Goal: Task Accomplishment & Management: Complete application form

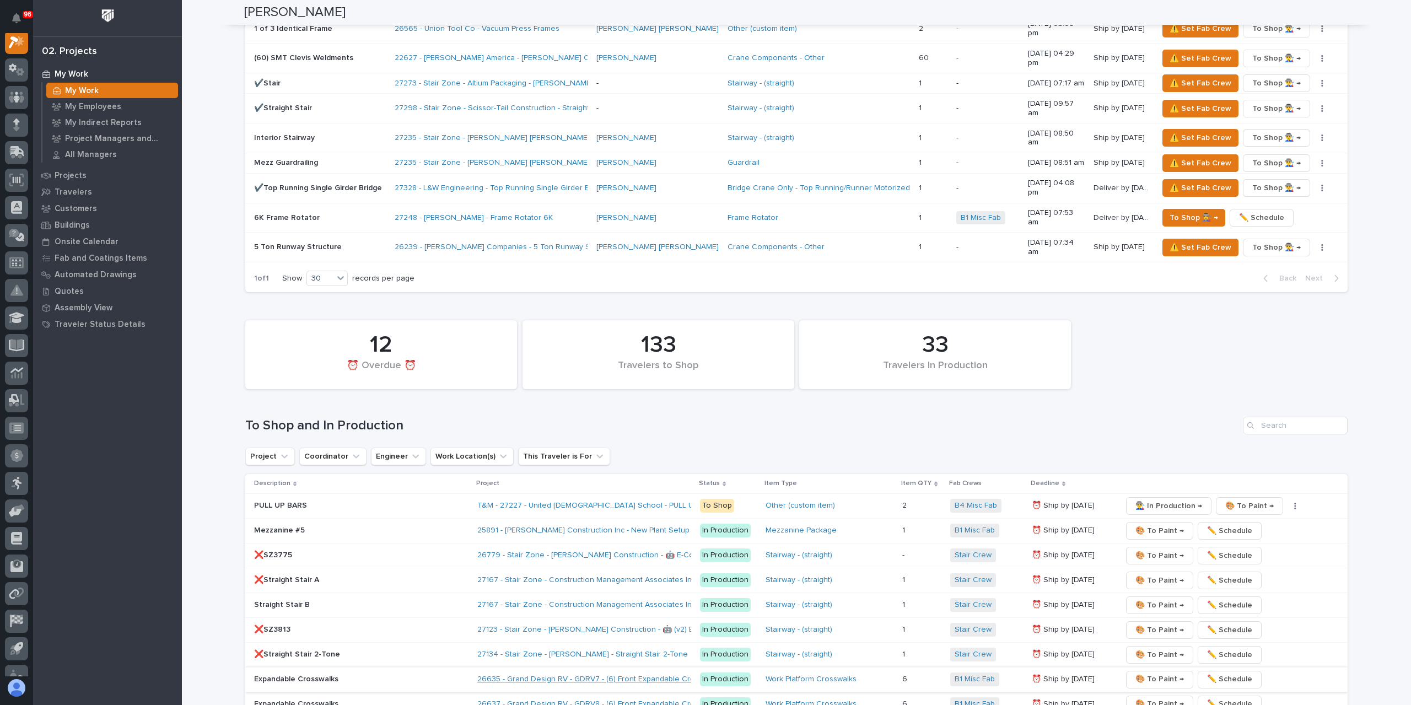
scroll to position [1488, 0]
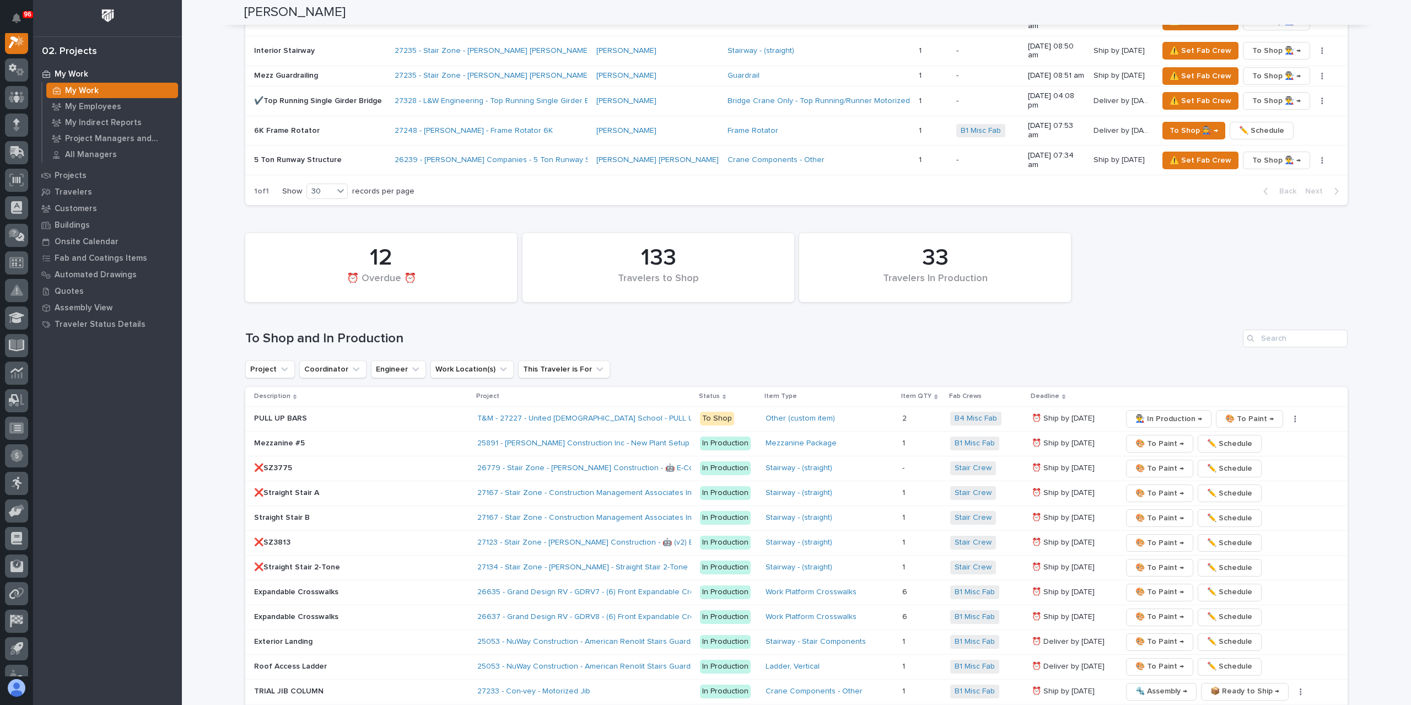
click at [305, 563] on p "❌Straight Stair 2-Tone" at bounding box center [350, 567] width 193 height 9
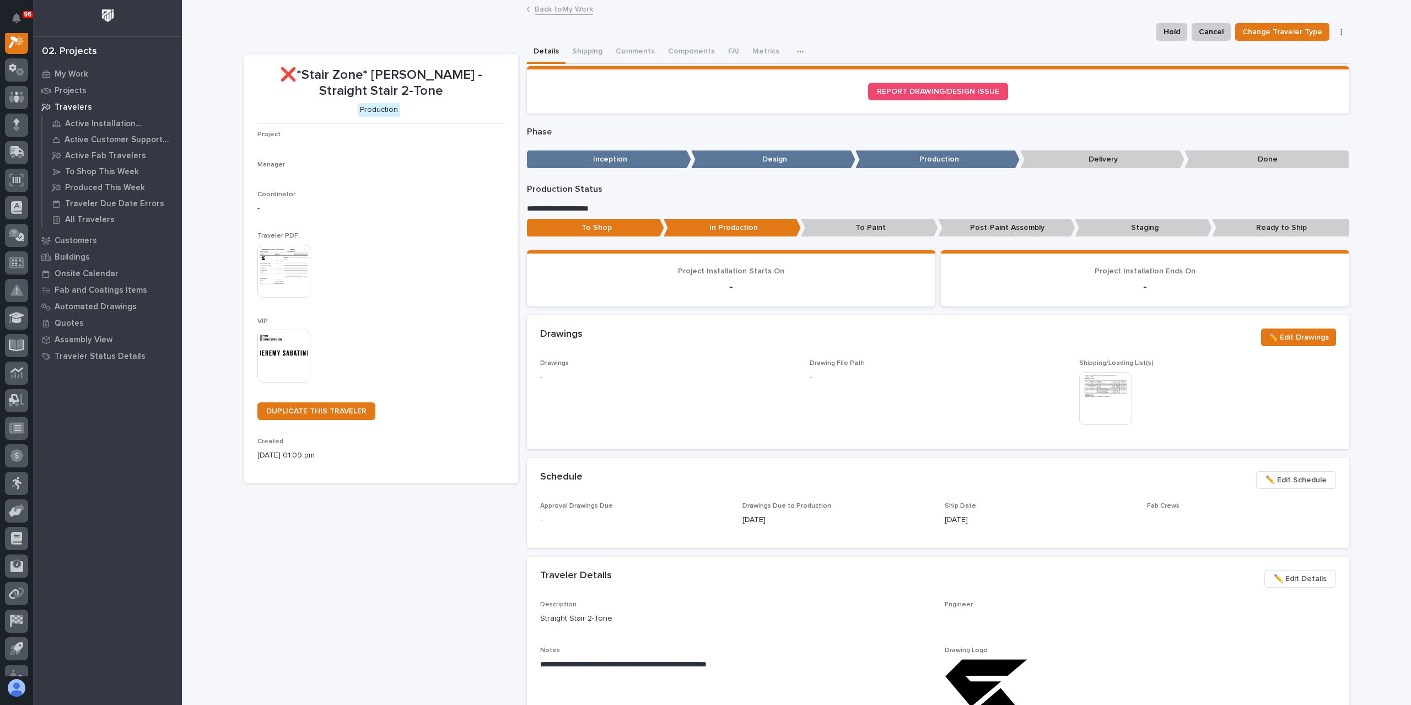
scroll to position [28, 0]
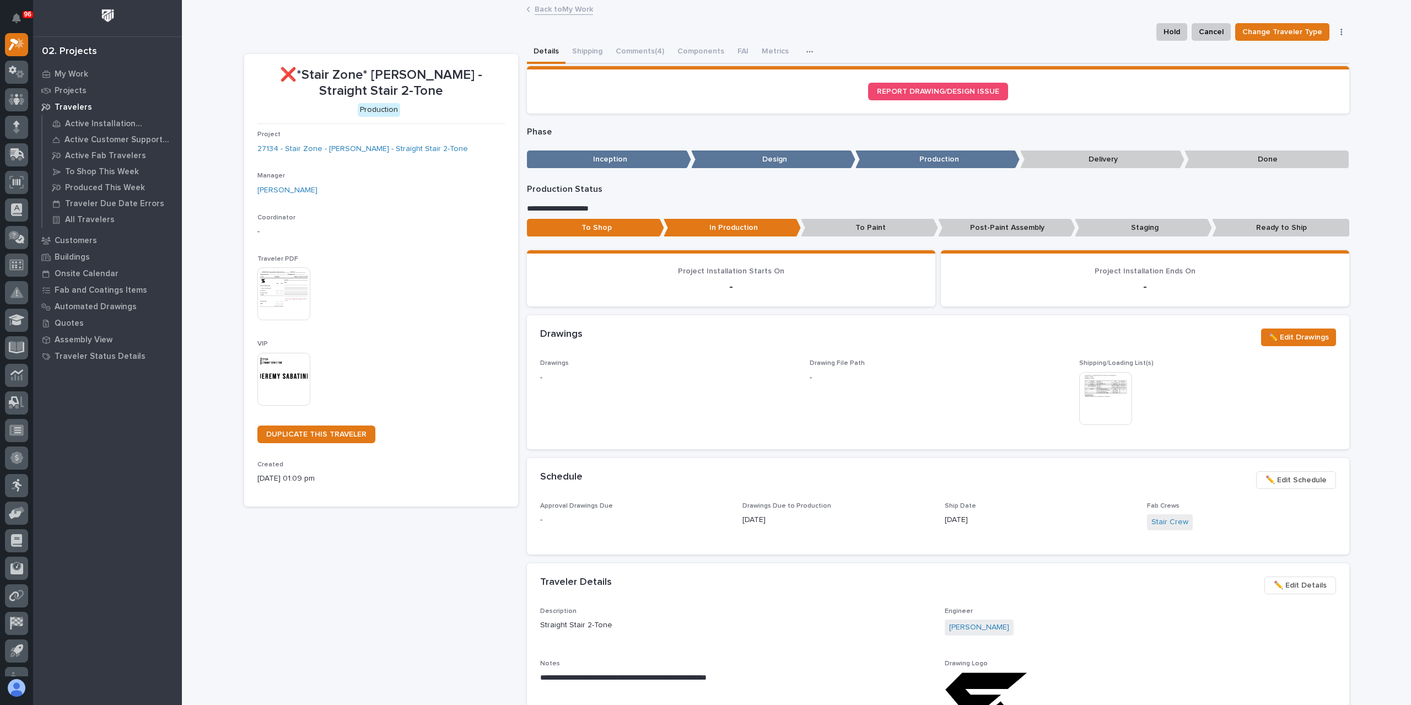
click at [1095, 229] on p "Staging" at bounding box center [1143, 228] width 137 height 18
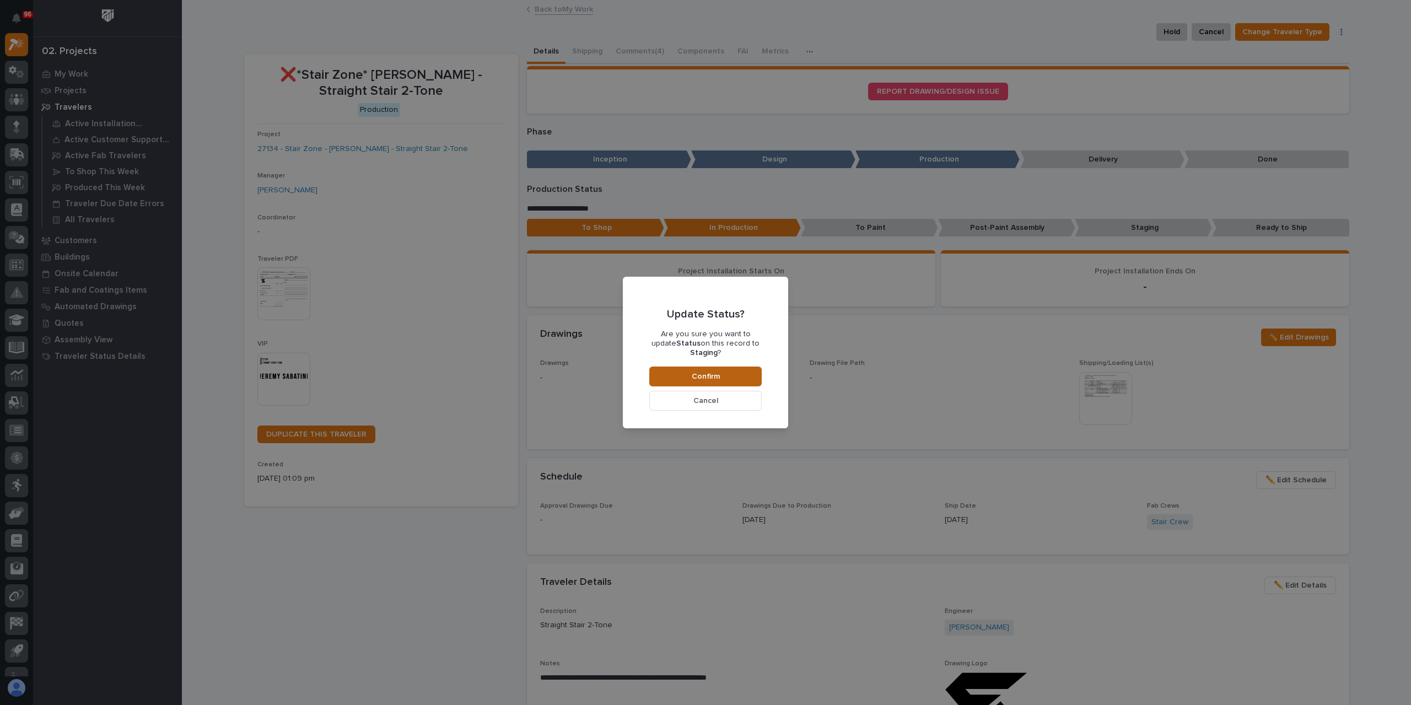
click at [729, 378] on button "Confirm" at bounding box center [705, 376] width 112 height 20
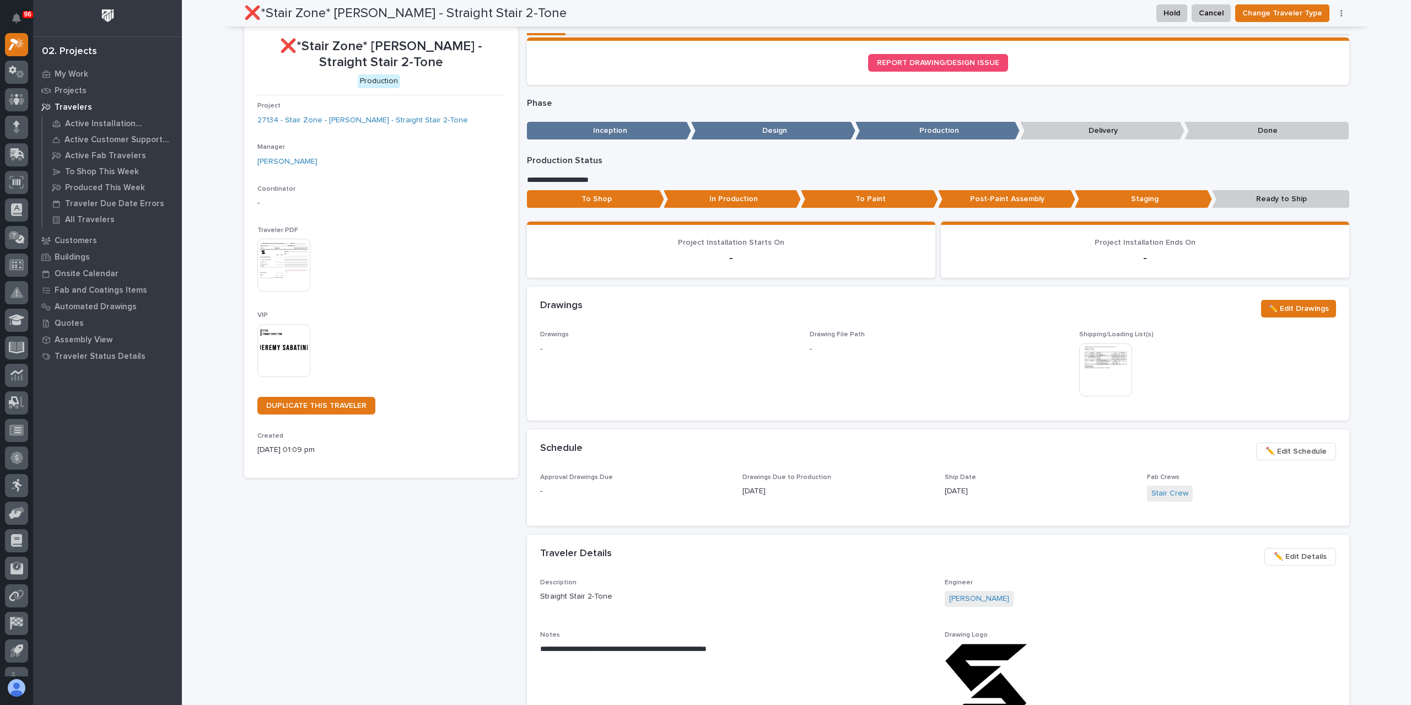
scroll to position [0, 0]
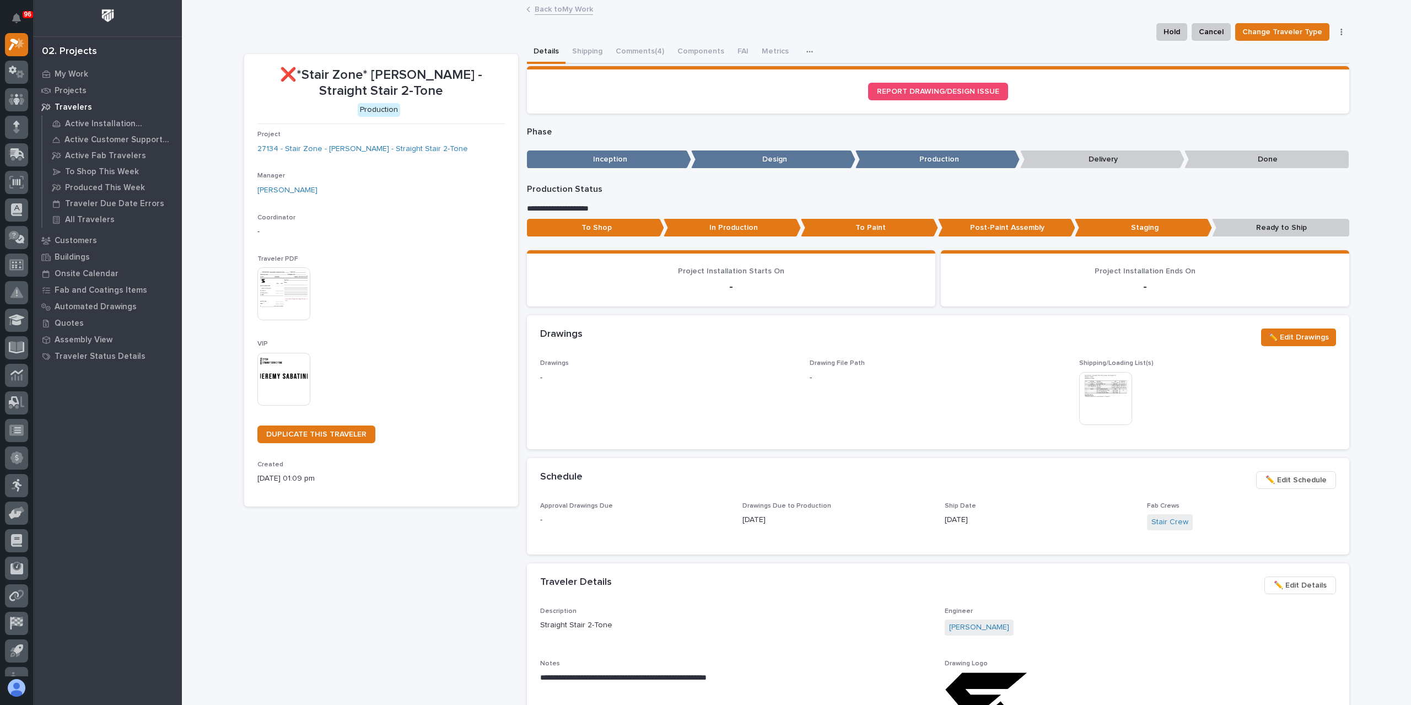
click at [547, 13] on link "Back to My Work" at bounding box center [564, 8] width 58 height 13
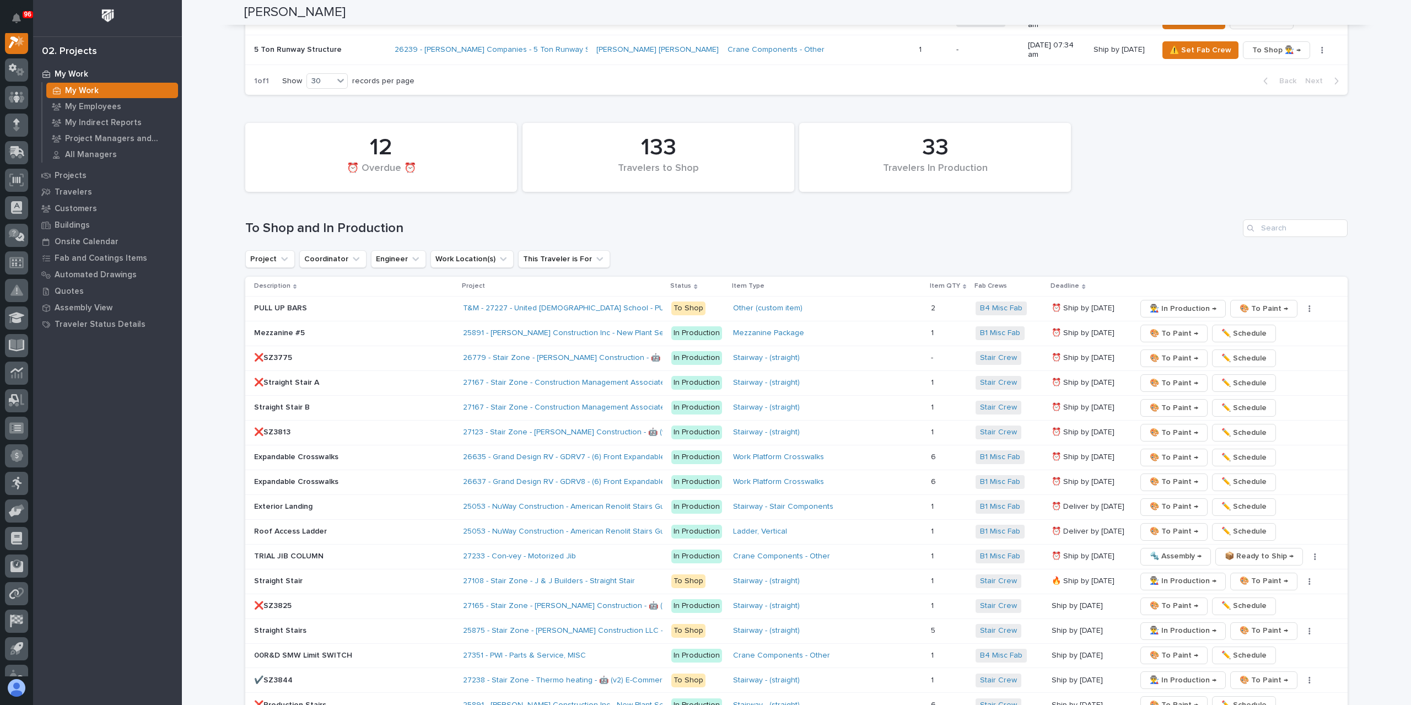
scroll to position [1488, 0]
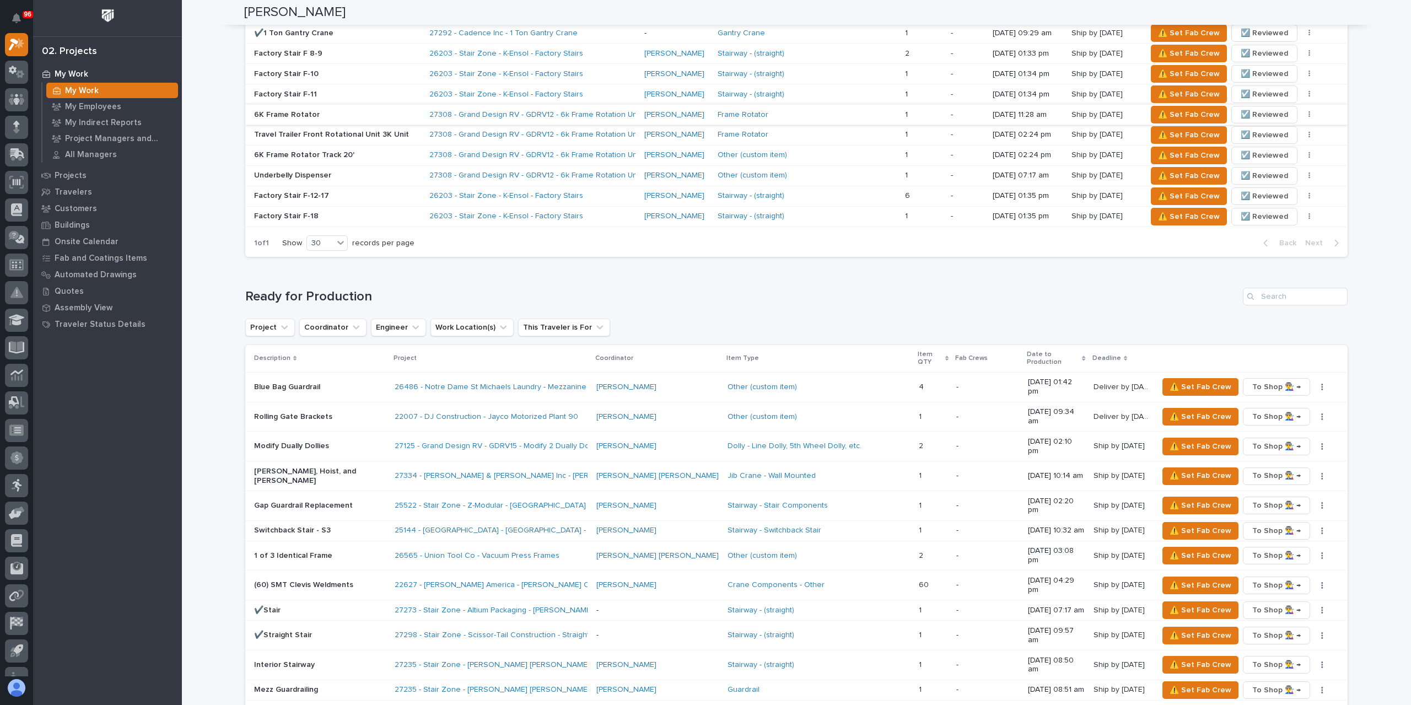
scroll to position [882, 0]
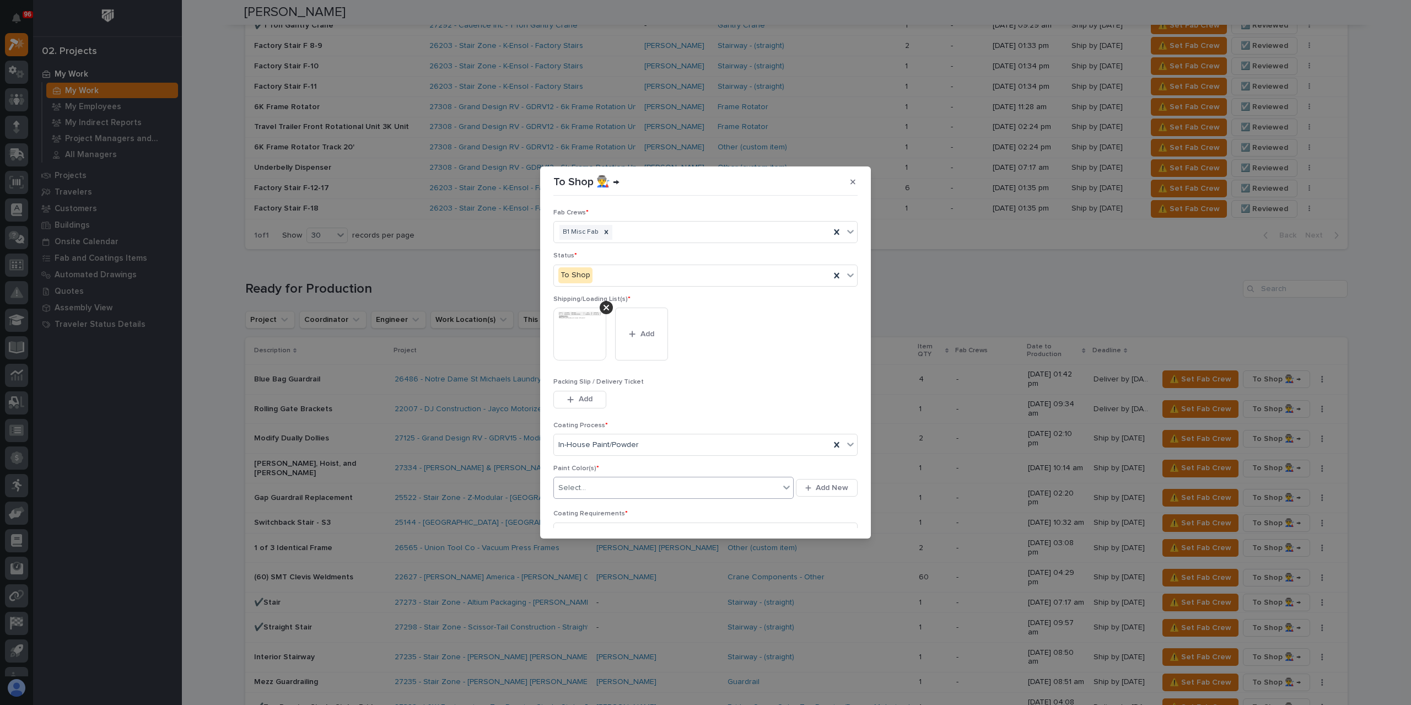
click at [606, 486] on div "Select..." at bounding box center [666, 488] width 225 height 18
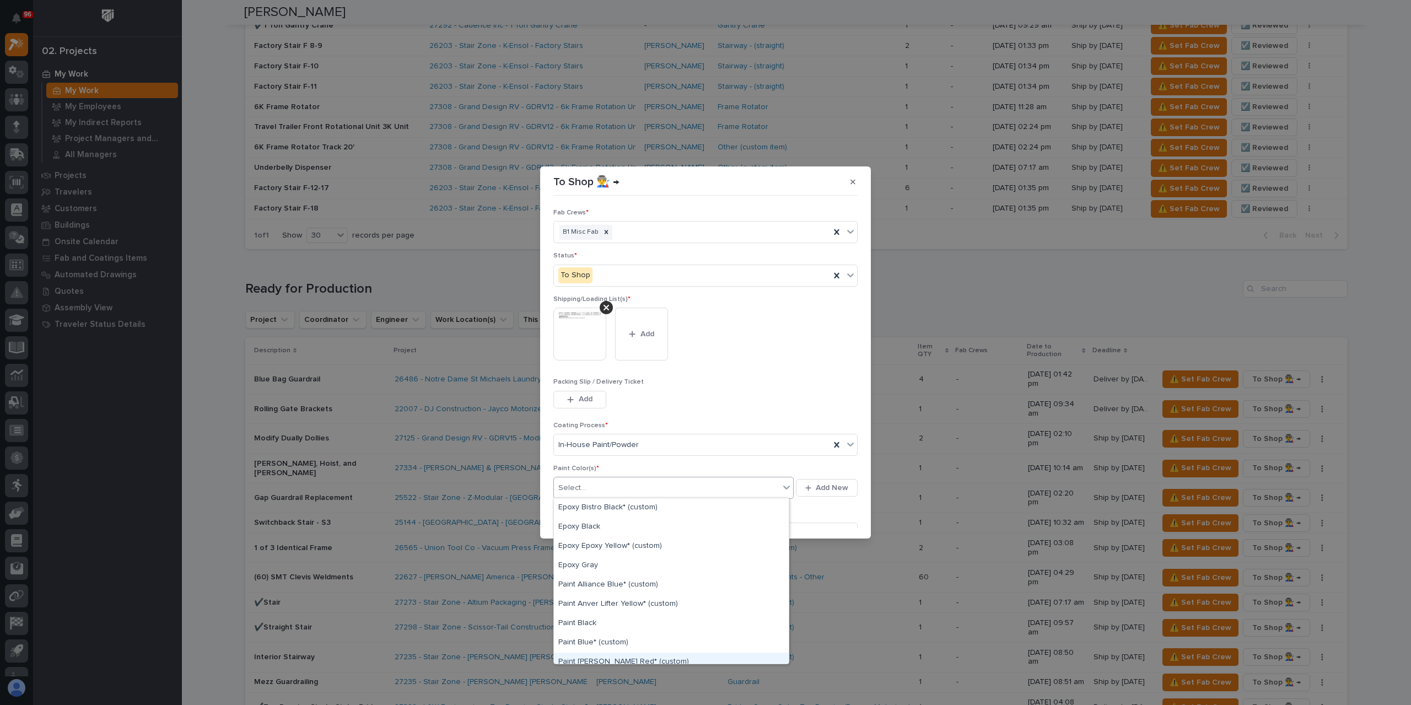
click at [613, 660] on div "Paint Brinkley Red* (custom)" at bounding box center [671, 662] width 235 height 19
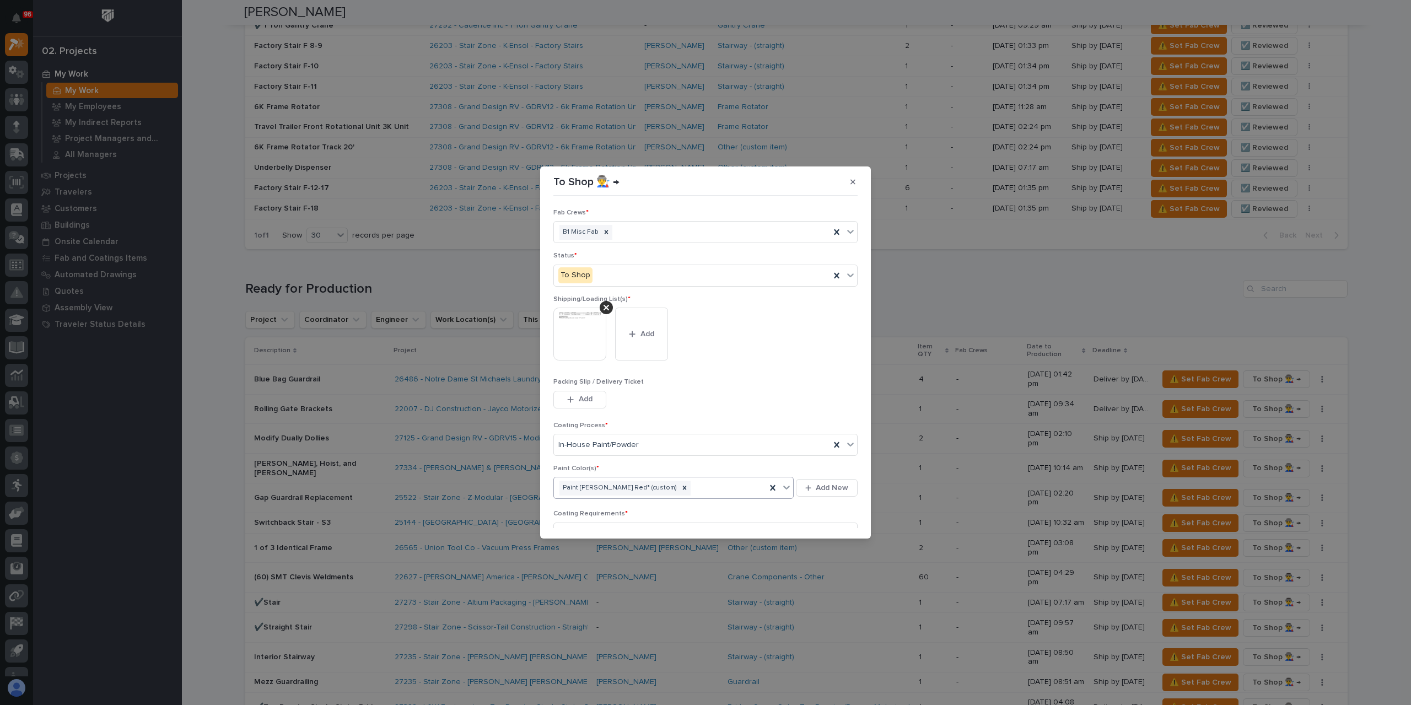
click at [662, 487] on div "Paint Brinkley Red* (custom)" at bounding box center [660, 487] width 212 height 19
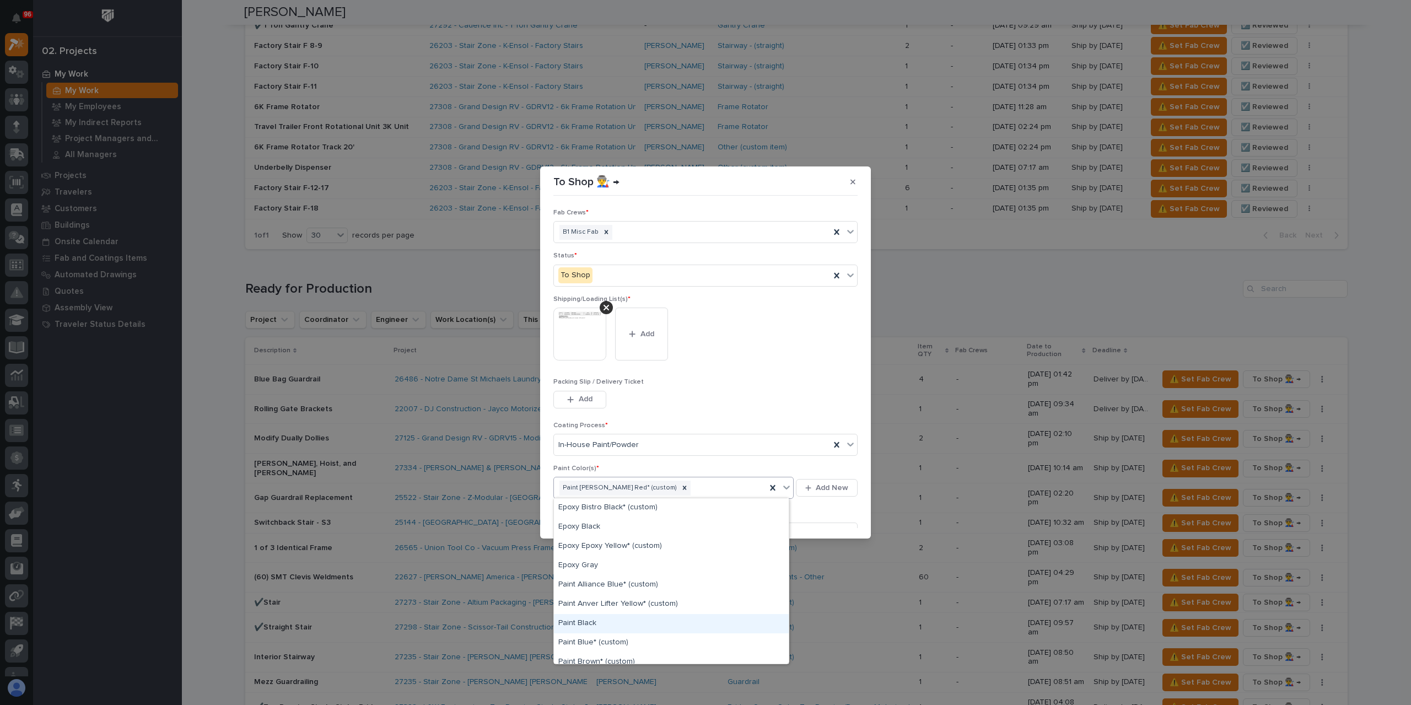
click at [605, 628] on div "Paint Black" at bounding box center [671, 623] width 235 height 19
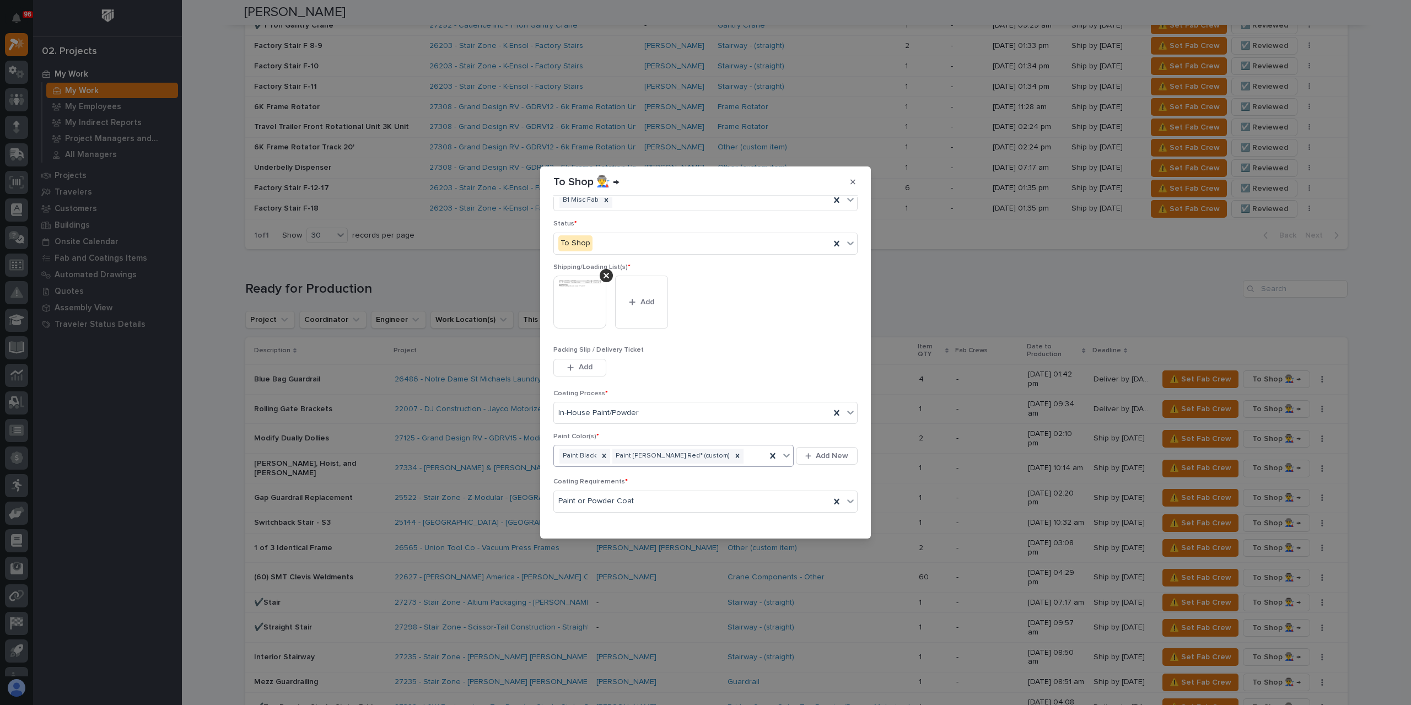
scroll to position [59, 0]
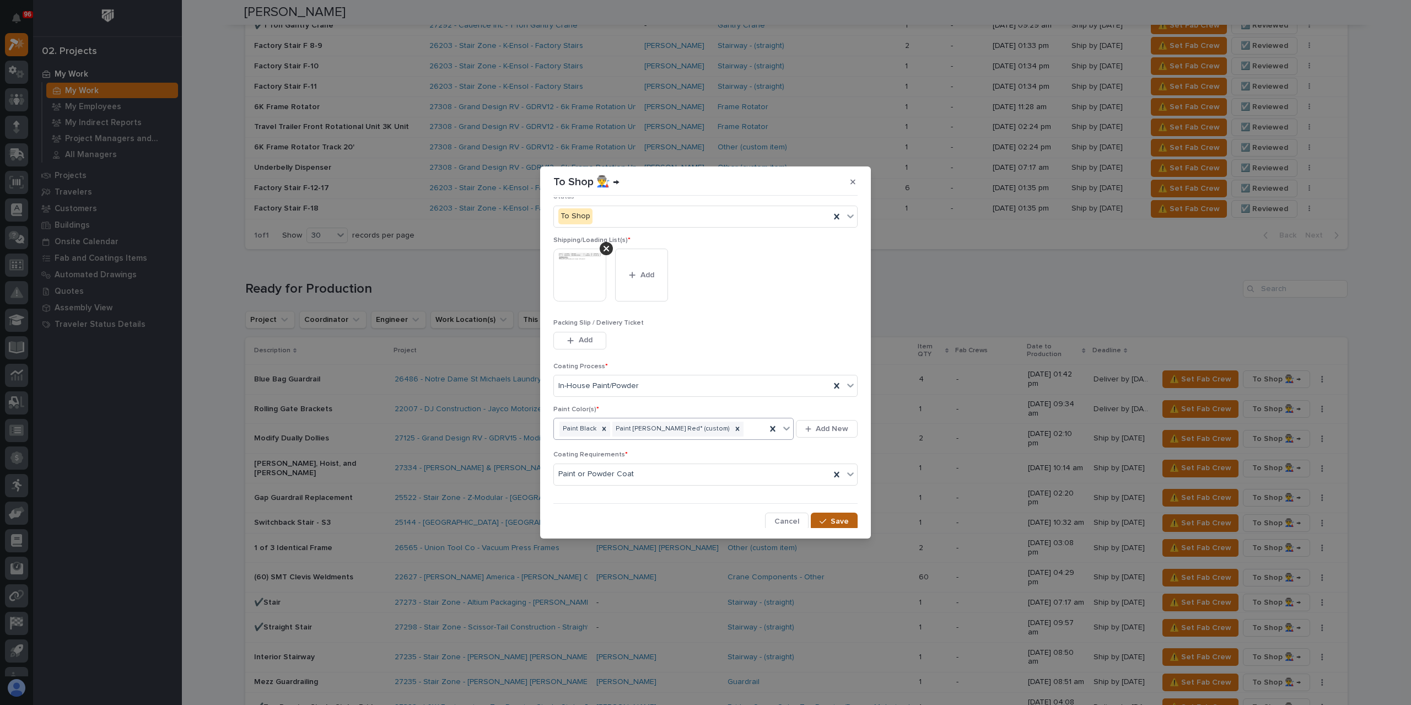
click at [833, 519] on span "Save" at bounding box center [840, 521] width 18 height 10
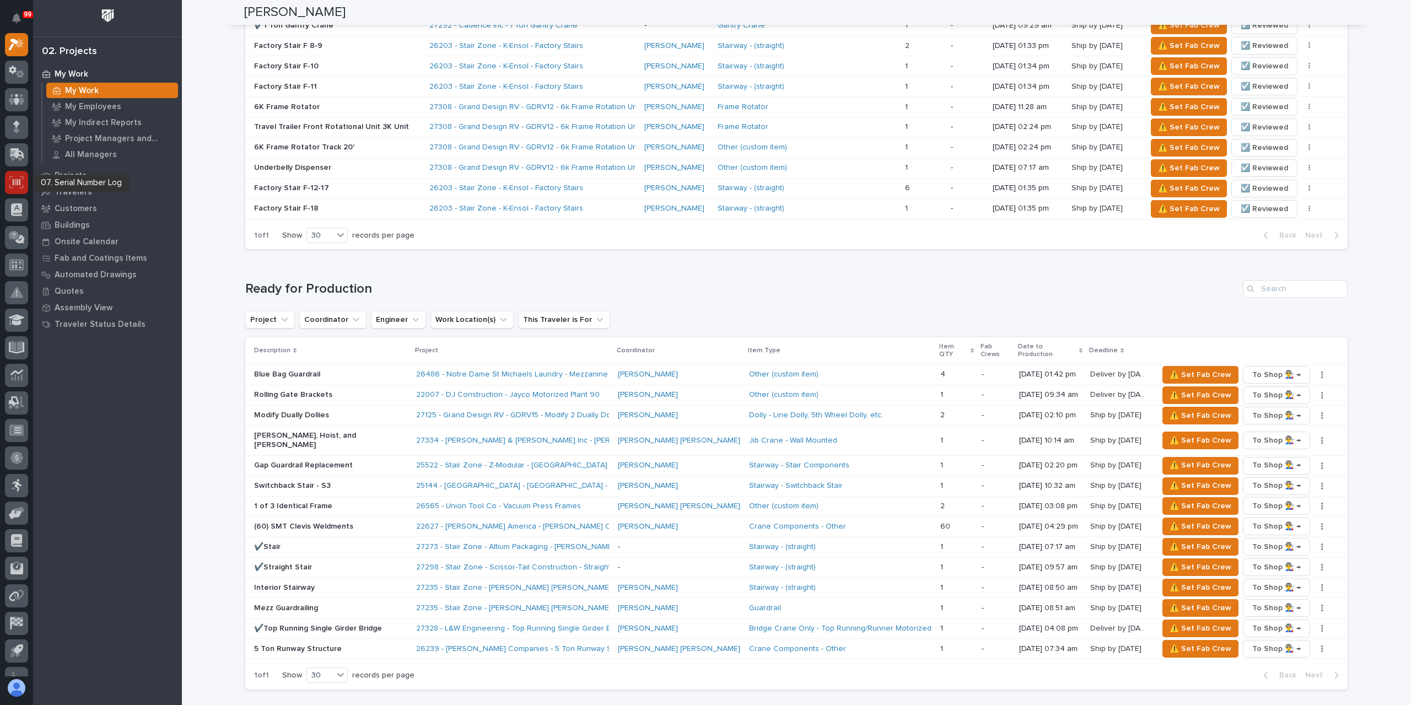
click at [17, 183] on icon at bounding box center [17, 182] width 8 height 7
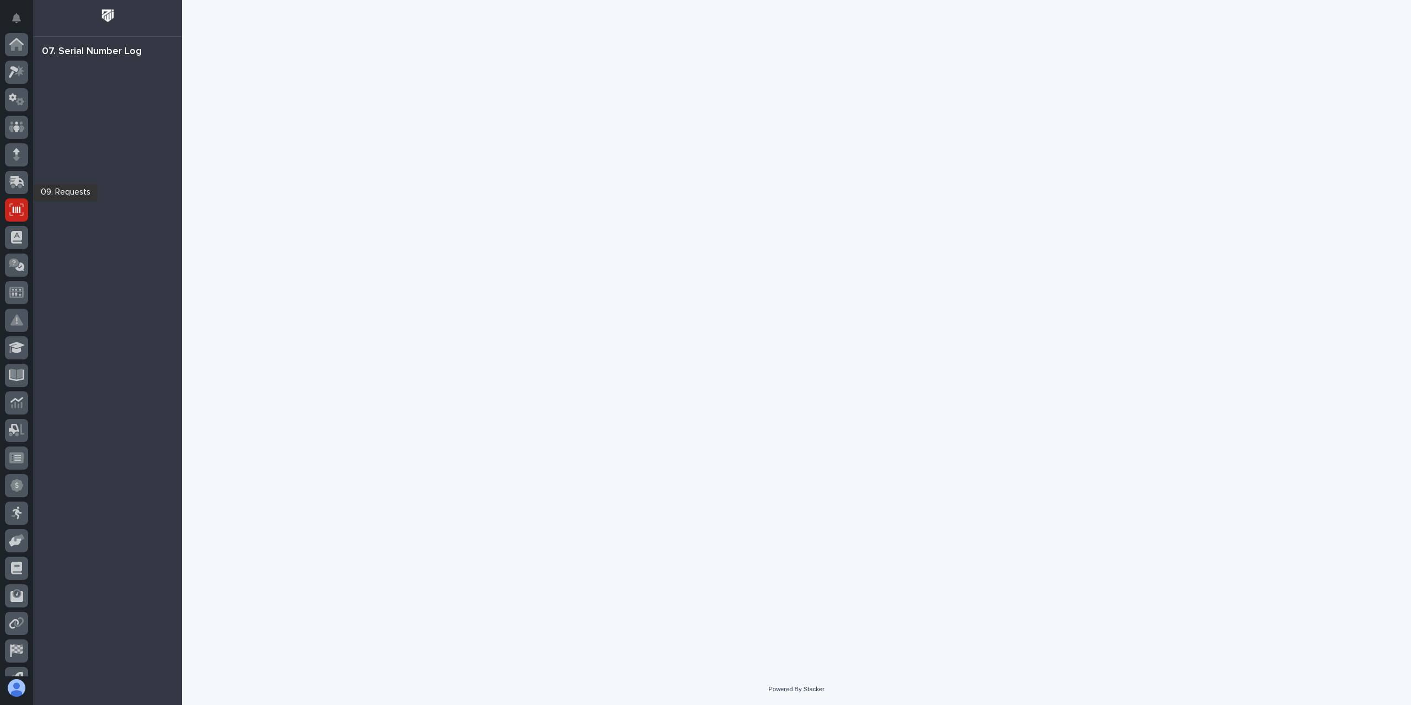
scroll to position [73, 0]
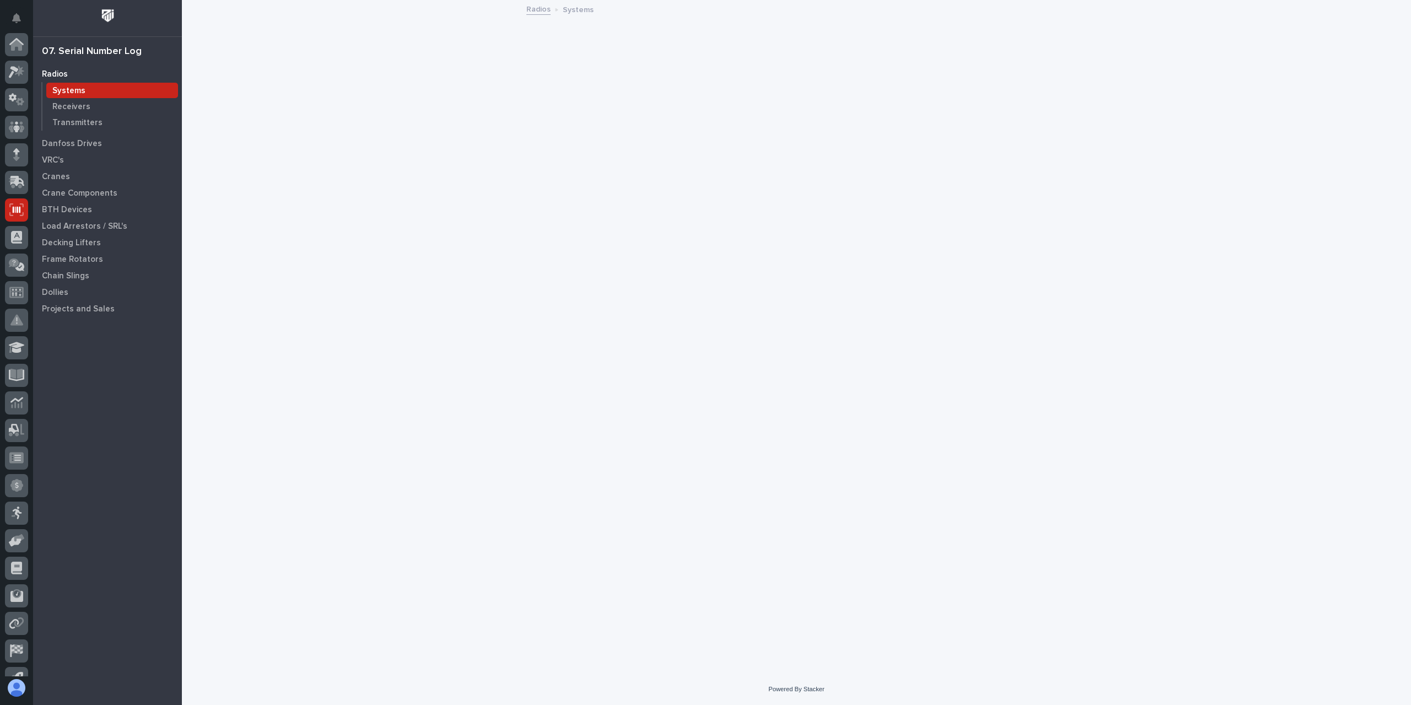
scroll to position [73, 0]
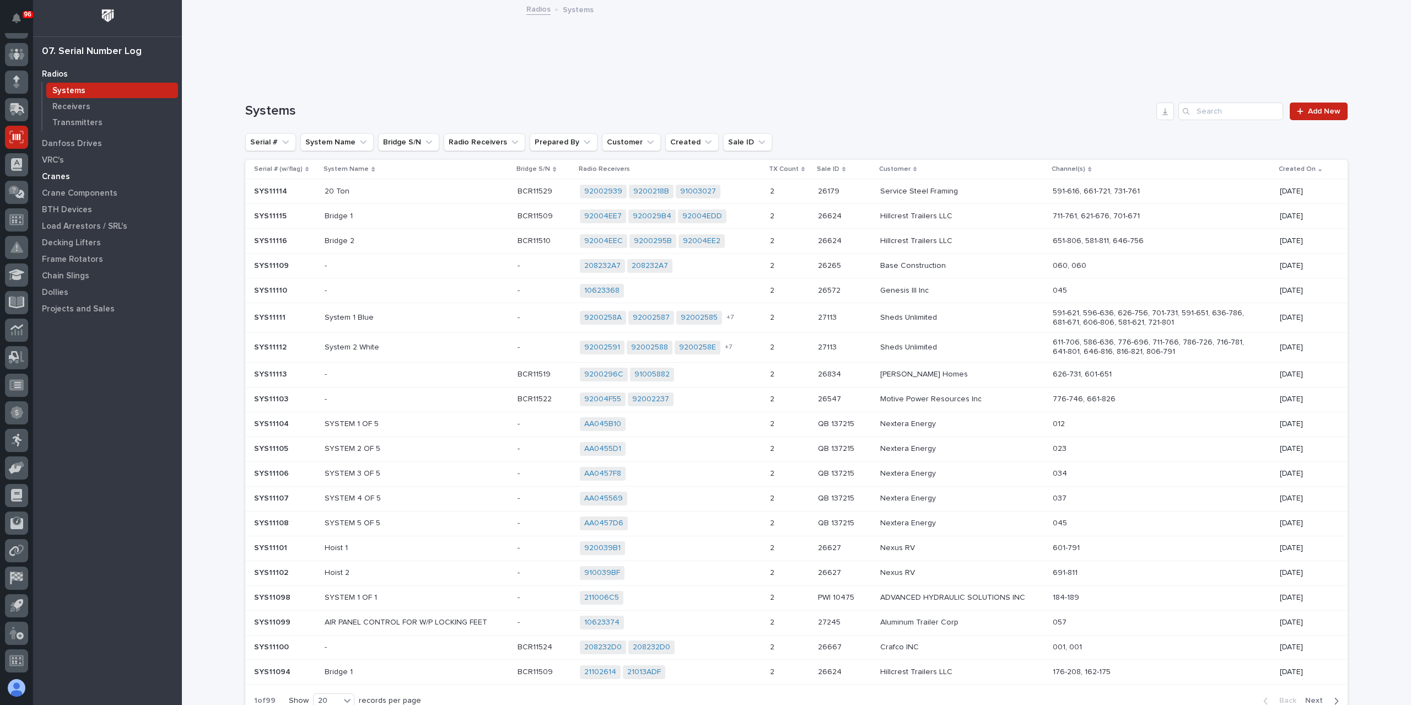
click at [51, 172] on p "Cranes" at bounding box center [56, 177] width 28 height 10
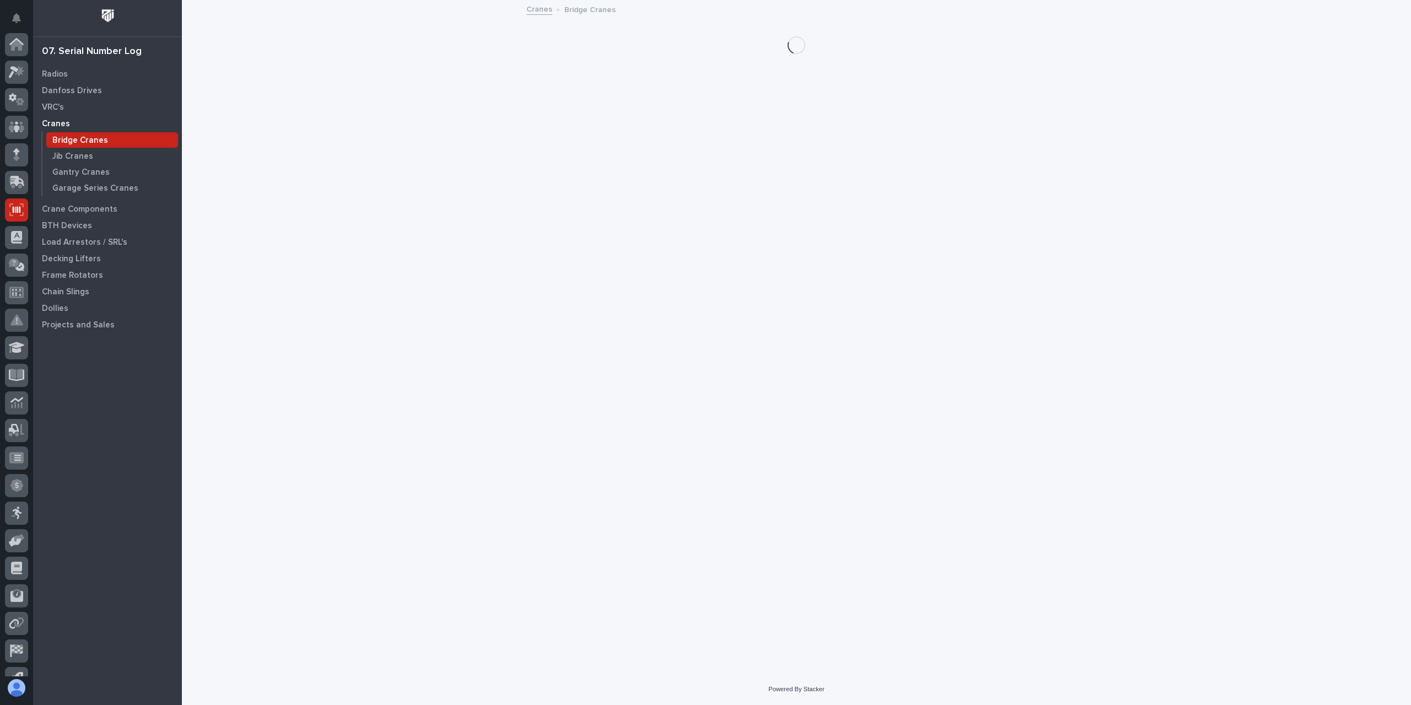
scroll to position [73, 0]
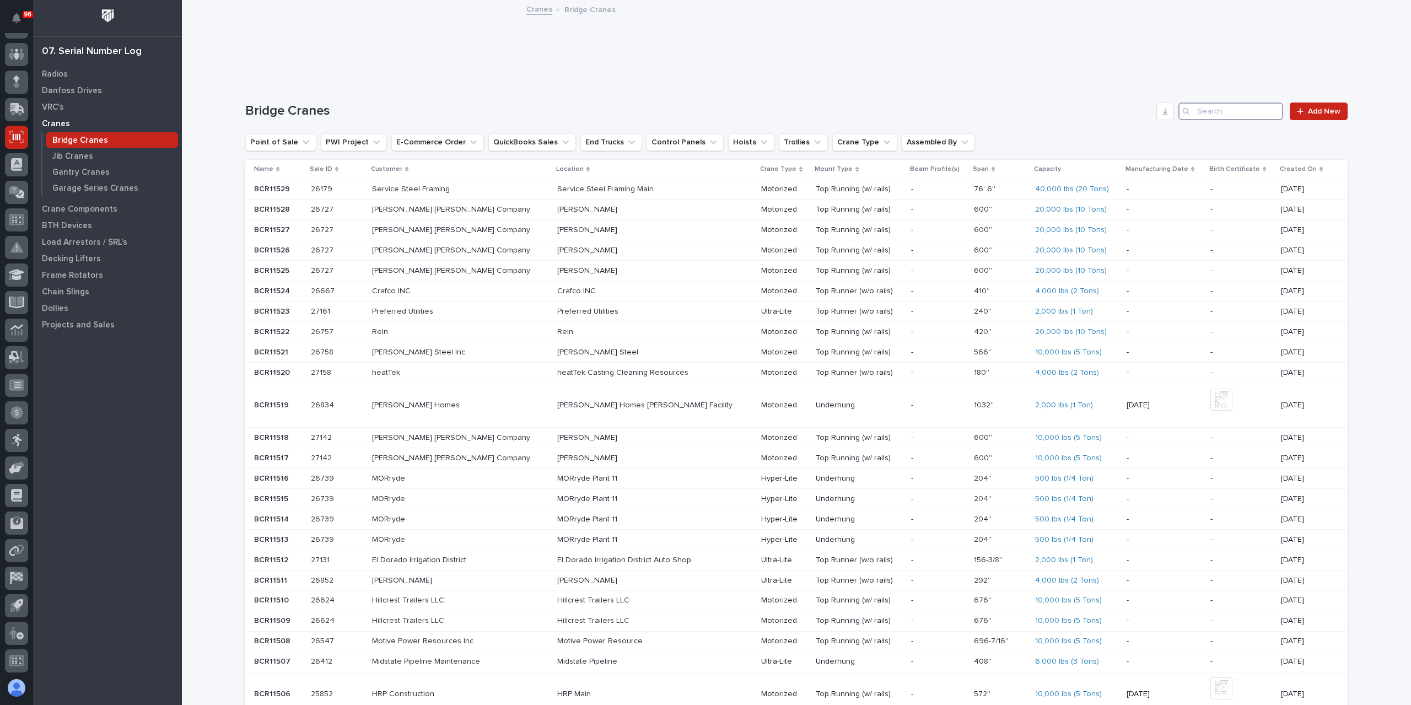
click at [1240, 116] on input "Search" at bounding box center [1230, 112] width 105 height 18
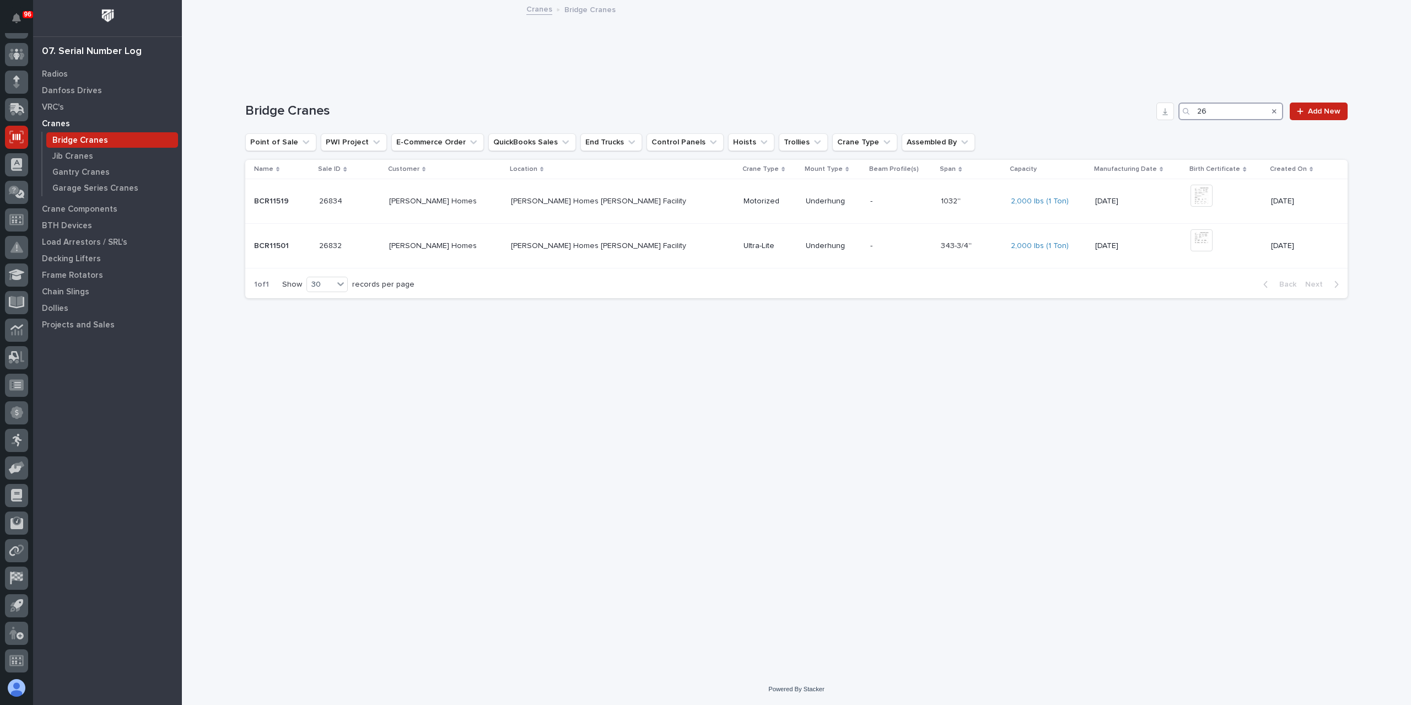
type input "2"
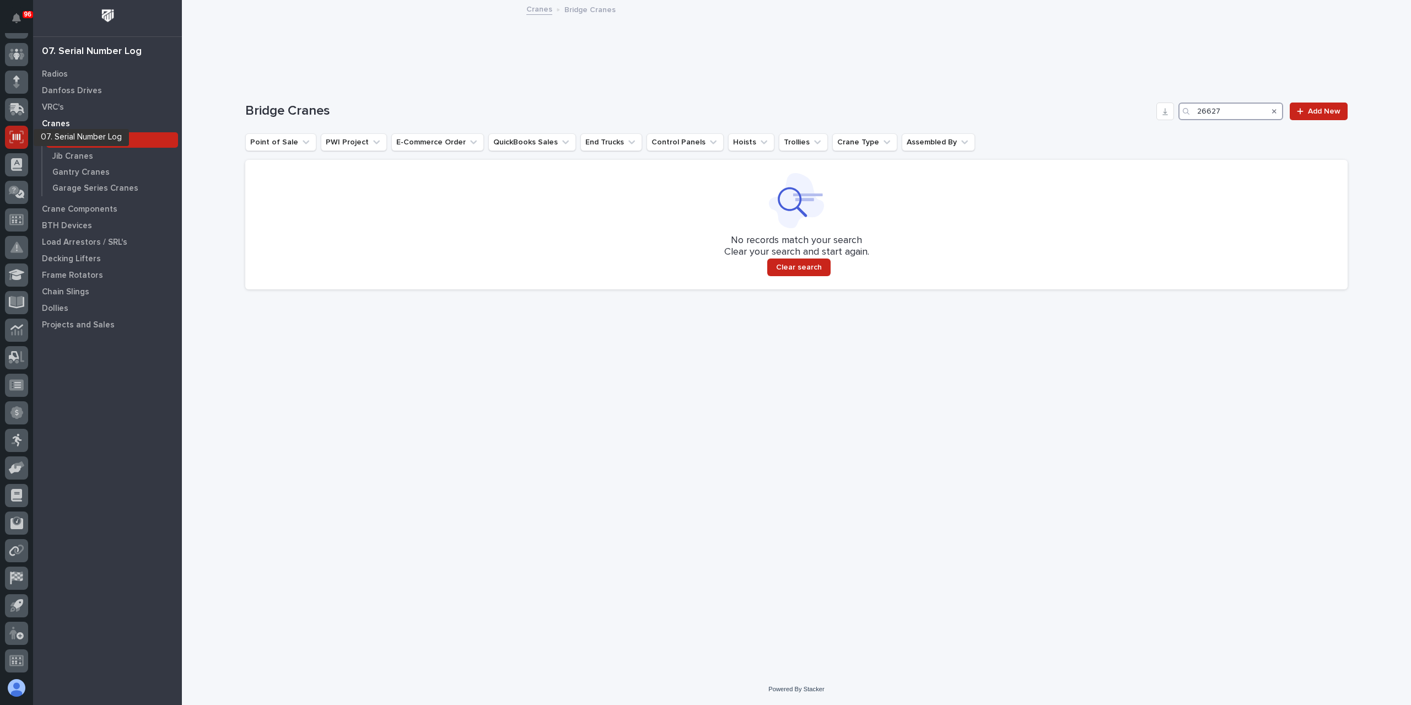
type input "26627"
click at [17, 137] on icon at bounding box center [17, 136] width 8 height 7
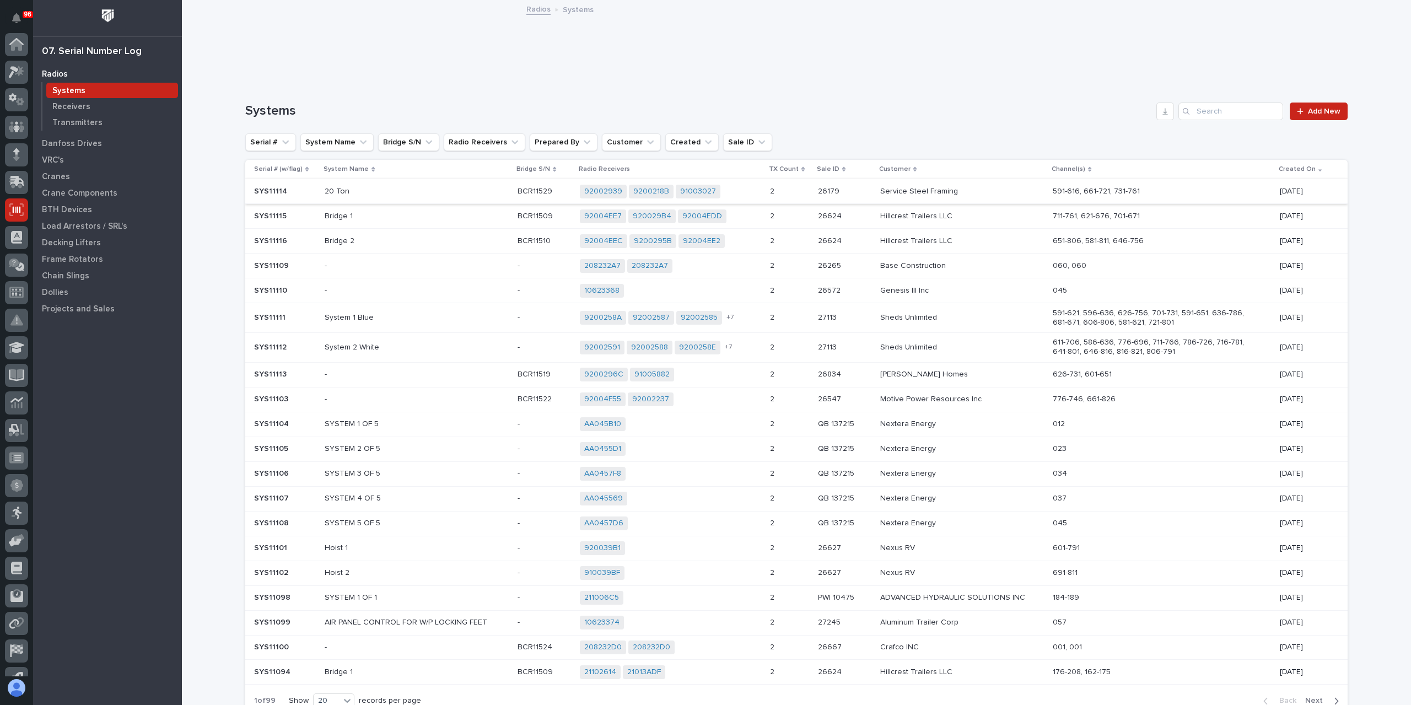
scroll to position [73, 0]
click at [58, 175] on p "Cranes" at bounding box center [56, 177] width 28 height 10
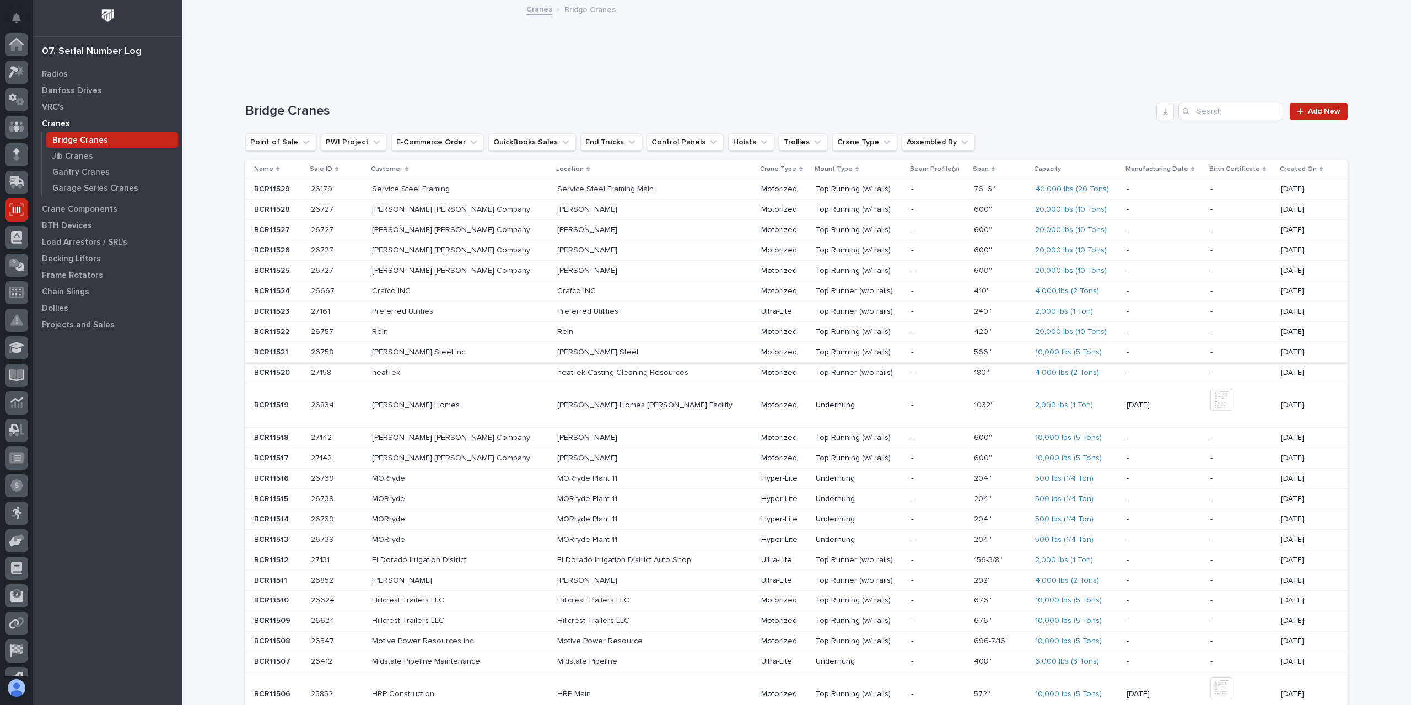
scroll to position [73, 0]
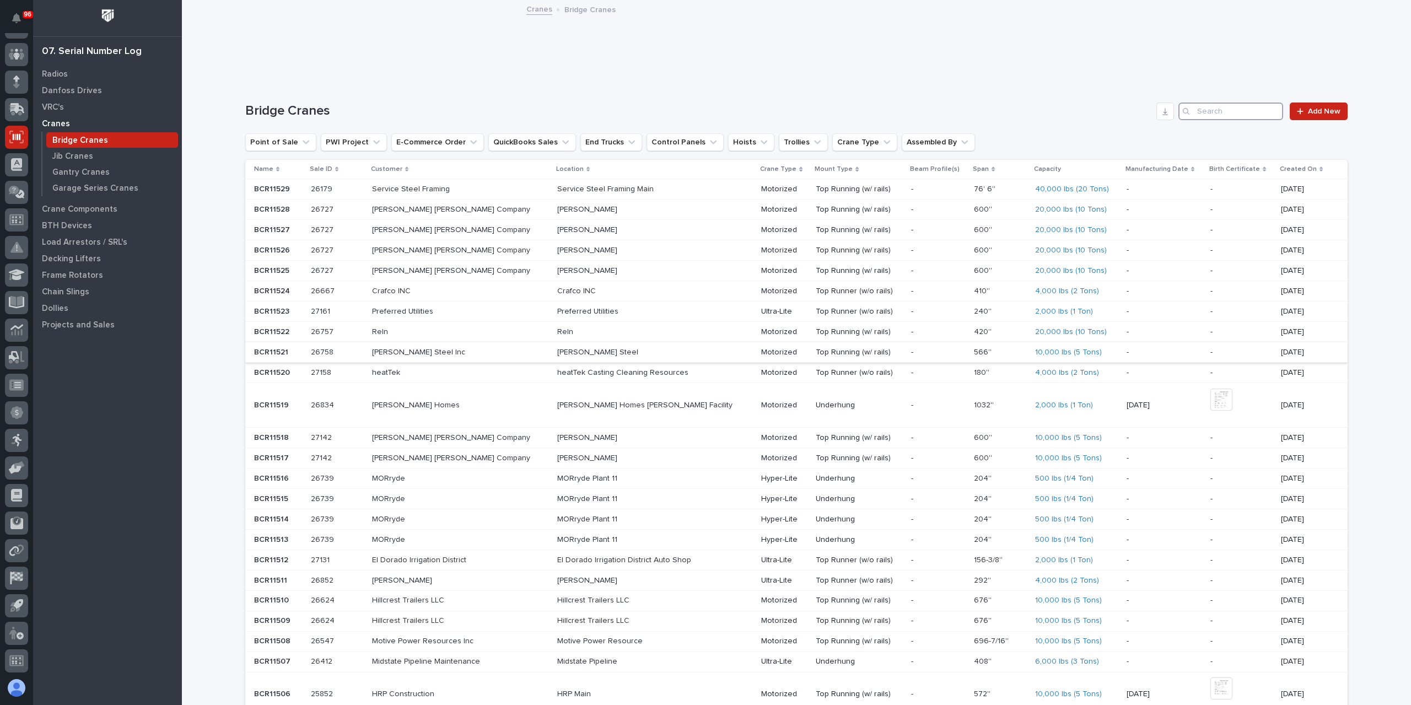
click at [1207, 110] on input "Search" at bounding box center [1230, 112] width 105 height 18
click at [1328, 118] on link "Add New" at bounding box center [1319, 112] width 58 height 18
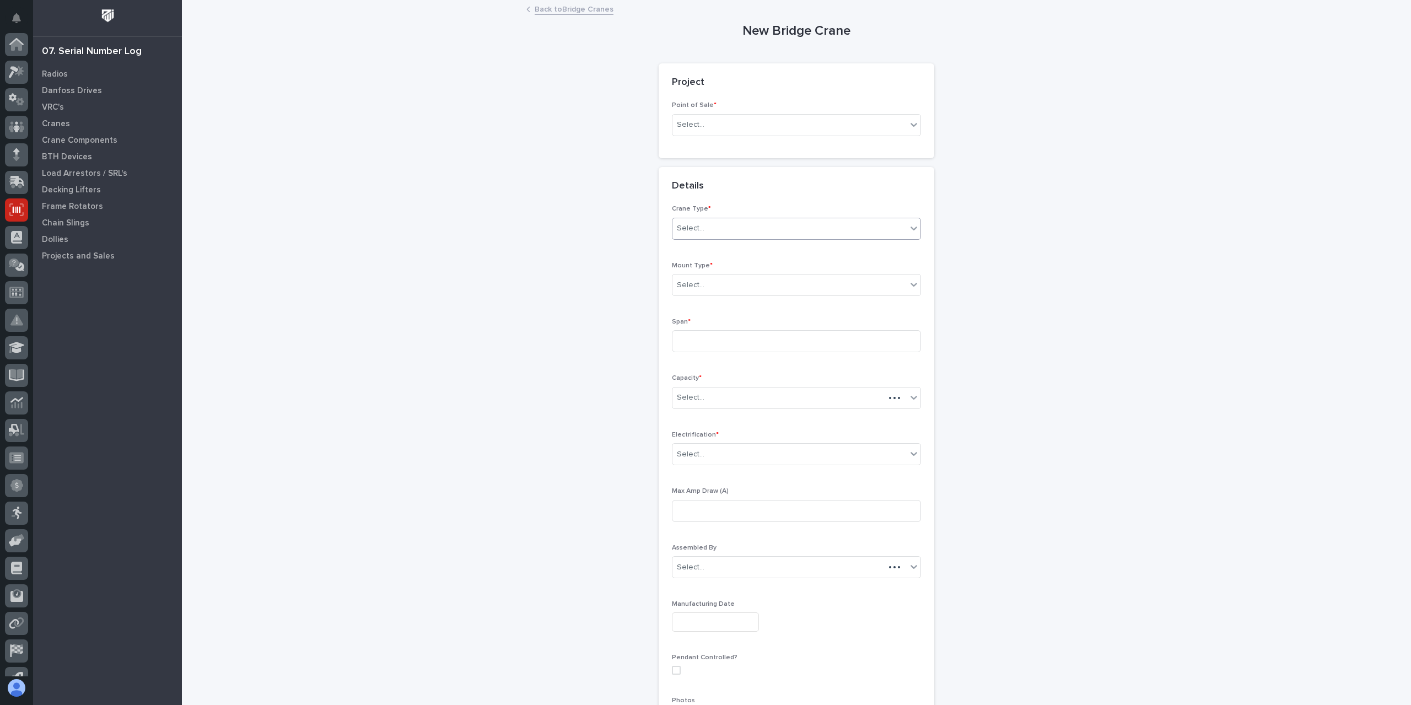
scroll to position [73, 0]
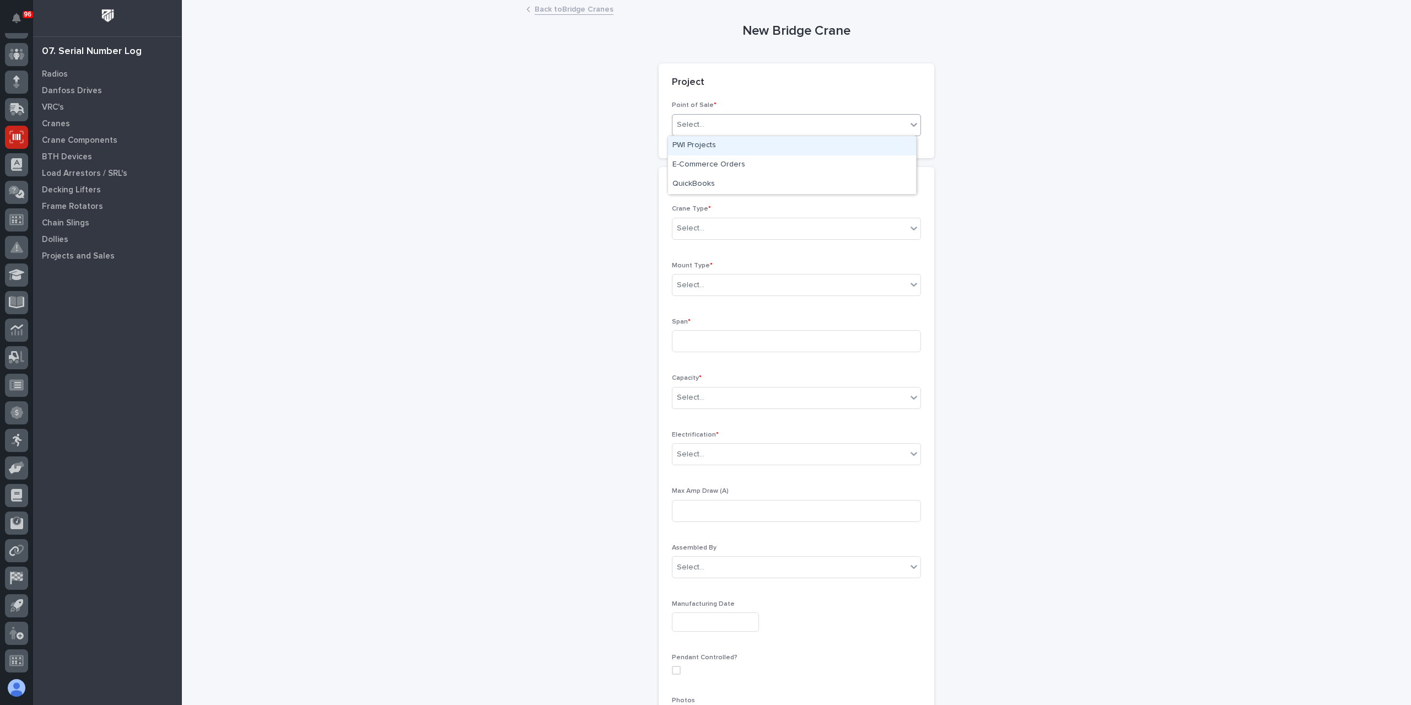
click at [730, 117] on div "Select..." at bounding box center [789, 125] width 234 height 18
click at [714, 148] on div "PWI Projects" at bounding box center [792, 145] width 248 height 19
drag, startPoint x: 705, startPoint y: 199, endPoint x: 708, endPoint y: 211, distance: 11.8
click at [708, 211] on div "Select..." at bounding box center [757, 204] width 170 height 18
type input "*****"
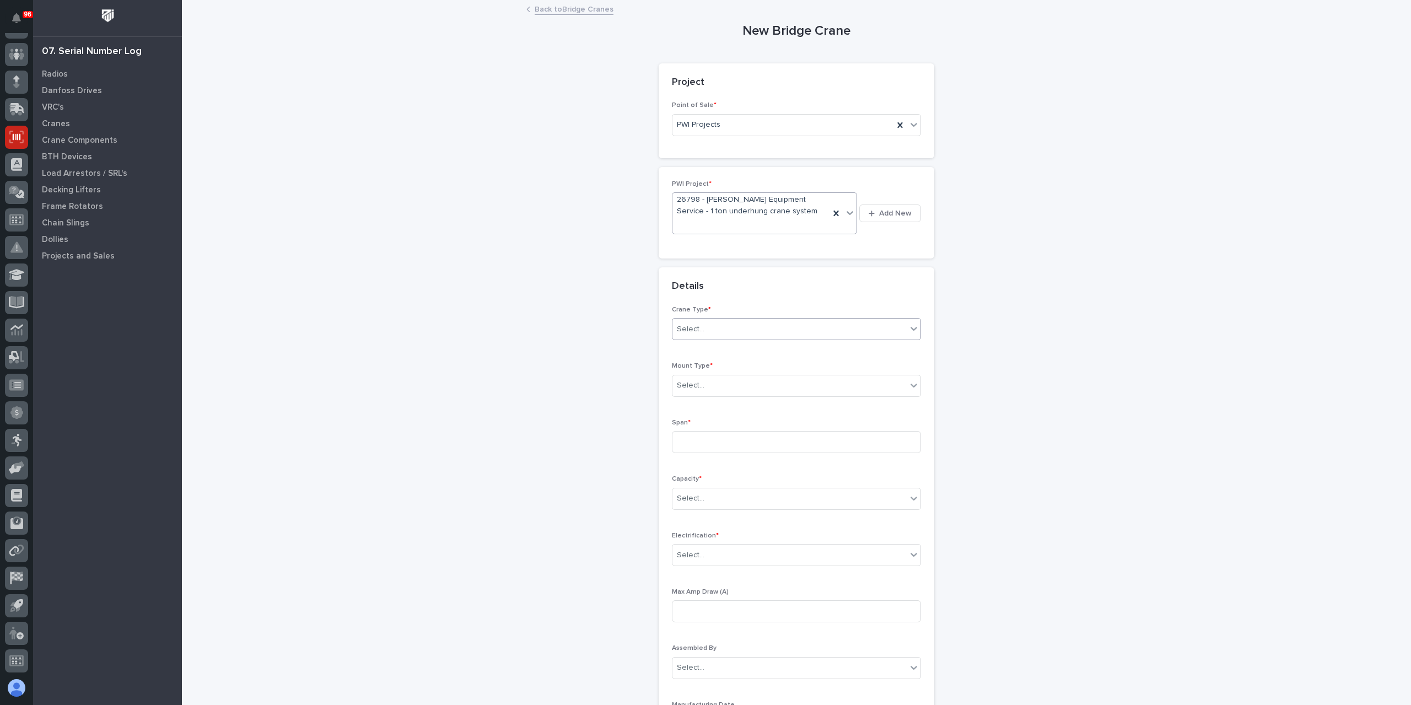
click at [743, 327] on div "Select..." at bounding box center [789, 329] width 234 height 18
click at [703, 372] on div "Ultra-Lite" at bounding box center [792, 368] width 248 height 19
click at [699, 378] on div "Select..." at bounding box center [789, 385] width 234 height 18
click at [712, 440] on div "Underhung" at bounding box center [792, 443] width 248 height 19
click at [708, 438] on input at bounding box center [796, 442] width 249 height 22
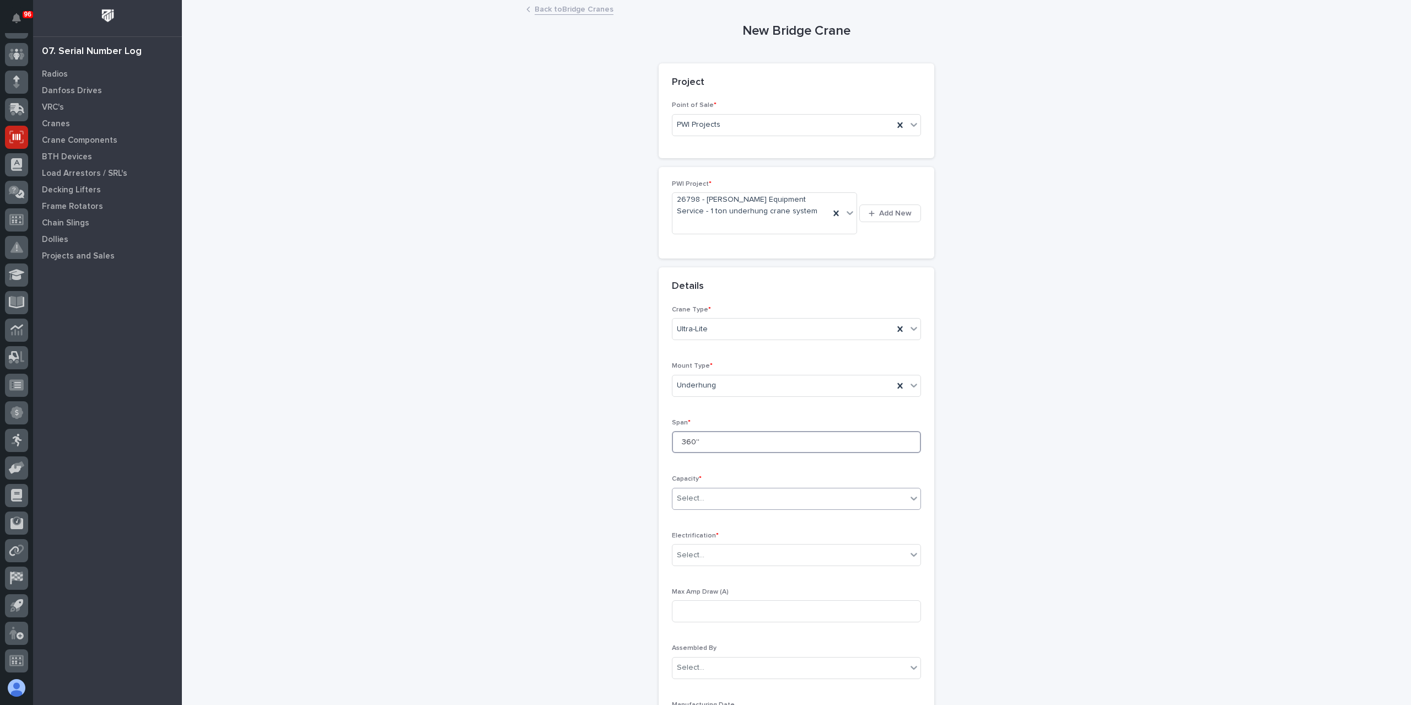
type input "360''"
click at [677, 495] on div "Select..." at bounding box center [691, 499] width 28 height 12
click at [721, 655] on div "2,000 lbs (1 Ton)" at bounding box center [792, 652] width 248 height 19
click at [702, 561] on div "Select..." at bounding box center [789, 555] width 234 height 18
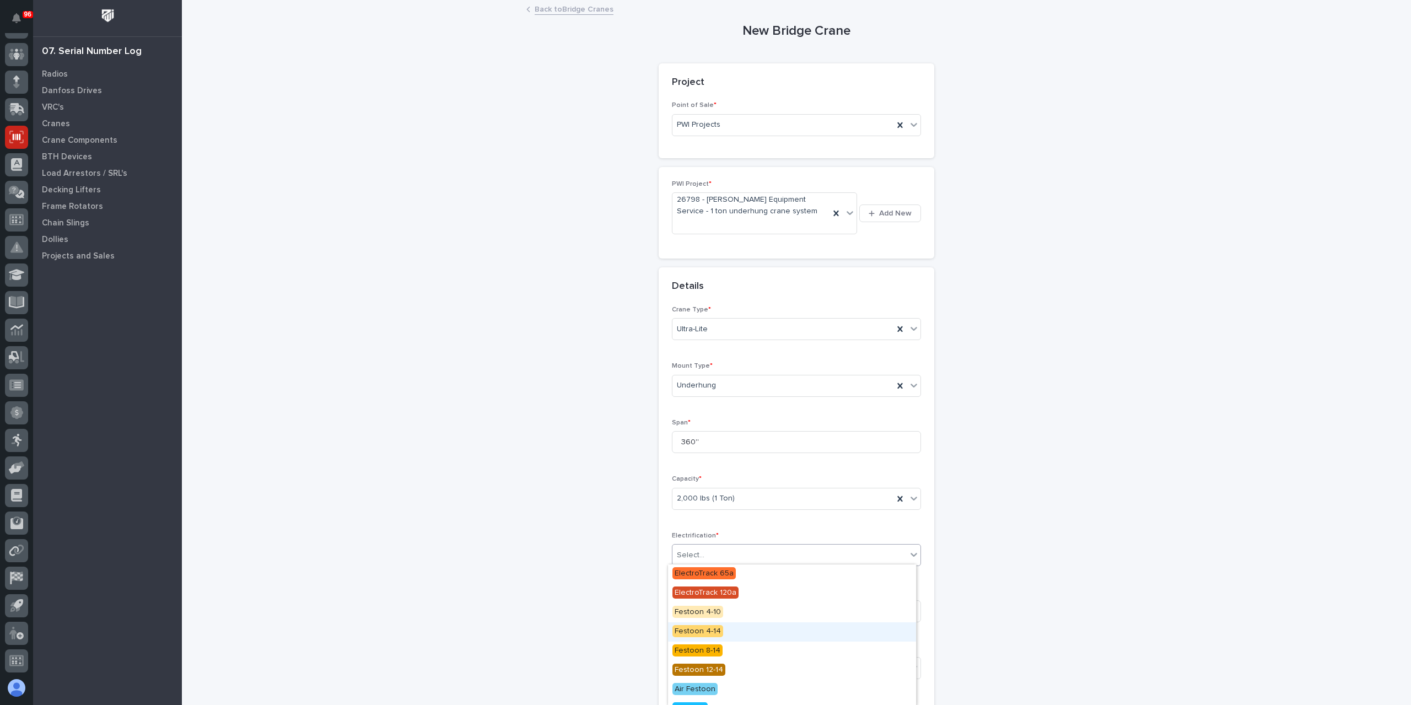
scroll to position [109, 0]
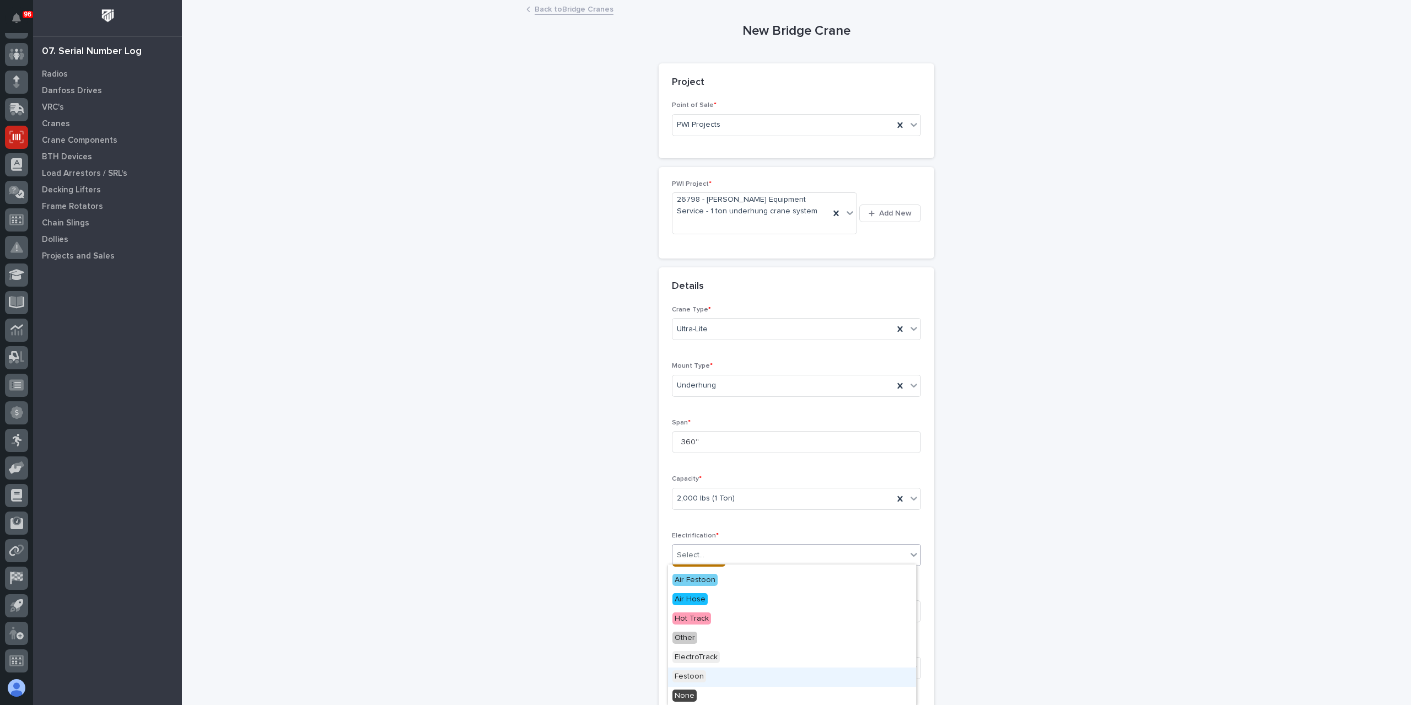
click at [691, 671] on span "Festoon" at bounding box center [689, 676] width 34 height 12
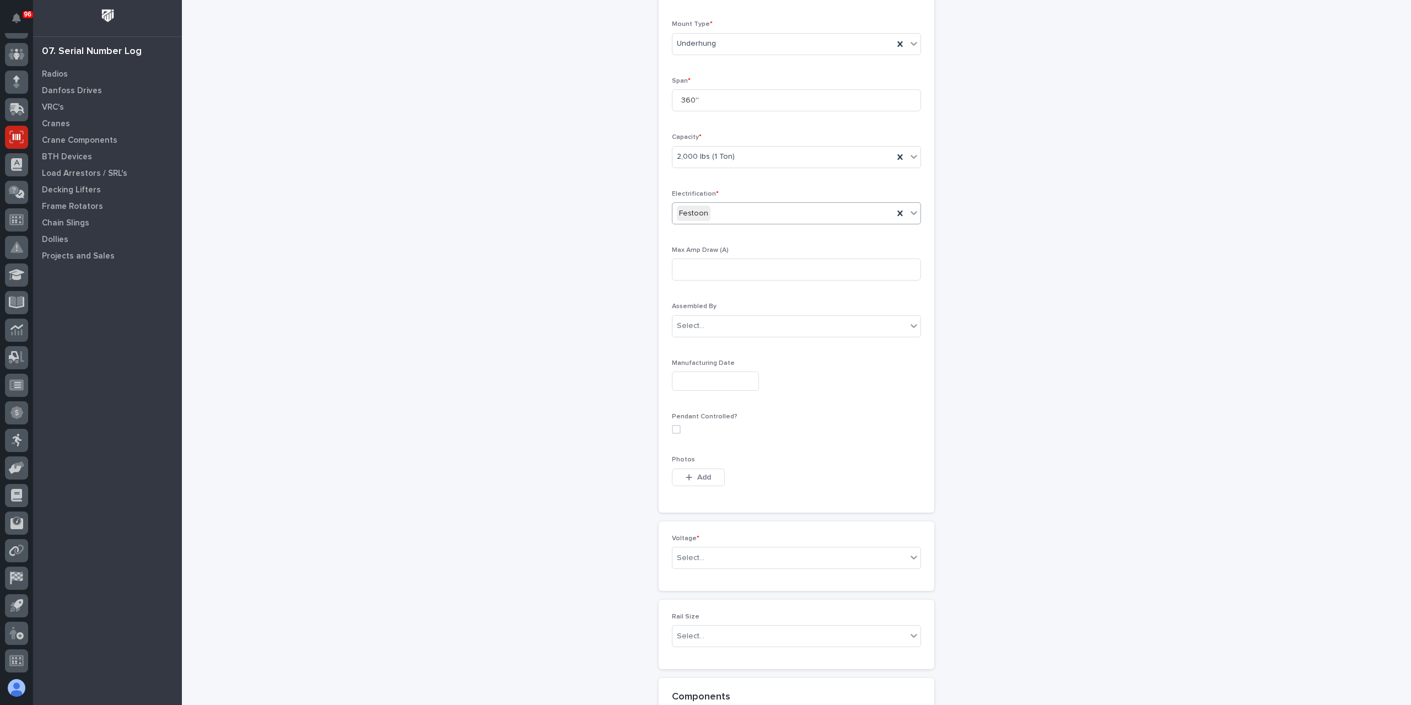
scroll to position [352, 0]
click at [694, 549] on div "Select..." at bounding box center [789, 547] width 234 height 18
click at [700, 552] on div "Select..." at bounding box center [789, 547] width 234 height 18
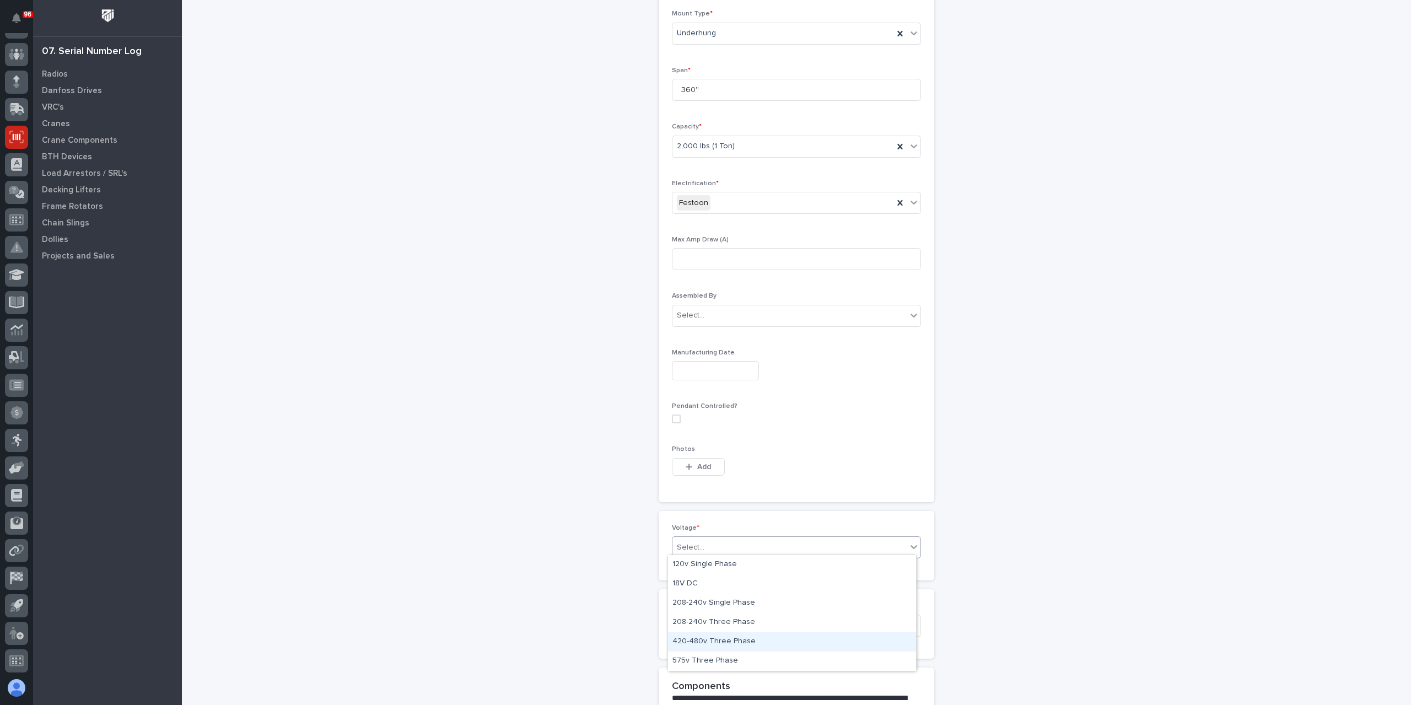
click at [719, 646] on div "420-480v Three Phase" at bounding box center [792, 641] width 248 height 19
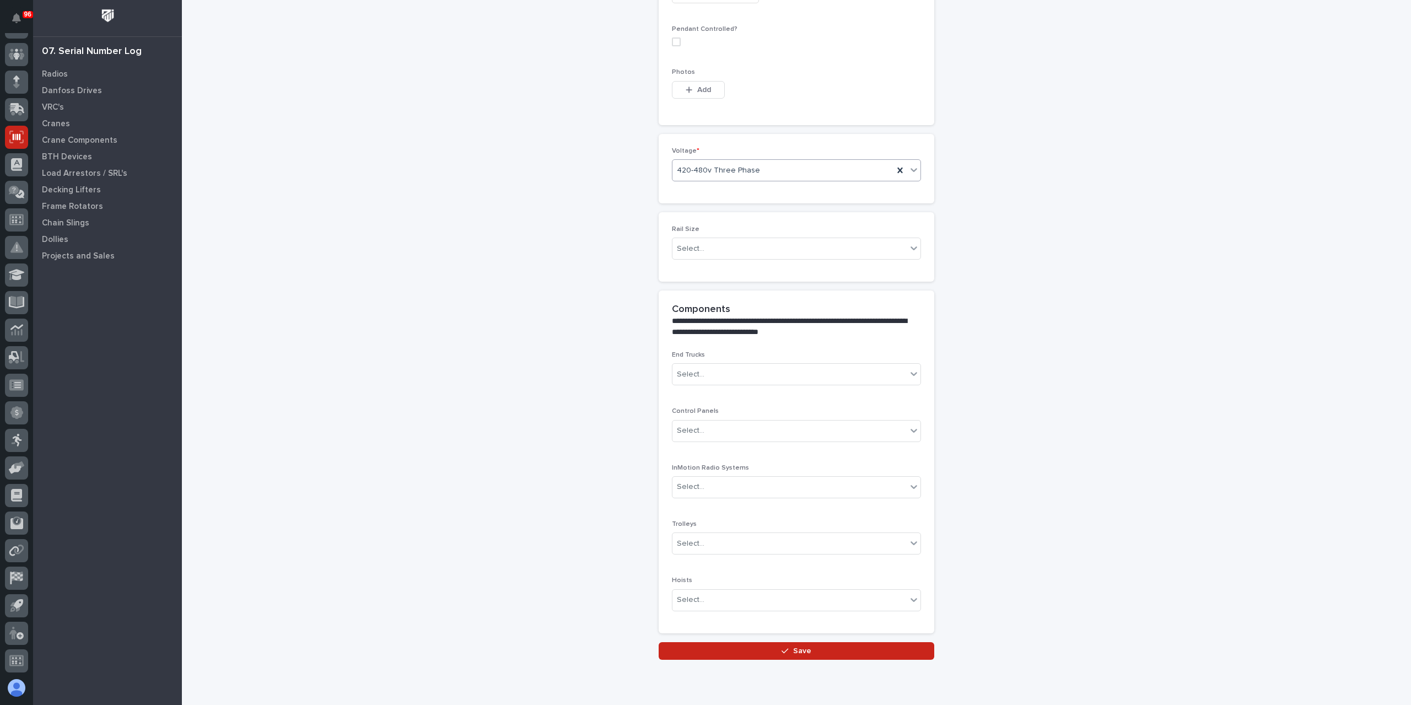
scroll to position [764, 0]
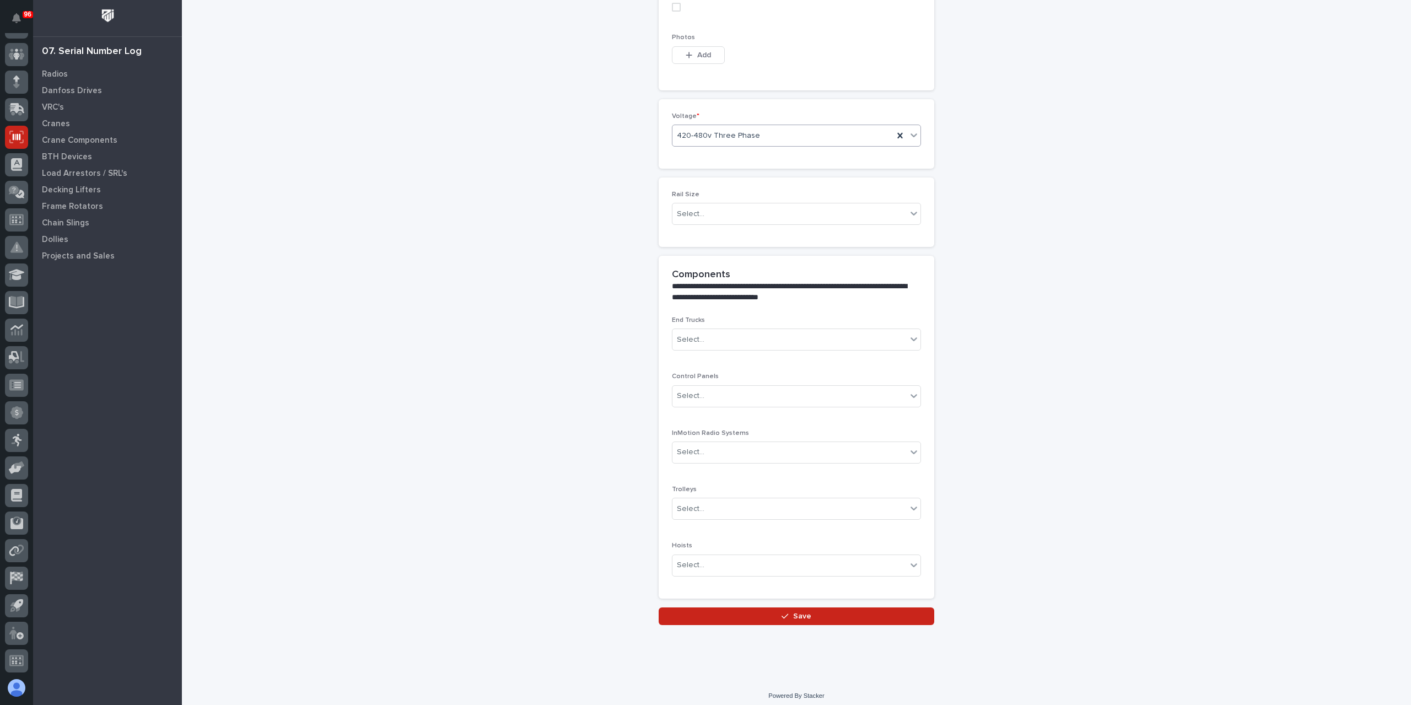
drag, startPoint x: 764, startPoint y: 600, endPoint x: 764, endPoint y: 608, distance: 8.8
click at [764, 600] on div "**********" at bounding box center [797, 431] width 276 height 351
click at [764, 609] on button "Save" at bounding box center [797, 616] width 276 height 18
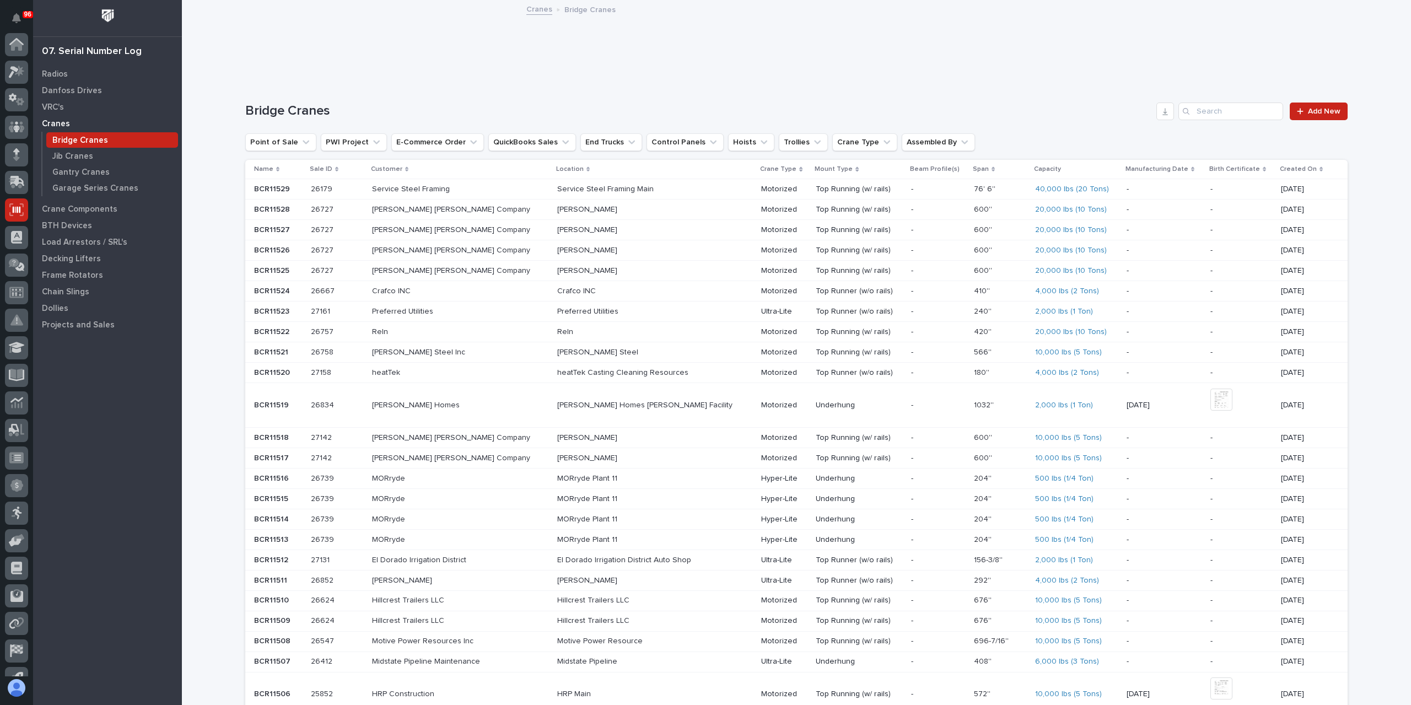
scroll to position [73, 0]
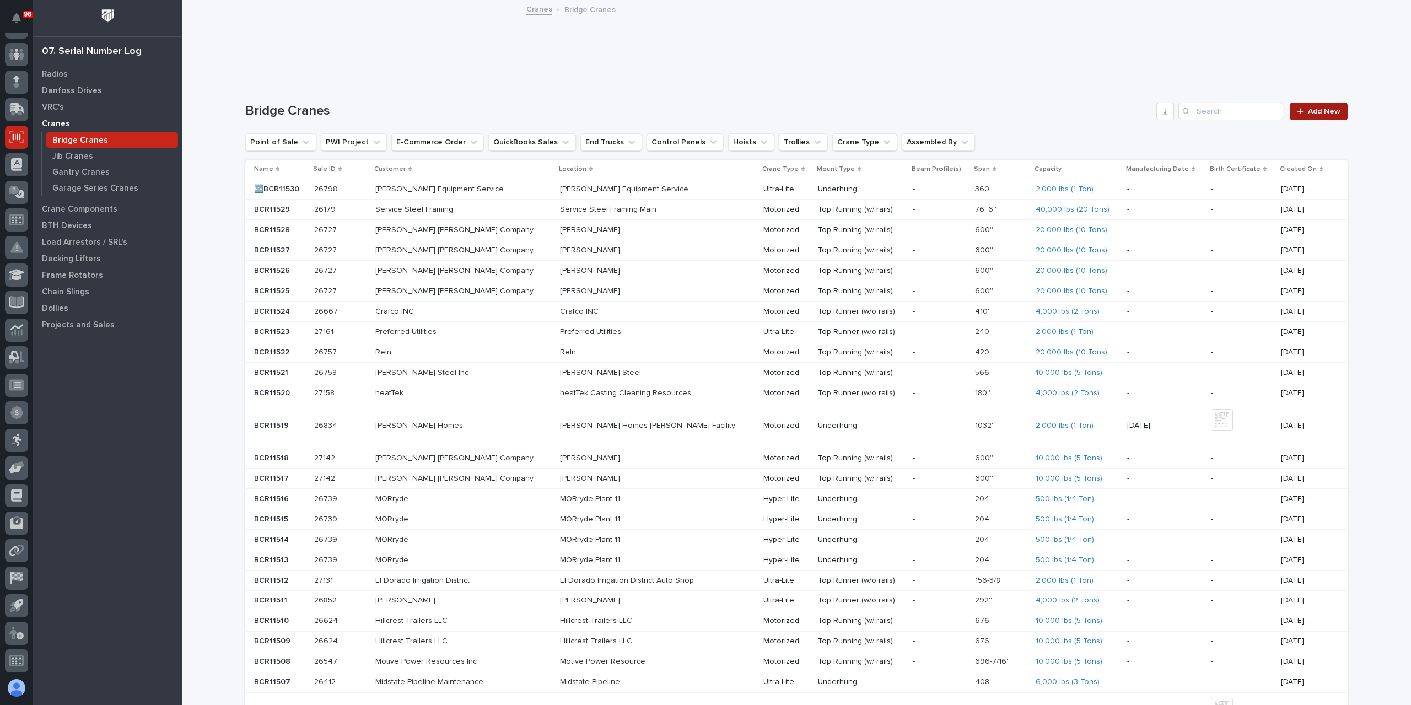
click at [1341, 103] on link "Add New" at bounding box center [1319, 112] width 58 height 18
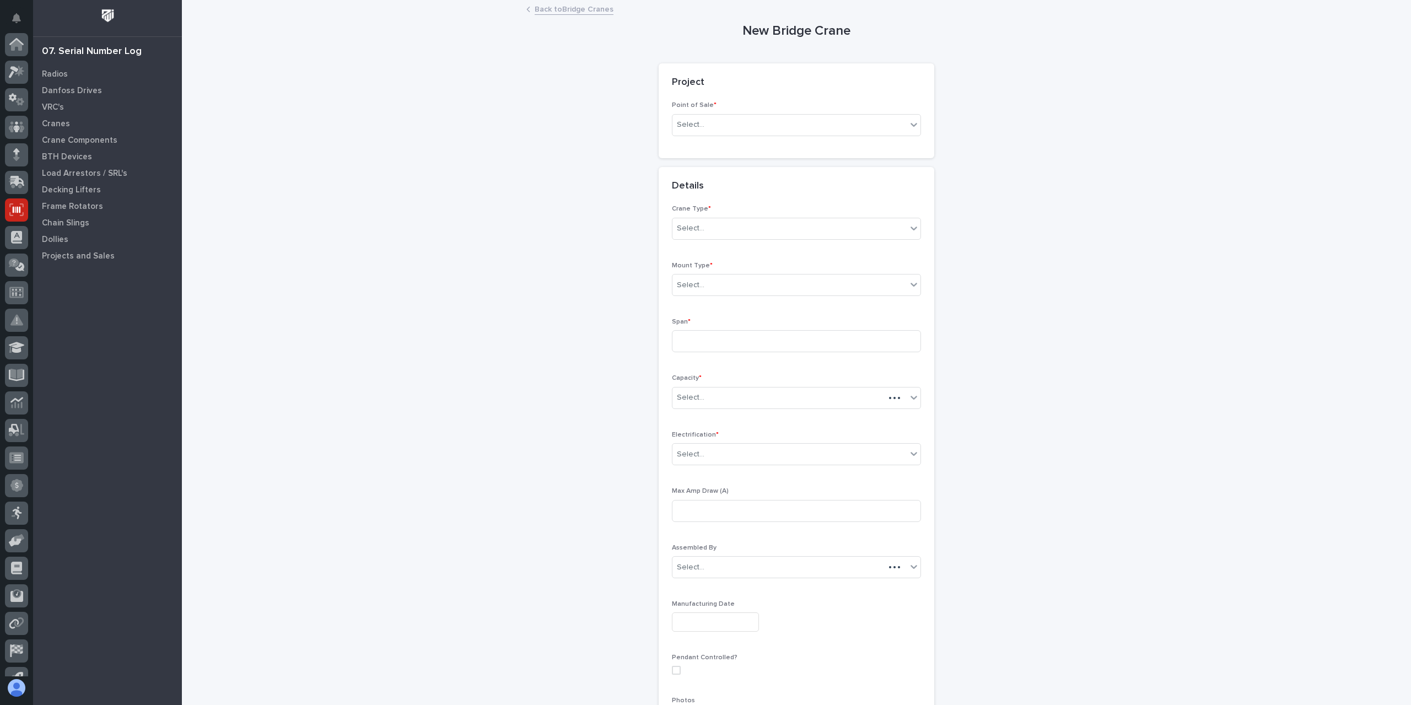
scroll to position [73, 0]
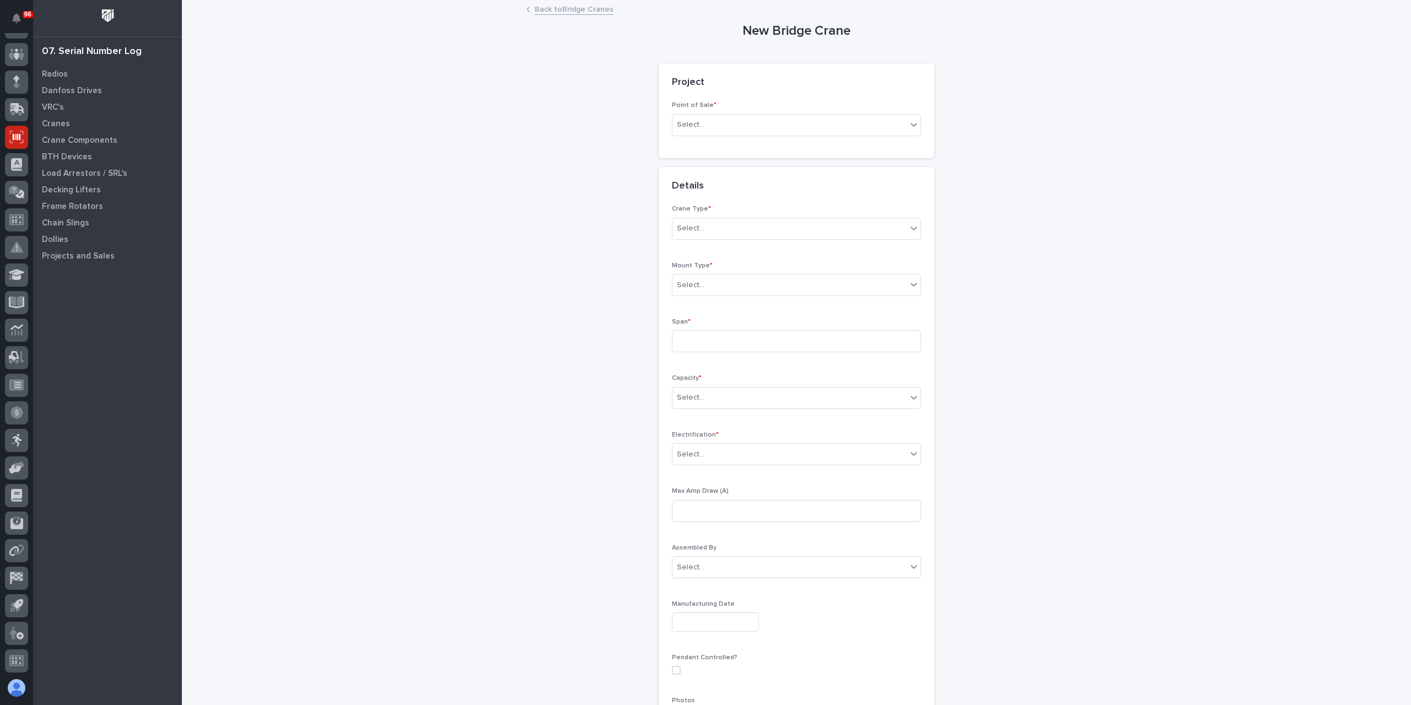
click at [756, 139] on div "Point of Sale * Select..." at bounding box center [796, 122] width 249 height 43
click at [747, 130] on div "Select..." at bounding box center [789, 125] width 234 height 18
click at [750, 142] on div "PWI Projects" at bounding box center [792, 145] width 248 height 19
click at [709, 211] on div "Select..." at bounding box center [757, 204] width 170 height 18
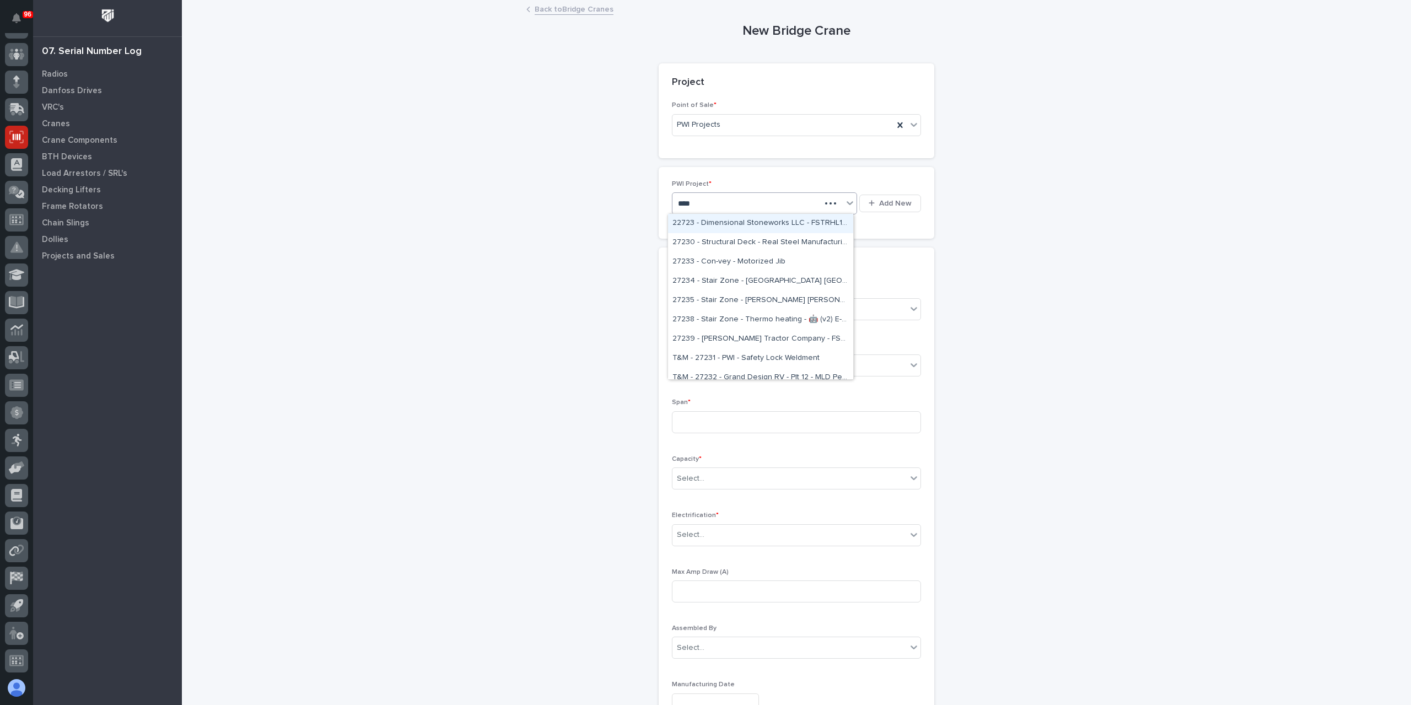
type input "*****"
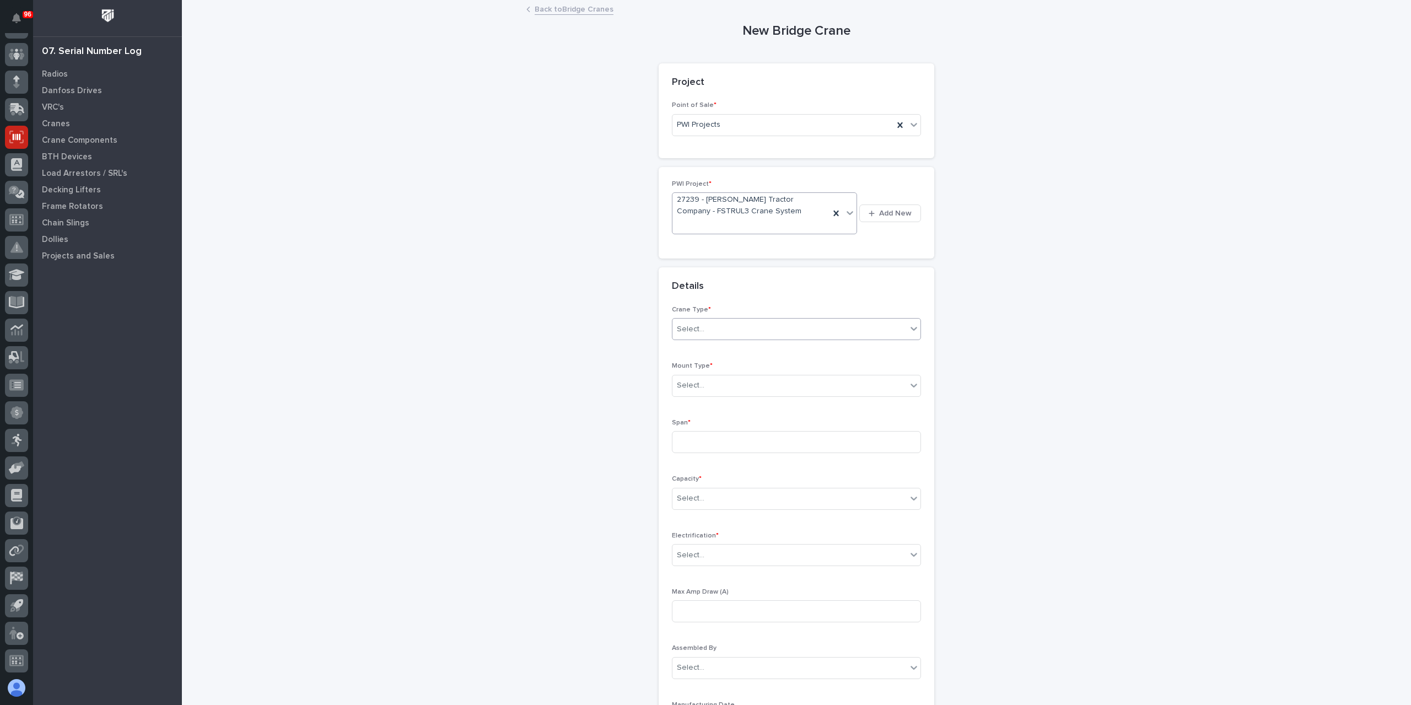
click at [694, 321] on div "Select..." at bounding box center [789, 329] width 234 height 18
click at [714, 364] on div "Ultra-Lite" at bounding box center [792, 368] width 248 height 19
click at [709, 387] on div "Select..." at bounding box center [789, 385] width 234 height 18
click at [729, 423] on div "Top Runner (w/o rails)" at bounding box center [792, 424] width 248 height 19
click at [700, 435] on input at bounding box center [796, 442] width 249 height 22
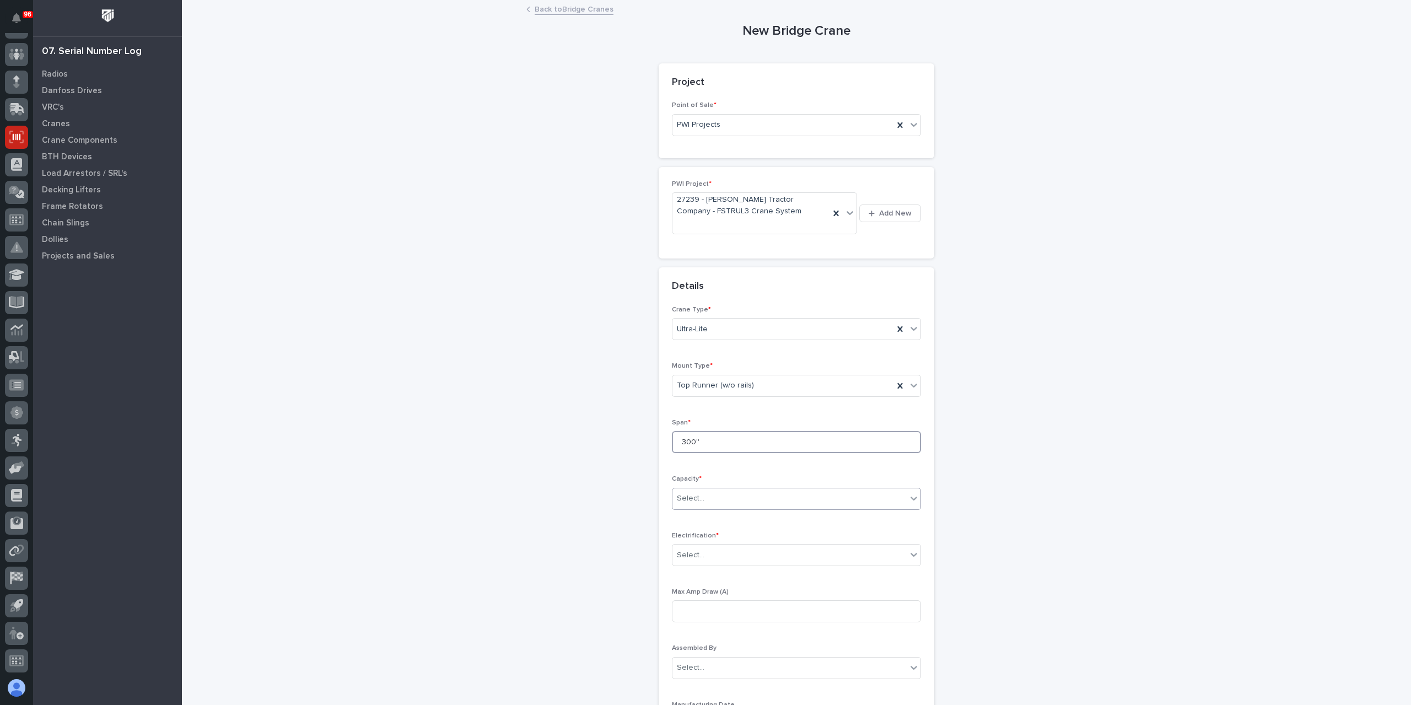
type input "300''"
click at [751, 500] on div "Select..." at bounding box center [789, 498] width 234 height 18
click at [712, 569] on div "6,000 lbs (3 Tons)" at bounding box center [792, 567] width 248 height 19
click at [714, 553] on div "Select..." at bounding box center [789, 555] width 234 height 18
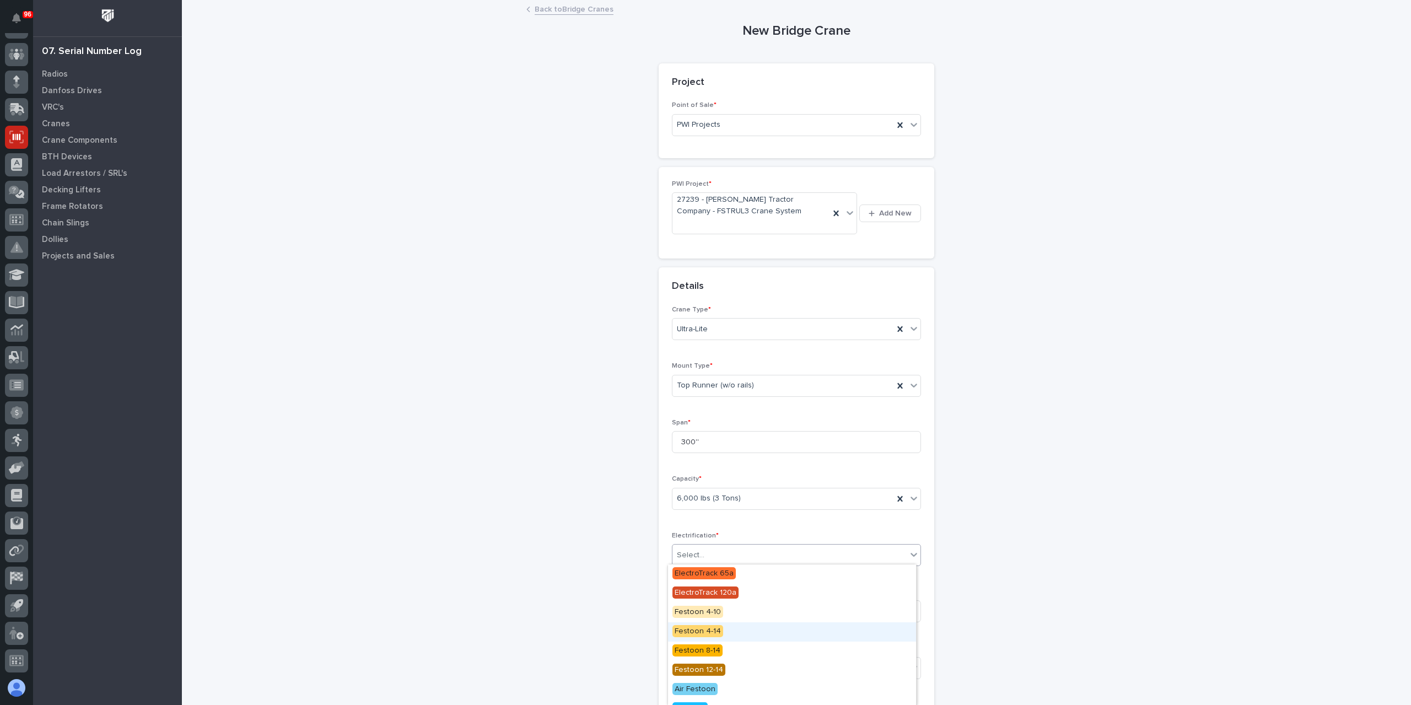
scroll to position [109, 0]
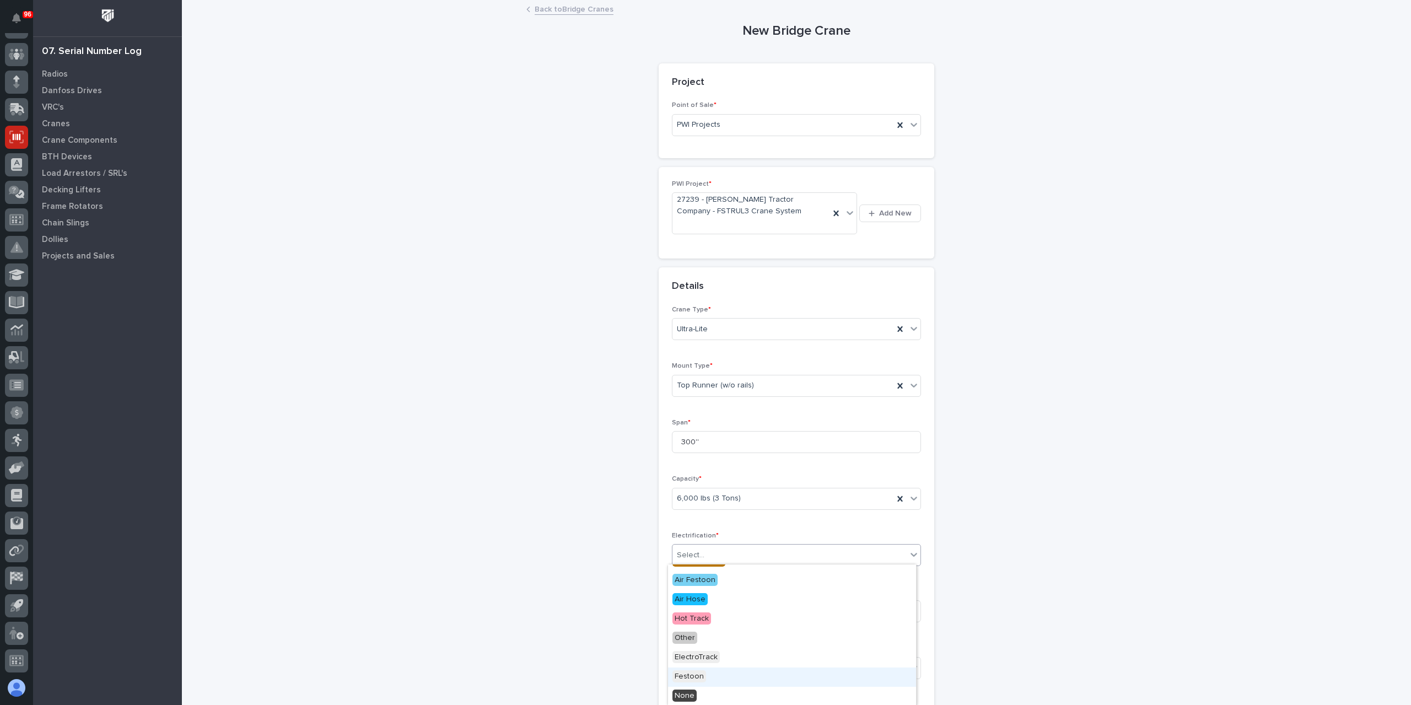
click at [698, 670] on span "Festoon" at bounding box center [689, 676] width 34 height 12
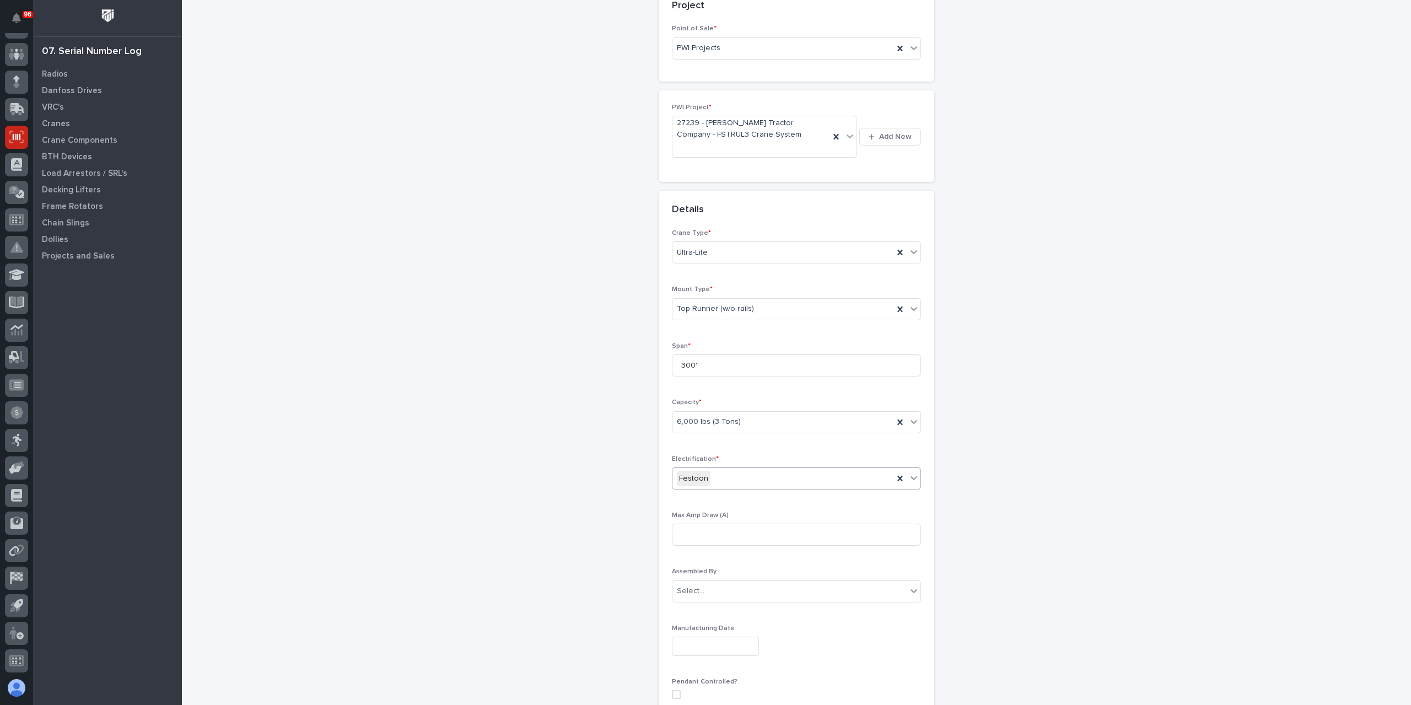
scroll to position [297, 0]
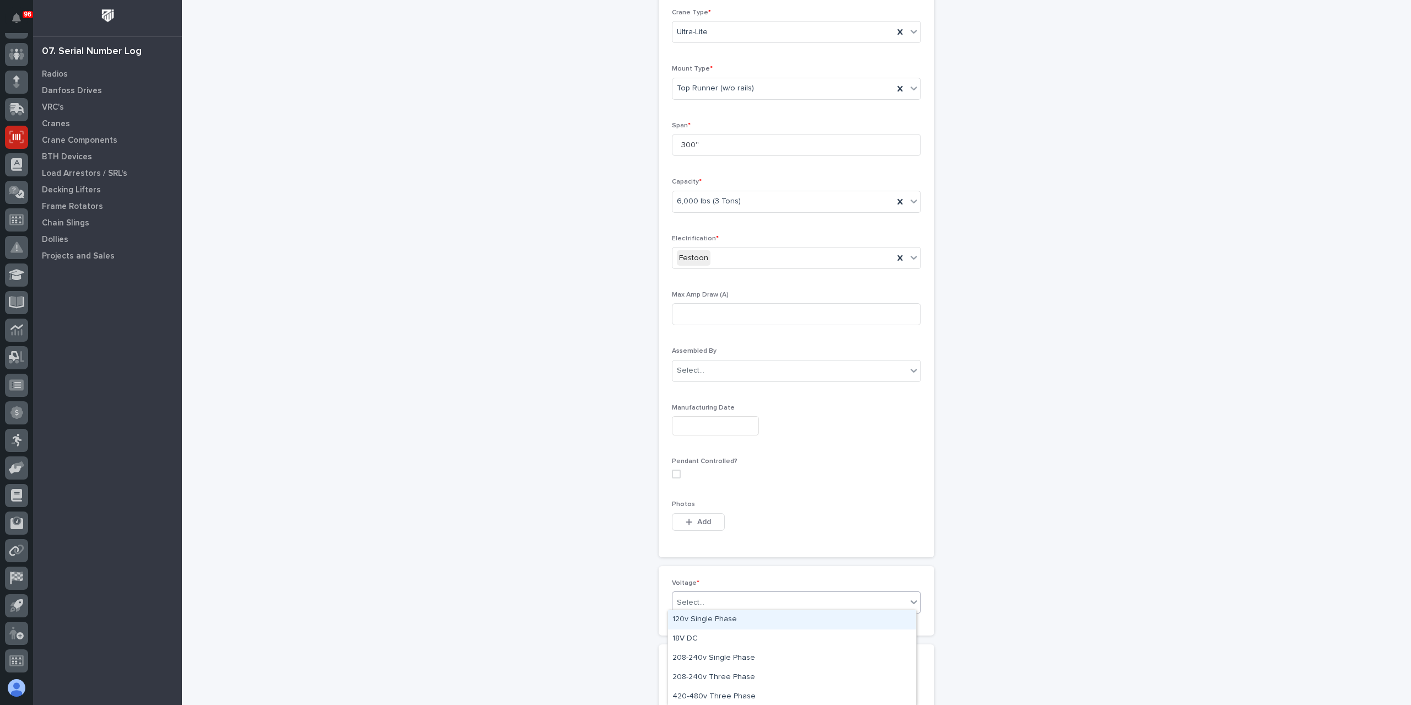
click at [723, 594] on div "Select..." at bounding box center [789, 603] width 234 height 18
click at [719, 658] on div "208-240v Three Phase" at bounding box center [792, 657] width 248 height 19
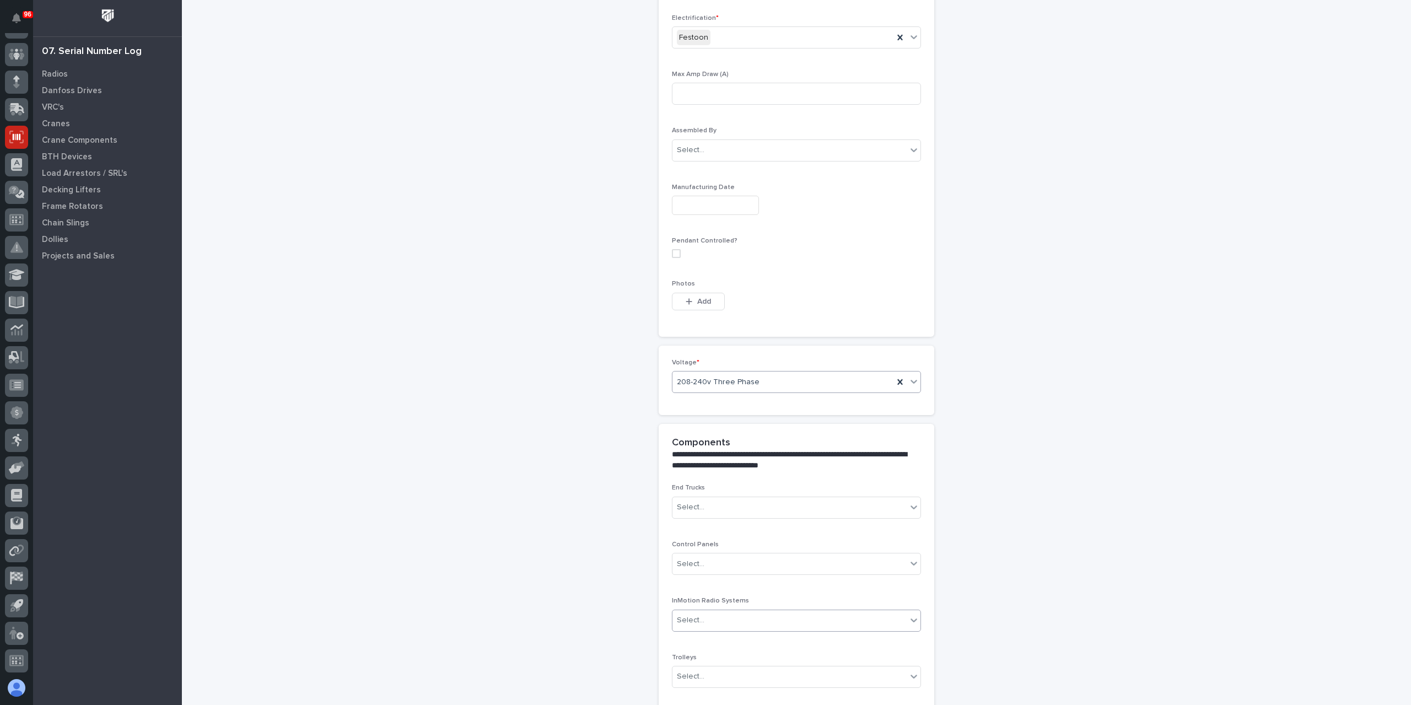
scroll to position [686, 0]
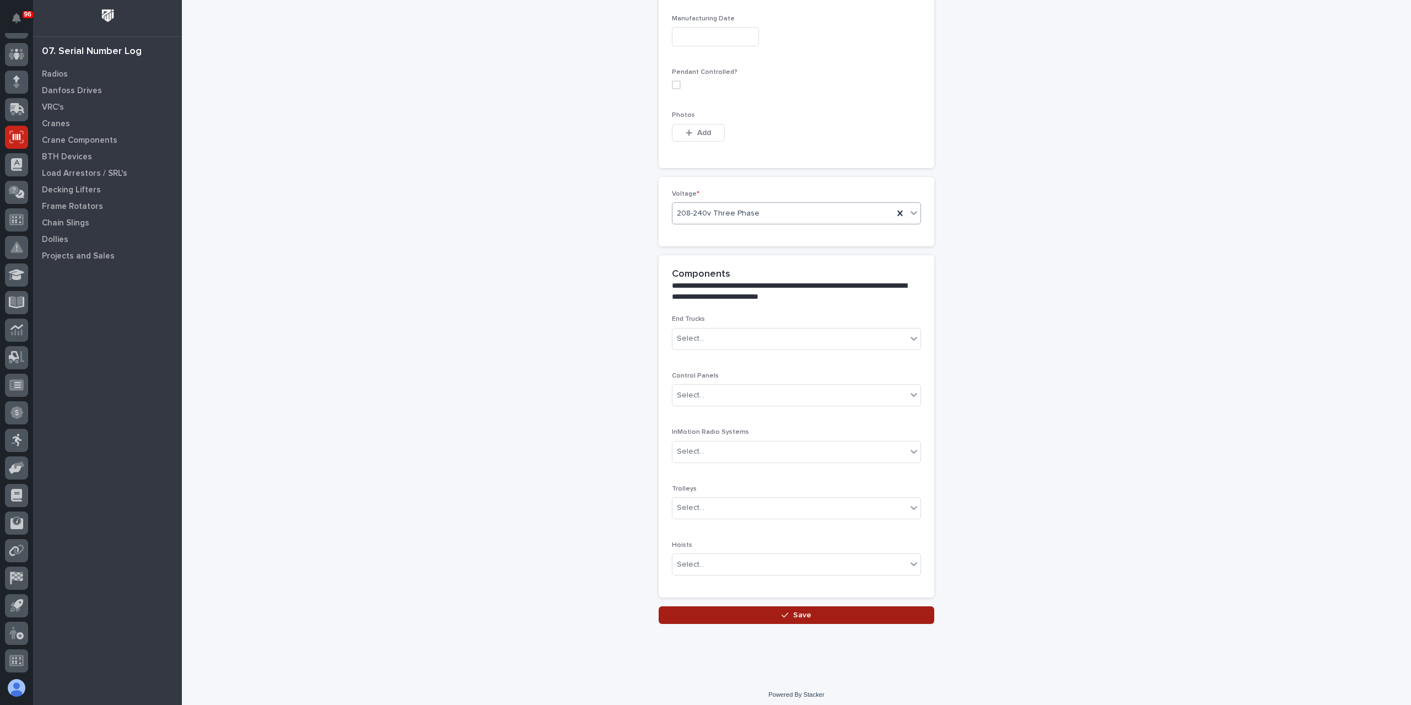
click at [734, 606] on button "Save" at bounding box center [797, 615] width 276 height 18
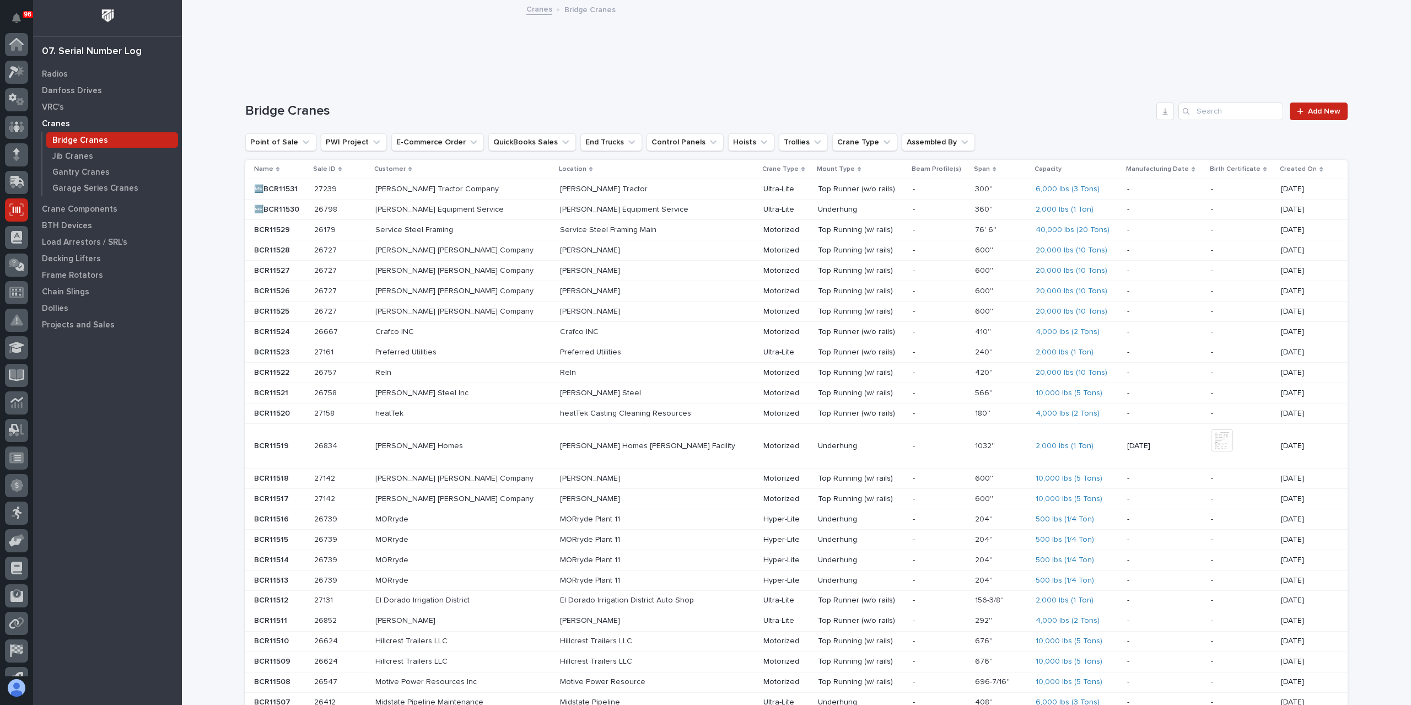
scroll to position [73, 0]
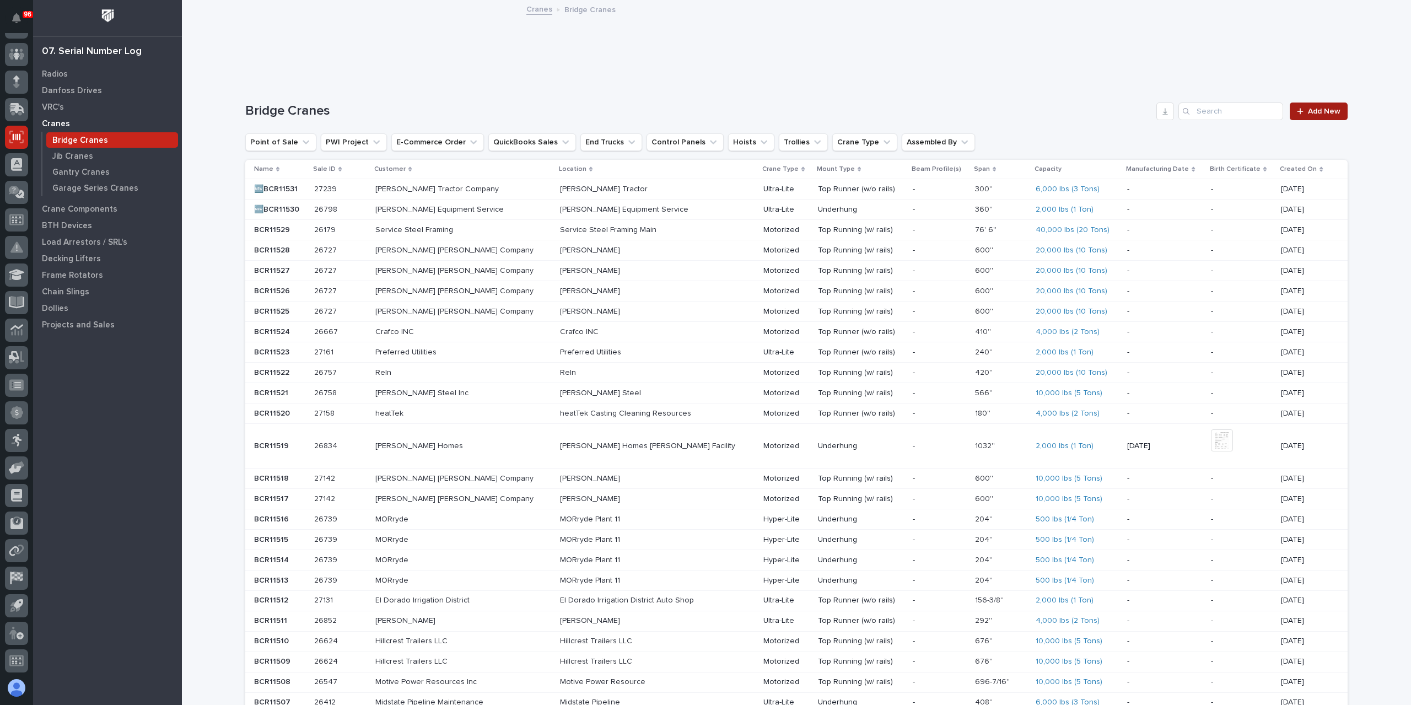
click at [1321, 118] on link "Add New" at bounding box center [1319, 112] width 58 height 18
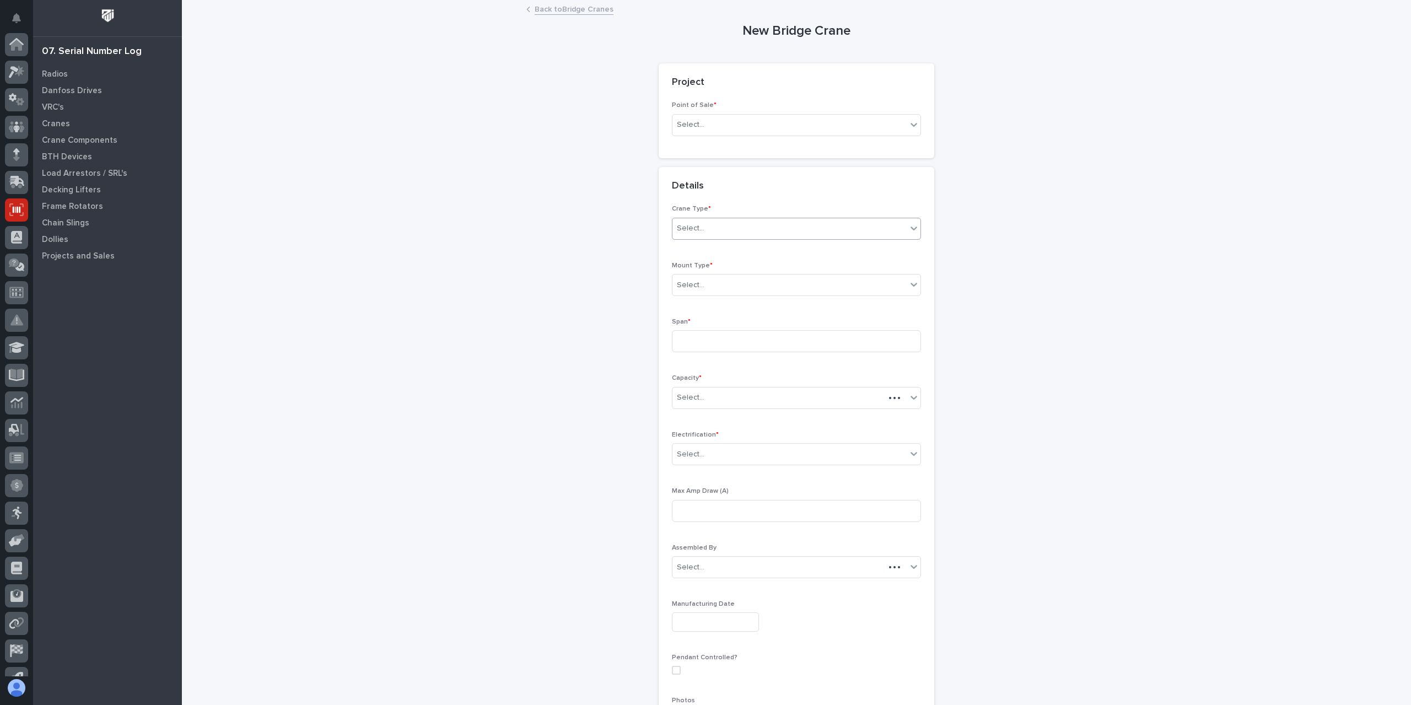
scroll to position [73, 0]
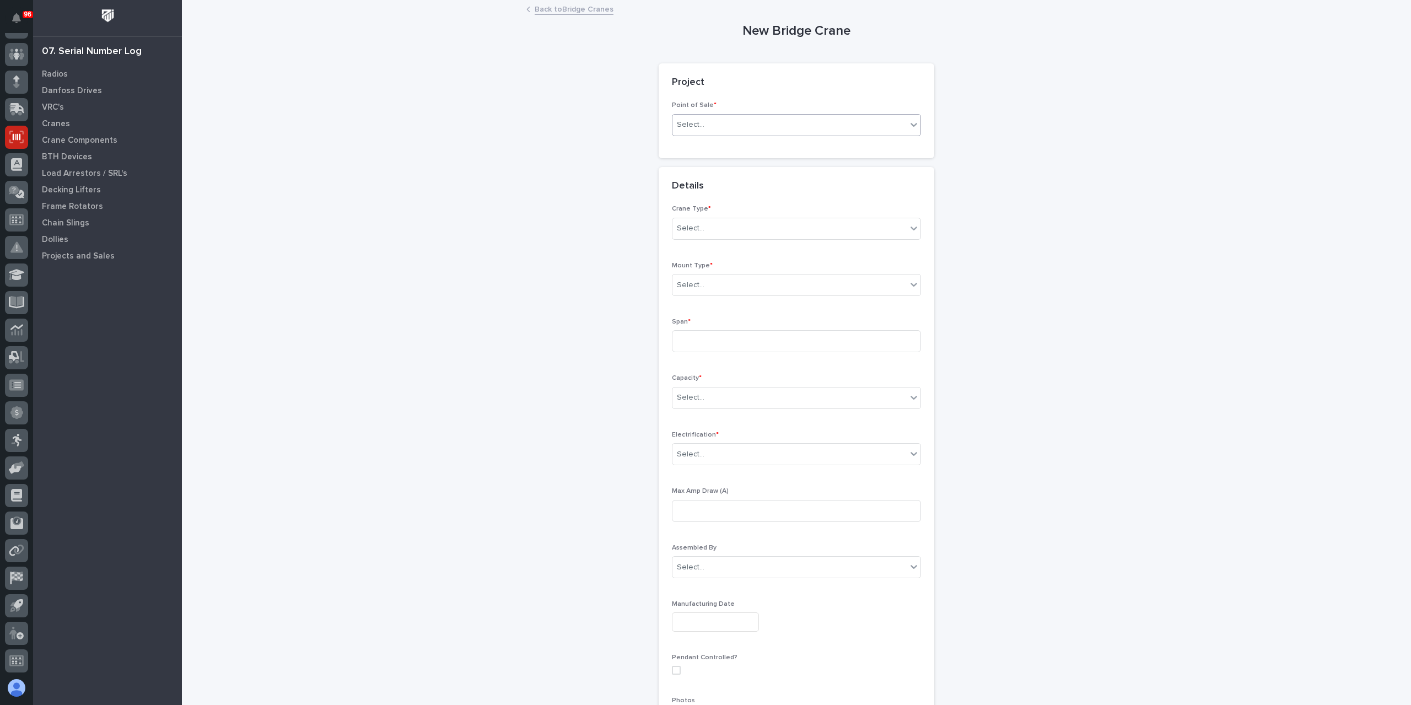
click at [740, 122] on div "Select..." at bounding box center [789, 125] width 234 height 18
click at [702, 141] on div "PWI Projects" at bounding box center [792, 145] width 248 height 19
click at [713, 203] on div "Select..." at bounding box center [757, 204] width 170 height 18
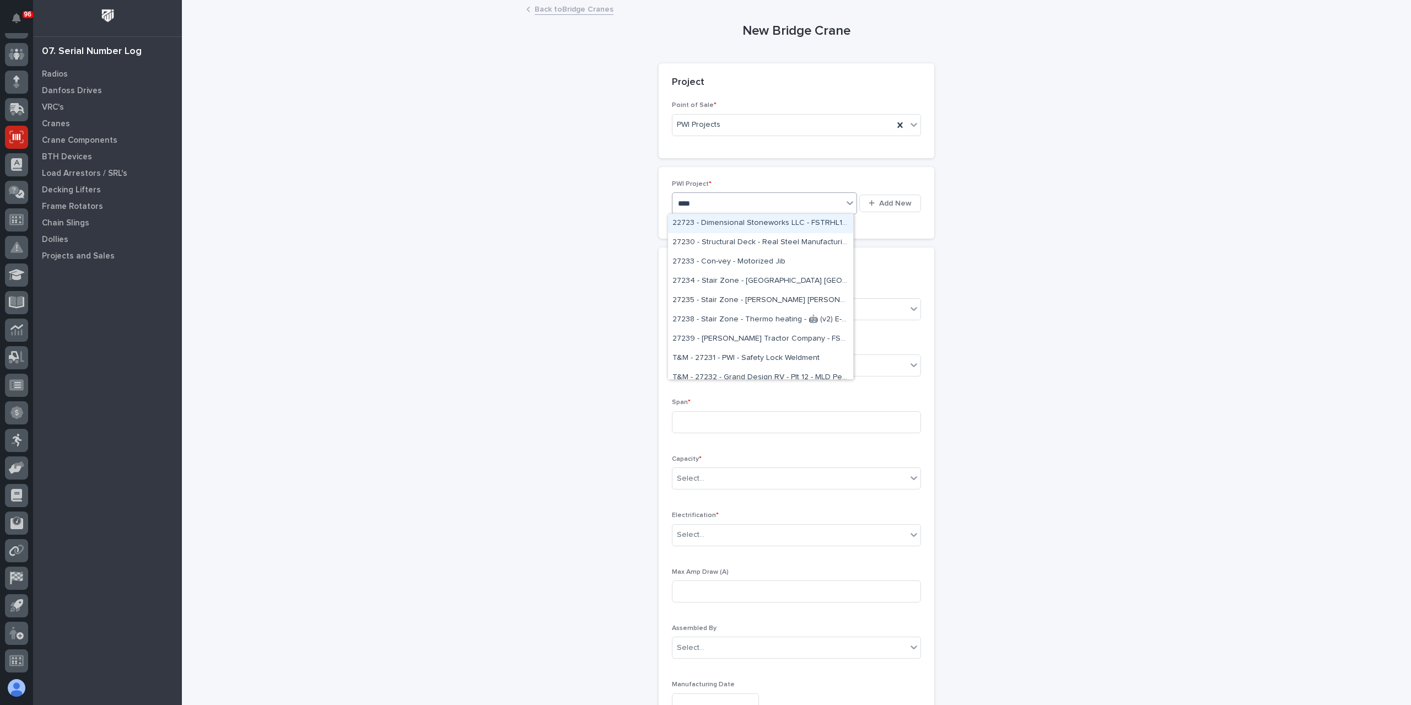
type input "*****"
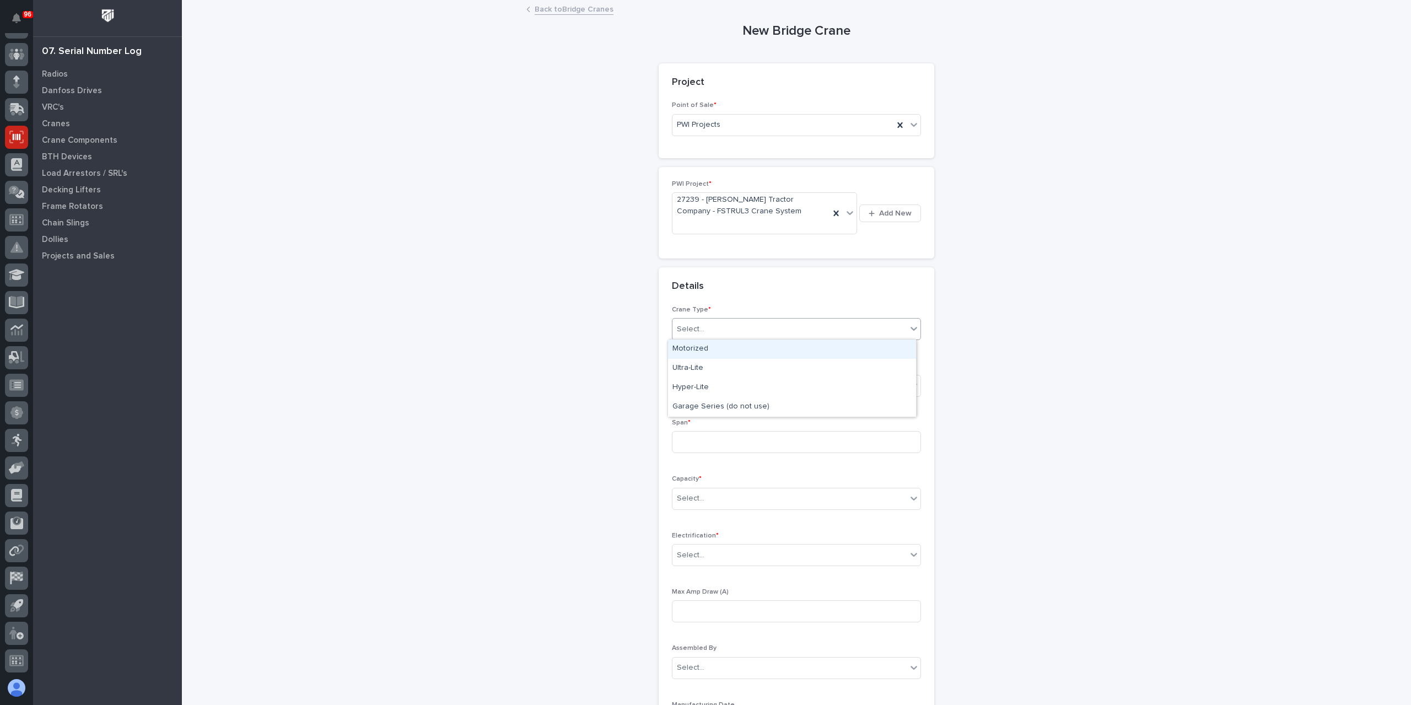
click at [702, 320] on div "Select..." at bounding box center [789, 329] width 234 height 18
click at [711, 367] on div "Ultra-Lite" at bounding box center [792, 368] width 248 height 19
click at [708, 381] on div "Select..." at bounding box center [789, 385] width 234 height 18
click at [742, 430] on div "Top Runner (w/o rails)" at bounding box center [792, 424] width 248 height 19
click at [714, 444] on input at bounding box center [796, 442] width 249 height 22
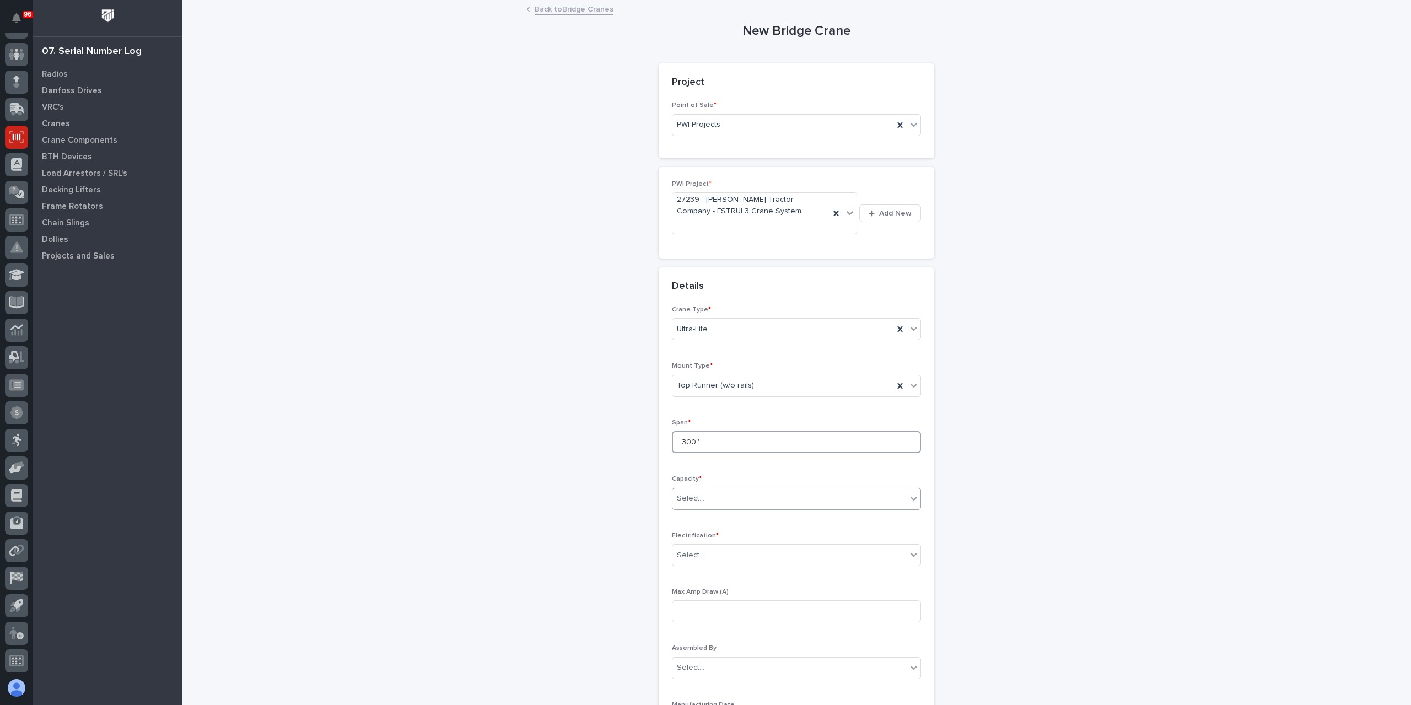
type input "300''"
click at [703, 500] on div "Select..." at bounding box center [789, 498] width 234 height 18
click at [699, 664] on div "6,000 lbs (3 Tons)" at bounding box center [792, 666] width 248 height 19
click at [694, 560] on div "Select..." at bounding box center [789, 555] width 234 height 18
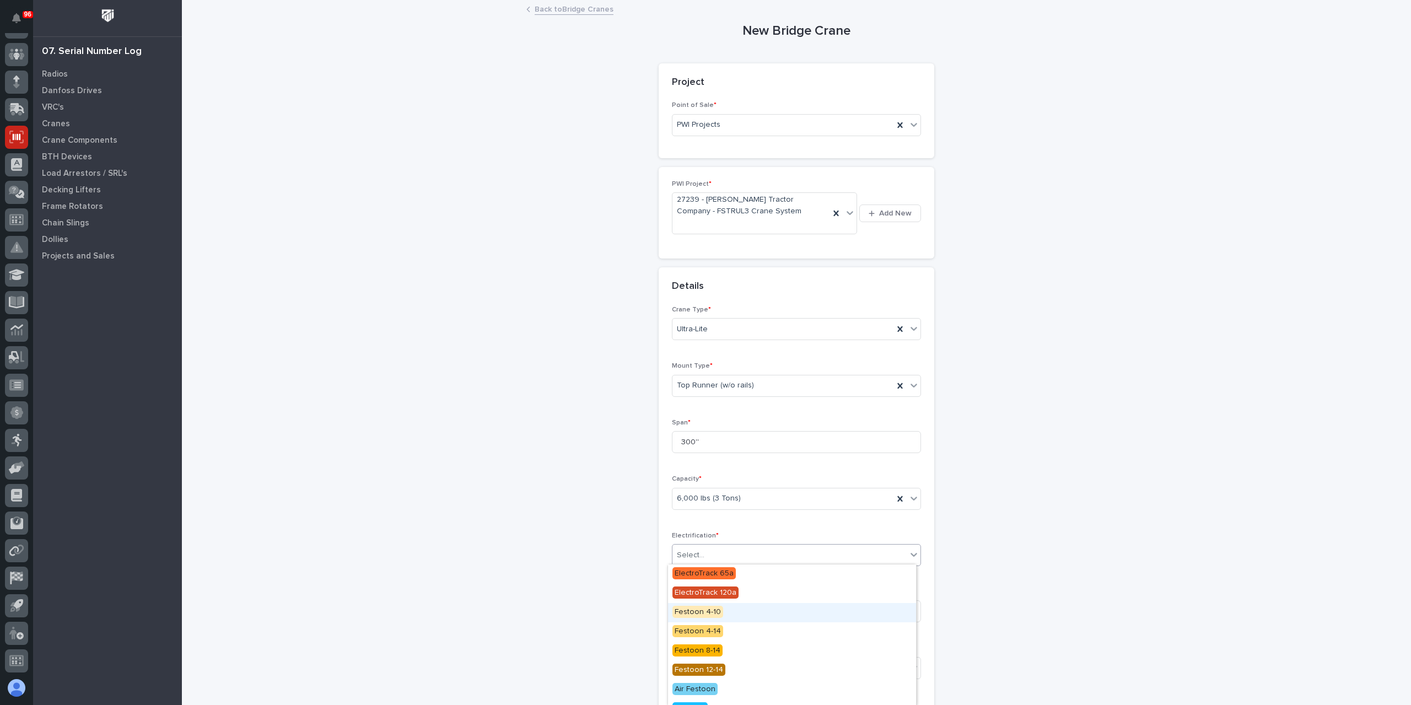
scroll to position [109, 0]
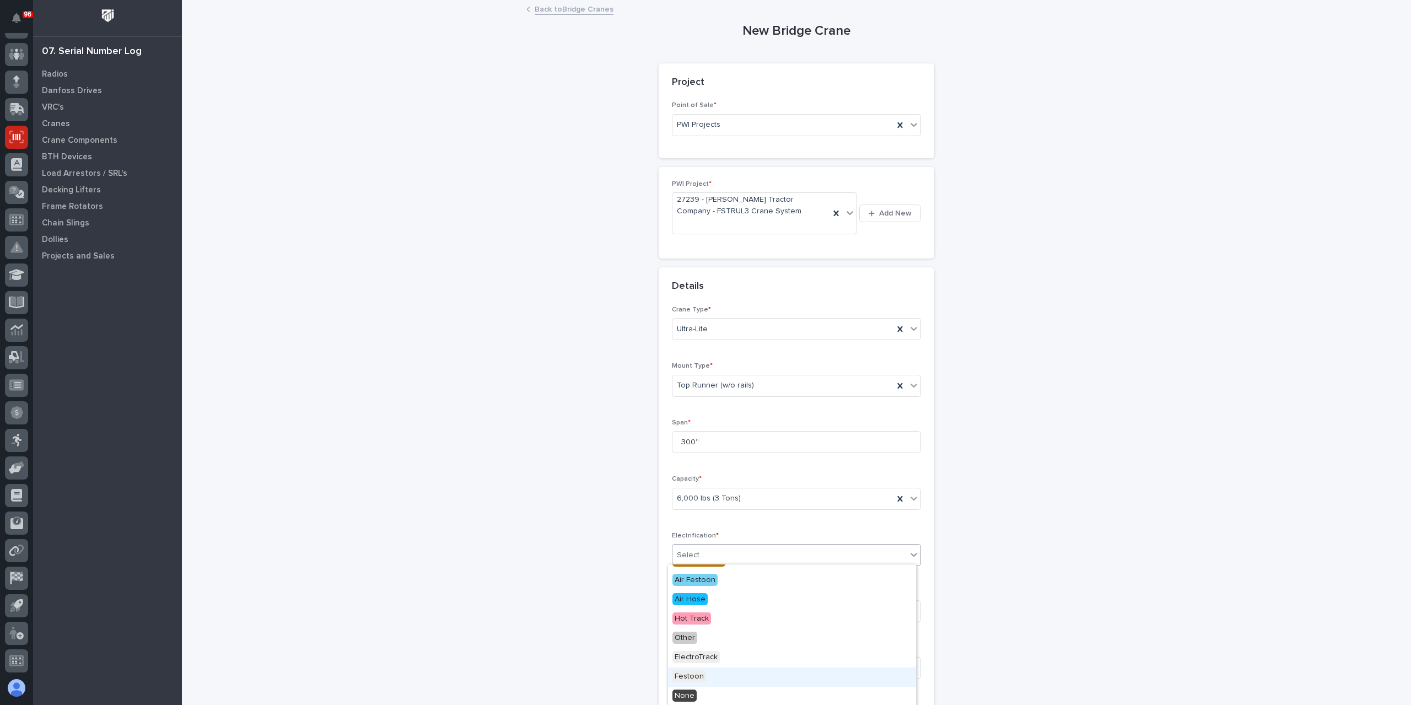
click at [693, 675] on span "Festoon" at bounding box center [689, 676] width 34 height 12
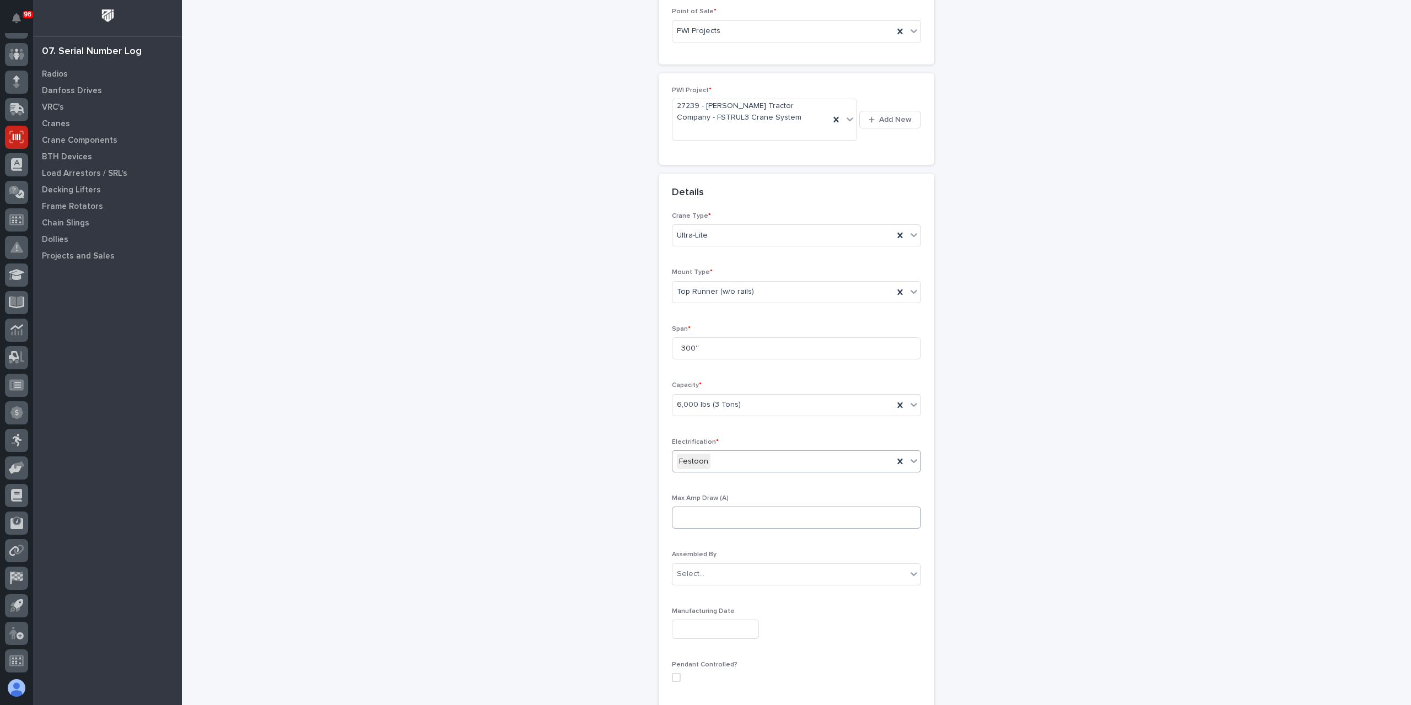
scroll to position [282, 0]
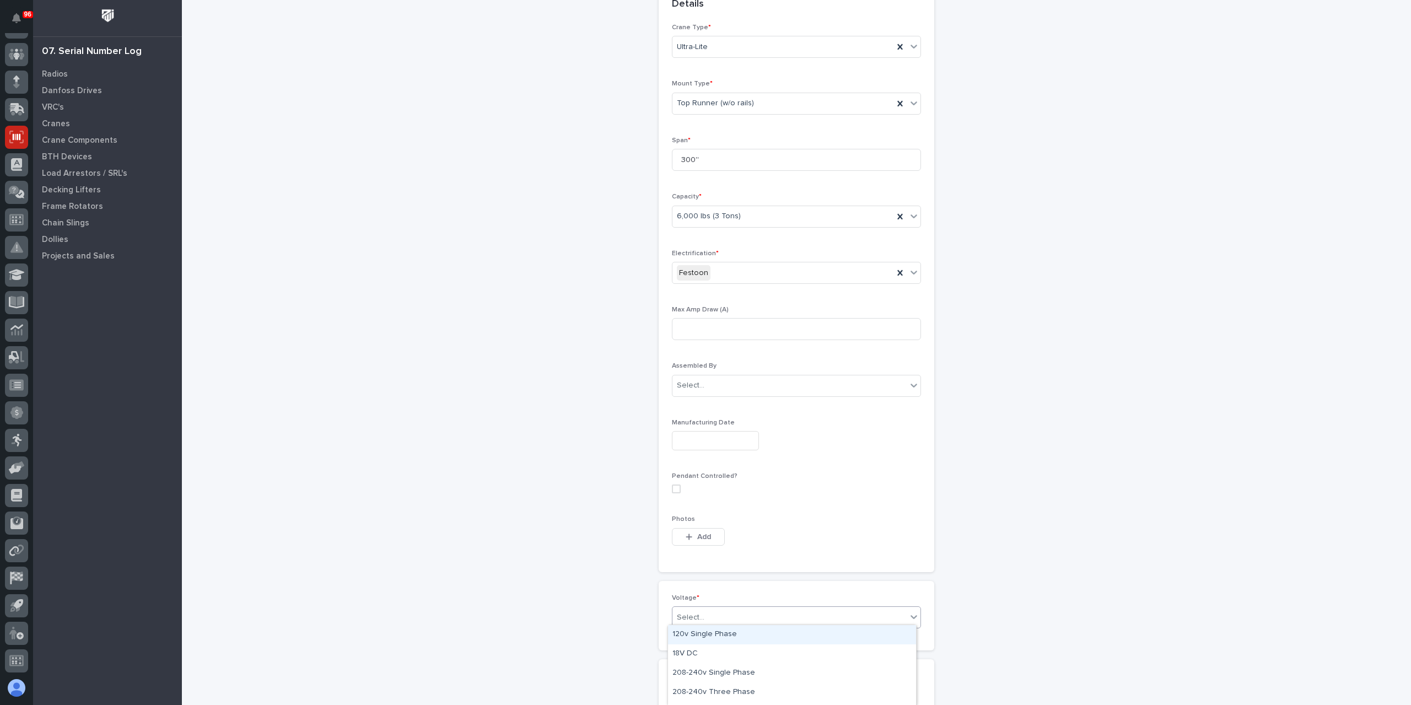
click at [716, 612] on div "Select..." at bounding box center [789, 617] width 234 height 18
click at [704, 654] on div "208-240v Three Phase" at bounding box center [792, 657] width 248 height 19
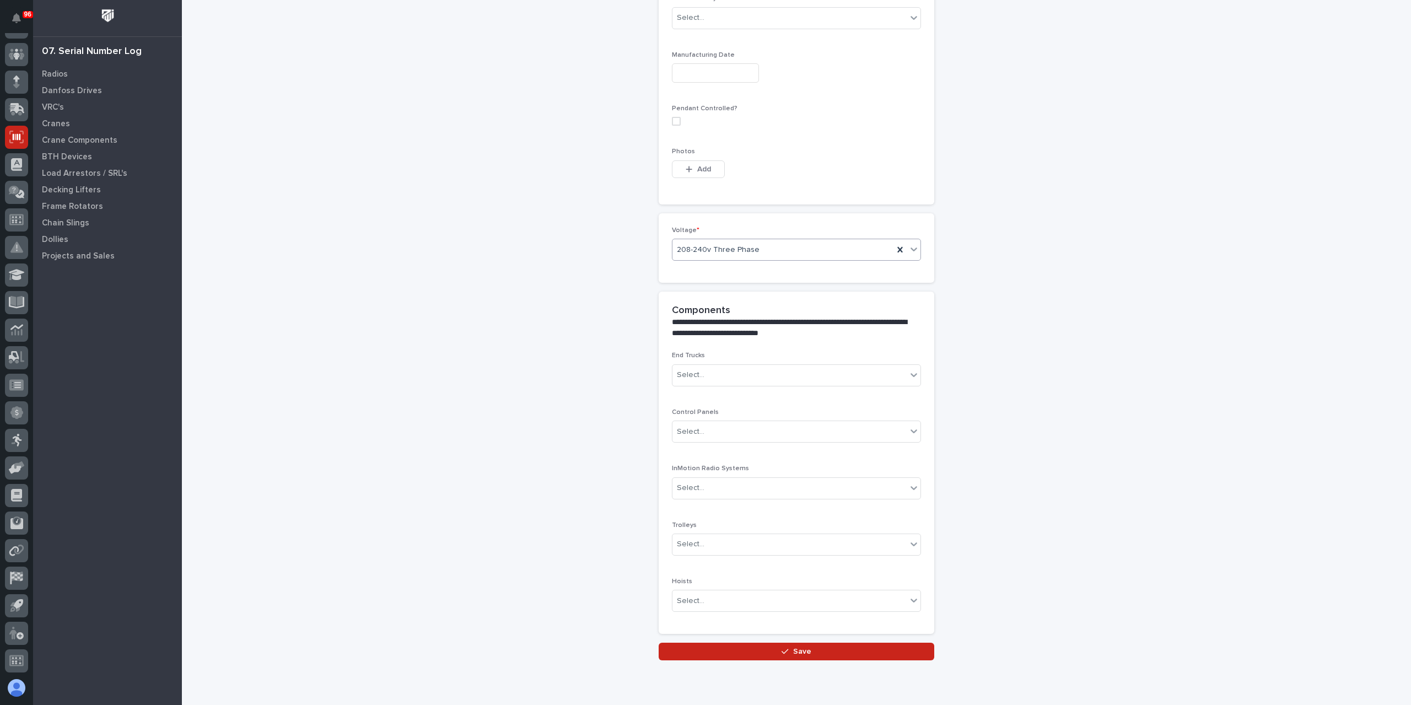
scroll to position [686, 0]
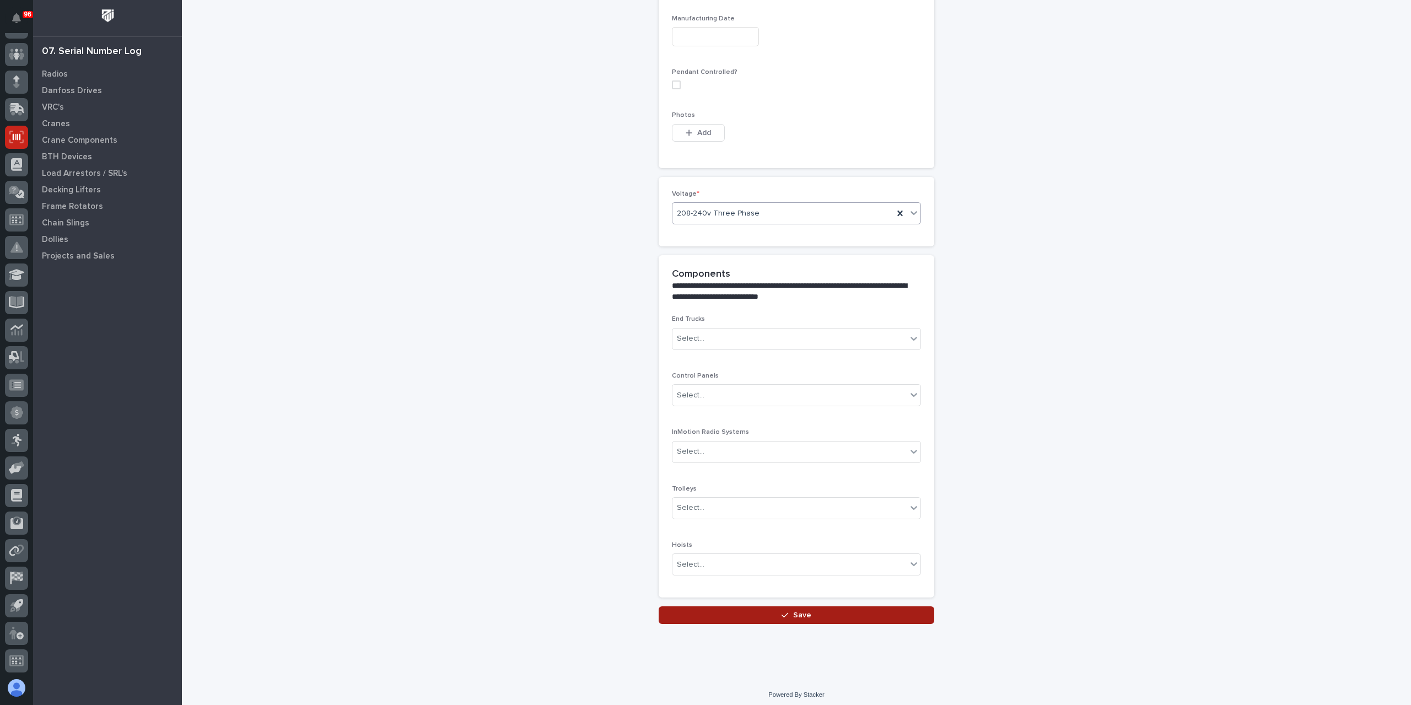
click at [752, 617] on button "Save" at bounding box center [797, 615] width 276 height 18
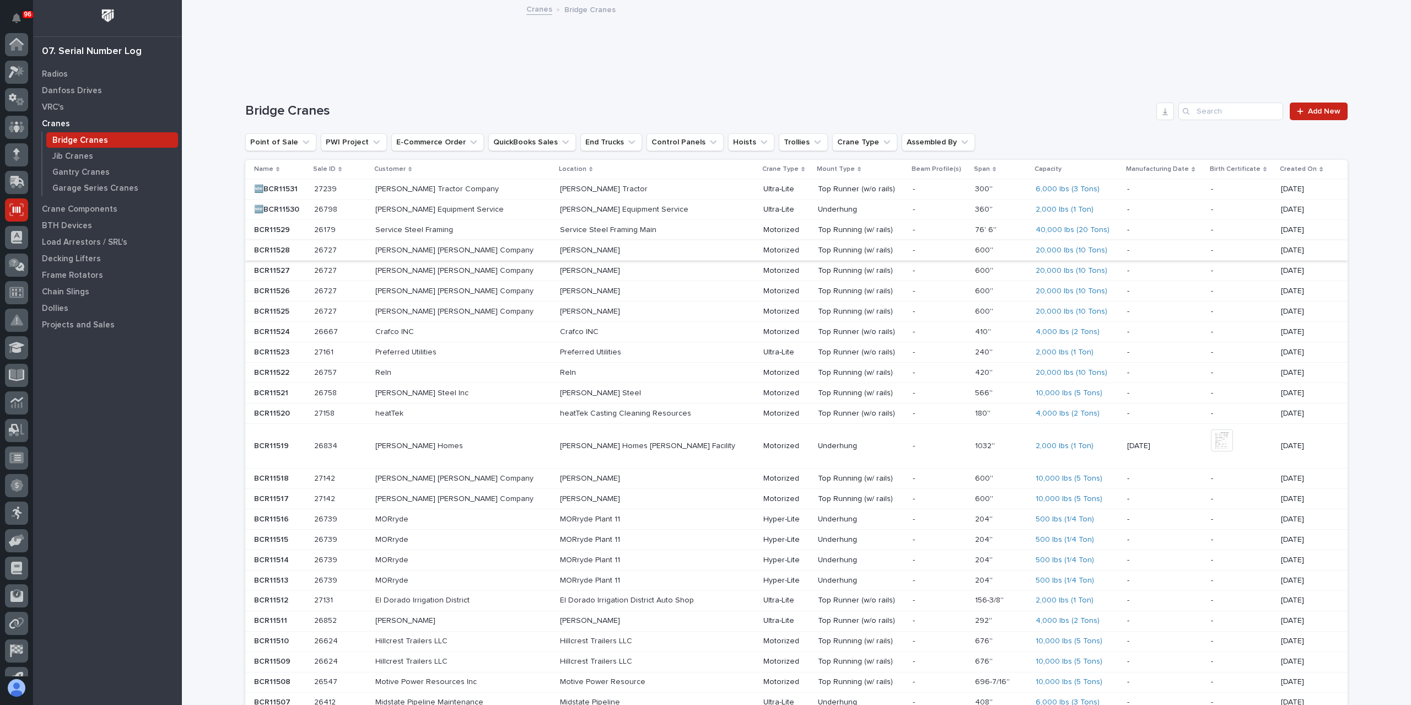
scroll to position [73, 0]
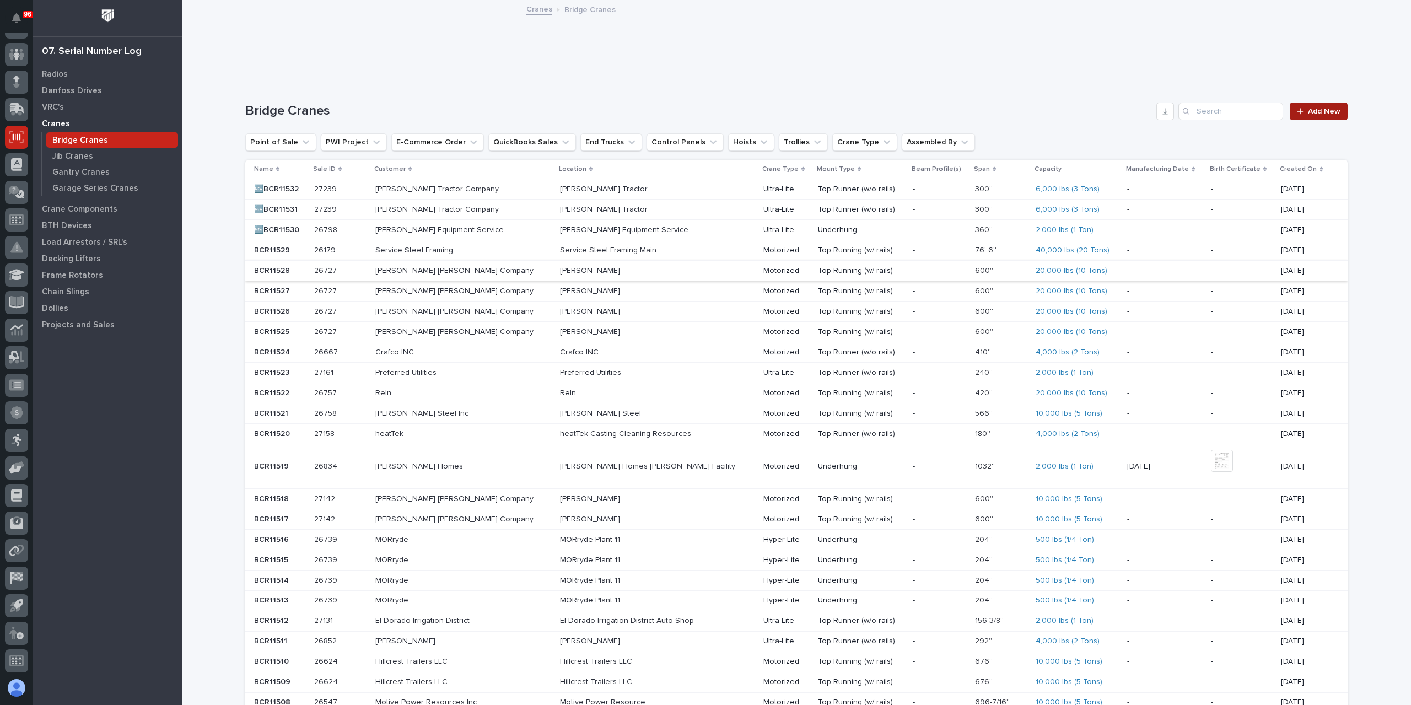
click at [1308, 105] on link "Add New" at bounding box center [1319, 112] width 58 height 18
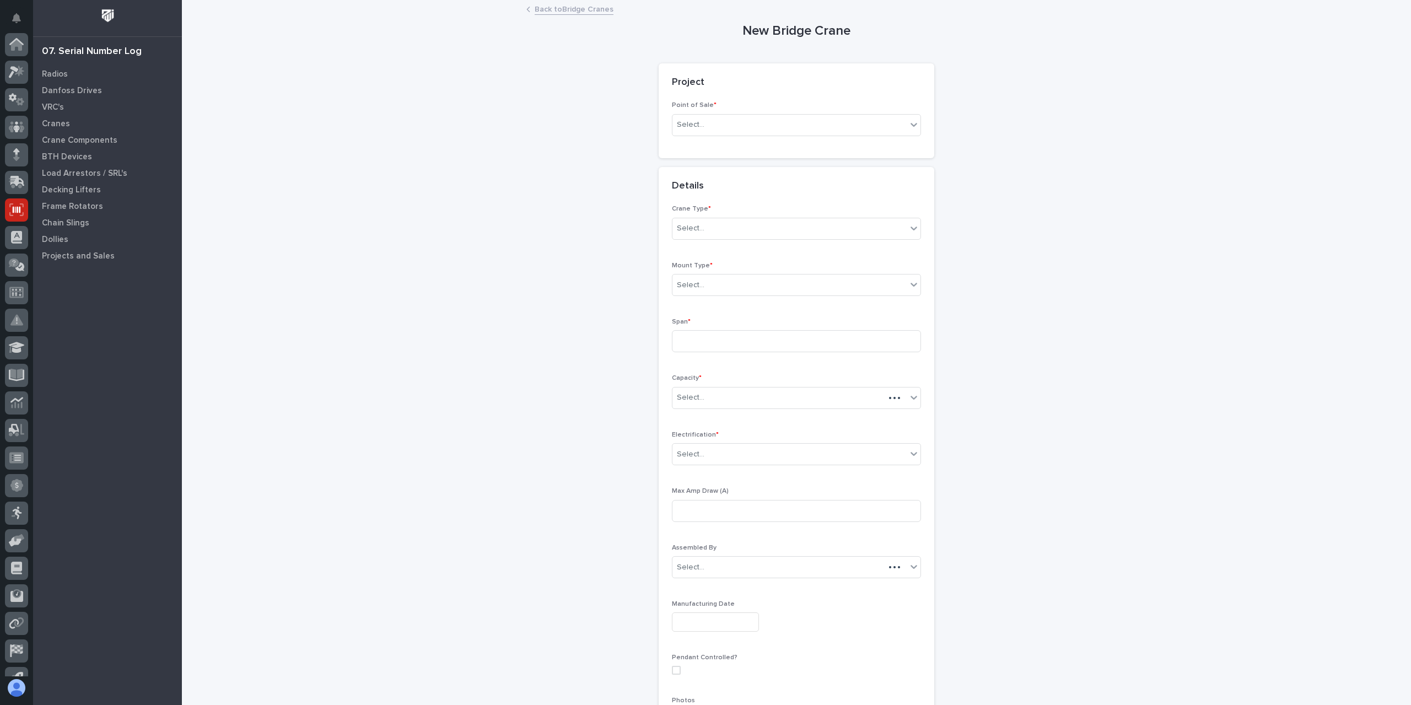
scroll to position [73, 0]
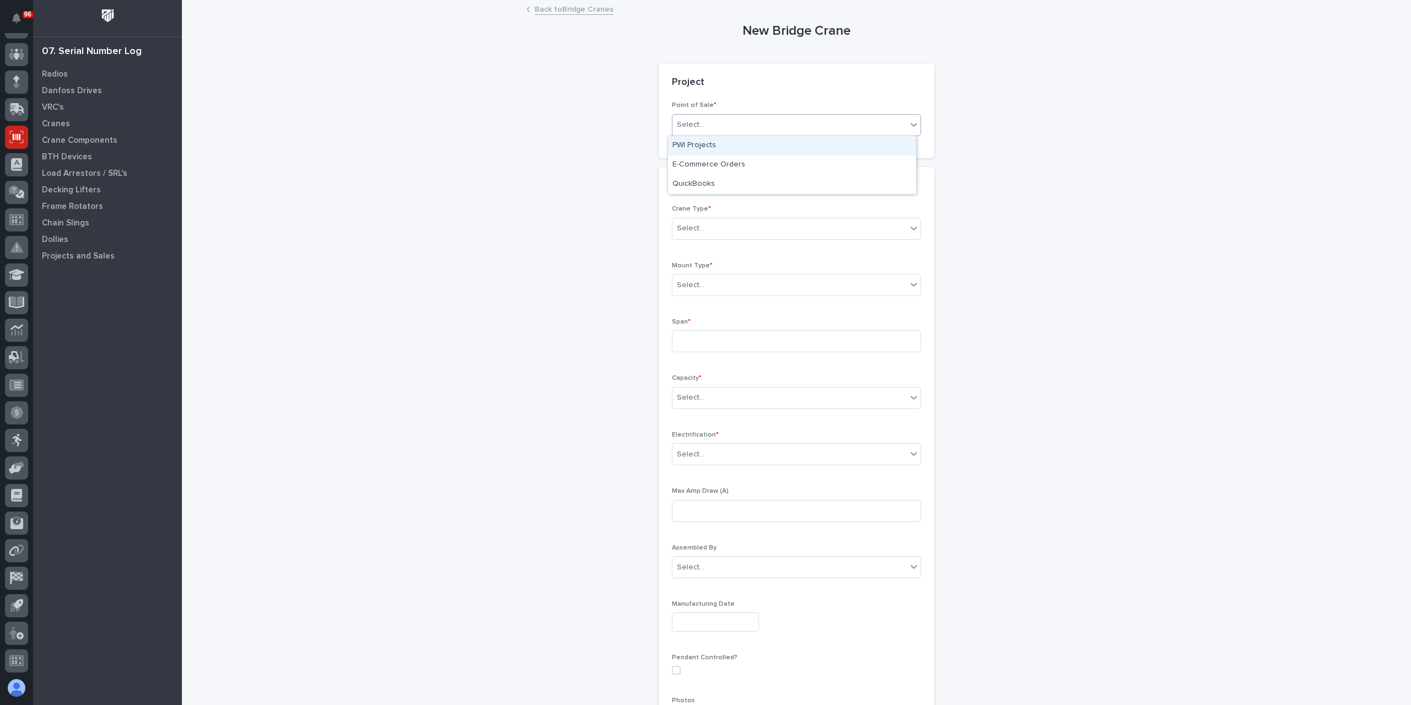
click at [688, 116] on div "Select..." at bounding box center [789, 125] width 234 height 18
click at [721, 153] on div "PWI Projects" at bounding box center [792, 145] width 248 height 19
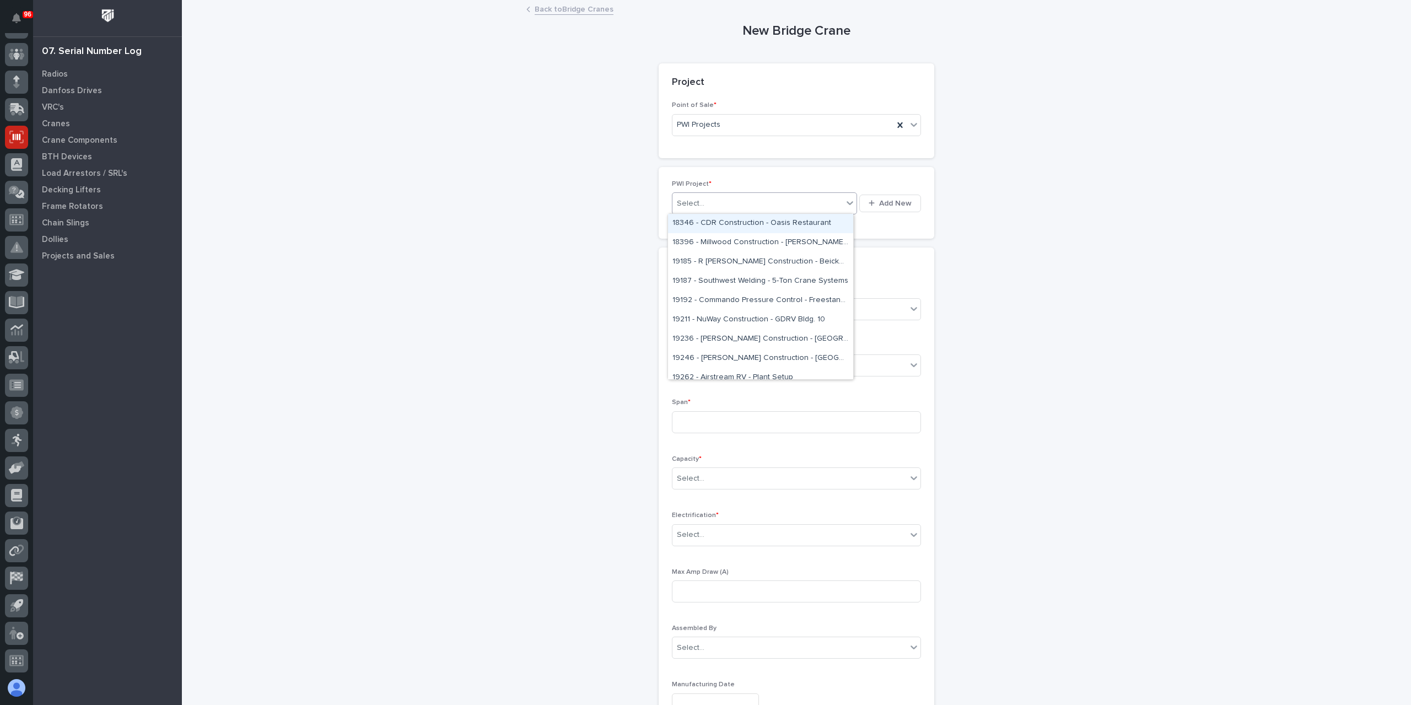
click at [705, 207] on div "Select..." at bounding box center [757, 204] width 170 height 18
type input "*****"
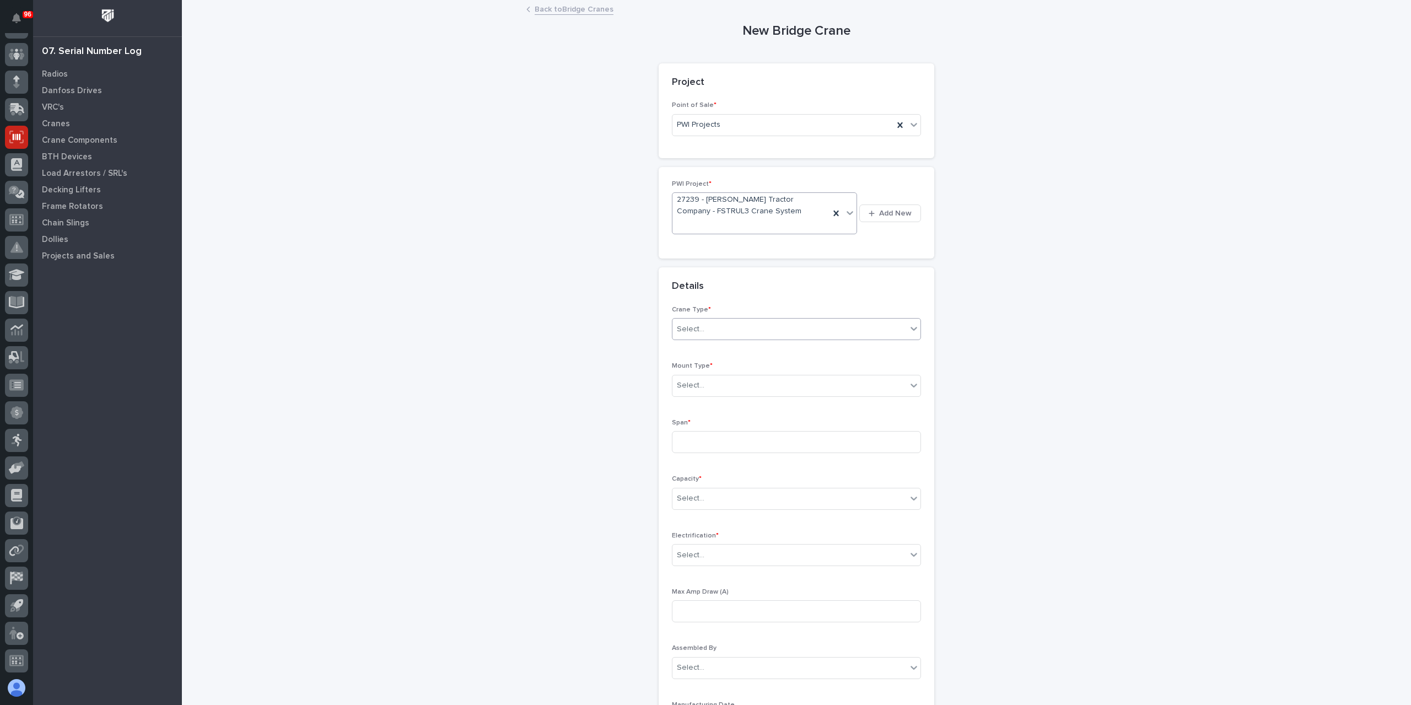
click at [735, 330] on div "Select..." at bounding box center [789, 329] width 234 height 18
click at [695, 369] on div "Ultra-Lite" at bounding box center [792, 368] width 248 height 19
click at [693, 378] on div "Select..." at bounding box center [789, 385] width 234 height 18
click at [720, 427] on div "Top Runner (w/o rails)" at bounding box center [792, 424] width 248 height 19
click at [709, 433] on input at bounding box center [796, 442] width 249 height 22
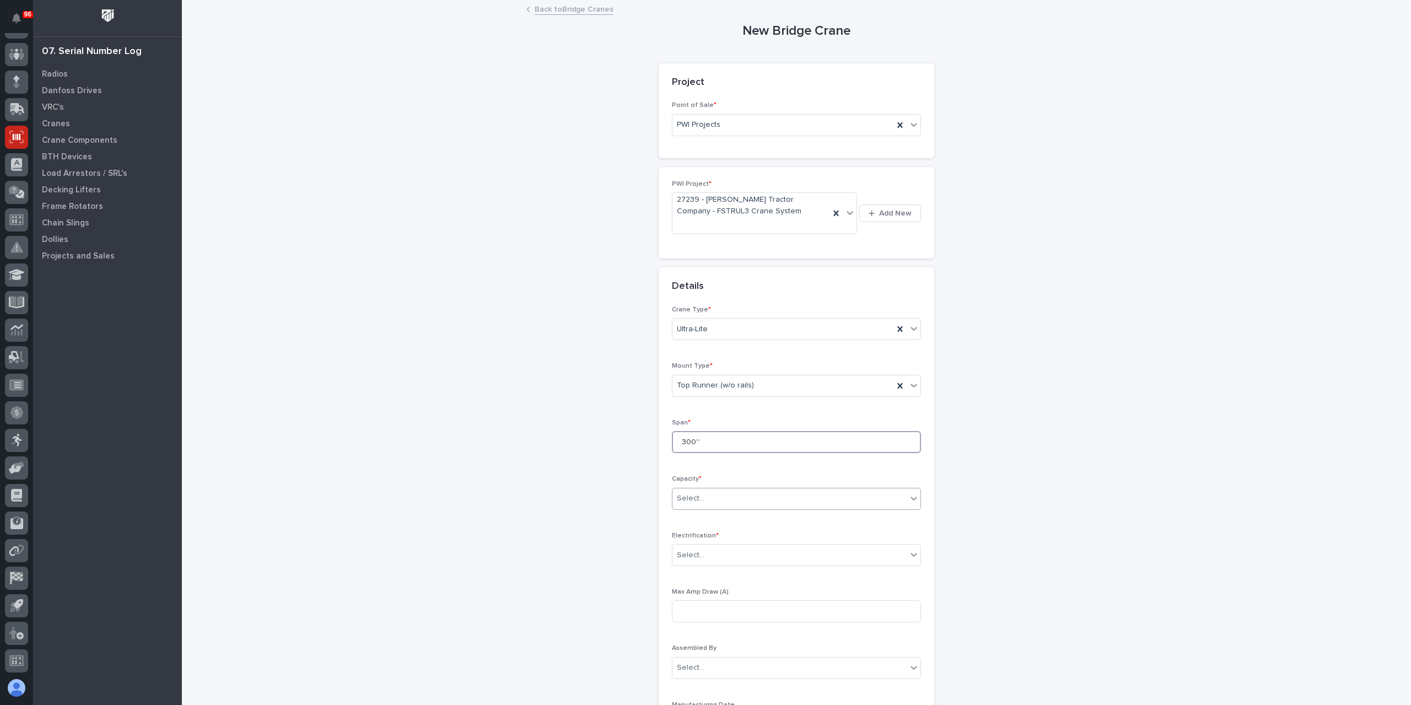
type input "300''"
click at [705, 502] on div at bounding box center [705, 499] width 1 height 14
click at [734, 606] on div "6,000 lbs (3 Tons)" at bounding box center [792, 611] width 248 height 19
click at [709, 549] on div "Select..." at bounding box center [789, 555] width 234 height 18
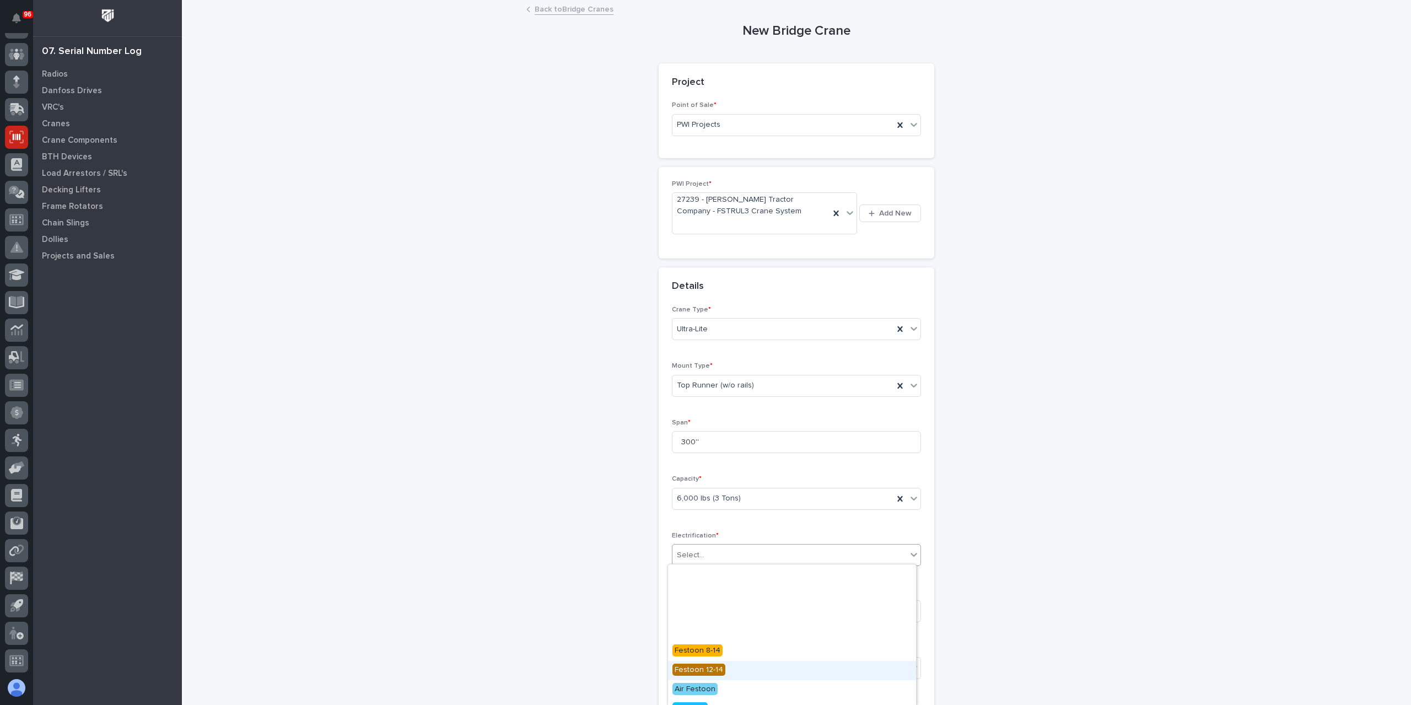
scroll to position [109, 0]
click at [702, 676] on span "Festoon" at bounding box center [689, 676] width 34 height 12
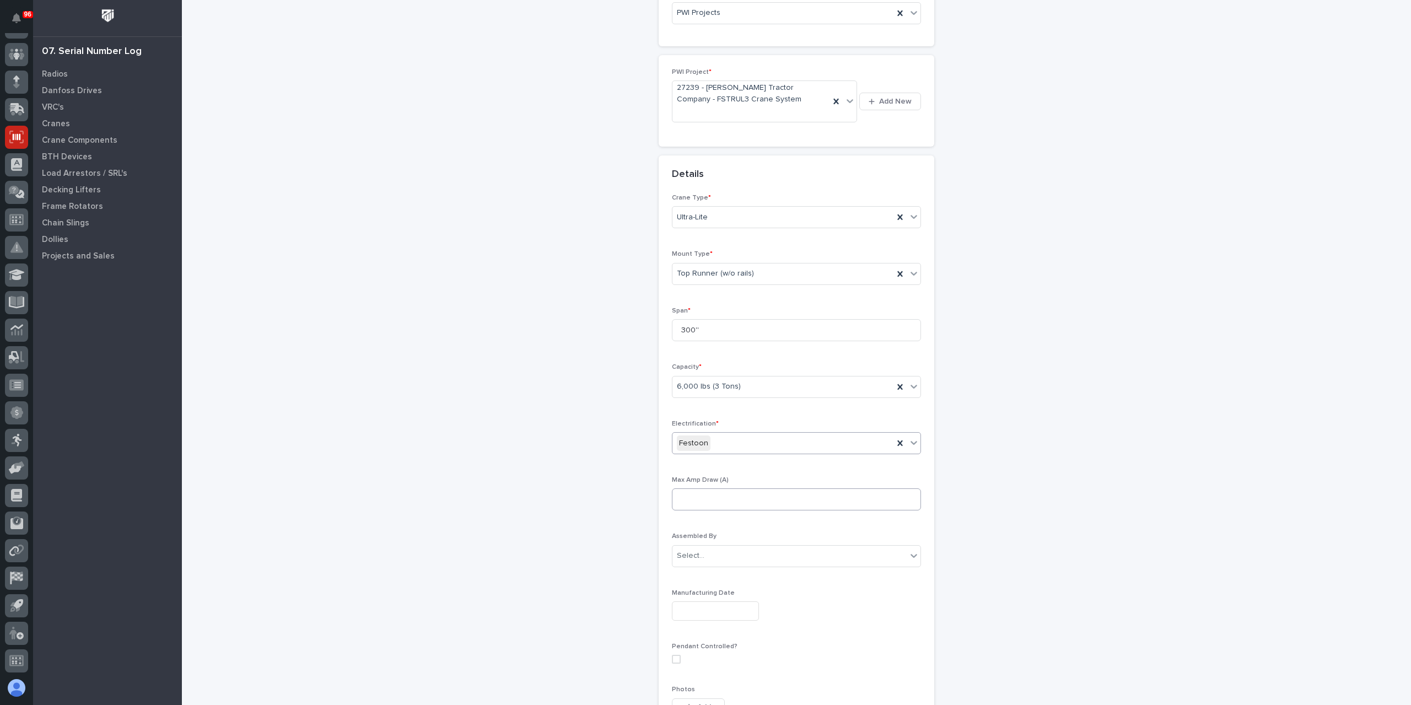
scroll to position [347, 0]
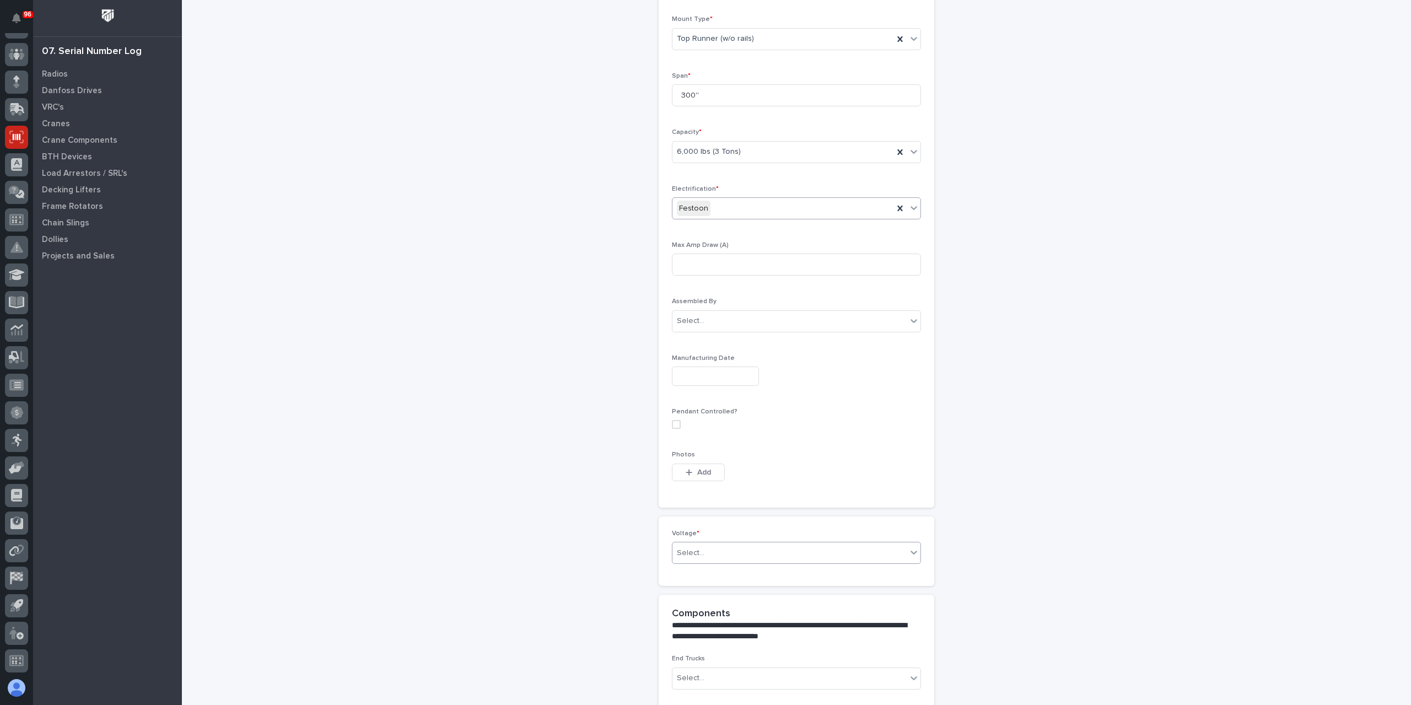
click at [703, 546] on div "Select..." at bounding box center [789, 553] width 234 height 18
click at [702, 631] on div "208-240v Three Phase" at bounding box center [792, 627] width 248 height 19
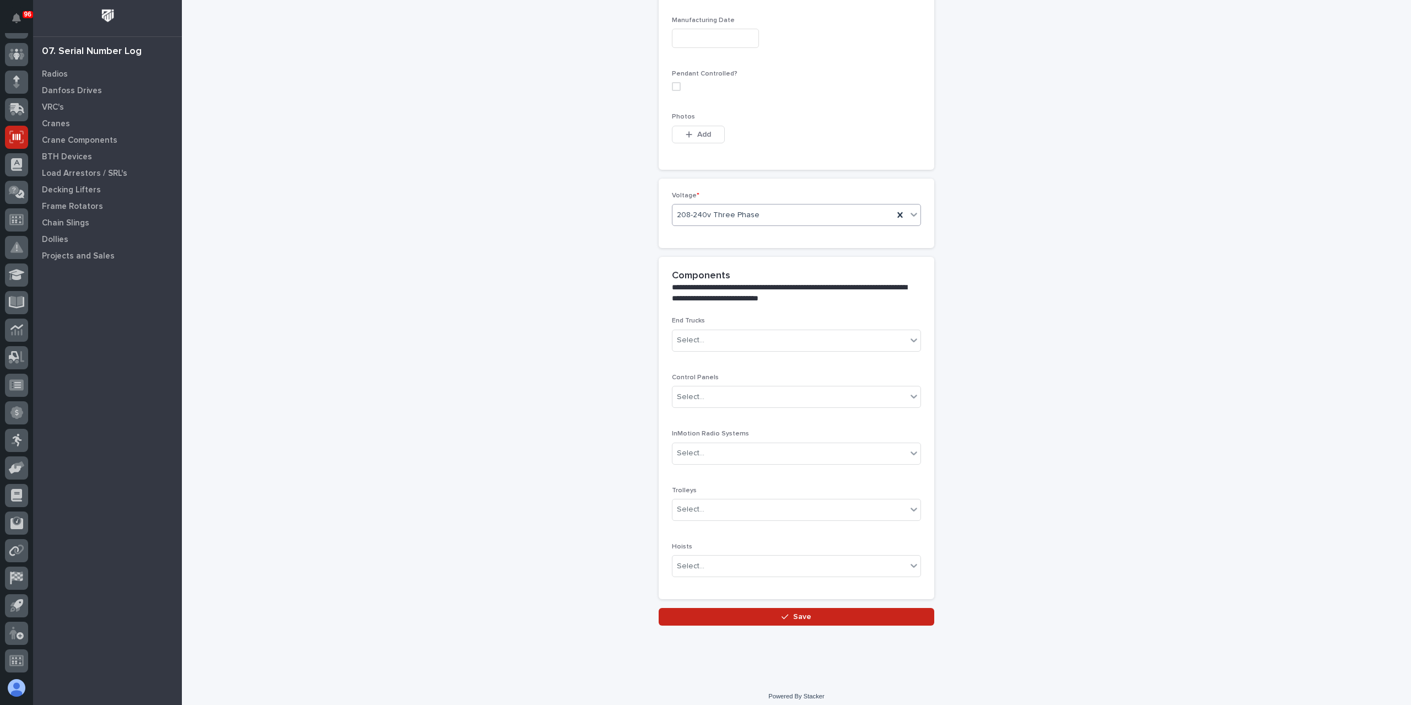
scroll to position [686, 0]
click at [745, 612] on button "Save" at bounding box center [797, 615] width 276 height 18
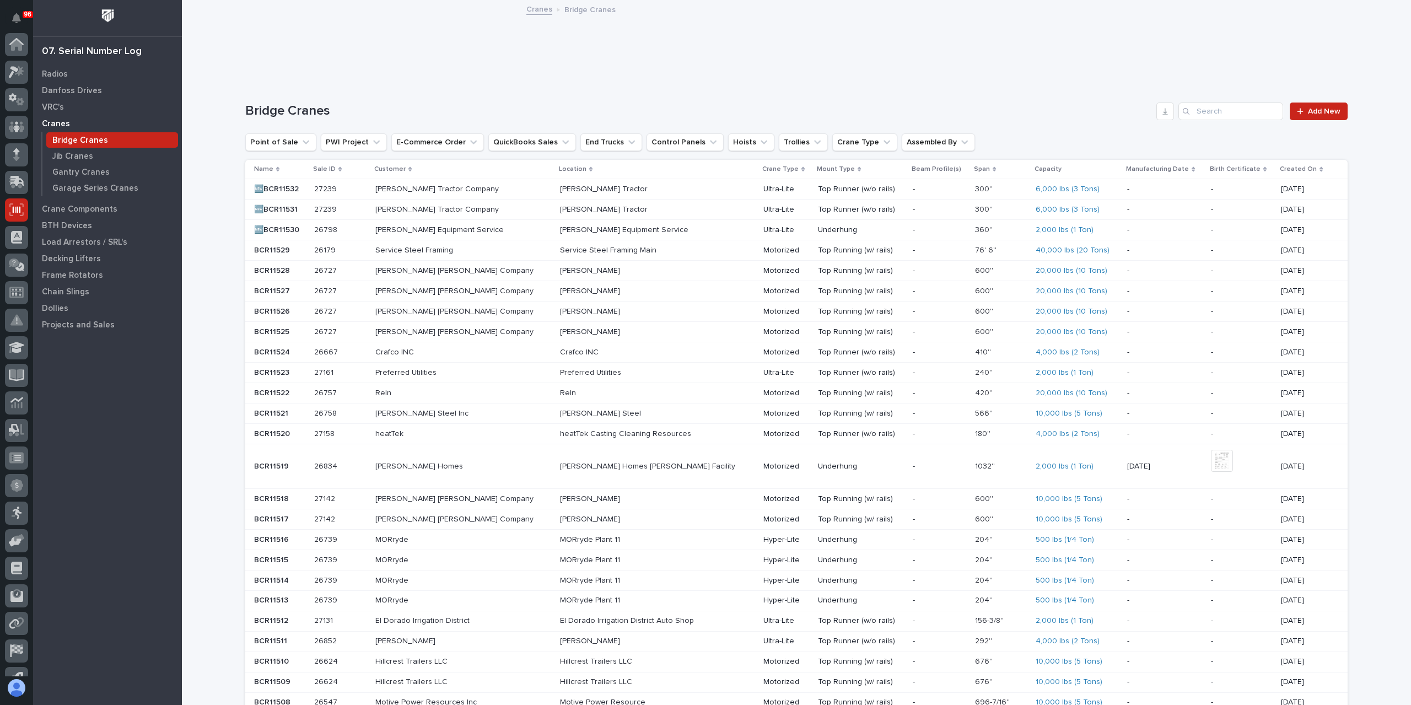
scroll to position [73, 0]
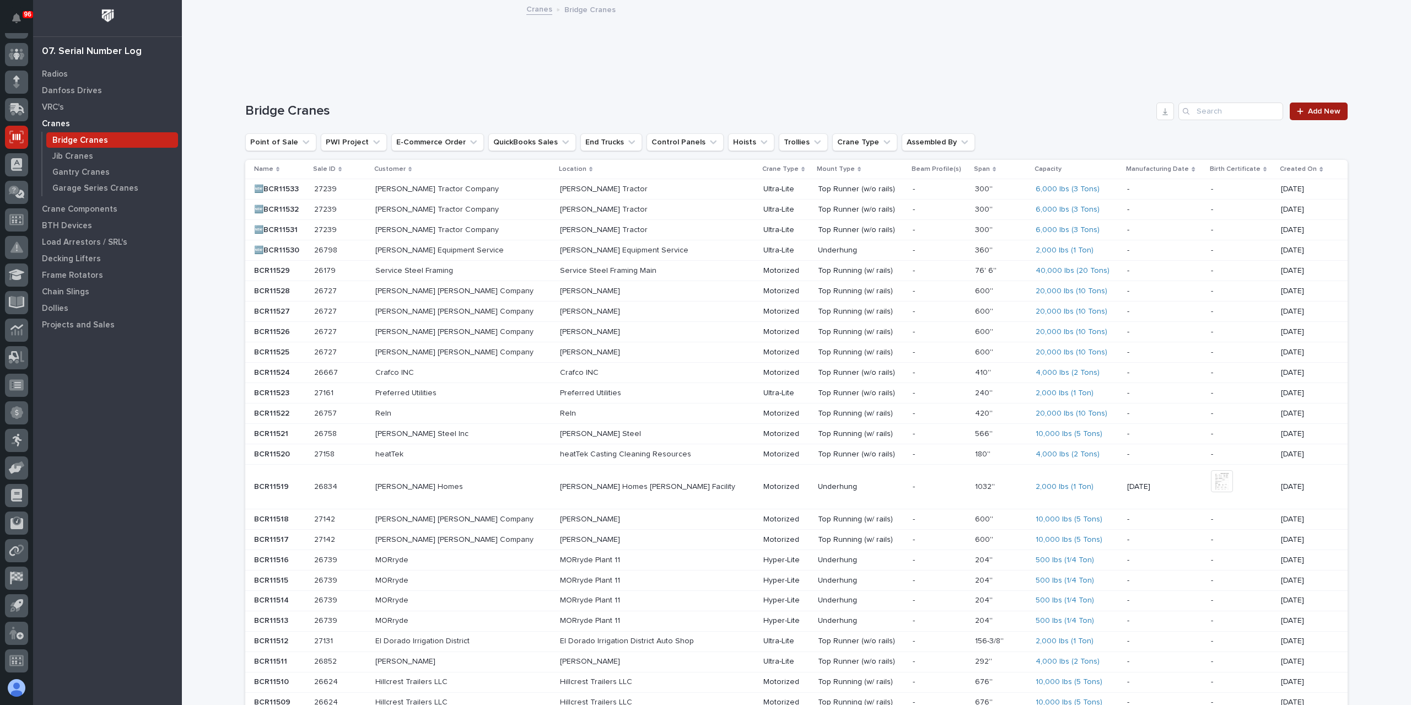
click at [1312, 107] on span "Add New" at bounding box center [1324, 111] width 33 height 8
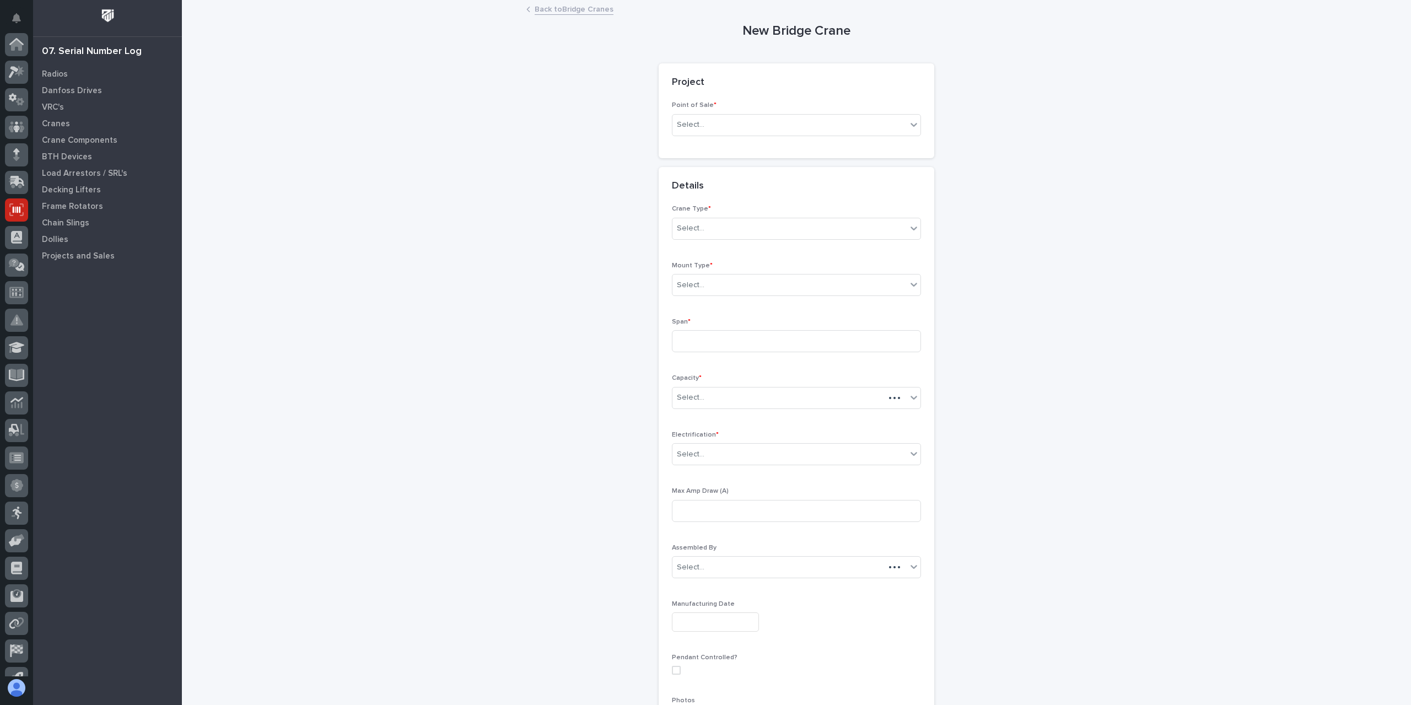
scroll to position [73, 0]
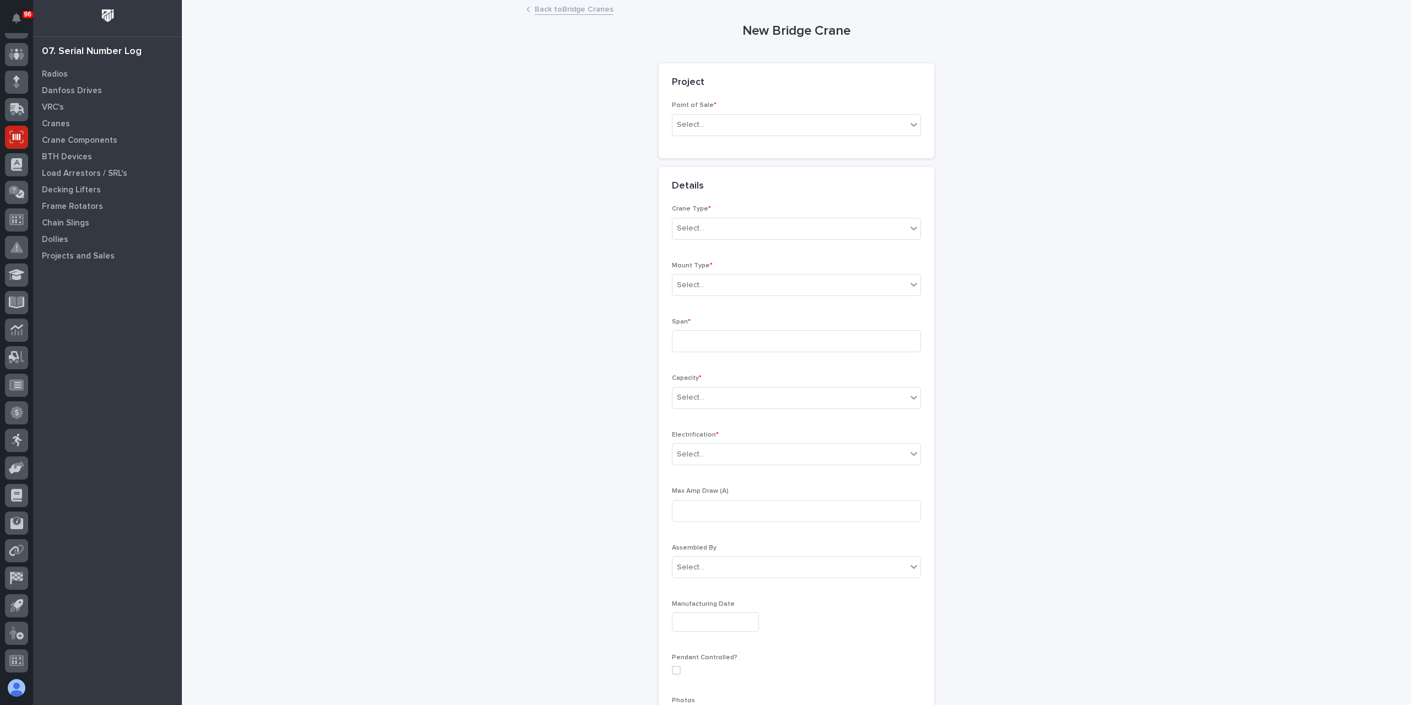
click at [726, 138] on div "Point of Sale * Select..." at bounding box center [796, 122] width 249 height 43
click at [726, 133] on div "Select..." at bounding box center [789, 125] width 234 height 18
click at [712, 142] on div "PWI Projects" at bounding box center [792, 145] width 248 height 19
click at [699, 200] on div "Select..." at bounding box center [757, 204] width 170 height 18
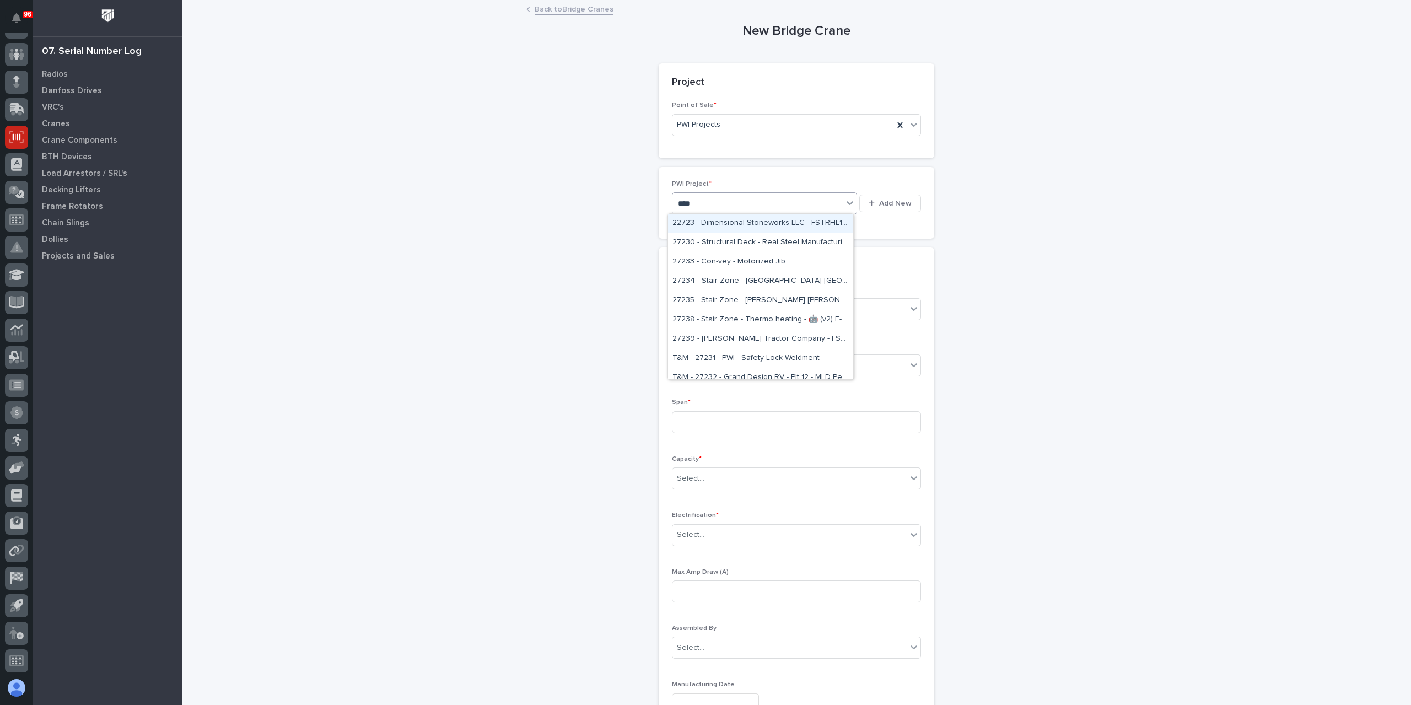
type input "*****"
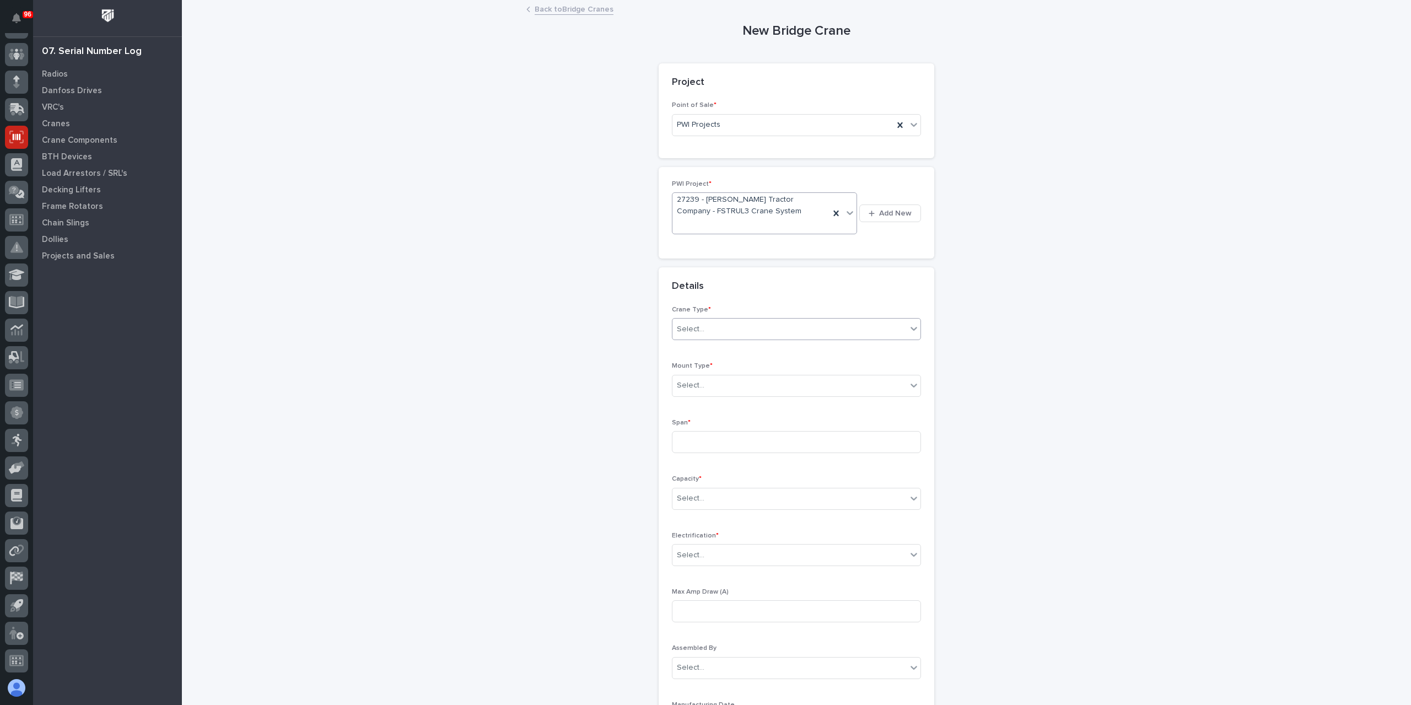
click at [684, 336] on div "Select..." at bounding box center [789, 329] width 234 height 18
click at [691, 375] on div "Ultra-Lite" at bounding box center [792, 368] width 248 height 19
click at [689, 385] on div "Select..." at bounding box center [691, 386] width 28 height 12
click at [722, 429] on div "Top Runner (w/o rails)" at bounding box center [792, 424] width 248 height 19
click at [693, 441] on input at bounding box center [796, 442] width 249 height 22
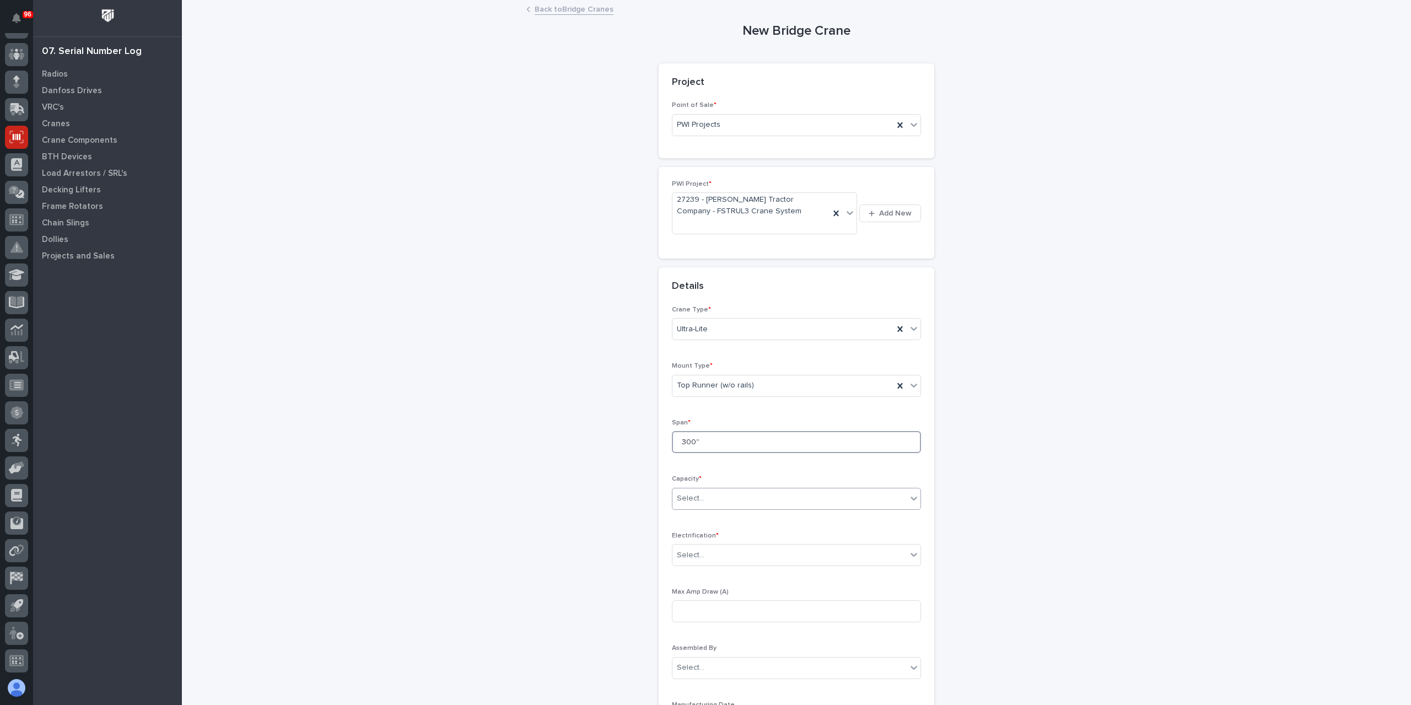
type input "300''"
click at [722, 489] on div "Select..." at bounding box center [789, 498] width 234 height 18
click at [719, 610] on div "6,000 lbs (3 Tons)" at bounding box center [792, 611] width 248 height 19
click at [705, 558] on div at bounding box center [705, 555] width 1 height 12
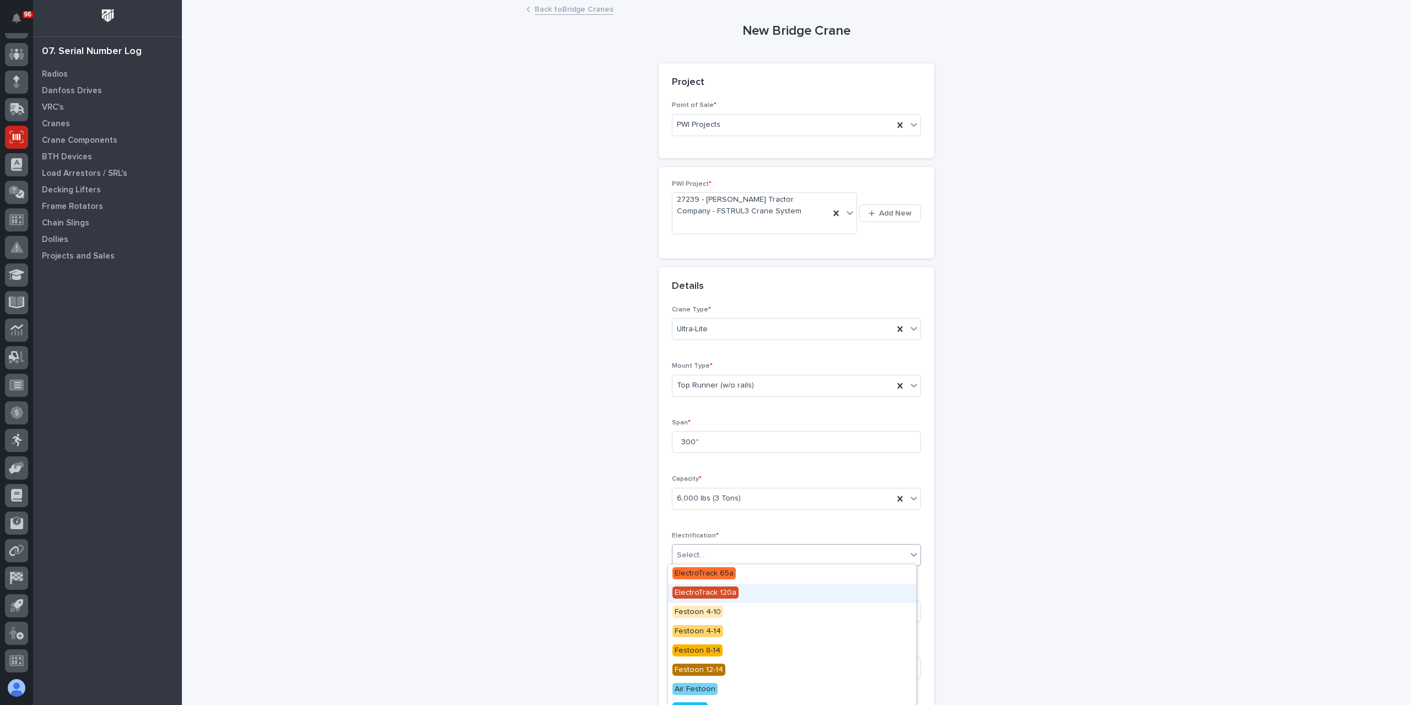
scroll to position [109, 0]
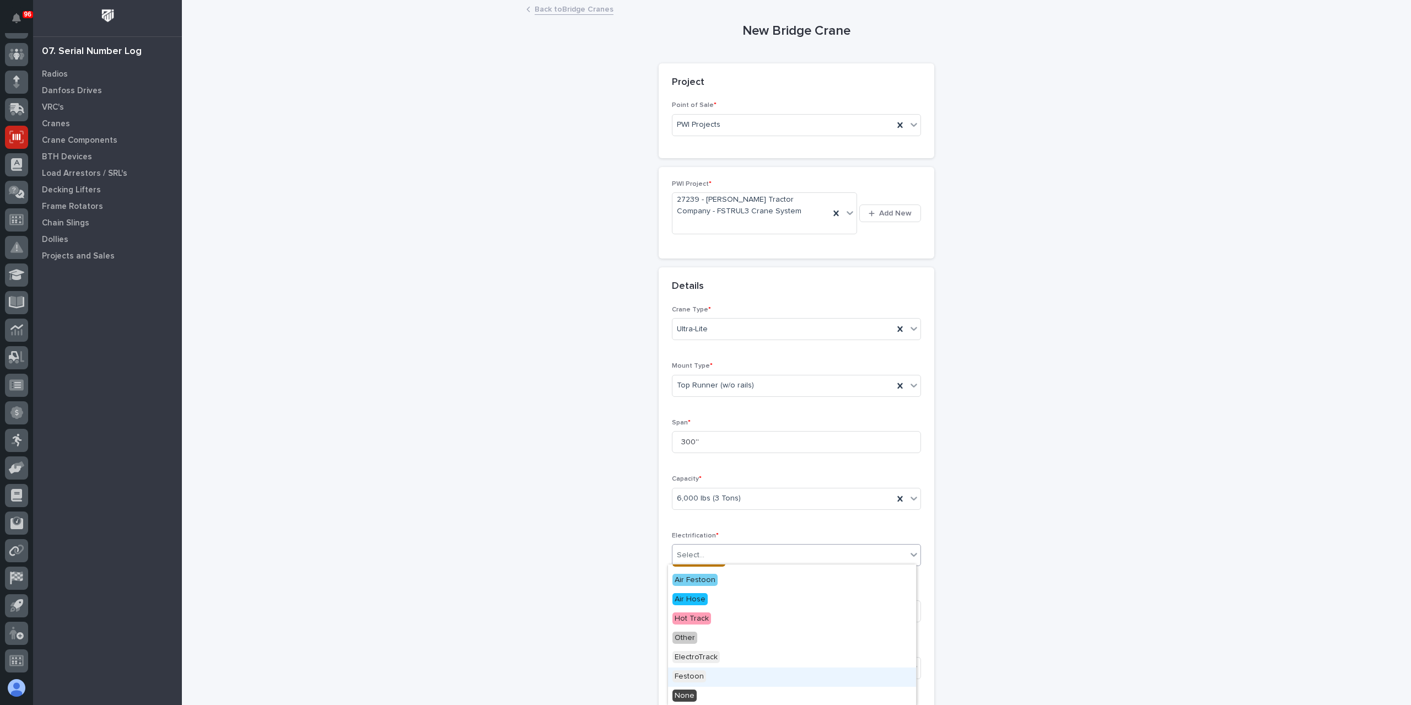
click at [714, 675] on div "Festoon" at bounding box center [792, 676] width 248 height 19
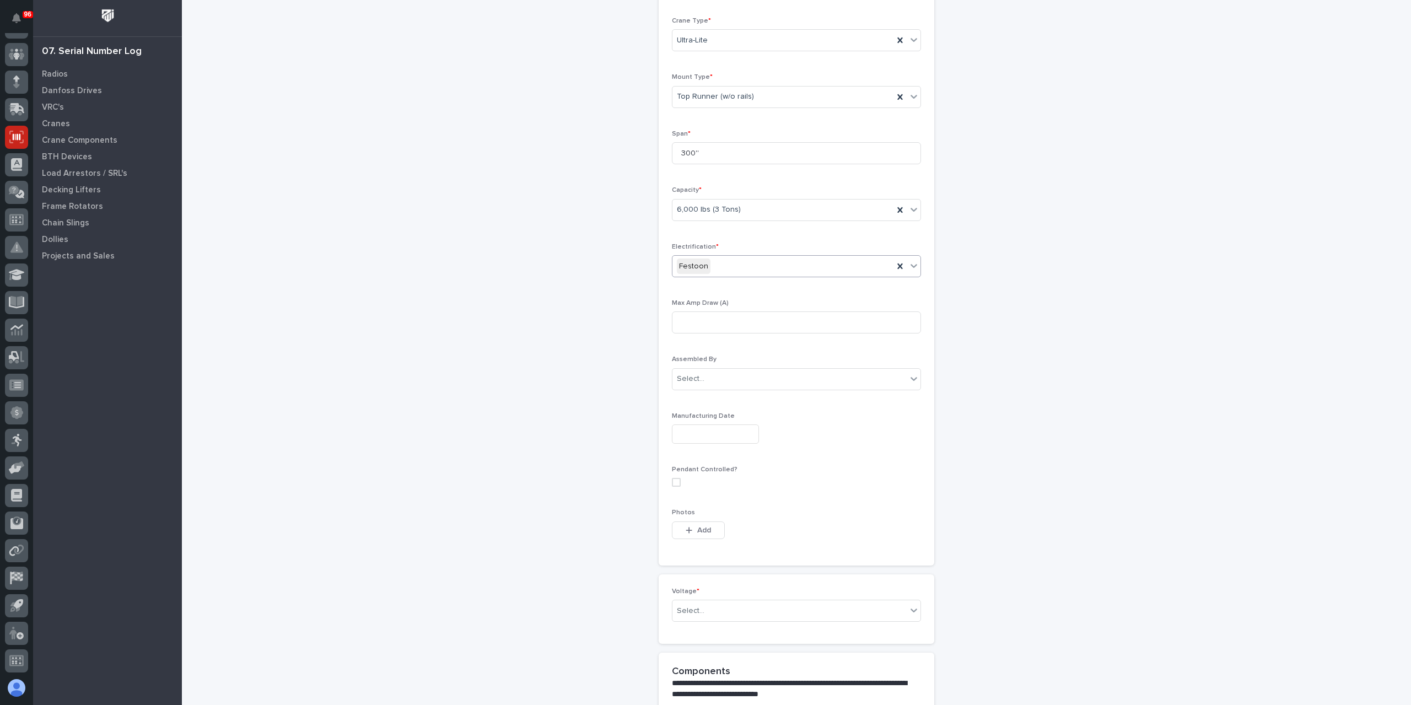
scroll to position [306, 0]
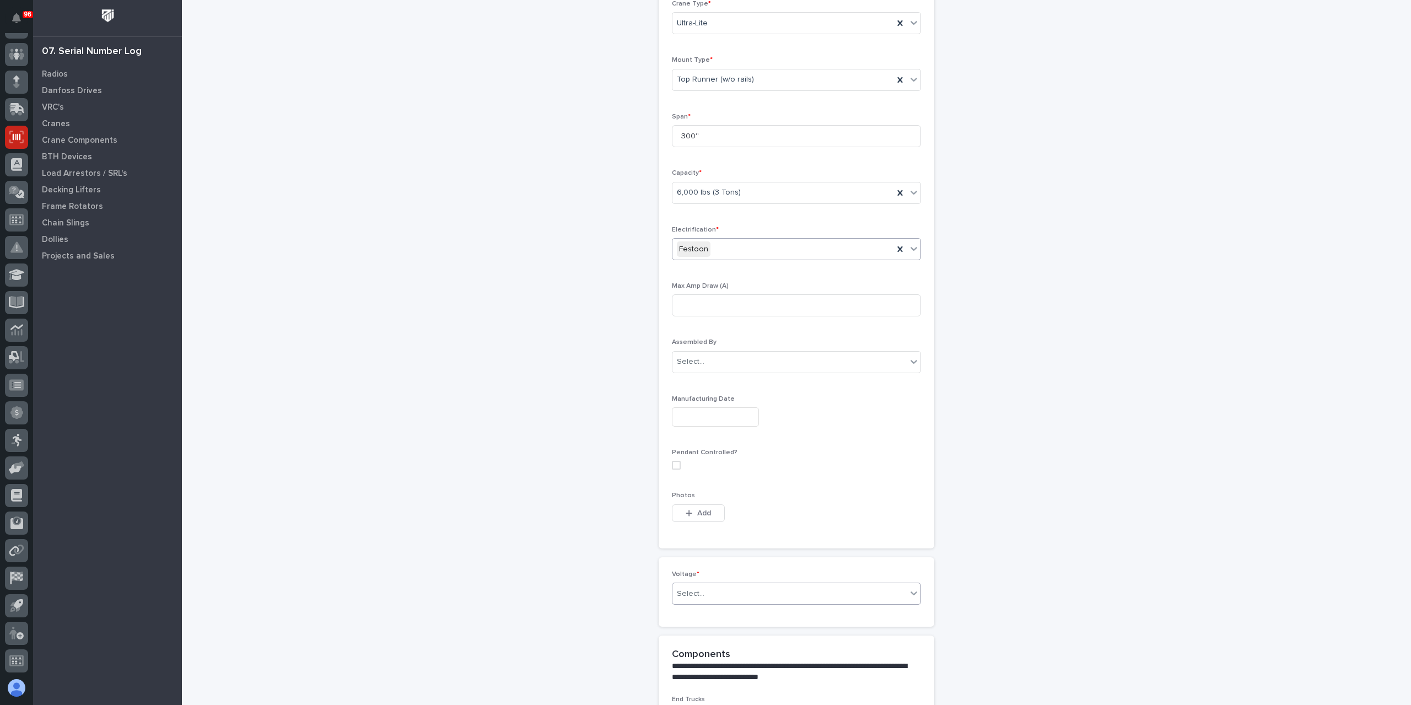
click at [713, 583] on div "Select..." at bounding box center [796, 594] width 249 height 22
click at [726, 668] on div "208-240v Three Phase" at bounding box center [792, 668] width 248 height 19
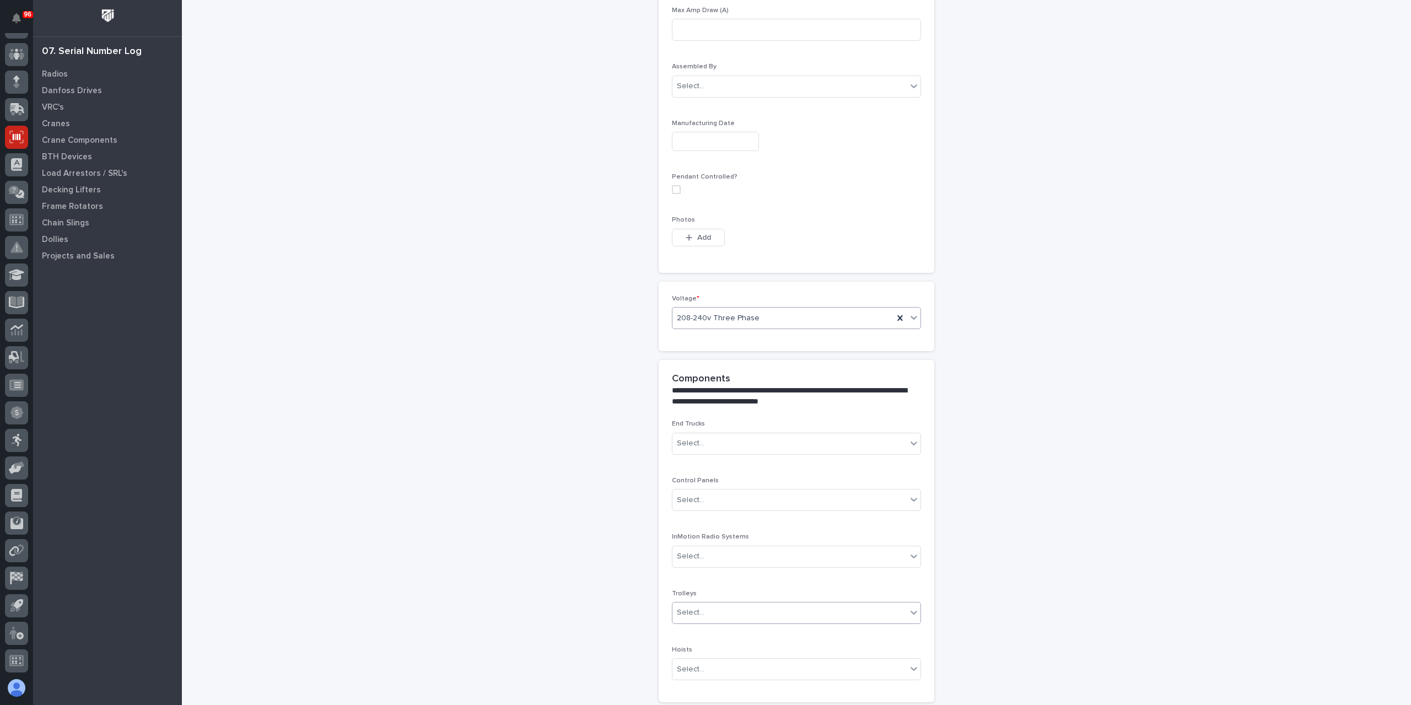
scroll to position [686, 0]
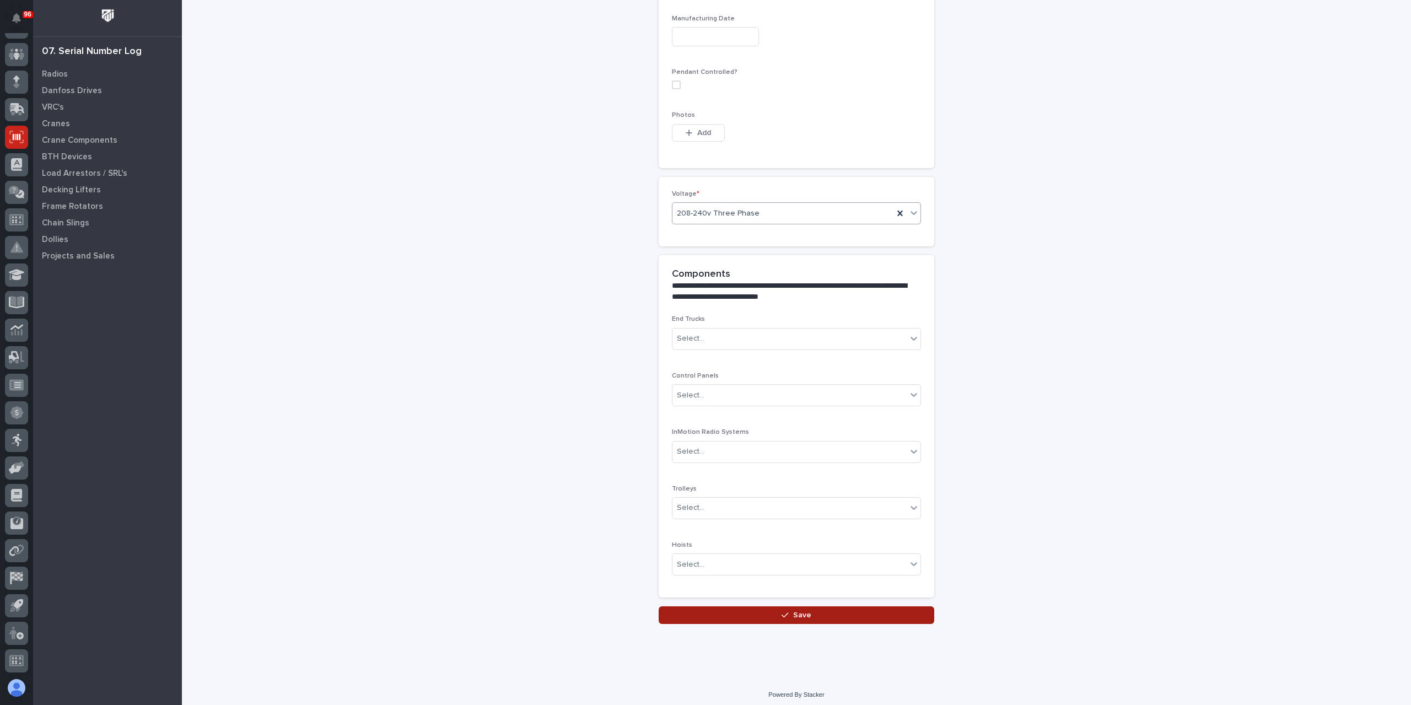
click at [752, 612] on button "Save" at bounding box center [797, 615] width 276 height 18
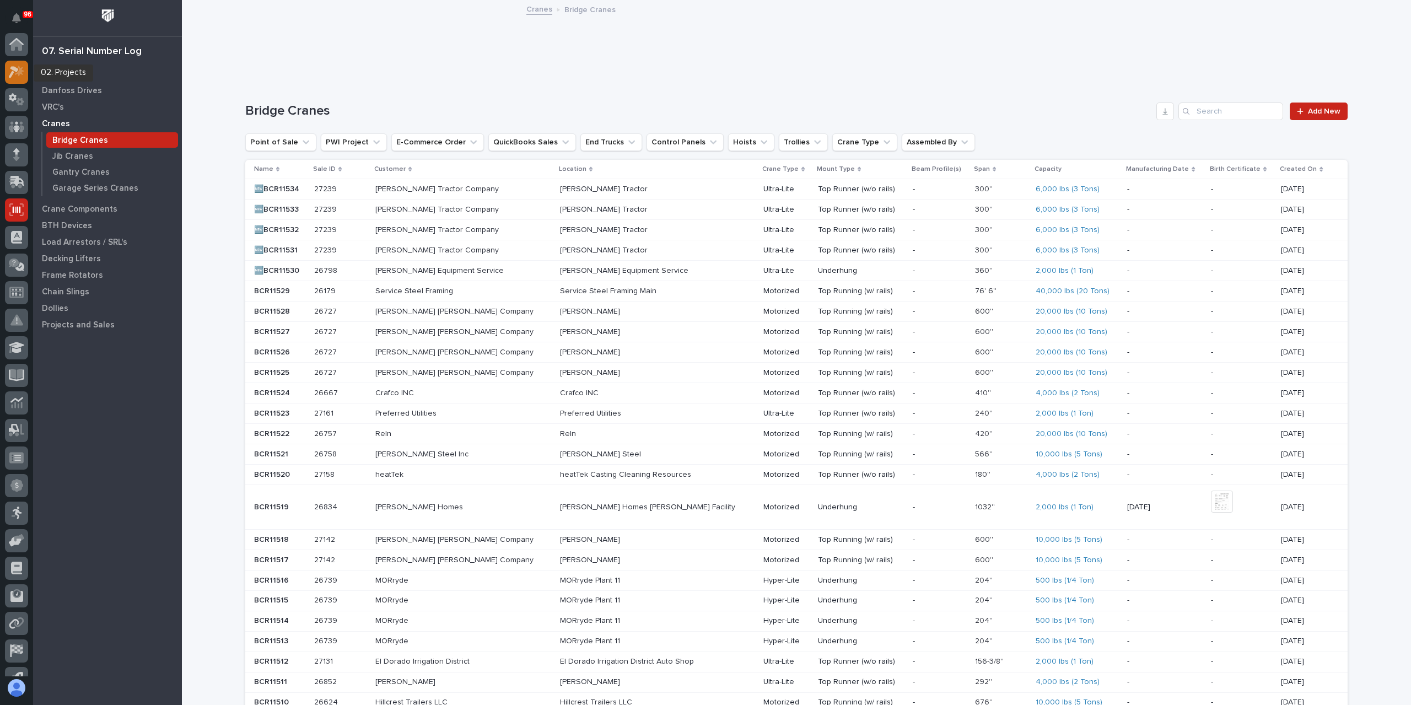
click at [12, 72] on icon at bounding box center [14, 72] width 10 height 12
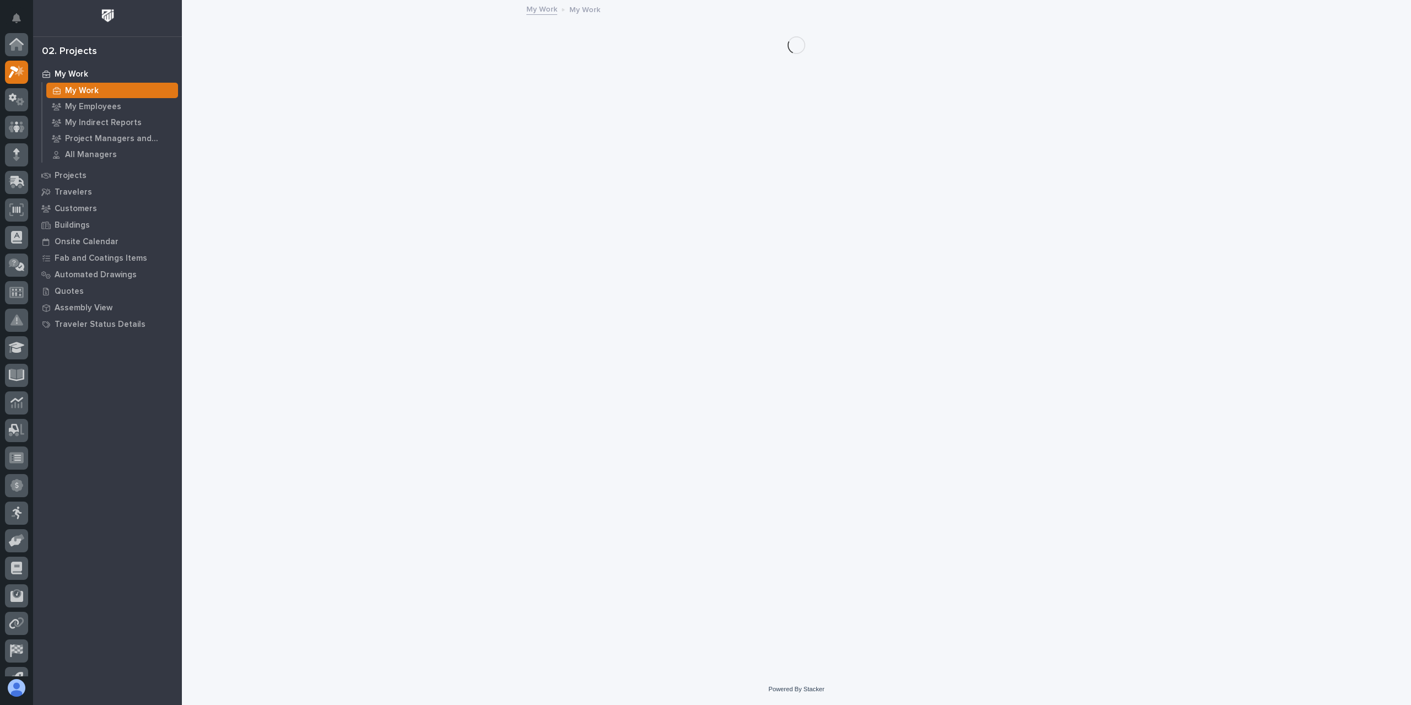
scroll to position [28, 0]
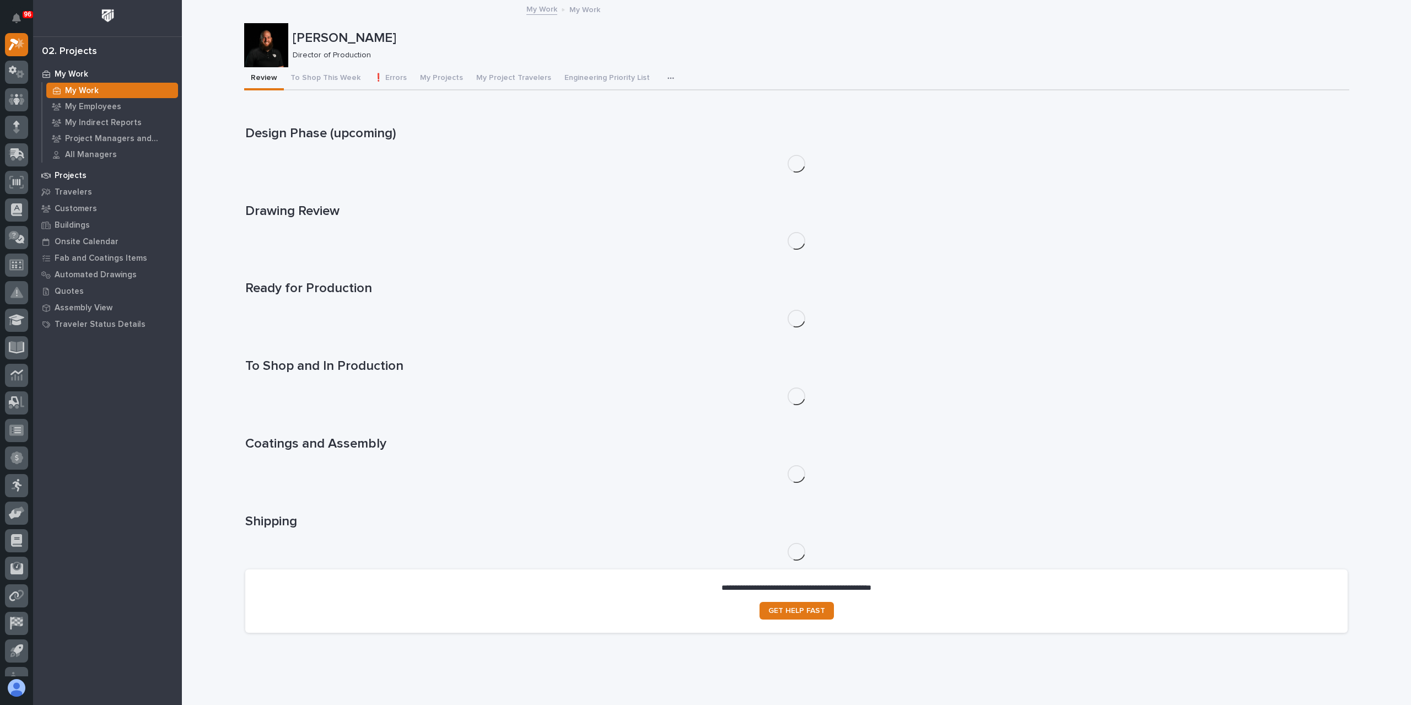
click at [78, 179] on p "Projects" at bounding box center [71, 176] width 32 height 10
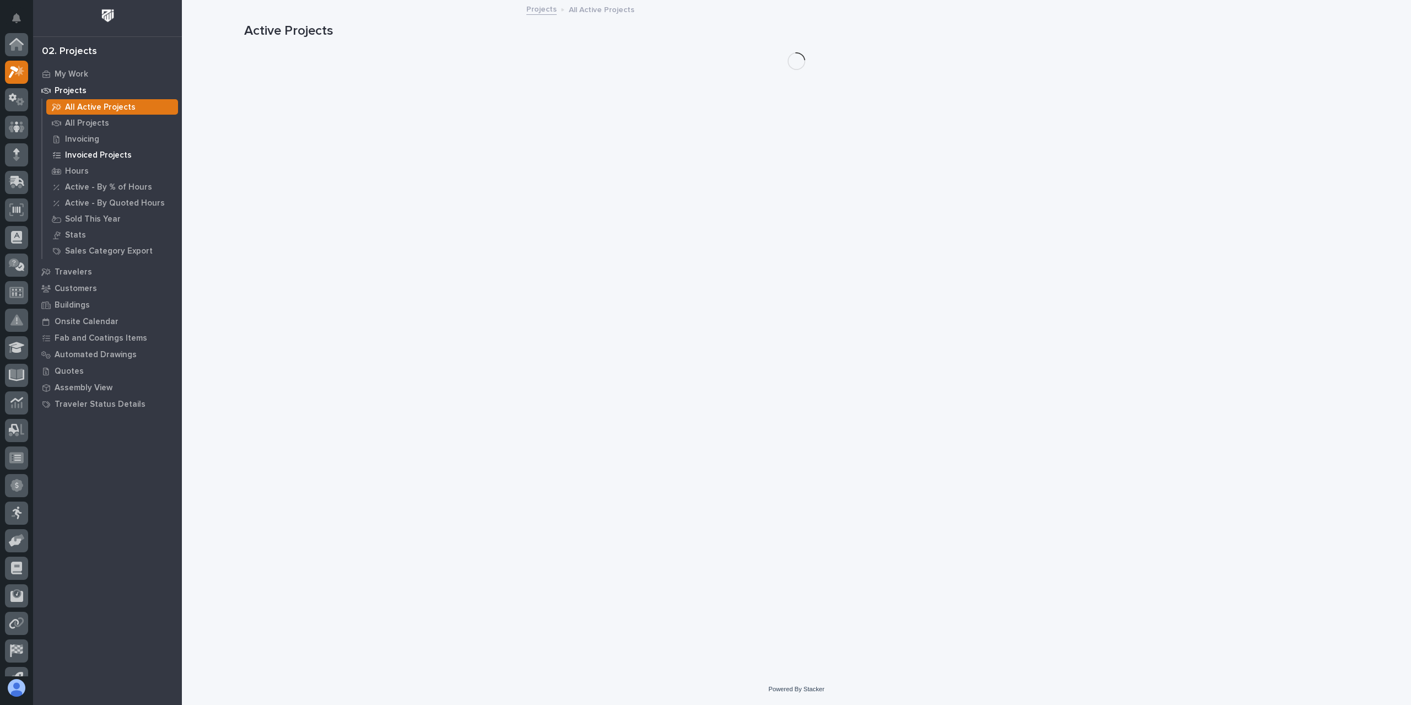
scroll to position [28, 0]
click at [78, 126] on p "All Projects" at bounding box center [87, 123] width 44 height 10
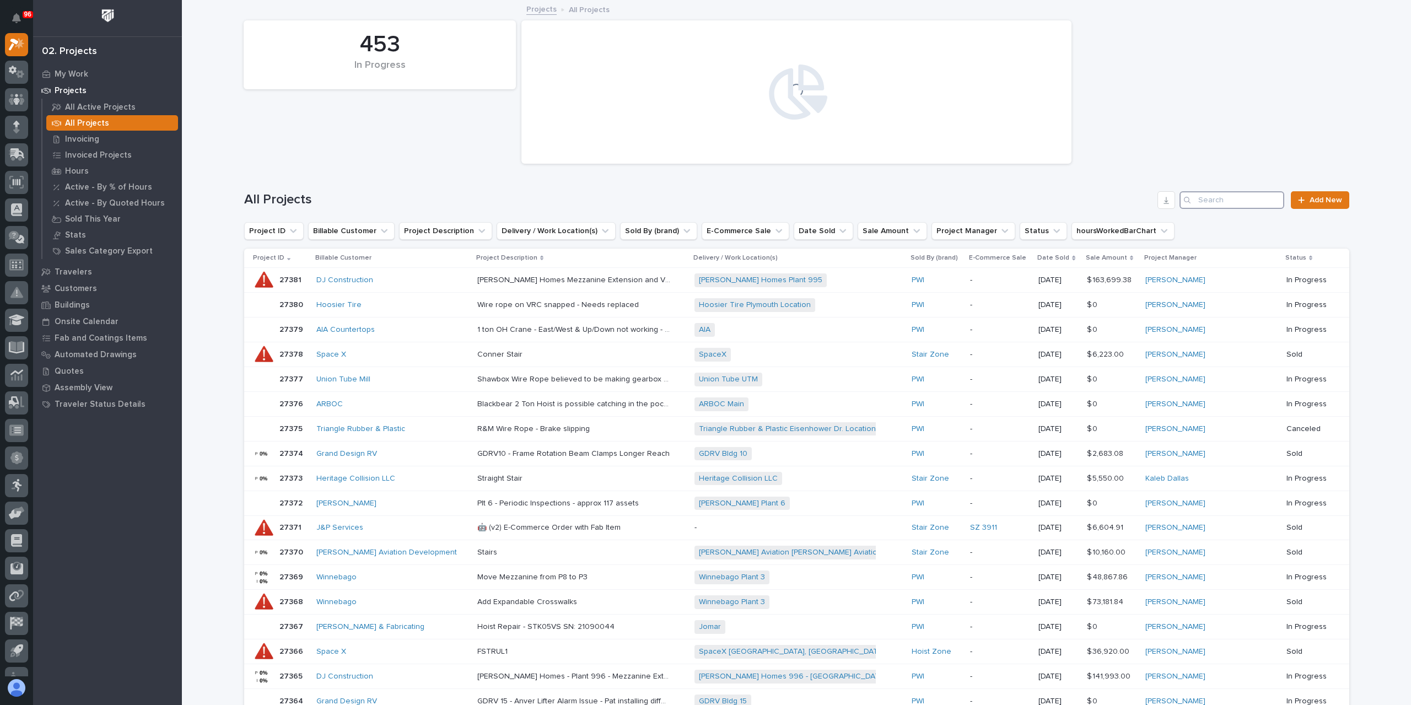
click at [1212, 195] on input "Search" at bounding box center [1231, 200] width 105 height 18
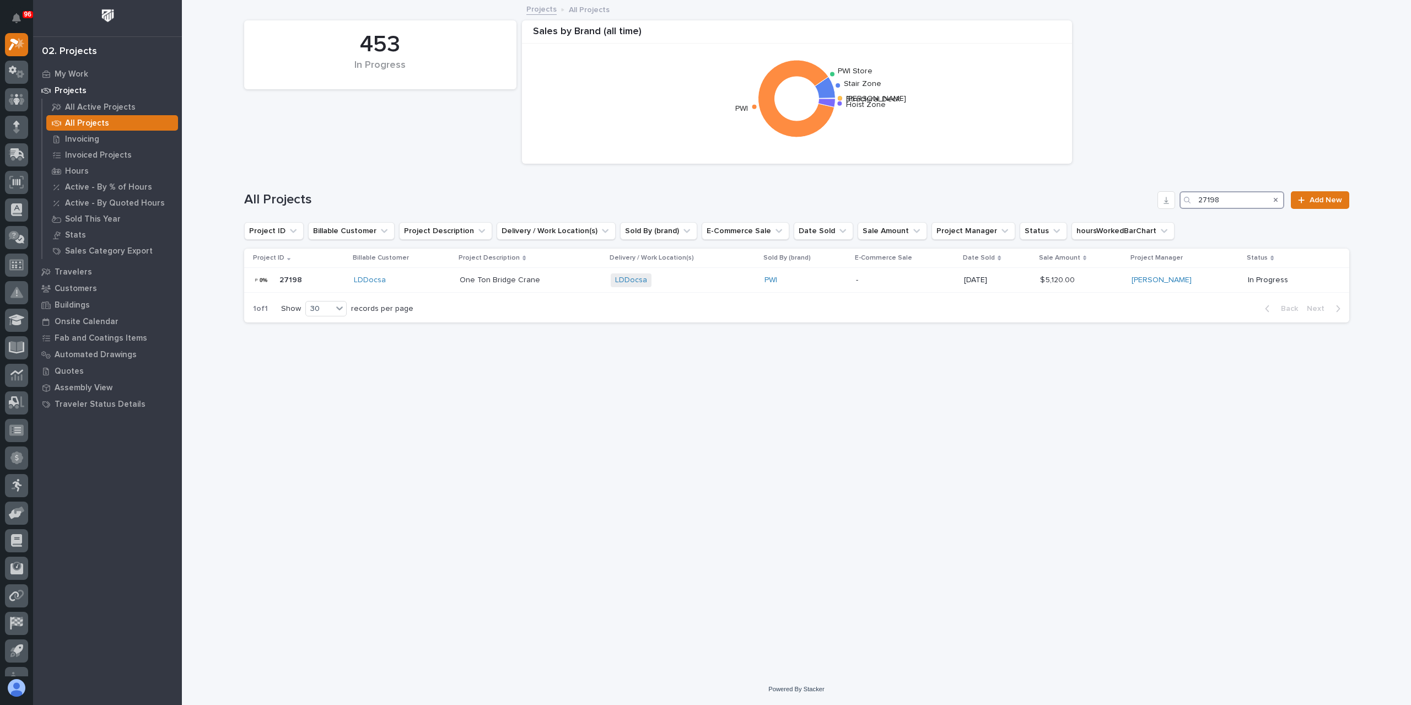
type input "27198"
click at [489, 287] on div "One Ton Bridge Crane One Ton Bridge Crane" at bounding box center [531, 280] width 142 height 18
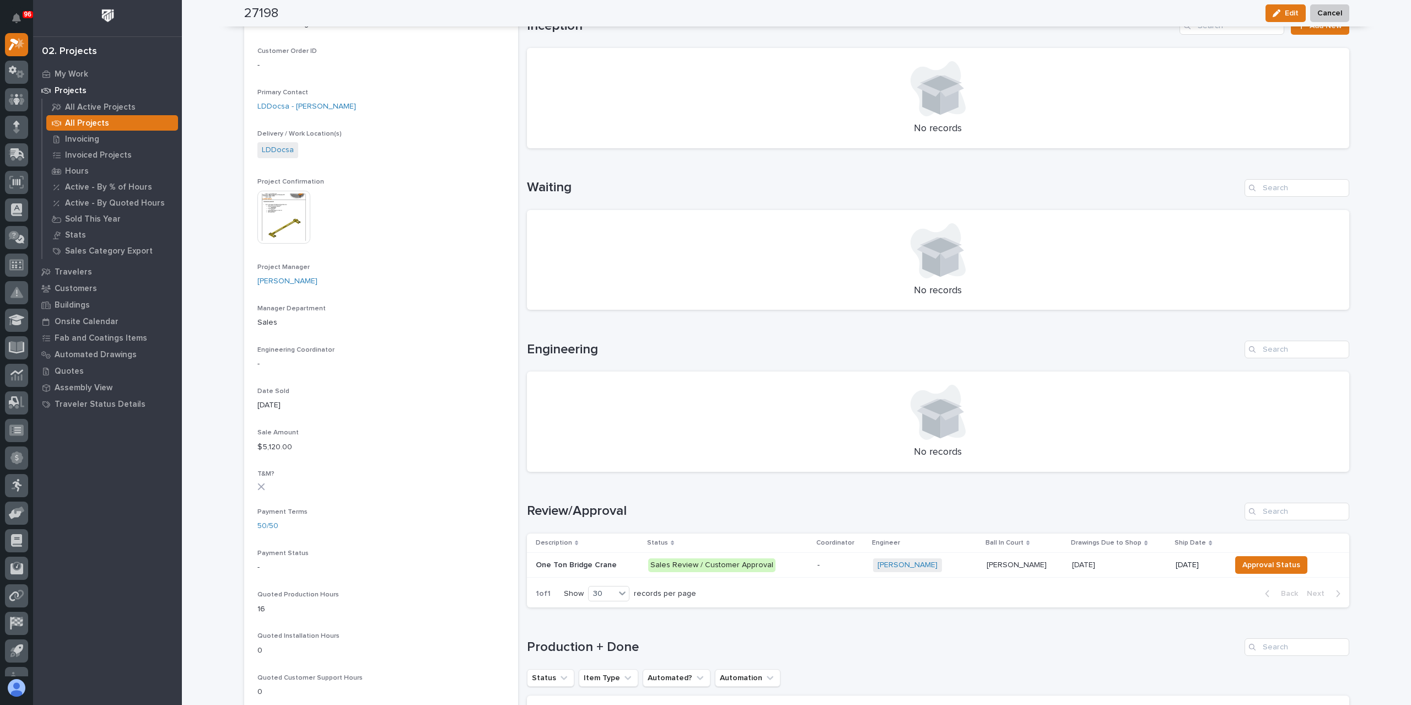
scroll to position [496, 0]
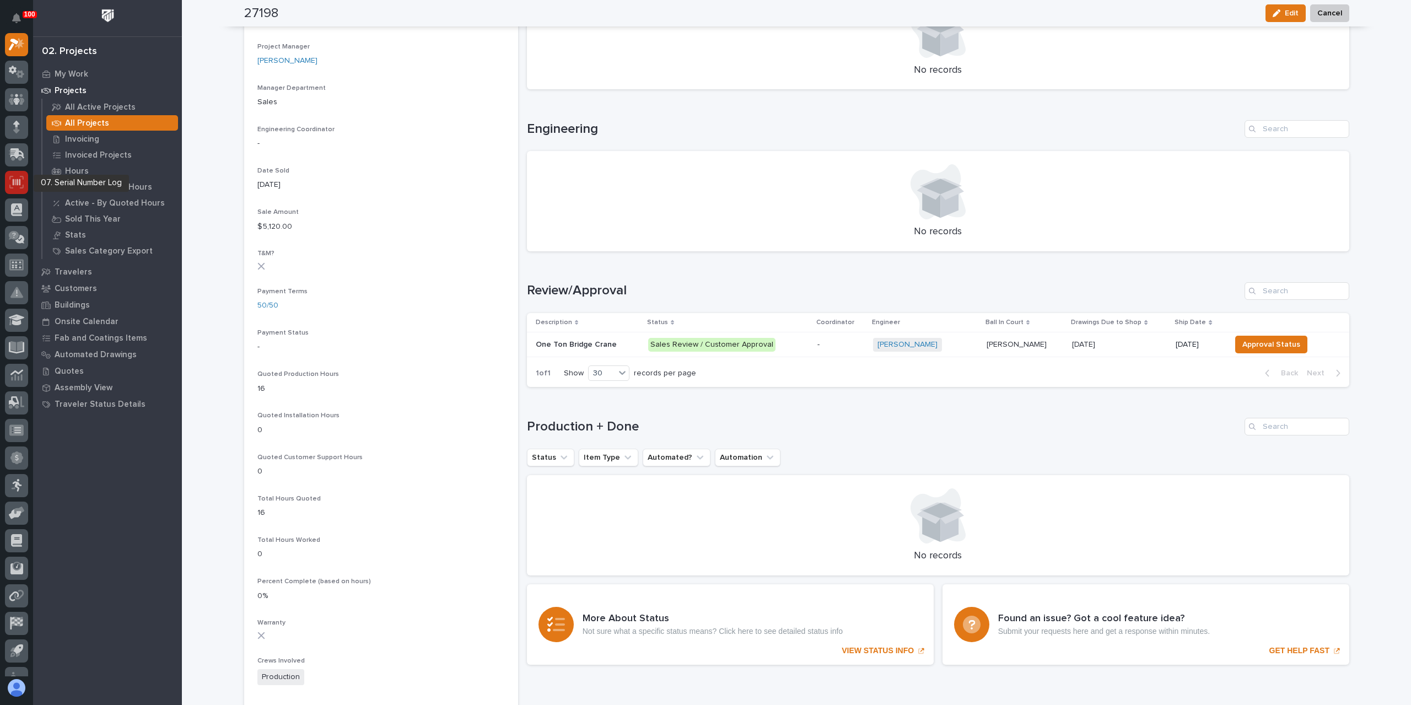
click at [16, 177] on icon at bounding box center [16, 182] width 14 height 13
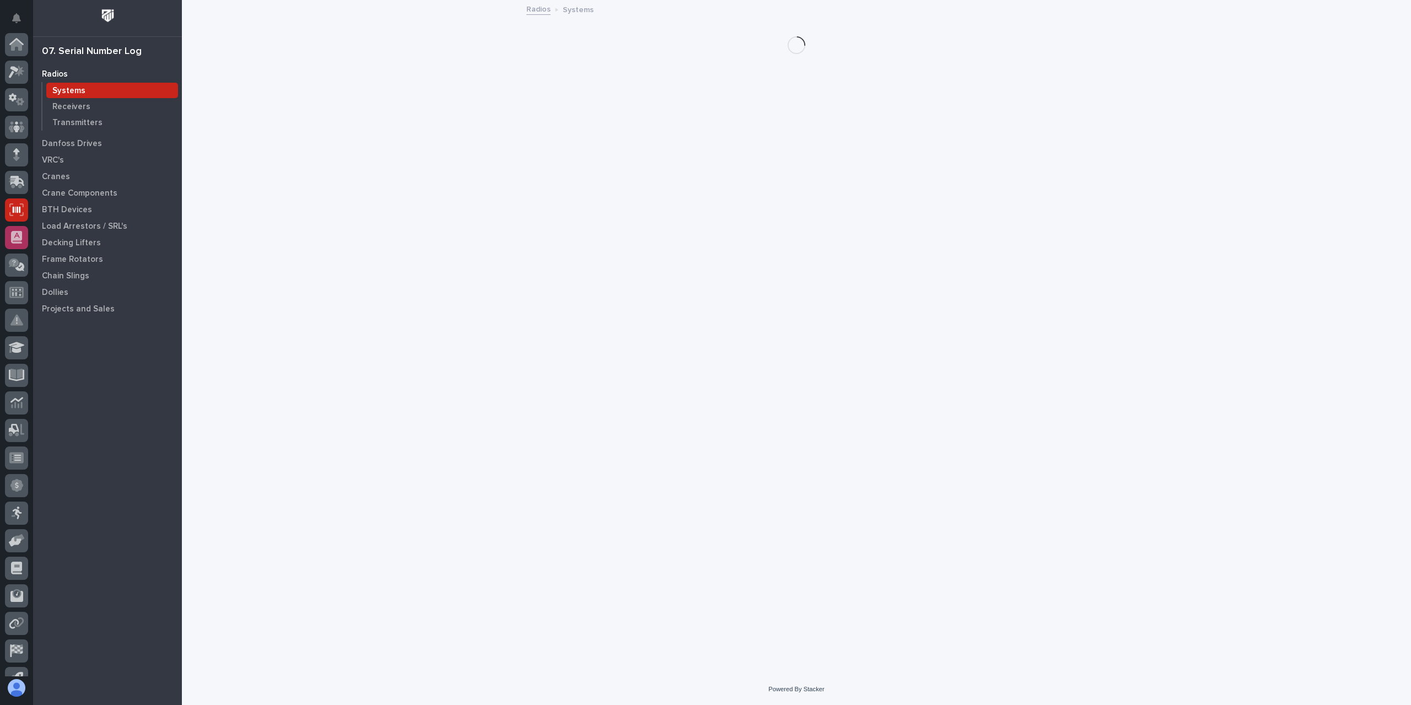
scroll to position [73, 0]
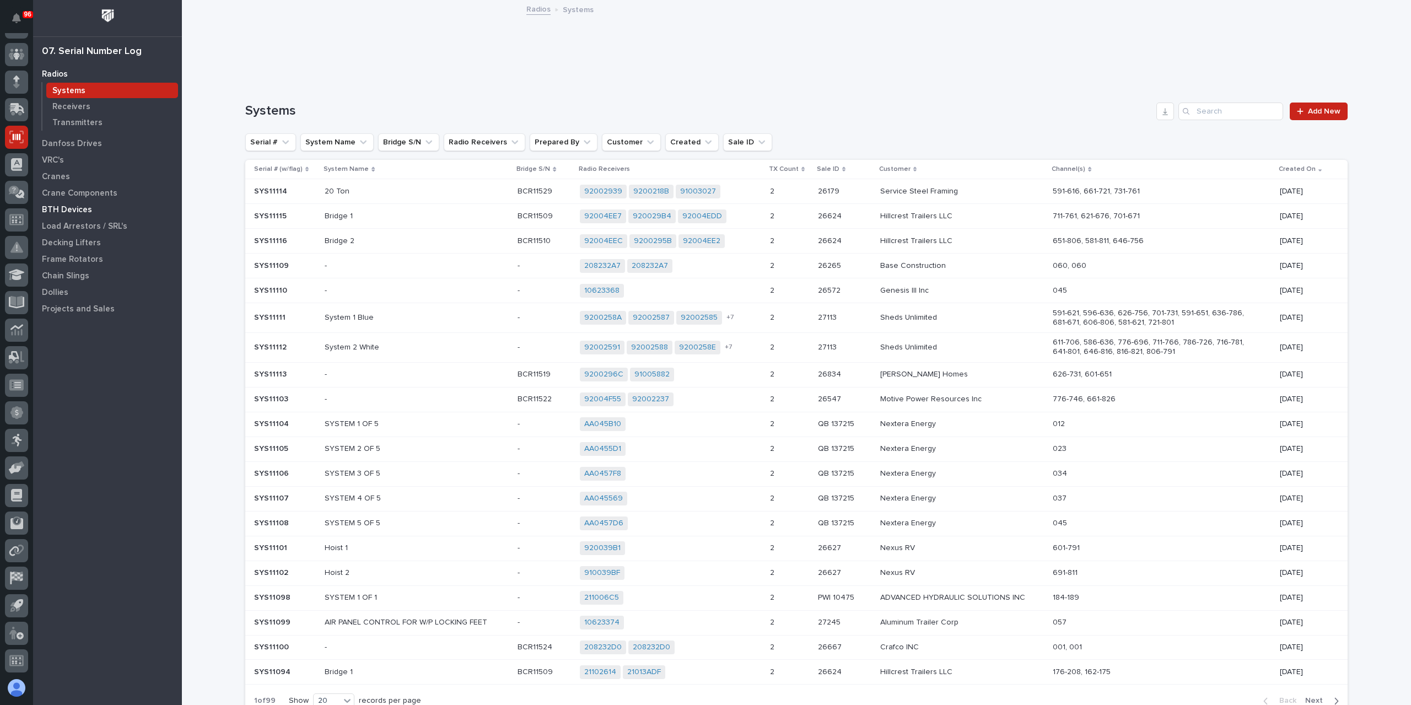
click at [66, 215] on div "BTH Devices" at bounding box center [107, 209] width 143 height 15
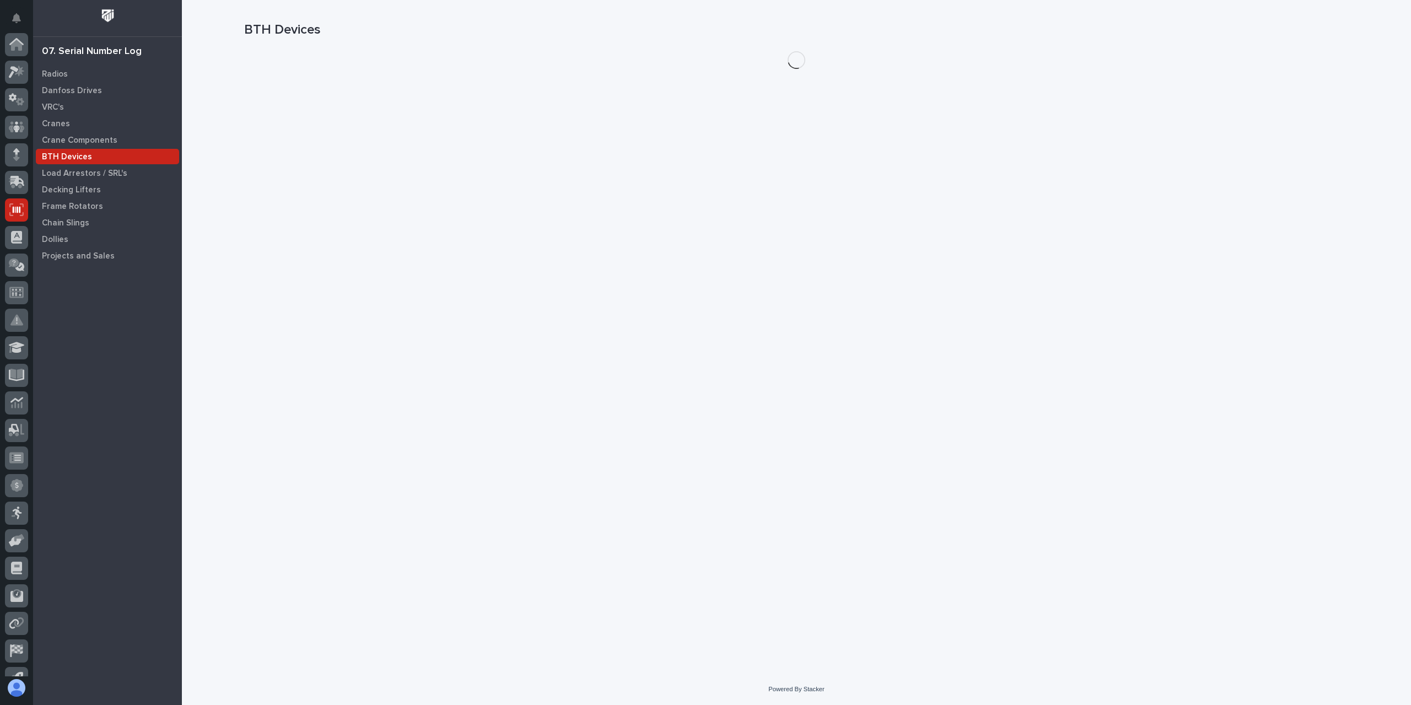
scroll to position [73, 0]
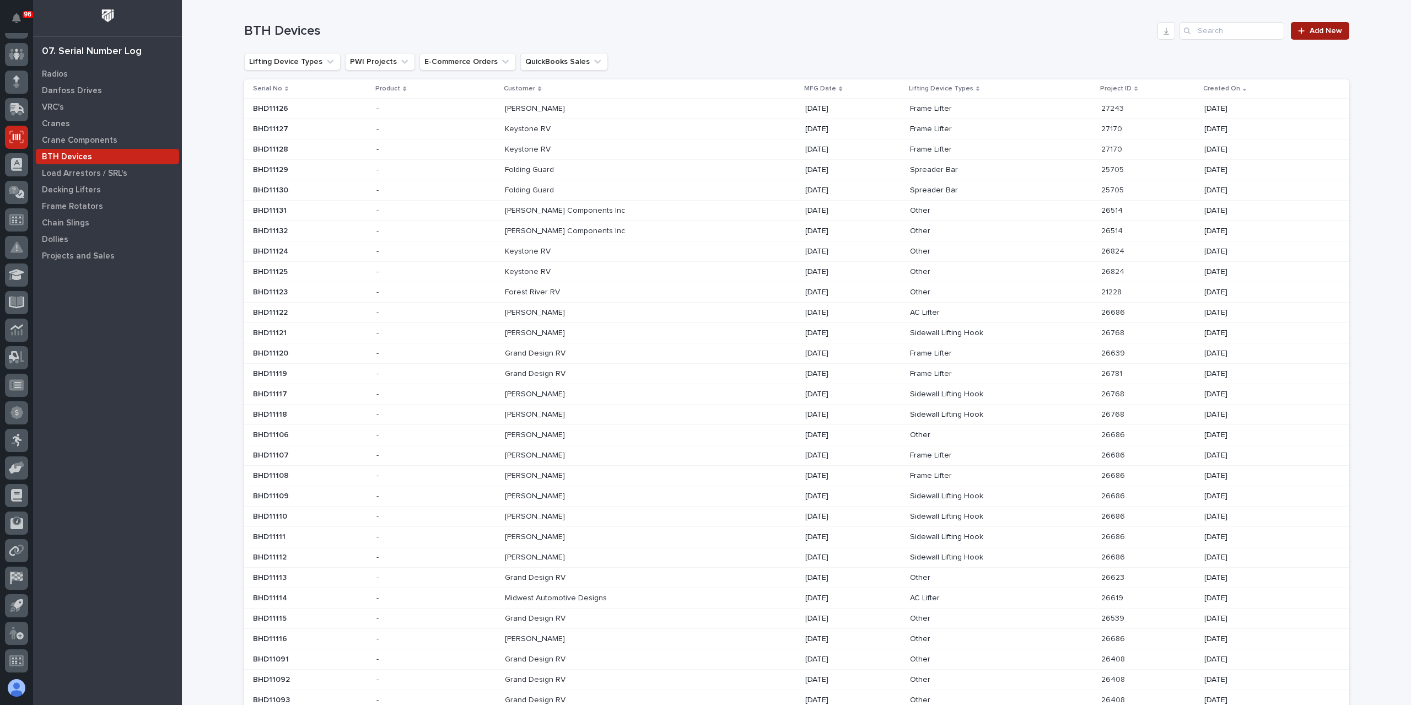
click at [1301, 35] on link "Add New" at bounding box center [1320, 31] width 58 height 18
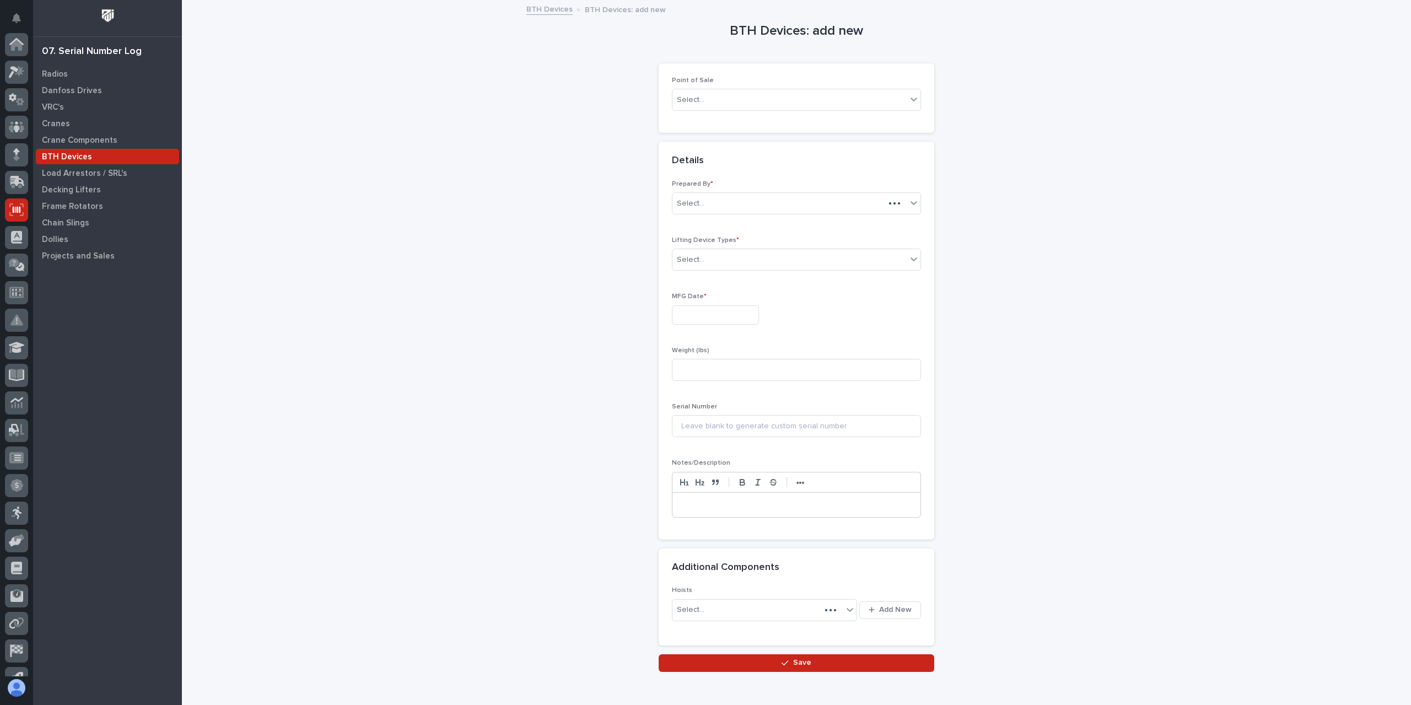
scroll to position [73, 0]
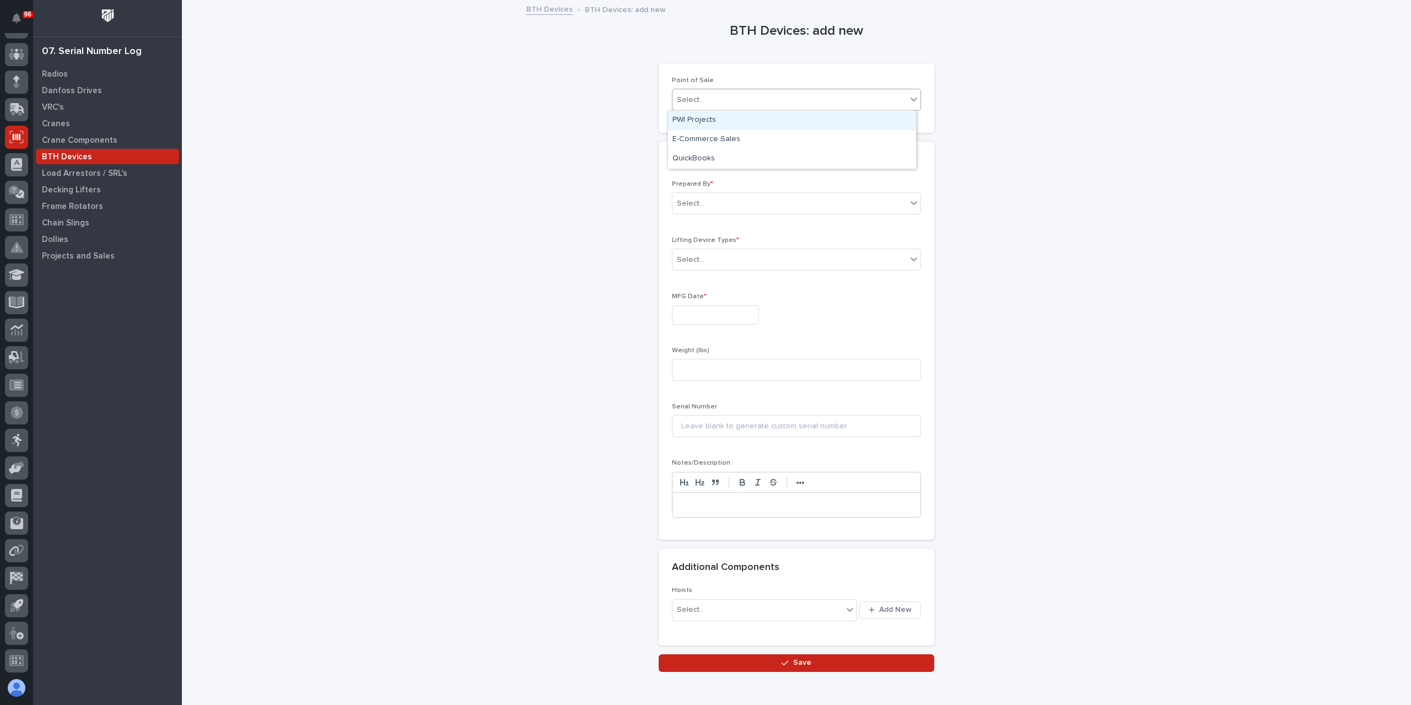
click at [721, 101] on div "Select..." at bounding box center [789, 100] width 234 height 18
click at [700, 120] on div "PWI Projects" at bounding box center [792, 120] width 248 height 19
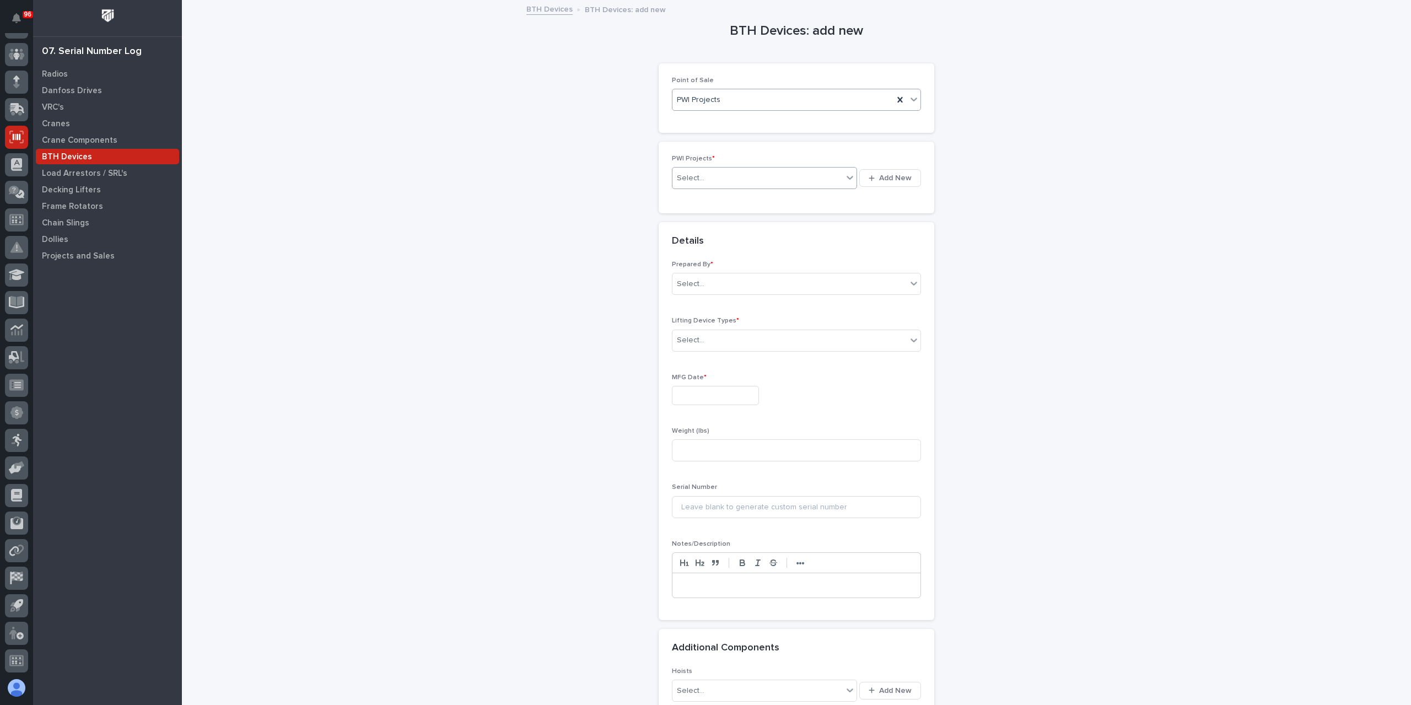
click at [697, 179] on div "Select..." at bounding box center [691, 178] width 28 height 12
type input "*****"
click at [734, 308] on div "Select..." at bounding box center [789, 304] width 234 height 18
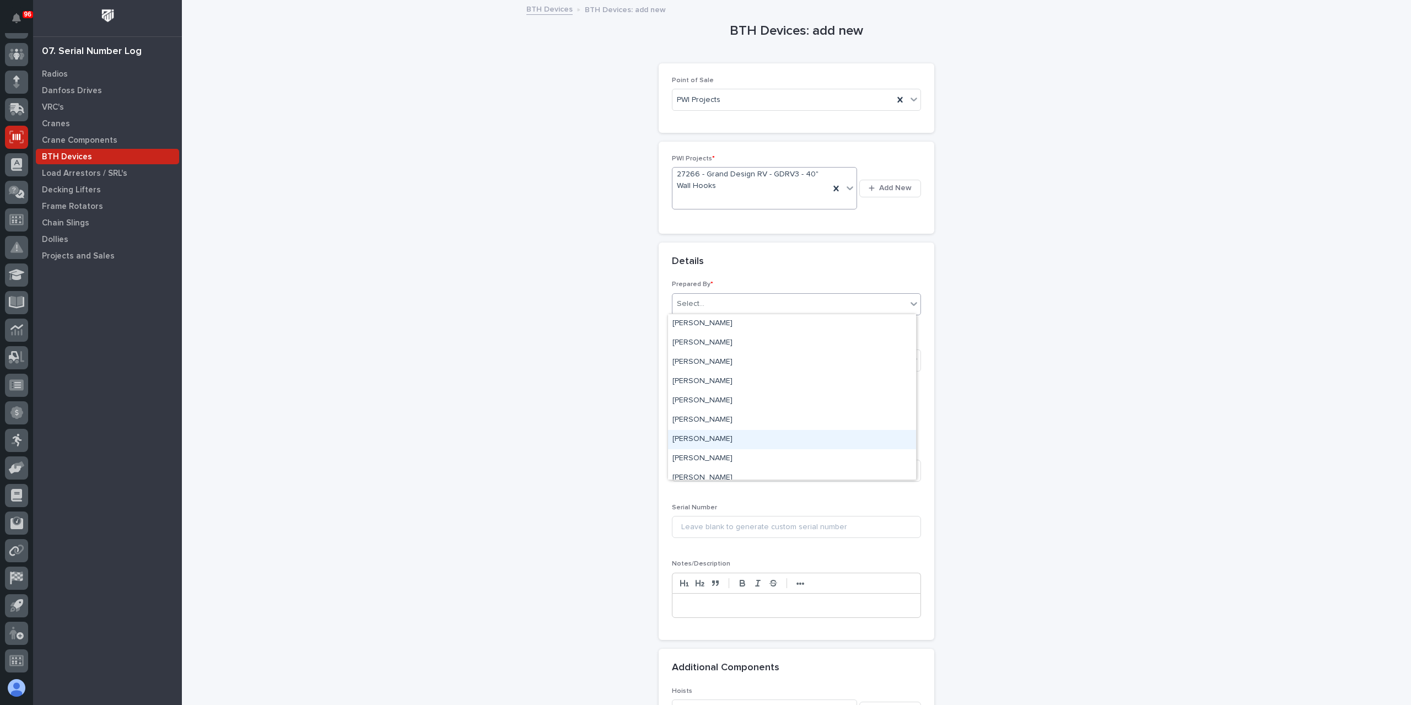
click at [702, 436] on div "[PERSON_NAME]" at bounding box center [792, 439] width 248 height 19
click at [699, 365] on div "Select..." at bounding box center [789, 361] width 234 height 18
click at [729, 439] on div "Sidewall Lifting Hook" at bounding box center [792, 437] width 248 height 19
click at [708, 417] on input "text" at bounding box center [715, 415] width 87 height 19
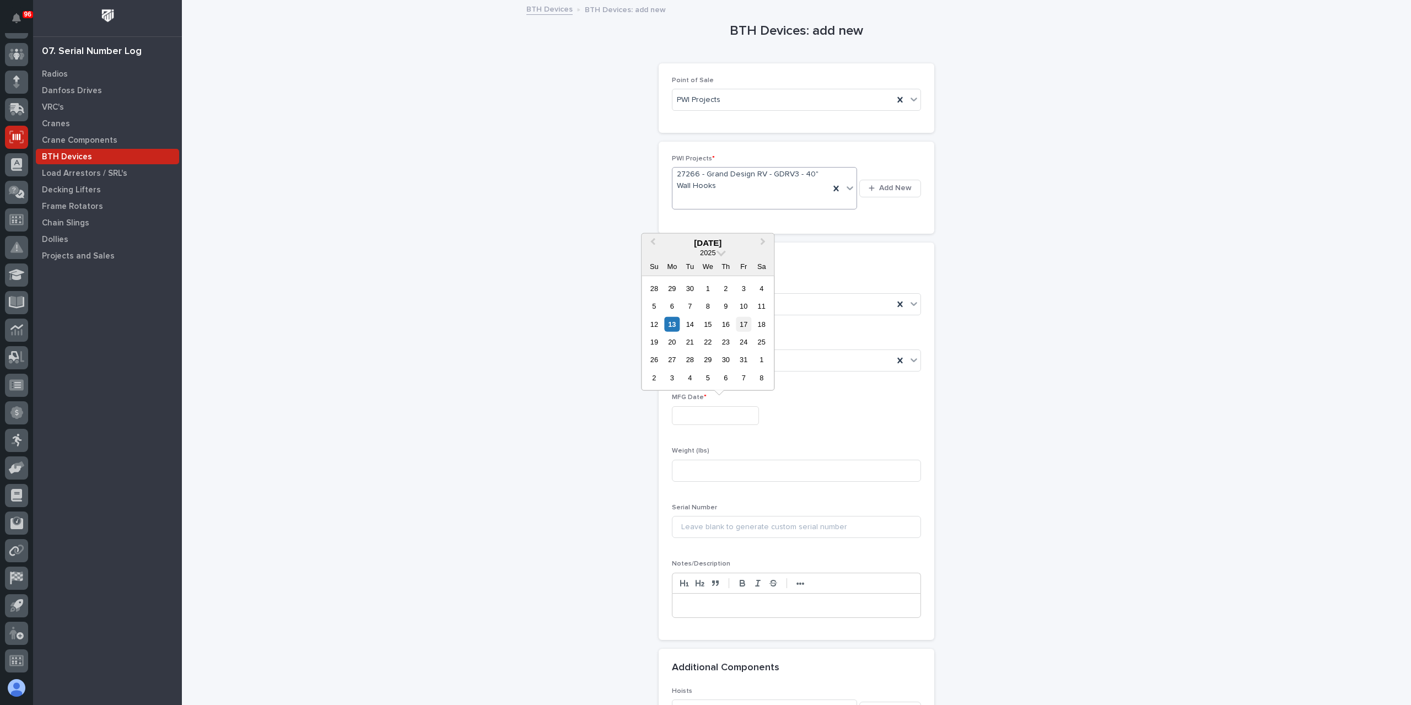
click at [745, 318] on div "17" at bounding box center [743, 323] width 15 height 15
type input "**********"
click at [693, 465] on input at bounding box center [796, 471] width 249 height 22
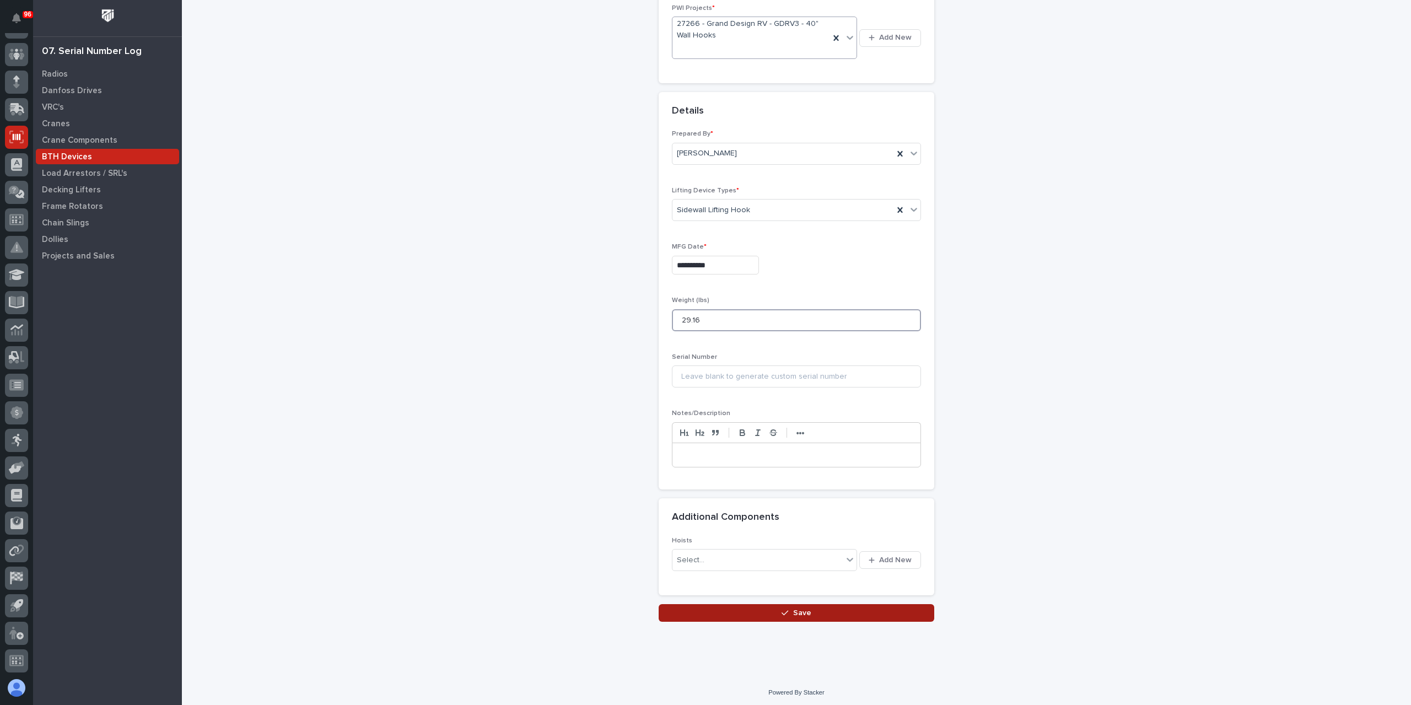
type input "29.16"
click at [761, 615] on button "Save" at bounding box center [797, 613] width 276 height 18
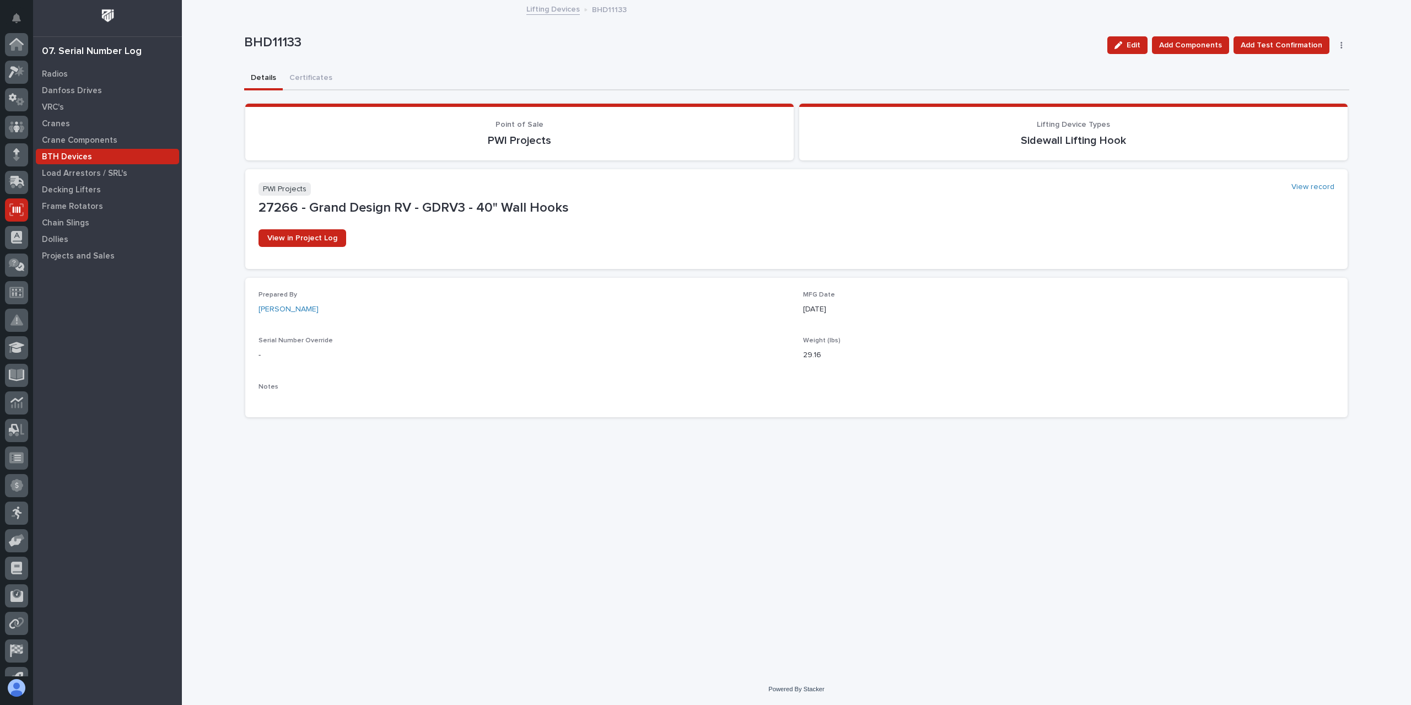
scroll to position [73, 0]
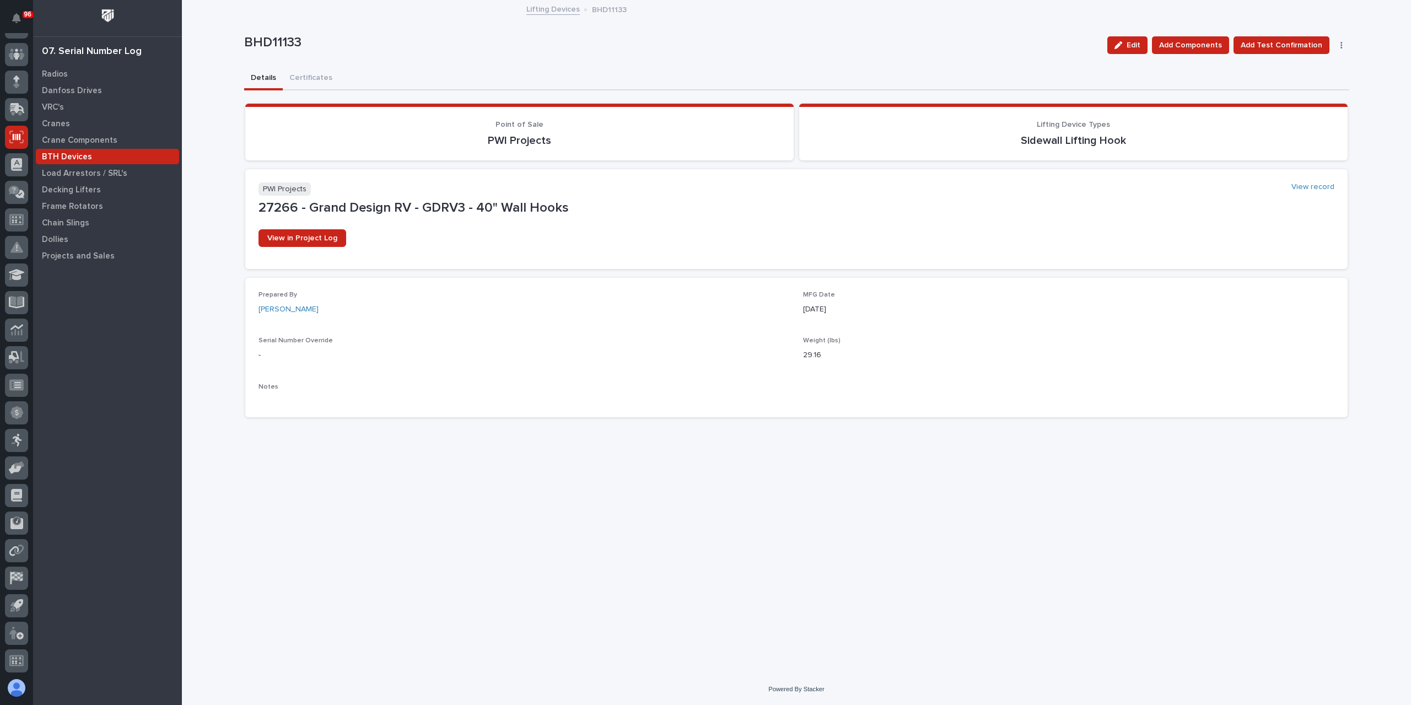
click at [528, 8] on link "Lifting Devices" at bounding box center [552, 8] width 53 height 13
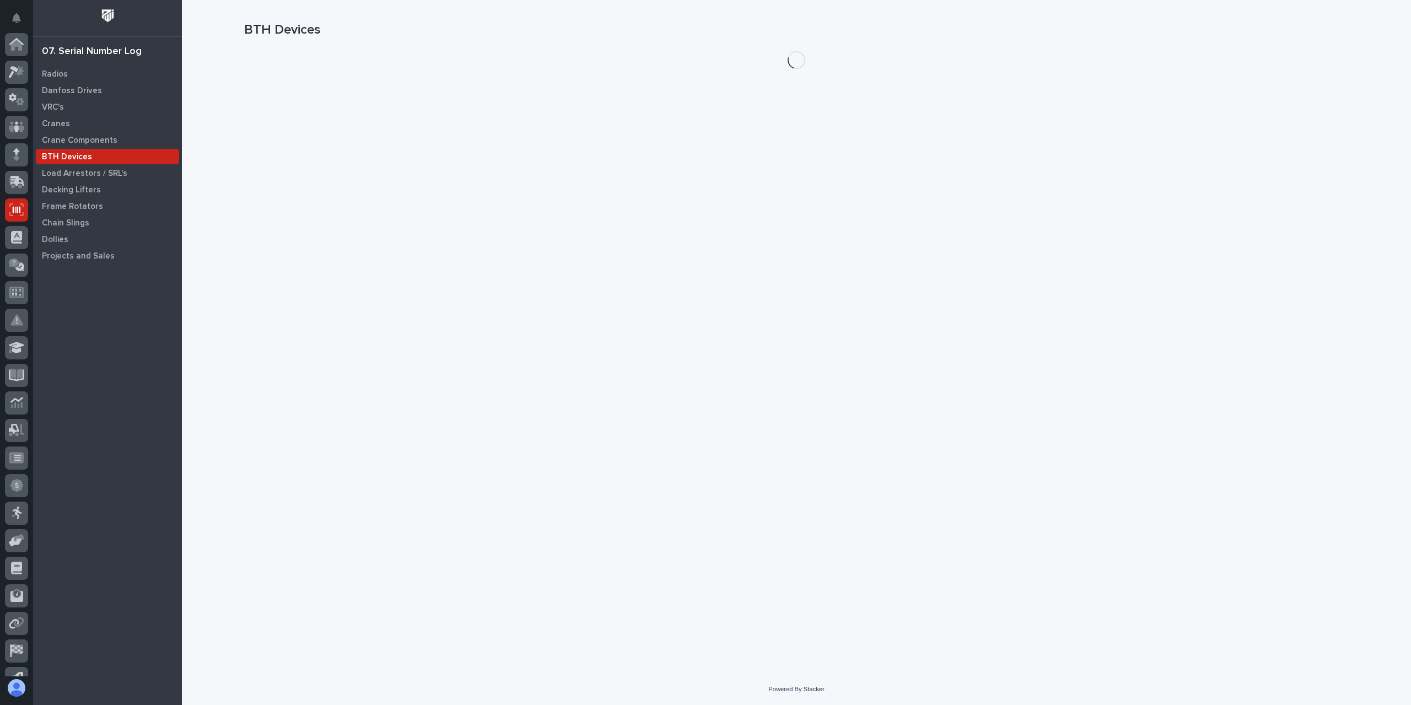
scroll to position [73, 0]
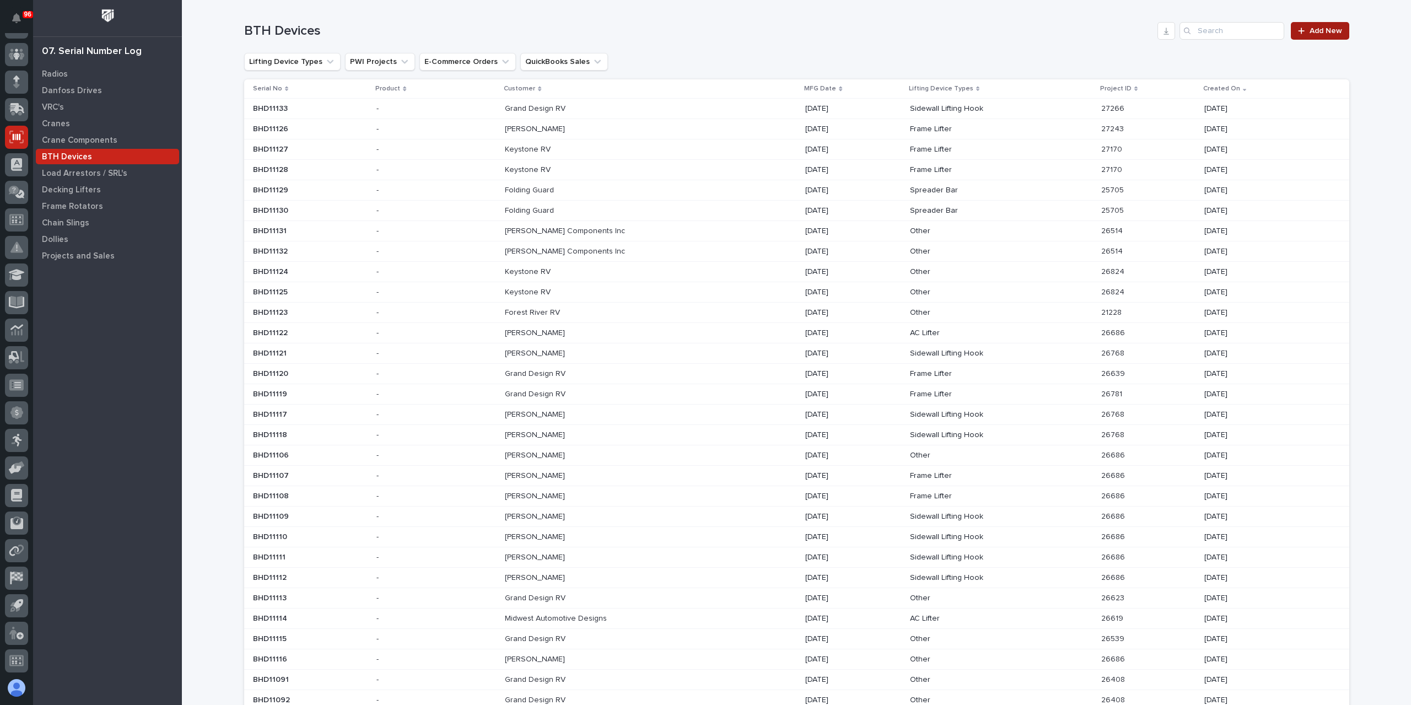
click at [1339, 35] on link "Add New" at bounding box center [1320, 31] width 58 height 18
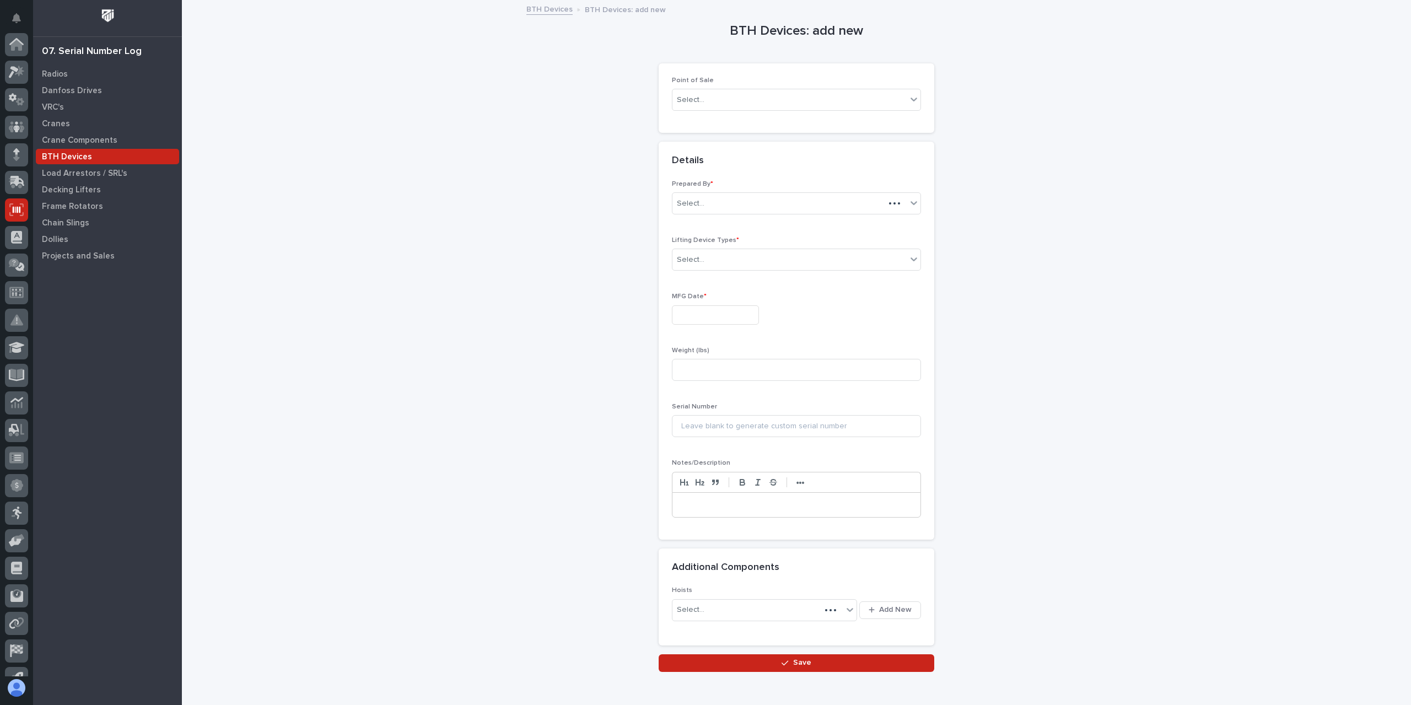
scroll to position [73, 0]
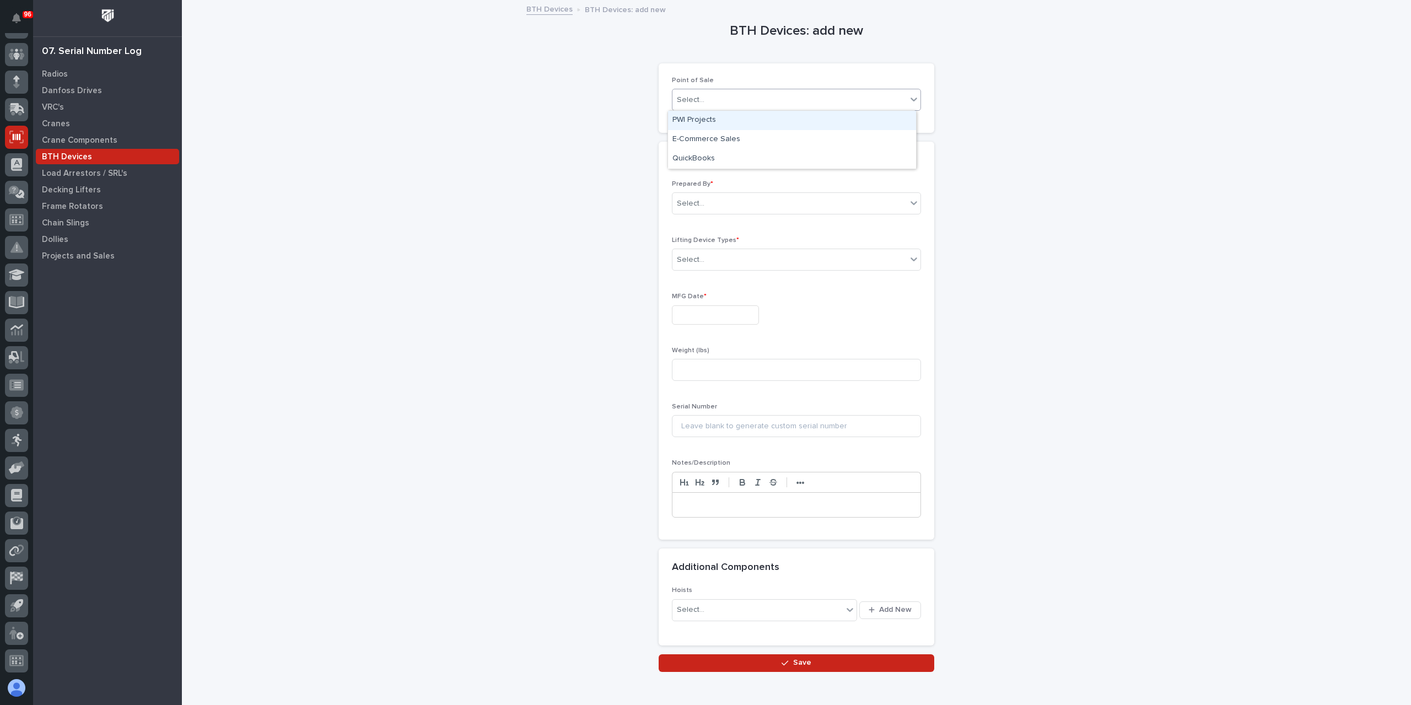
click at [718, 100] on div "Select..." at bounding box center [789, 100] width 234 height 18
click at [716, 119] on div "PWI Projects" at bounding box center [792, 120] width 248 height 19
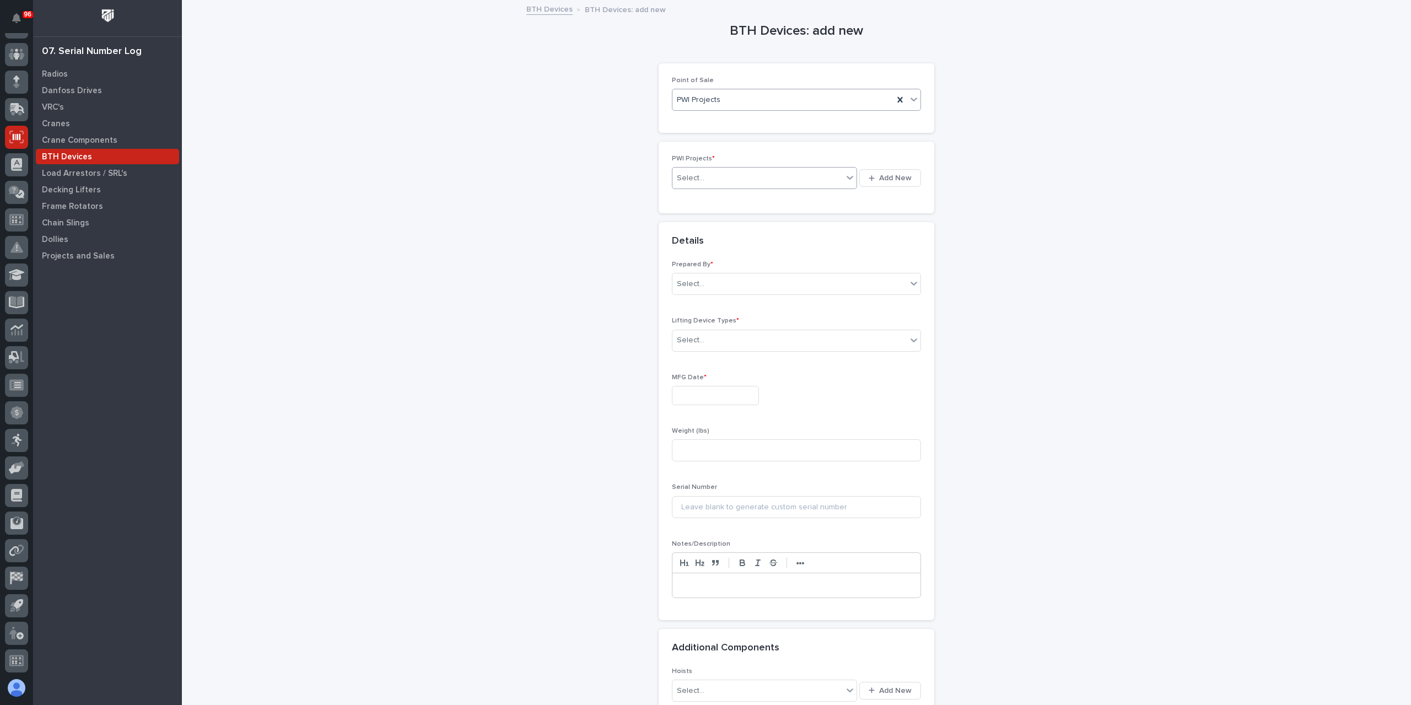
click at [725, 186] on div "Select..." at bounding box center [757, 178] width 170 height 18
type input "*****"
click at [724, 296] on div "Select..." at bounding box center [789, 304] width 234 height 18
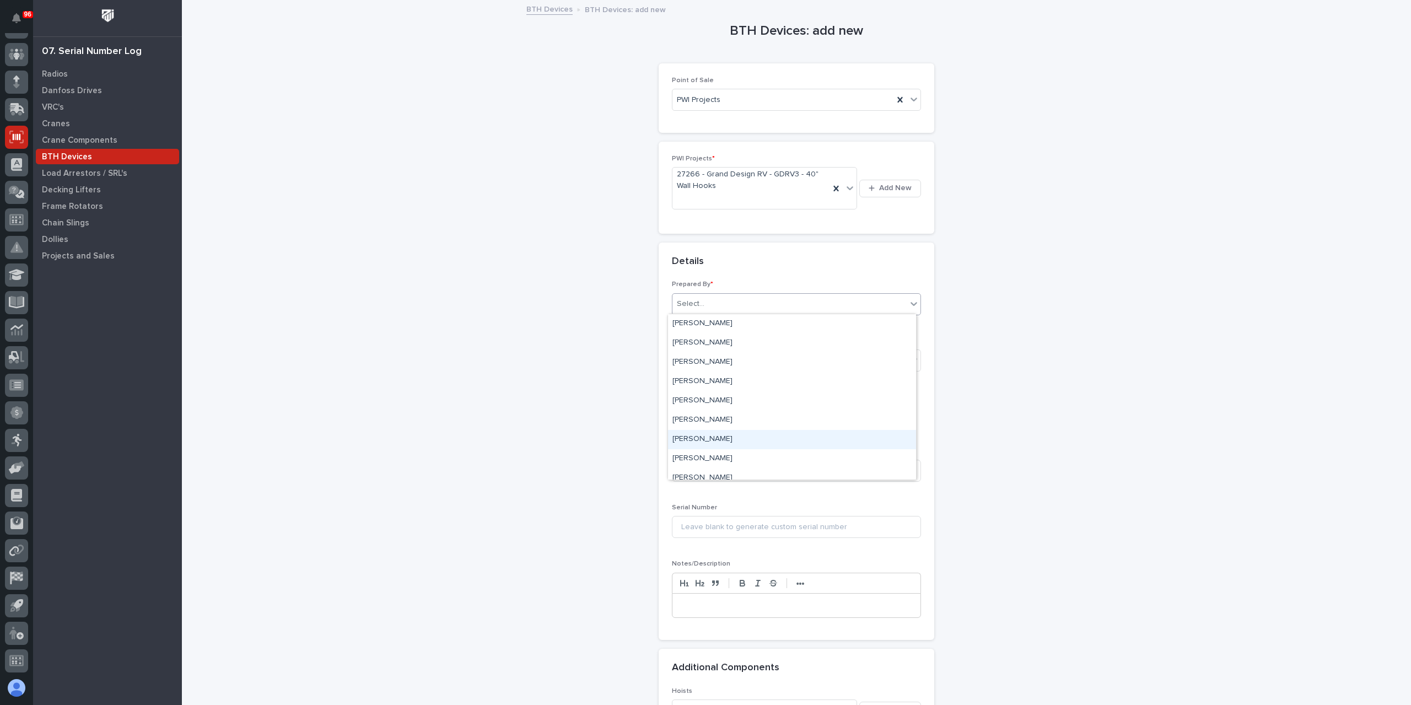
click at [704, 438] on div "[PERSON_NAME]" at bounding box center [792, 439] width 248 height 19
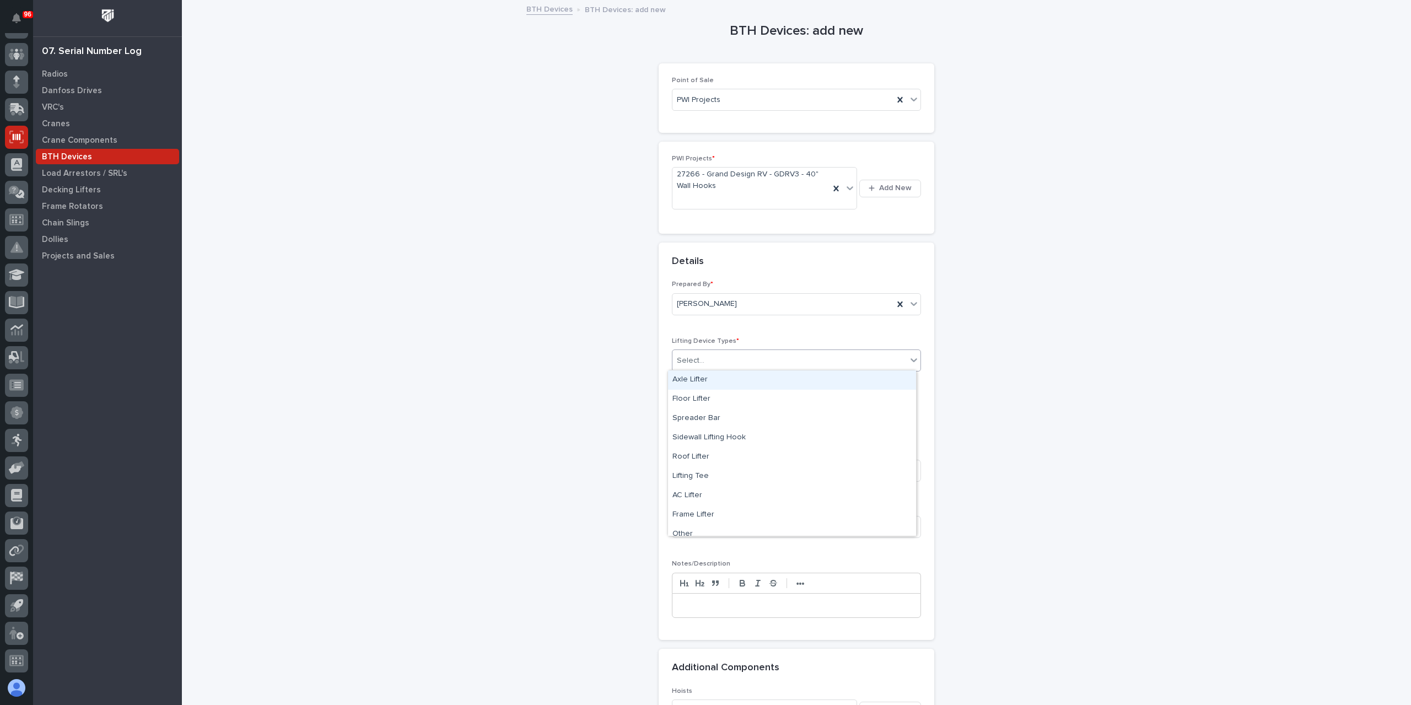
click at [699, 359] on div "Select..." at bounding box center [789, 361] width 234 height 18
click at [722, 440] on div "Sidewall Lifting Hook" at bounding box center [792, 437] width 248 height 19
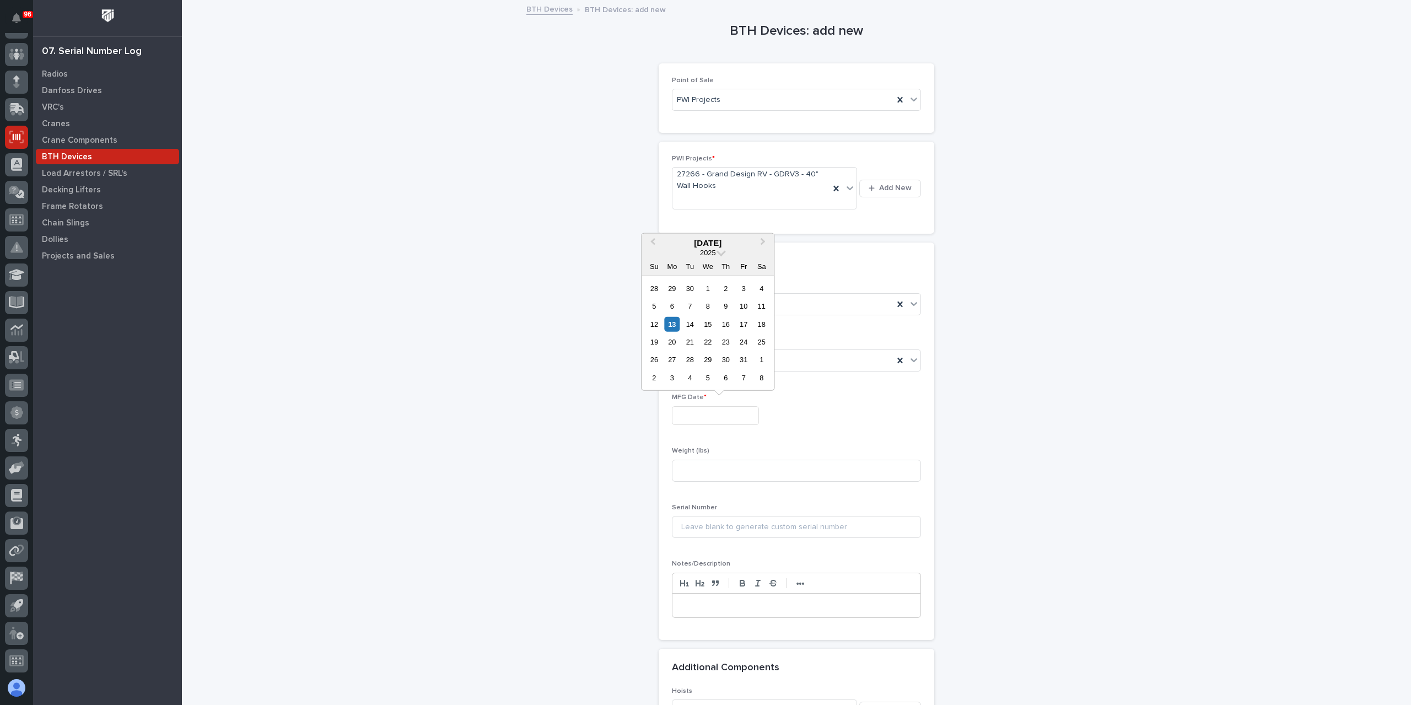
click at [707, 421] on input "text" at bounding box center [715, 415] width 87 height 19
click at [735, 319] on div "12 13 14 15 16 17 18" at bounding box center [707, 324] width 125 height 18
click at [738, 325] on div "17" at bounding box center [743, 323] width 15 height 15
type input "**********"
click at [731, 466] on input at bounding box center [796, 471] width 249 height 22
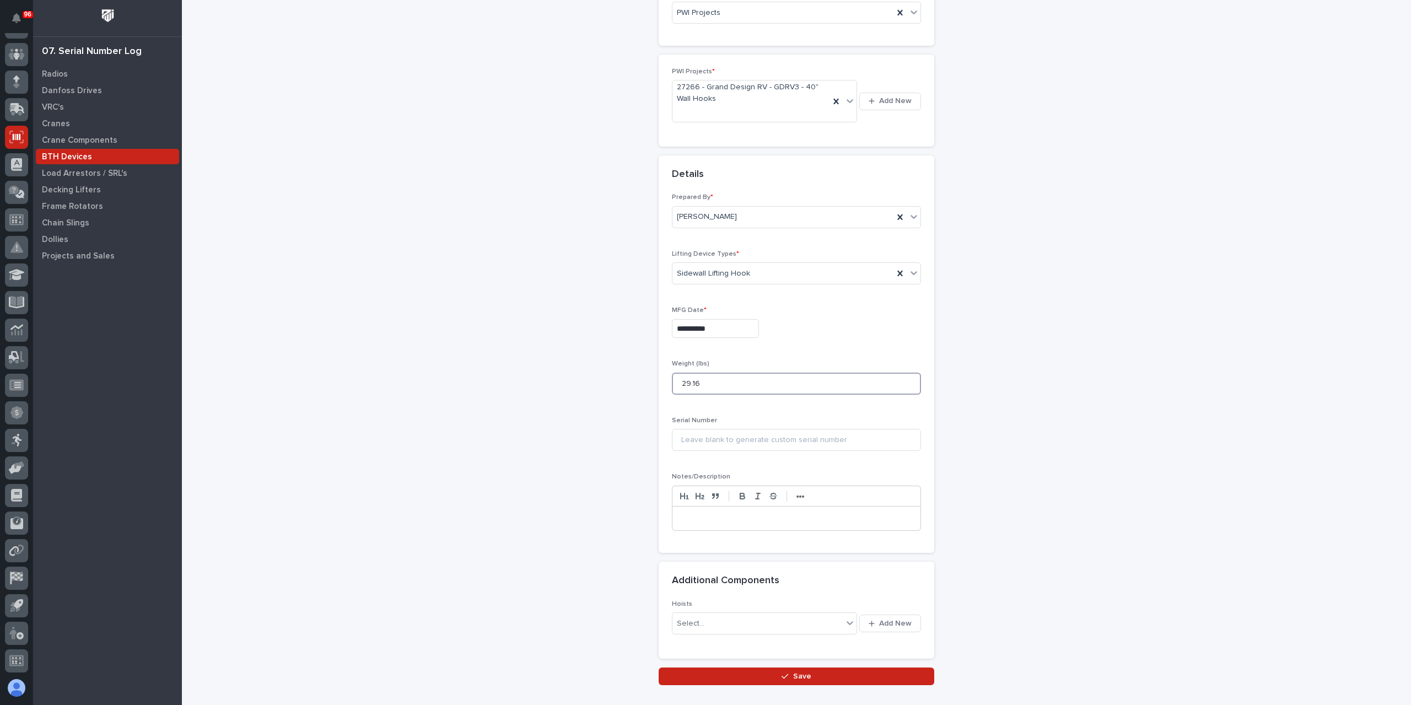
scroll to position [150, 0]
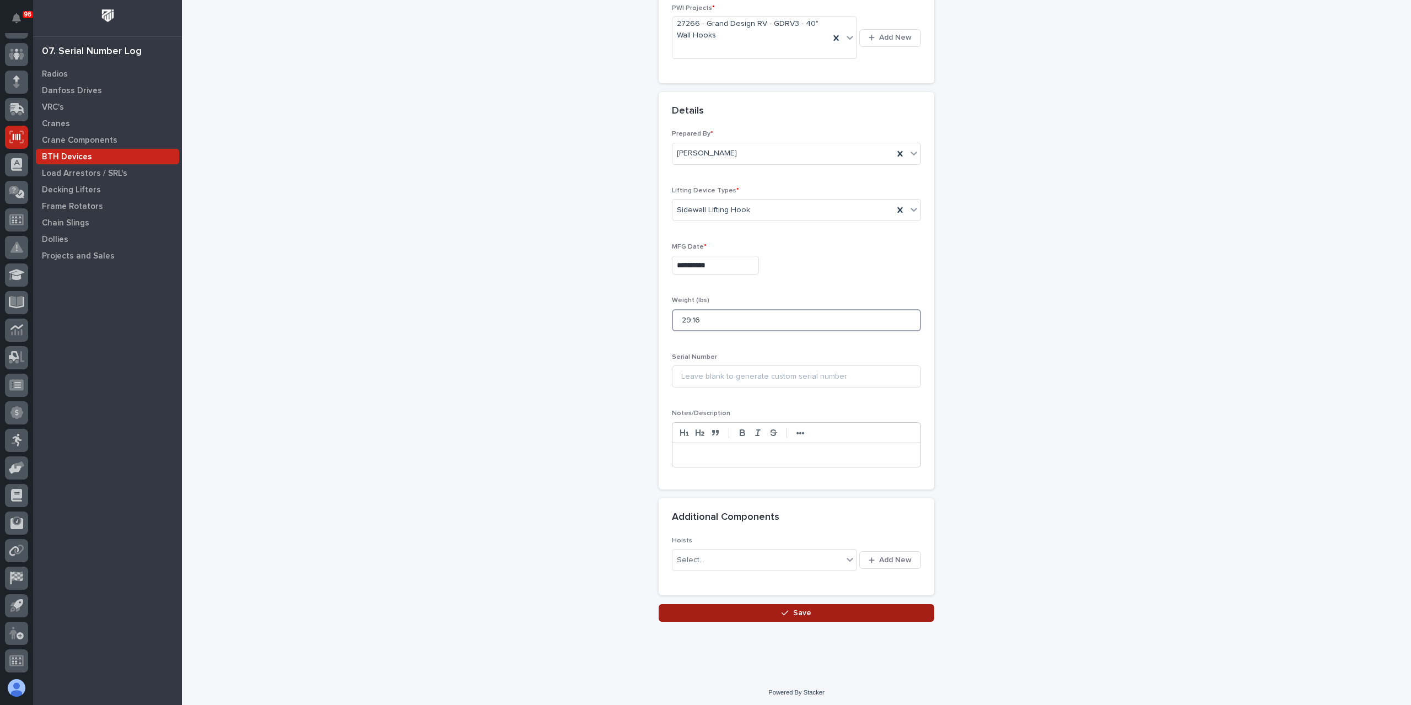
type input "29.16"
click at [714, 612] on button "Save" at bounding box center [797, 613] width 276 height 18
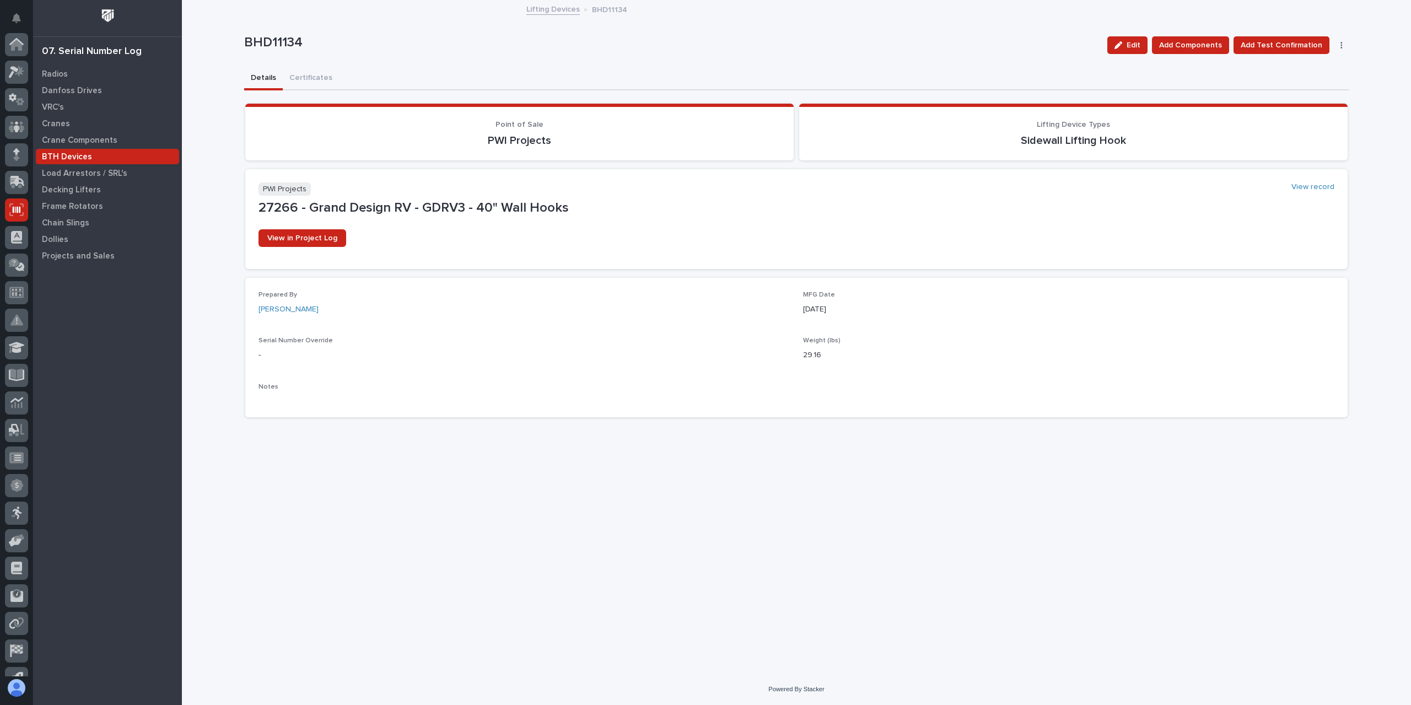
scroll to position [73, 0]
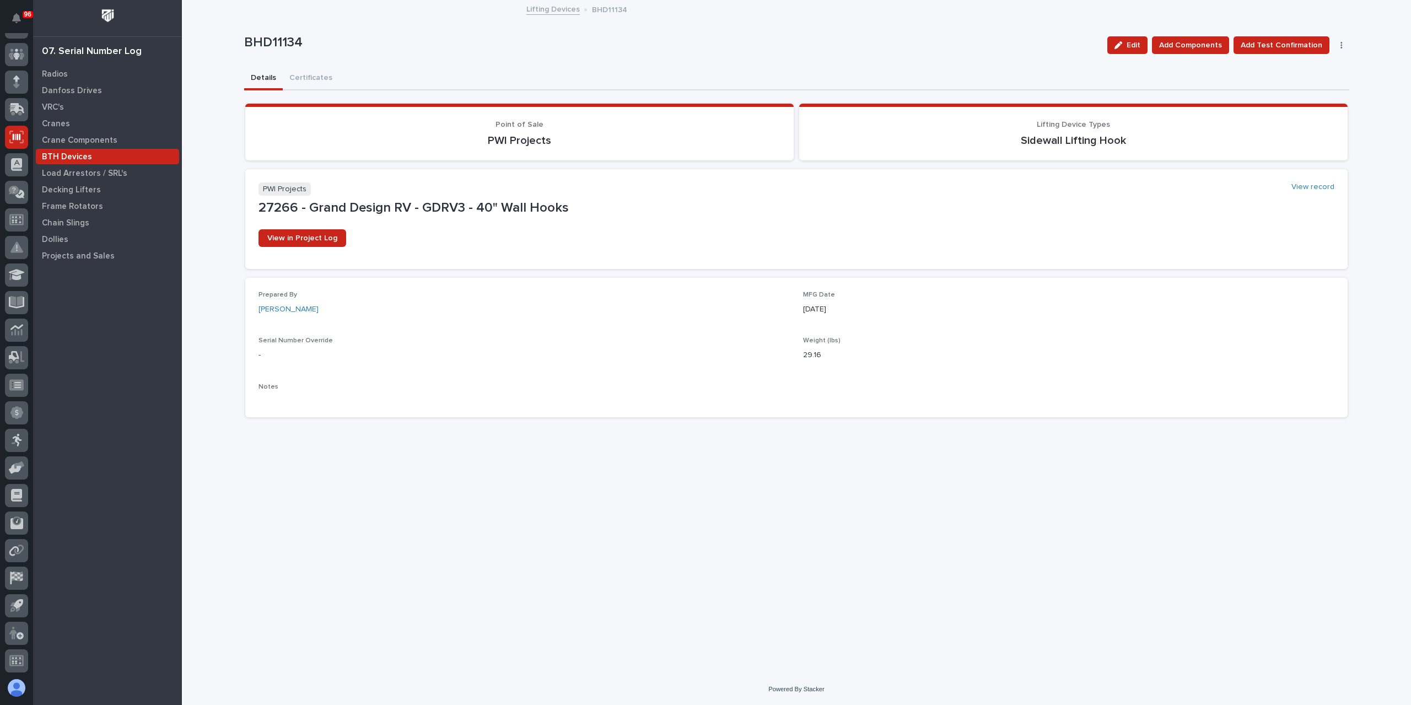
click at [556, 7] on link "Lifting Devices" at bounding box center [552, 8] width 53 height 13
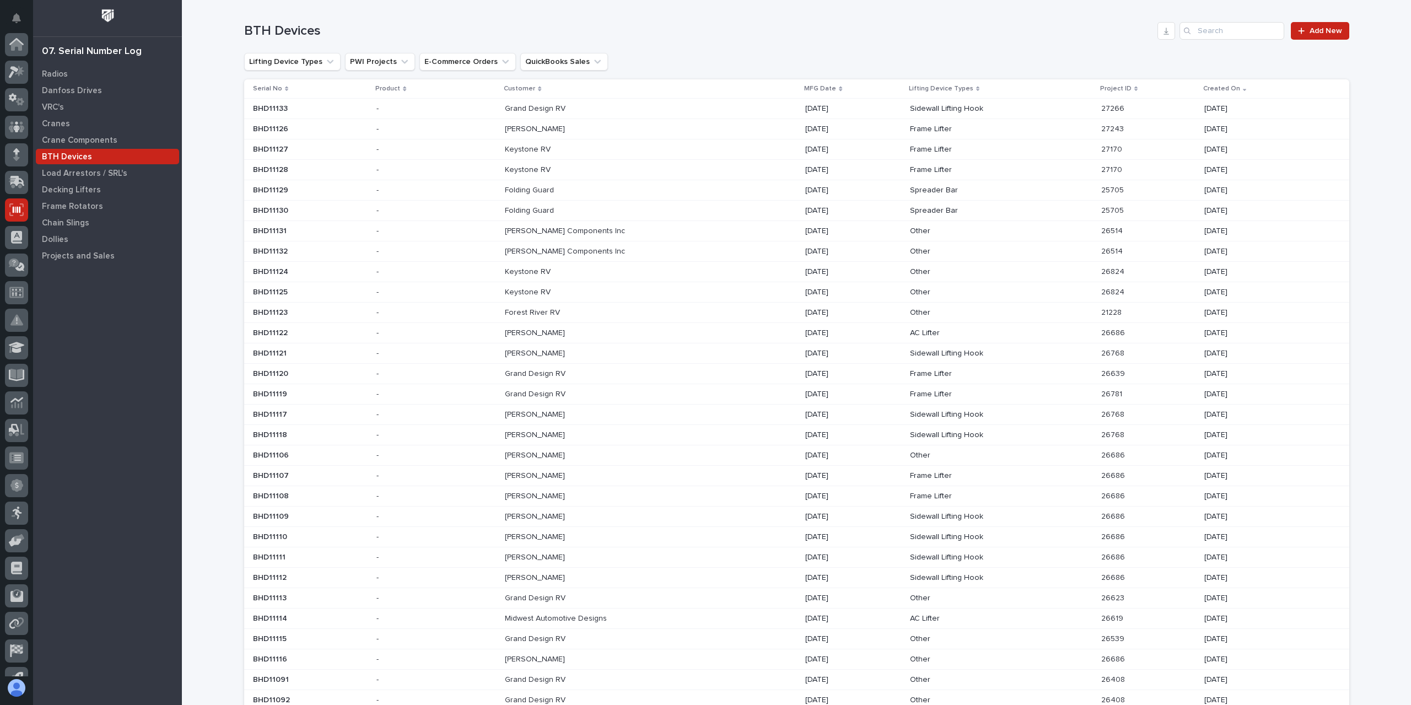
scroll to position [73, 0]
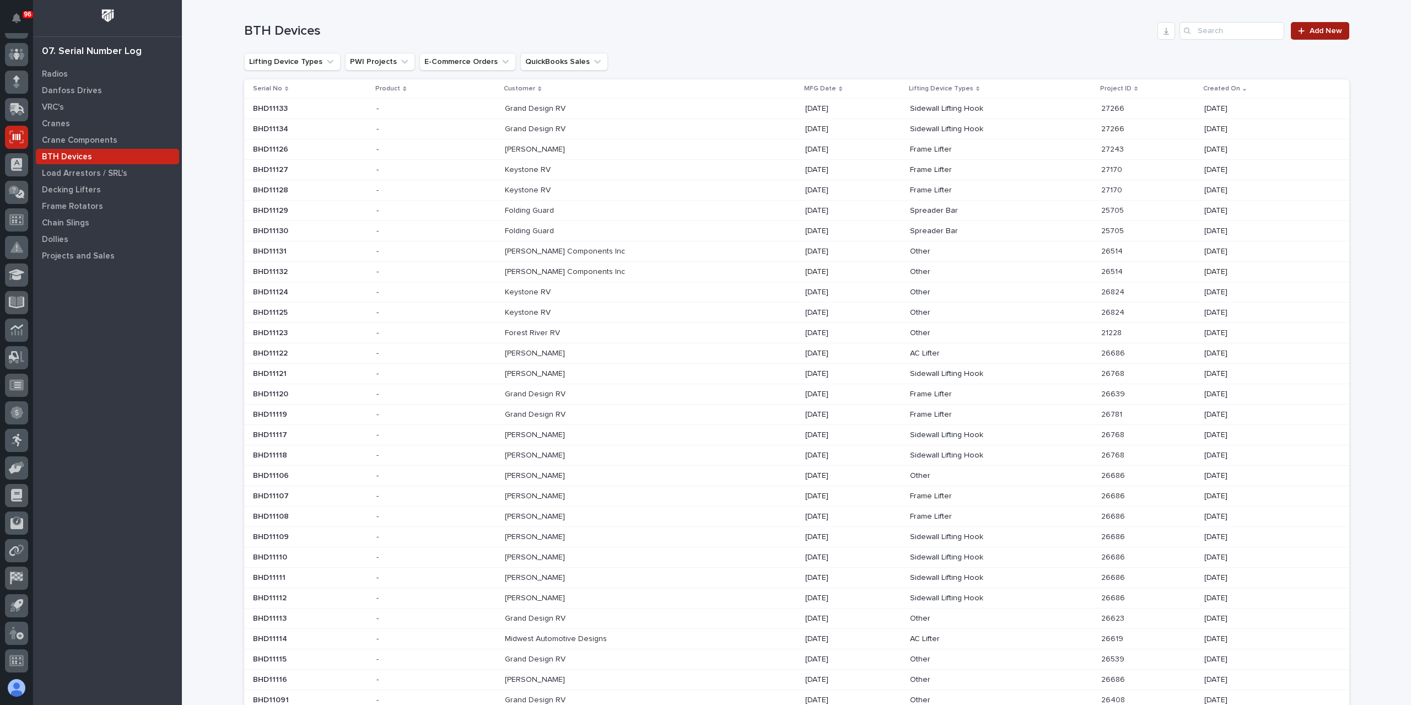
click at [1298, 30] on icon at bounding box center [1301, 31] width 6 height 6
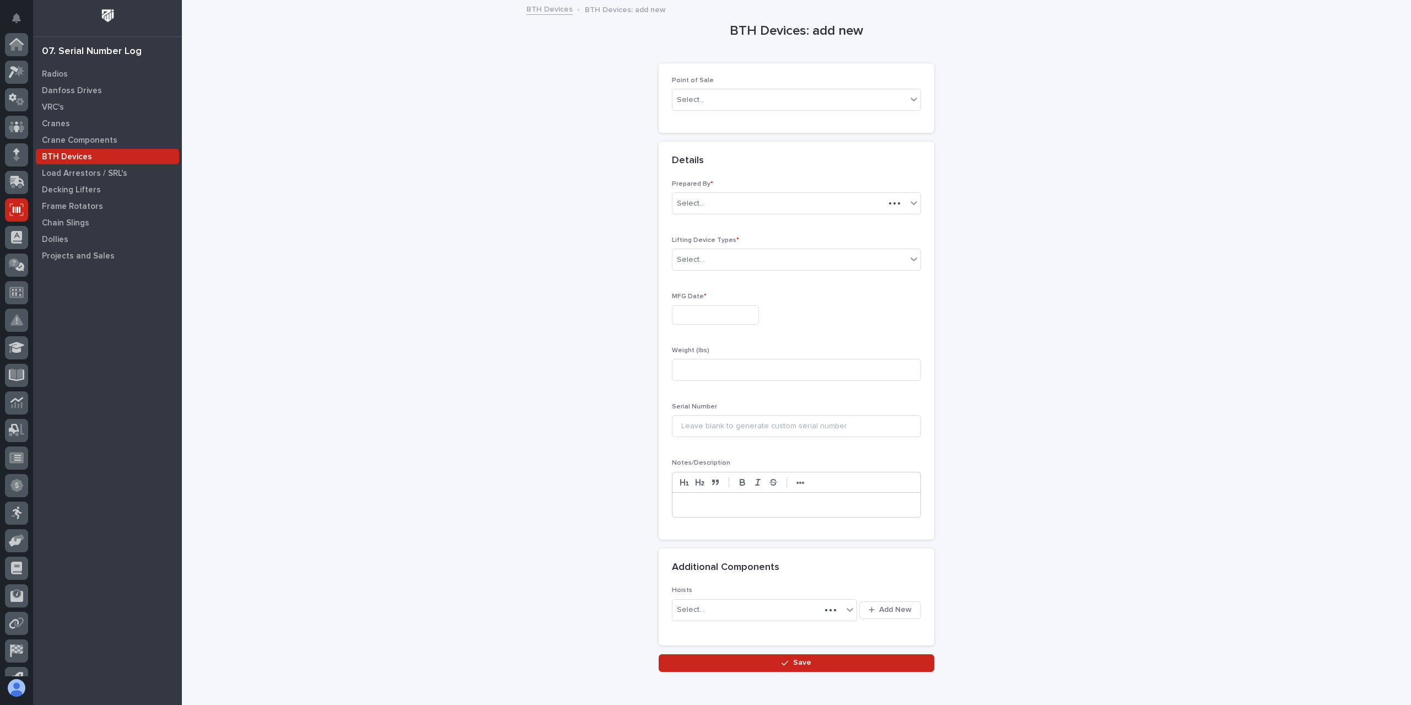
scroll to position [73, 0]
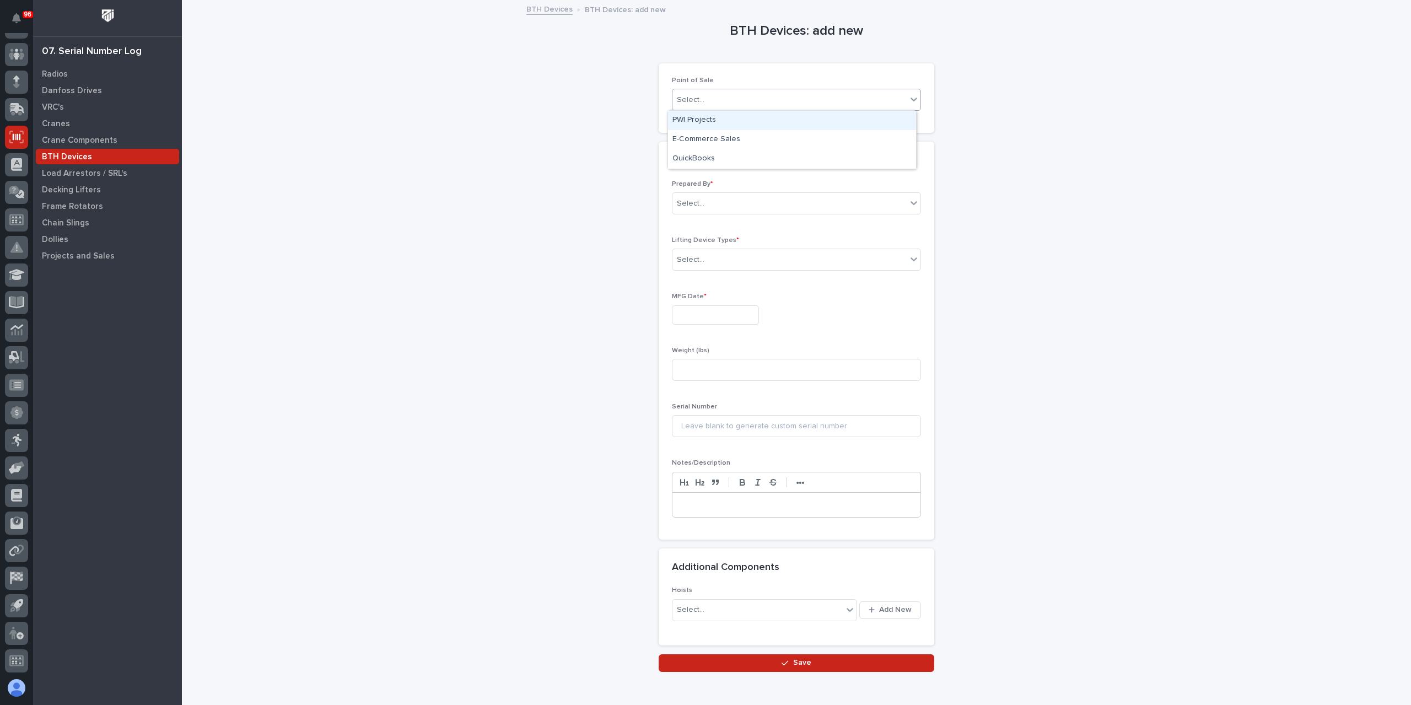
click at [744, 105] on div "Select..." at bounding box center [789, 100] width 234 height 18
click at [694, 128] on div "PWI Projects" at bounding box center [792, 120] width 248 height 19
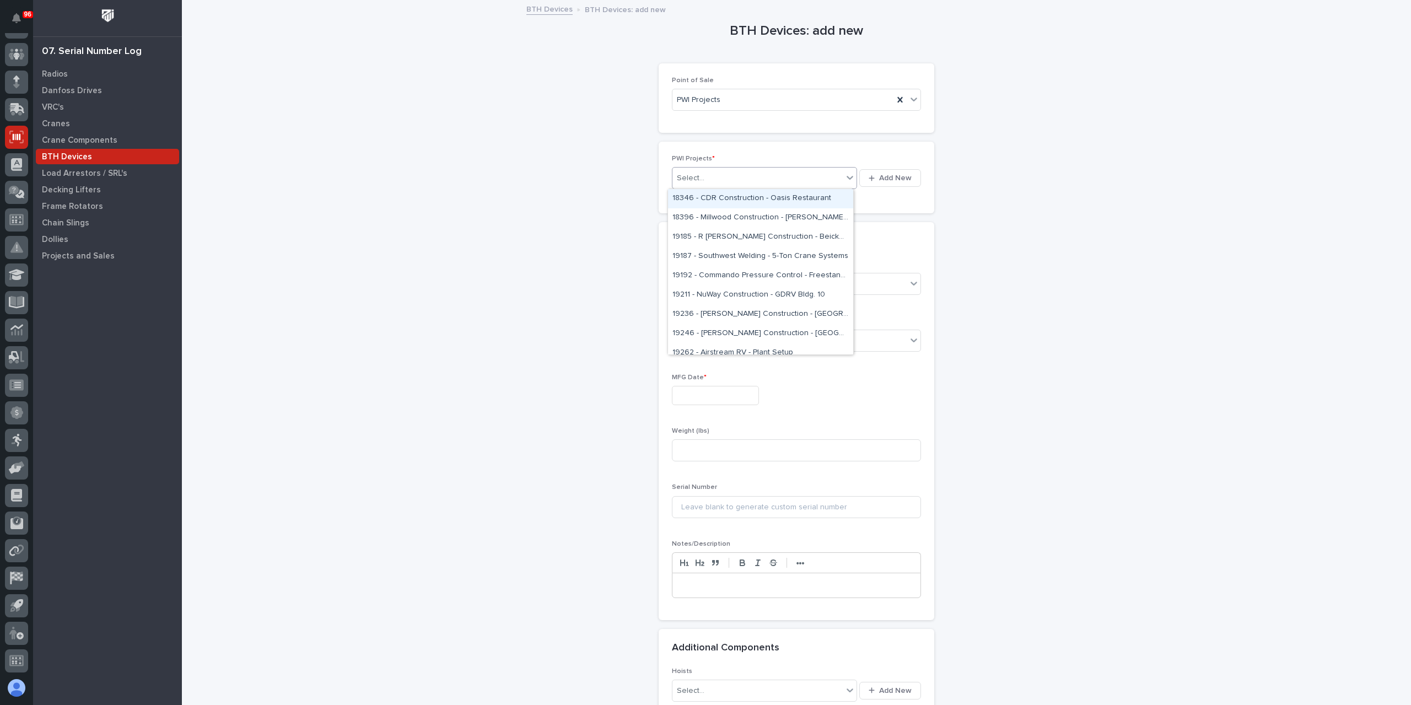
click at [713, 185] on div "Select..." at bounding box center [757, 178] width 170 height 18
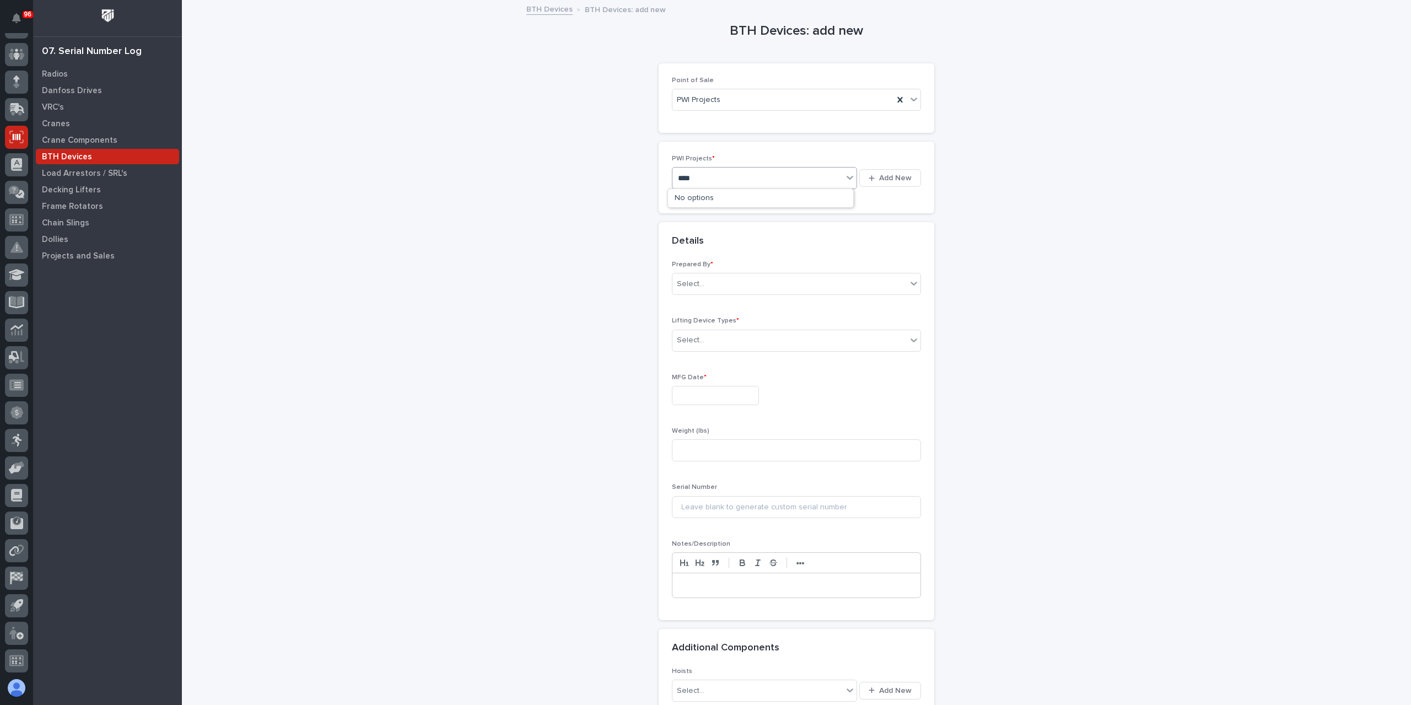
type input "*****"
click at [722, 300] on div "Select..." at bounding box center [789, 304] width 234 height 18
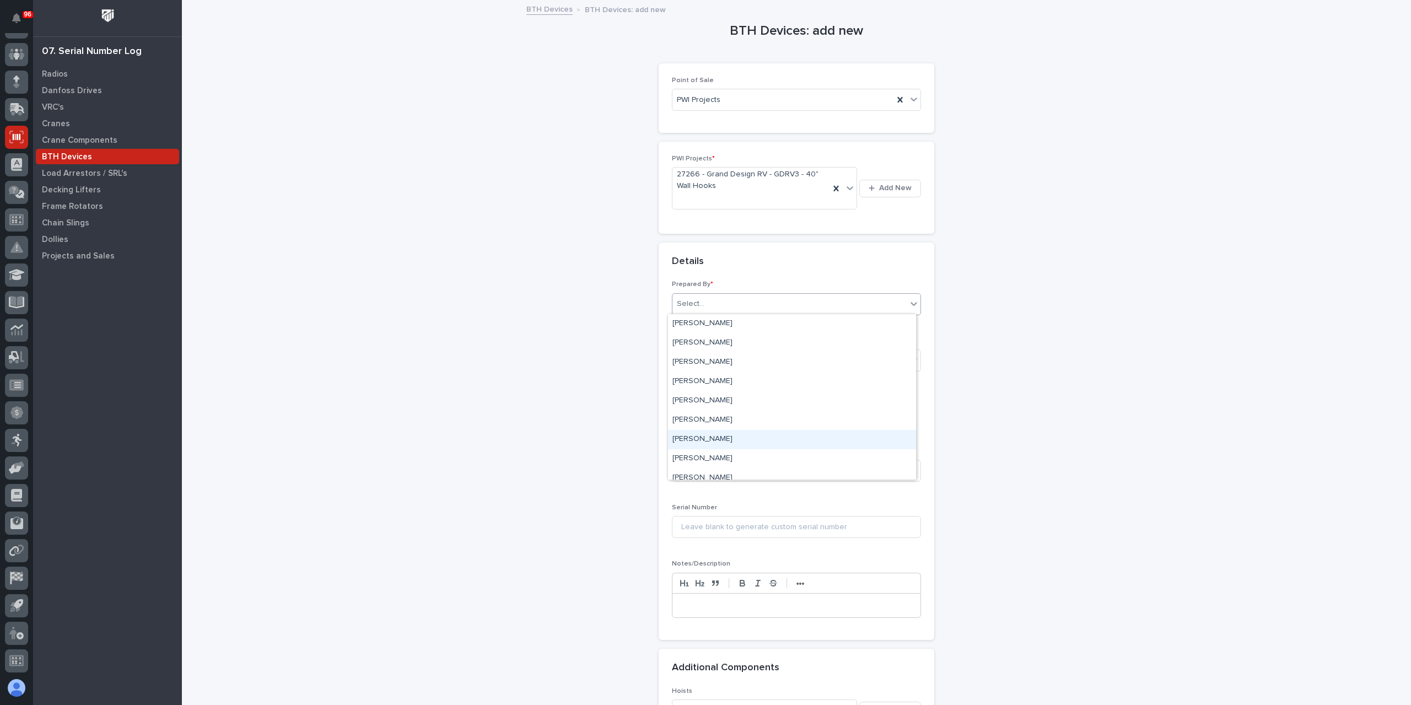
click at [708, 434] on div "[PERSON_NAME]" at bounding box center [792, 439] width 248 height 19
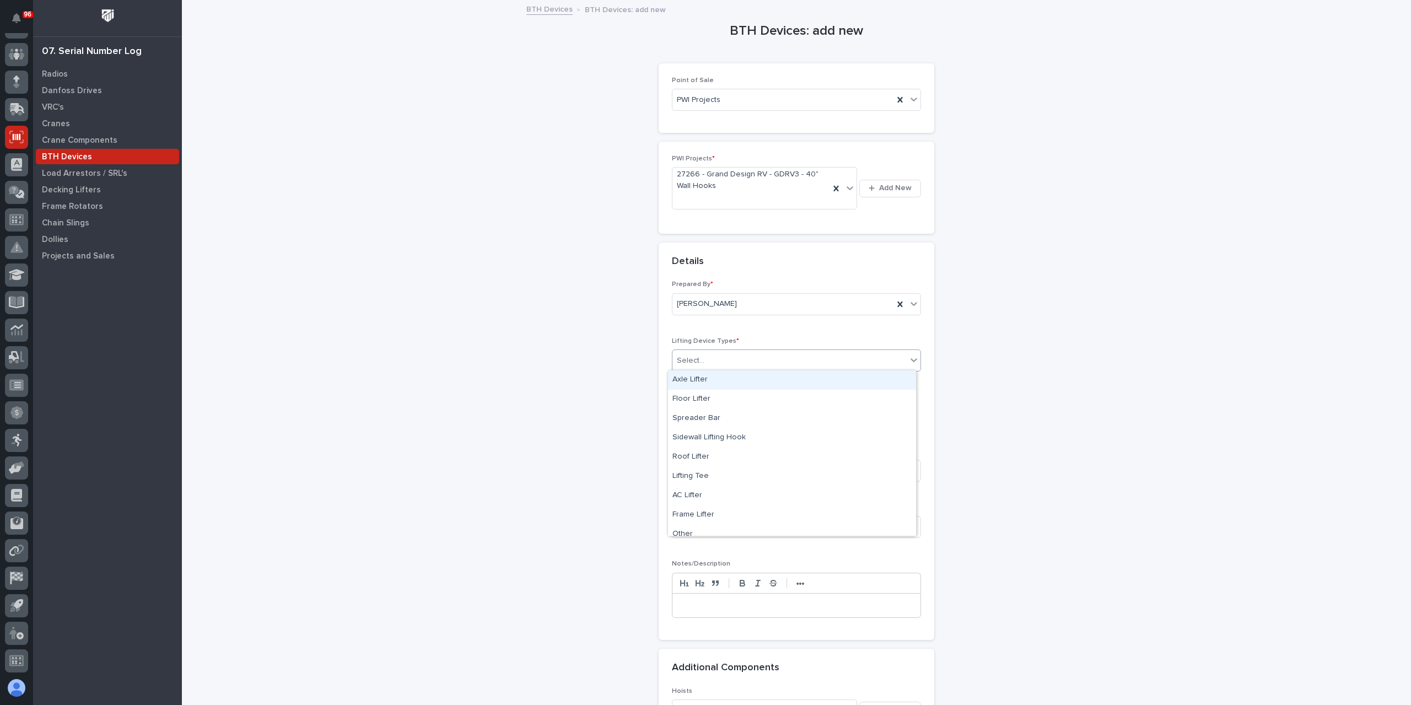
click at [687, 360] on div "Select..." at bounding box center [691, 361] width 28 height 12
click at [726, 441] on div "Sidewall Lifting Hook" at bounding box center [792, 437] width 248 height 19
click at [704, 418] on input "text" at bounding box center [715, 415] width 87 height 19
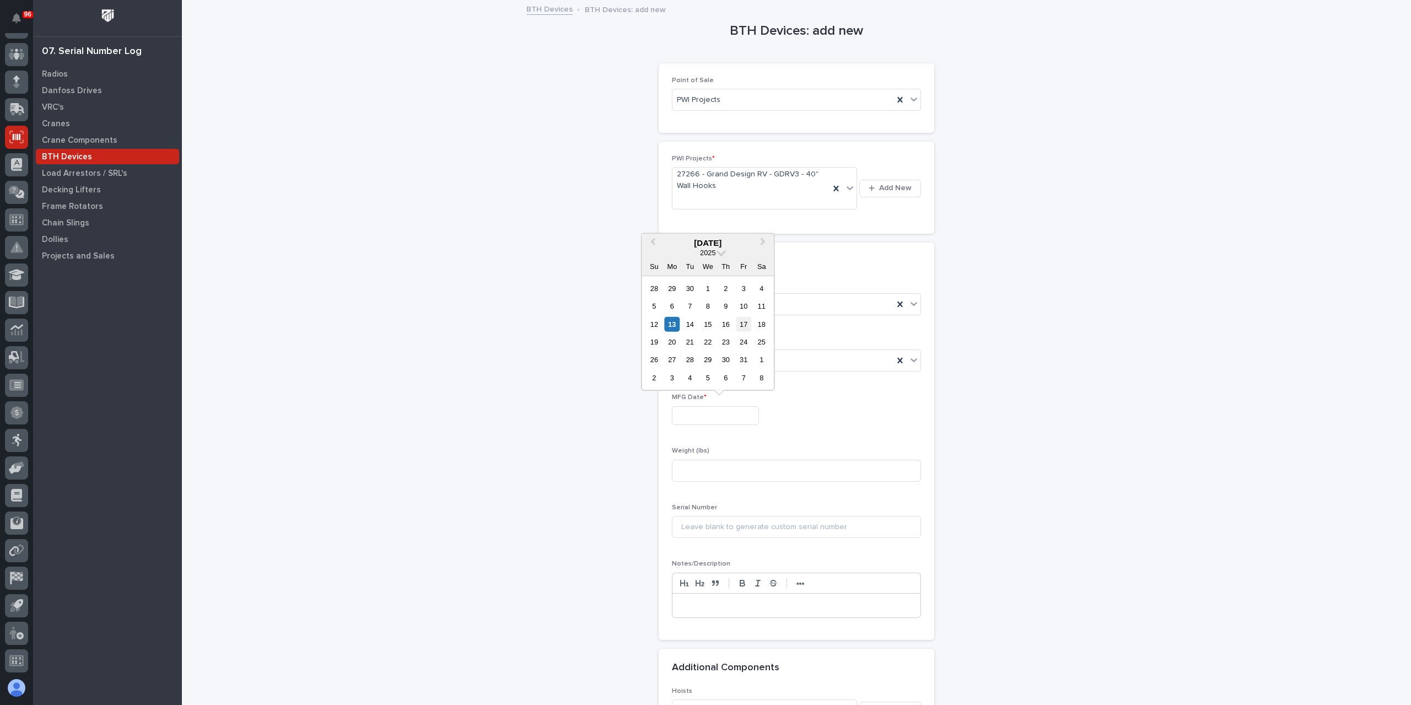
click at [737, 331] on div "17" at bounding box center [743, 323] width 15 height 15
type input "**********"
click at [738, 452] on p "Weight (lbs)" at bounding box center [796, 451] width 249 height 8
click at [732, 460] on input at bounding box center [796, 471] width 249 height 22
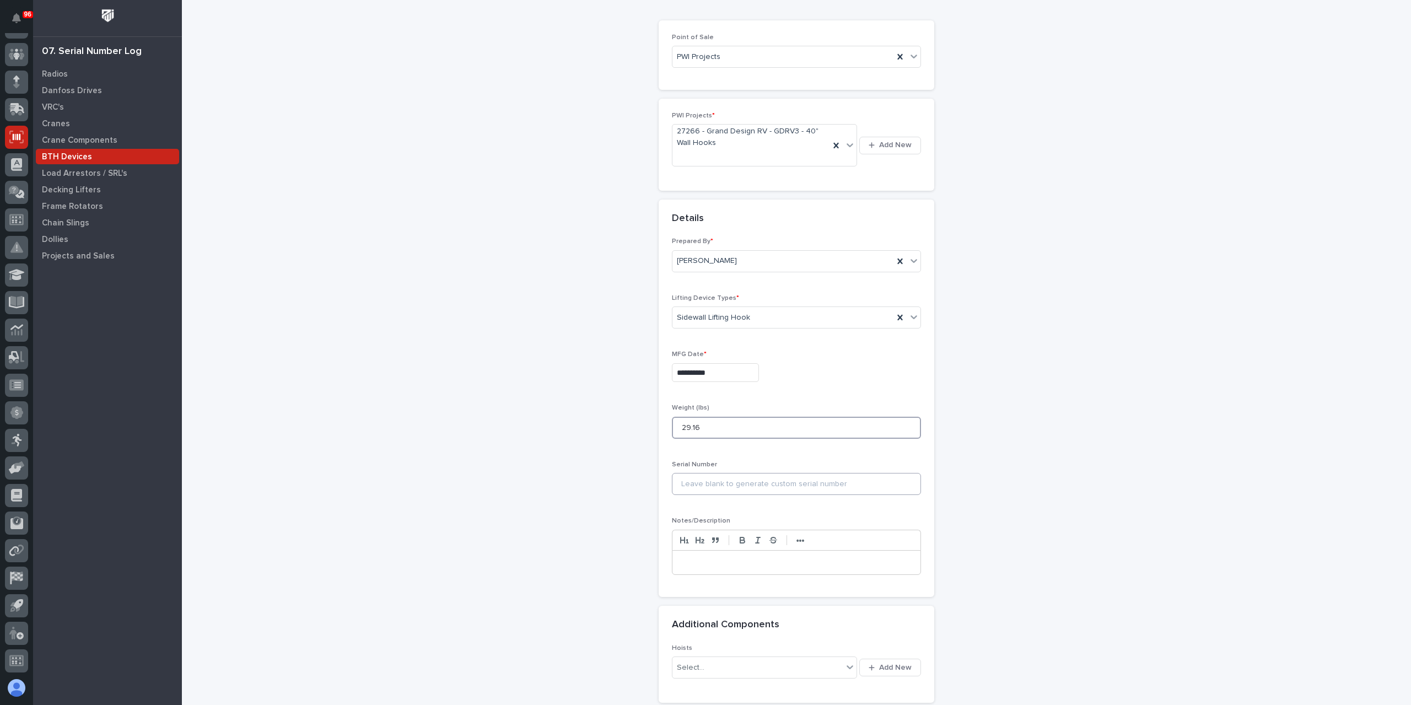
scroll to position [150, 0]
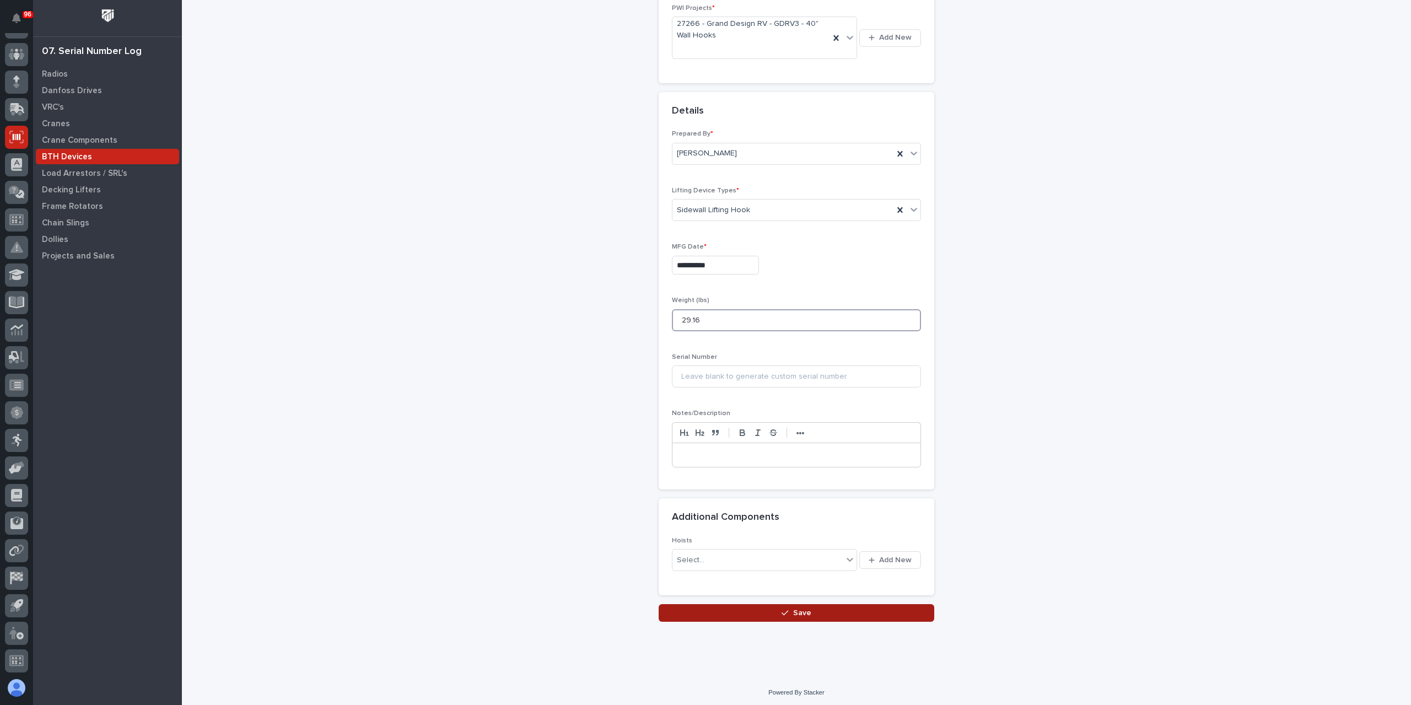
type input "29.16"
click at [767, 618] on button "Save" at bounding box center [797, 613] width 276 height 18
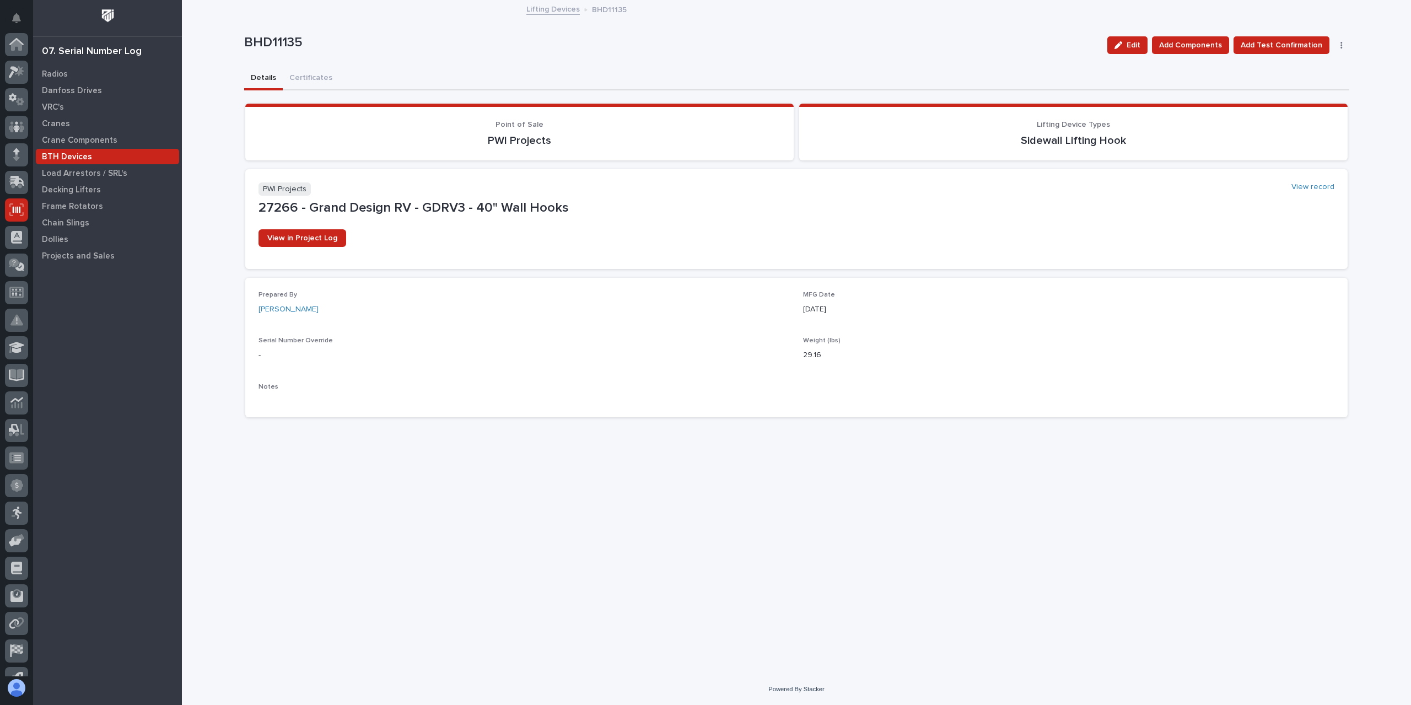
scroll to position [73, 0]
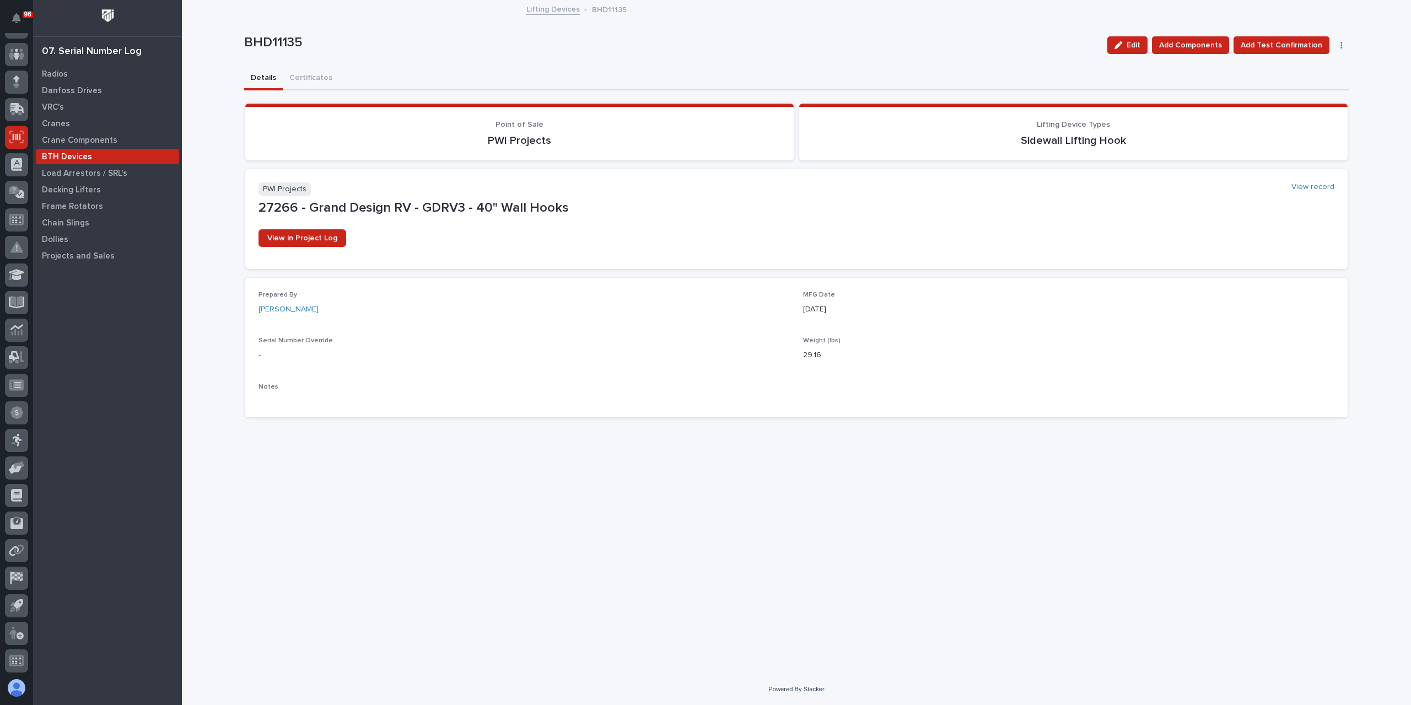
click at [544, 11] on link "Lifting Devices" at bounding box center [552, 8] width 53 height 13
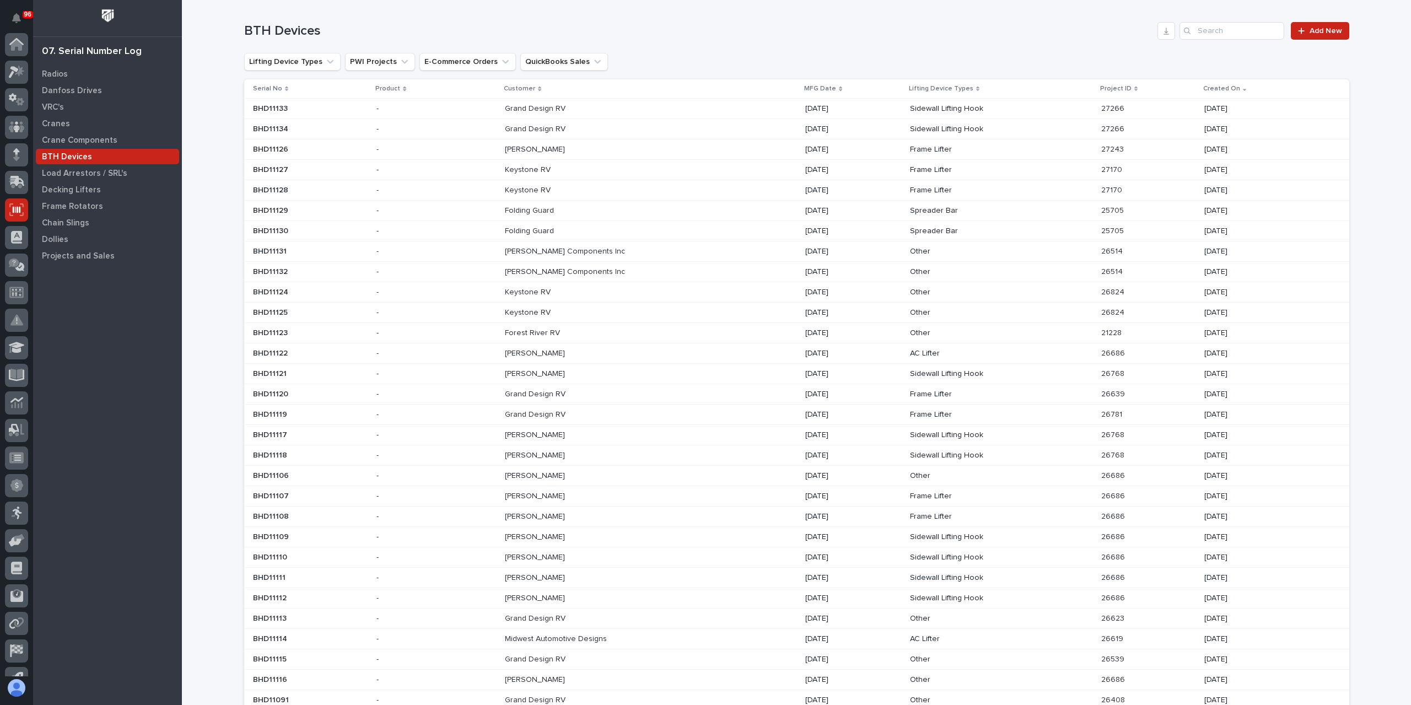
scroll to position [73, 0]
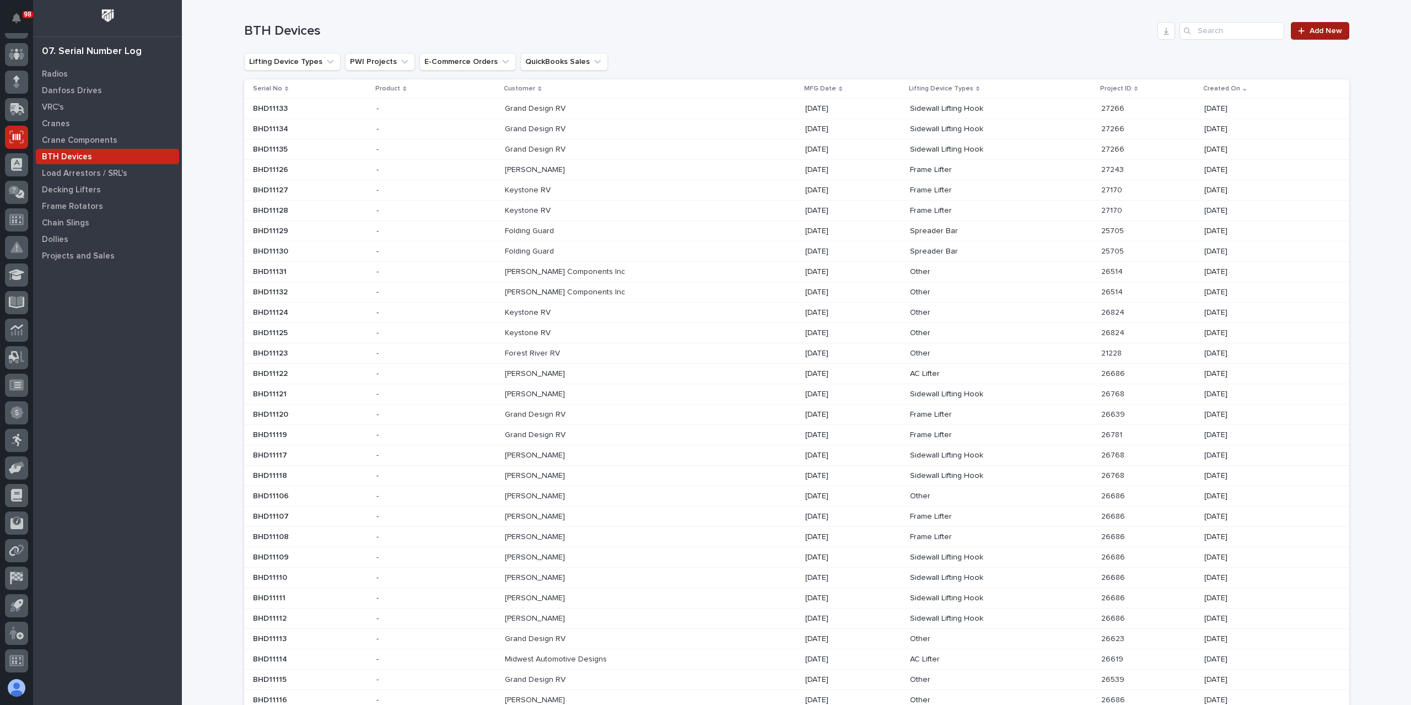
click at [1327, 35] on link "Add New" at bounding box center [1320, 31] width 58 height 18
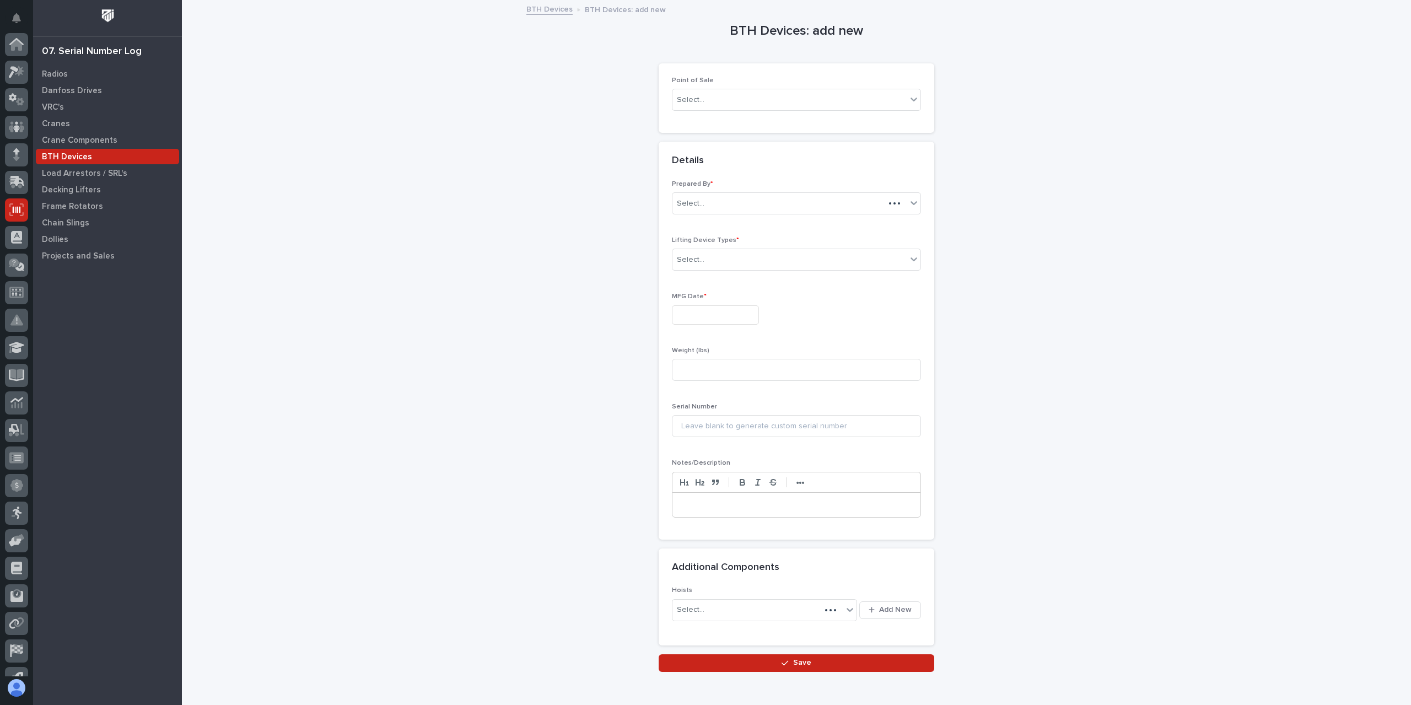
scroll to position [73, 0]
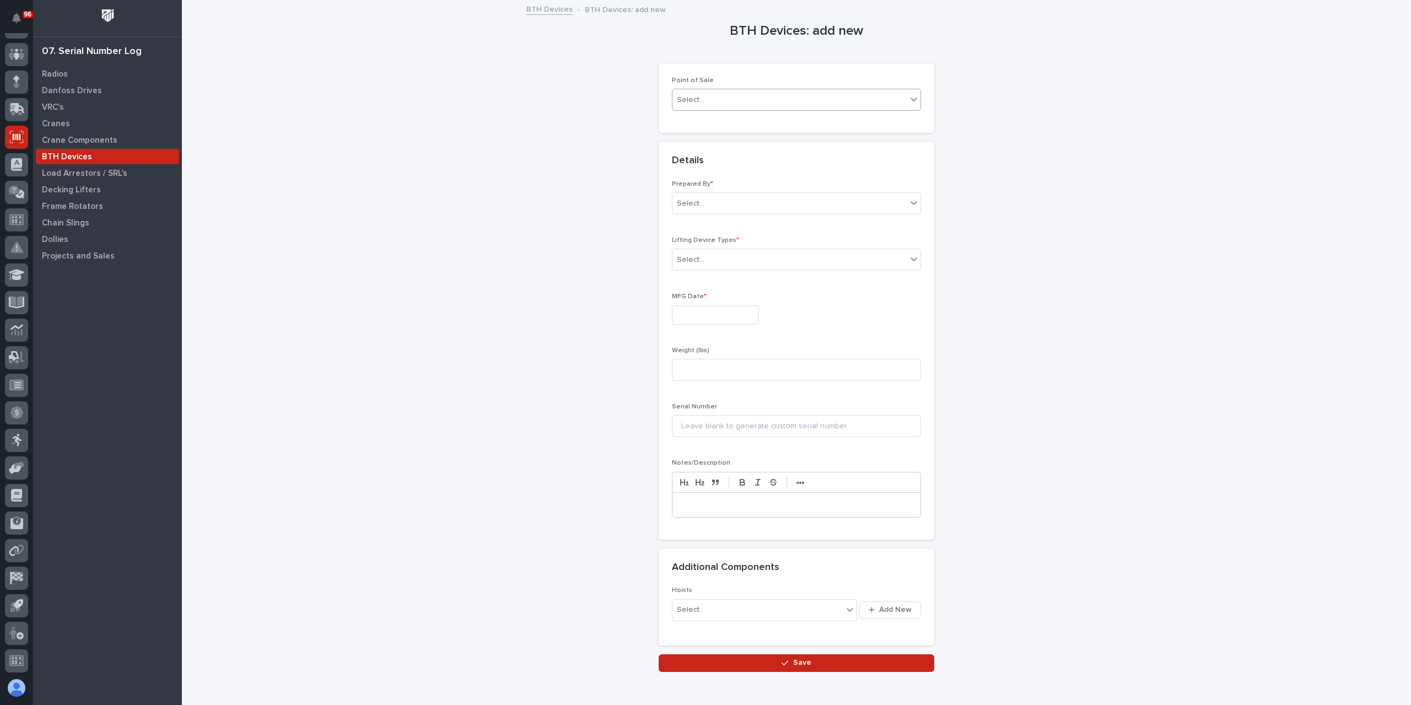
click at [718, 103] on div "Select..." at bounding box center [789, 100] width 234 height 18
click at [712, 120] on div "PWI Projects" at bounding box center [792, 120] width 248 height 19
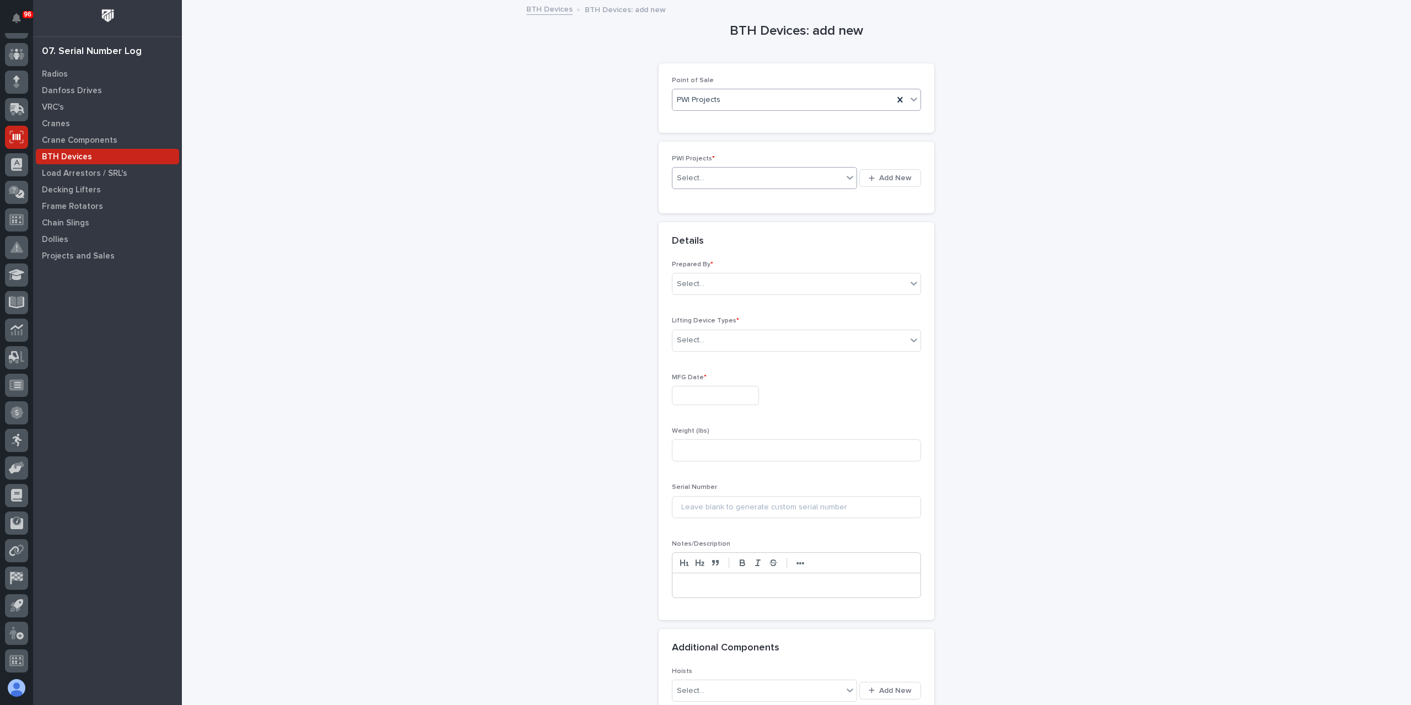
click at [714, 178] on div "Select..." at bounding box center [757, 178] width 170 height 18
type input "*****"
click at [695, 298] on div "Select..." at bounding box center [691, 304] width 28 height 12
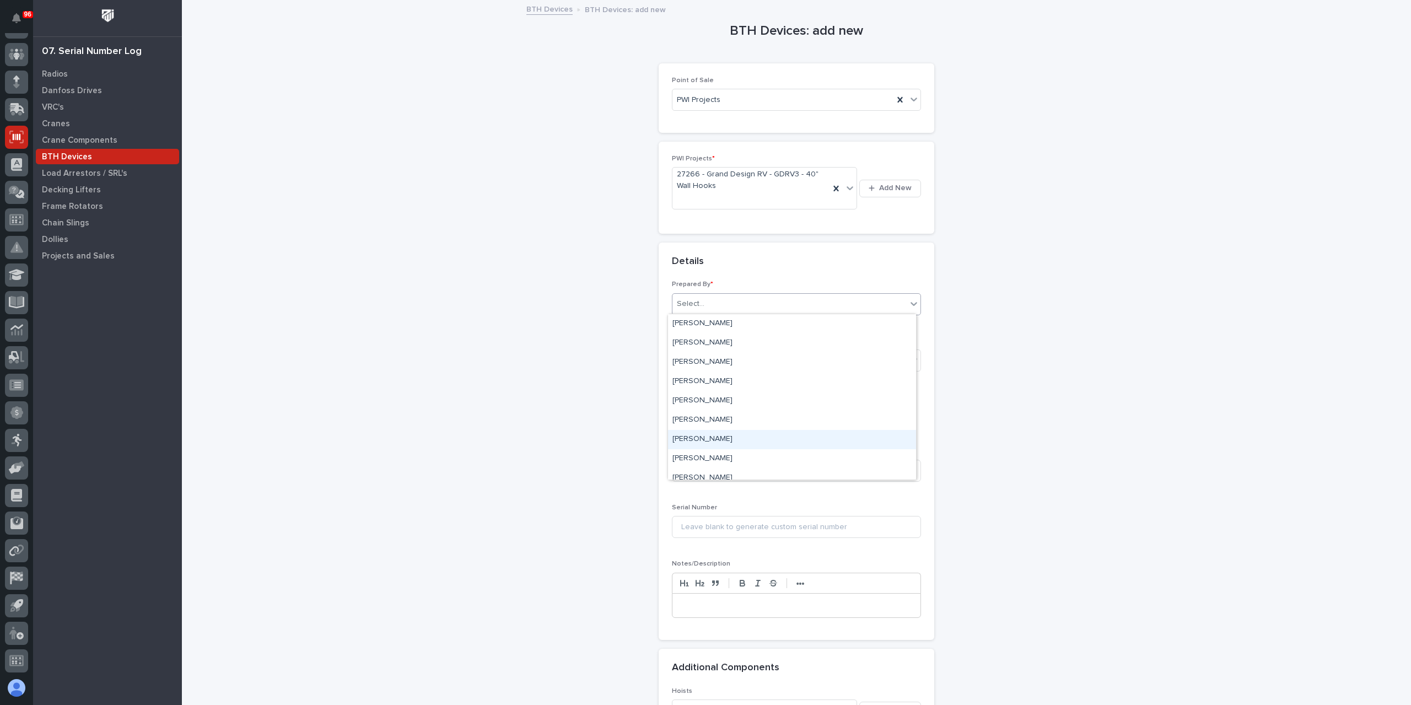
click at [707, 435] on div "[PERSON_NAME]" at bounding box center [792, 439] width 248 height 19
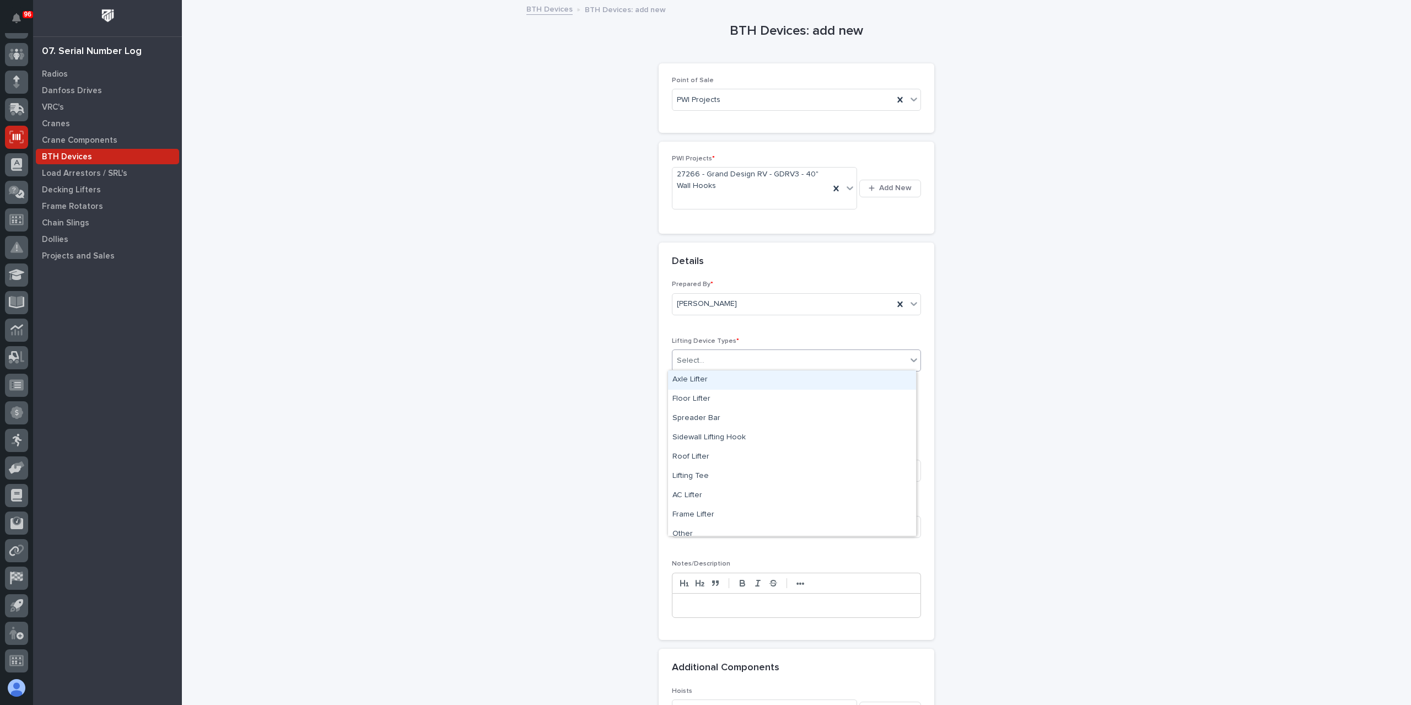
click at [701, 365] on div "Select..." at bounding box center [789, 361] width 234 height 18
click at [709, 434] on div "Sidewall Lifting Hook" at bounding box center [792, 437] width 248 height 19
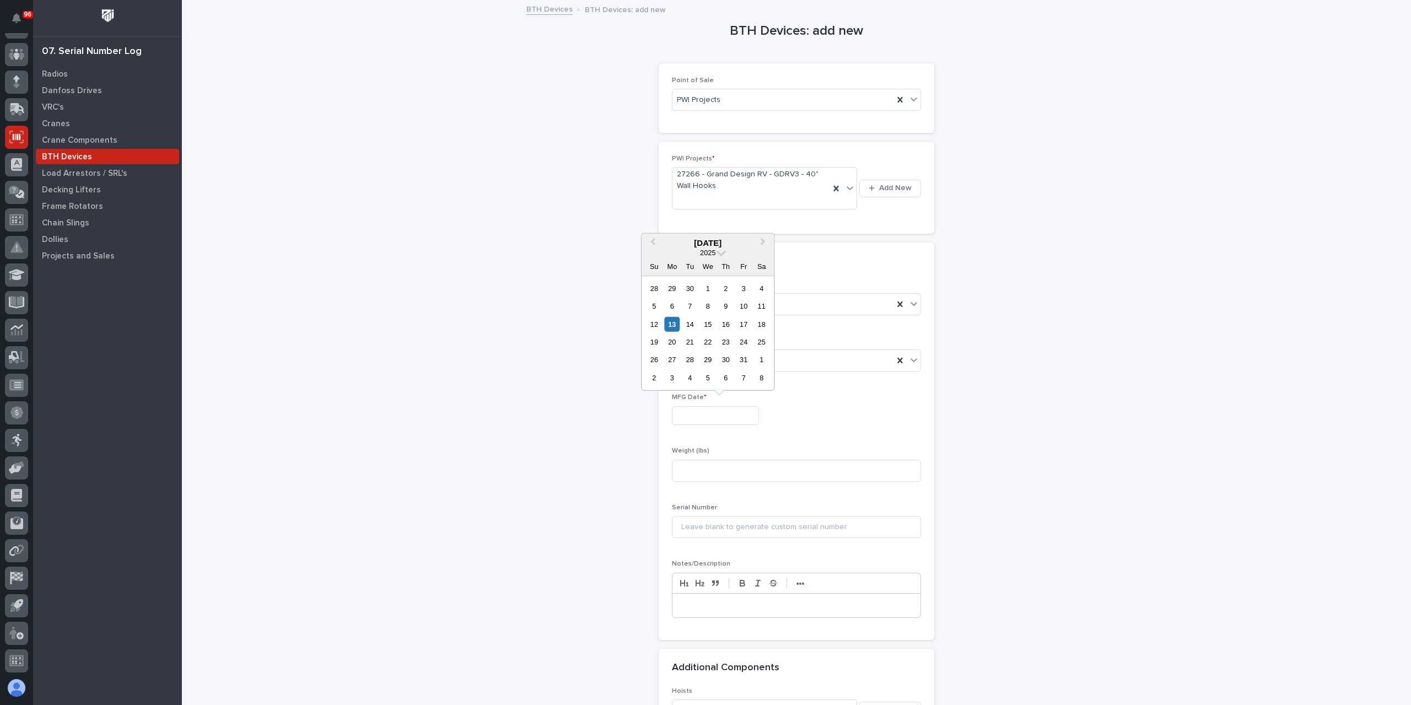
click at [704, 411] on input "text" at bounding box center [715, 415] width 87 height 19
click at [741, 327] on div "17" at bounding box center [743, 323] width 15 height 15
type input "**********"
click at [708, 471] on input at bounding box center [796, 471] width 249 height 22
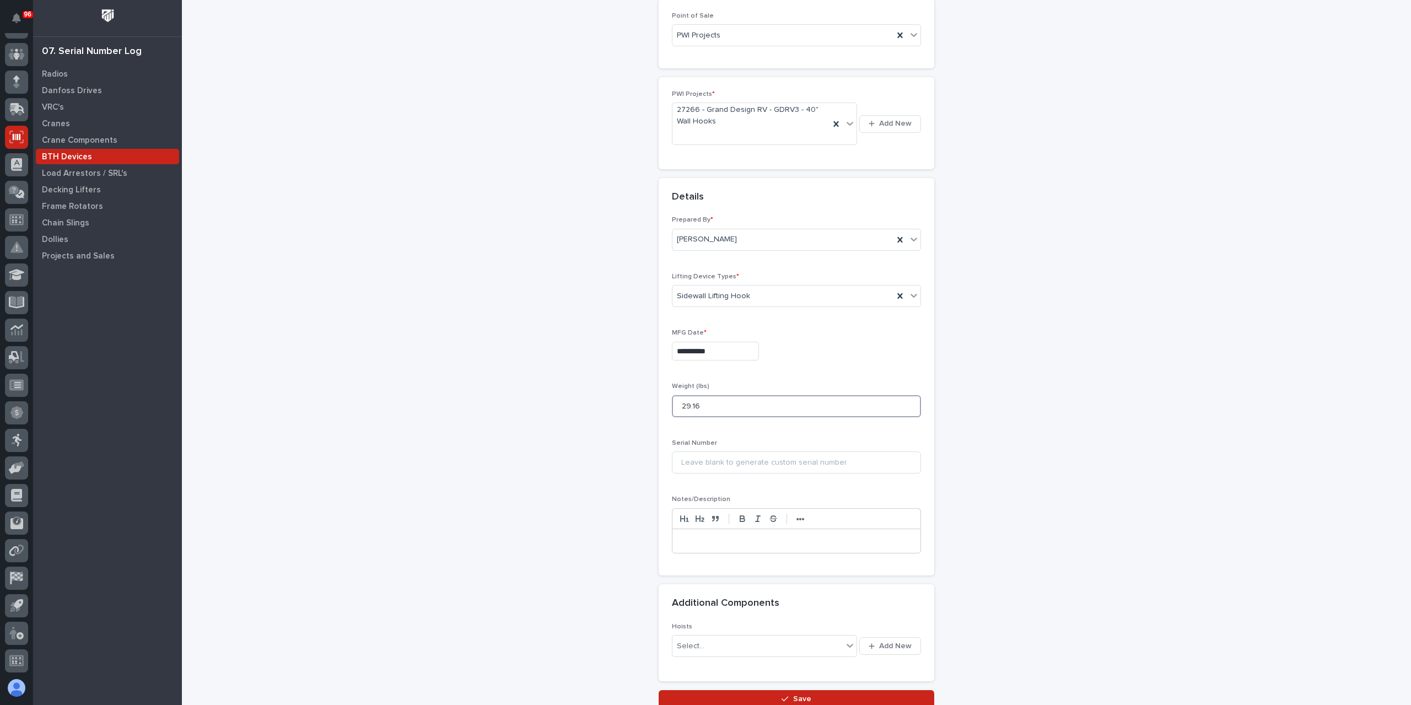
scroll to position [150, 0]
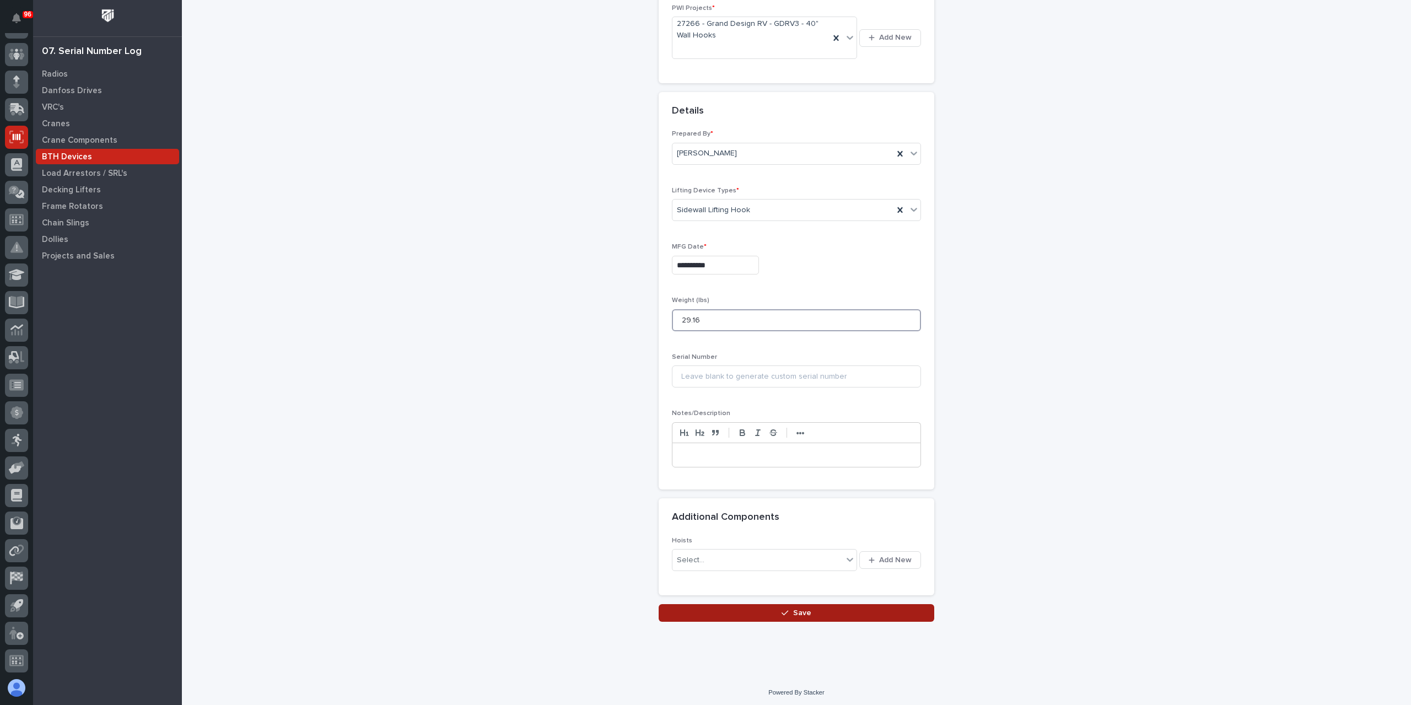
type input "29.16"
click at [731, 608] on button "Save" at bounding box center [797, 613] width 276 height 18
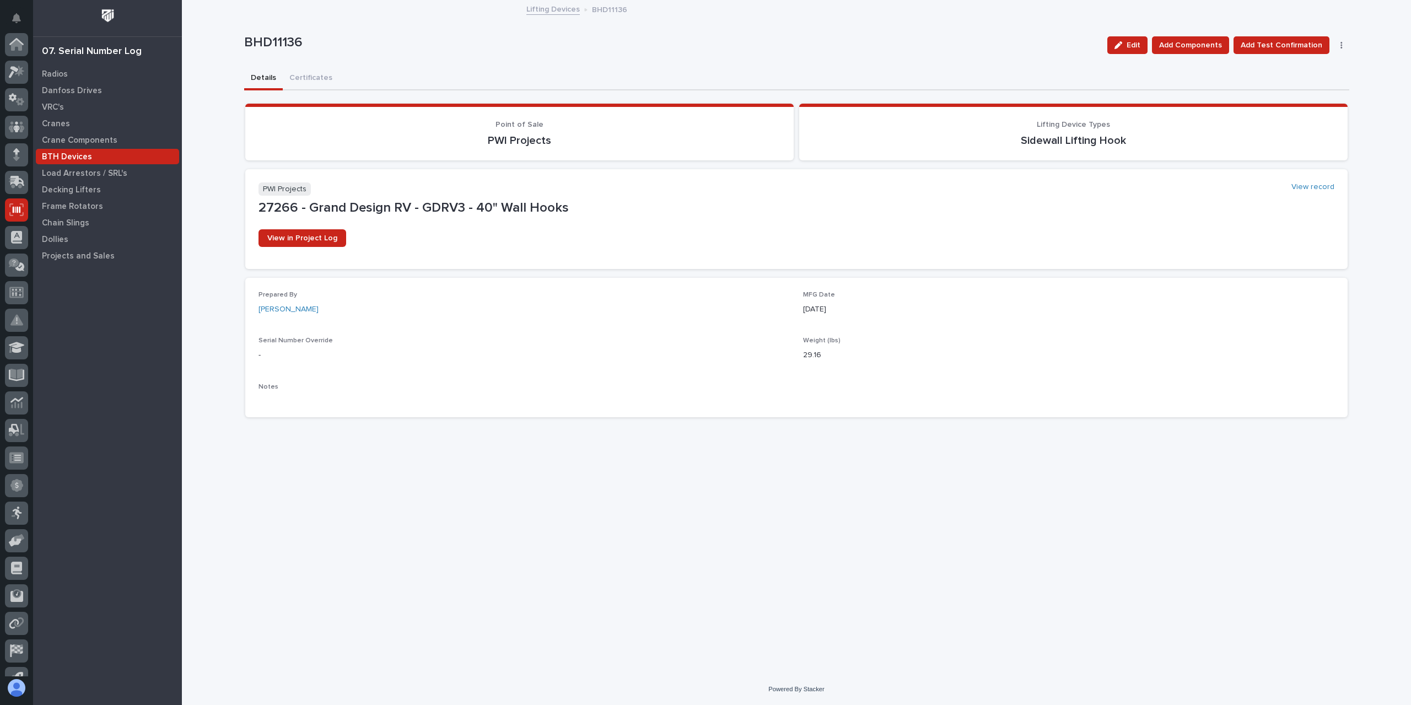
scroll to position [73, 0]
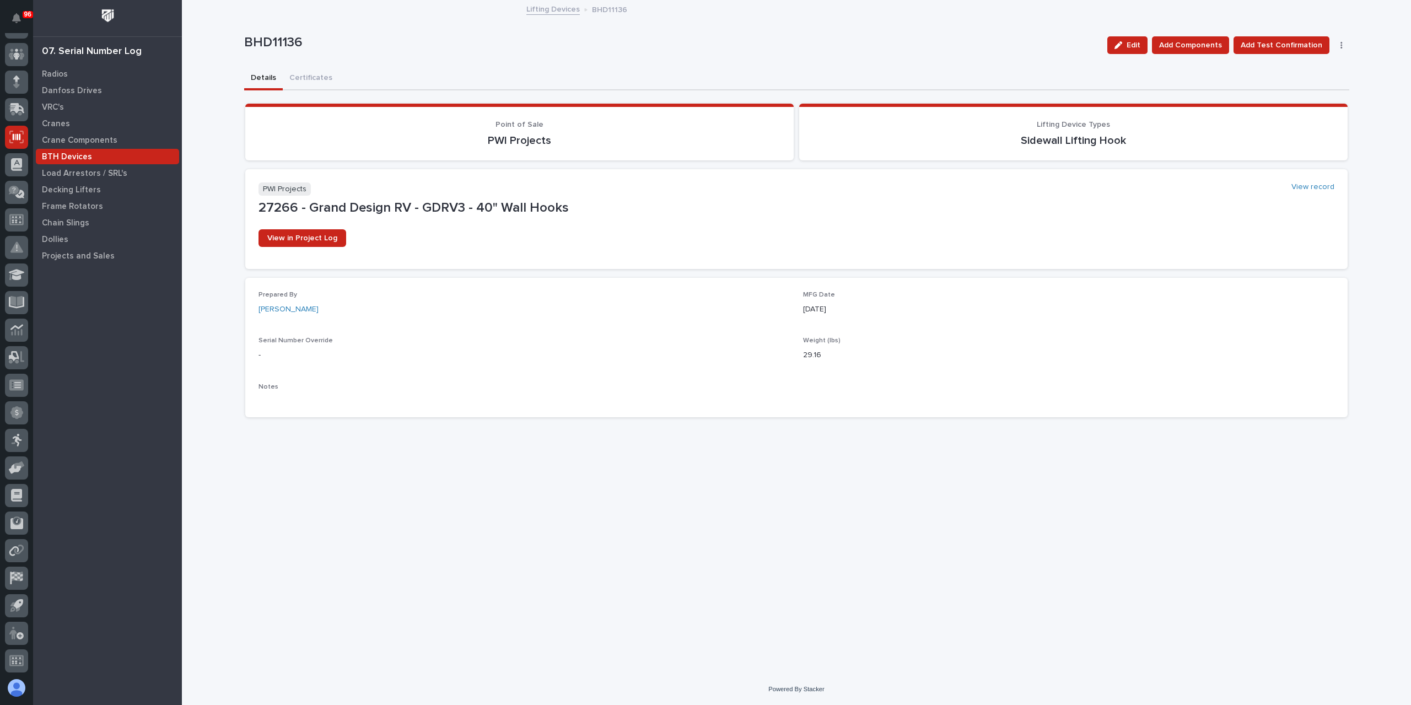
click at [536, 10] on link "Lifting Devices" at bounding box center [552, 8] width 53 height 13
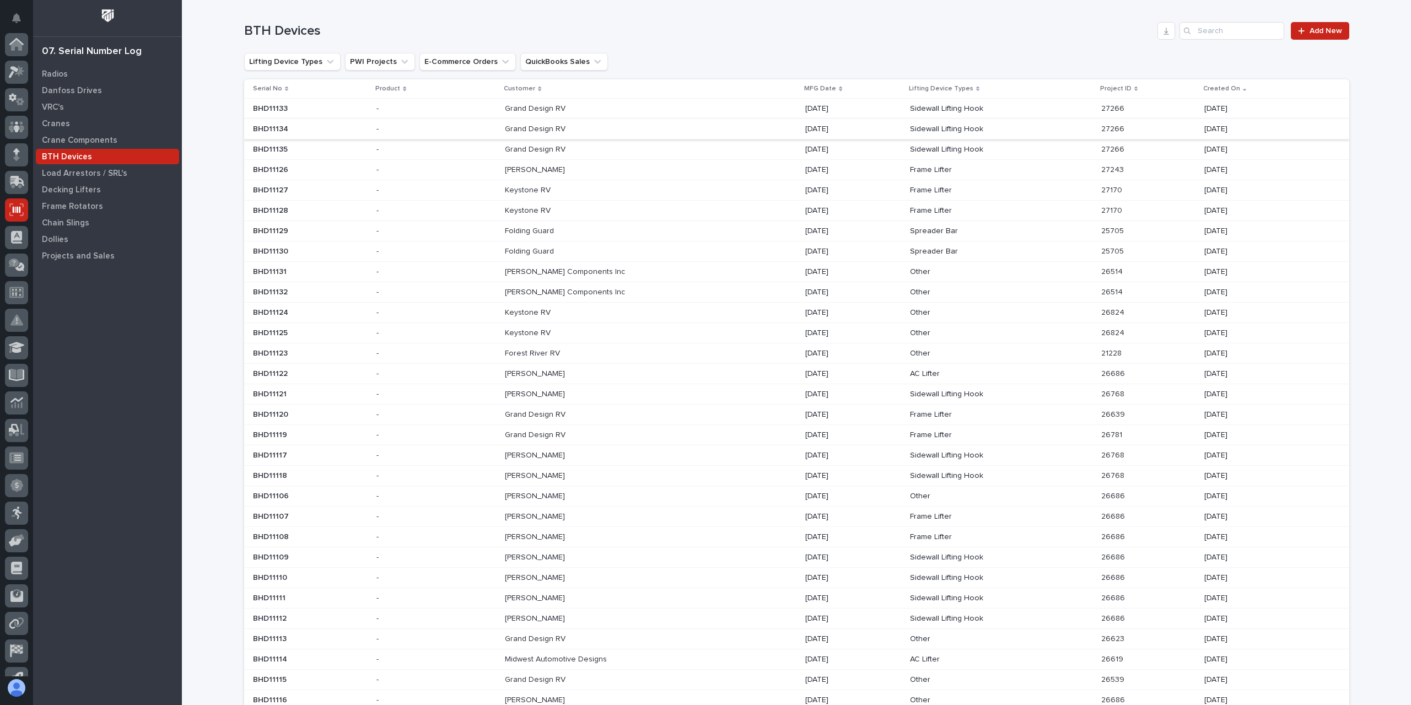
scroll to position [73, 0]
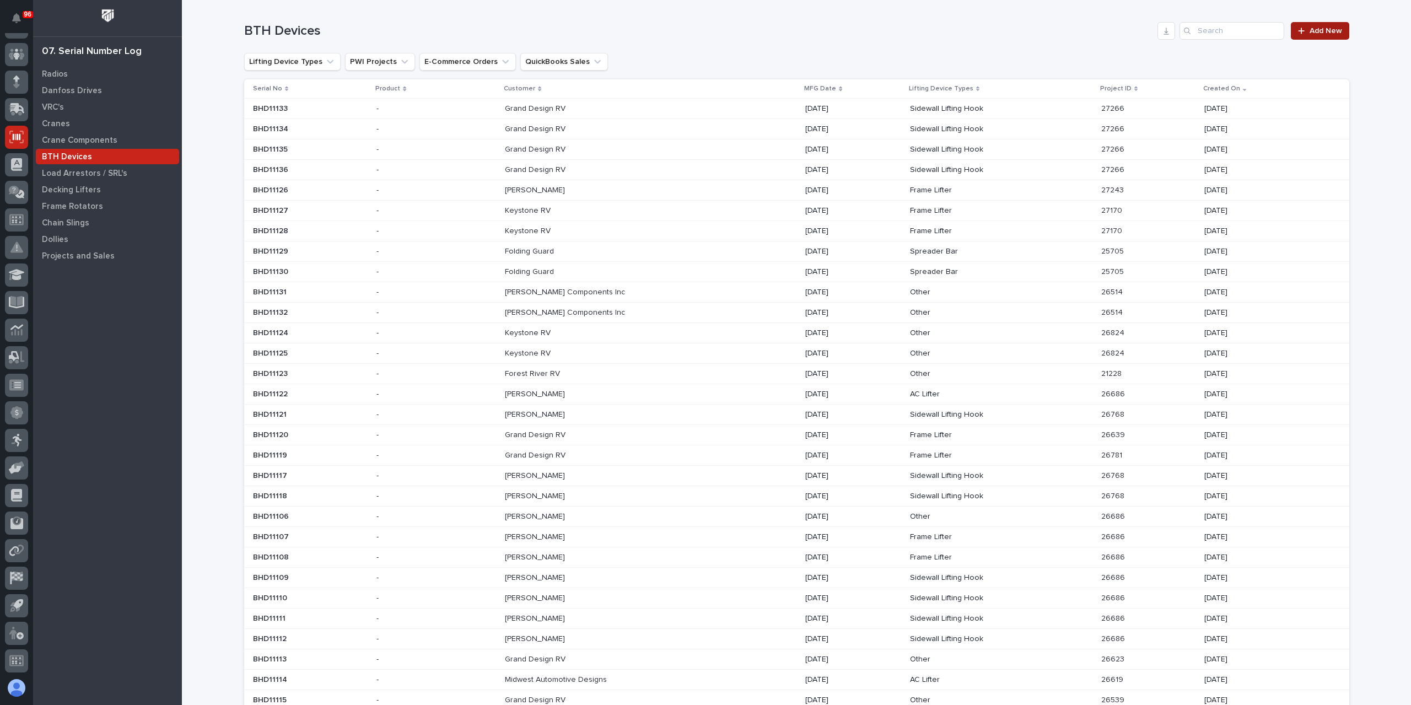
click at [1298, 33] on icon at bounding box center [1301, 31] width 7 height 8
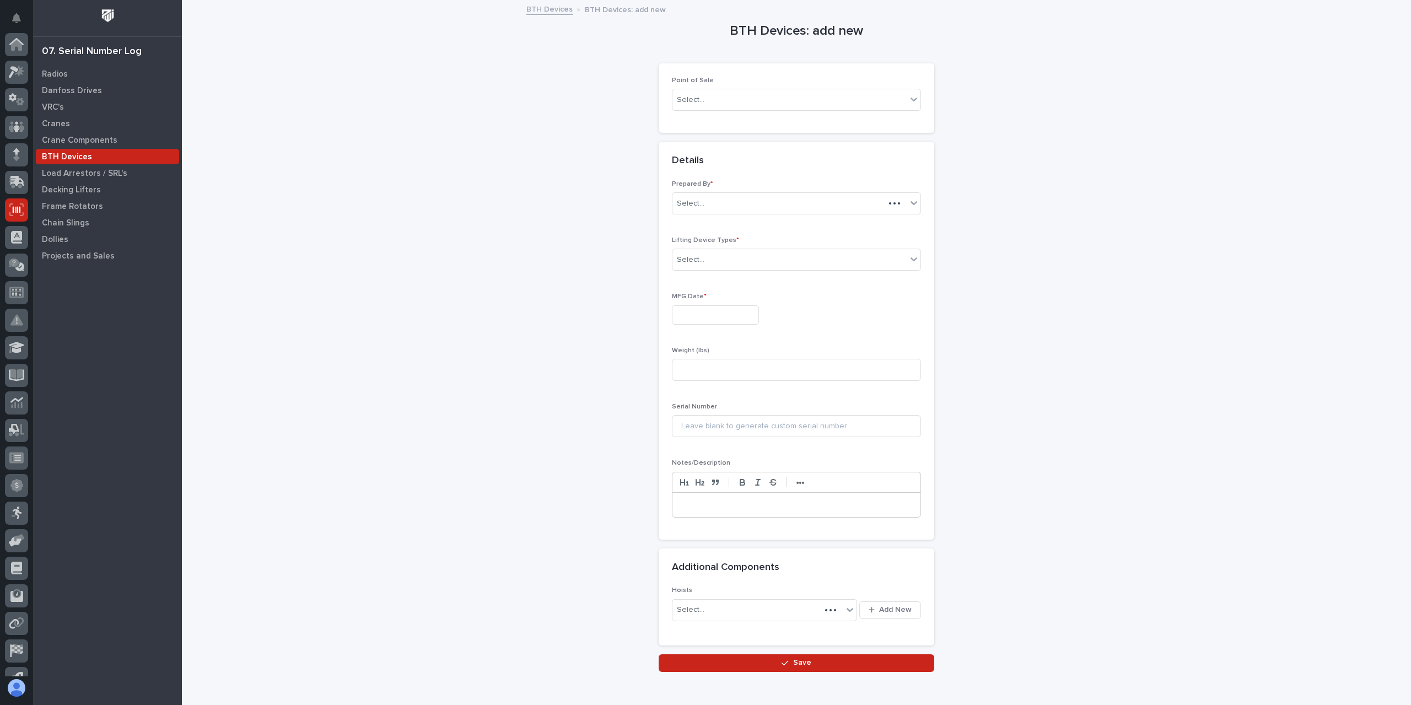
scroll to position [73, 0]
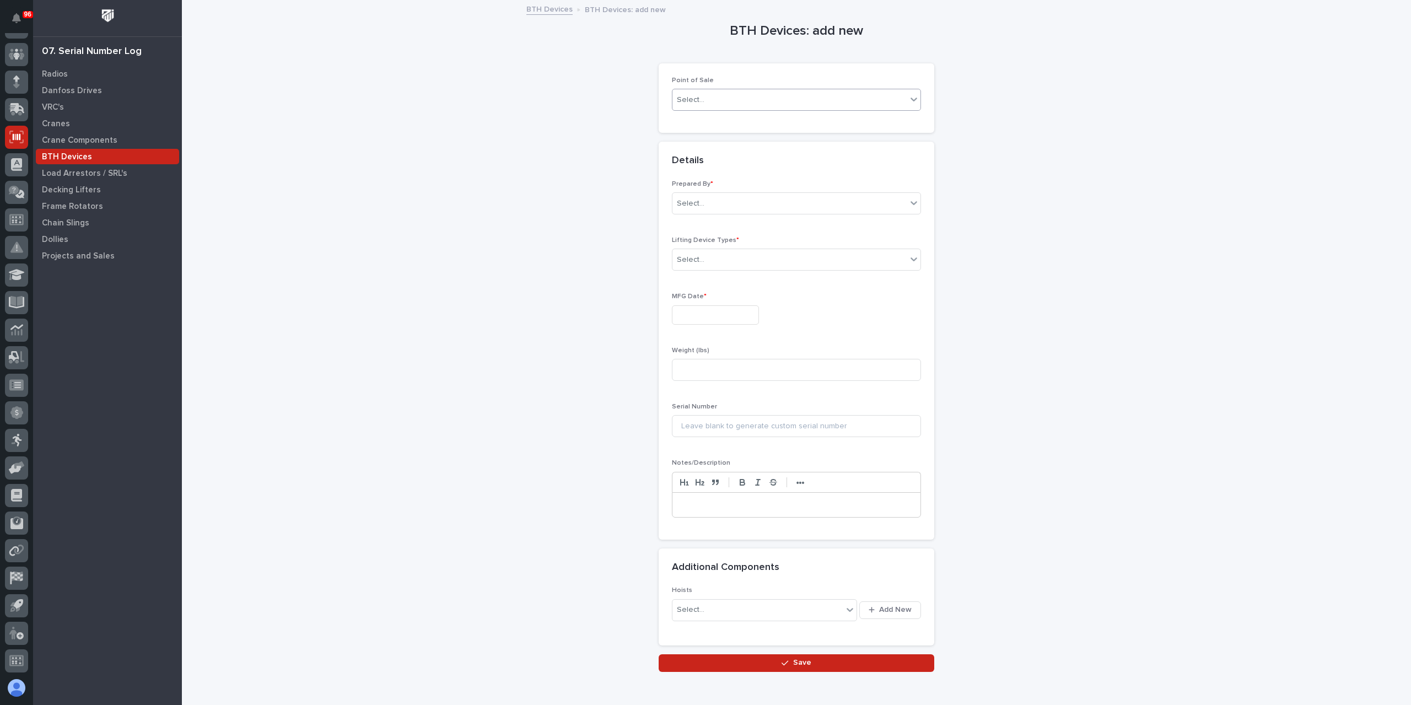
drag, startPoint x: 765, startPoint y: 78, endPoint x: 751, endPoint y: 94, distance: 21.5
click at [759, 84] on div "Point of Sale Select..." at bounding box center [796, 98] width 249 height 43
click at [750, 94] on div "Select..." at bounding box center [789, 100] width 234 height 18
click at [695, 122] on div "PWI Projects" at bounding box center [792, 120] width 248 height 19
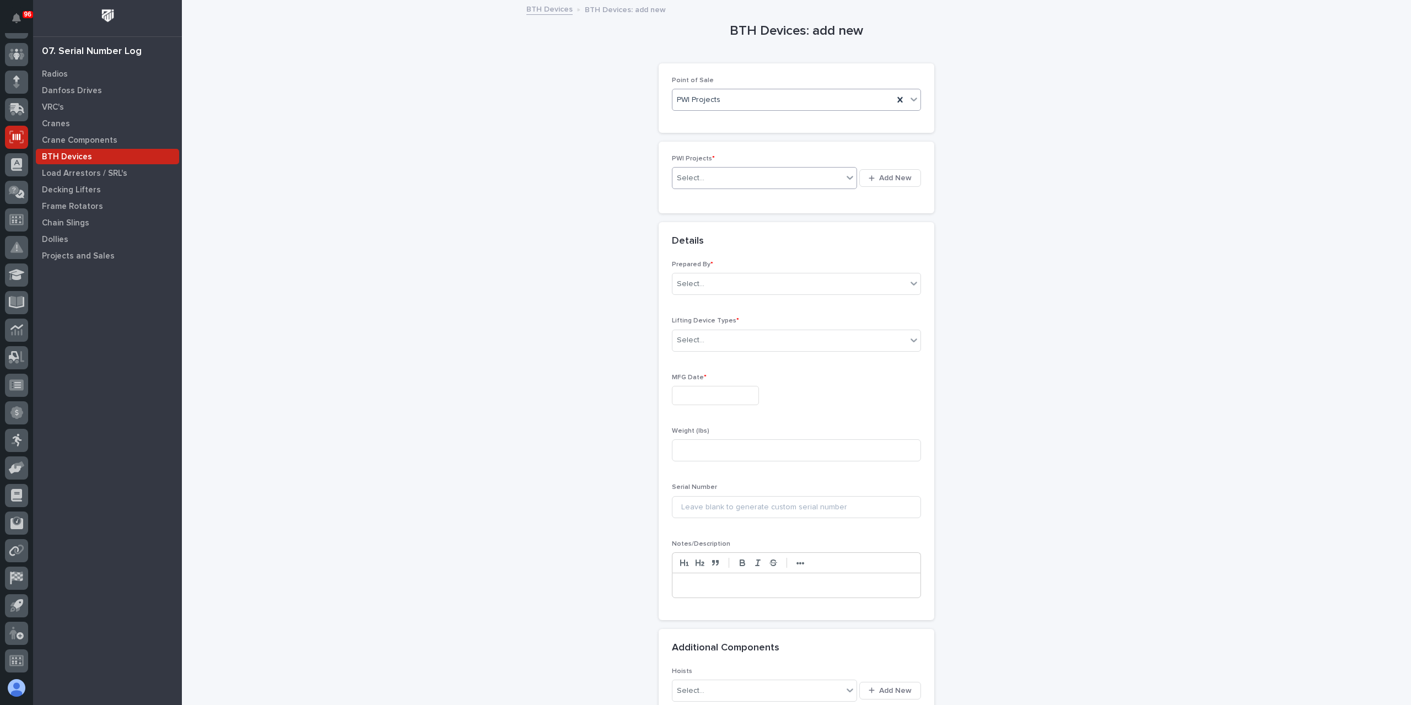
click at [708, 185] on div "Select..." at bounding box center [757, 178] width 170 height 18
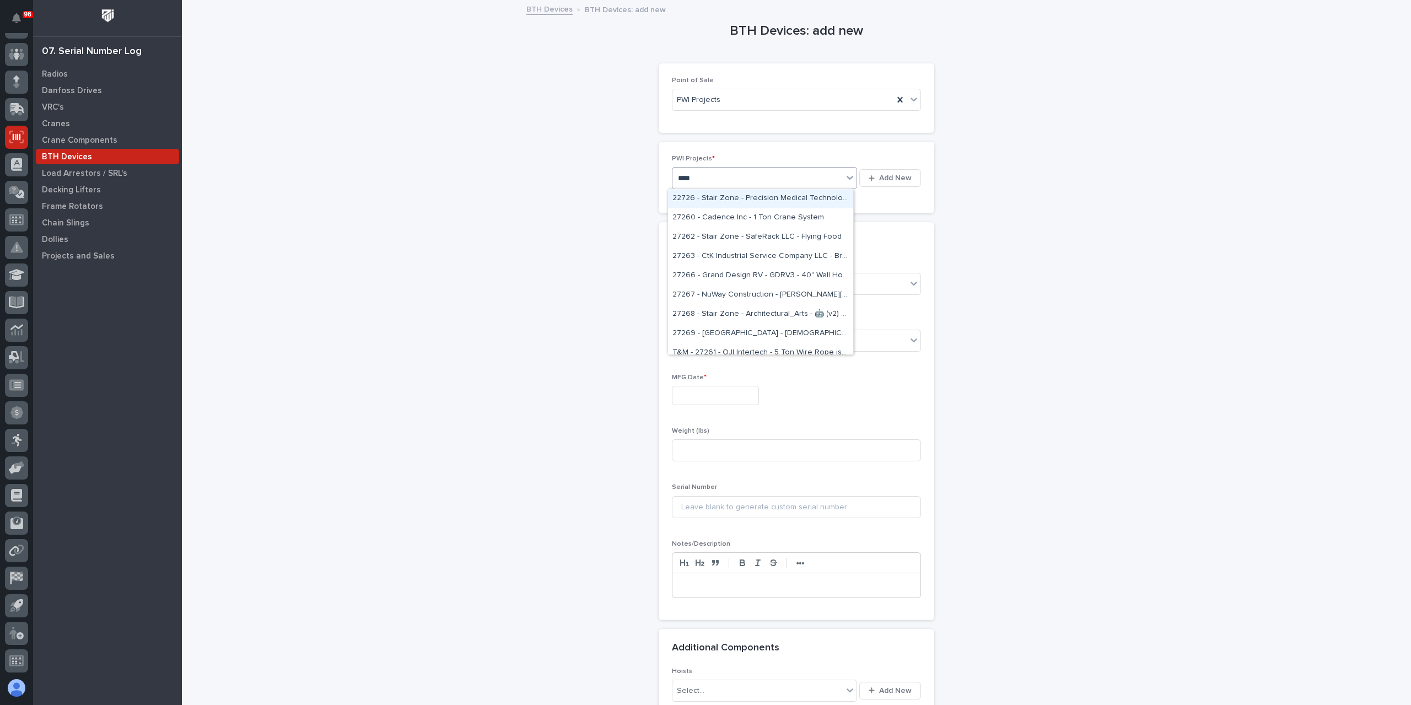
type input "*****"
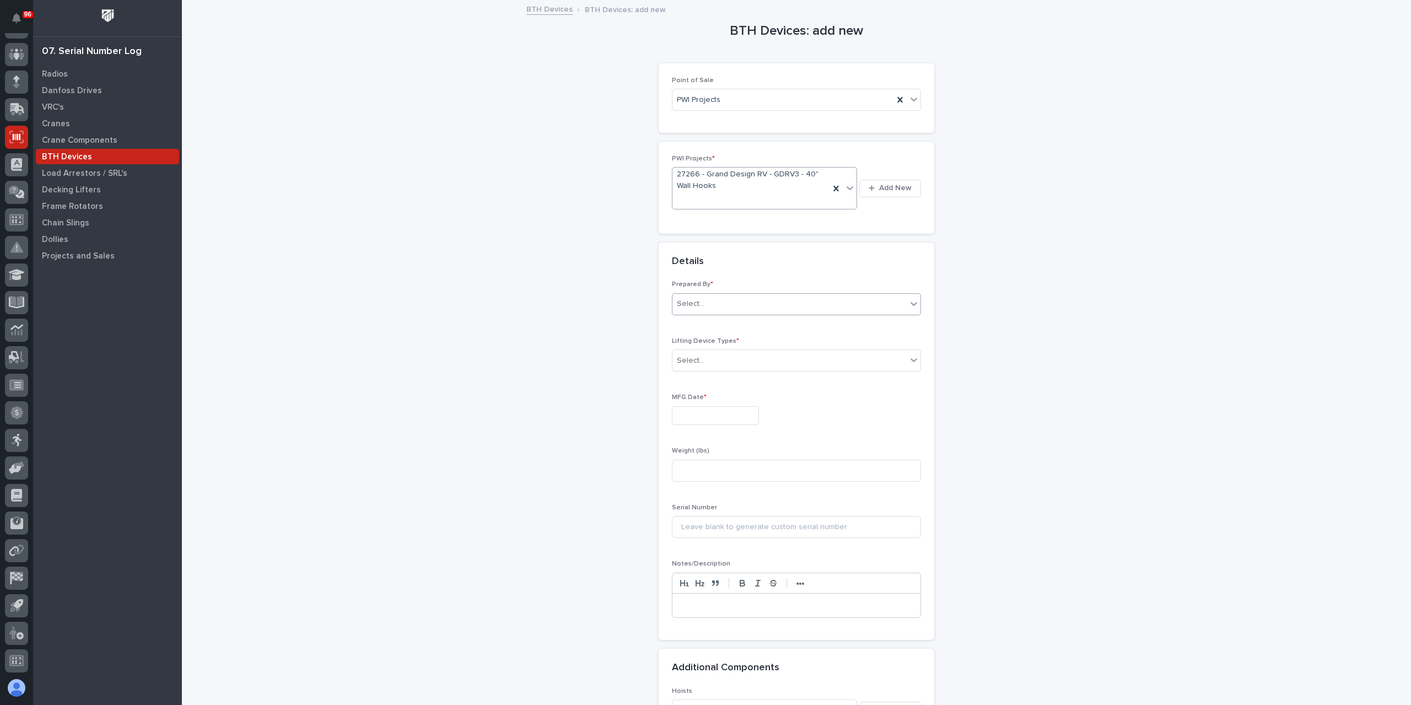
click at [732, 299] on div "Select..." at bounding box center [789, 304] width 234 height 18
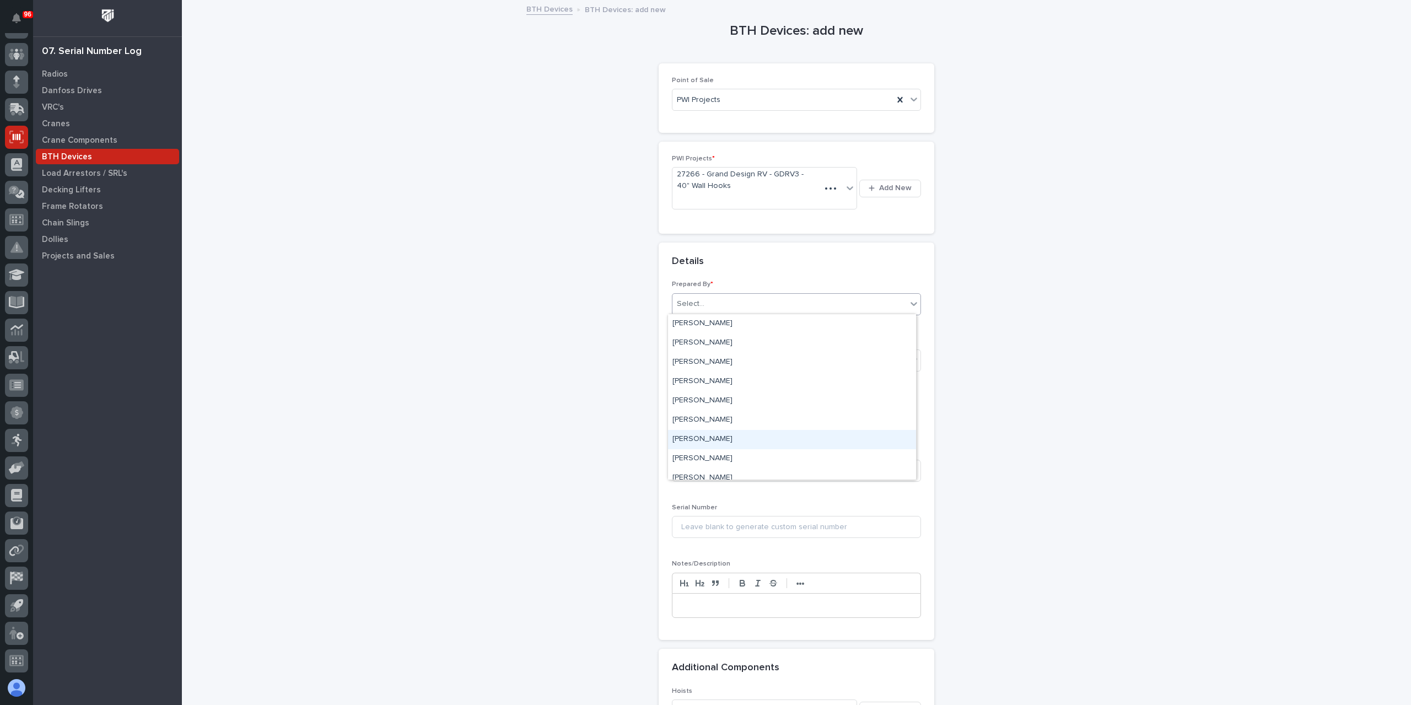
click at [720, 440] on div "[PERSON_NAME]" at bounding box center [792, 439] width 248 height 19
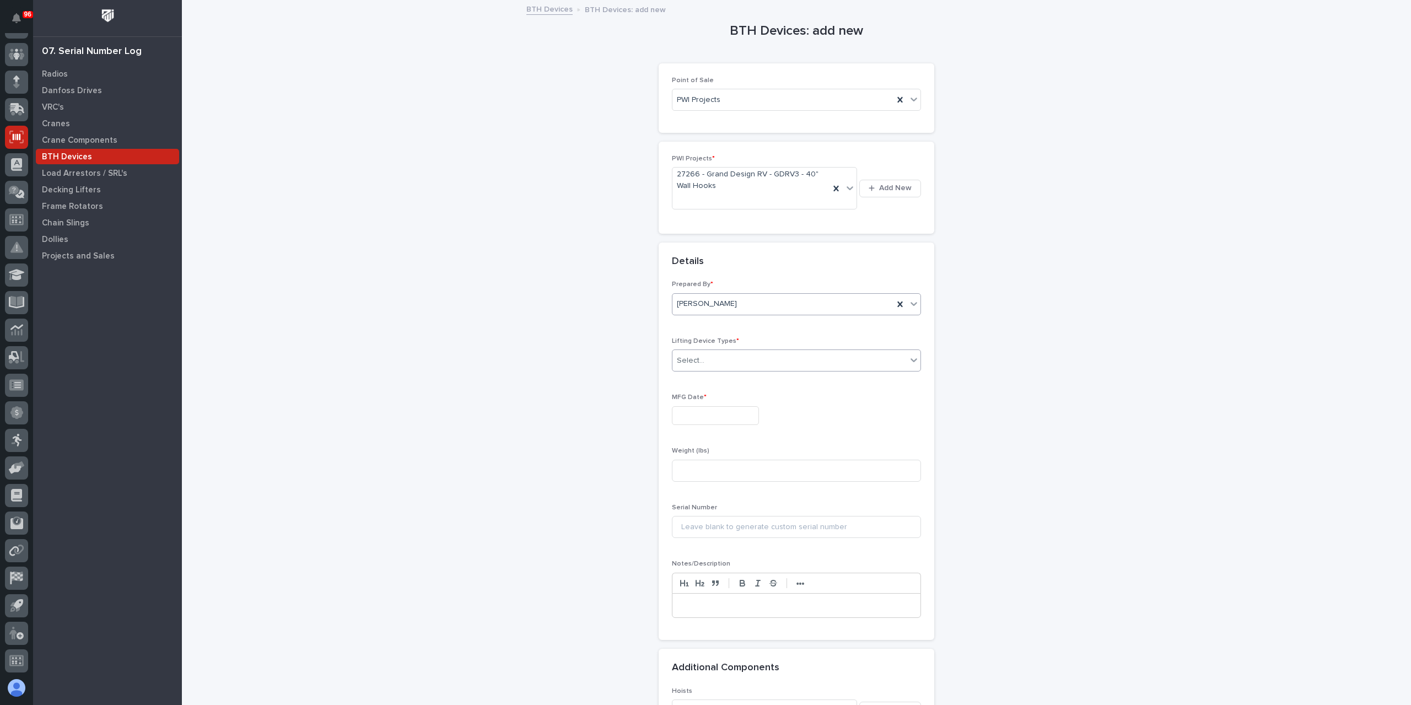
click at [710, 366] on div "Select..." at bounding box center [789, 361] width 234 height 18
click at [699, 436] on div "Sidewall Lifting Hook" at bounding box center [792, 437] width 248 height 19
click at [690, 413] on input "text" at bounding box center [715, 415] width 87 height 19
click at [746, 326] on div "17" at bounding box center [743, 323] width 15 height 15
type input "**********"
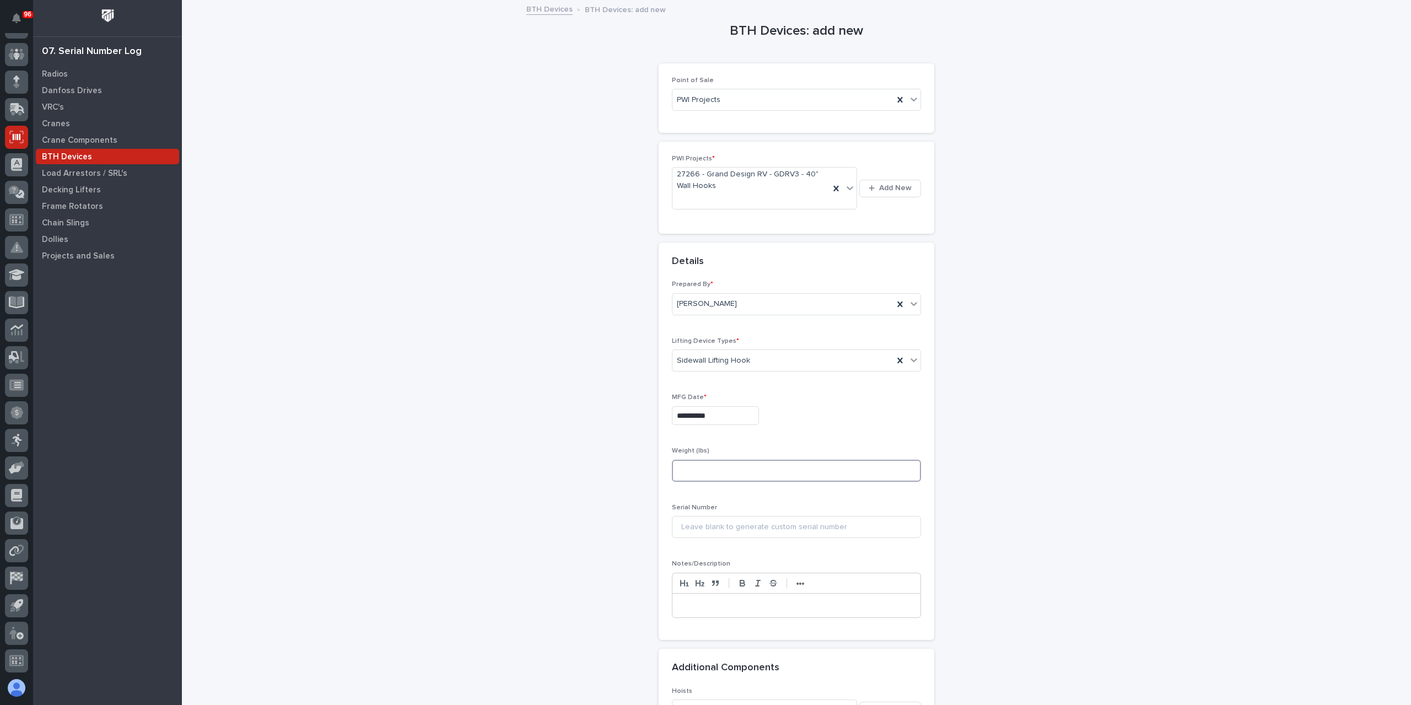
click at [695, 466] on input at bounding box center [796, 471] width 249 height 22
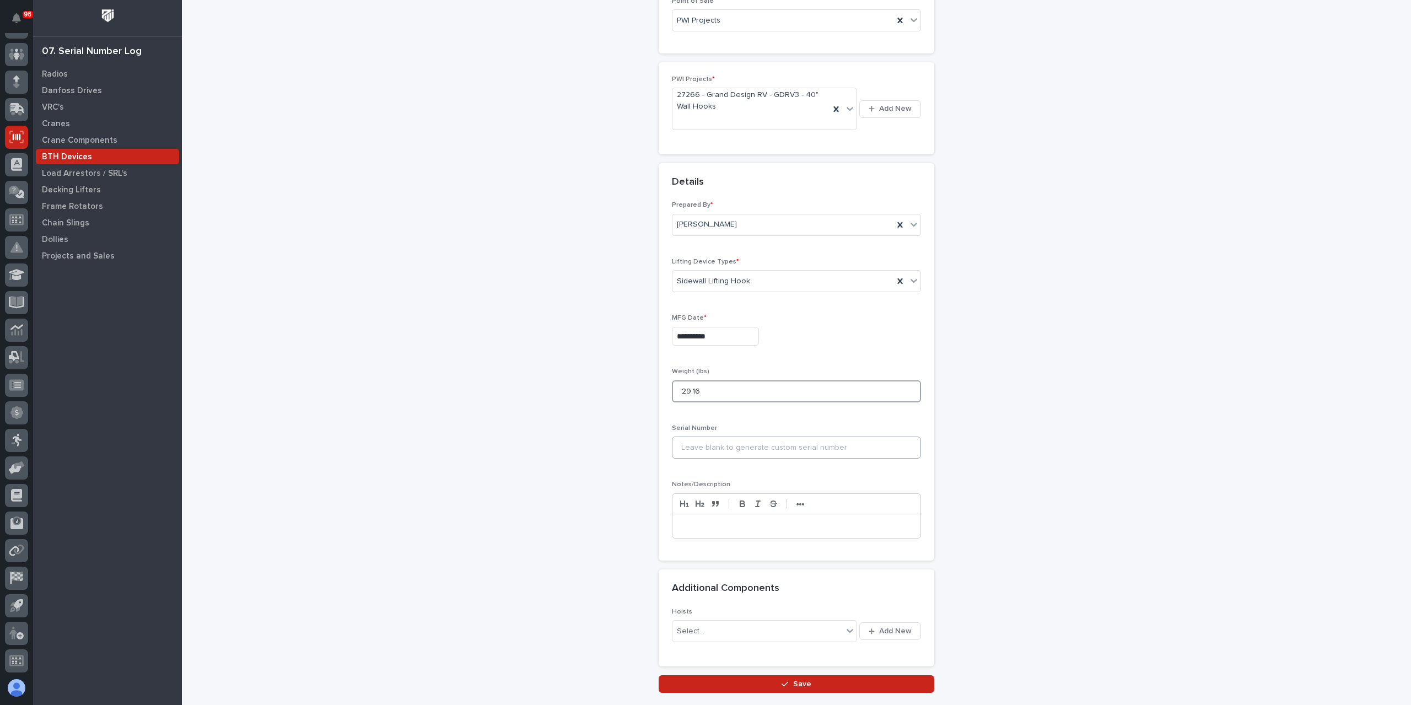
scroll to position [110, 0]
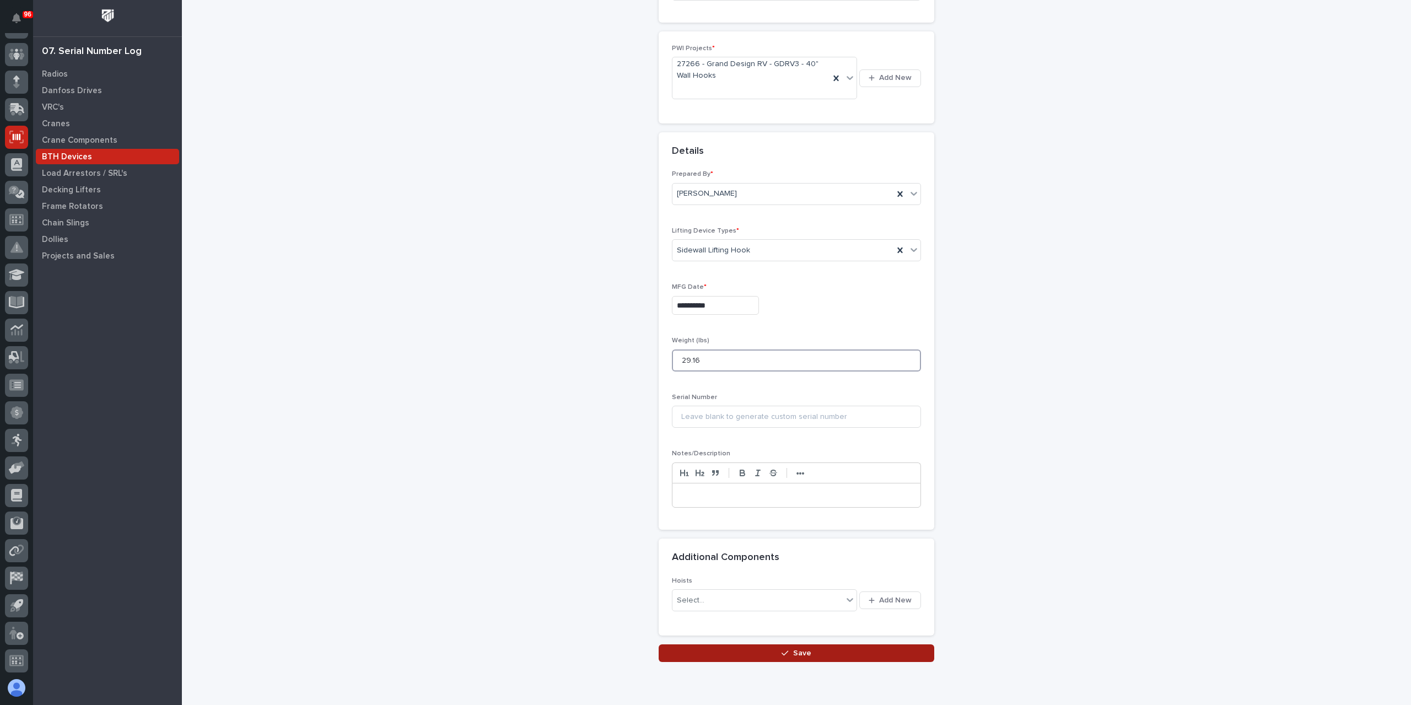
type input "29.16"
click at [742, 650] on button "Save" at bounding box center [797, 653] width 276 height 18
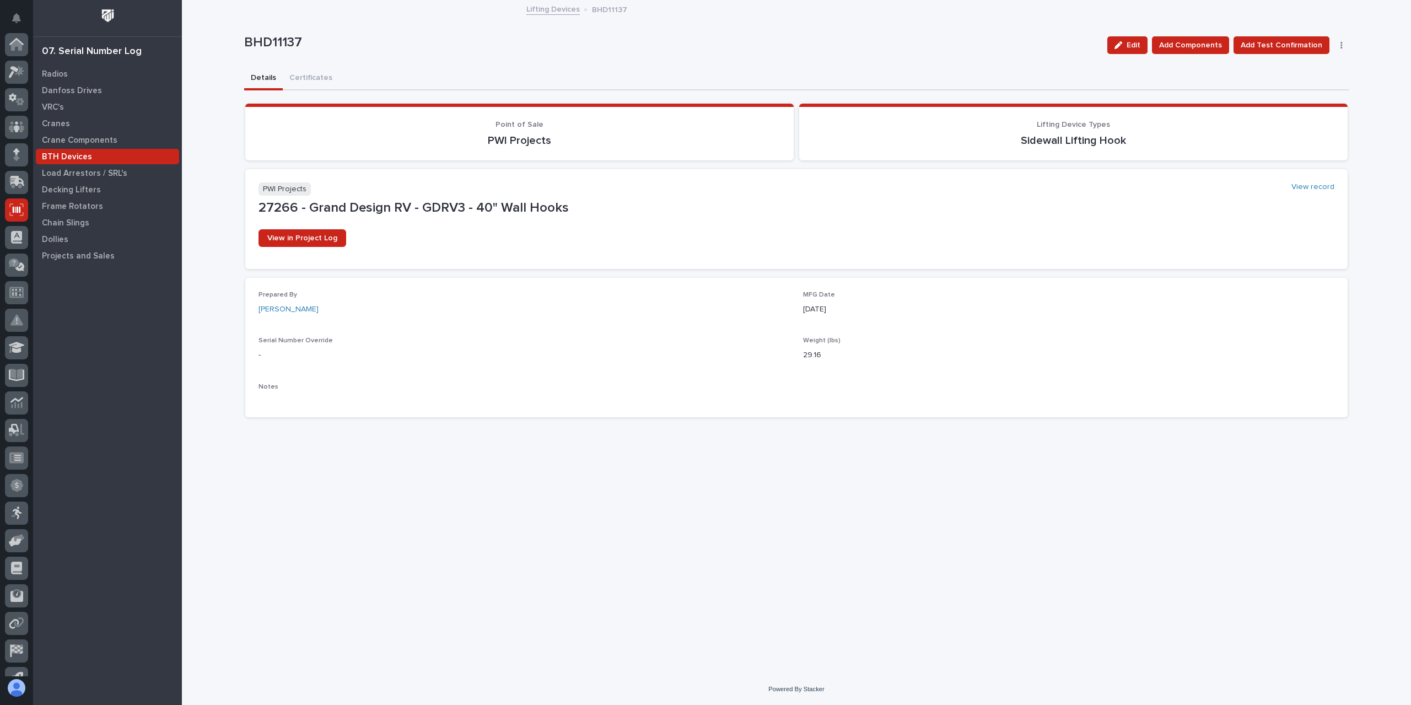
scroll to position [73, 0]
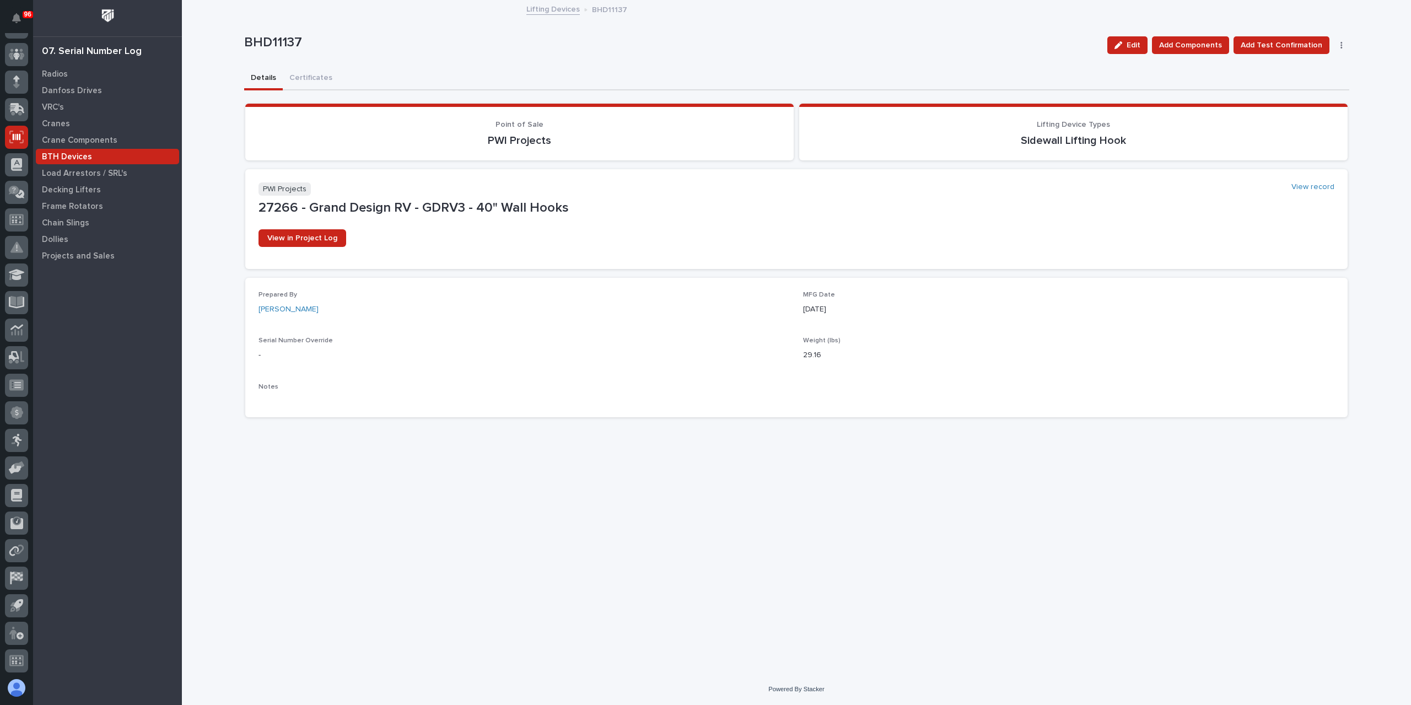
click at [540, 9] on link "Lifting Devices" at bounding box center [552, 8] width 53 height 13
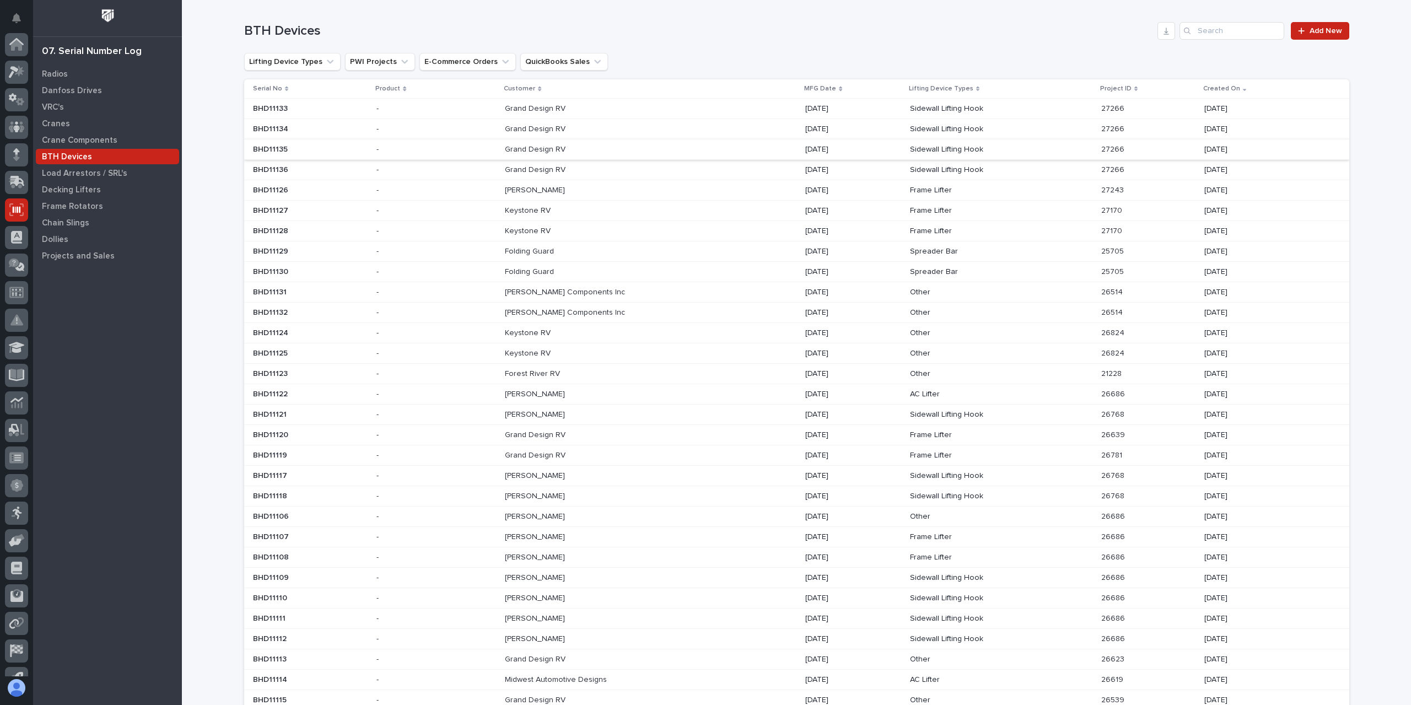
scroll to position [73, 0]
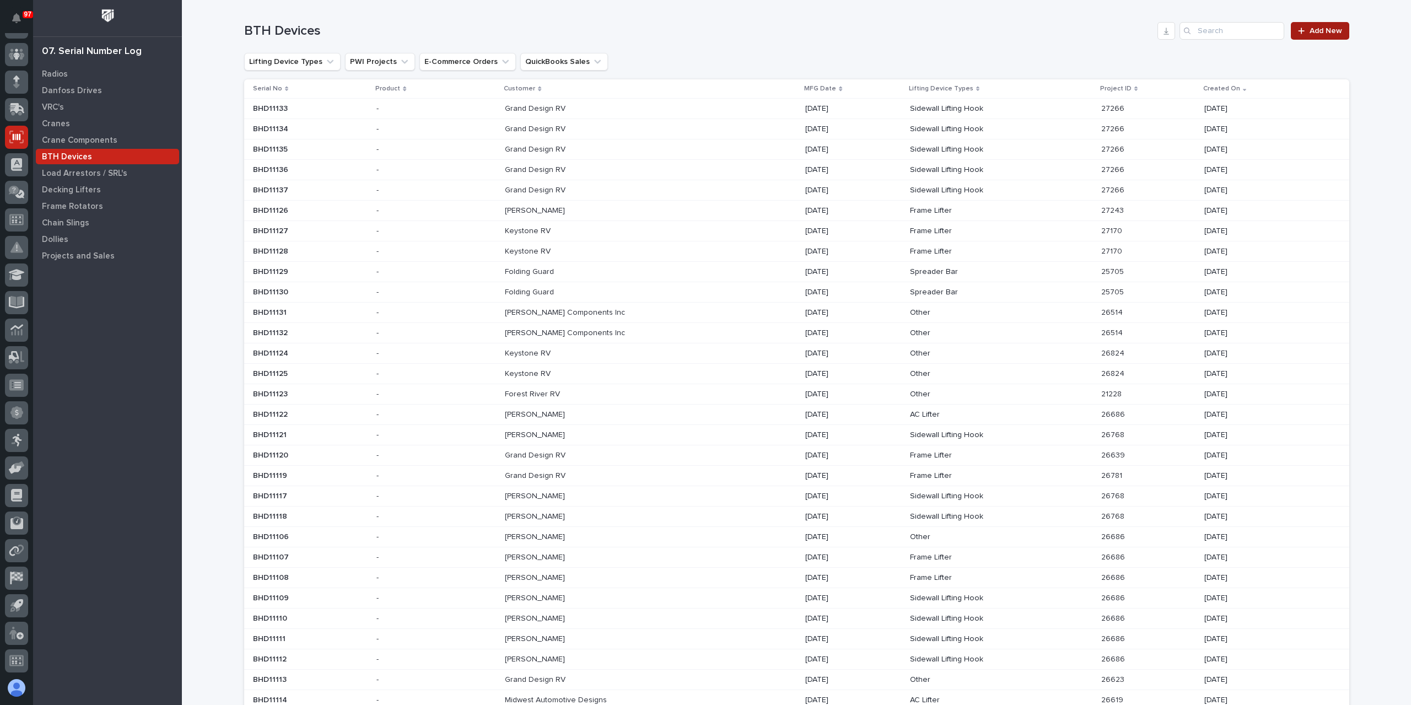
click at [1309, 28] on span "Add New" at bounding box center [1325, 31] width 33 height 8
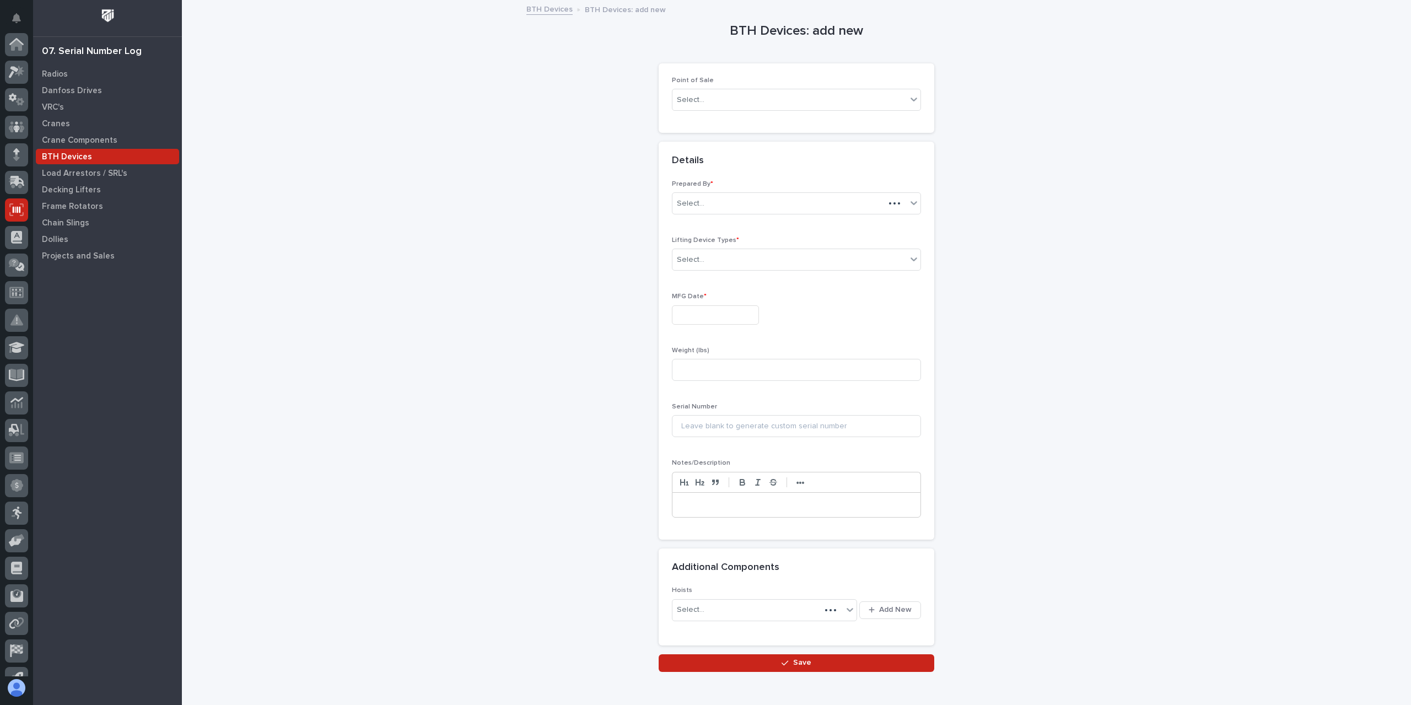
scroll to position [73, 0]
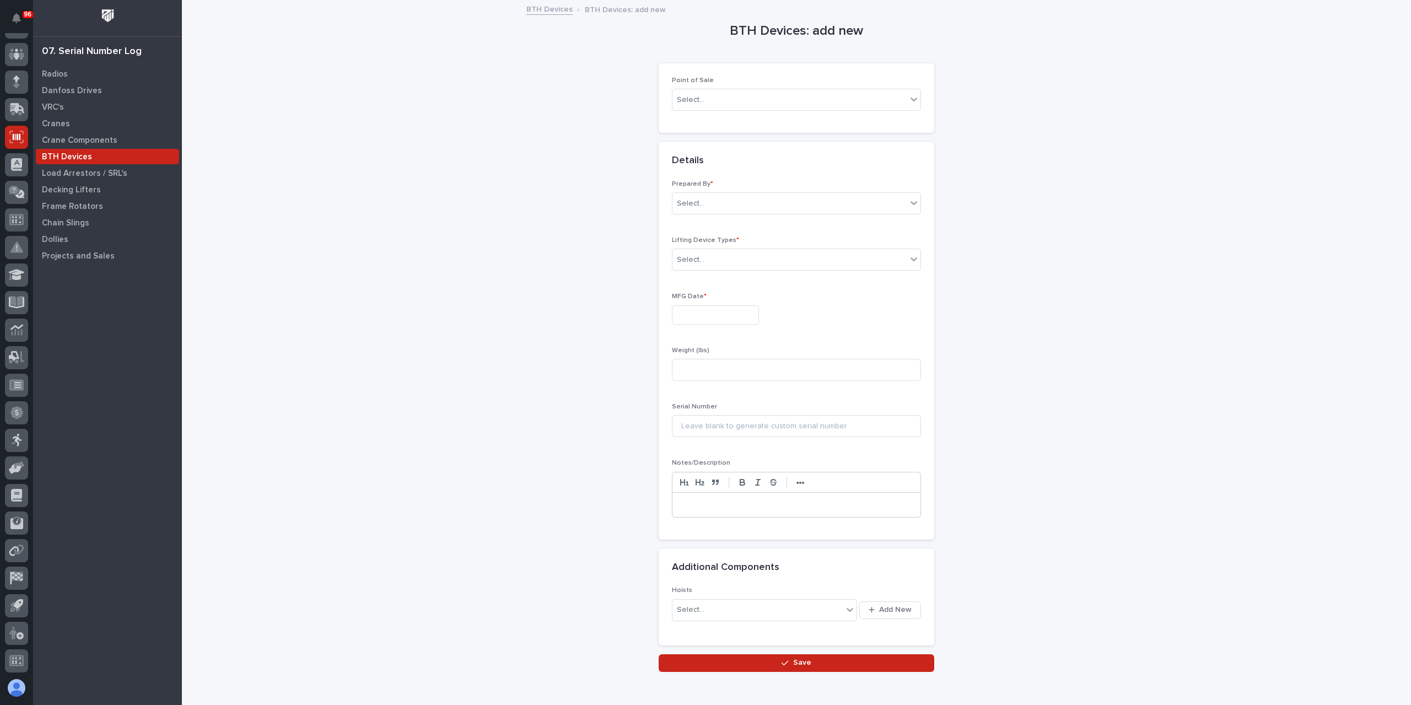
click at [692, 87] on div "Point of Sale Select..." at bounding box center [796, 98] width 249 height 43
click at [705, 101] on input "text" at bounding box center [705, 99] width 1 height 9
click at [707, 123] on div "PWI Projects" at bounding box center [792, 120] width 248 height 19
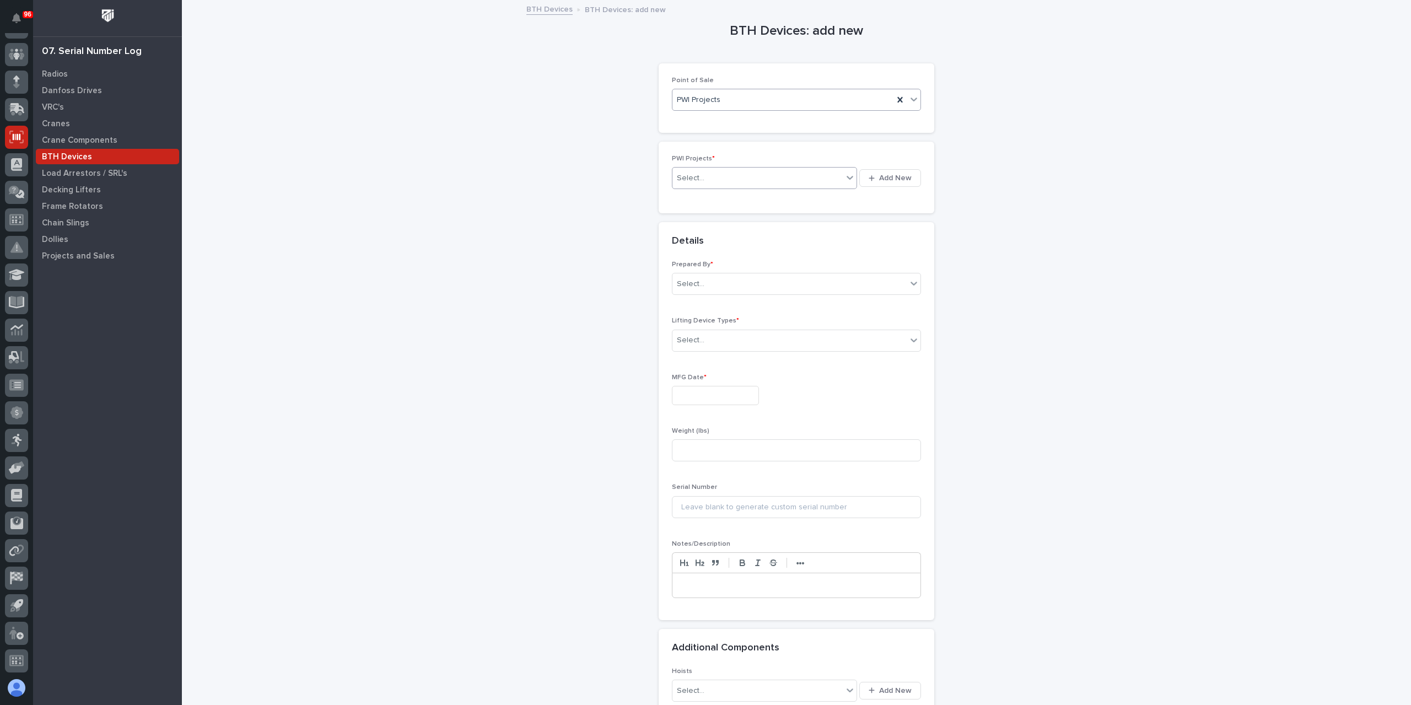
click at [696, 178] on div "Select..." at bounding box center [691, 178] width 28 height 12
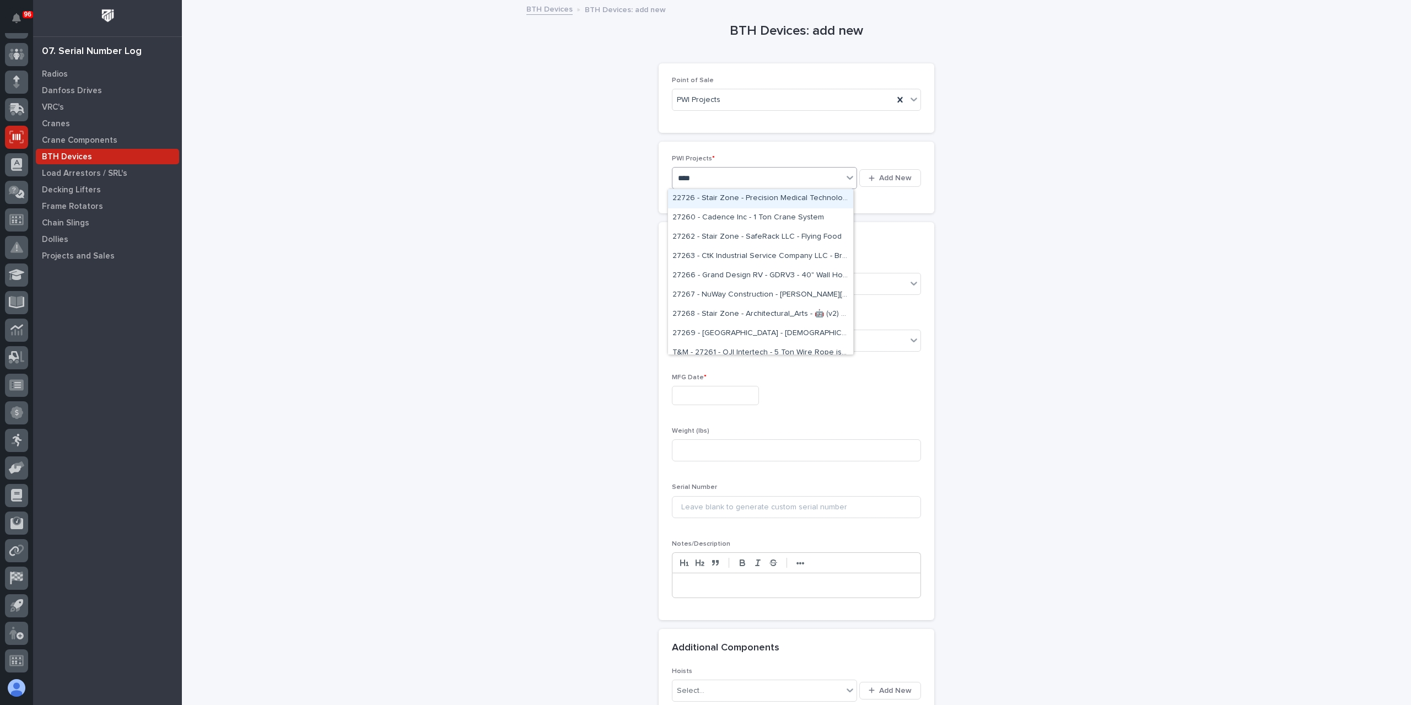
type input "*****"
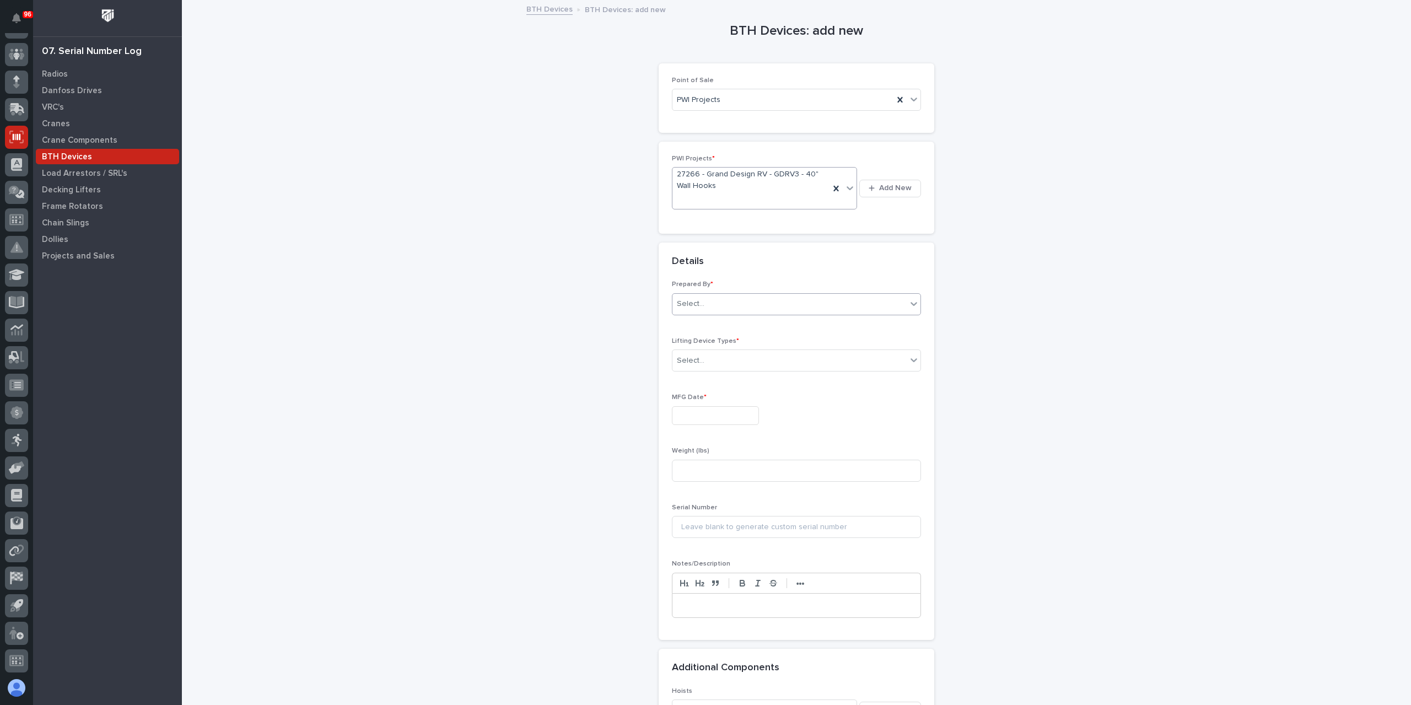
click at [738, 299] on div "Select..." at bounding box center [789, 304] width 234 height 18
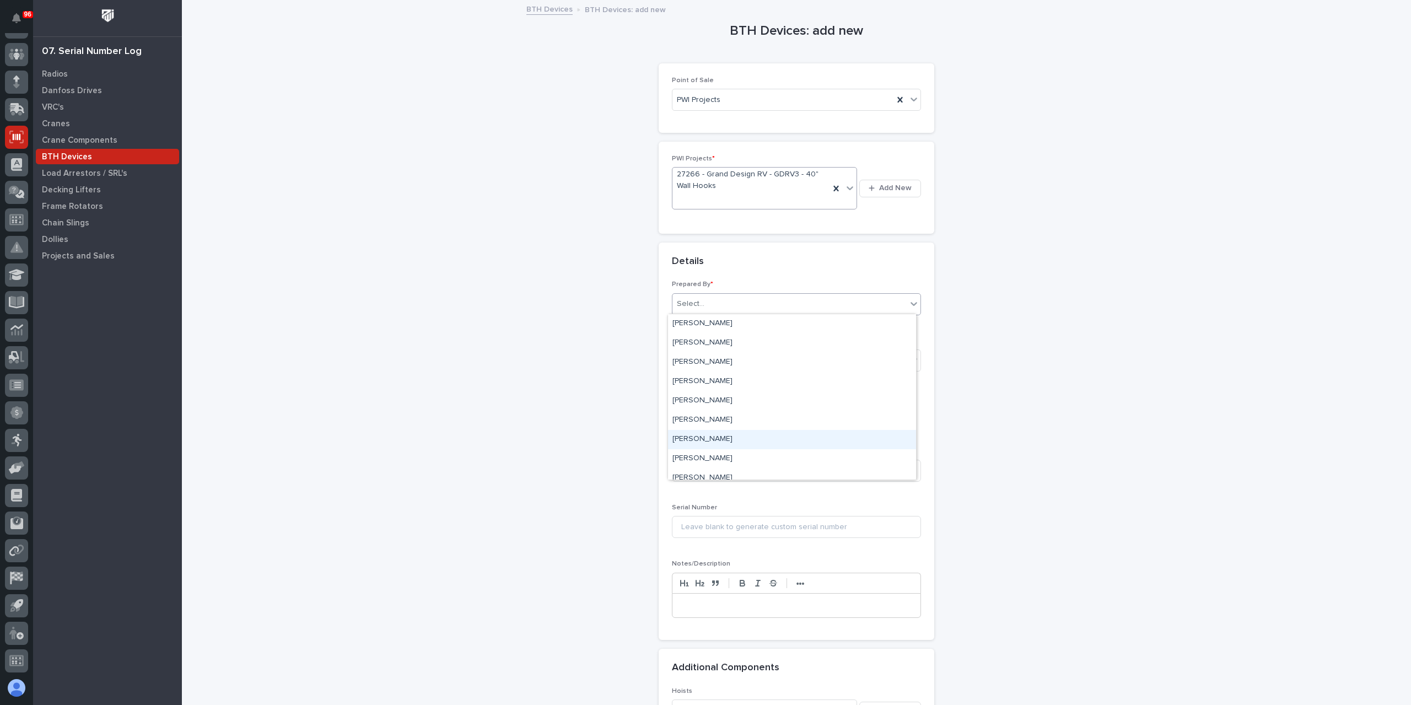
click at [707, 434] on div "[PERSON_NAME]" at bounding box center [792, 439] width 248 height 19
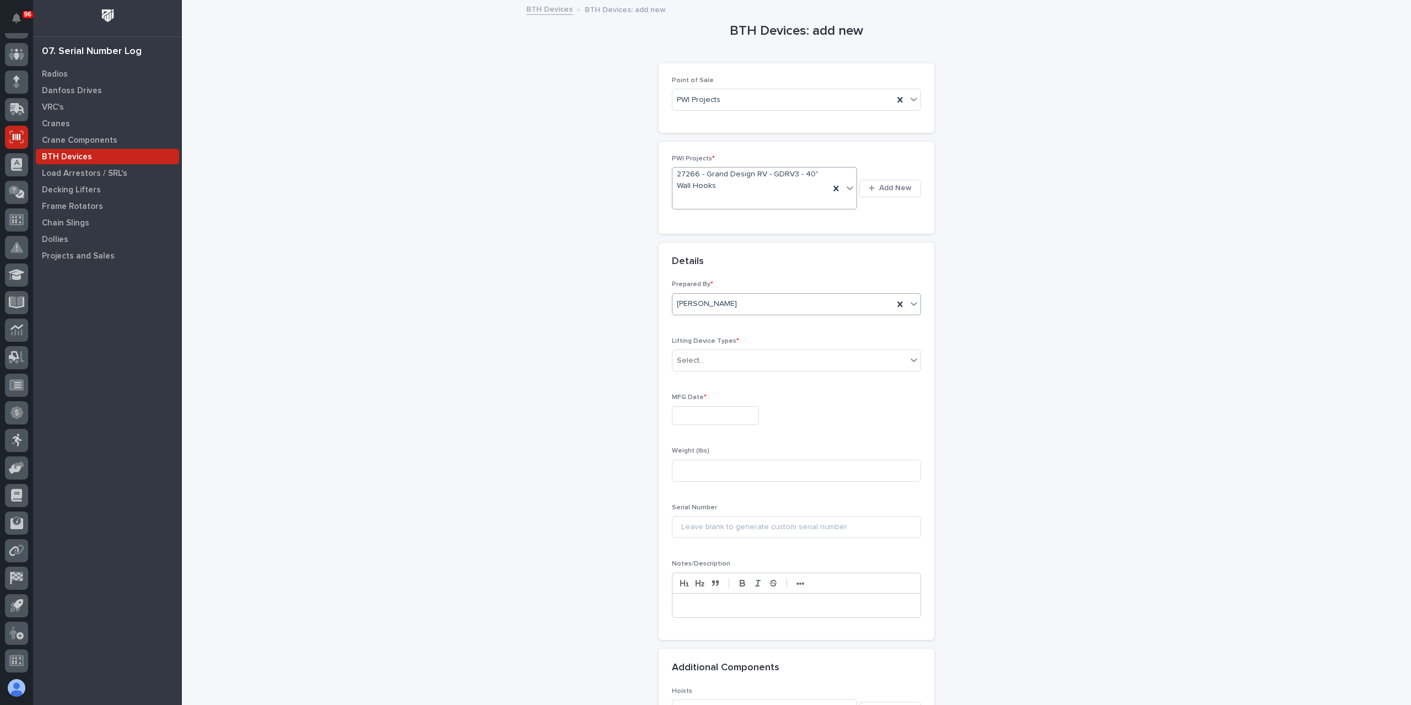
click at [687, 372] on div "Lifting Device Types * Select..." at bounding box center [796, 358] width 249 height 43
click at [690, 368] on div "Select..." at bounding box center [789, 361] width 234 height 18
click at [693, 439] on div "Sidewall Lifting Hook" at bounding box center [792, 437] width 248 height 19
click at [693, 406] on input "text" at bounding box center [715, 415] width 87 height 19
click at [743, 329] on div "17" at bounding box center [743, 323] width 15 height 15
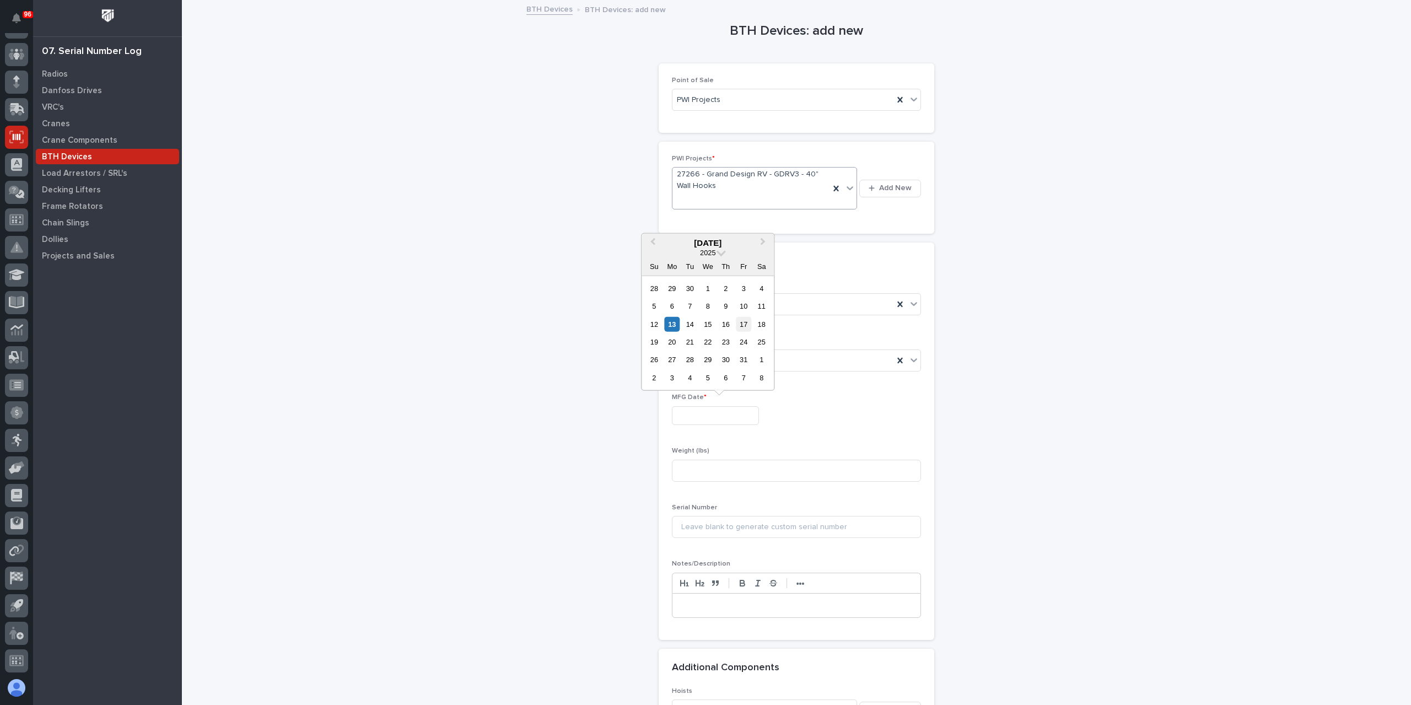
type input "**********"
click at [686, 465] on input at bounding box center [796, 471] width 249 height 22
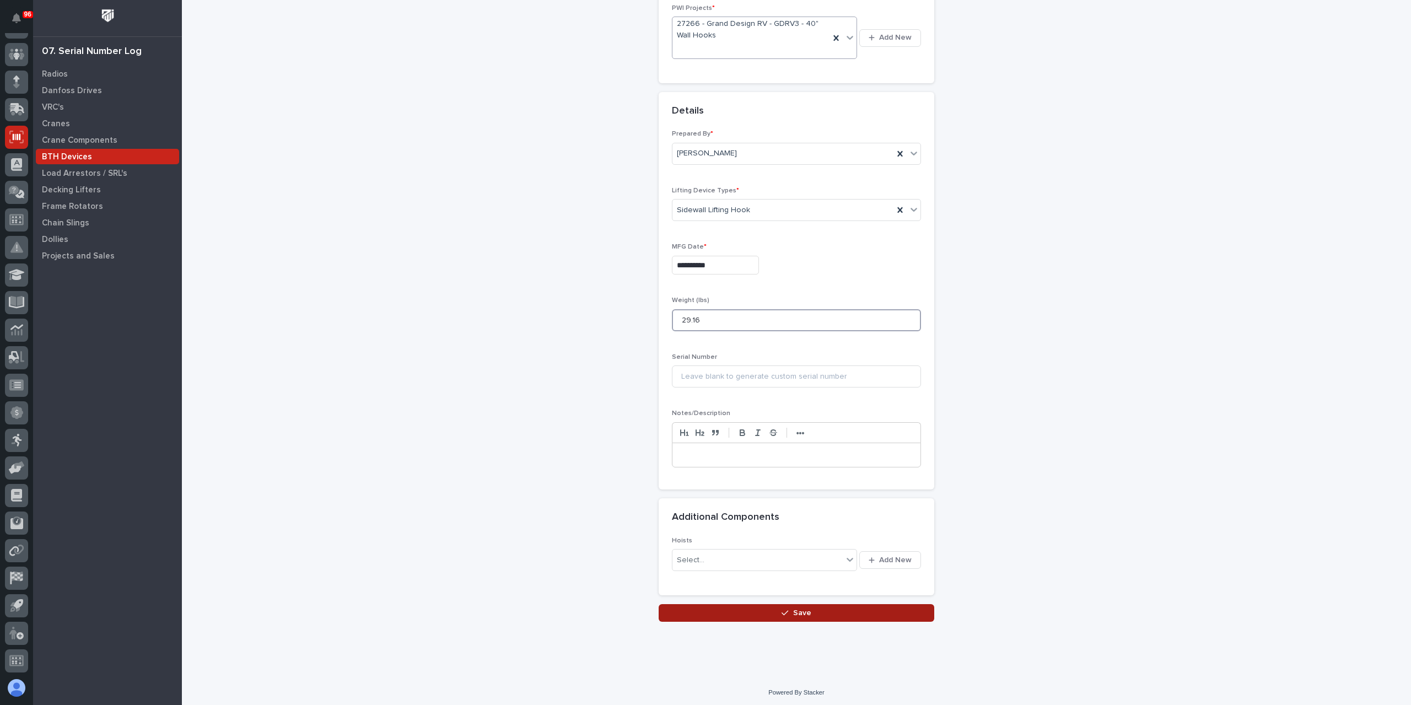
type input "29.16"
click at [740, 607] on button "Save" at bounding box center [797, 613] width 276 height 18
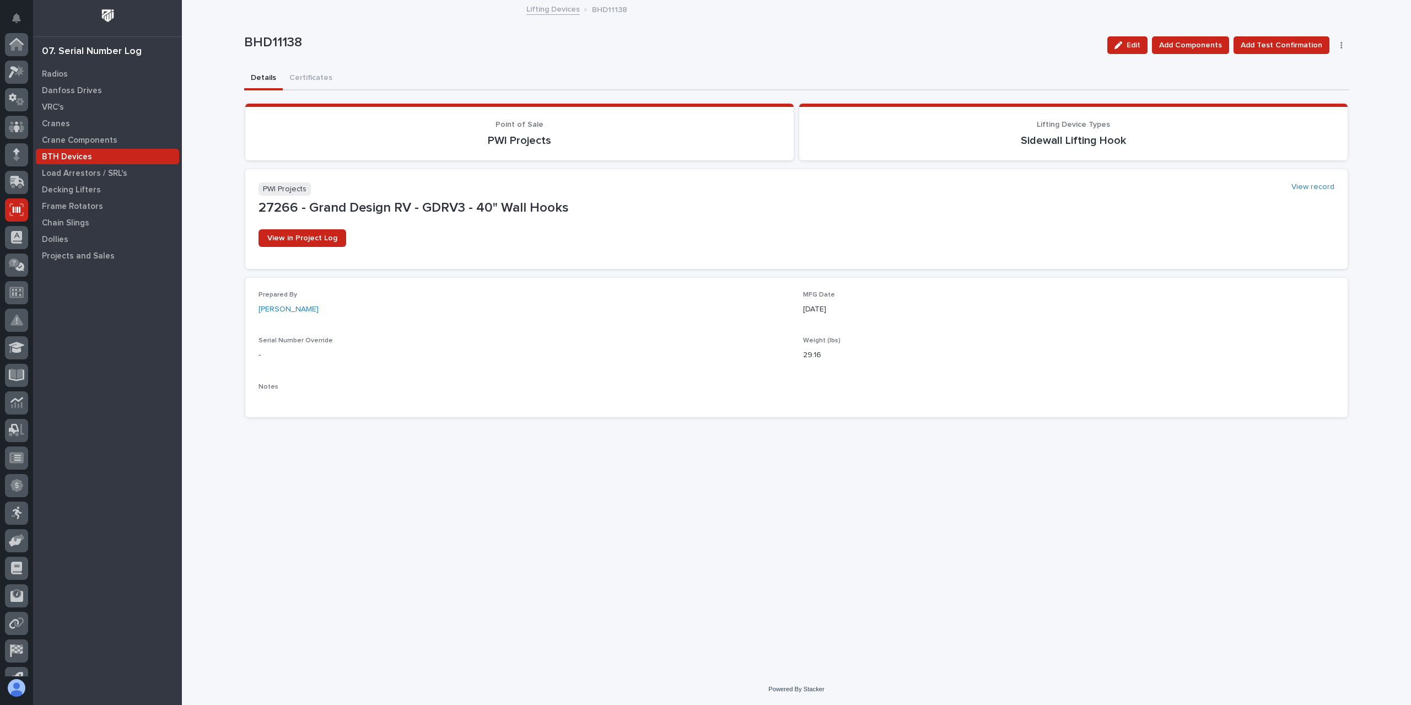
scroll to position [73, 0]
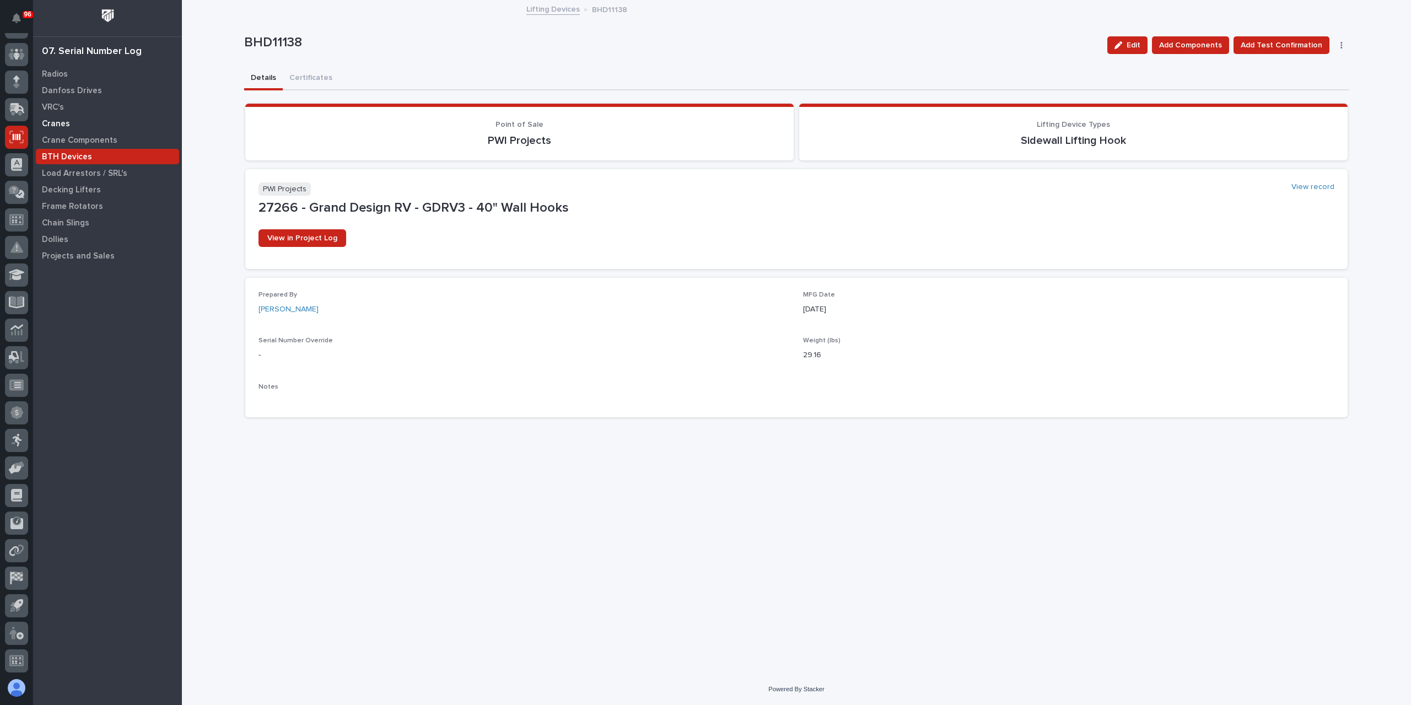
click at [55, 120] on p "Cranes" at bounding box center [56, 124] width 28 height 10
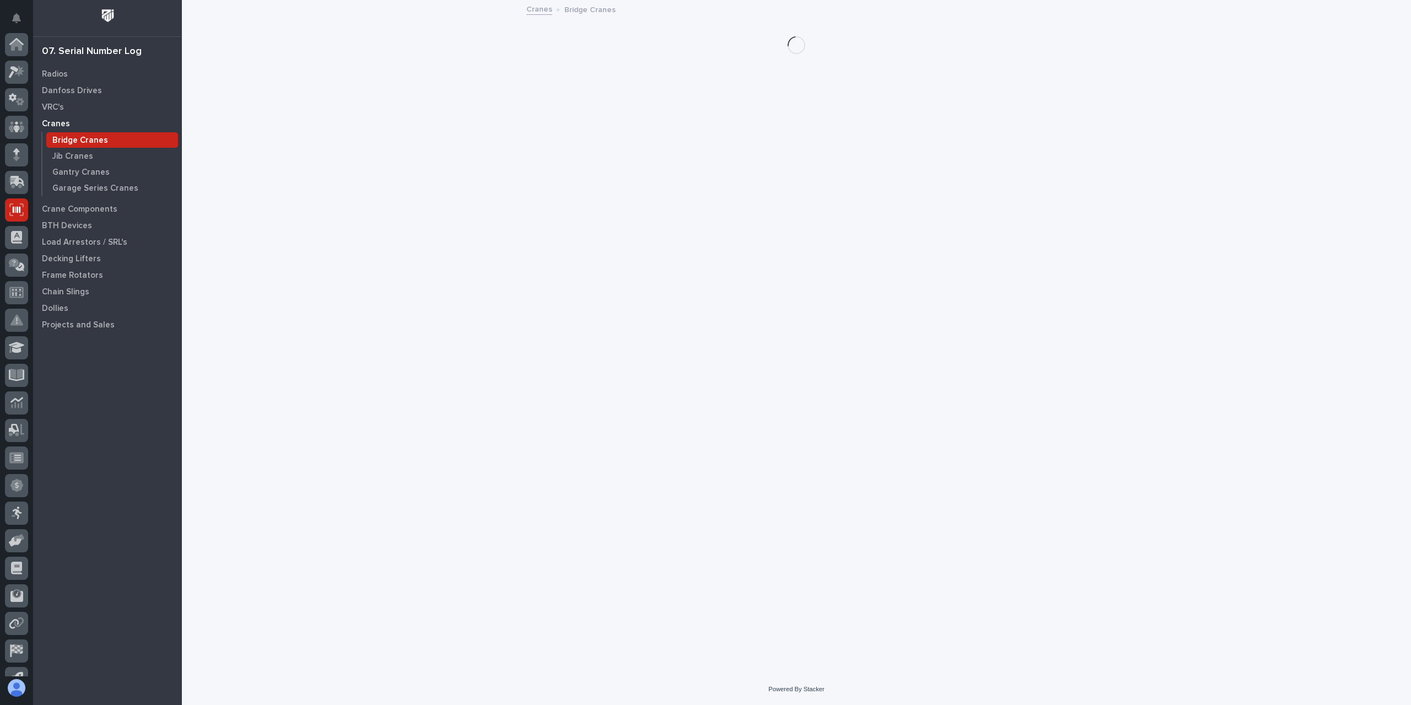
scroll to position [73, 0]
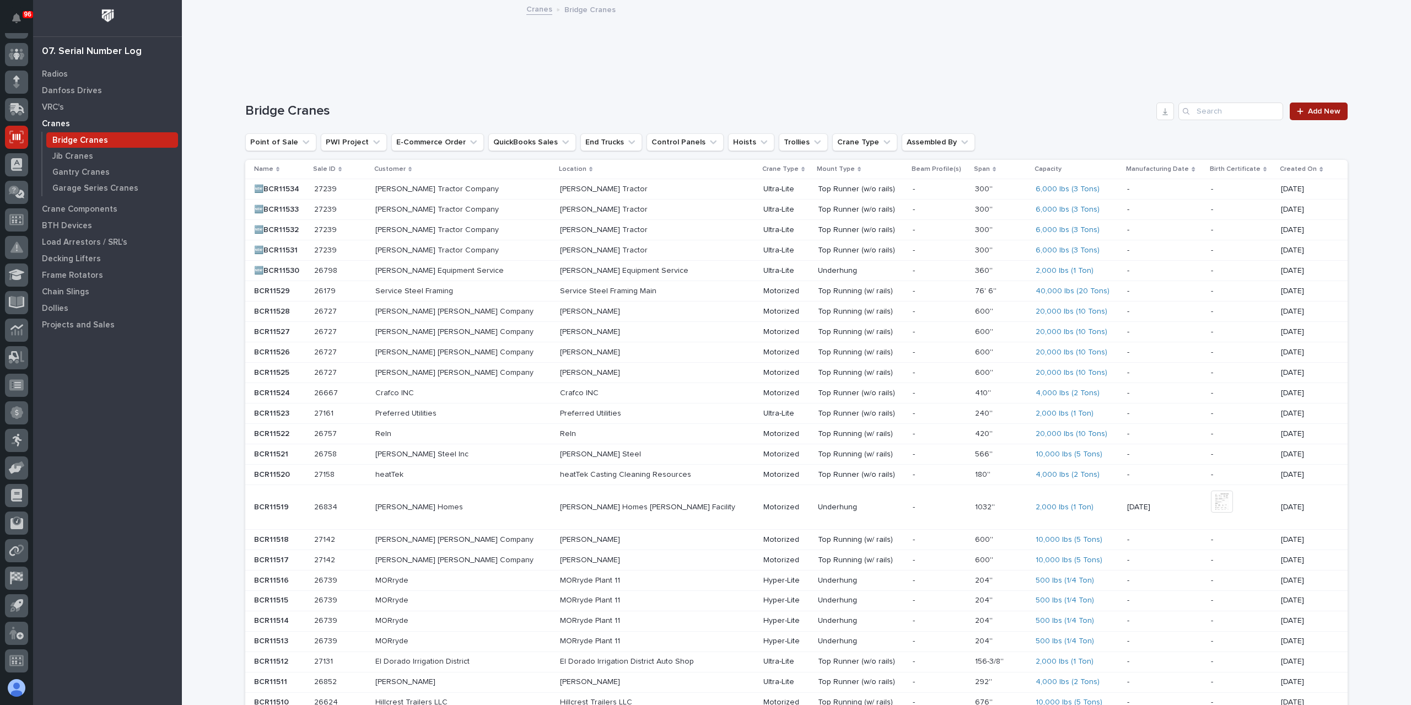
click at [1291, 116] on link "Add New" at bounding box center [1319, 112] width 58 height 18
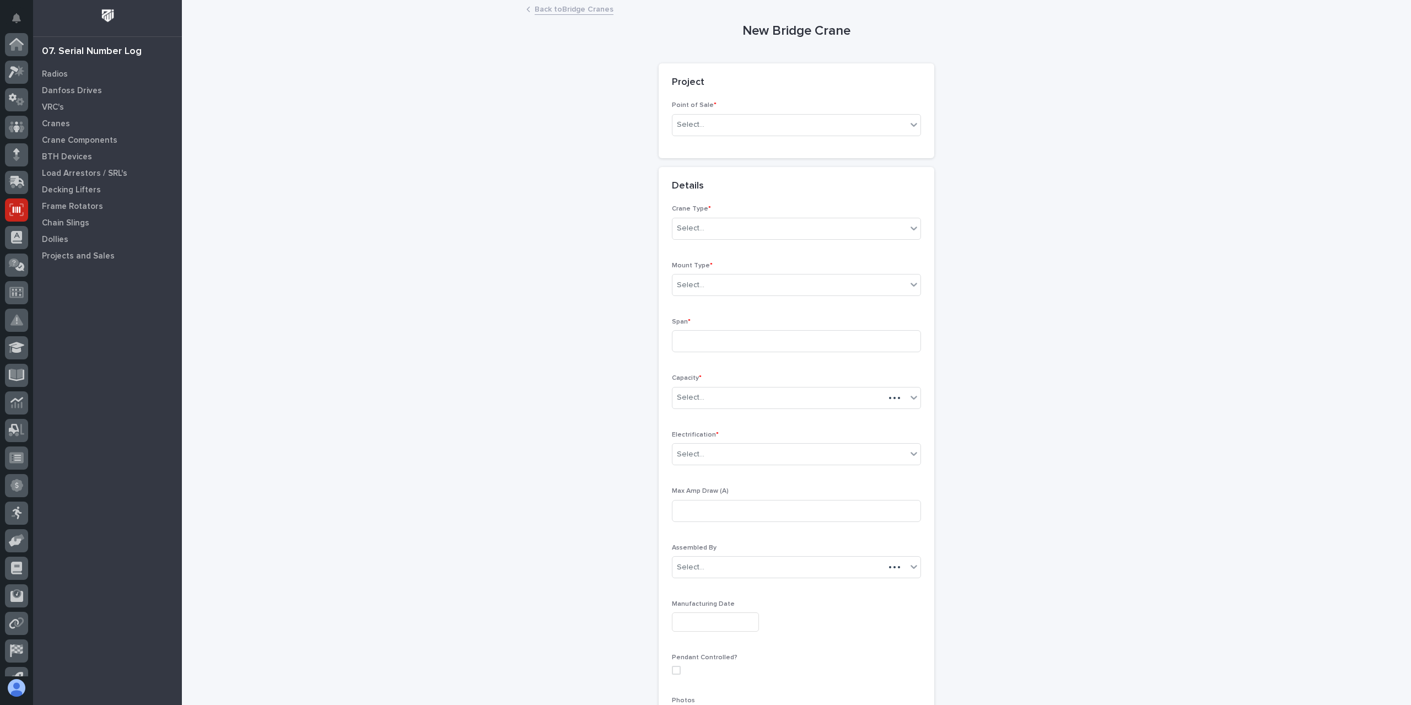
scroll to position [73, 0]
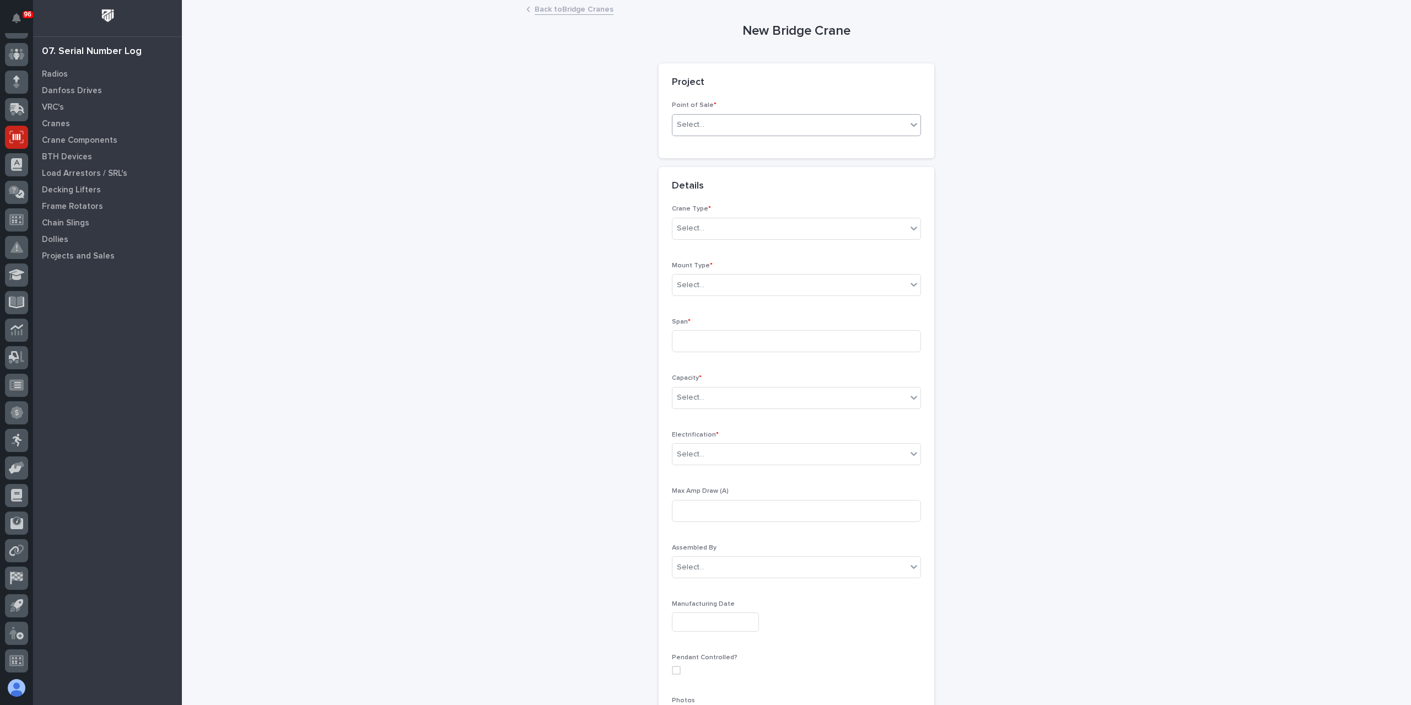
click at [765, 124] on div "Select..." at bounding box center [789, 125] width 234 height 18
click at [710, 153] on div "PWI Projects" at bounding box center [792, 145] width 248 height 19
click at [707, 200] on div "Select..." at bounding box center [757, 204] width 170 height 18
type input "*****"
click at [701, 320] on div "Select..." at bounding box center [789, 329] width 234 height 18
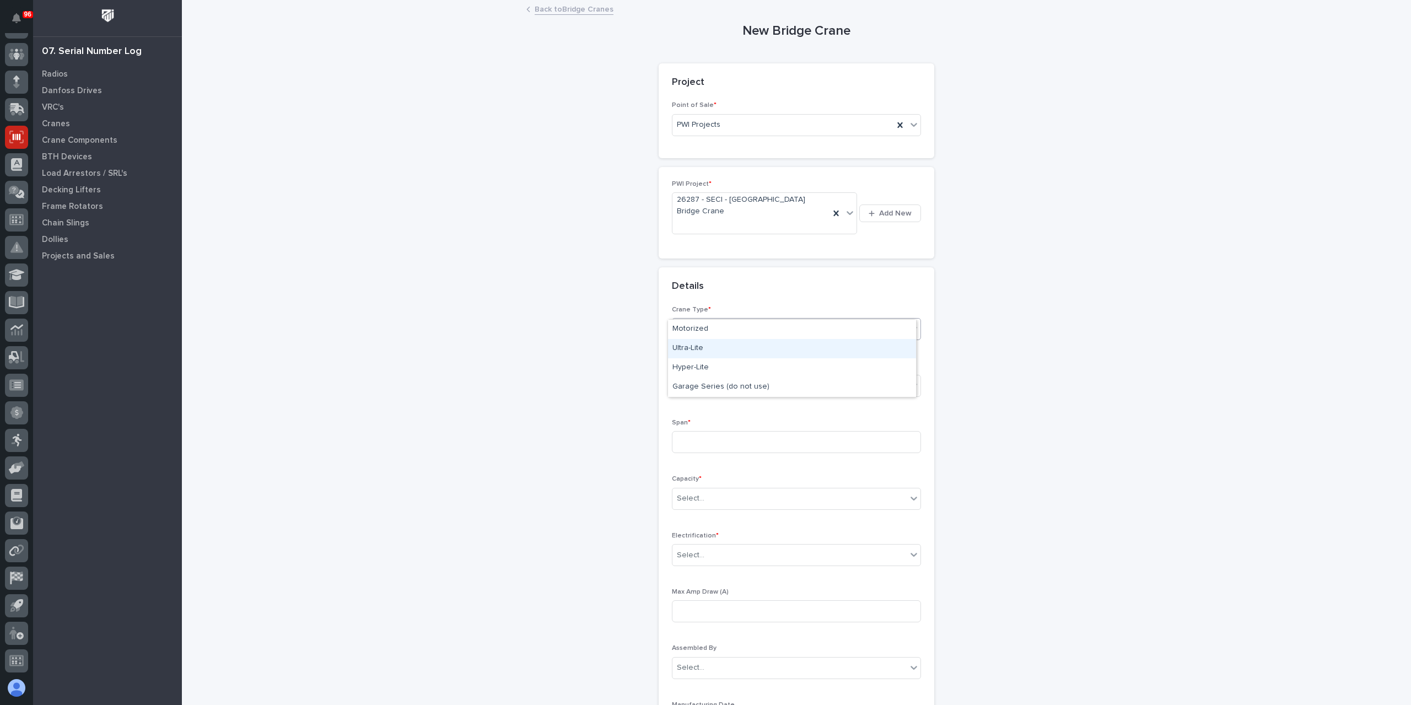
click at [704, 352] on div "Ultra-Lite" at bounding box center [792, 348] width 248 height 19
click at [732, 320] on div "Ultra-Lite" at bounding box center [782, 329] width 221 height 18
click at [559, 14] on link "Back to Bridge Cranes" at bounding box center [574, 8] width 79 height 13
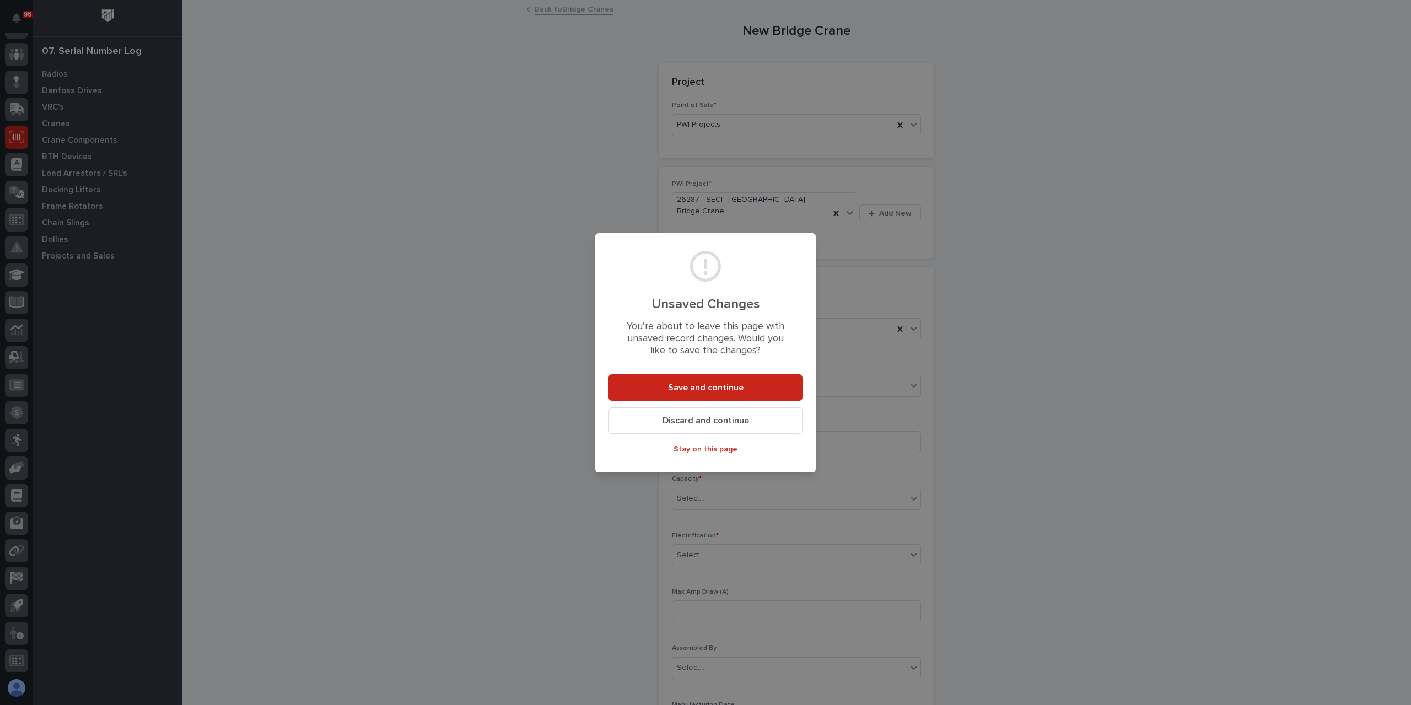
click at [687, 418] on span "Discard and continue" at bounding box center [705, 421] width 87 height 12
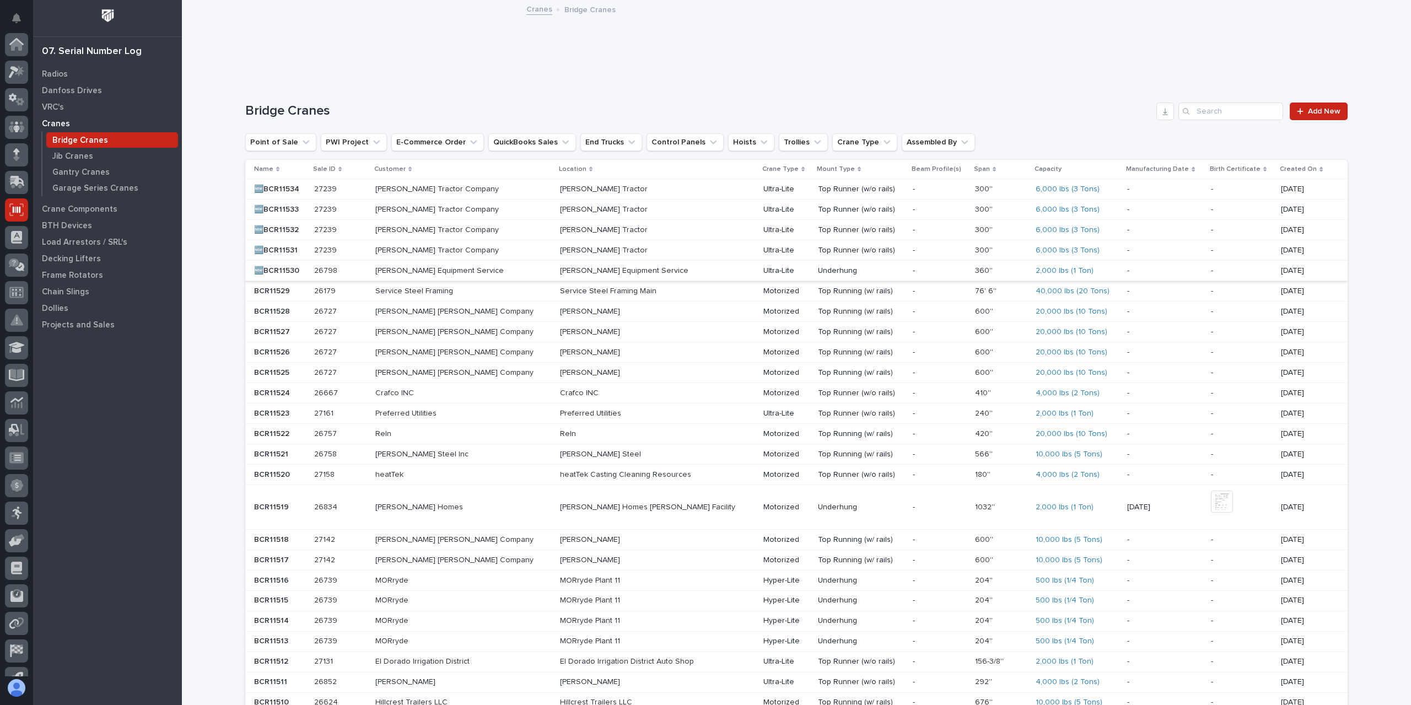
scroll to position [73, 0]
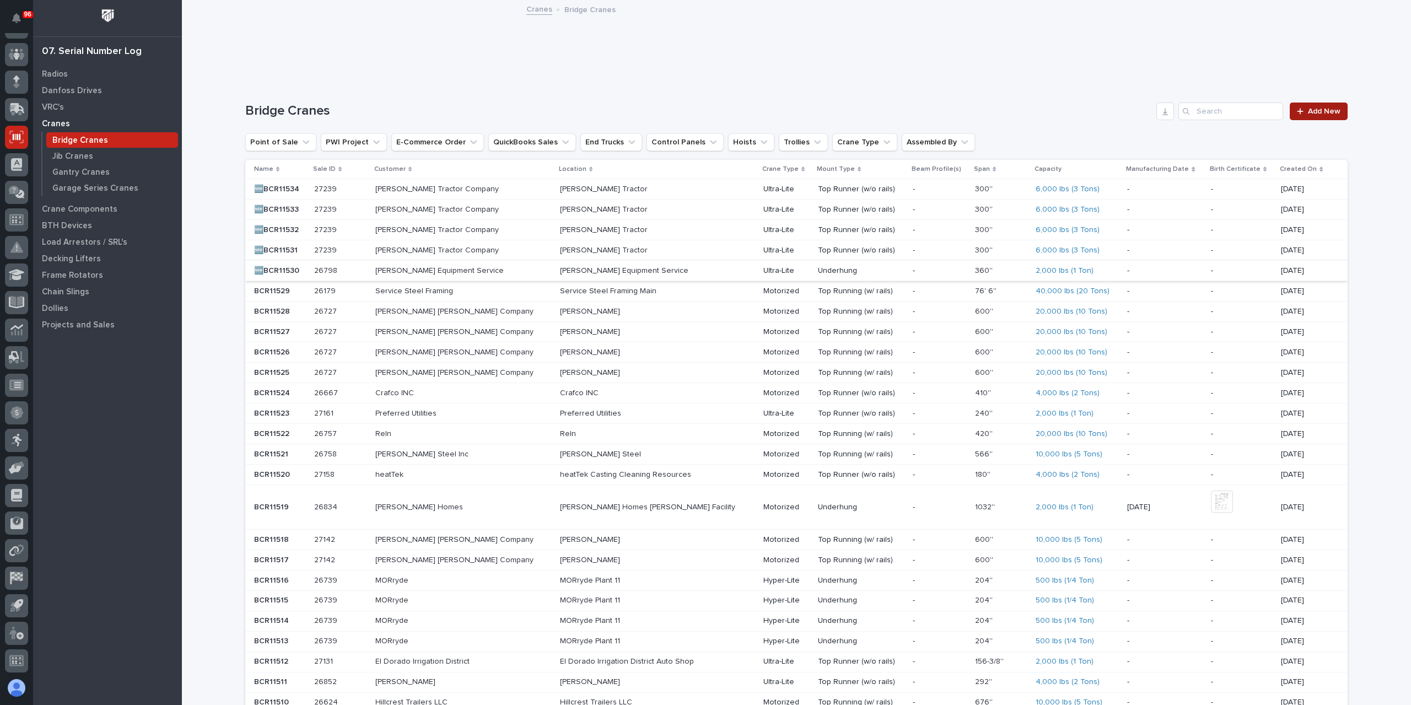
click at [1328, 115] on link "Add New" at bounding box center [1319, 112] width 58 height 18
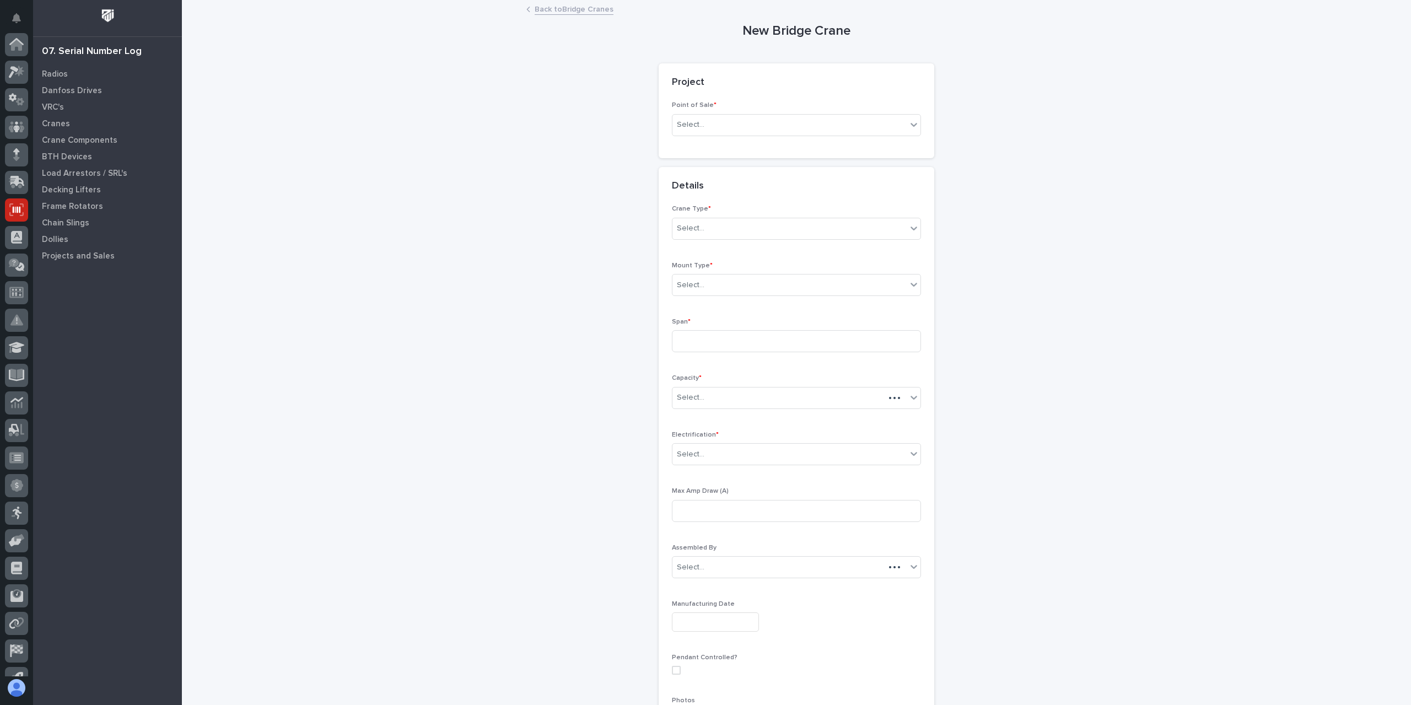
scroll to position [73, 0]
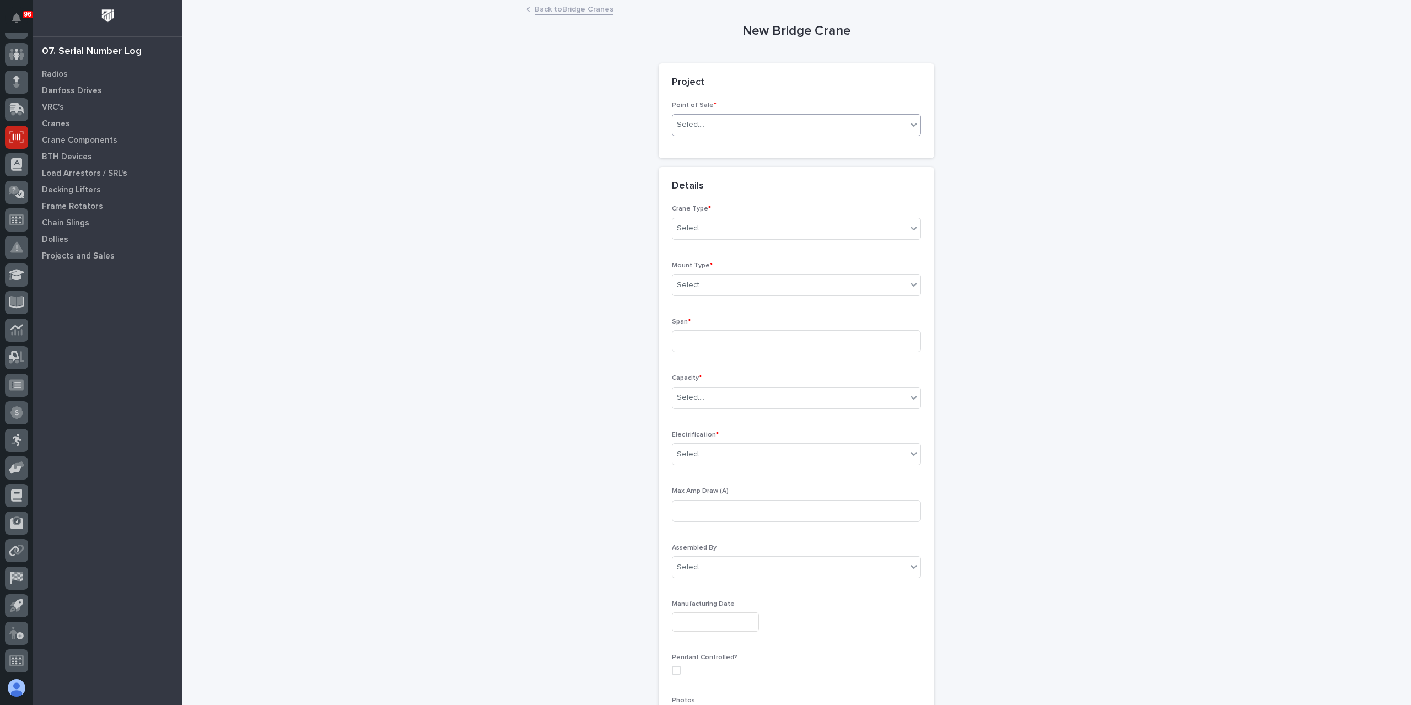
click at [723, 133] on div "Select..." at bounding box center [789, 125] width 234 height 18
click at [716, 148] on div "PWI Projects" at bounding box center [792, 145] width 248 height 19
click at [708, 197] on div "Select..." at bounding box center [757, 204] width 170 height 18
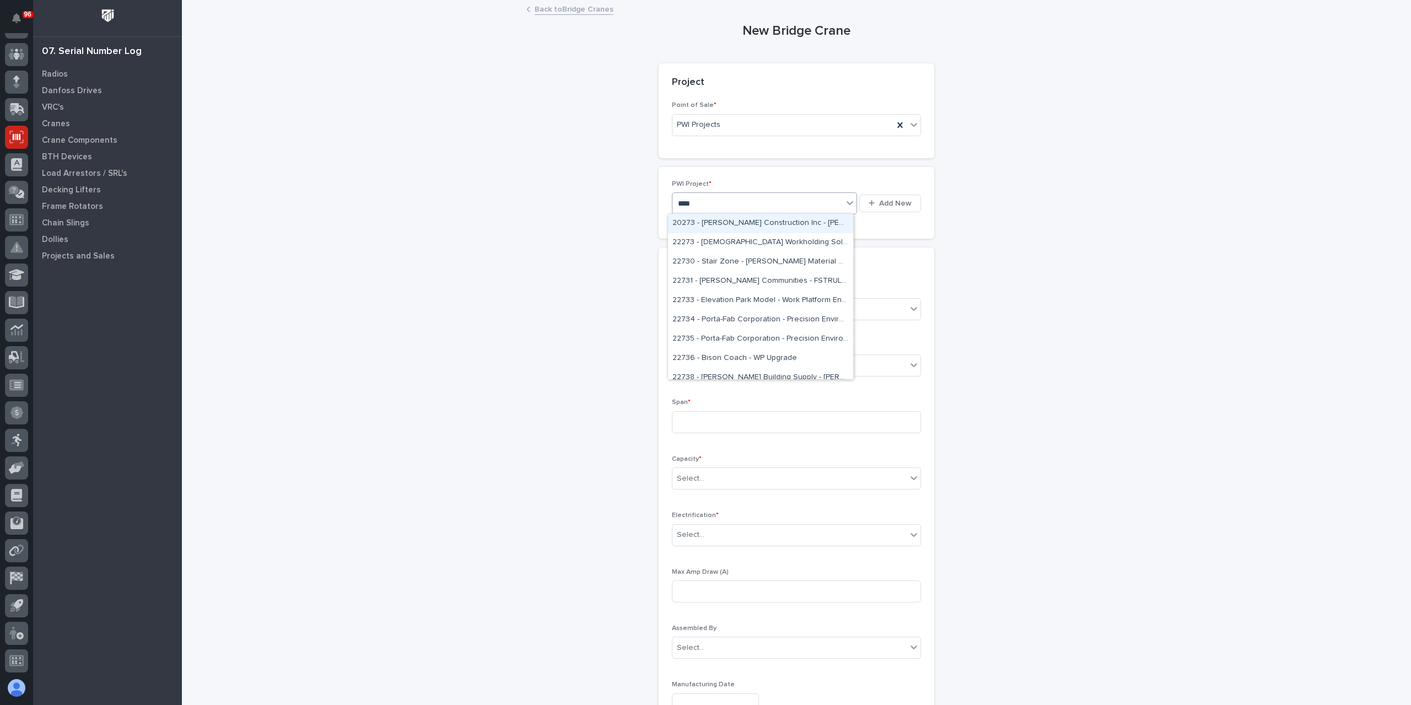
type input "*****"
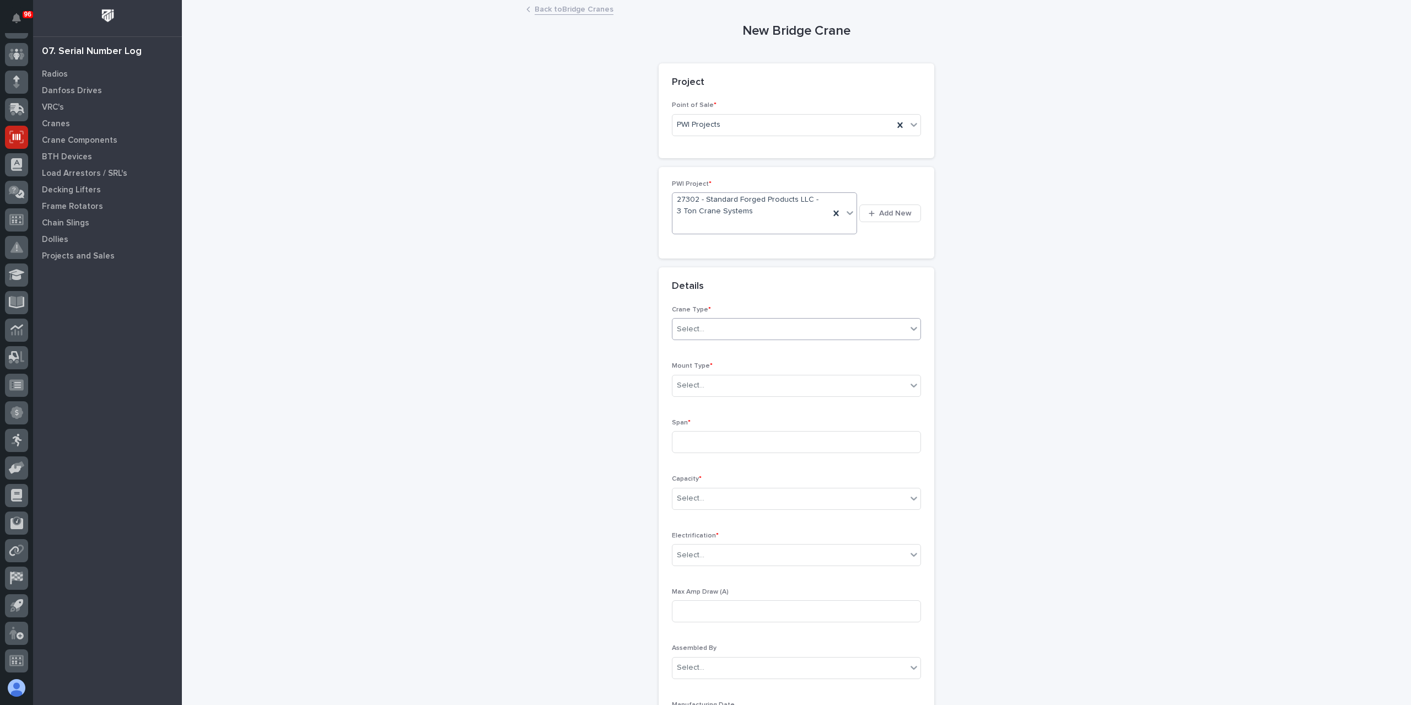
click at [688, 318] on div "Select..." at bounding box center [796, 329] width 249 height 22
click at [707, 346] on div "Motorized" at bounding box center [792, 348] width 248 height 19
click at [691, 380] on div "Select..." at bounding box center [691, 386] width 28 height 12
click at [718, 418] on div "Top Runner (w/o rails)" at bounding box center [792, 424] width 248 height 19
click at [706, 443] on input at bounding box center [796, 442] width 249 height 22
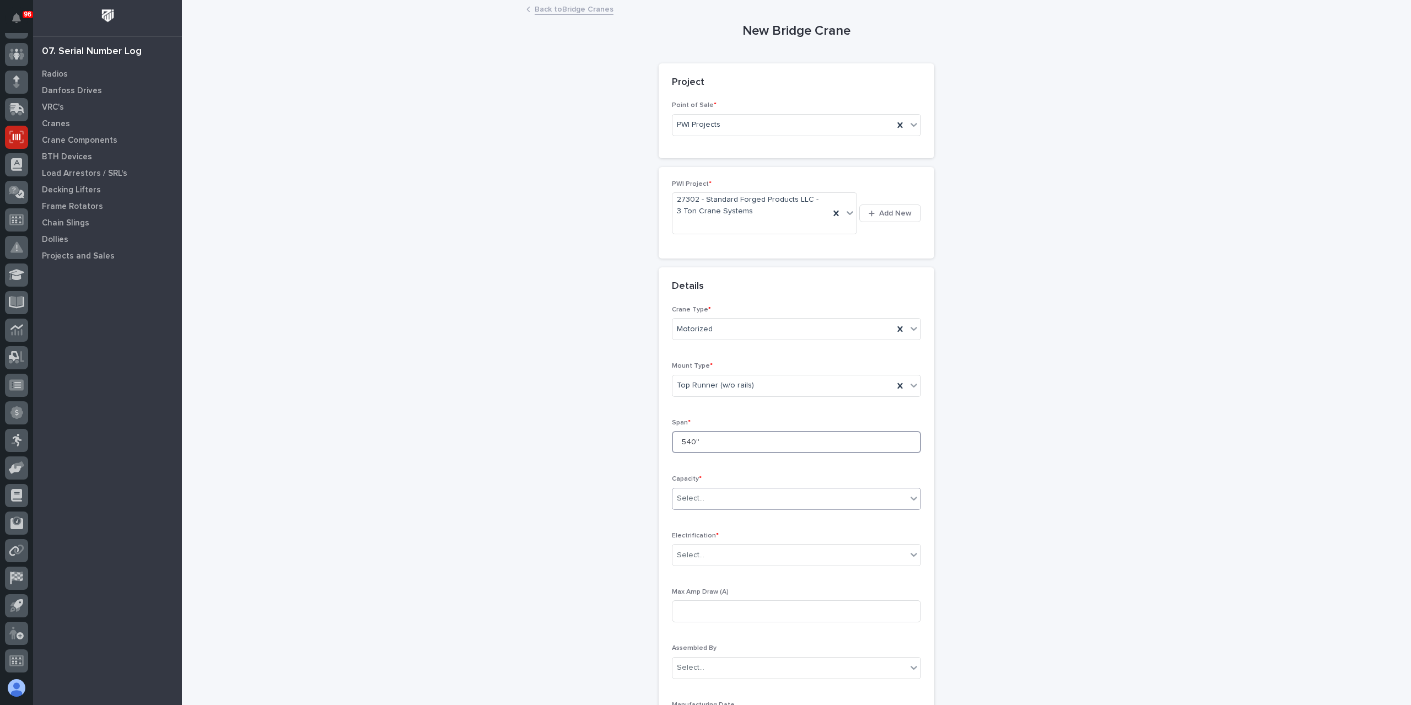
type input "540''"
click at [705, 497] on input "text" at bounding box center [705, 498] width 1 height 9
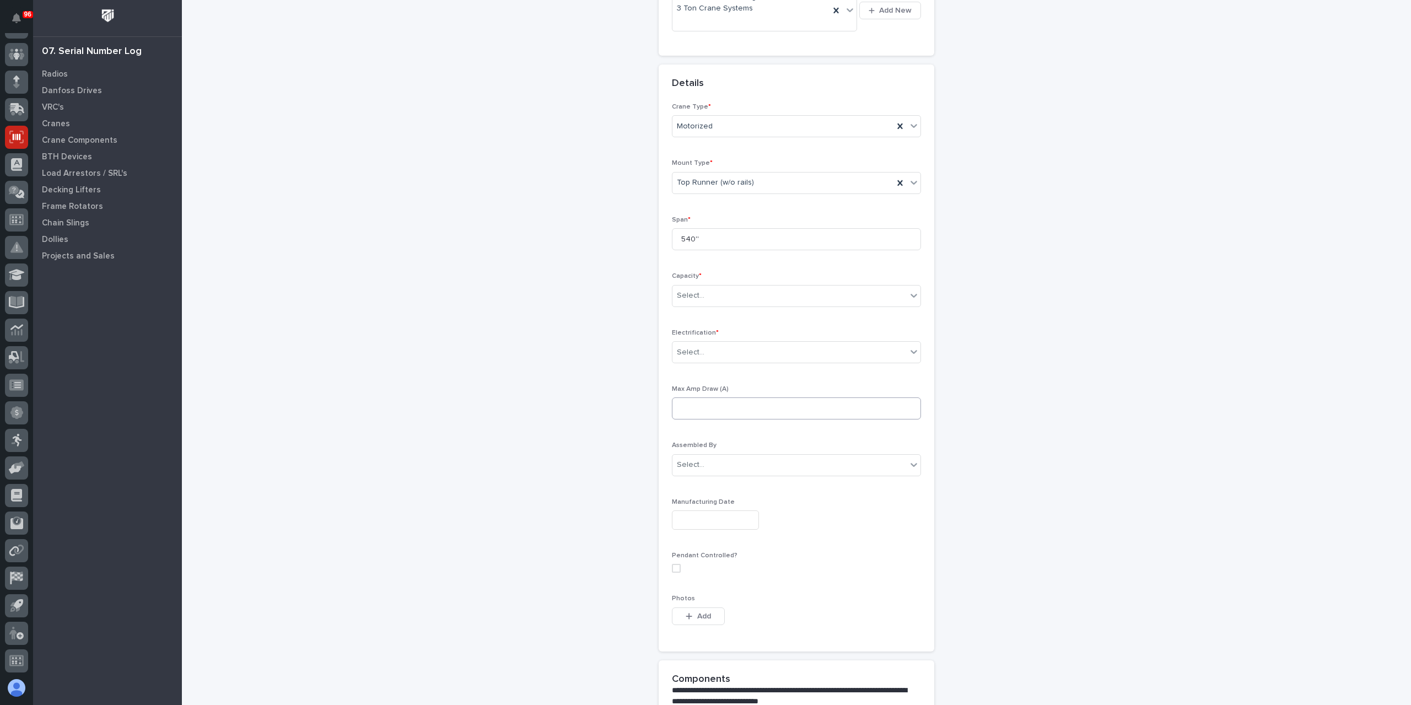
scroll to position [220, 0]
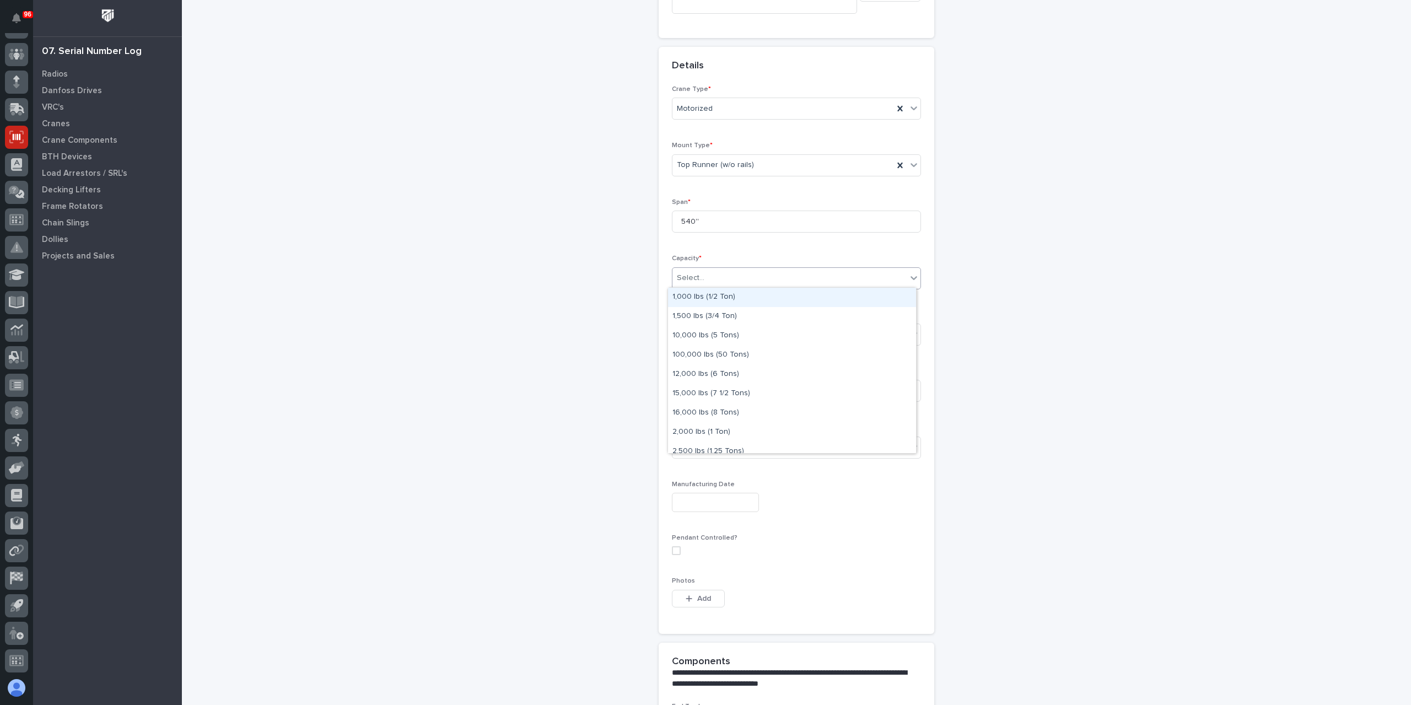
click at [725, 269] on div "Select..." at bounding box center [789, 278] width 234 height 18
click at [731, 441] on div "6,000 lbs (3 Tons)" at bounding box center [792, 445] width 248 height 19
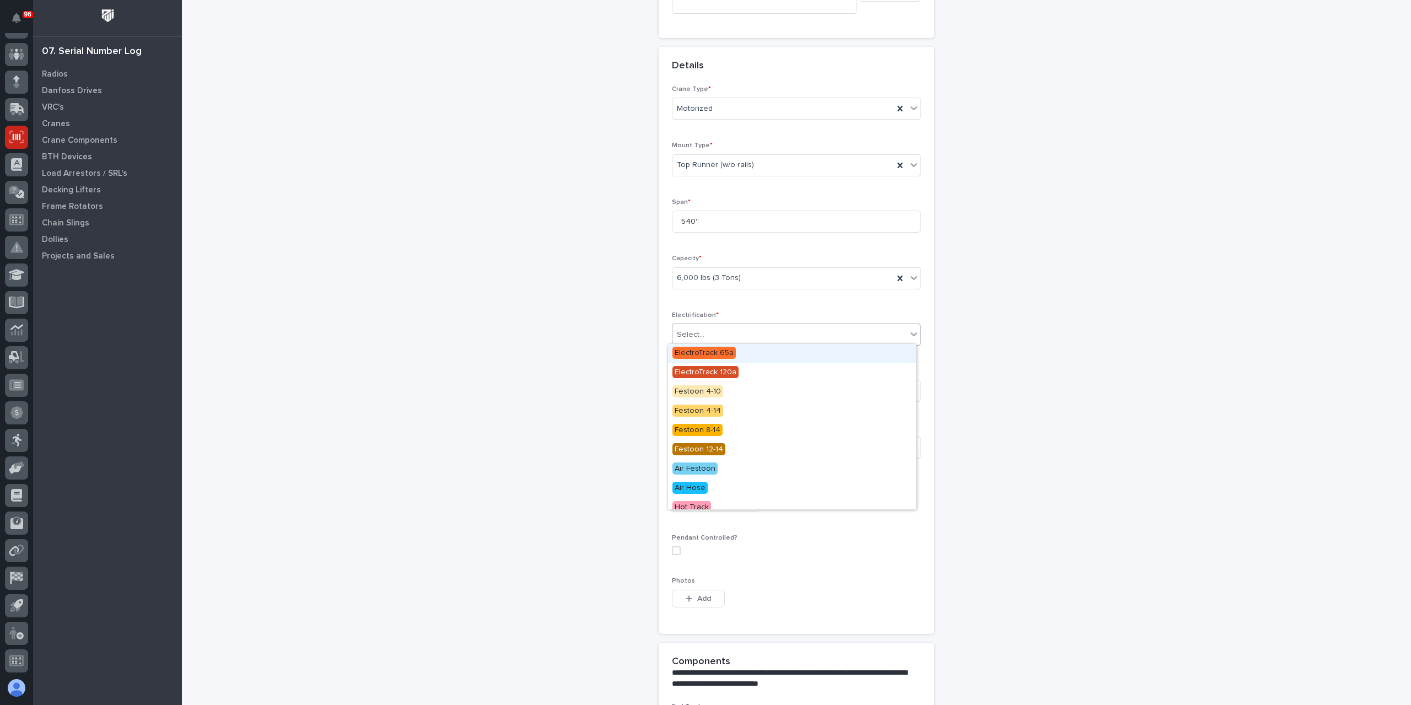
click at [704, 334] on div "Select..." at bounding box center [789, 335] width 234 height 18
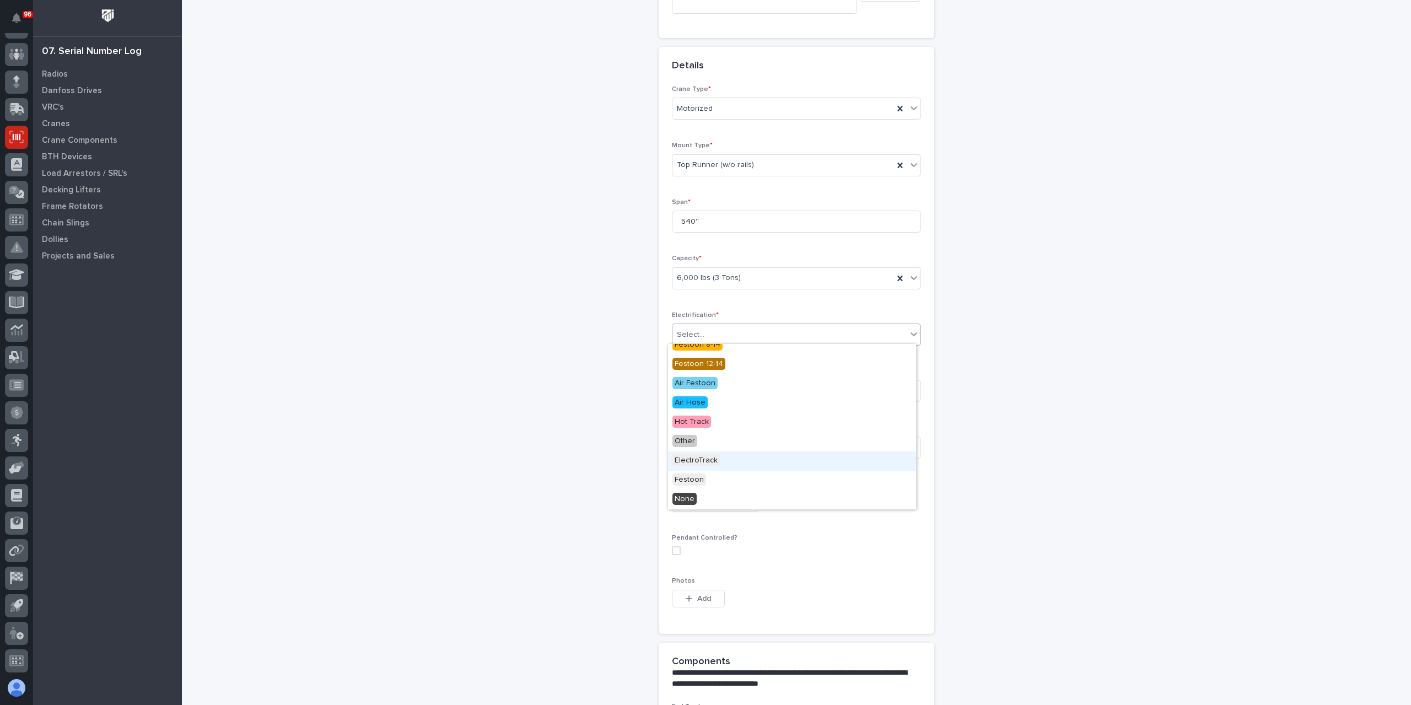
click at [705, 461] on span "ElectroTrack" at bounding box center [695, 460] width 47 height 12
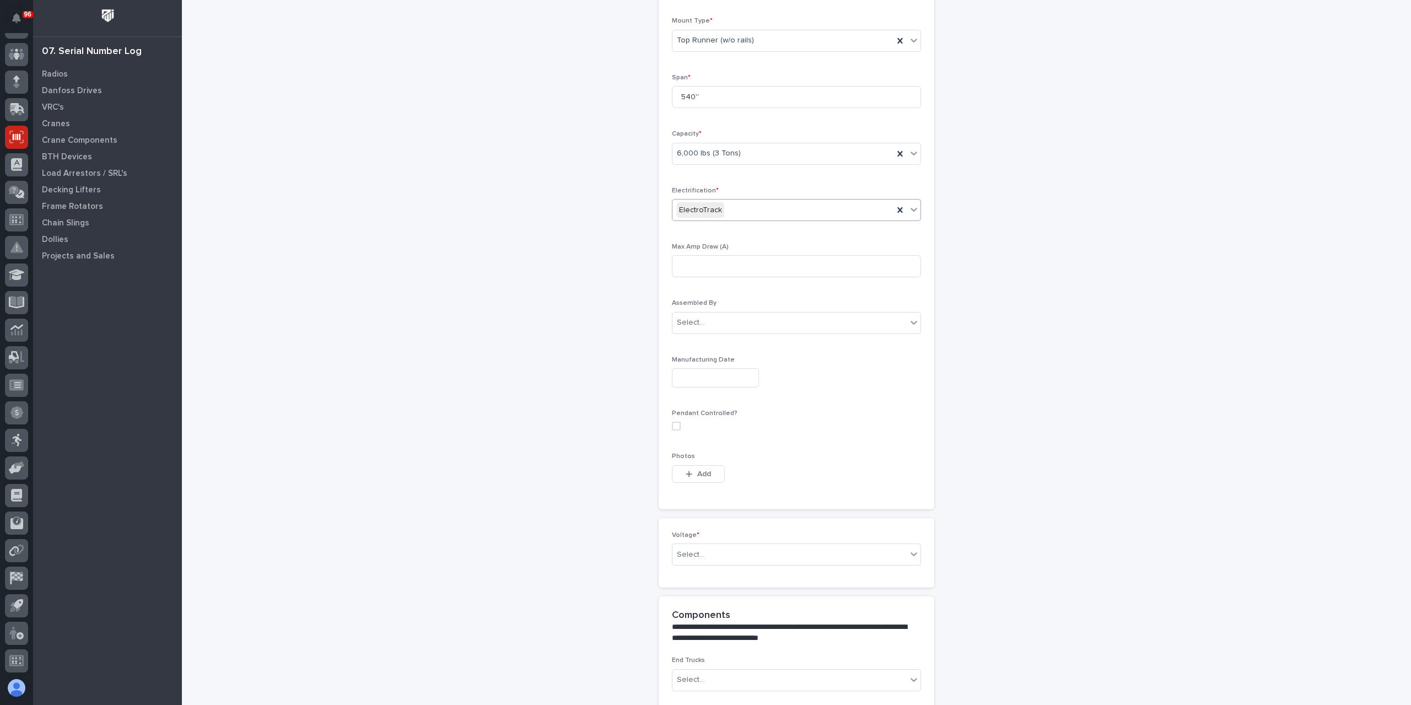
scroll to position [424, 0]
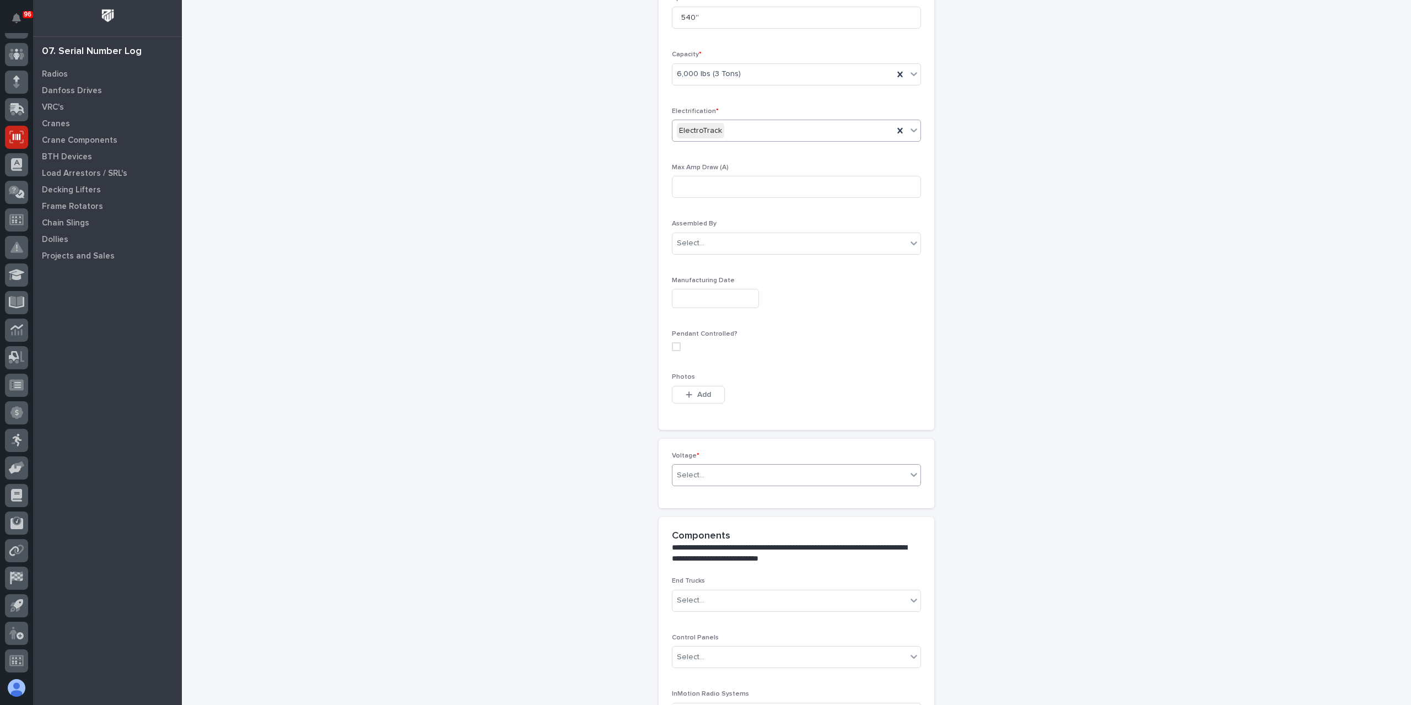
click at [710, 475] on div "Select..." at bounding box center [789, 475] width 234 height 18
click at [741, 567] on div "420-480v Three Phase" at bounding box center [792, 569] width 248 height 19
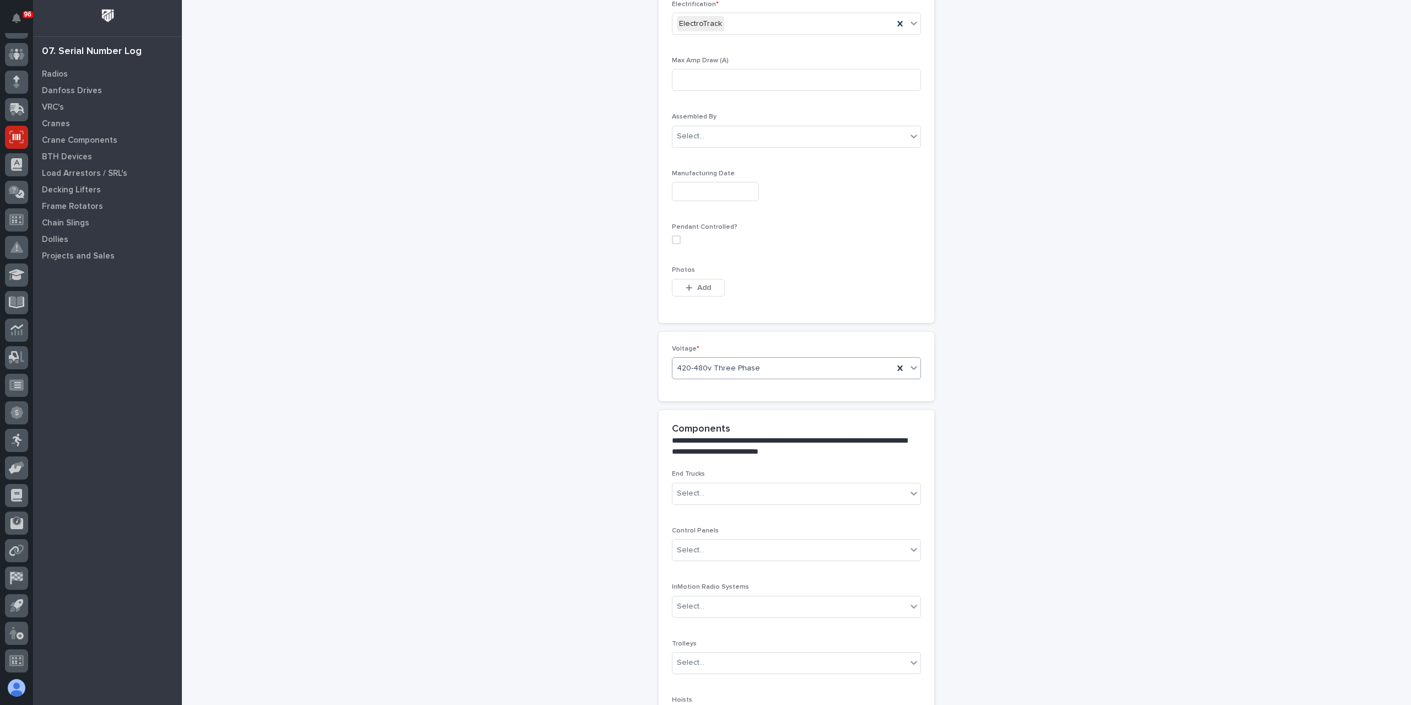
scroll to position [686, 0]
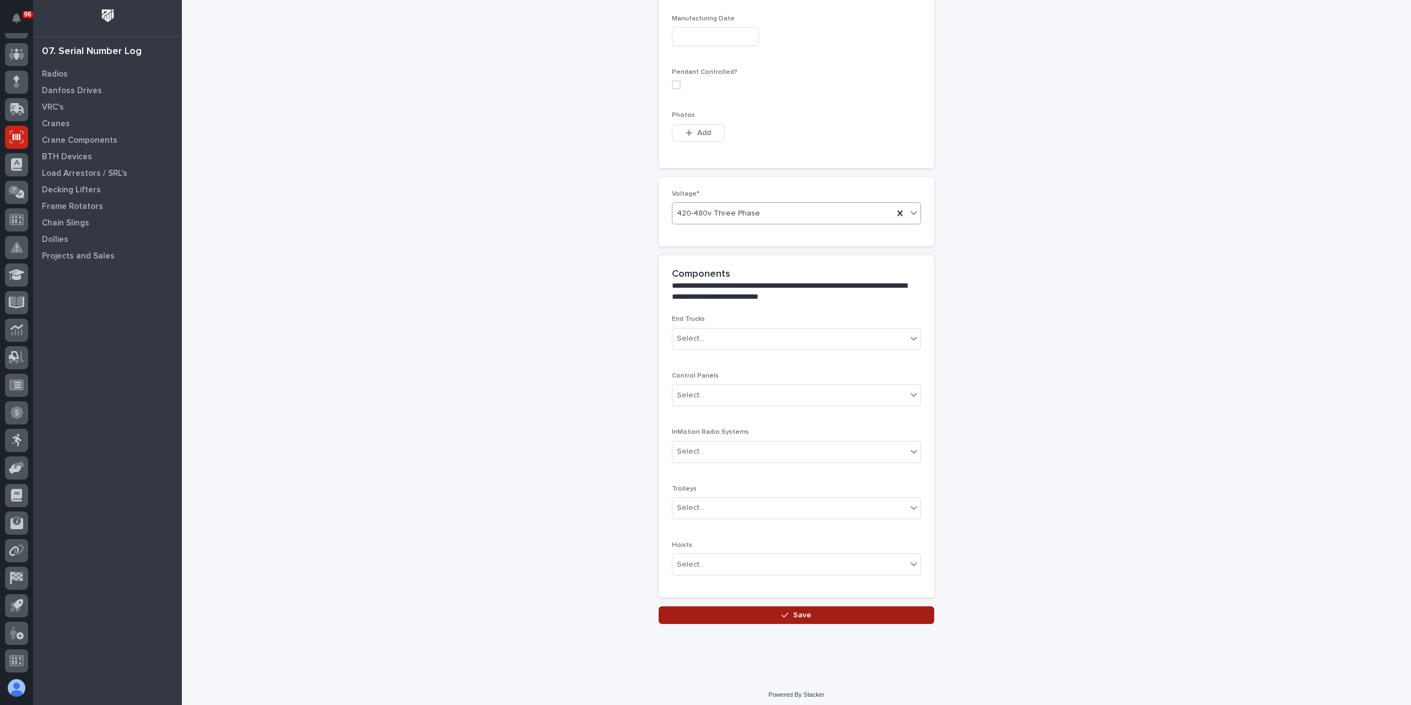
click at [774, 606] on button "Save" at bounding box center [797, 615] width 276 height 18
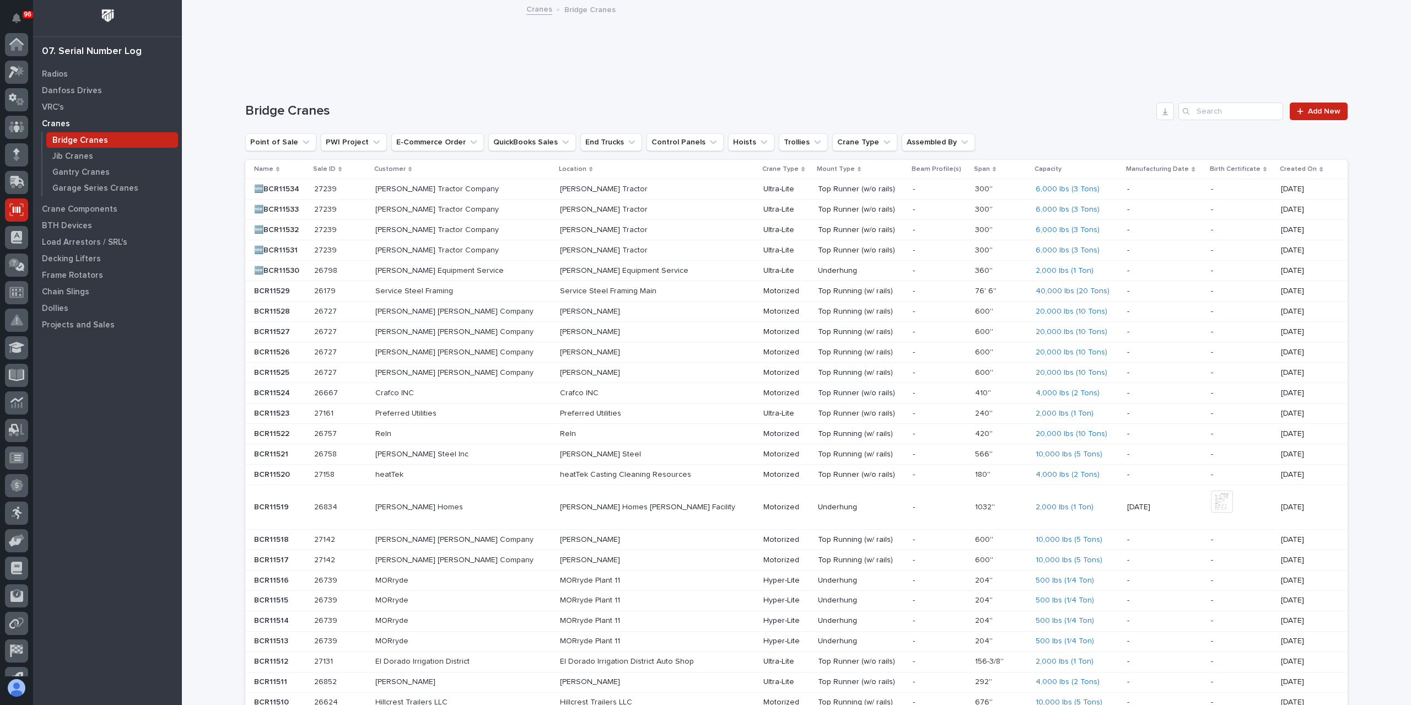
scroll to position [73, 0]
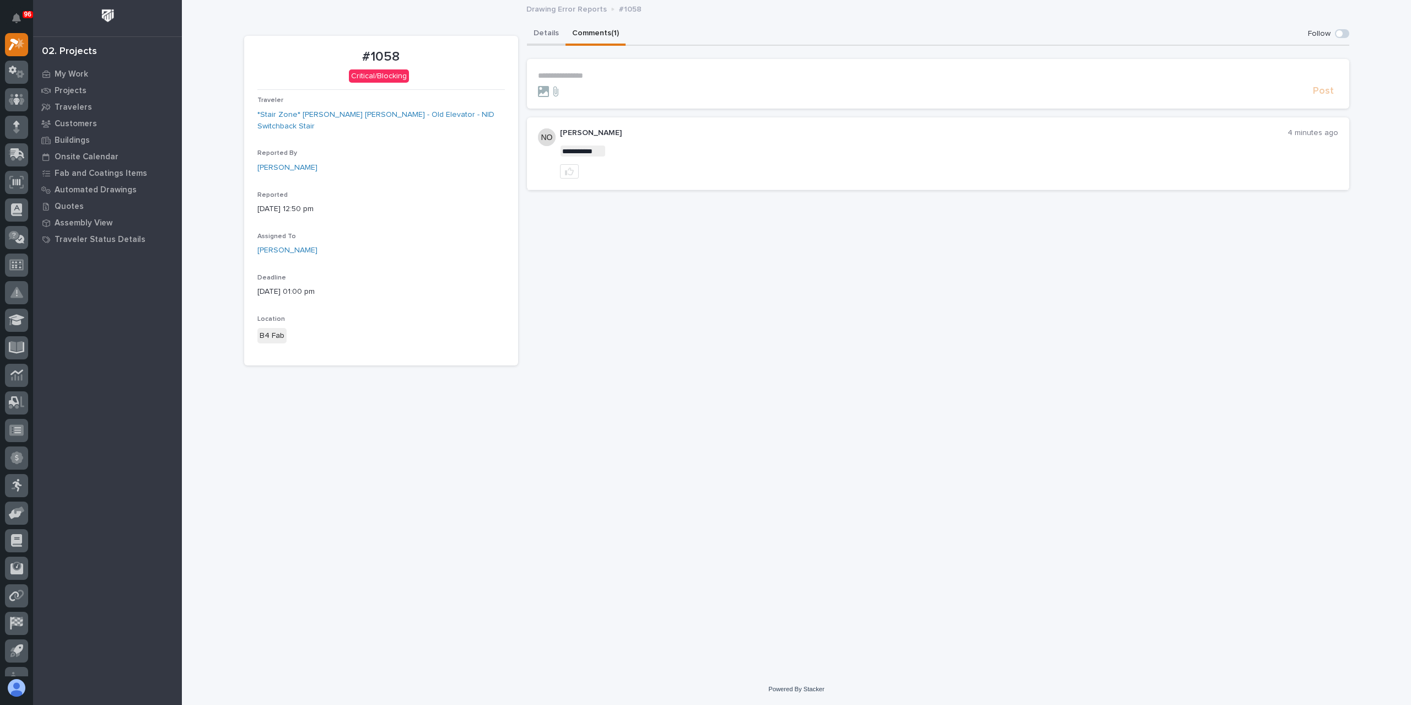
click at [547, 40] on button "Details" at bounding box center [546, 34] width 39 height 23
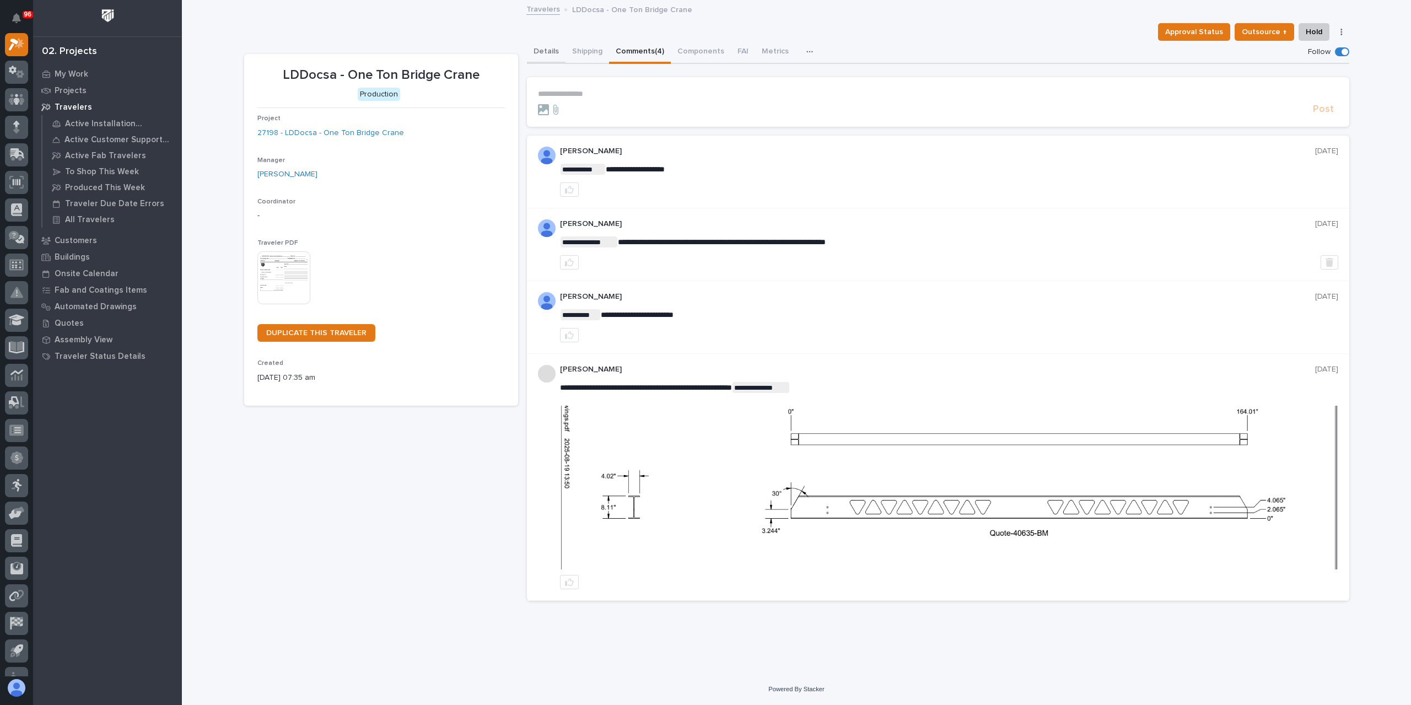
click at [552, 49] on button "Details" at bounding box center [546, 52] width 39 height 23
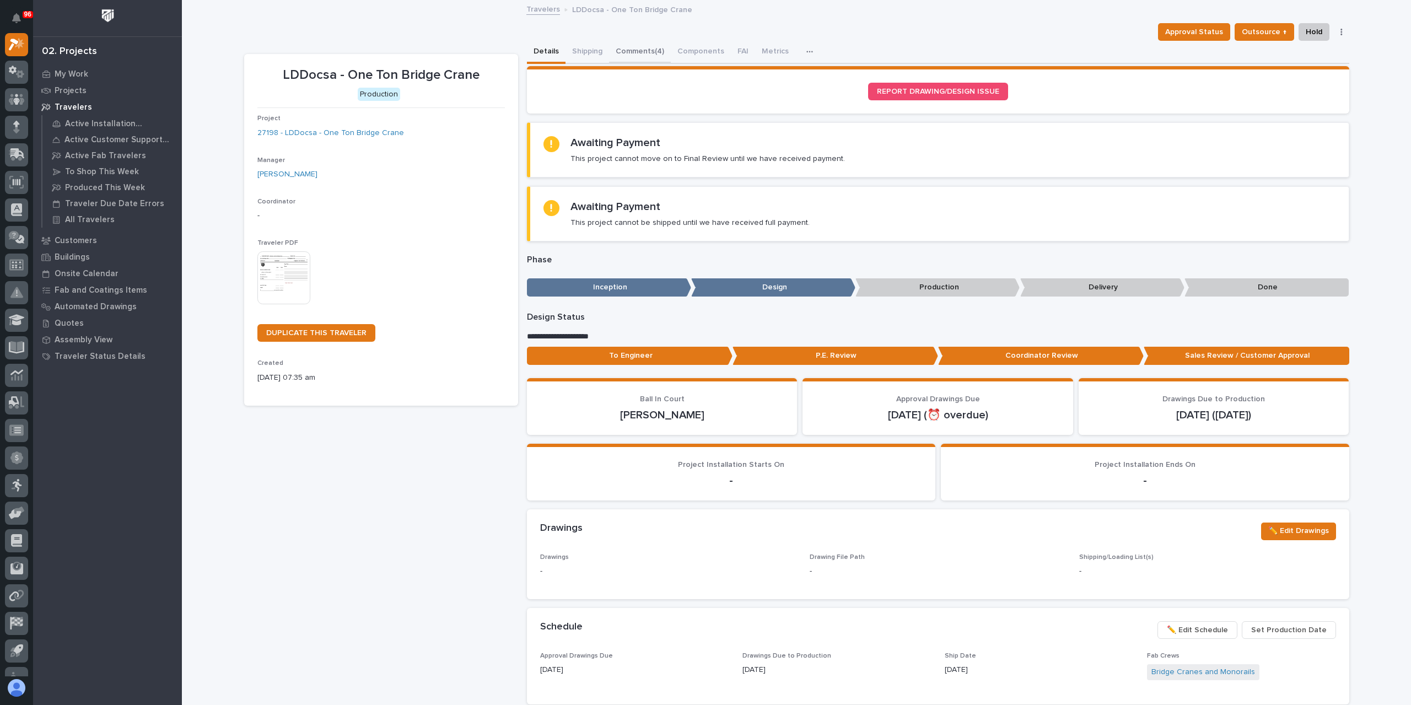
click at [613, 57] on button "Comments (4)" at bounding box center [640, 52] width 62 height 23
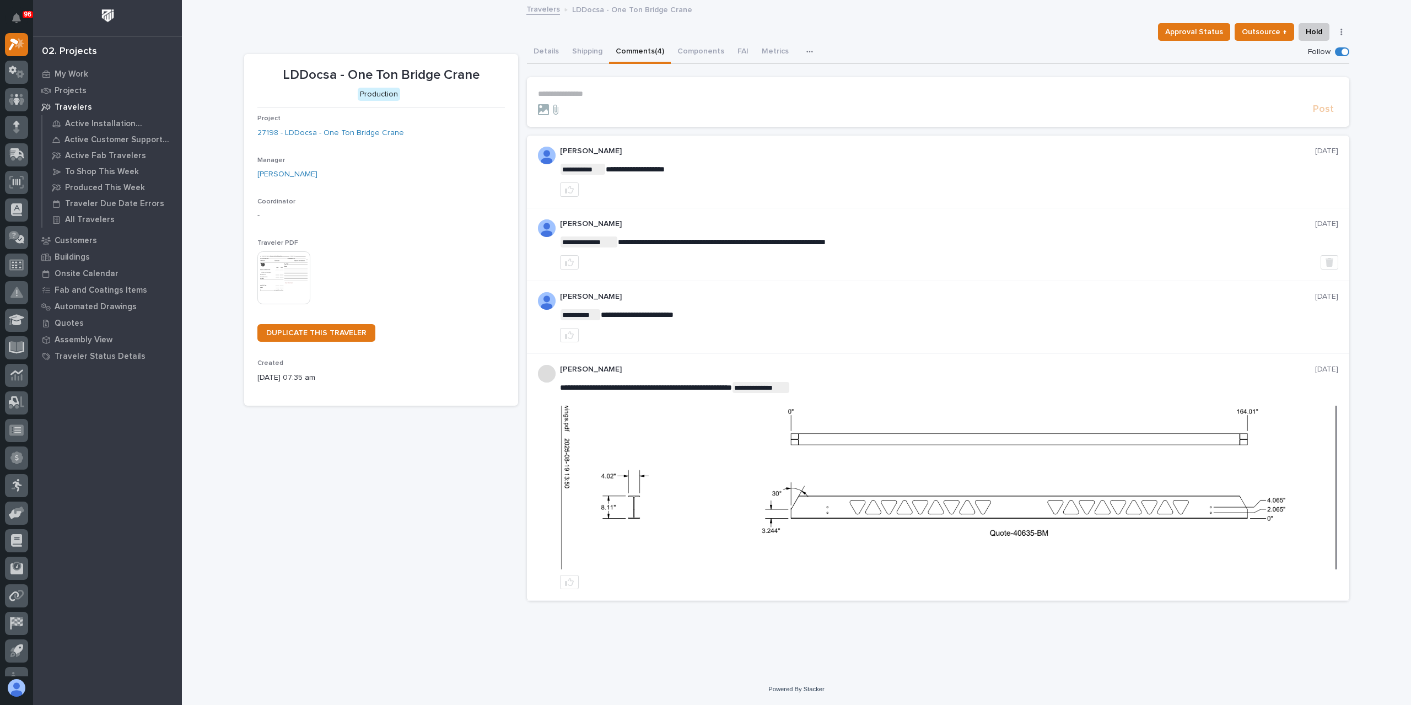
click at [596, 90] on p "**********" at bounding box center [938, 93] width 800 height 9
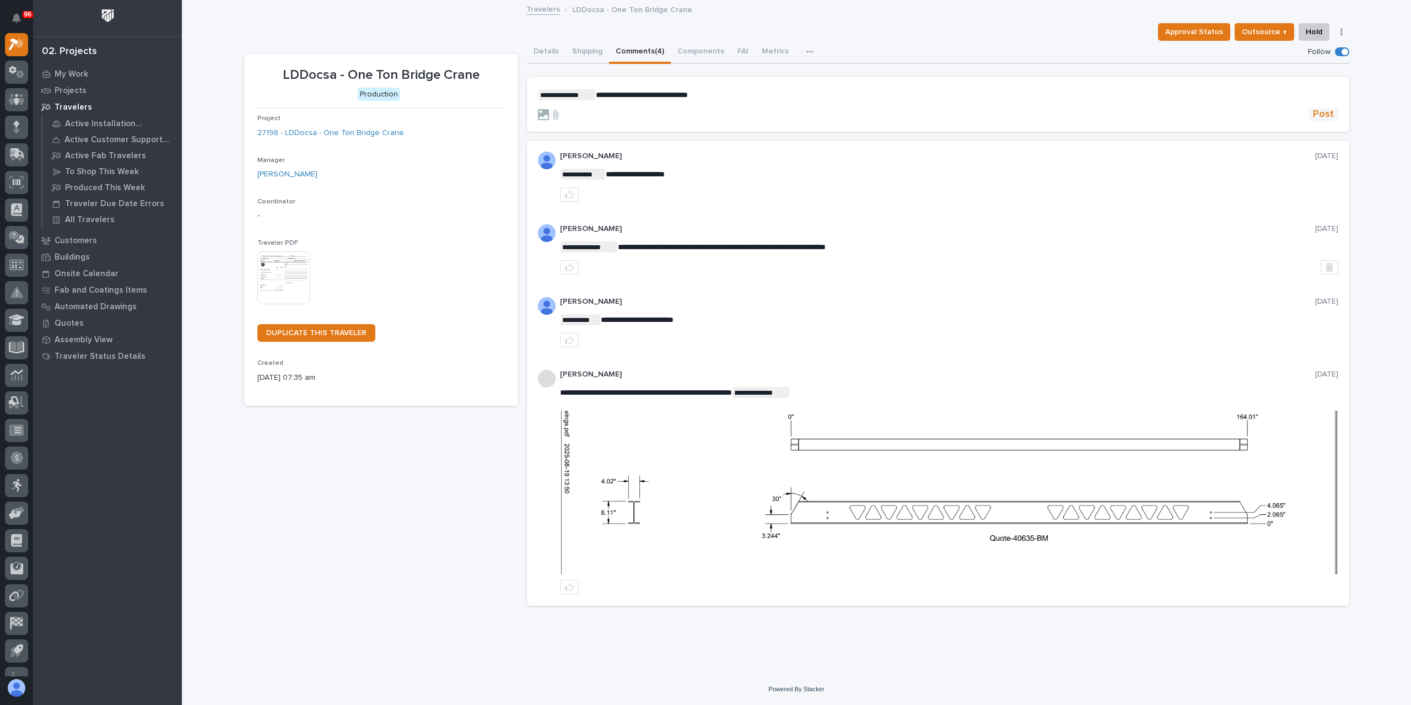
click at [1324, 109] on span "Post" at bounding box center [1323, 114] width 21 height 13
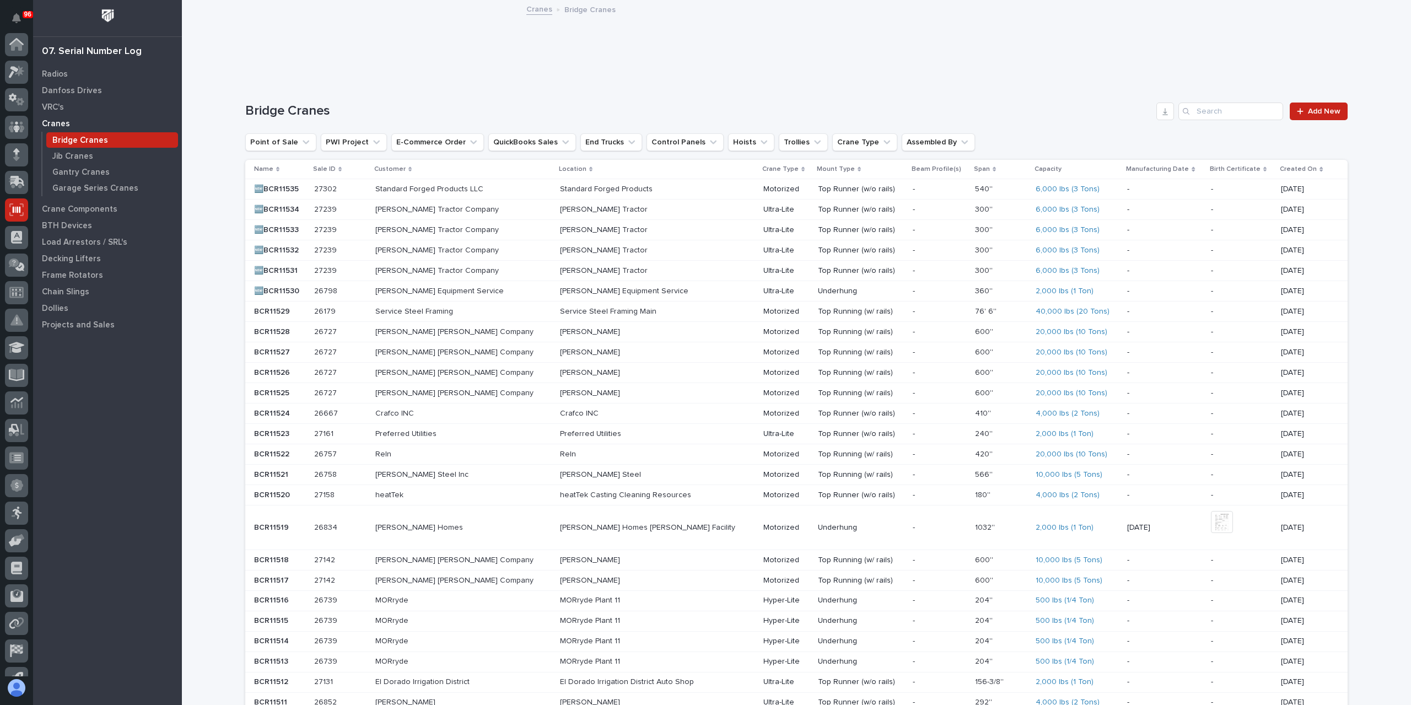
scroll to position [73, 0]
click at [359, 188] on p at bounding box center [340, 189] width 52 height 9
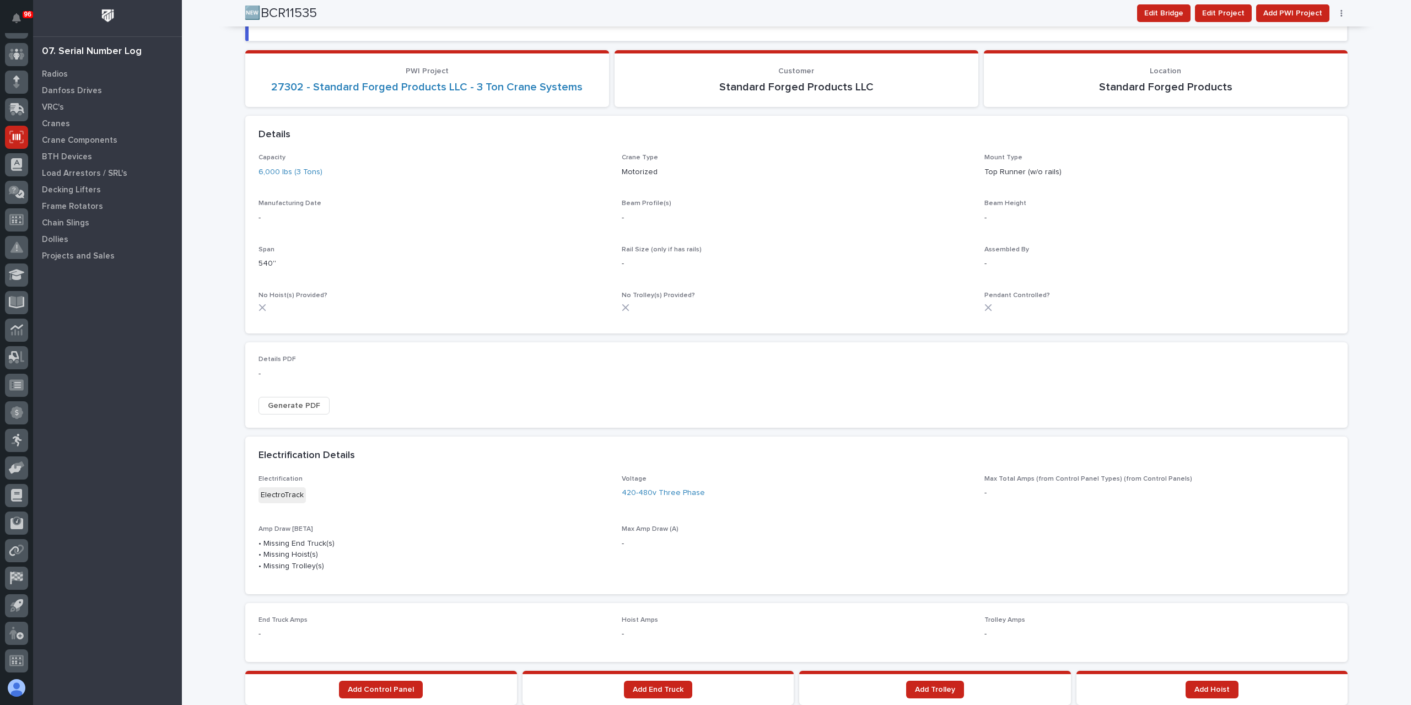
scroll to position [496, 0]
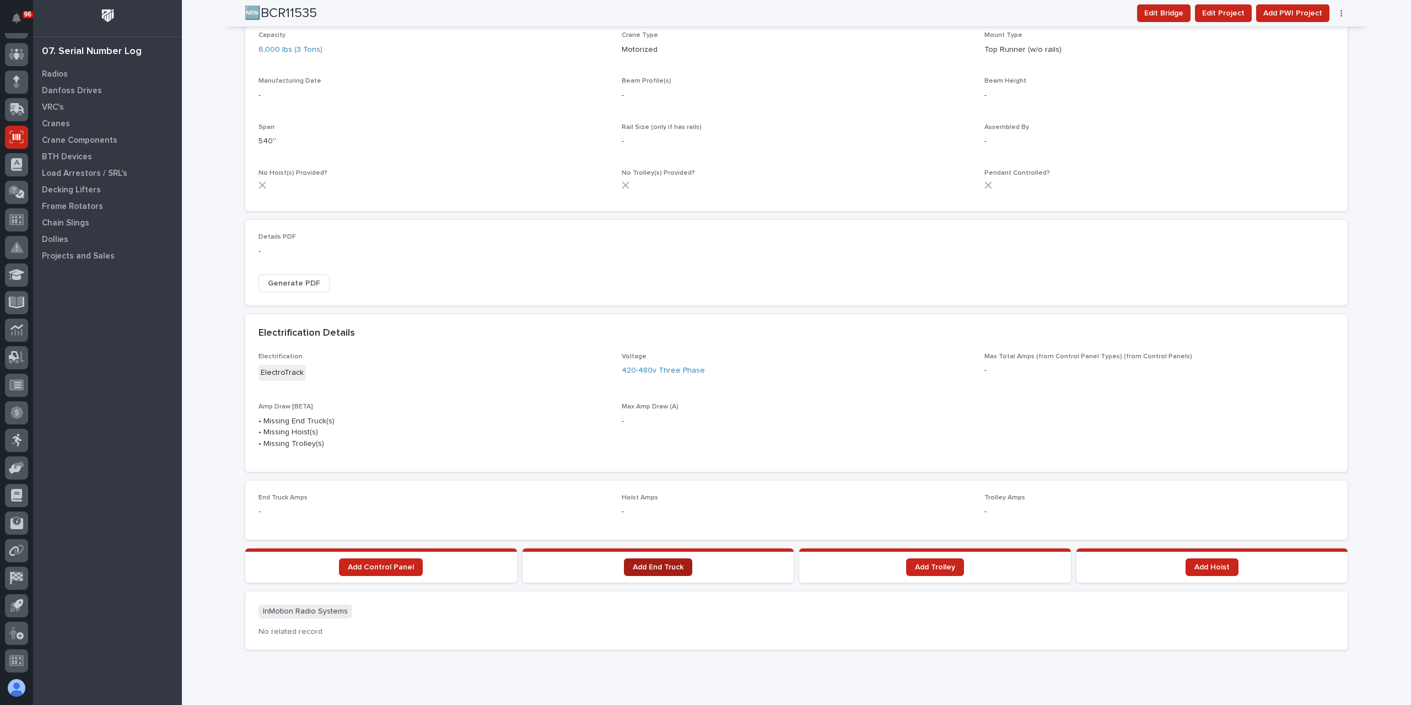
click at [633, 563] on span "Add End Truck" at bounding box center [658, 567] width 51 height 8
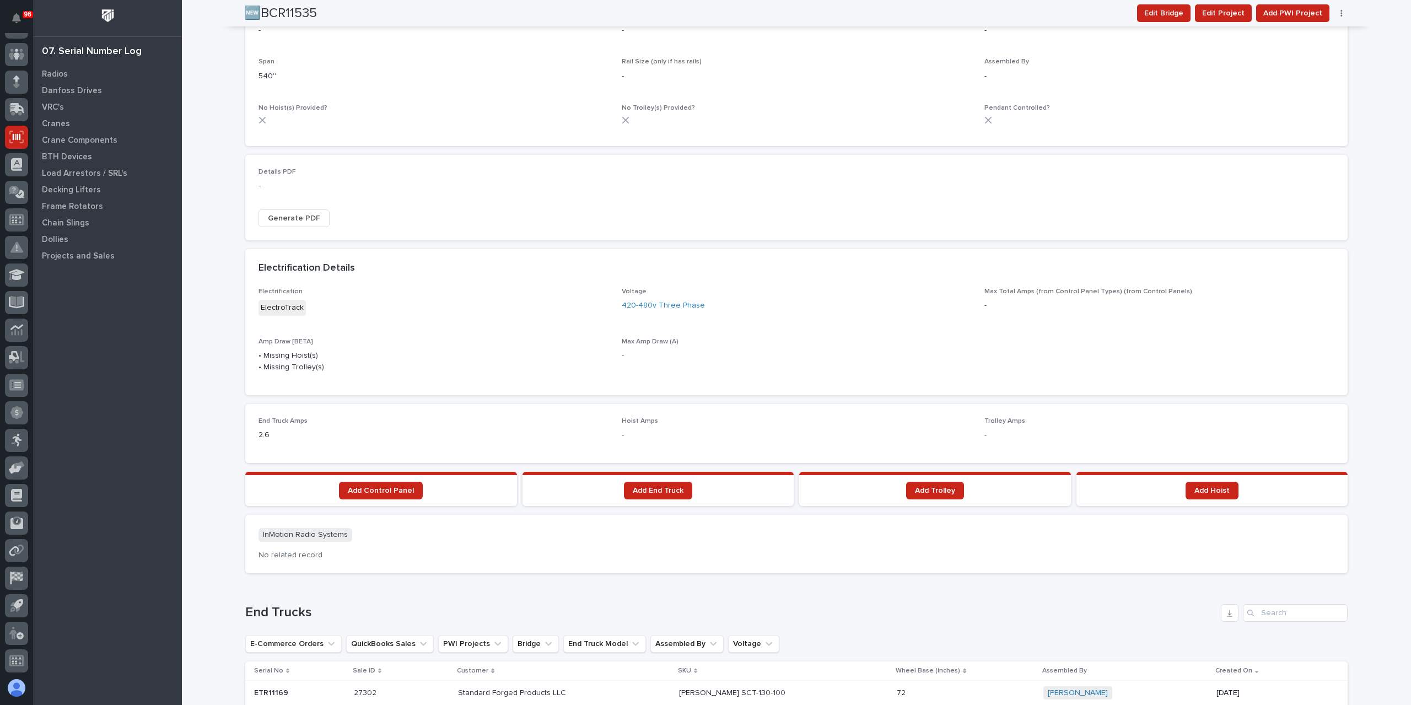
scroll to position [539, 0]
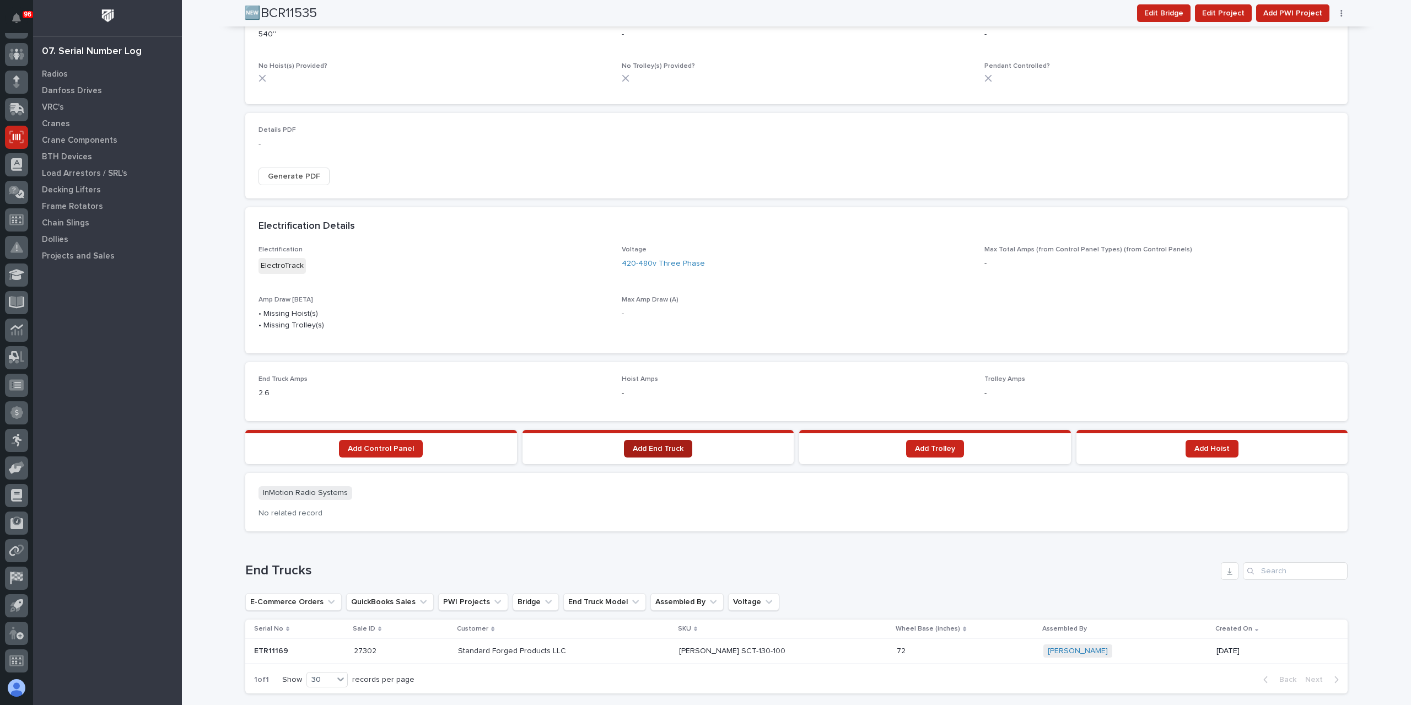
click at [644, 447] on span "Add End Truck" at bounding box center [658, 449] width 51 height 8
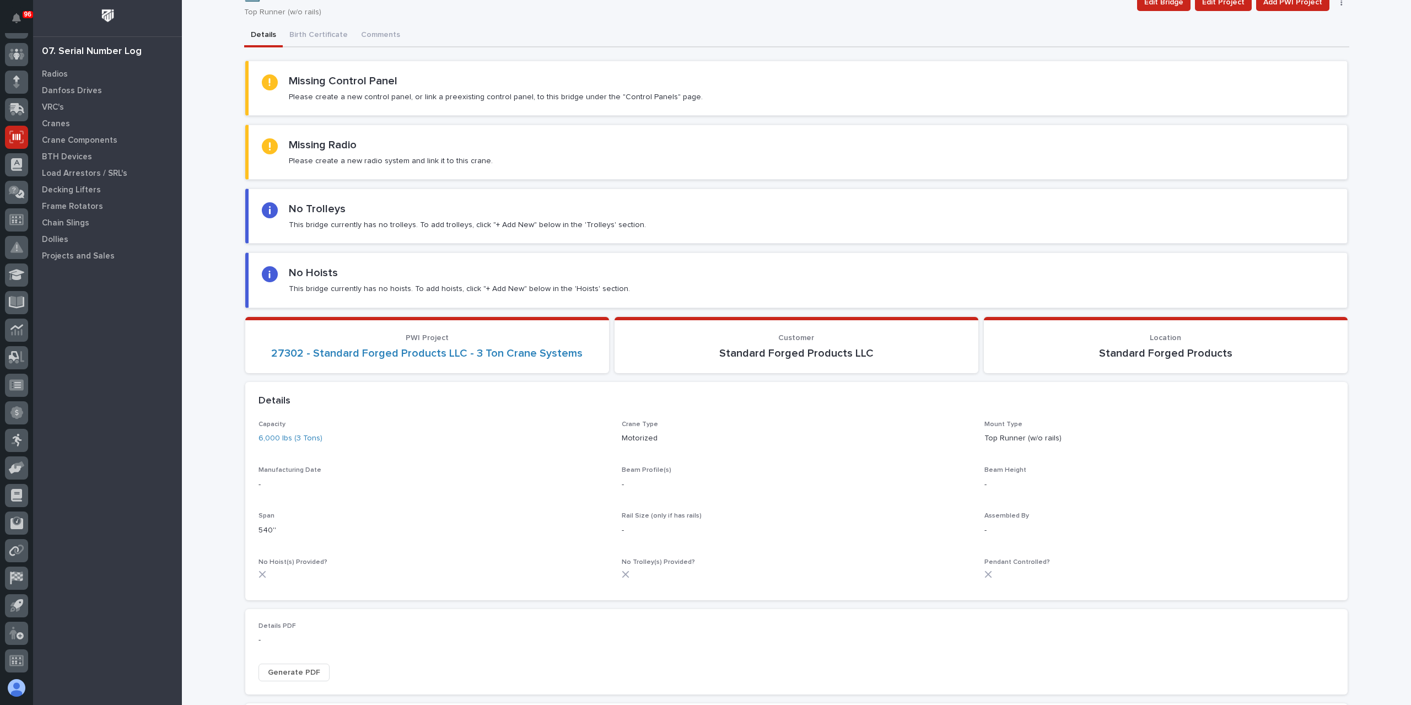
scroll to position [0, 0]
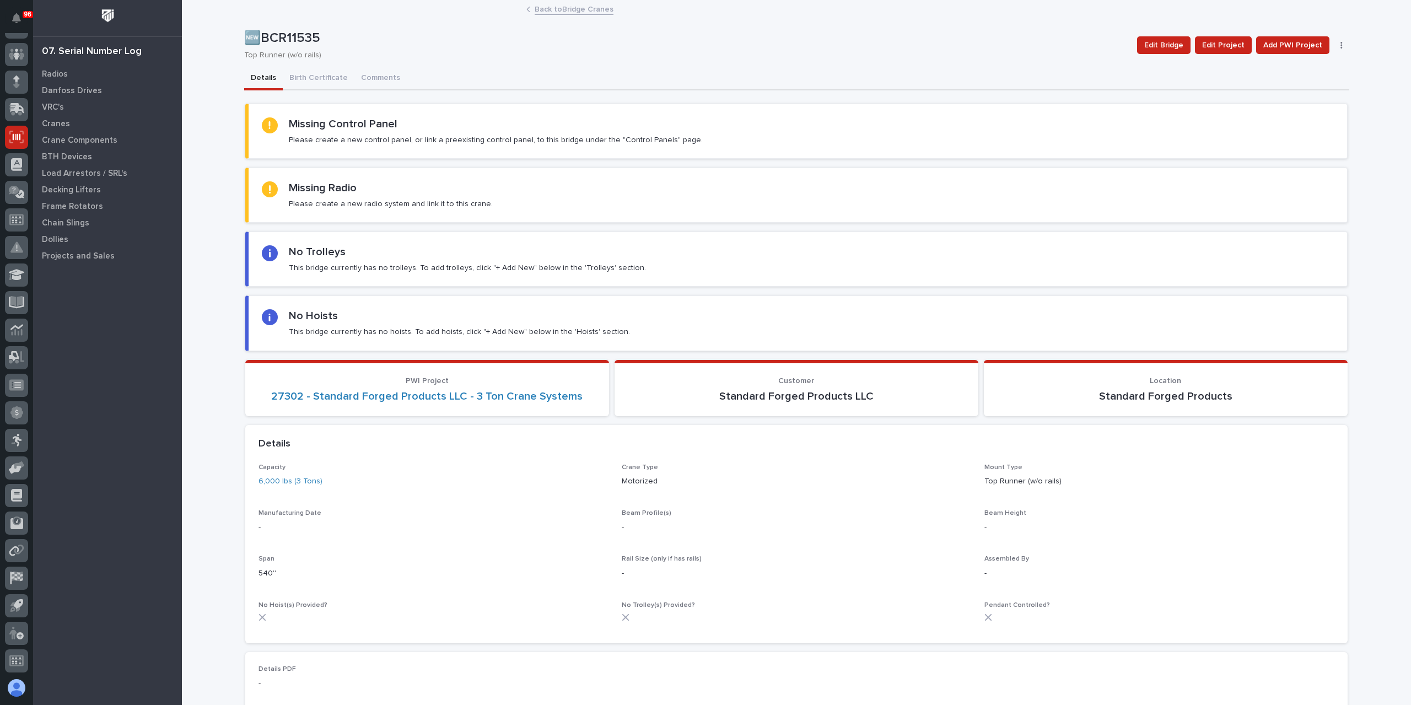
click at [584, 15] on div "Back to Bridge Cranes" at bounding box center [796, 9] width 551 height 15
click at [586, 8] on link "Back to Bridge Cranes" at bounding box center [574, 8] width 79 height 13
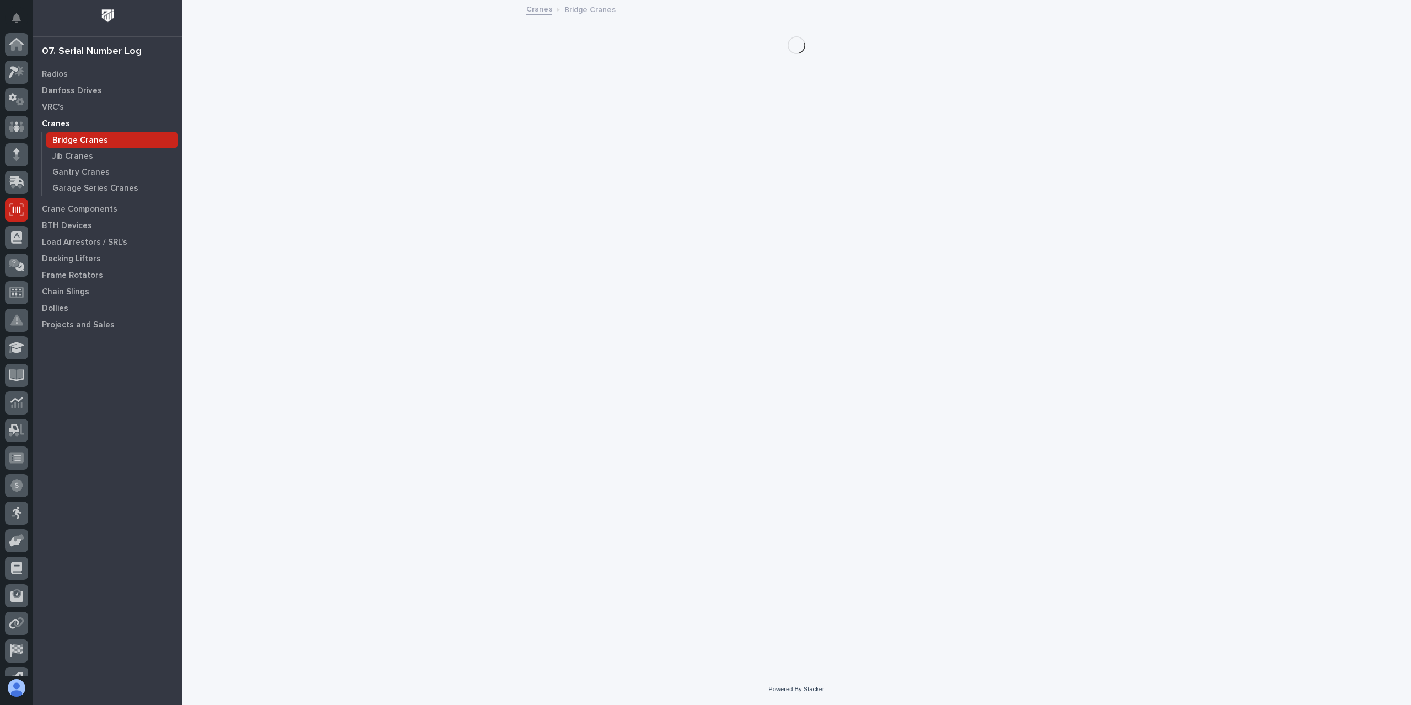
scroll to position [73, 0]
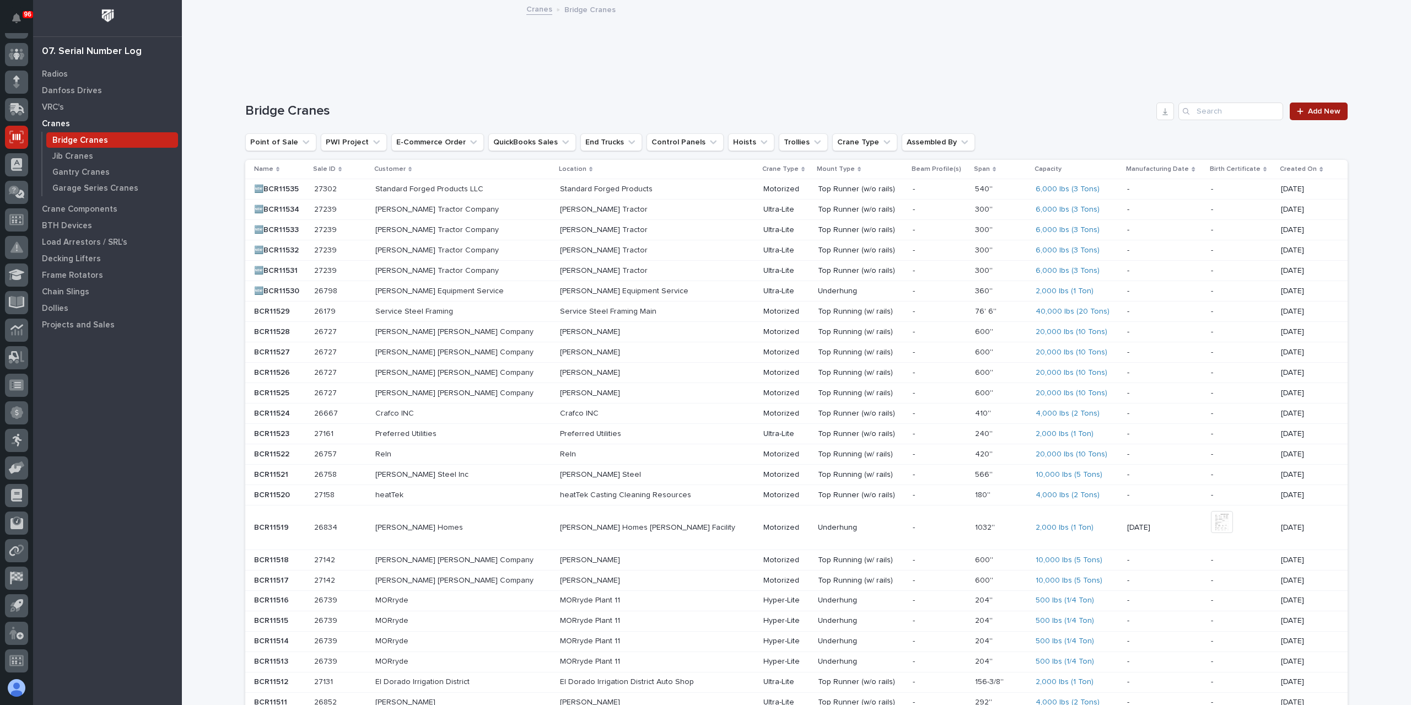
click at [1319, 117] on link "Add New" at bounding box center [1319, 112] width 58 height 18
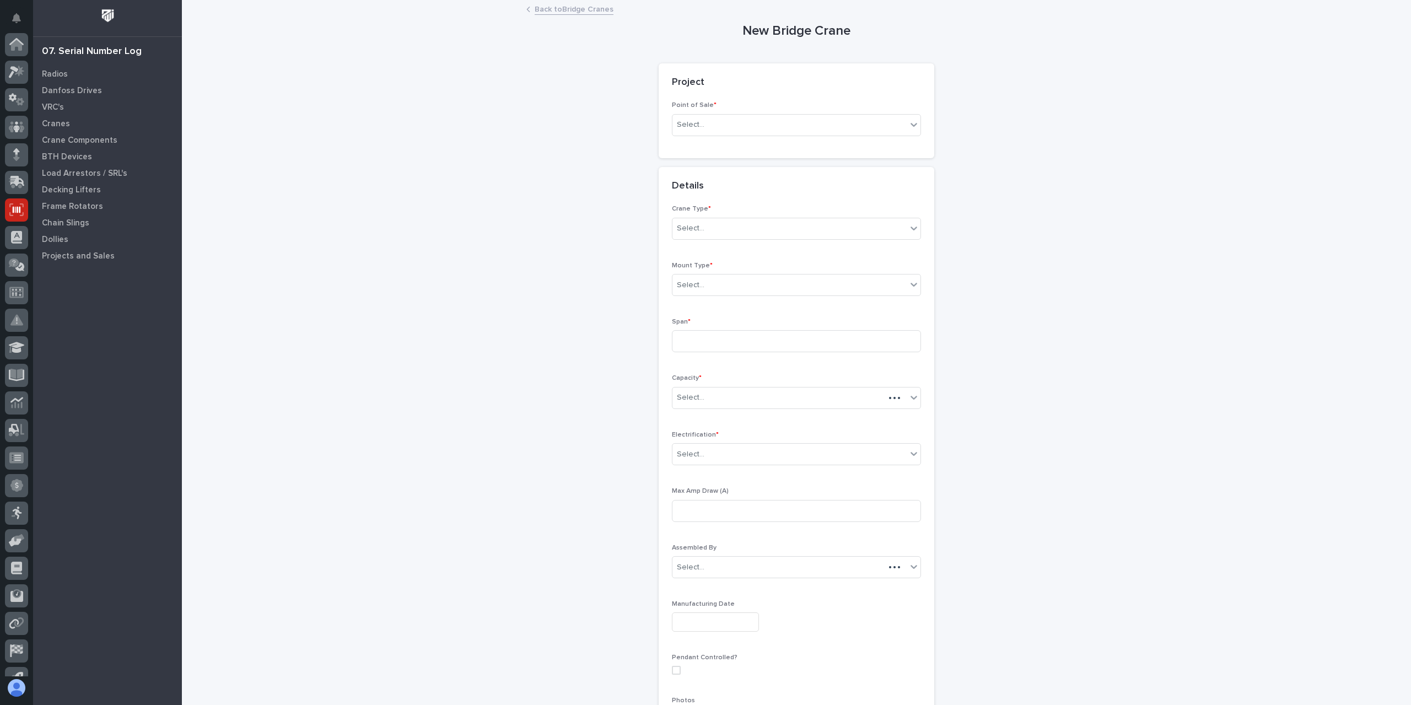
scroll to position [73, 0]
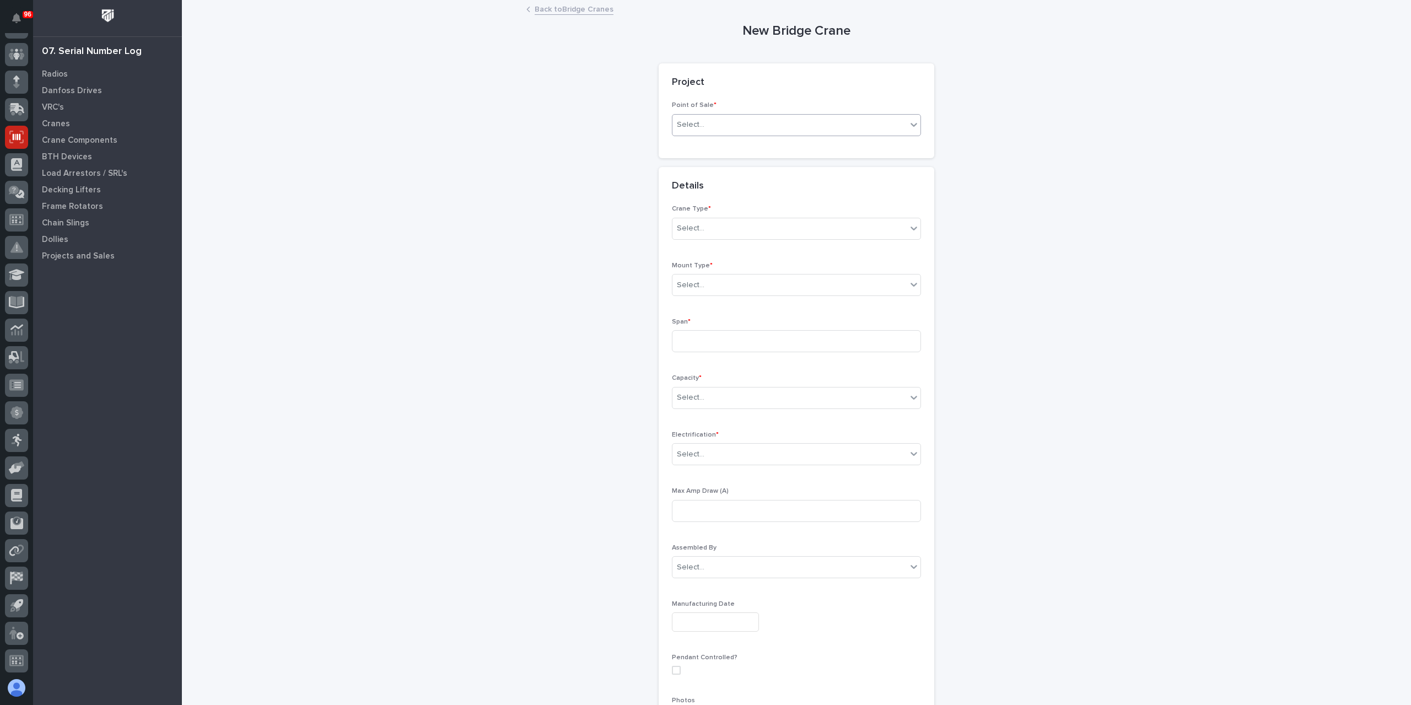
click at [722, 133] on div "Select..." at bounding box center [789, 125] width 234 height 18
click at [715, 148] on div "PWI Projects" at bounding box center [792, 145] width 248 height 19
click at [705, 212] on div "Select..." at bounding box center [764, 203] width 185 height 22
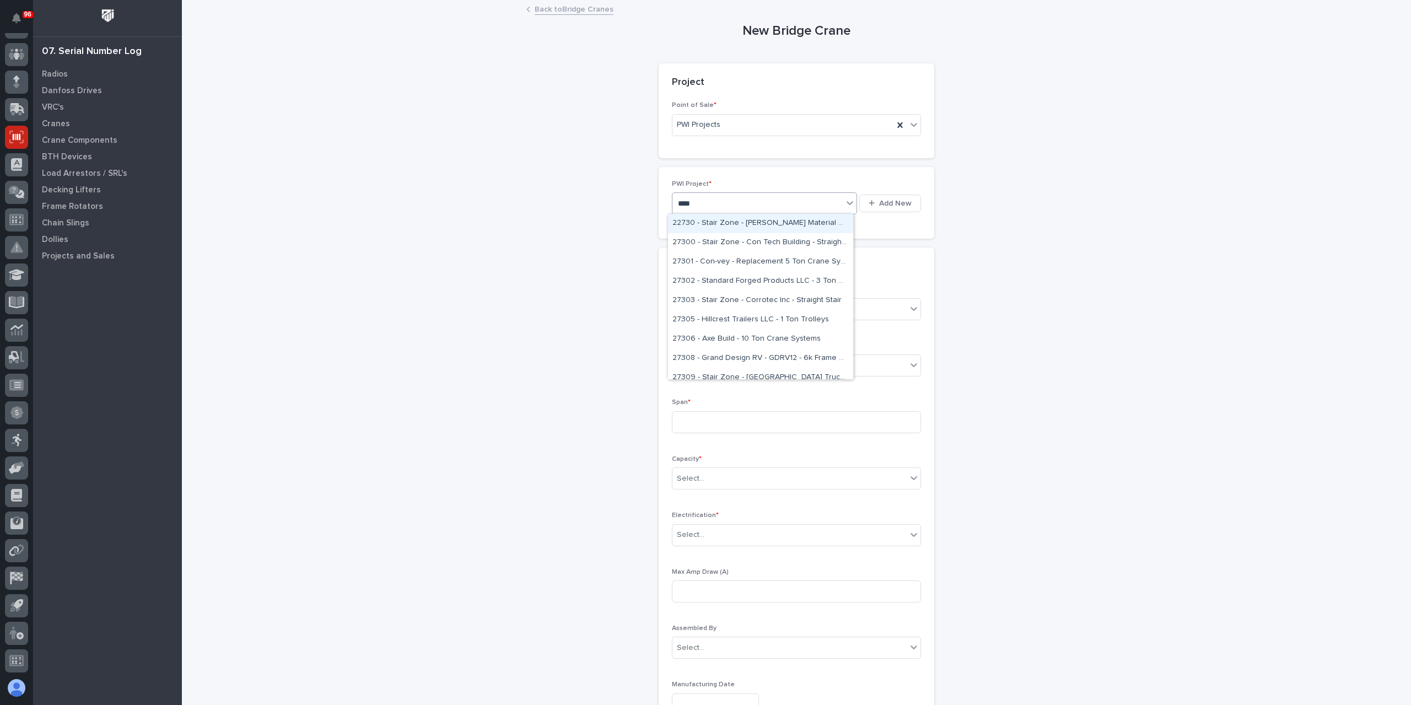
type input "*****"
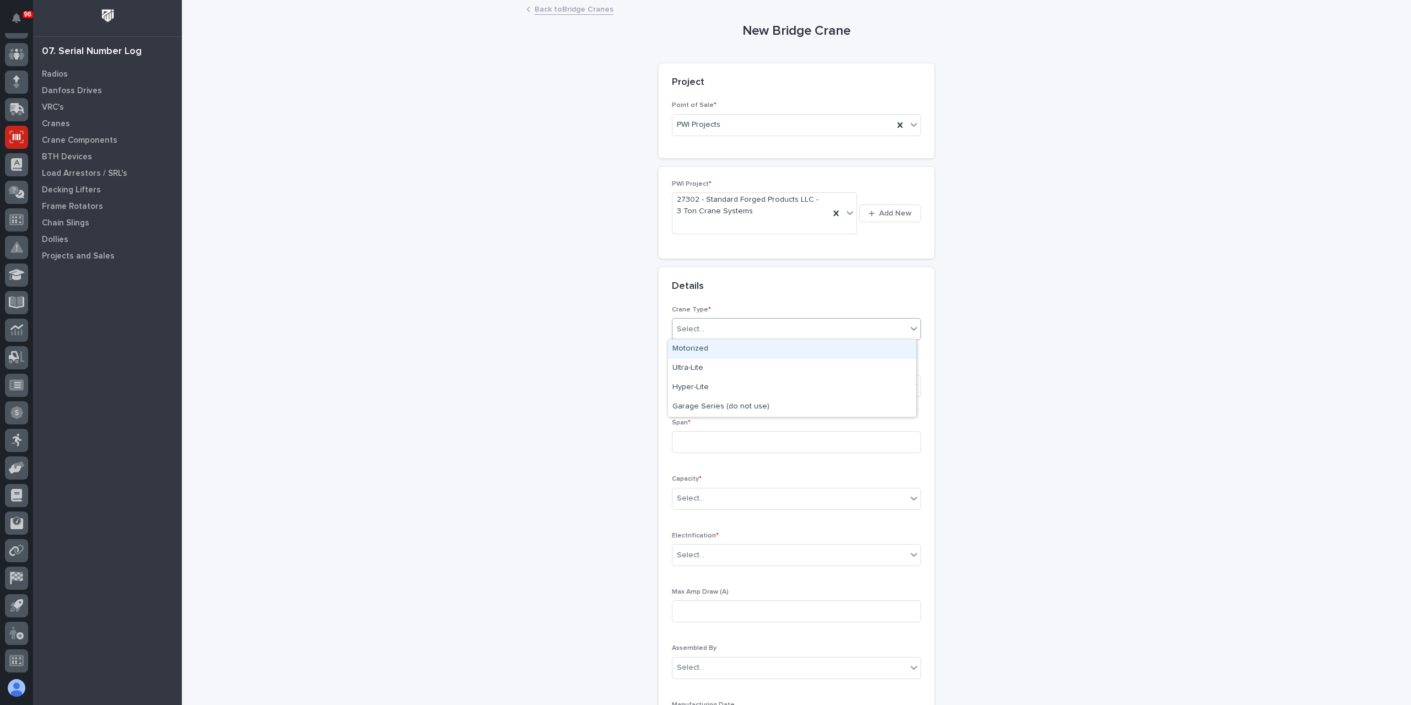
click at [724, 335] on div "Select..." at bounding box center [789, 329] width 234 height 18
click at [701, 350] on div "Motorized" at bounding box center [792, 348] width 248 height 19
click at [708, 379] on div "Select..." at bounding box center [789, 385] width 234 height 18
click at [738, 430] on div "Top Runner (w/o rails)" at bounding box center [792, 424] width 248 height 19
click at [715, 439] on input at bounding box center [796, 442] width 249 height 22
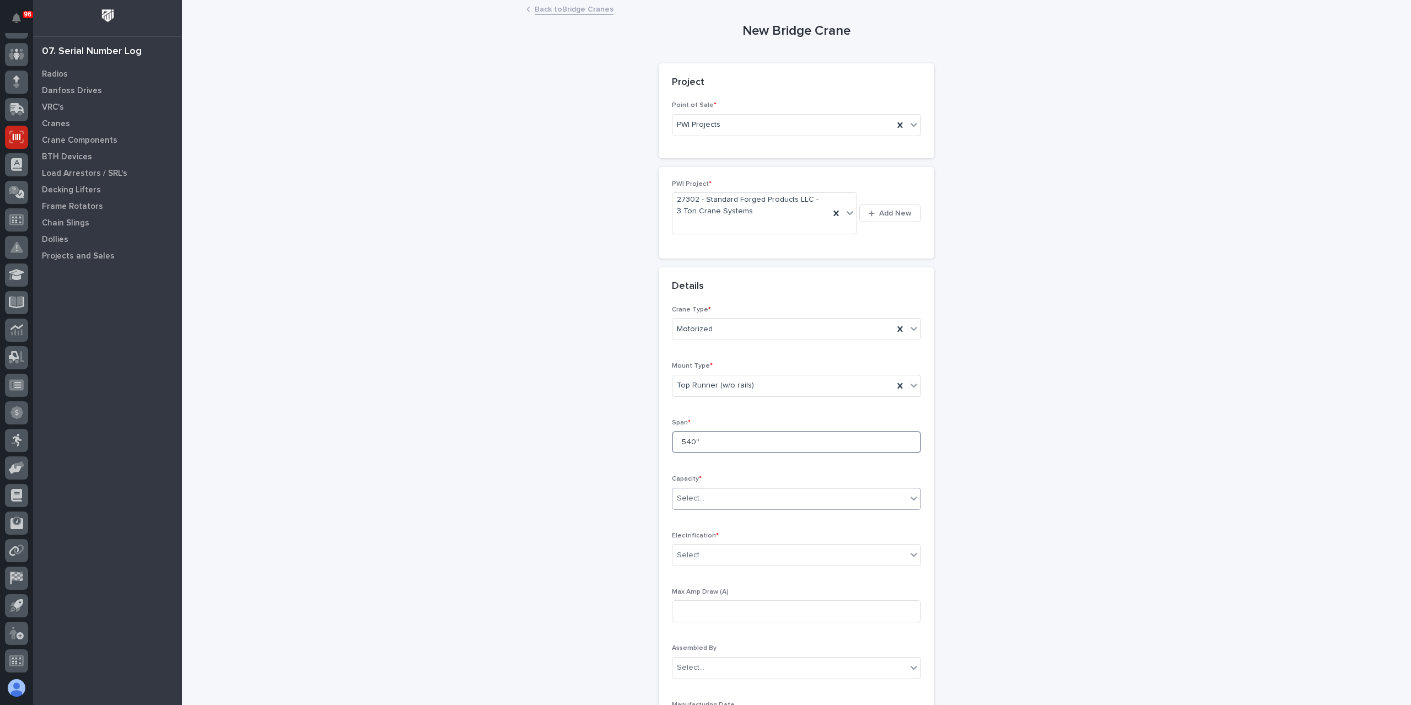
type input "540''"
click at [713, 490] on div "Select..." at bounding box center [789, 498] width 234 height 18
click at [699, 563] on div "6,000 lbs (3 Tons)" at bounding box center [792, 567] width 248 height 19
click at [695, 554] on div "Select..." at bounding box center [691, 555] width 28 height 12
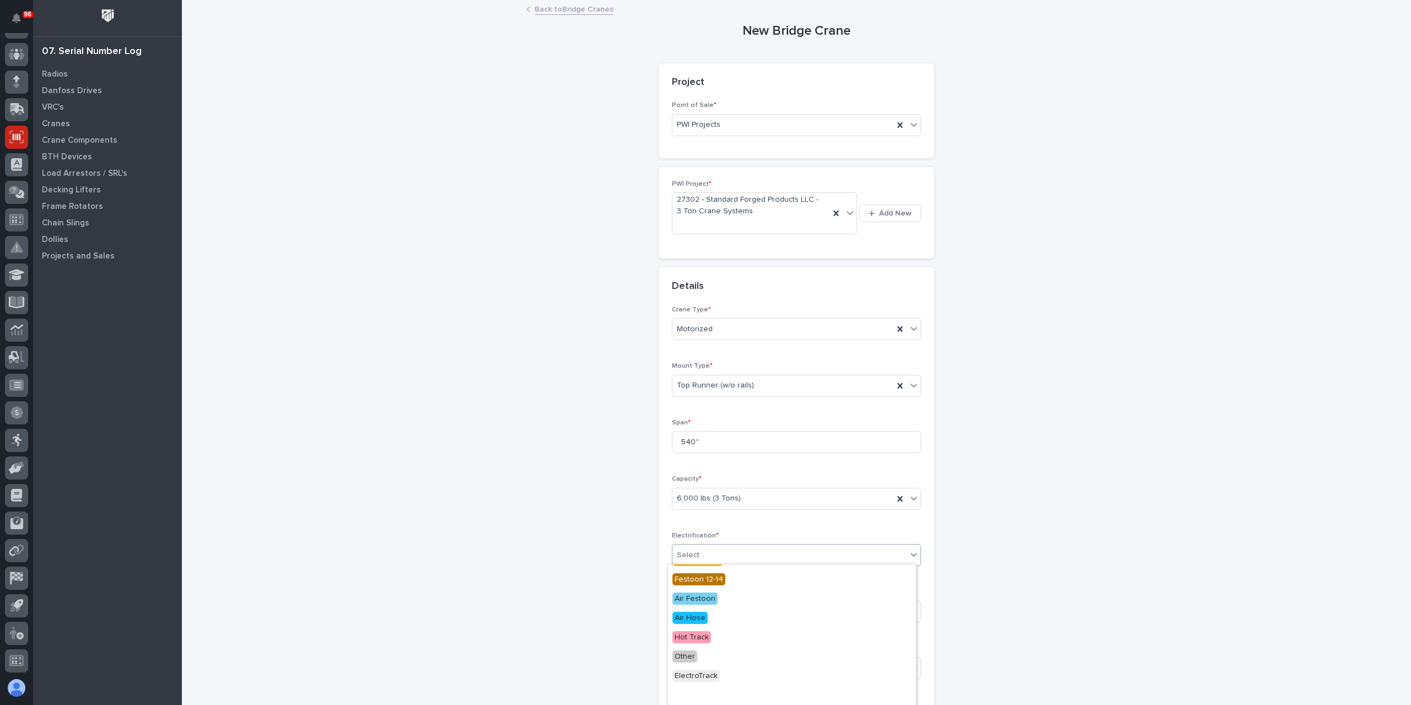
scroll to position [109, 0]
click at [703, 657] on span "ElectroTrack" at bounding box center [695, 657] width 47 height 12
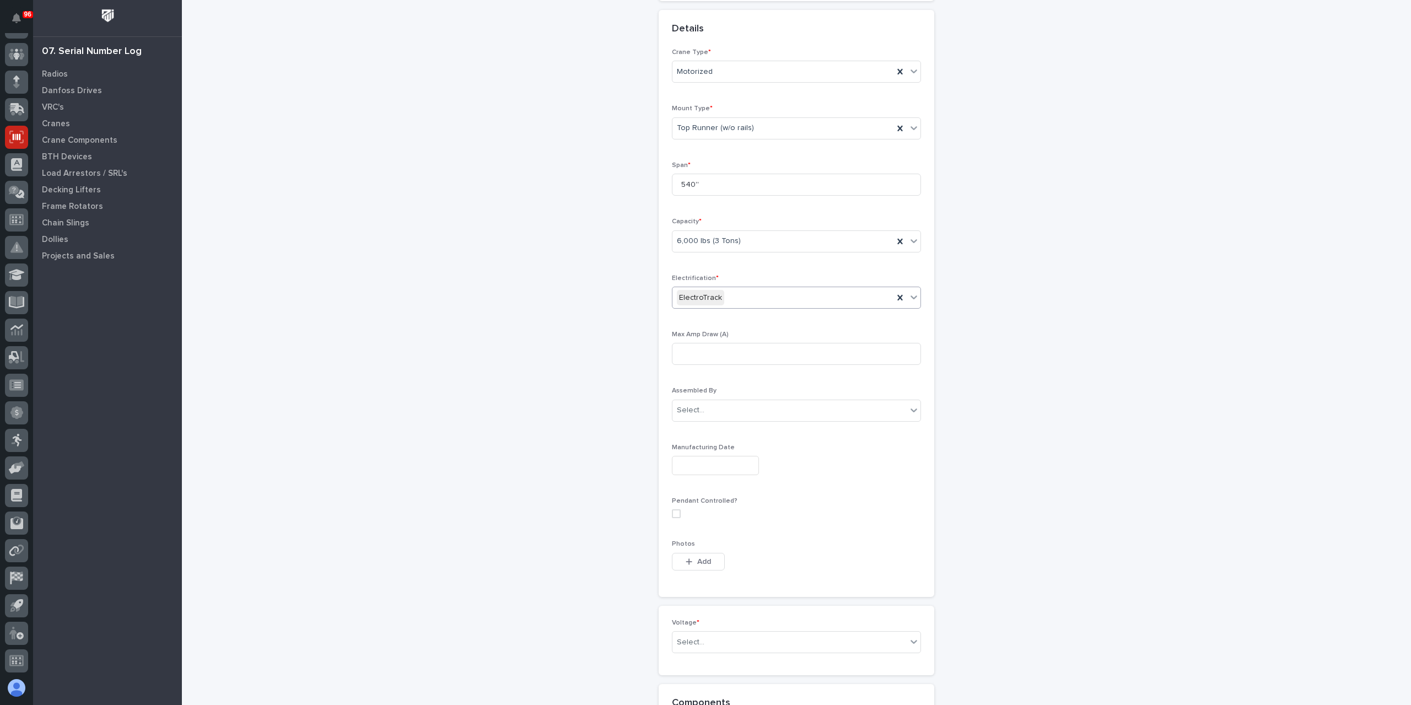
scroll to position [423, 0]
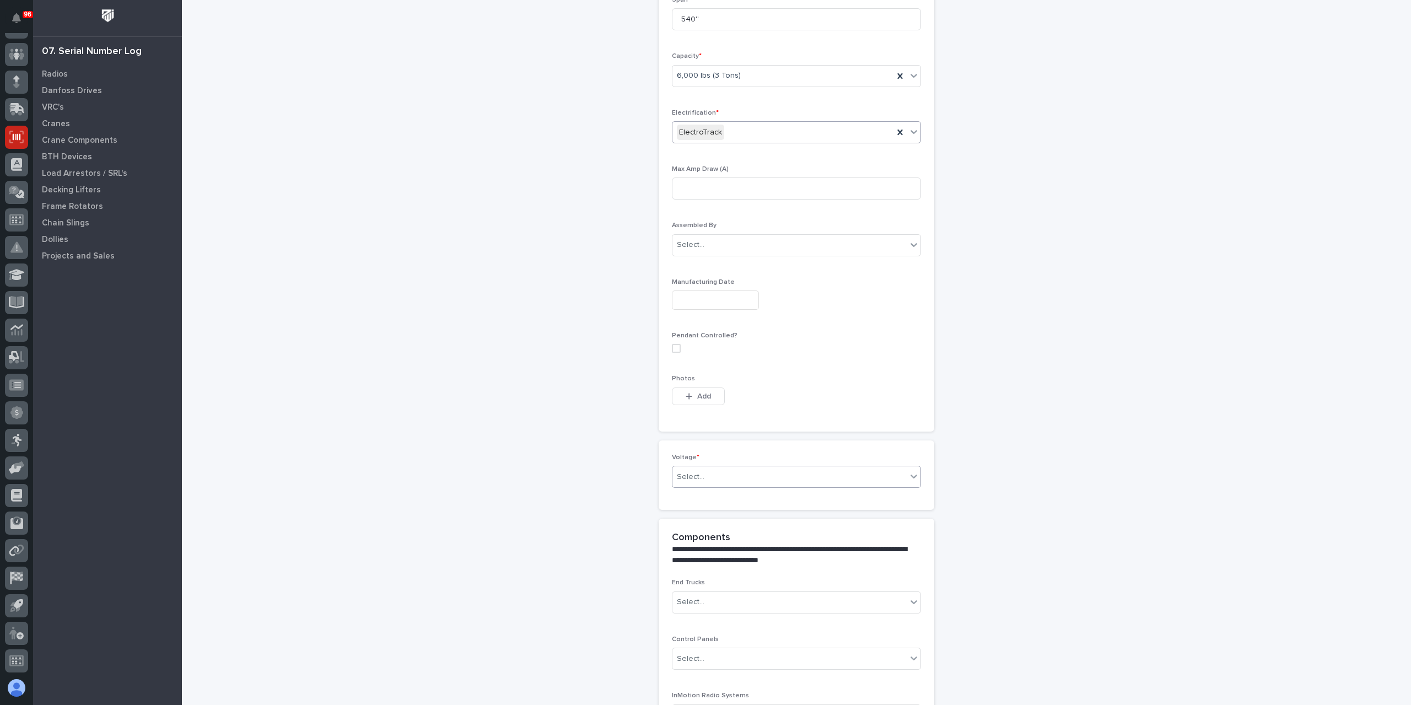
click at [702, 468] on div "Select..." at bounding box center [789, 477] width 234 height 18
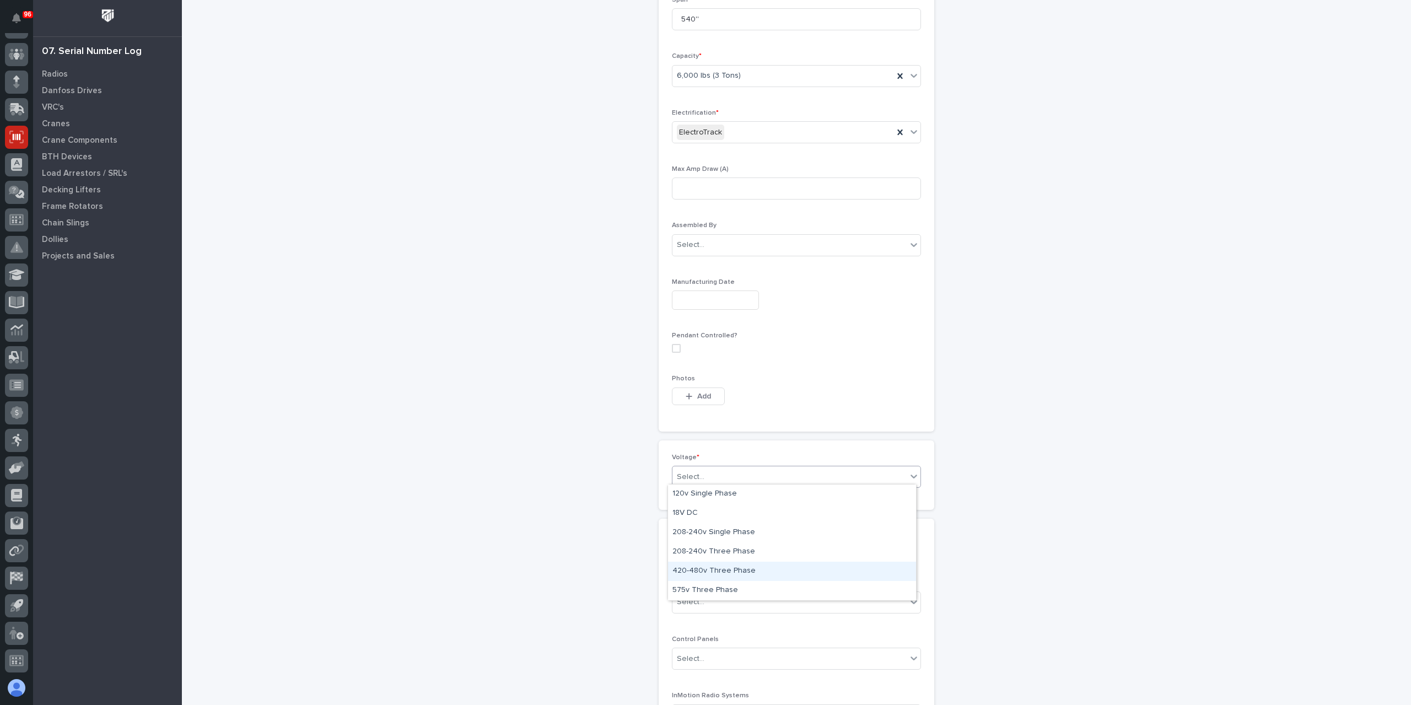
click at [724, 576] on div "420-480v Three Phase" at bounding box center [792, 571] width 248 height 19
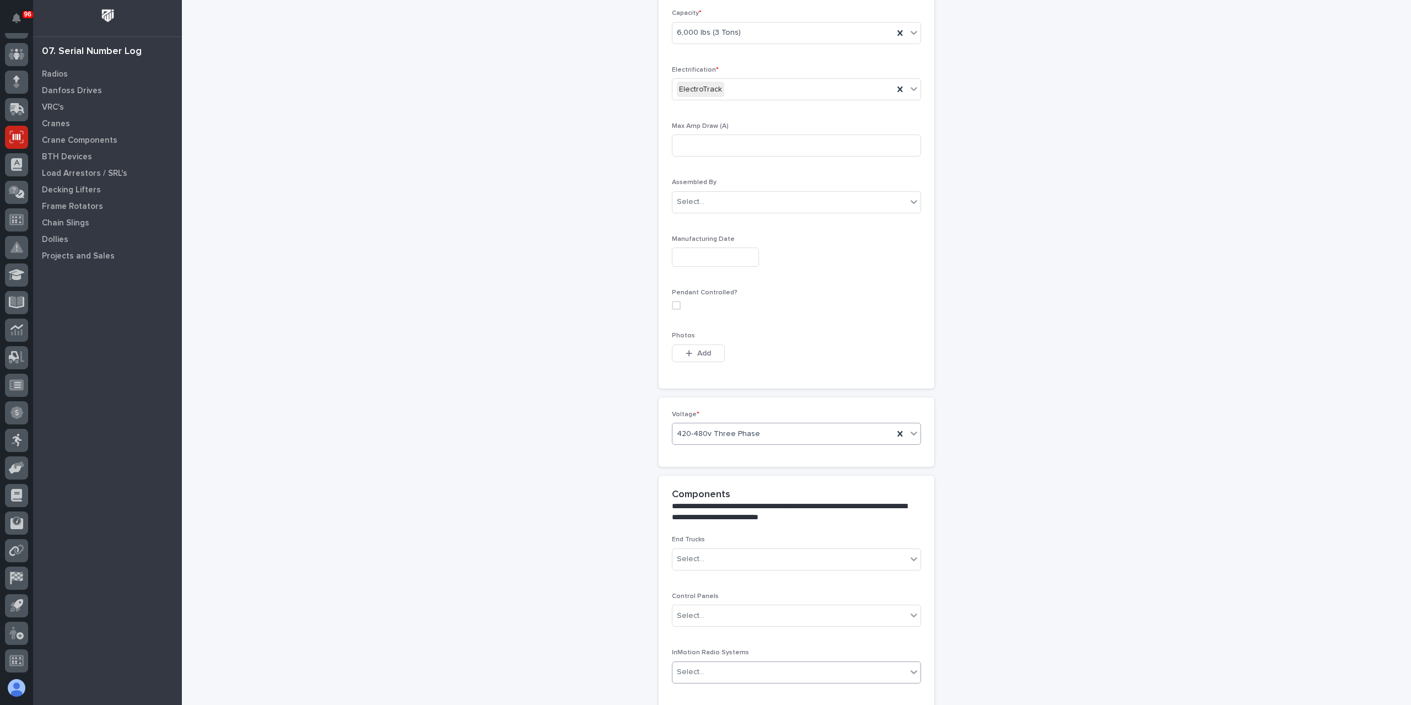
scroll to position [643, 0]
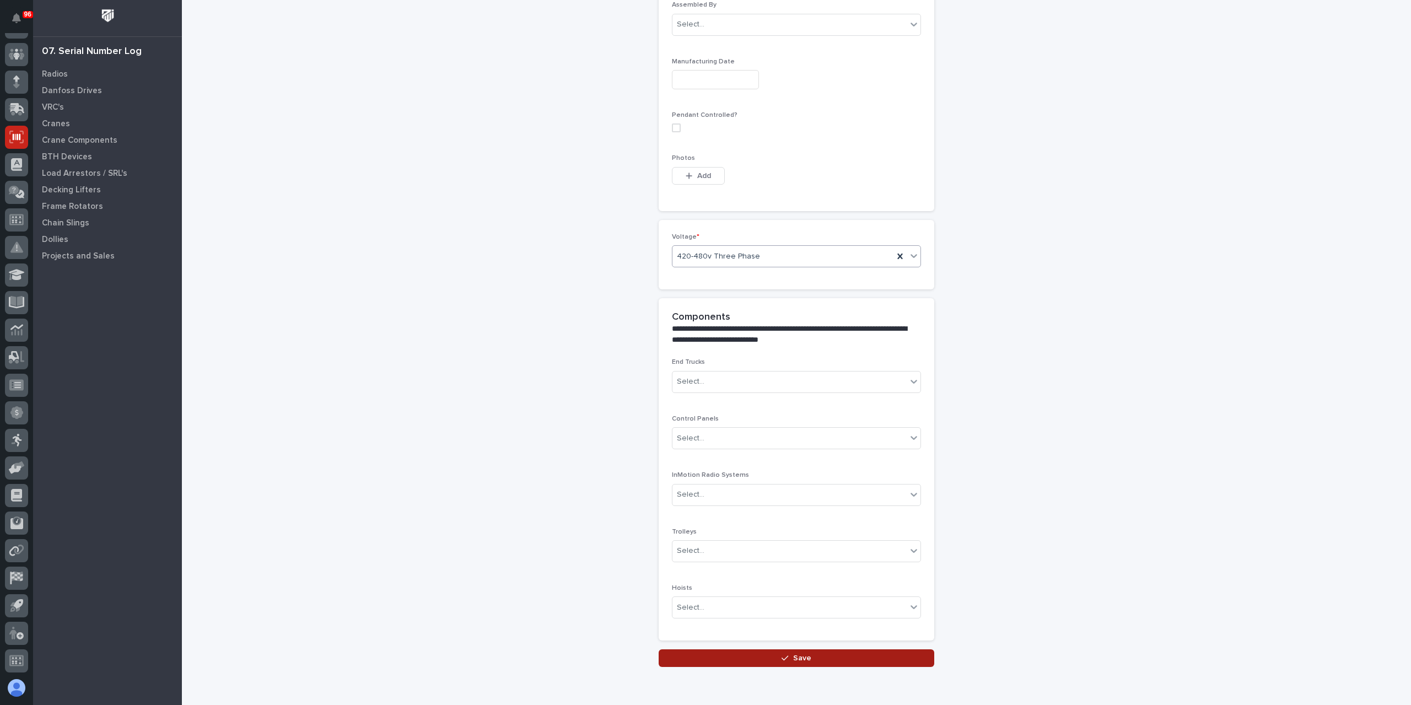
click at [756, 649] on button "Save" at bounding box center [797, 658] width 276 height 18
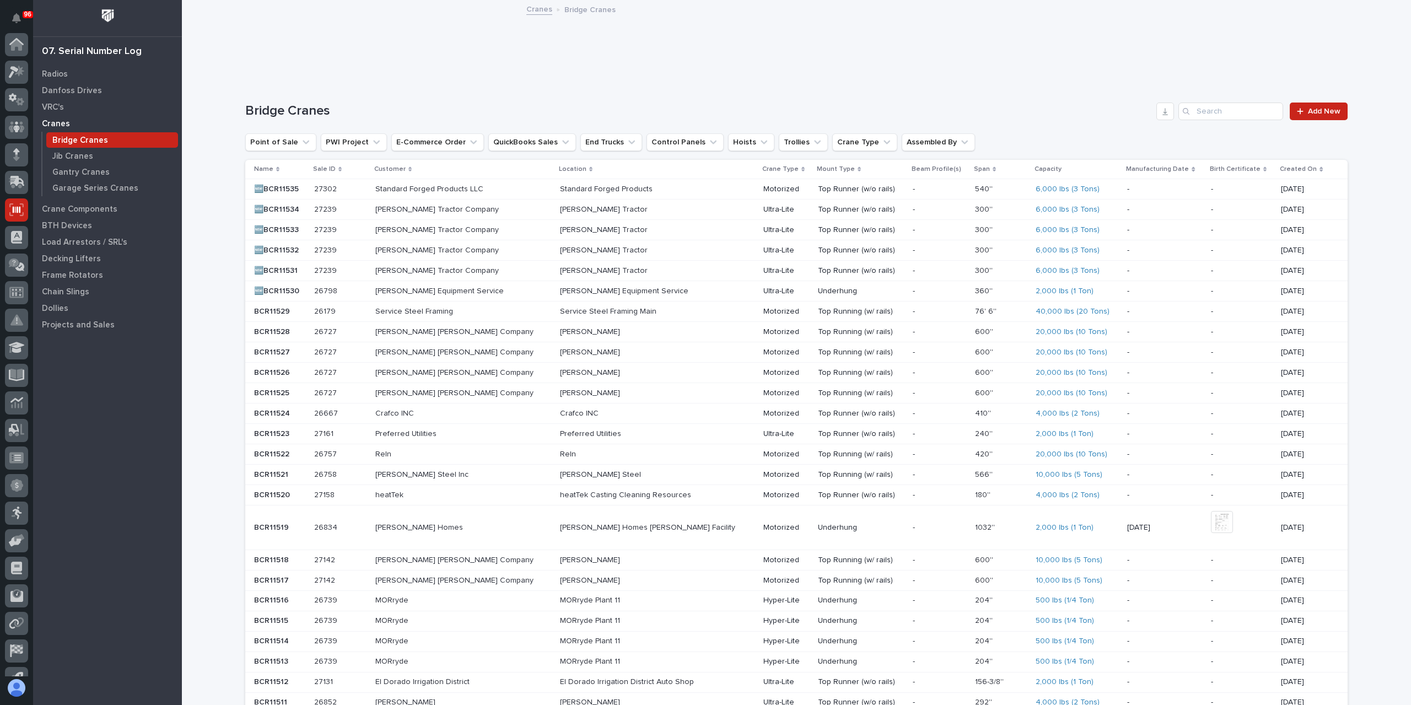
scroll to position [73, 0]
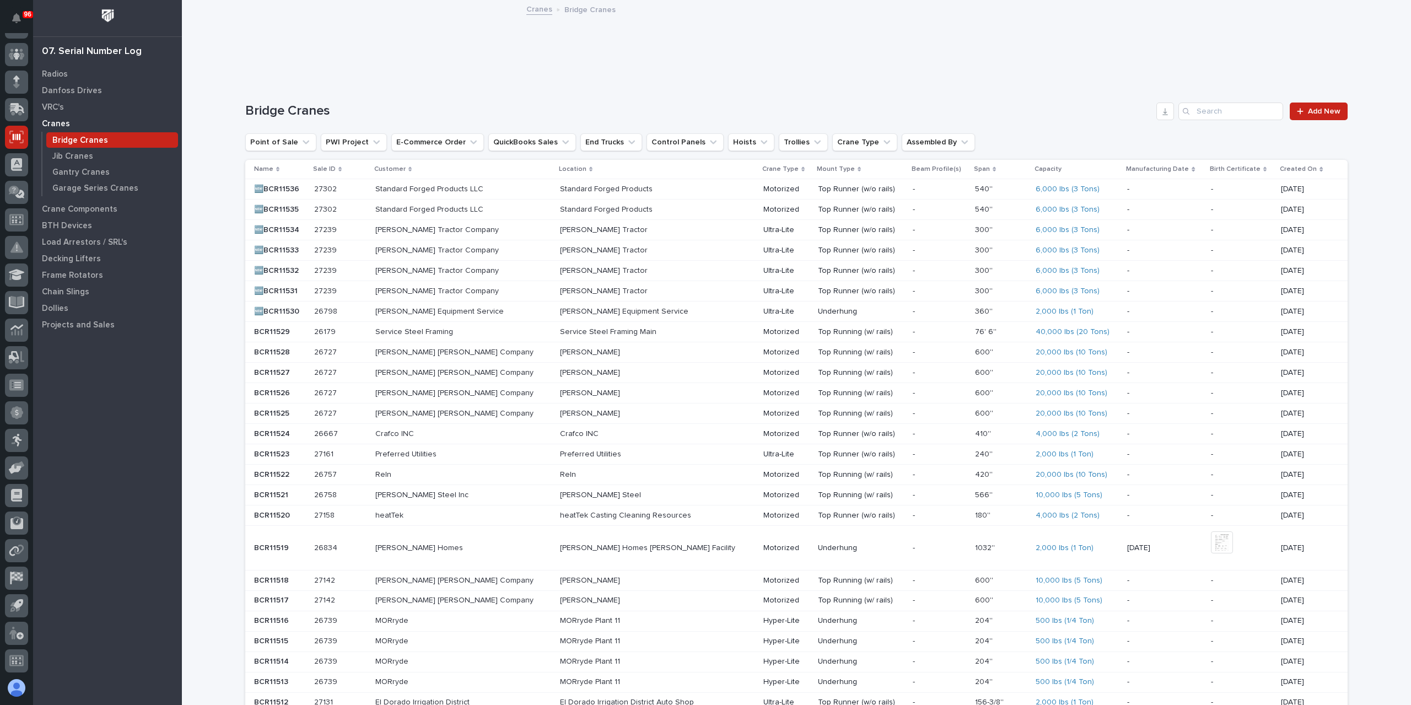
click at [348, 184] on div "27302 27302" at bounding box center [340, 189] width 52 height 18
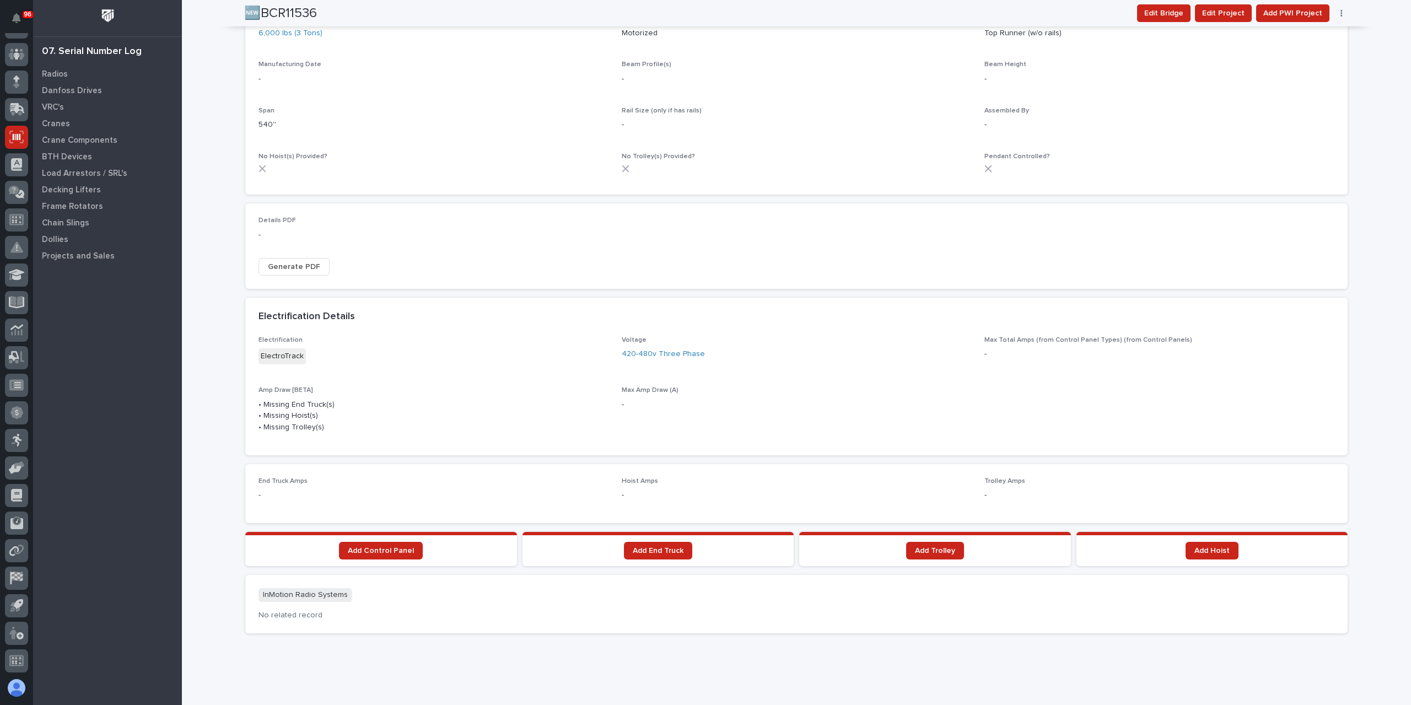
scroll to position [533, 0]
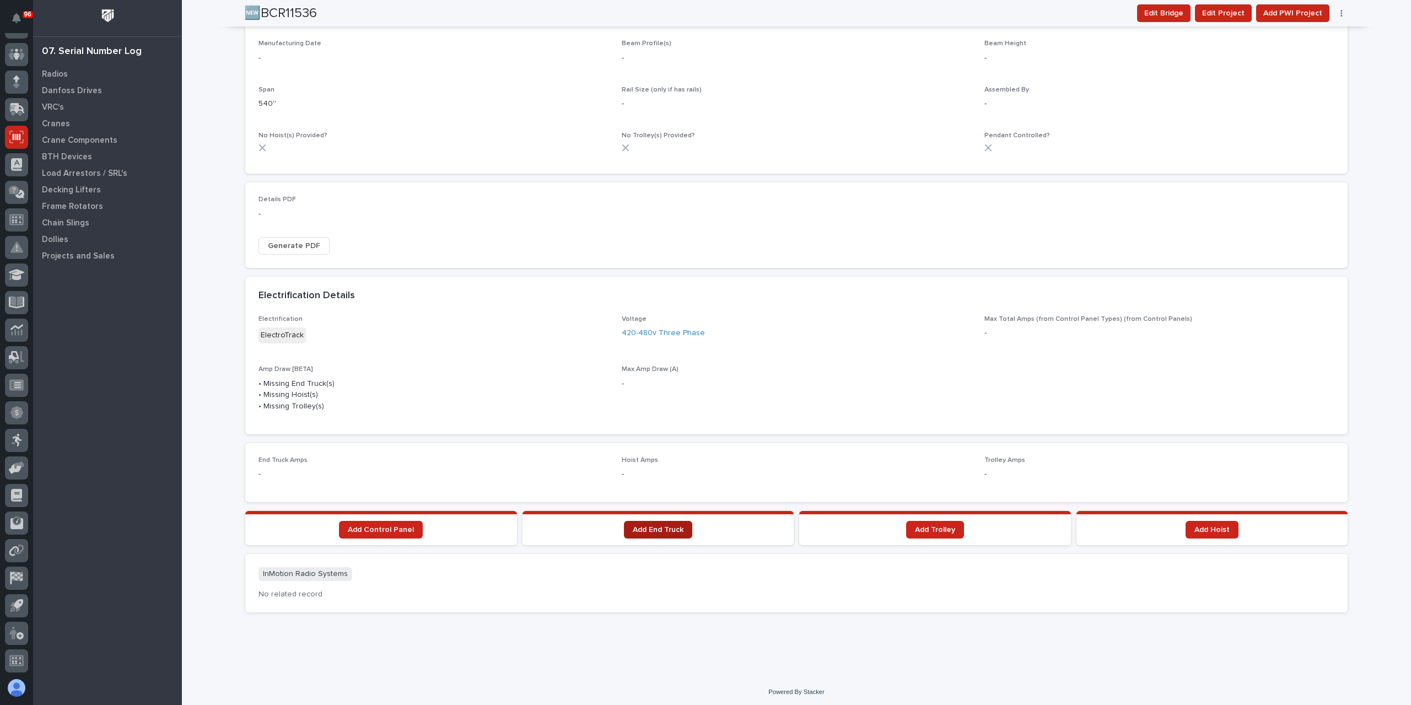
click at [678, 526] on span "Add End Truck" at bounding box center [658, 530] width 51 height 8
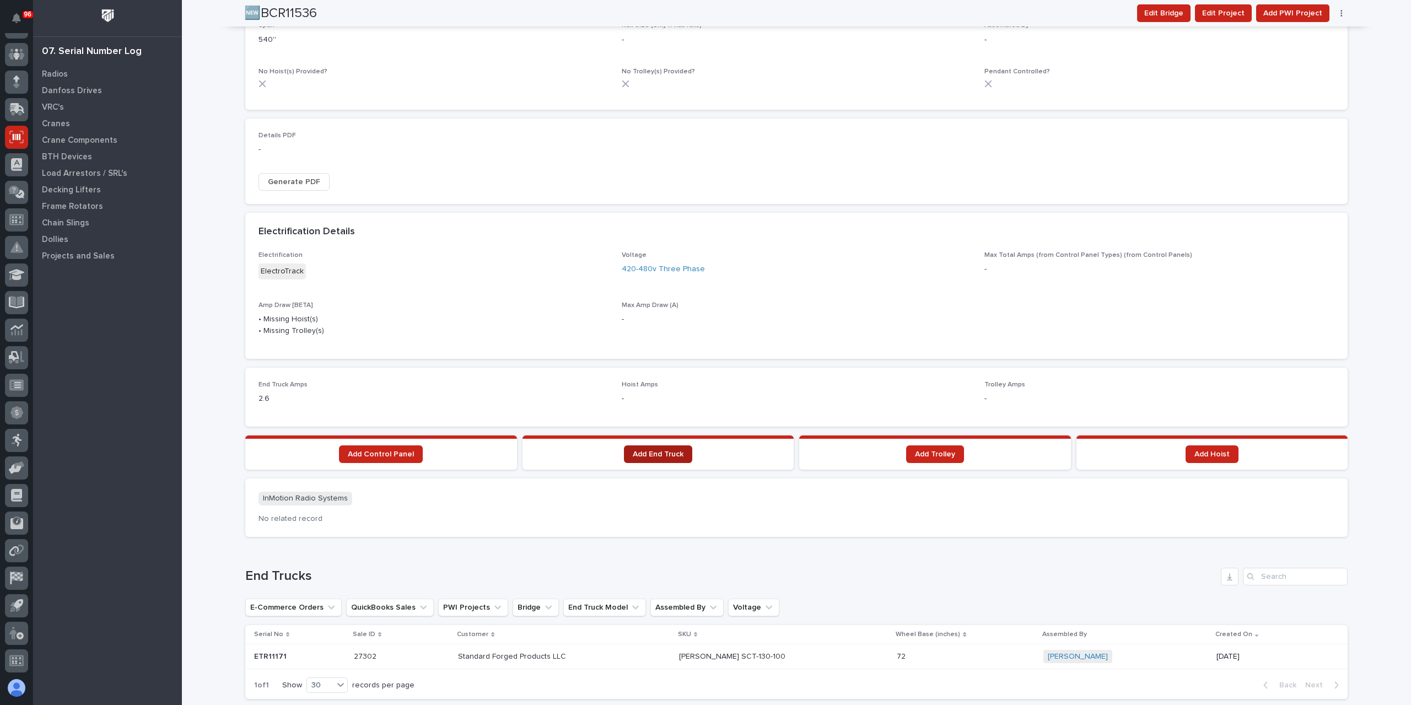
scroll to position [577, 0]
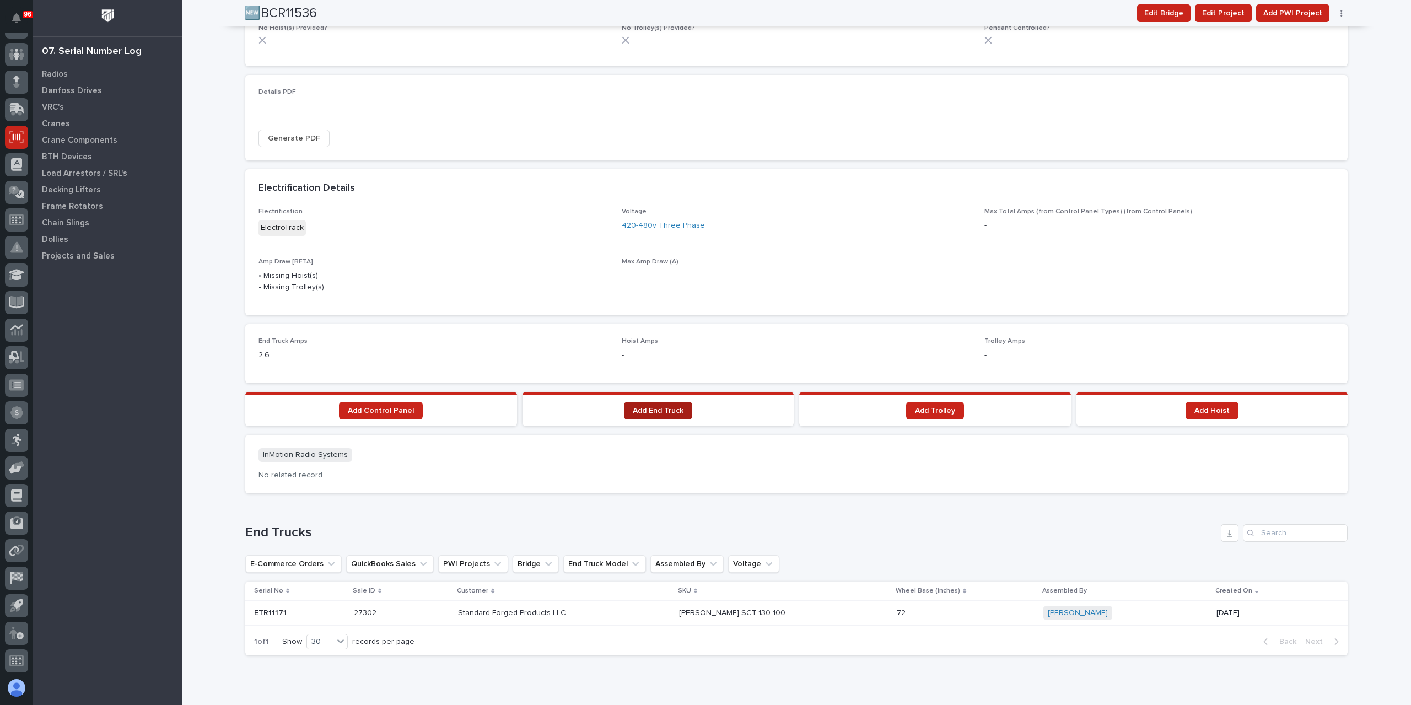
click at [637, 402] on link "Add End Truck" at bounding box center [658, 411] width 68 height 18
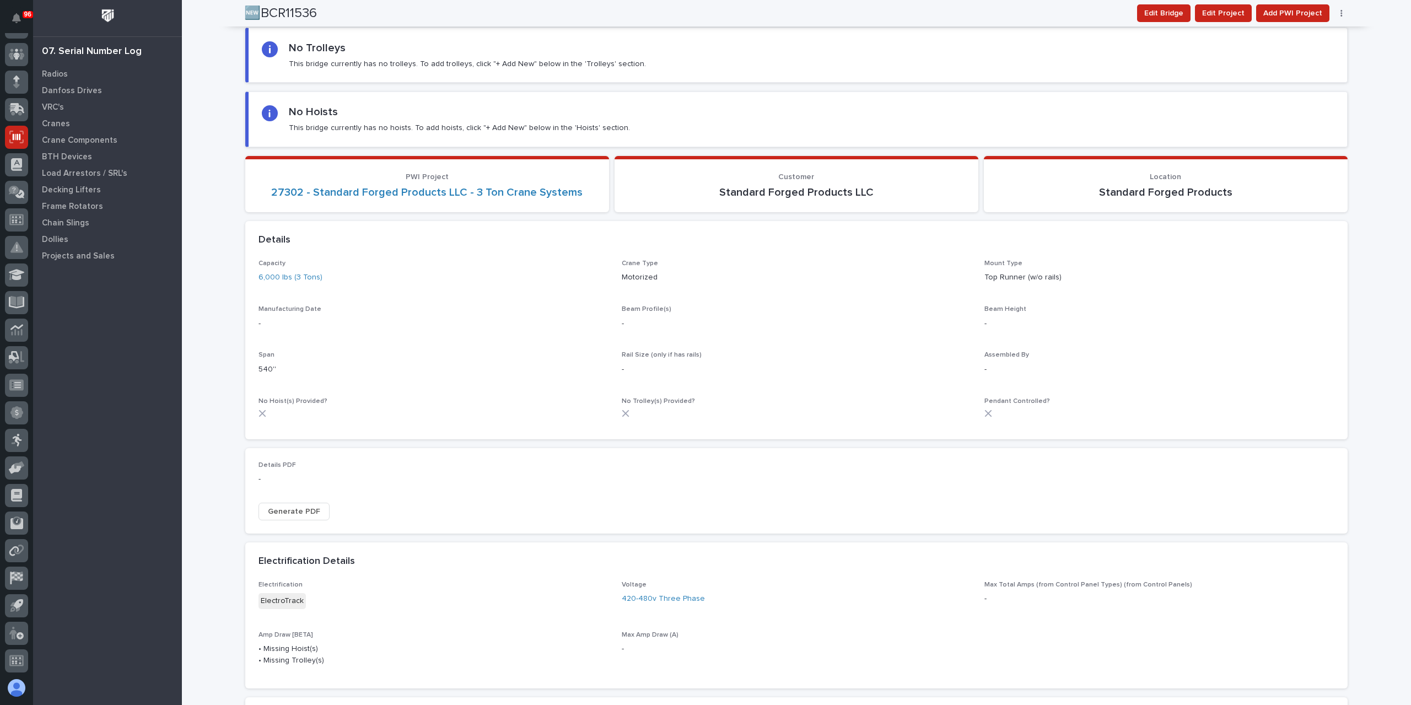
scroll to position [0, 0]
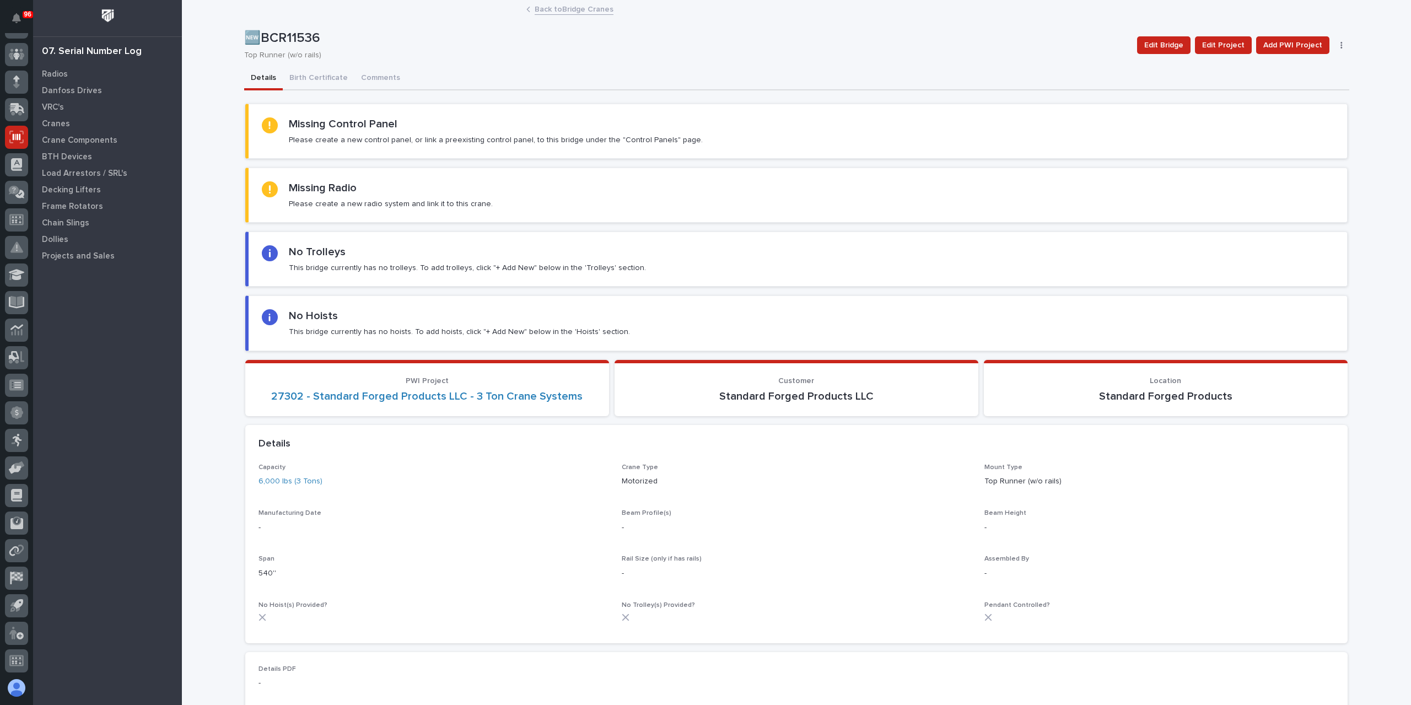
click at [557, 9] on link "Back to Bridge Cranes" at bounding box center [574, 8] width 79 height 13
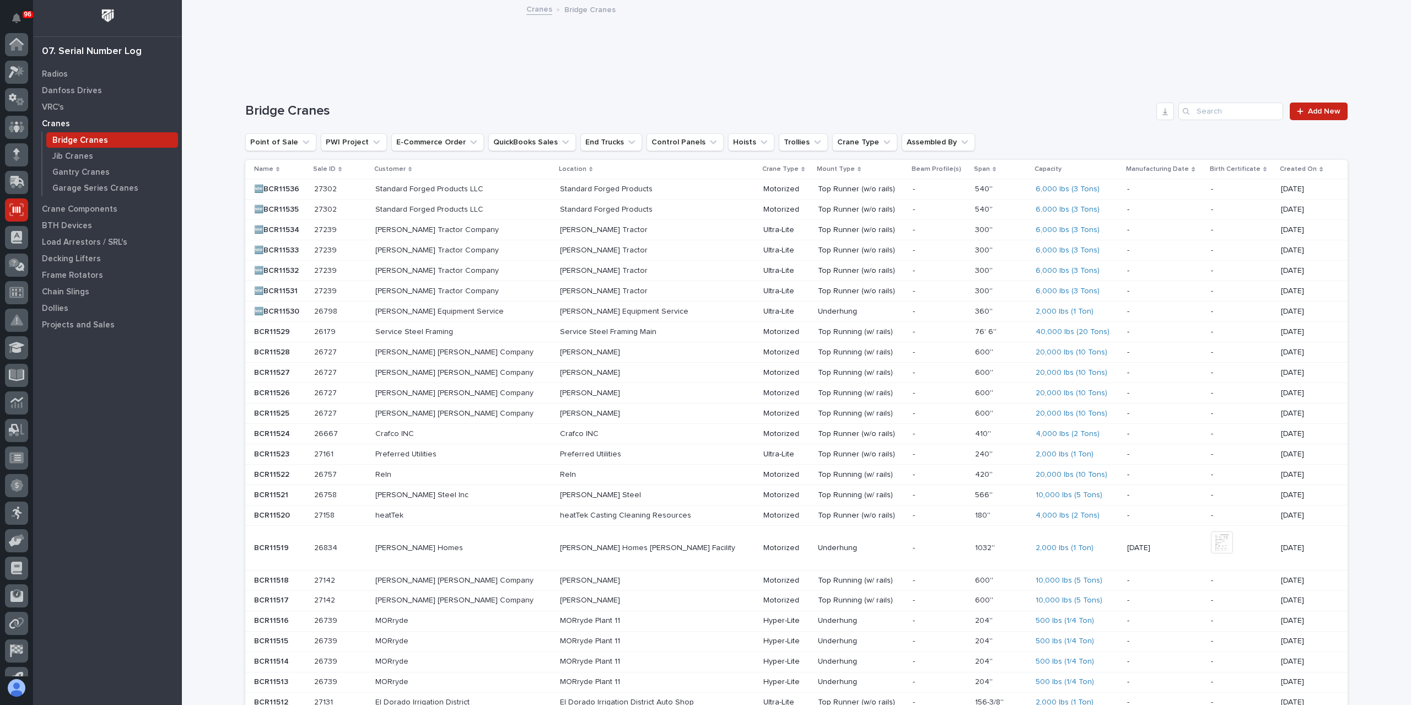
scroll to position [73, 0]
click at [1301, 122] on div "Bridge Cranes Add New Point of Sale PWI Project E-Commerce Order QuickBooks Sal…" at bounding box center [796, 474] width 1102 height 742
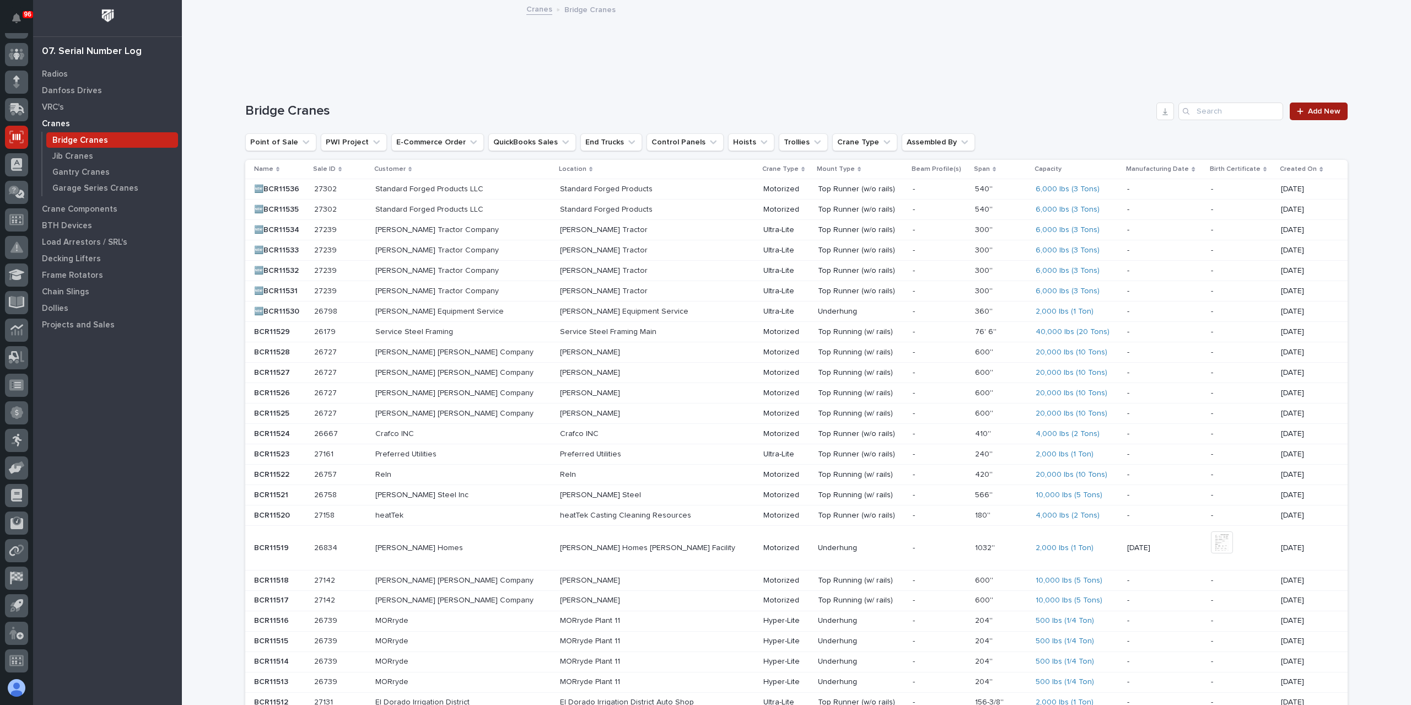
click at [1302, 113] on div at bounding box center [1302, 111] width 11 height 8
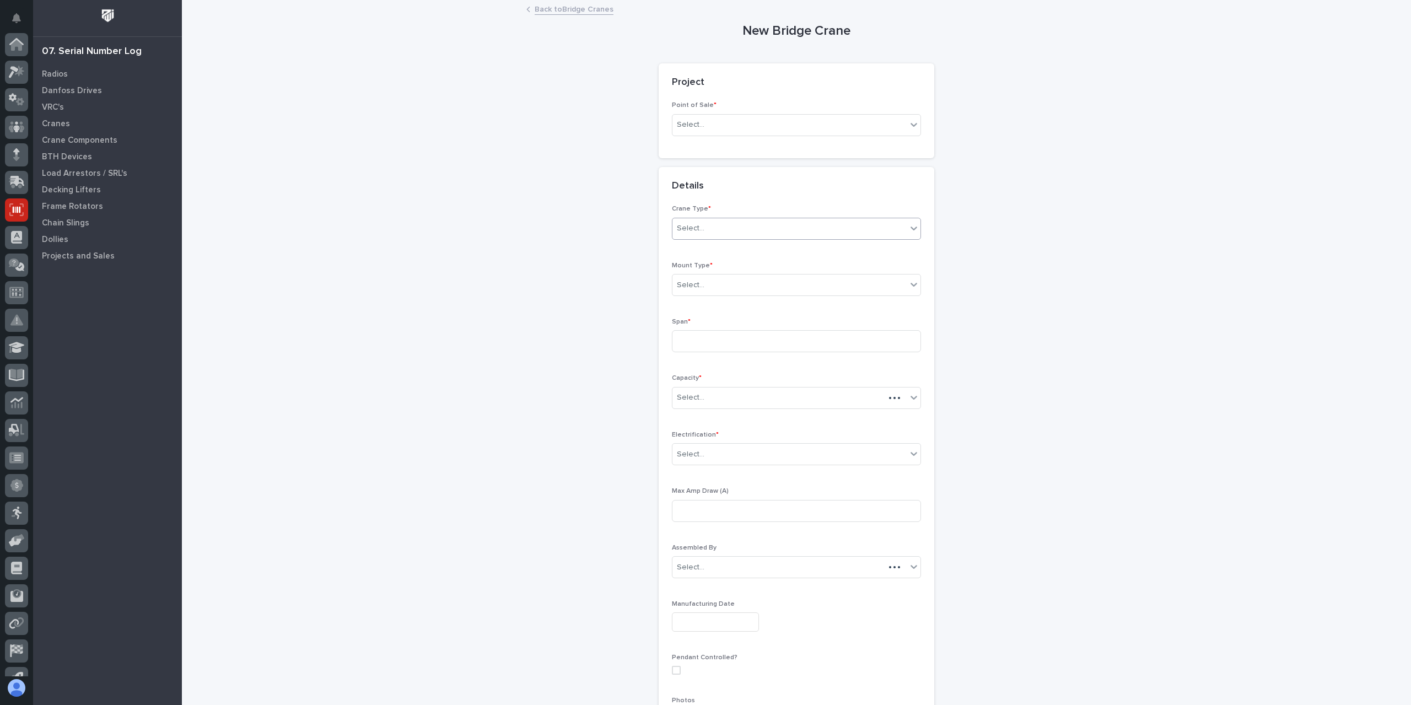
scroll to position [73, 0]
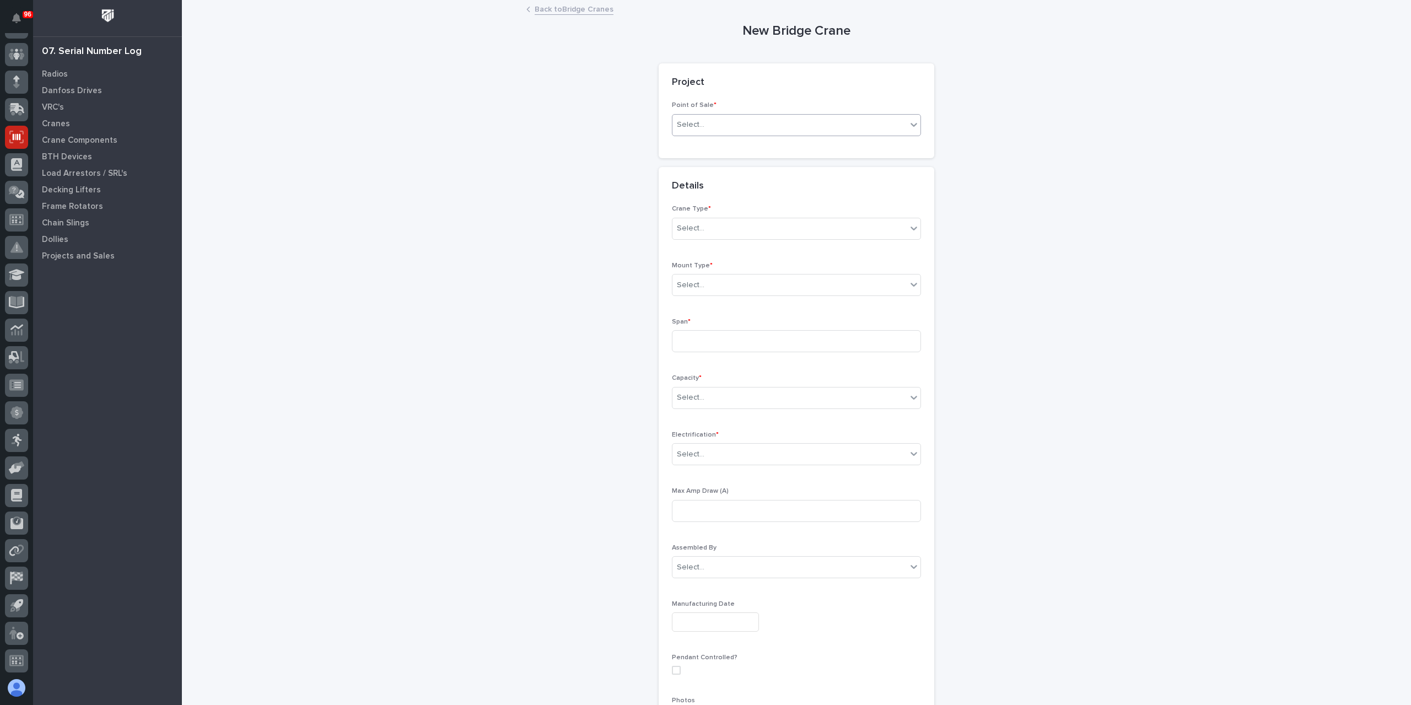
click at [703, 132] on div "Select..." at bounding box center [789, 125] width 234 height 18
click at [708, 149] on div "PWI Projects" at bounding box center [792, 145] width 248 height 19
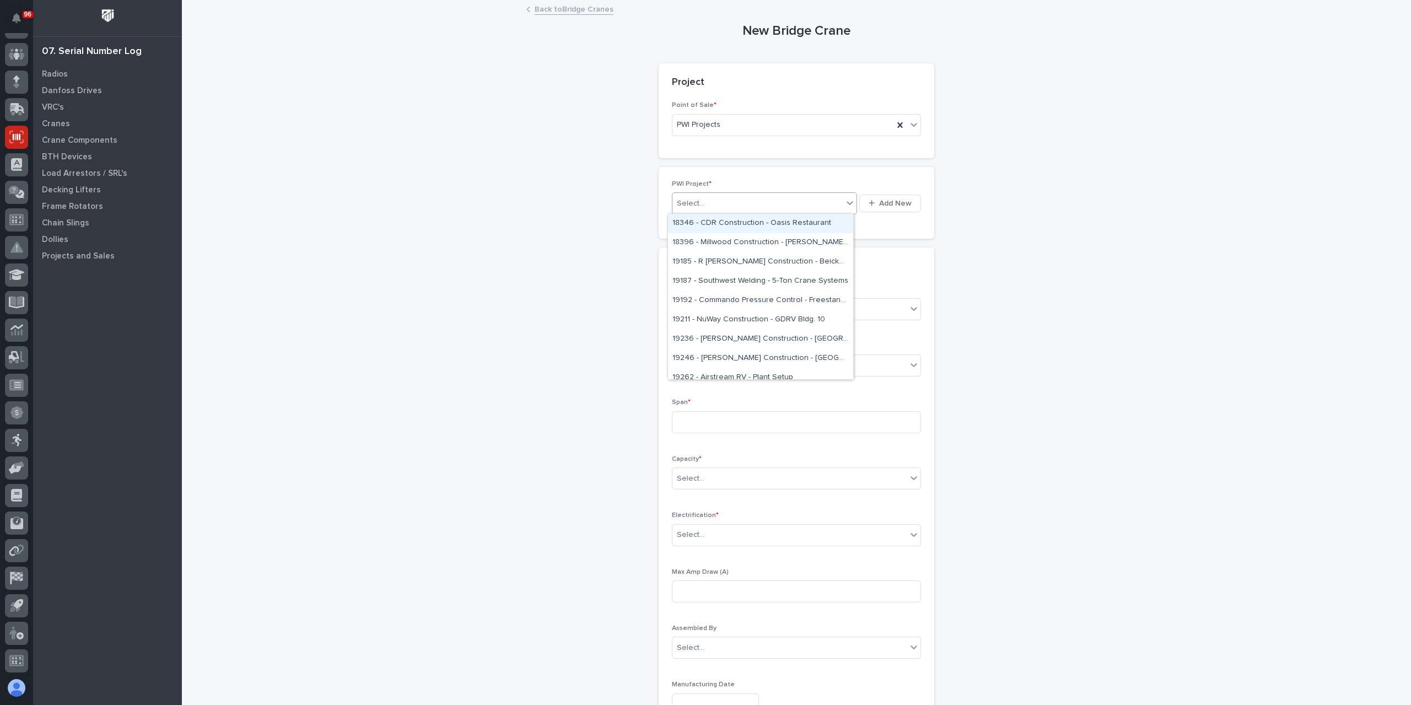
click at [716, 193] on div "Select..." at bounding box center [764, 203] width 185 height 22
type input "*****"
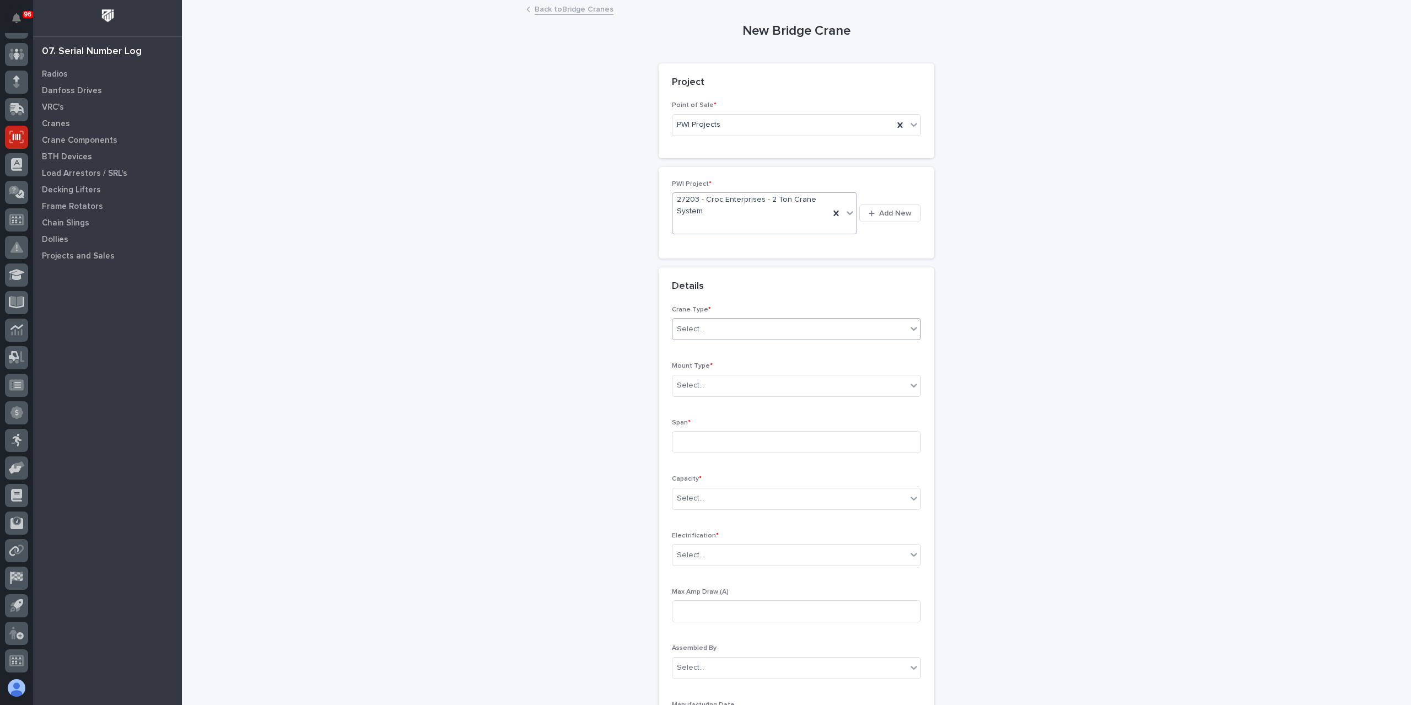
click at [744, 320] on div "Select..." at bounding box center [789, 329] width 234 height 18
click at [709, 365] on div "Ultra-Lite" at bounding box center [792, 368] width 248 height 19
click at [698, 380] on div "Select..." at bounding box center [691, 386] width 28 height 12
click at [731, 423] on div "Top Runner (w/o rails)" at bounding box center [792, 424] width 248 height 19
click at [727, 438] on input at bounding box center [796, 442] width 249 height 22
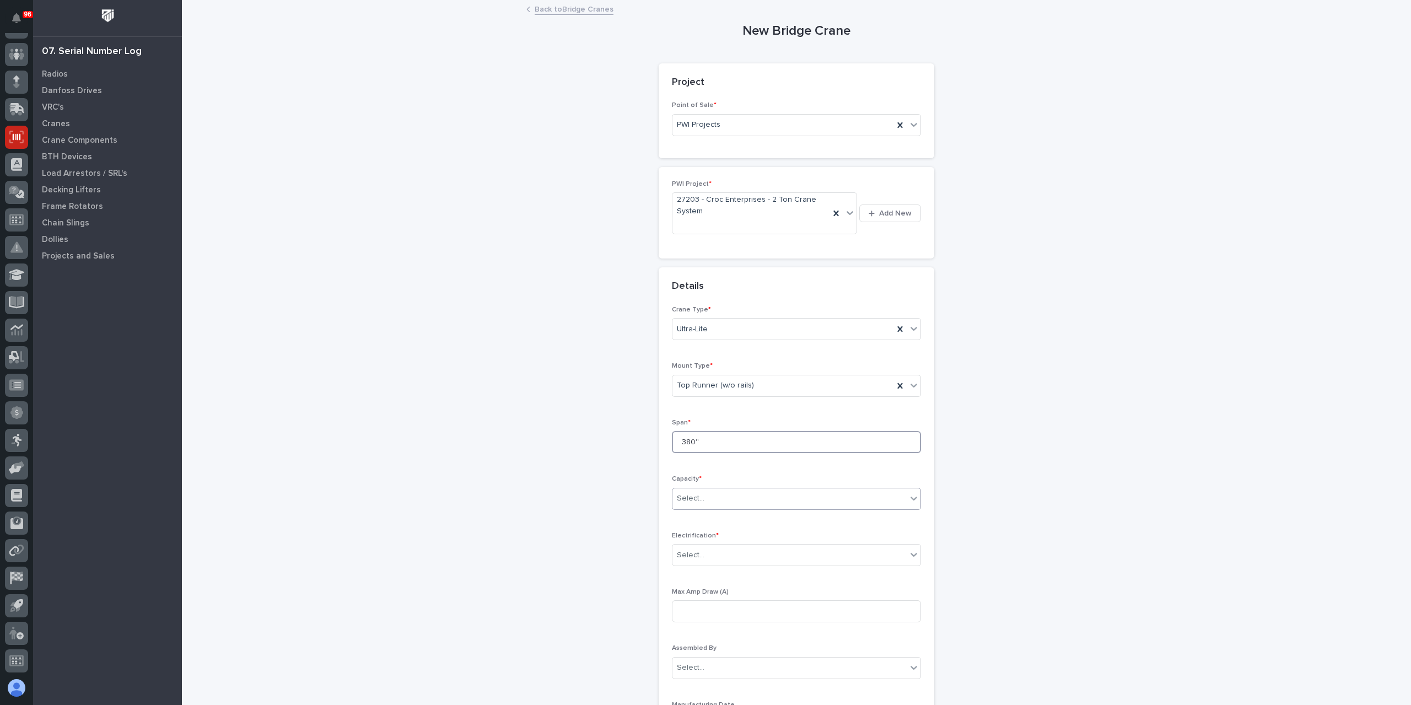
type input "380''"
click at [748, 498] on div "Select..." at bounding box center [789, 498] width 234 height 18
click at [712, 621] on div "4,000 lbs (2 Tons)" at bounding box center [792, 625] width 248 height 19
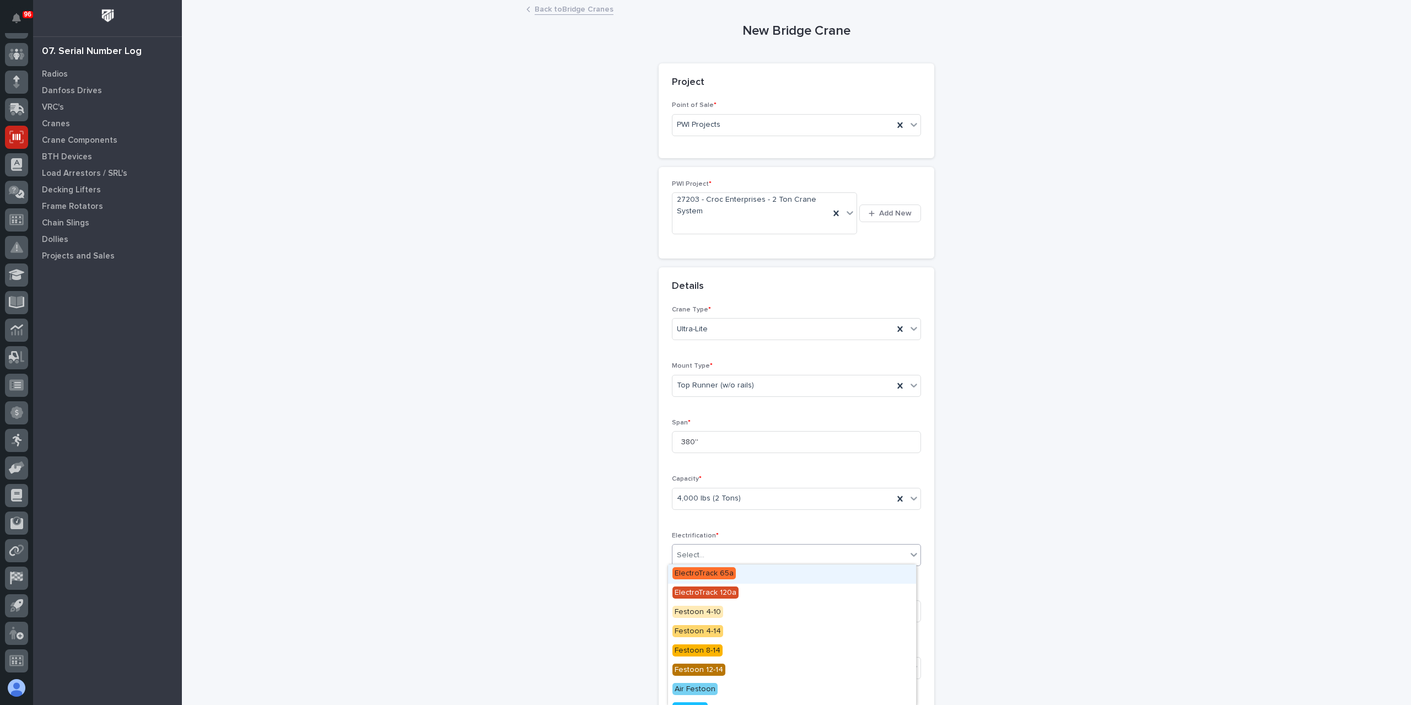
click at [718, 559] on div "Select..." at bounding box center [789, 555] width 234 height 18
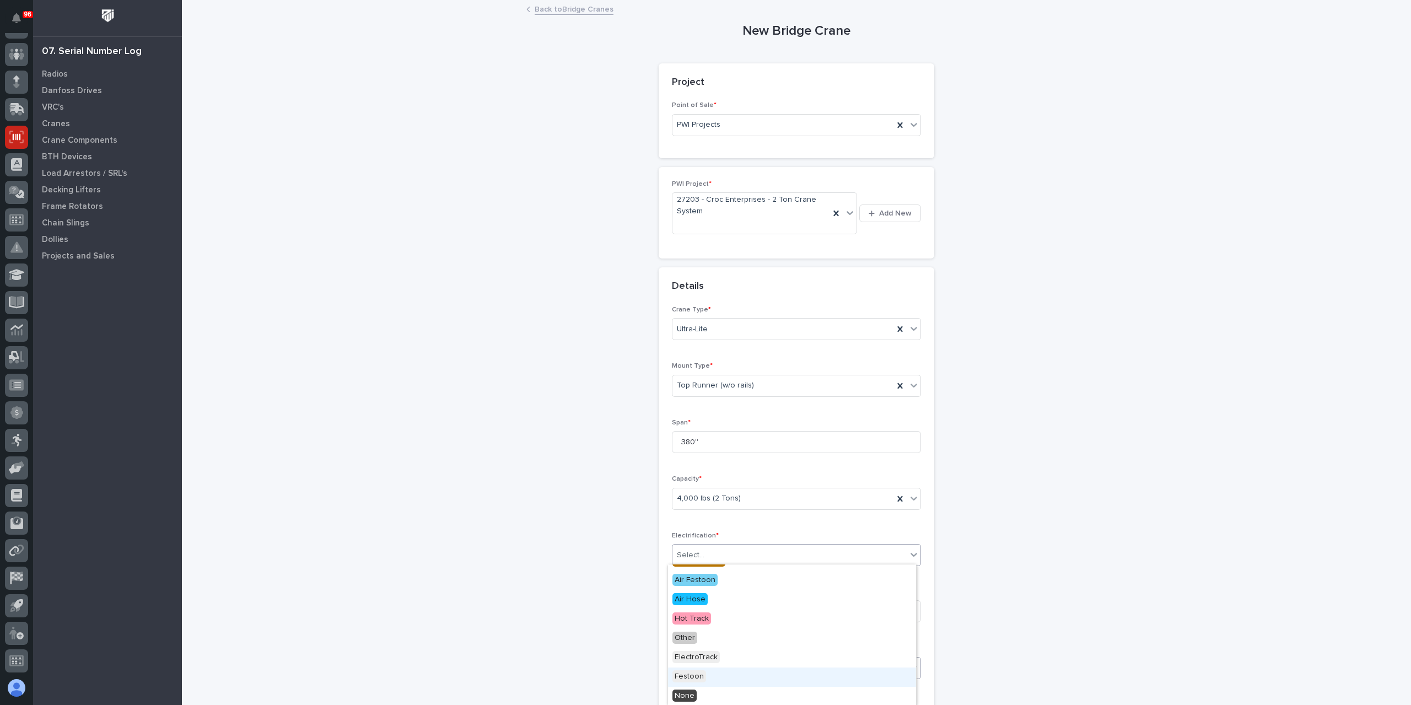
click at [706, 670] on div "Festoon" at bounding box center [792, 676] width 248 height 19
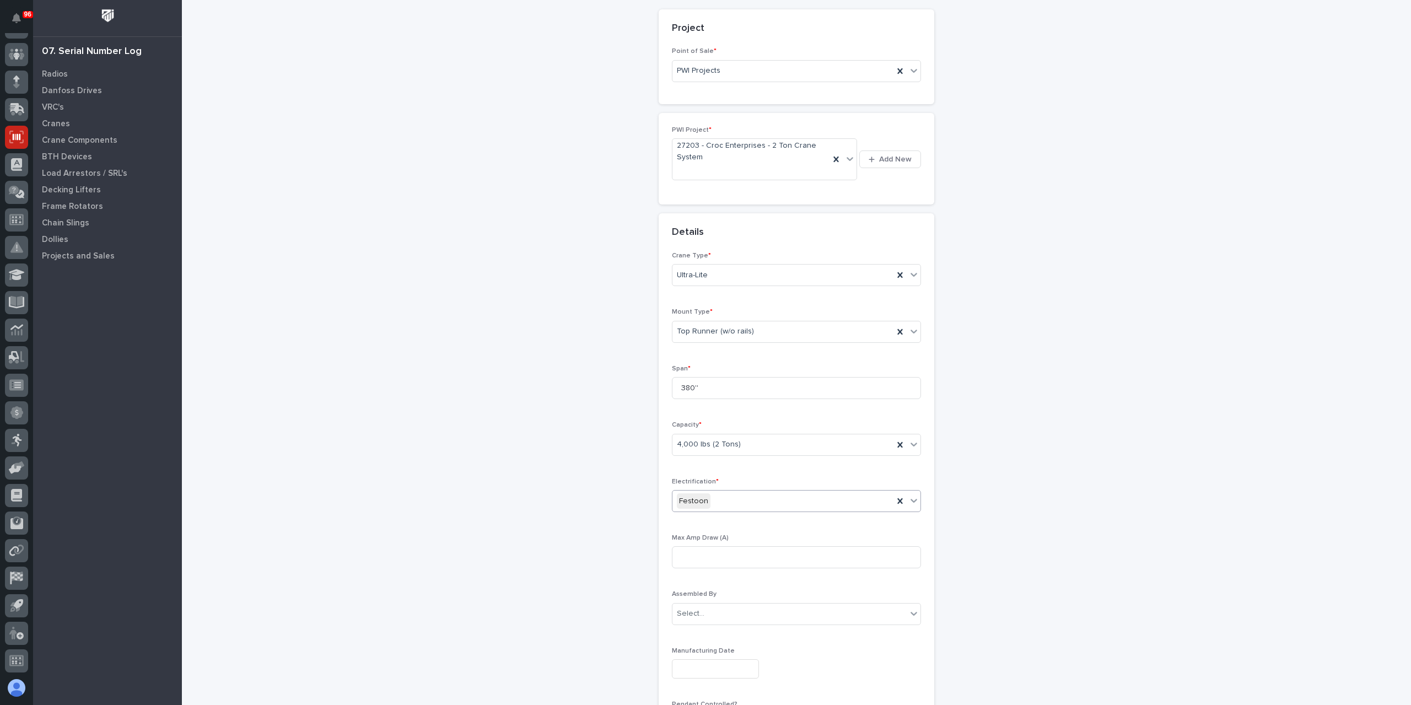
scroll to position [289, 0]
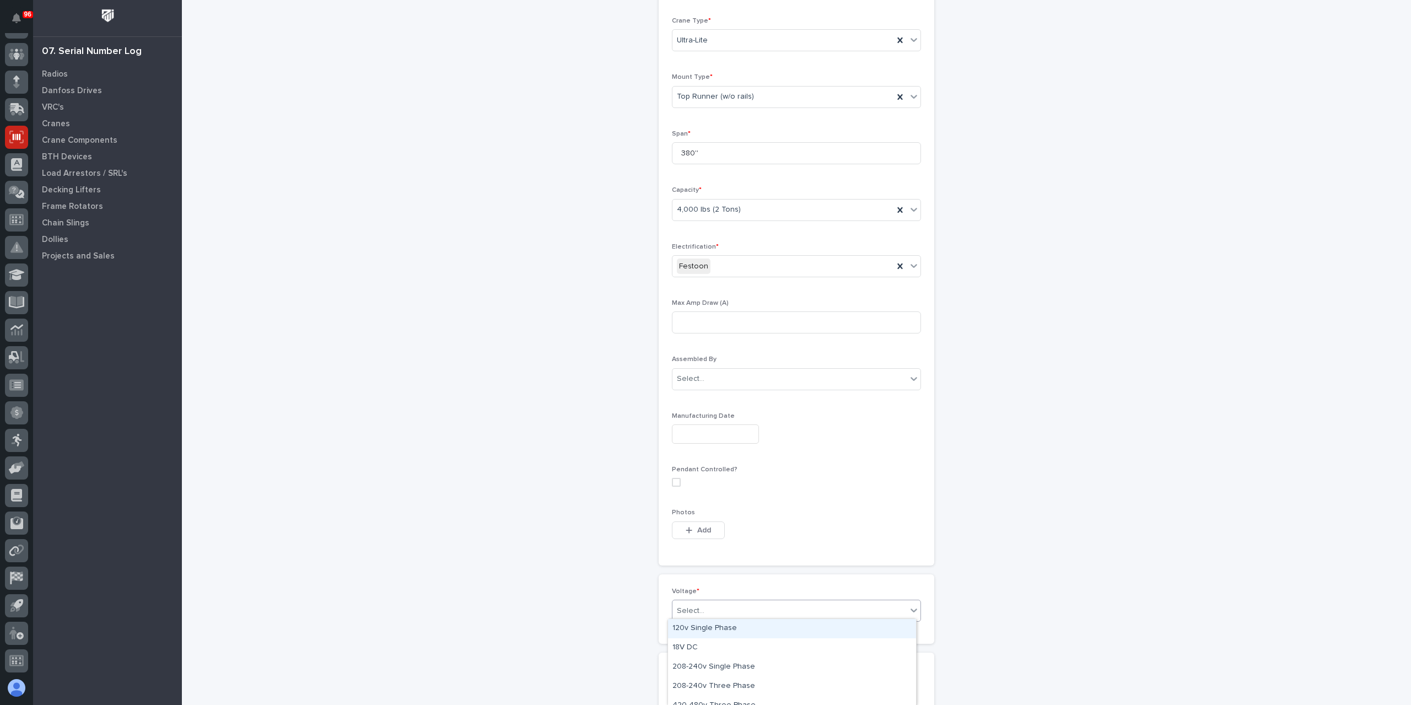
click at [703, 614] on div "Select..." at bounding box center [789, 611] width 234 height 18
click at [727, 632] on div "120v Single Phase" at bounding box center [792, 628] width 248 height 19
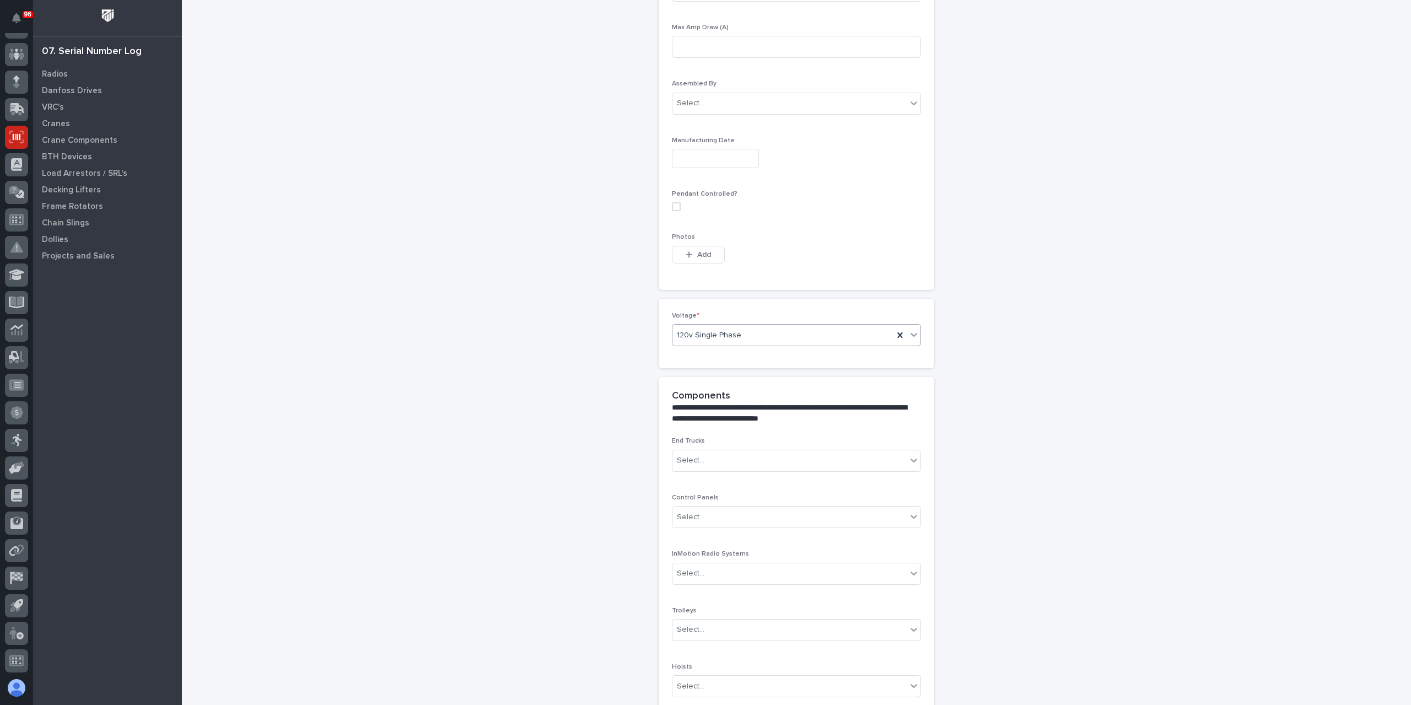
scroll to position [686, 0]
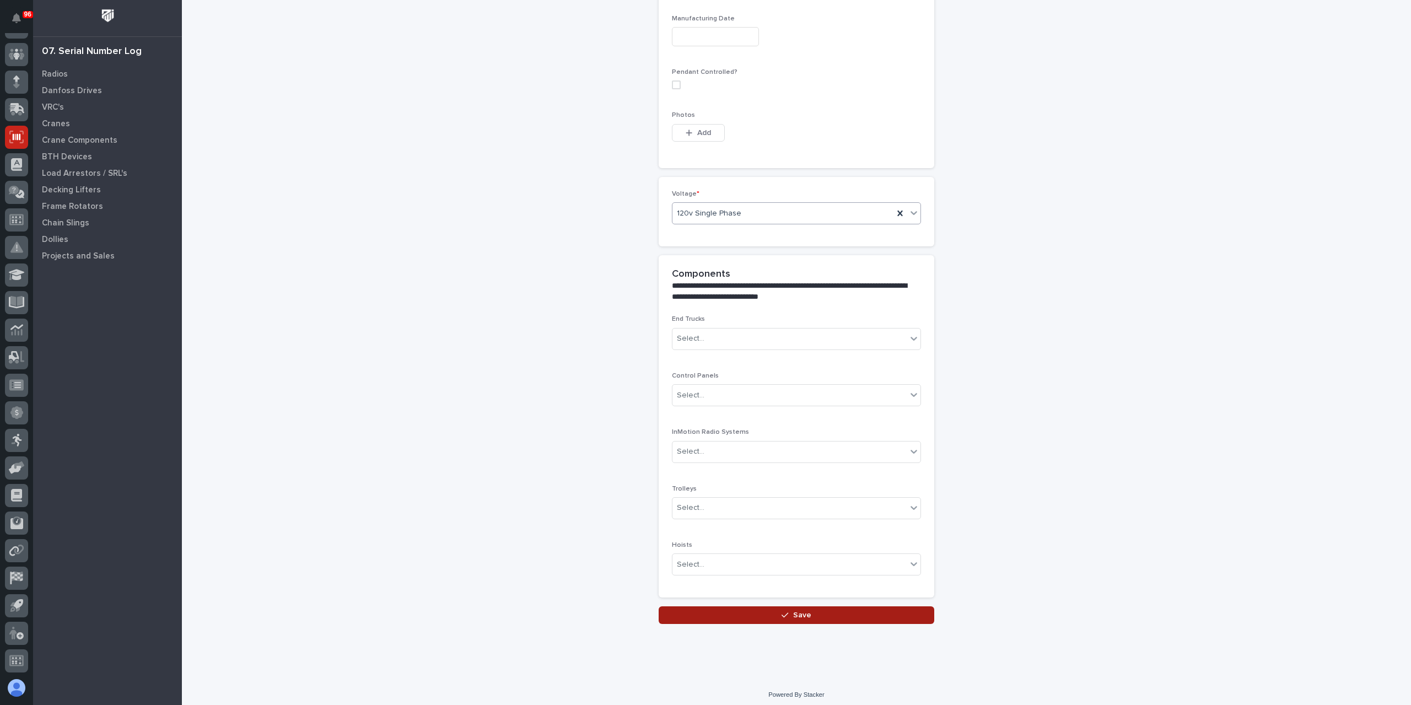
click at [765, 611] on button "Save" at bounding box center [797, 615] width 276 height 18
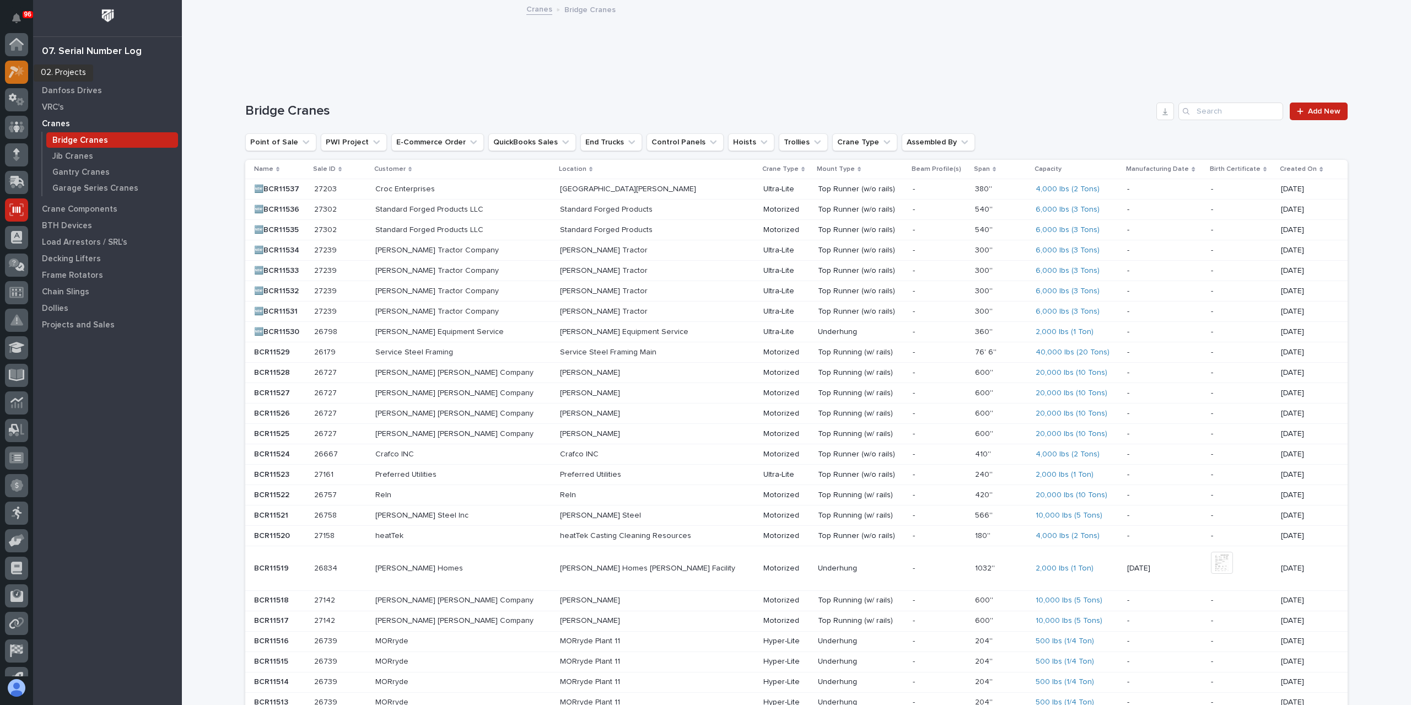
click at [18, 68] on icon at bounding box center [17, 72] width 16 height 13
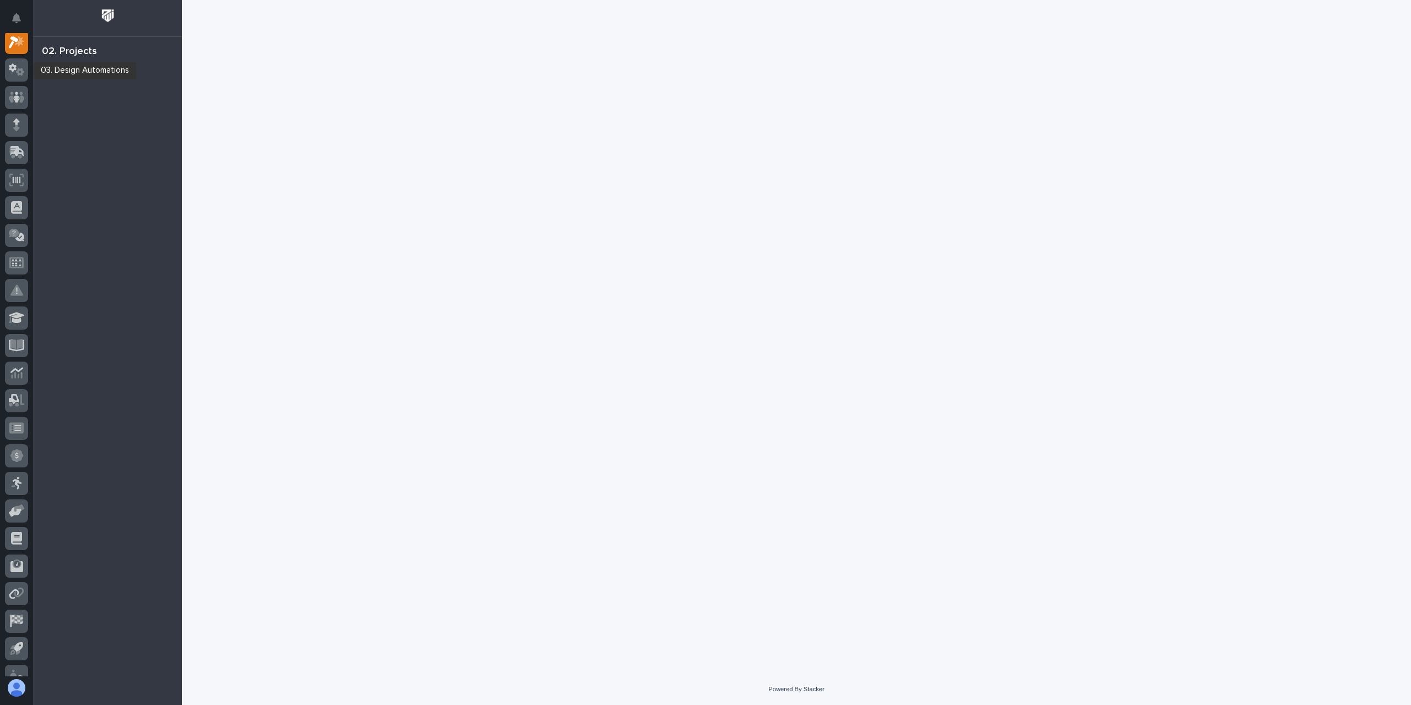
scroll to position [28, 0]
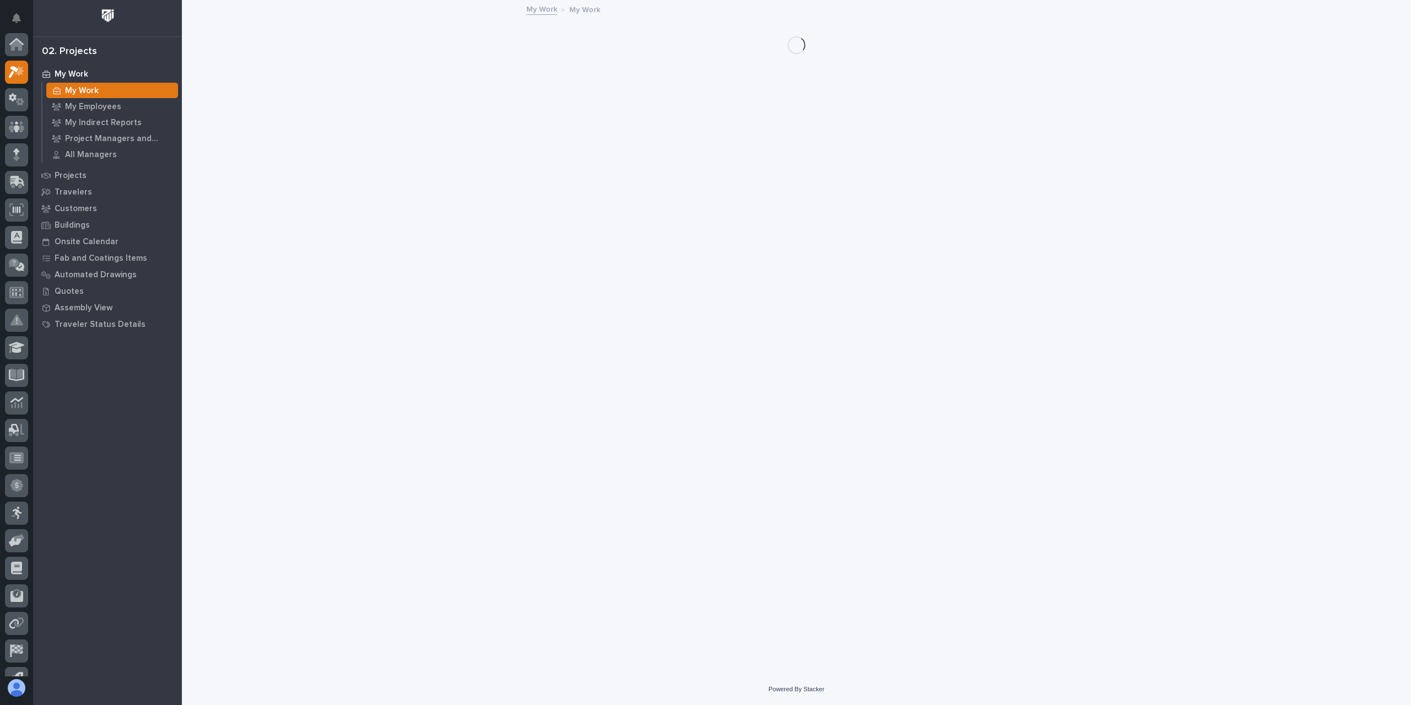
scroll to position [28, 0]
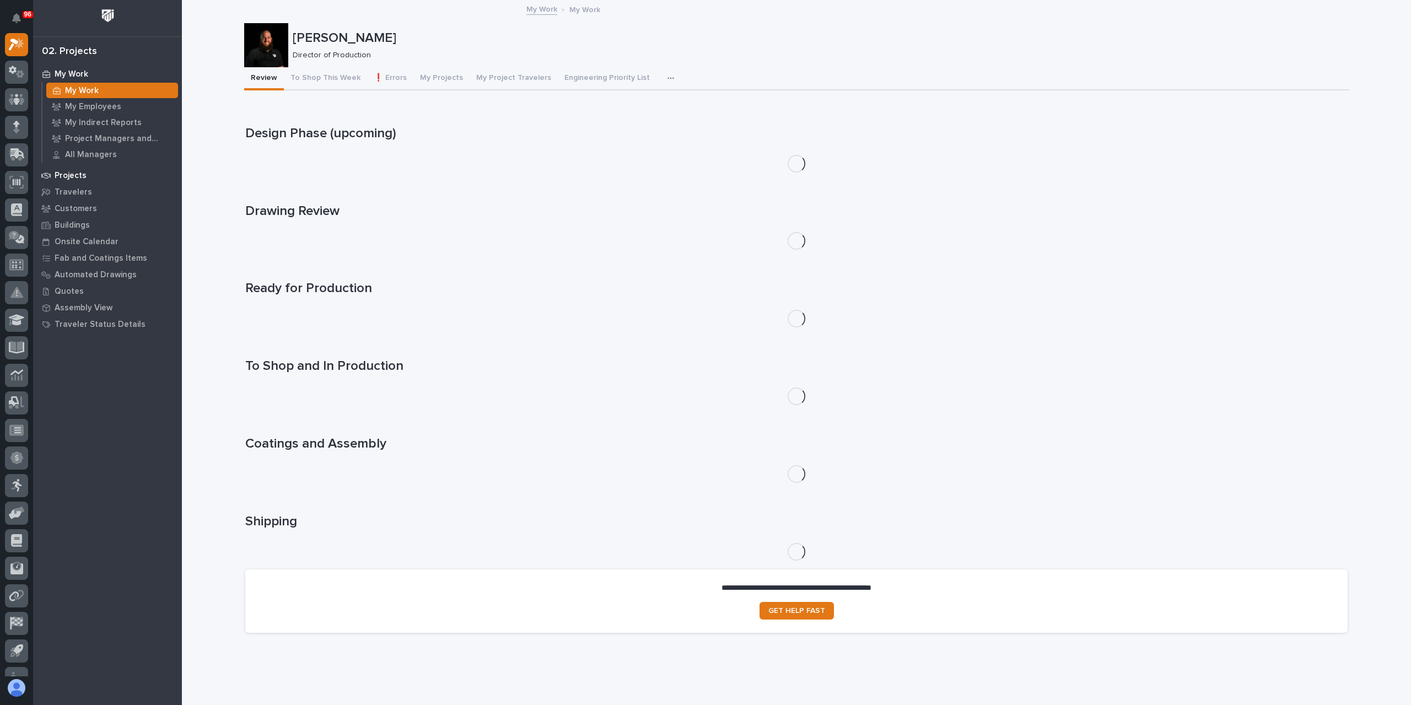
click at [76, 169] on div "Projects" at bounding box center [107, 175] width 143 height 15
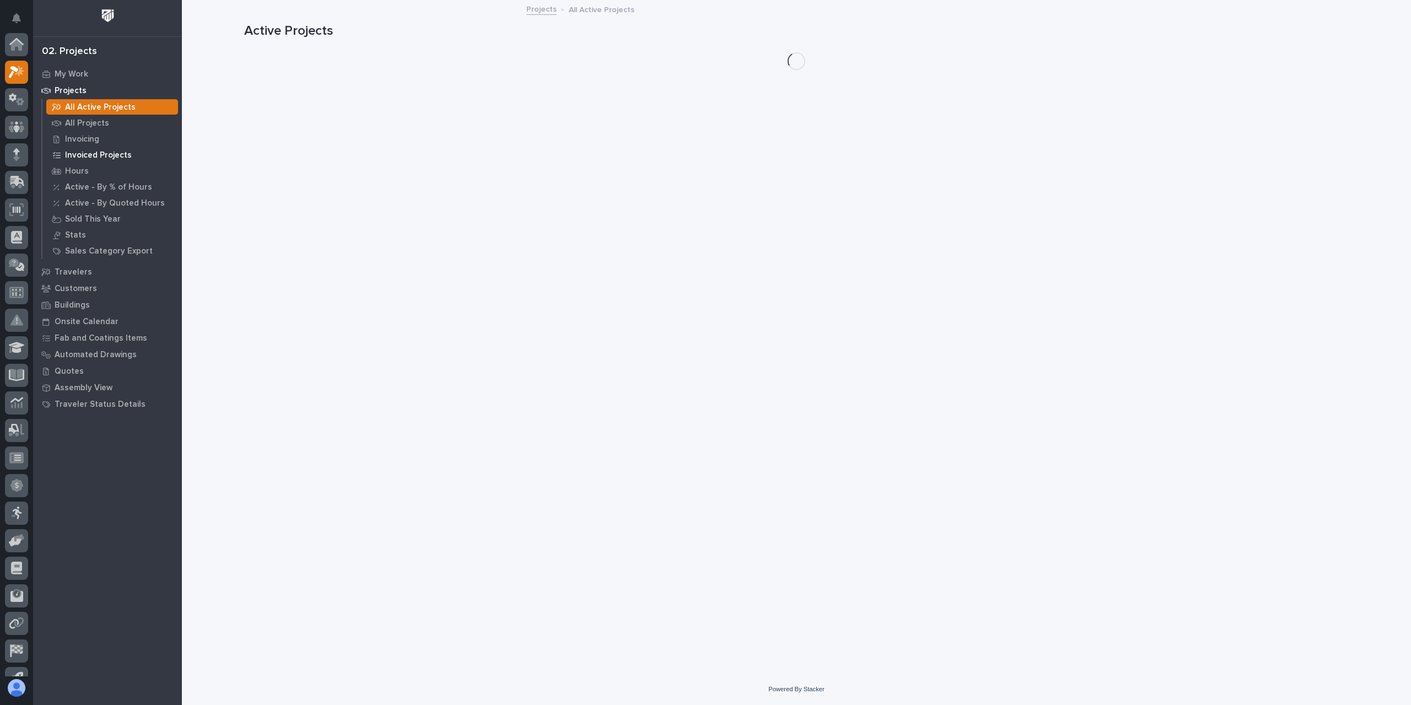
scroll to position [28, 0]
click at [96, 120] on p "All Projects" at bounding box center [87, 123] width 44 height 10
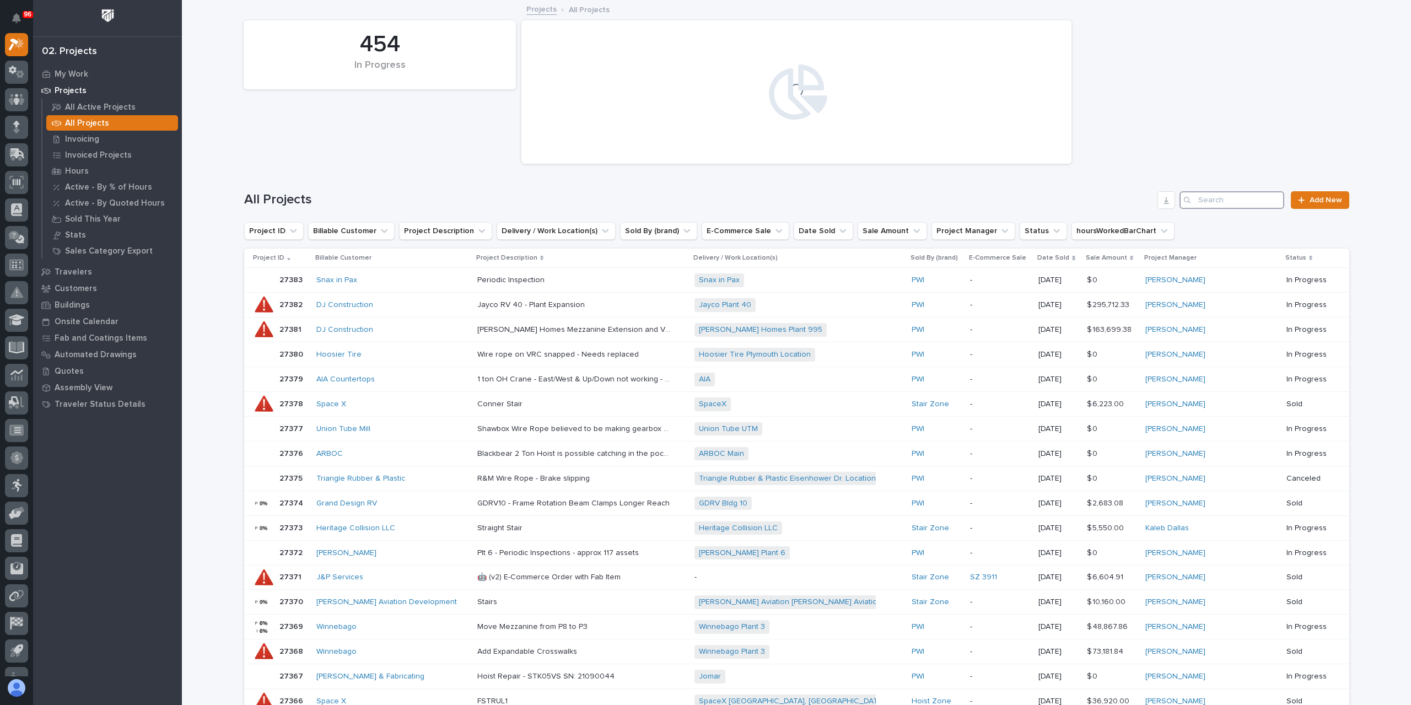
click at [1227, 196] on input "Search" at bounding box center [1231, 200] width 105 height 18
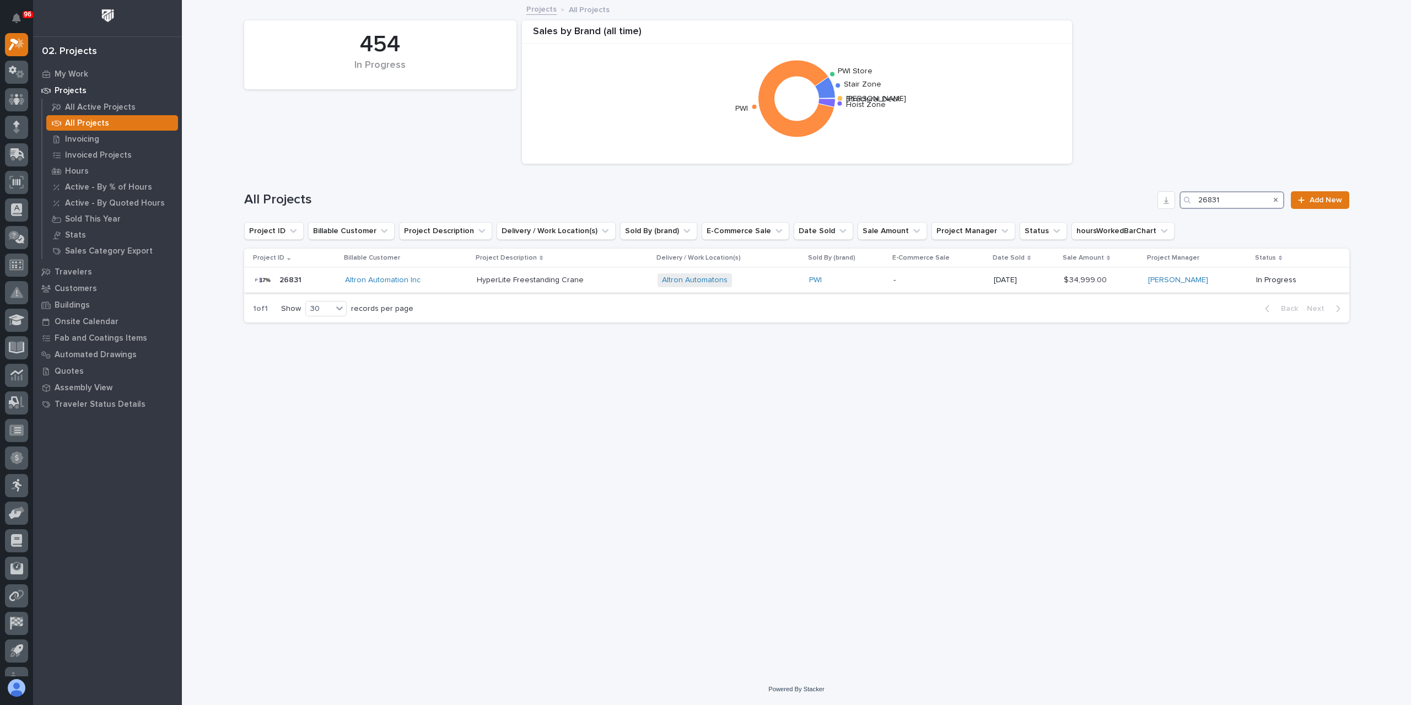
type input "26831"
click at [496, 284] on p "HyperLite Freestanding Crane" at bounding box center [531, 279] width 109 height 12
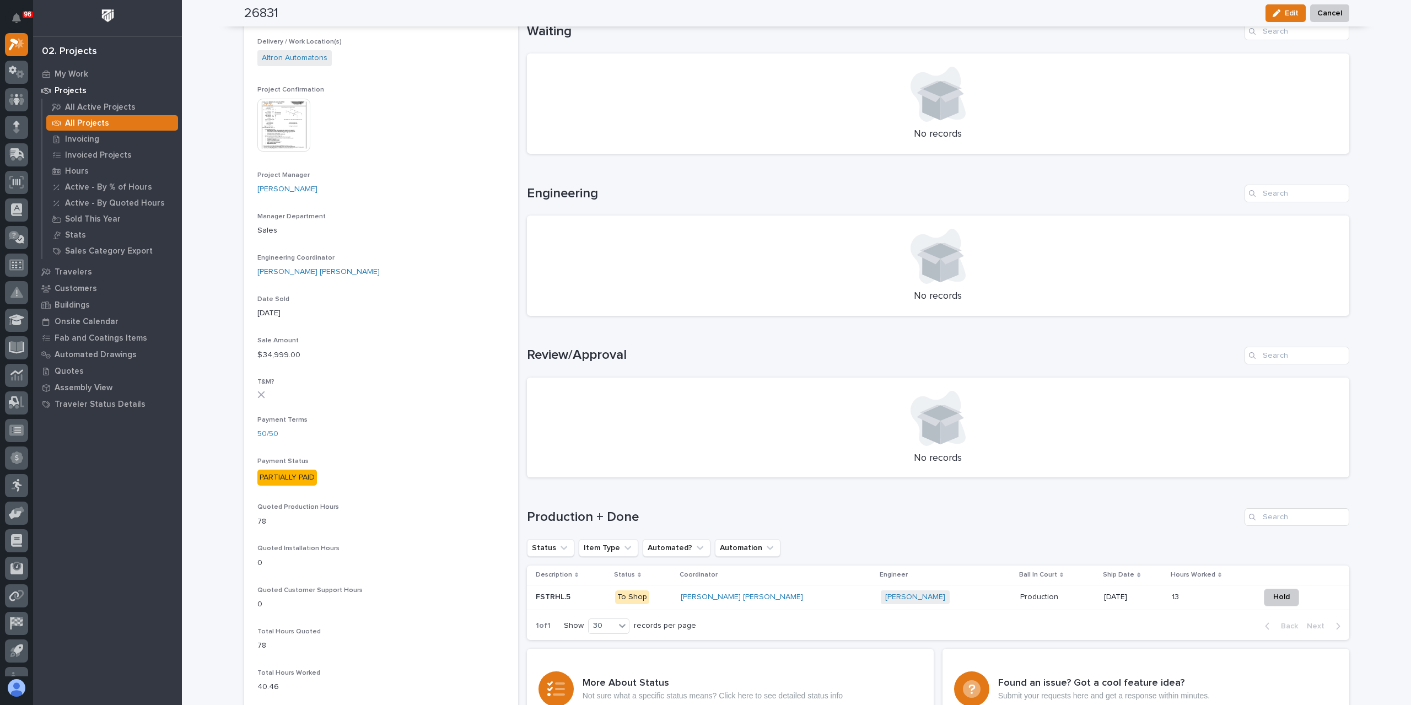
scroll to position [331, 0]
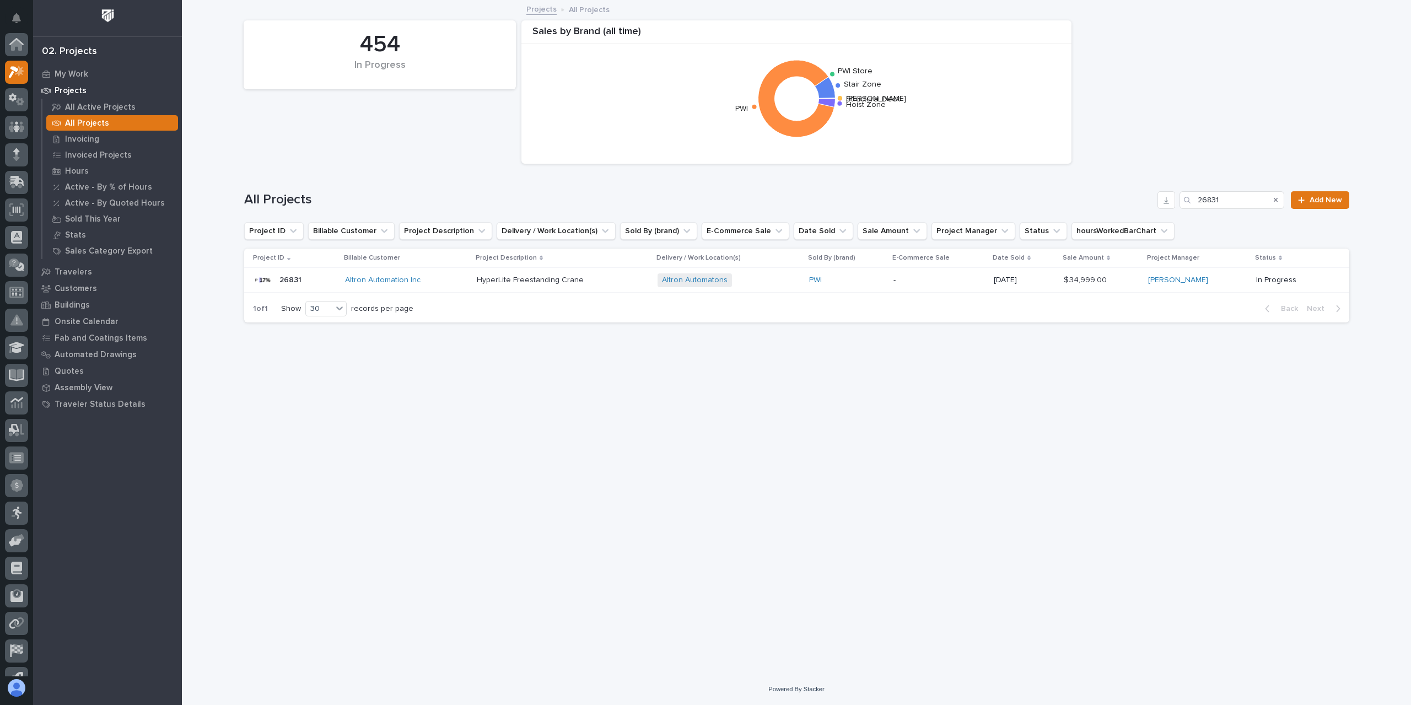
scroll to position [30, 0]
drag, startPoint x: 1231, startPoint y: 196, endPoint x: 1146, endPoint y: 198, distance: 84.9
click at [1146, 198] on div "All Projects 26831 Add New" at bounding box center [796, 200] width 1105 height 18
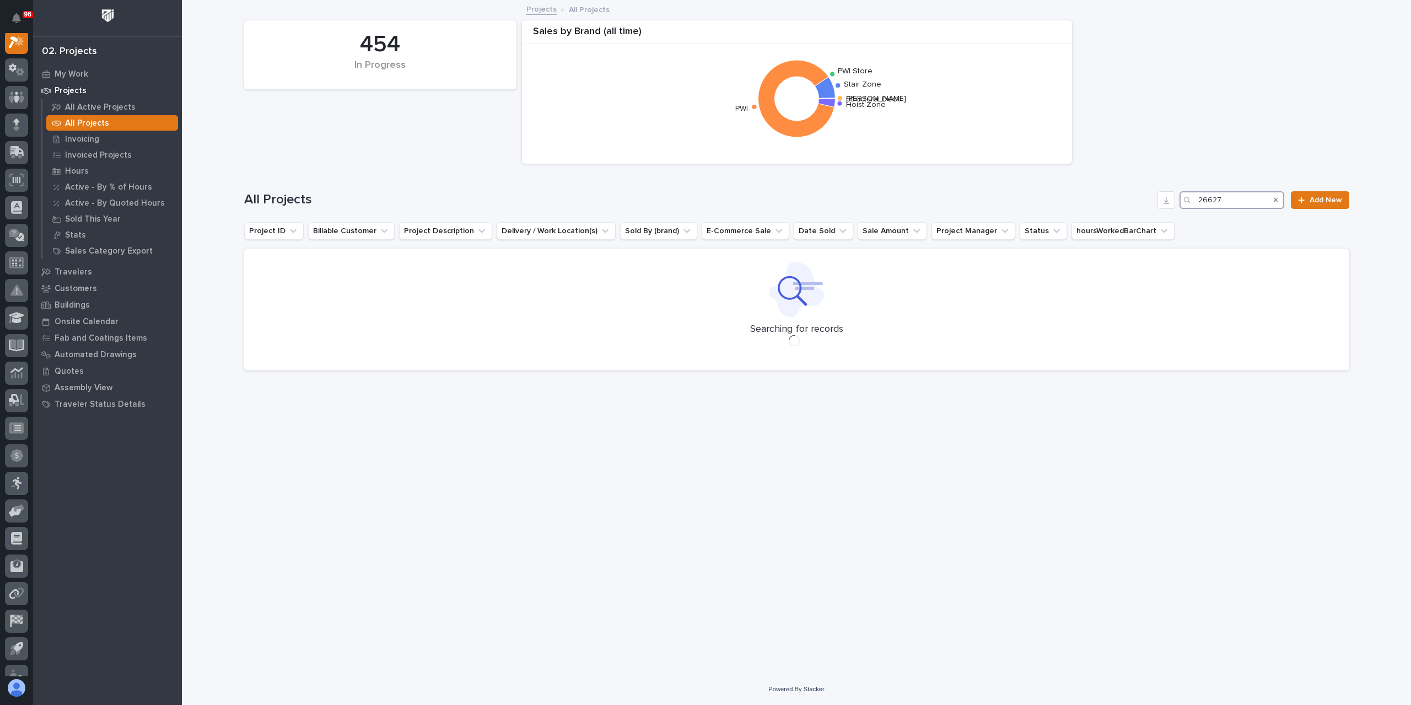
scroll to position [28, 0]
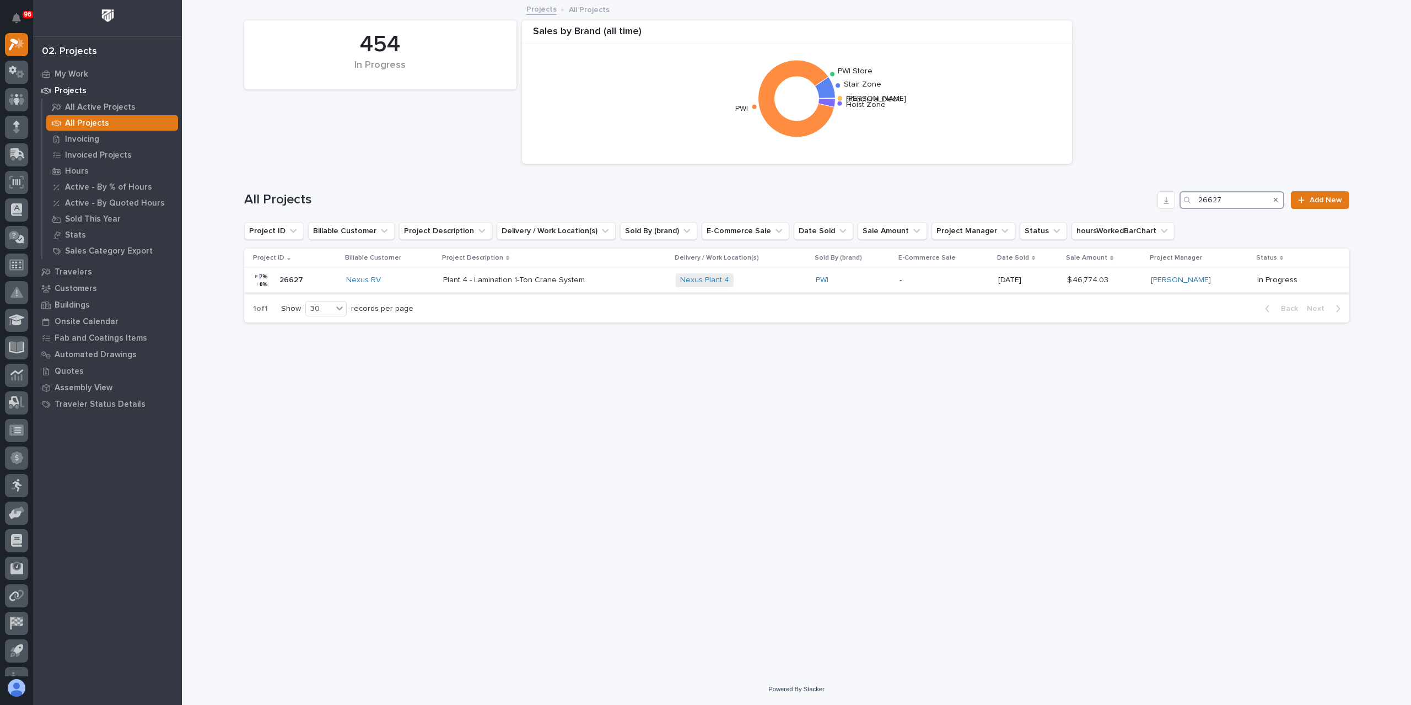
type input "26627"
click at [489, 286] on div "Plant 4 - Lamination 1-Ton Crane System Plant 4 - Lamination 1-Ton Crane System" at bounding box center [555, 280] width 224 height 18
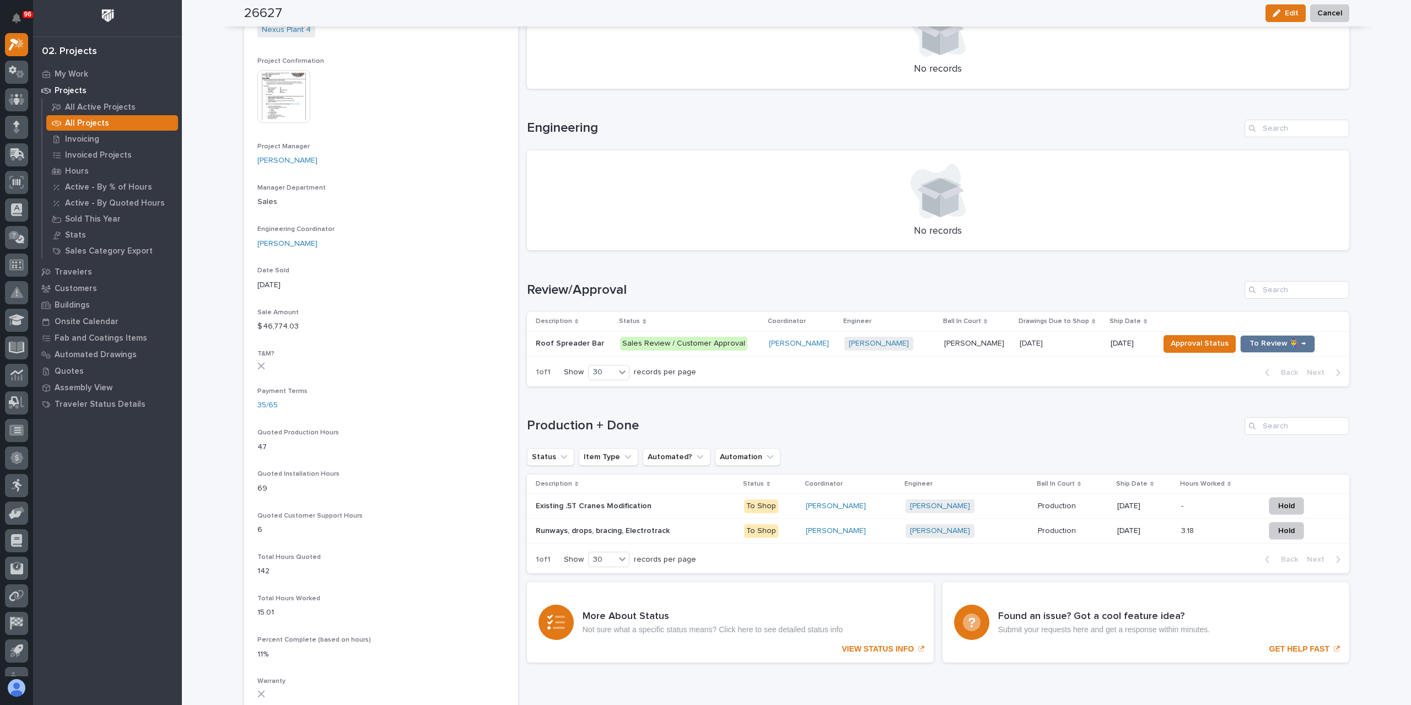
scroll to position [450, 0]
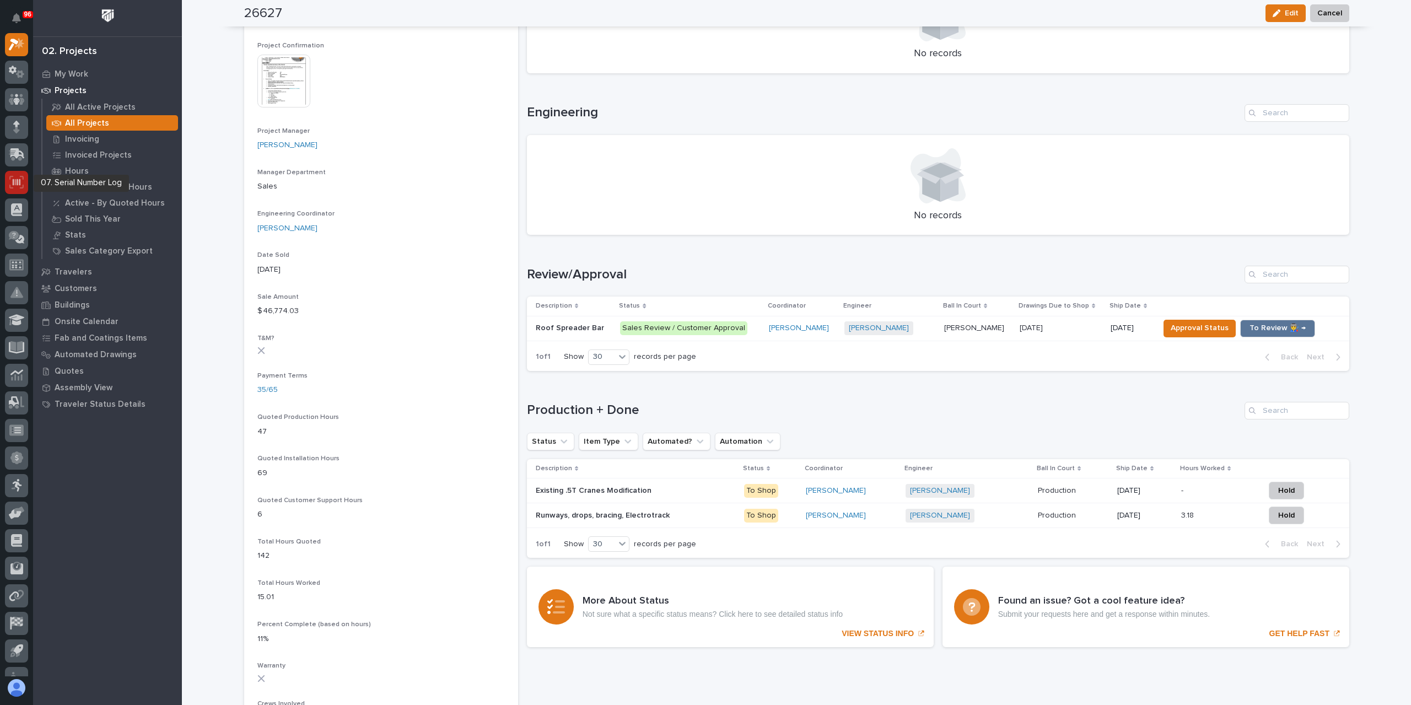
click at [21, 187] on icon at bounding box center [16, 182] width 14 height 13
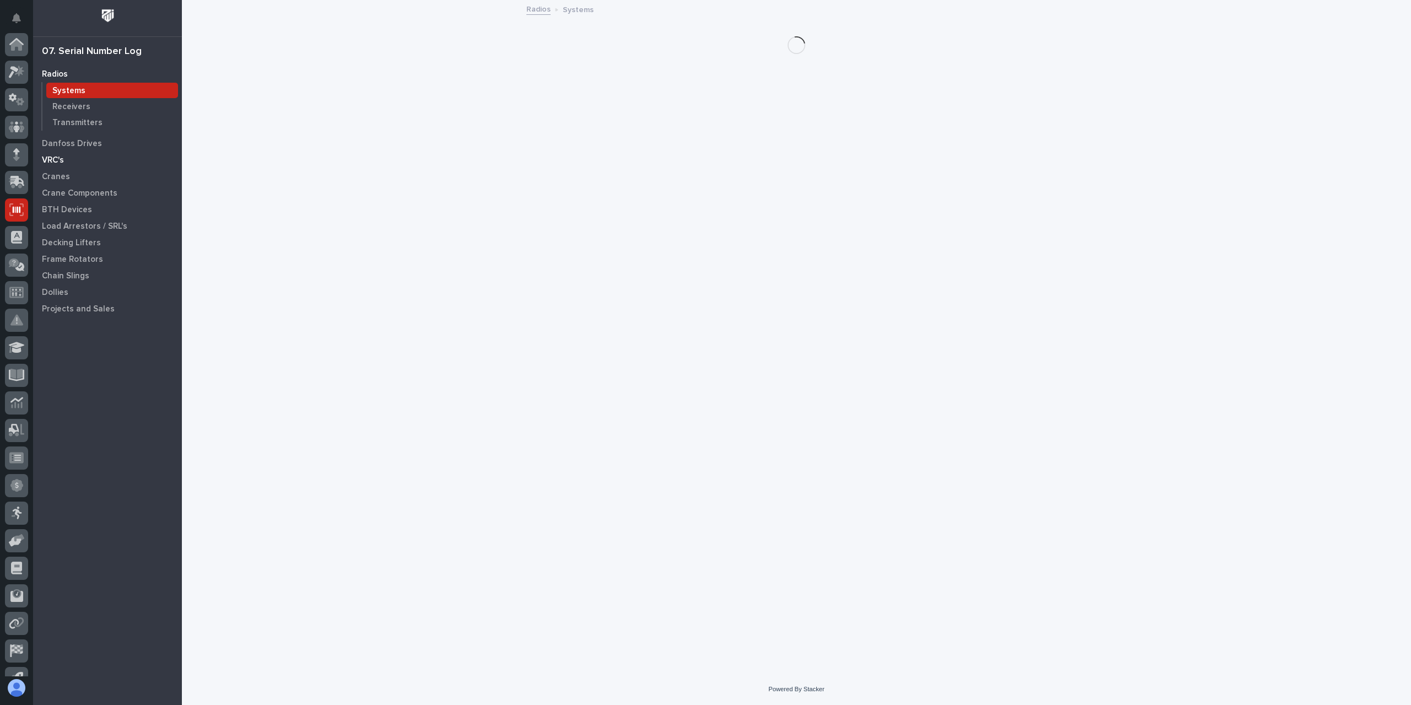
scroll to position [73, 0]
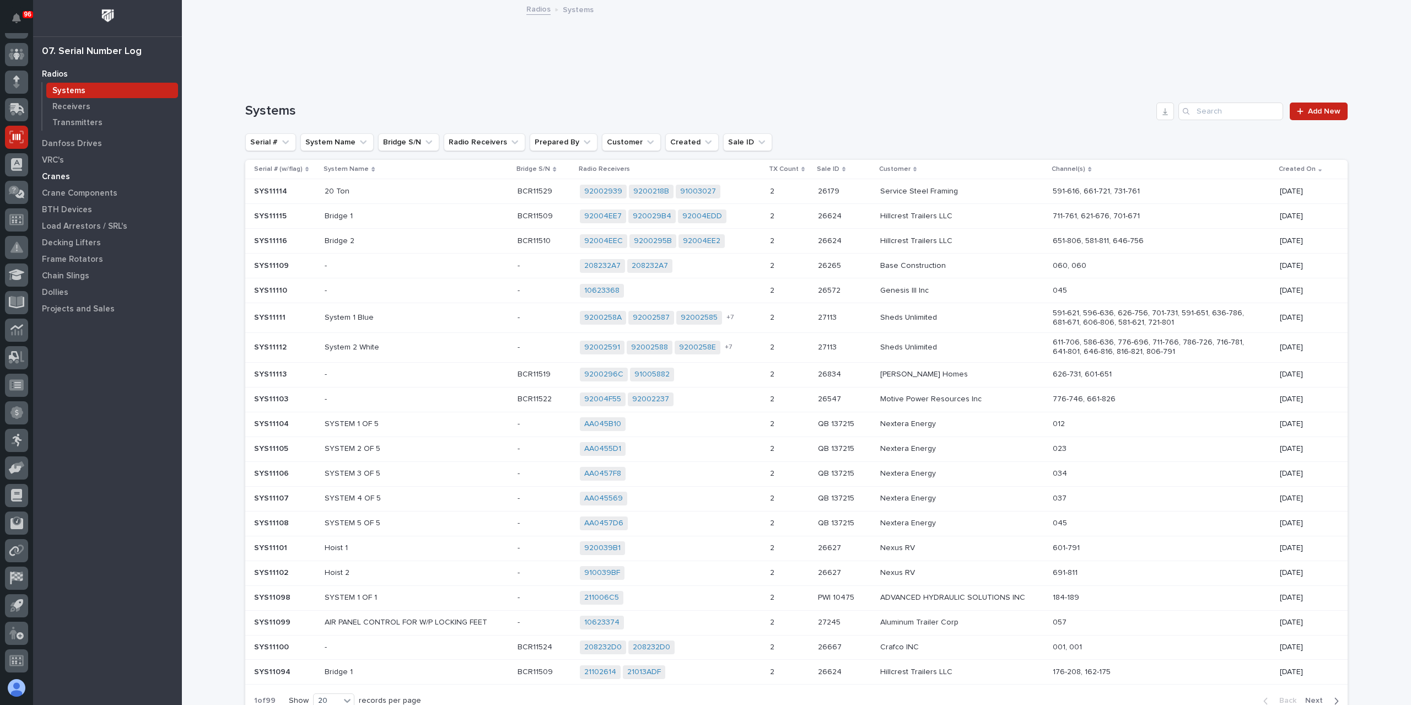
click at [53, 174] on p "Cranes" at bounding box center [56, 177] width 28 height 10
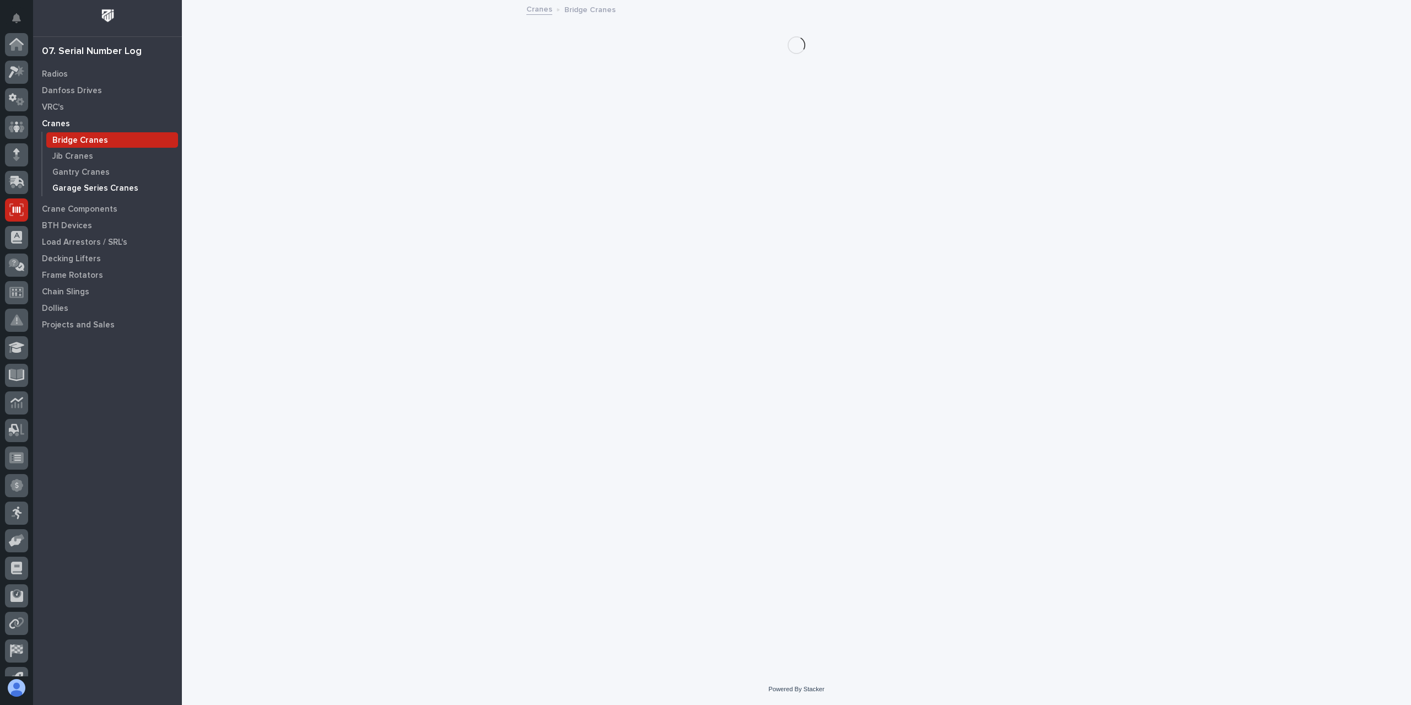
scroll to position [73, 0]
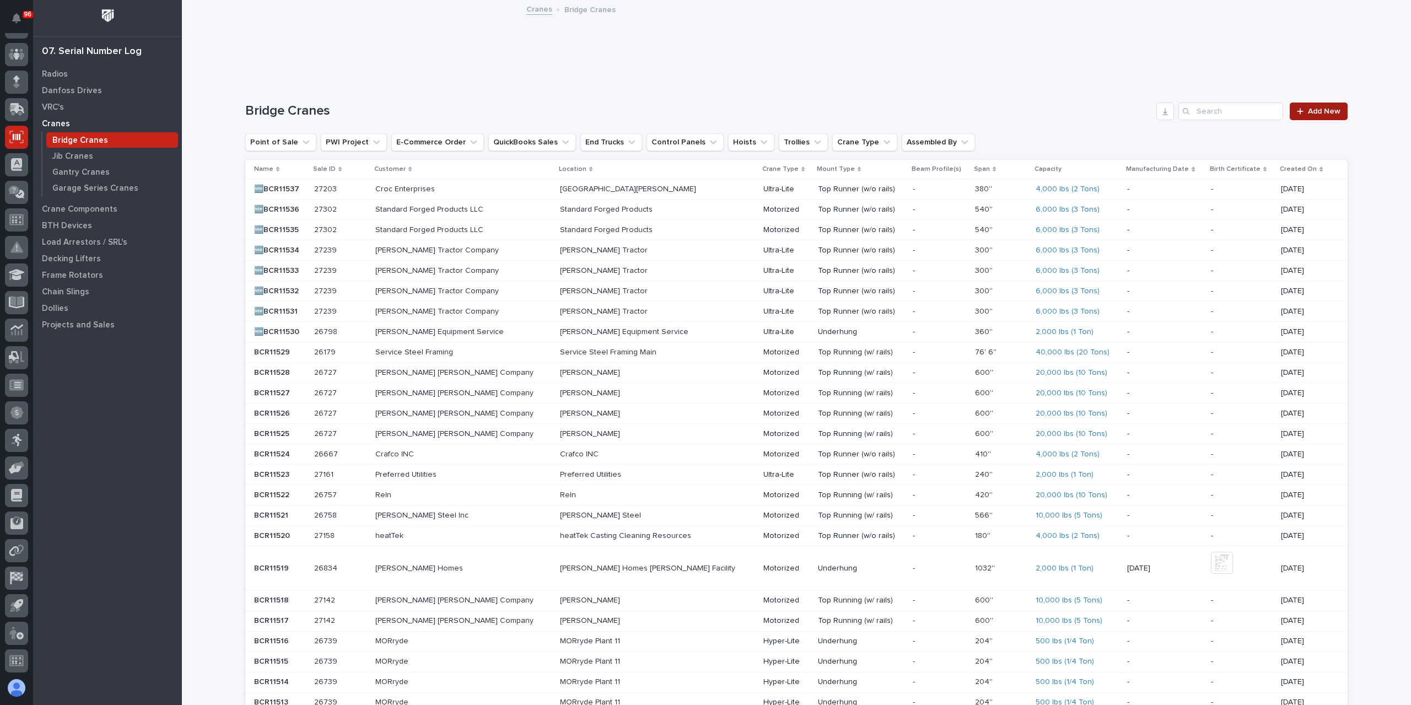
click at [1294, 120] on div "Bridge Cranes Add New Point of Sale PWI Project E-Commerce Order QuickBooks Sal…" at bounding box center [796, 474] width 1102 height 742
click at [1296, 115] on link "Add New" at bounding box center [1319, 112] width 58 height 18
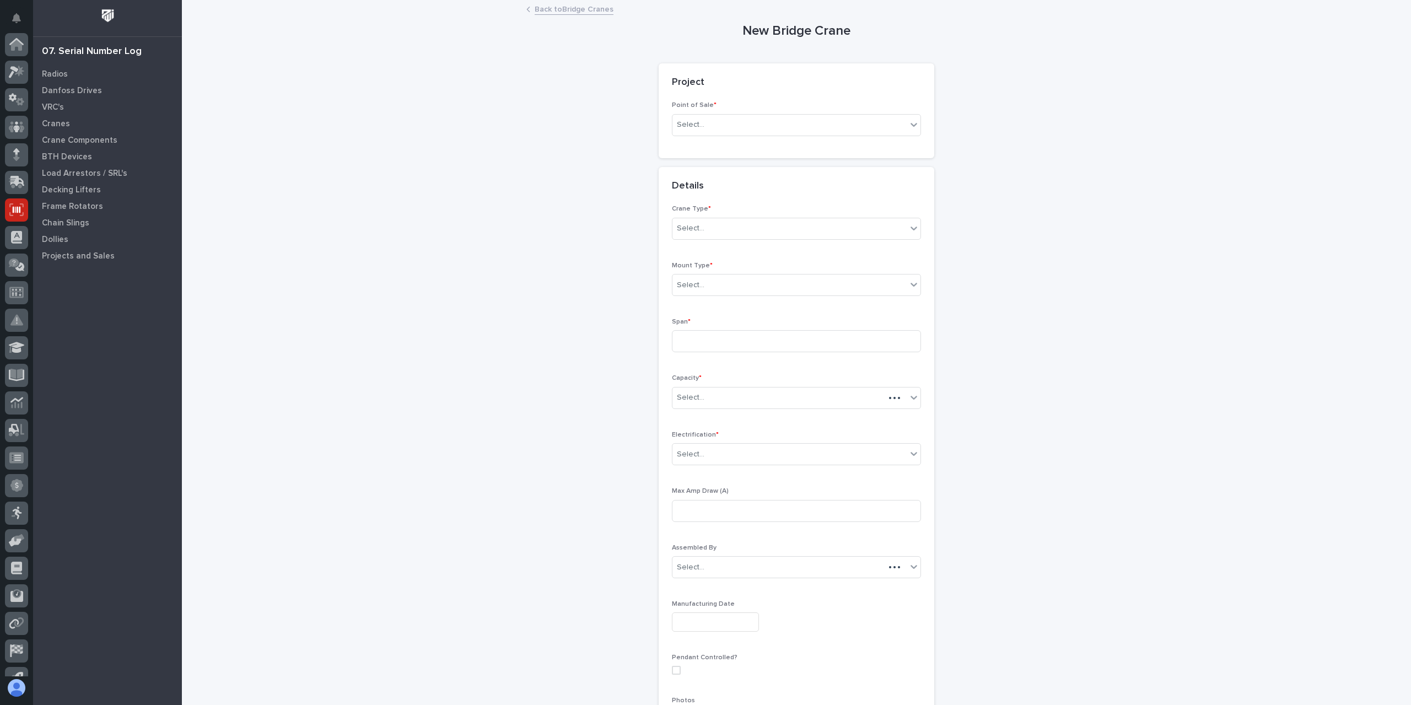
scroll to position [73, 0]
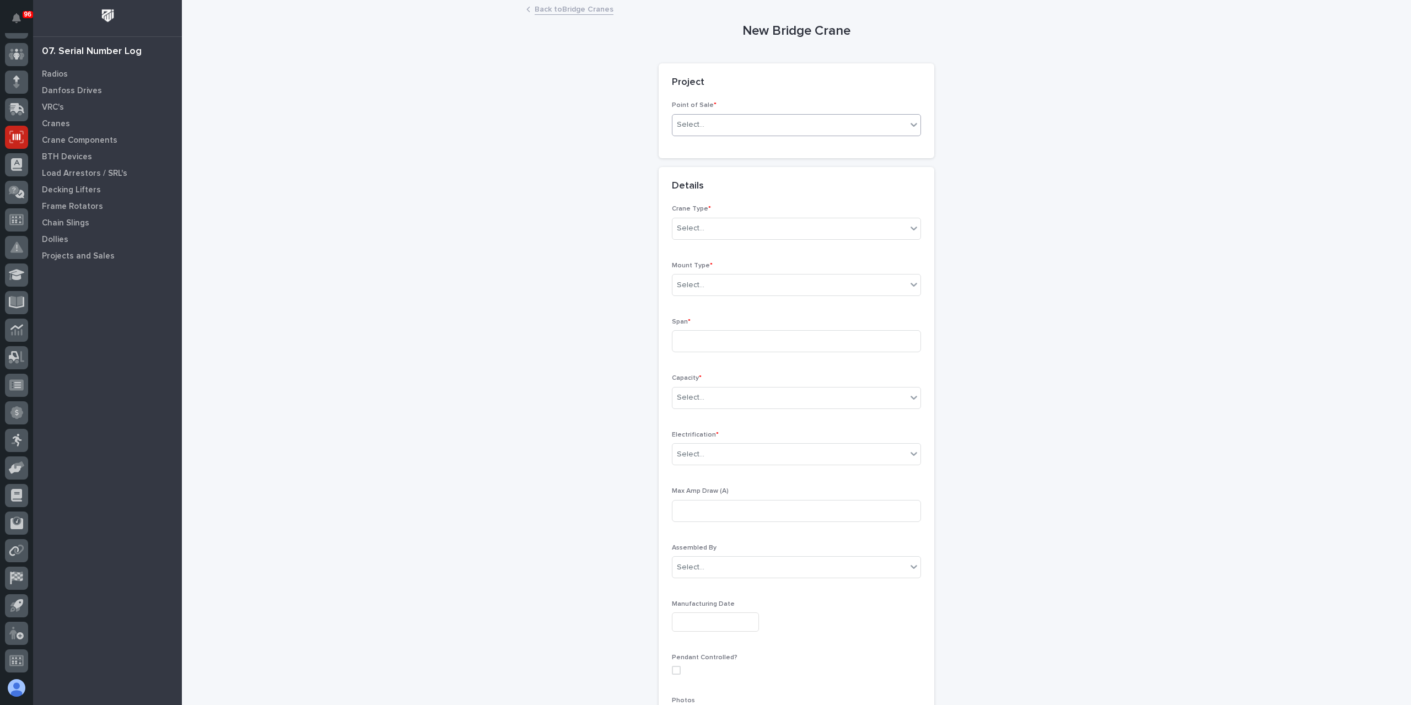
click at [713, 127] on div "Select..." at bounding box center [789, 125] width 234 height 18
click at [689, 146] on div "PWI Projects" at bounding box center [792, 145] width 248 height 19
click at [709, 213] on body "96 My Settings Log Out 07. Serial Number Log Radios Danfoss Drives VRC's Cranes…" at bounding box center [705, 352] width 1411 height 705
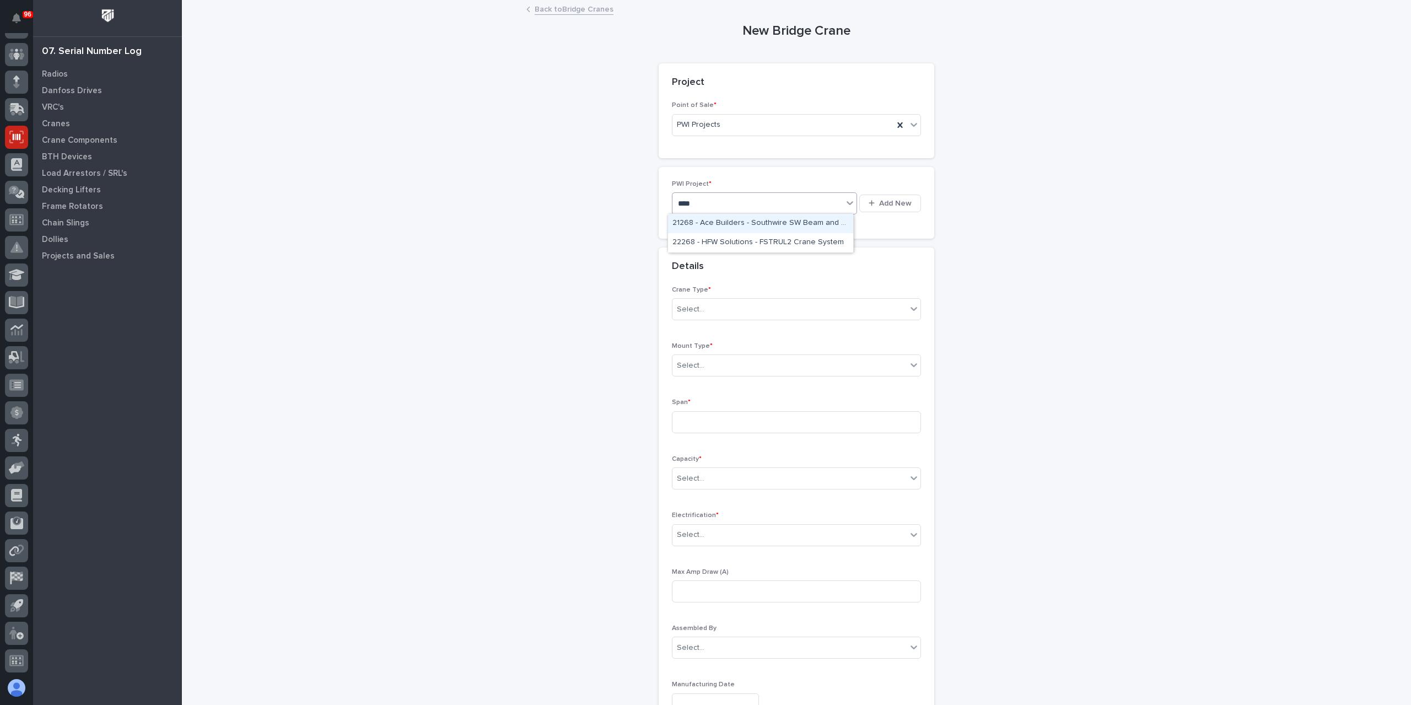
type input "*****"
click at [716, 325] on div "Select..." at bounding box center [789, 329] width 234 height 18
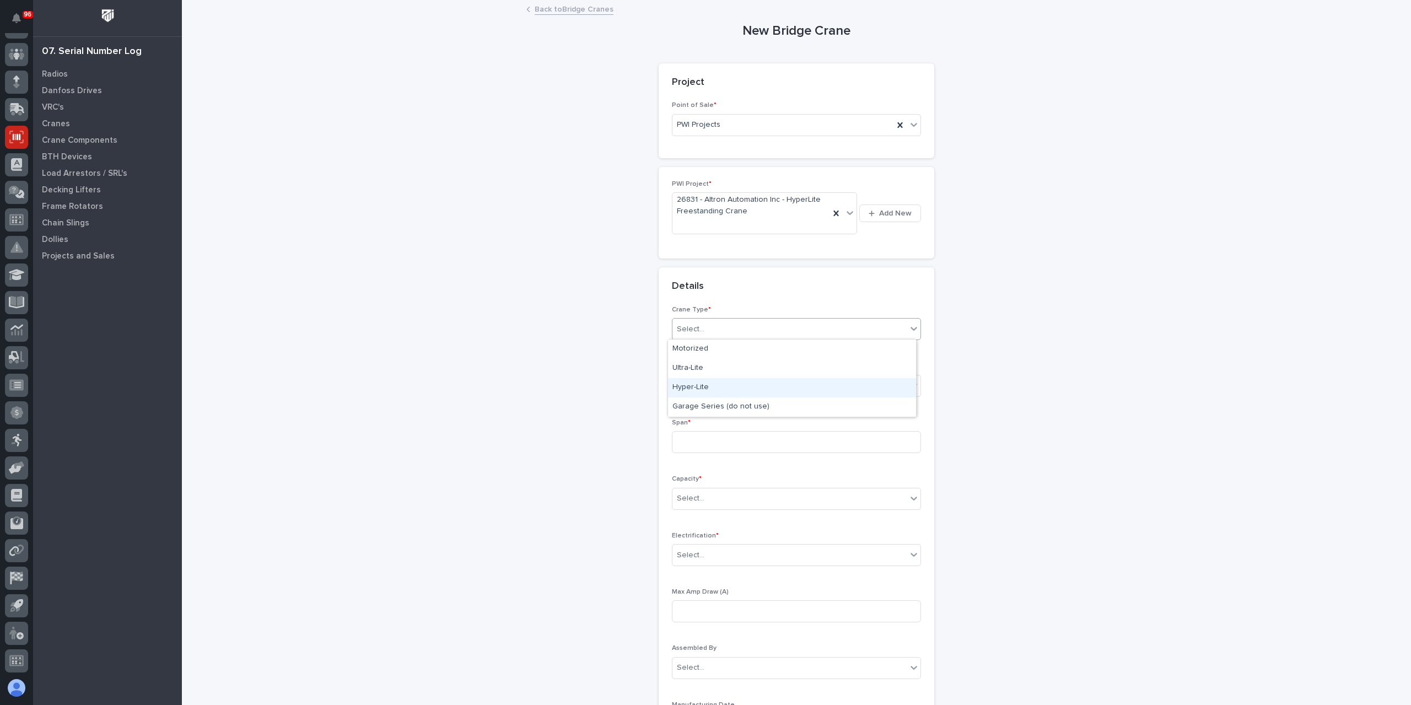
click at [702, 386] on div "Hyper-Lite" at bounding box center [792, 387] width 248 height 19
click at [702, 386] on div "Select..." at bounding box center [789, 385] width 234 height 18
click at [729, 427] on div "Top Runner (w/o rails)" at bounding box center [792, 424] width 248 height 19
click at [692, 431] on input at bounding box center [796, 442] width 249 height 22
type input "2"
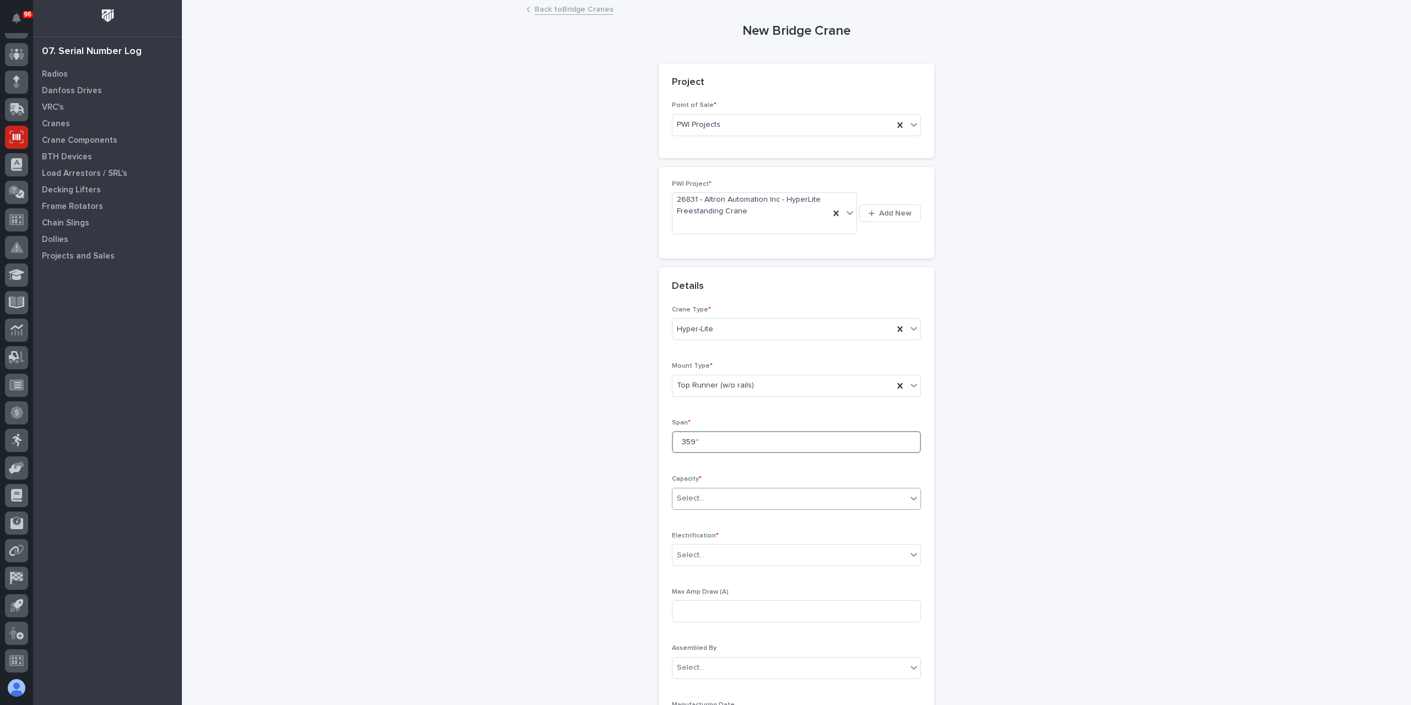
type input "359''"
click at [705, 497] on div "Select..." at bounding box center [789, 498] width 234 height 18
click at [744, 517] on div "1,000 lbs (1/2 Ton)" at bounding box center [792, 517] width 248 height 19
click at [743, 551] on div "Select..." at bounding box center [789, 555] width 234 height 18
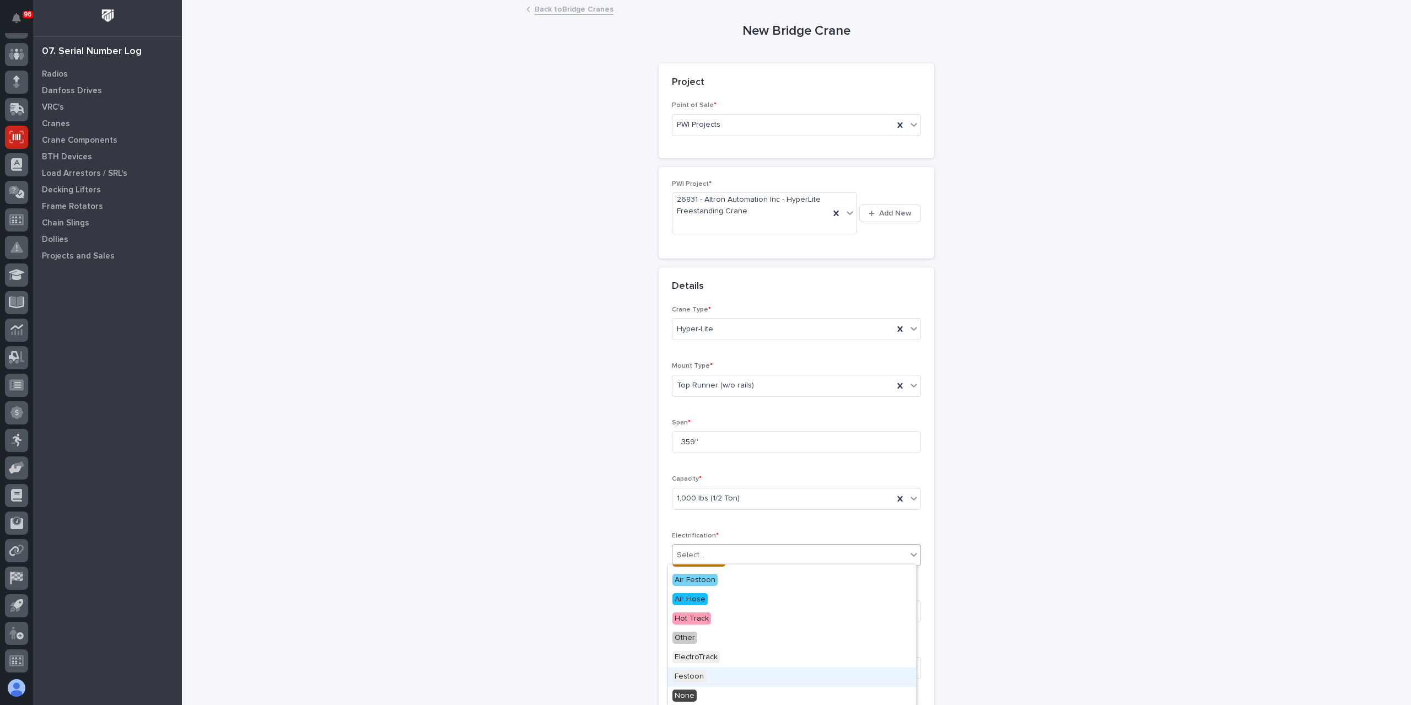
click at [700, 673] on span "Festoon" at bounding box center [689, 676] width 34 height 12
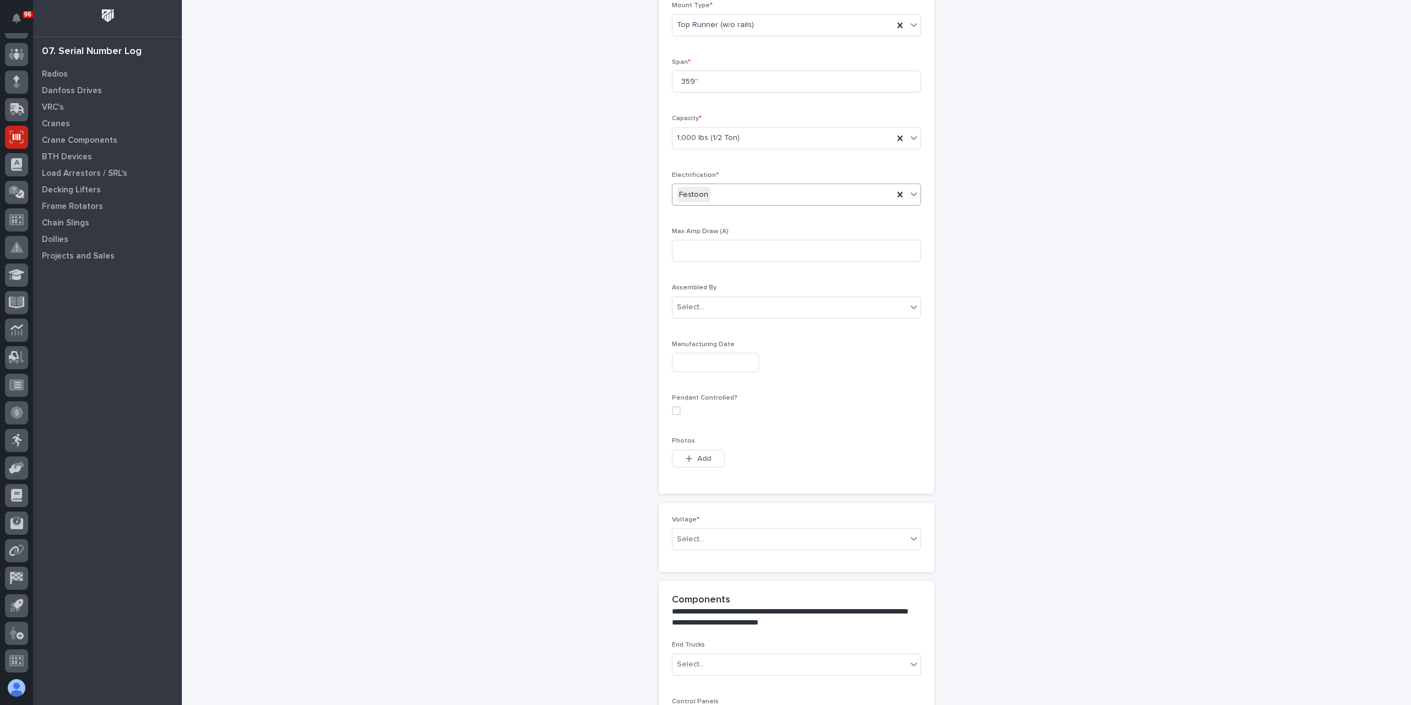
scroll to position [393, 0]
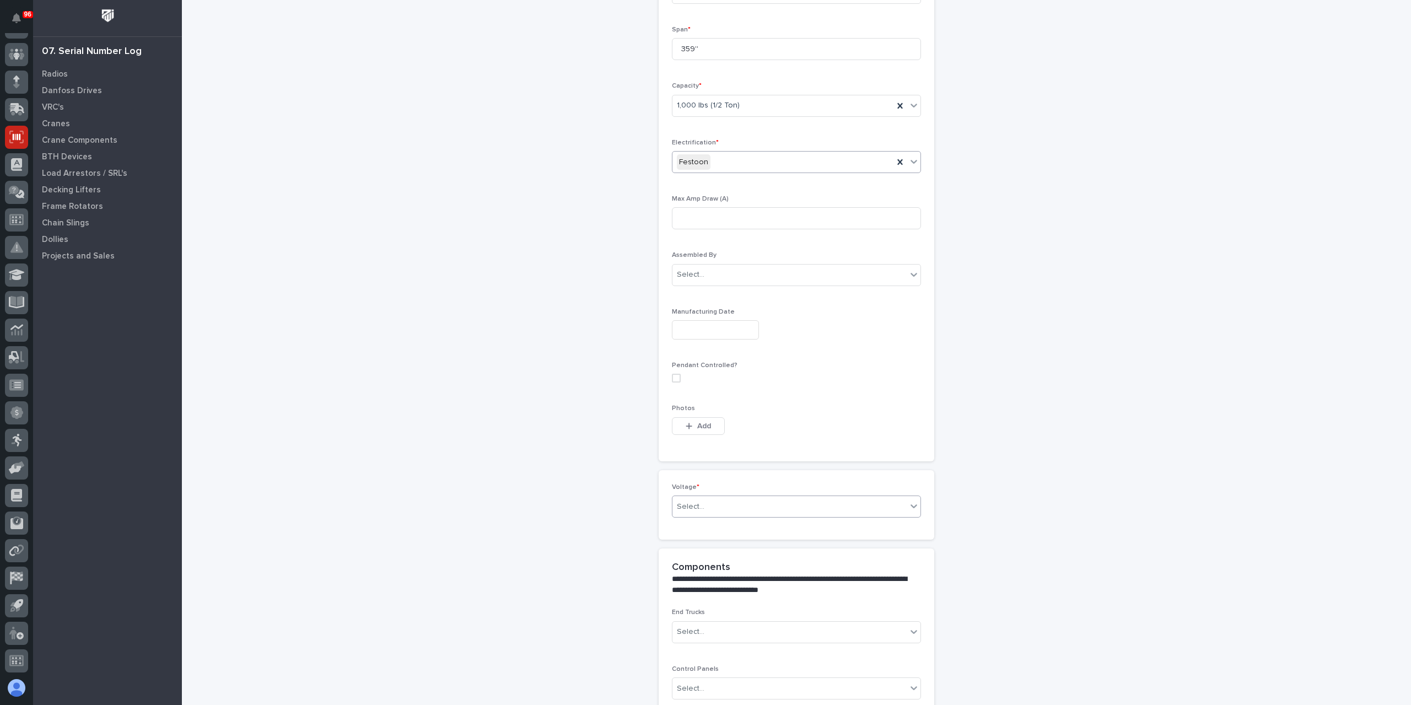
click at [728, 510] on div "Select..." at bounding box center [789, 507] width 234 height 18
click at [710, 562] on div "208-240v Single Phase" at bounding box center [792, 562] width 248 height 19
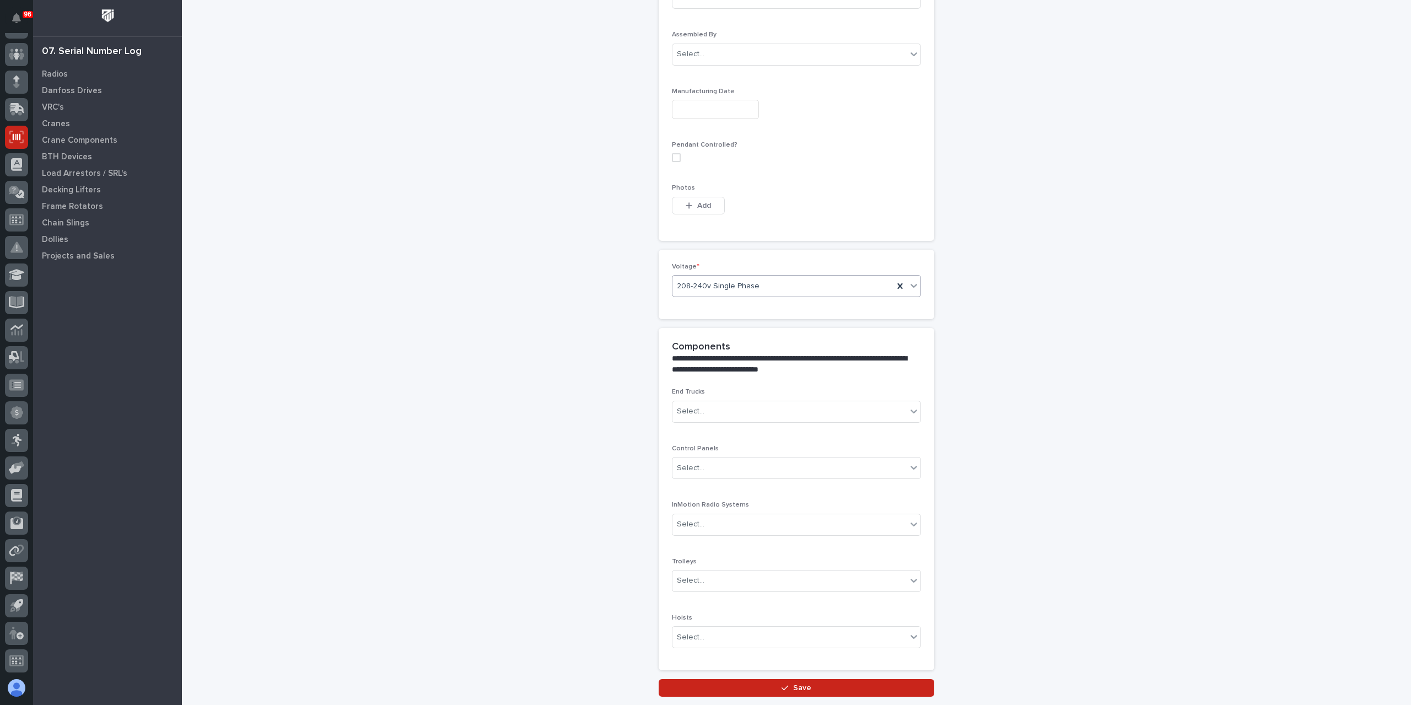
scroll to position [686, 0]
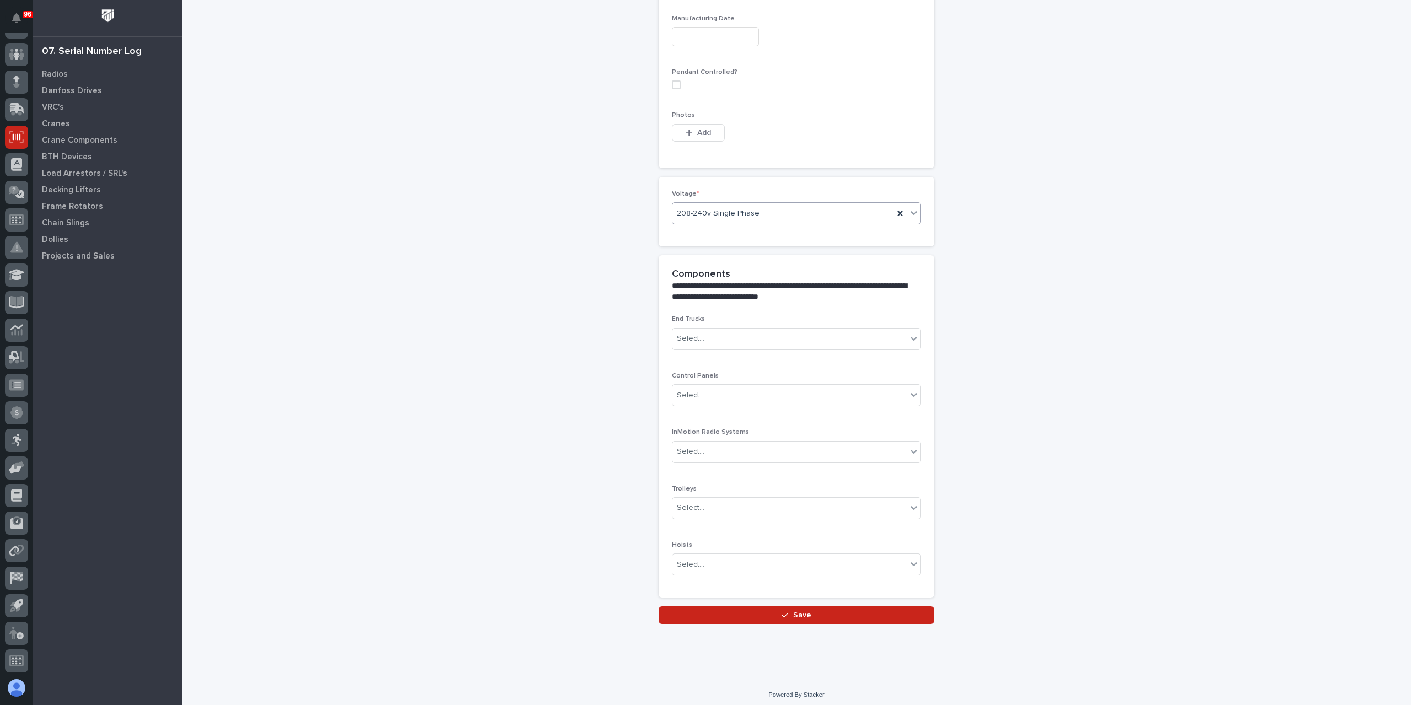
click at [754, 606] on button "Save" at bounding box center [797, 615] width 276 height 18
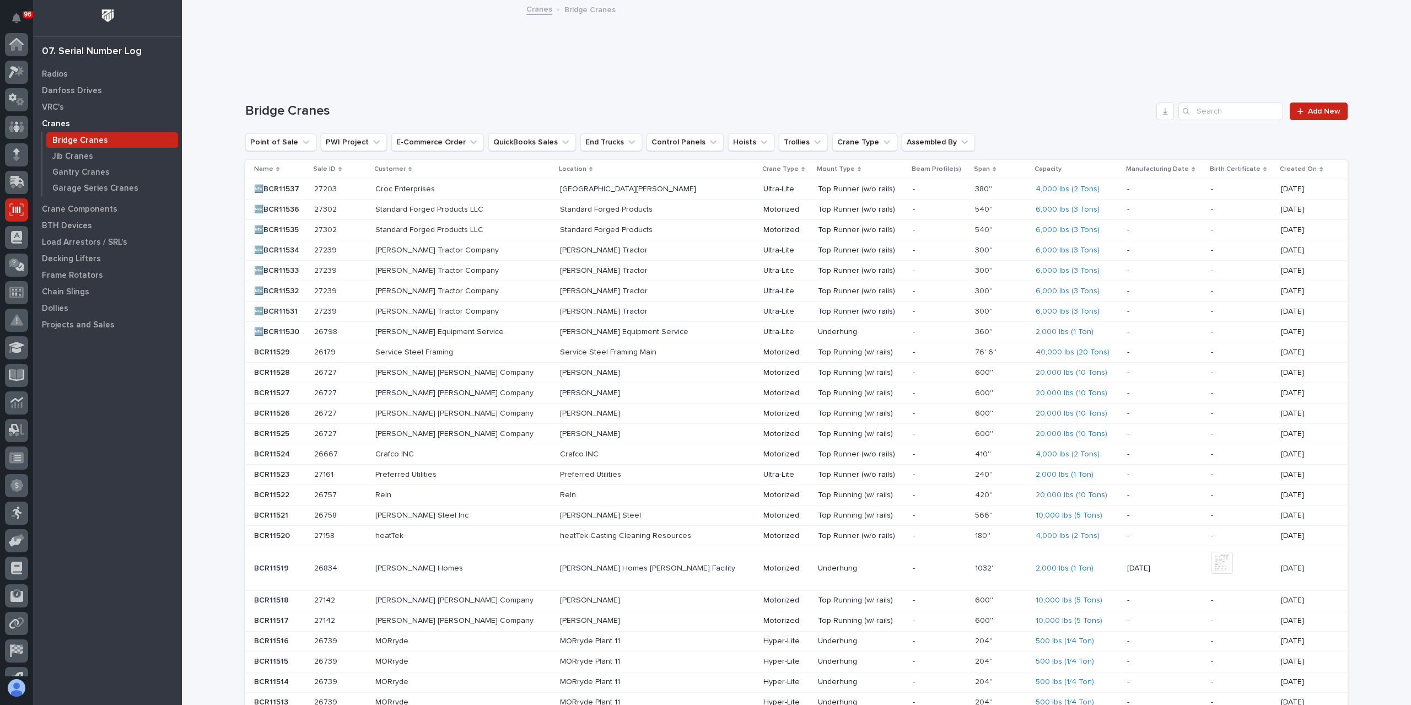
scroll to position [73, 0]
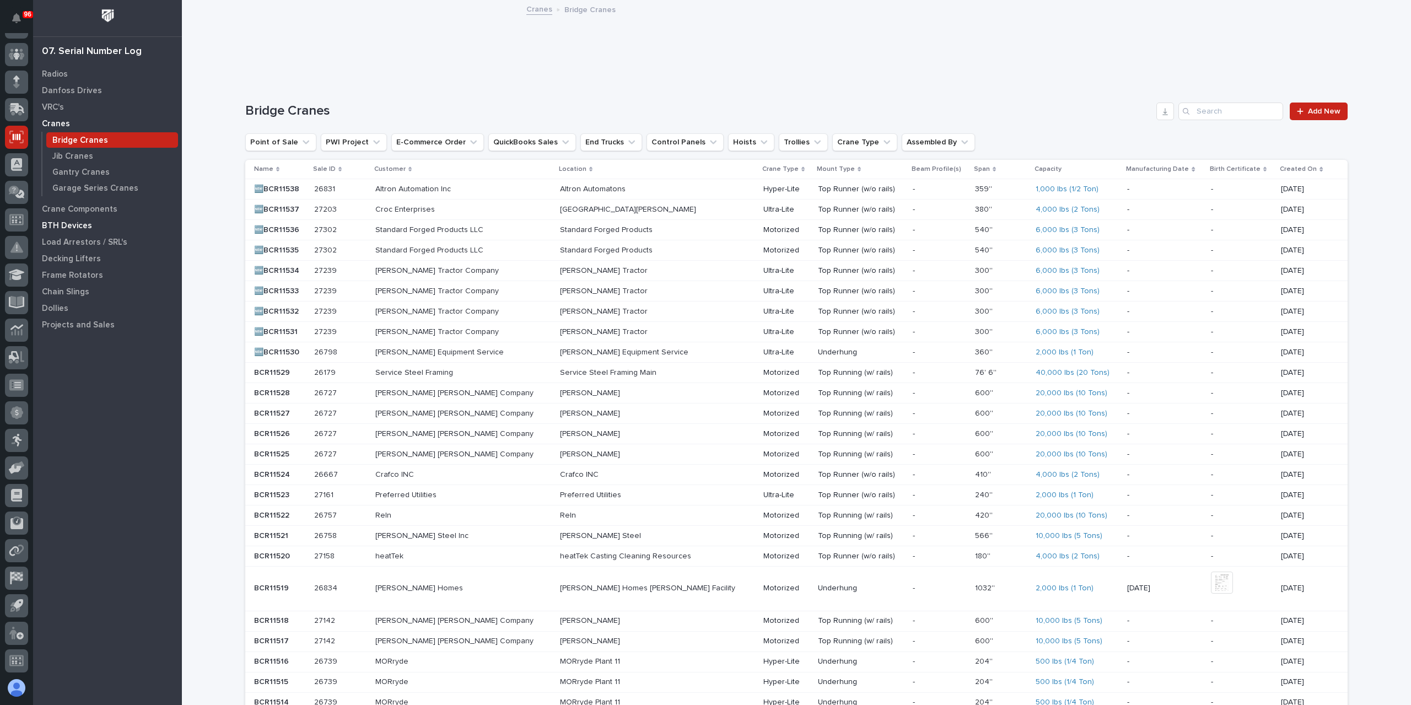
click at [53, 221] on p "BTH Devices" at bounding box center [67, 226] width 50 height 10
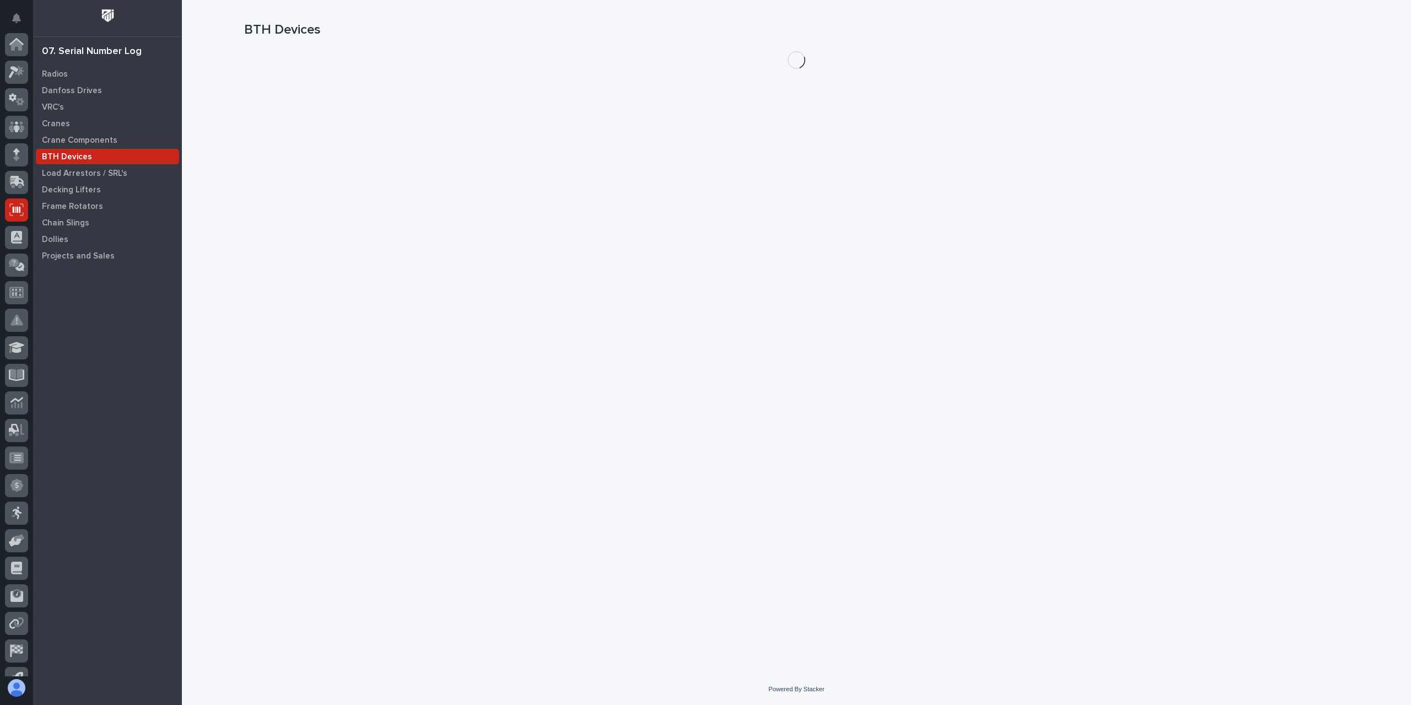
scroll to position [73, 0]
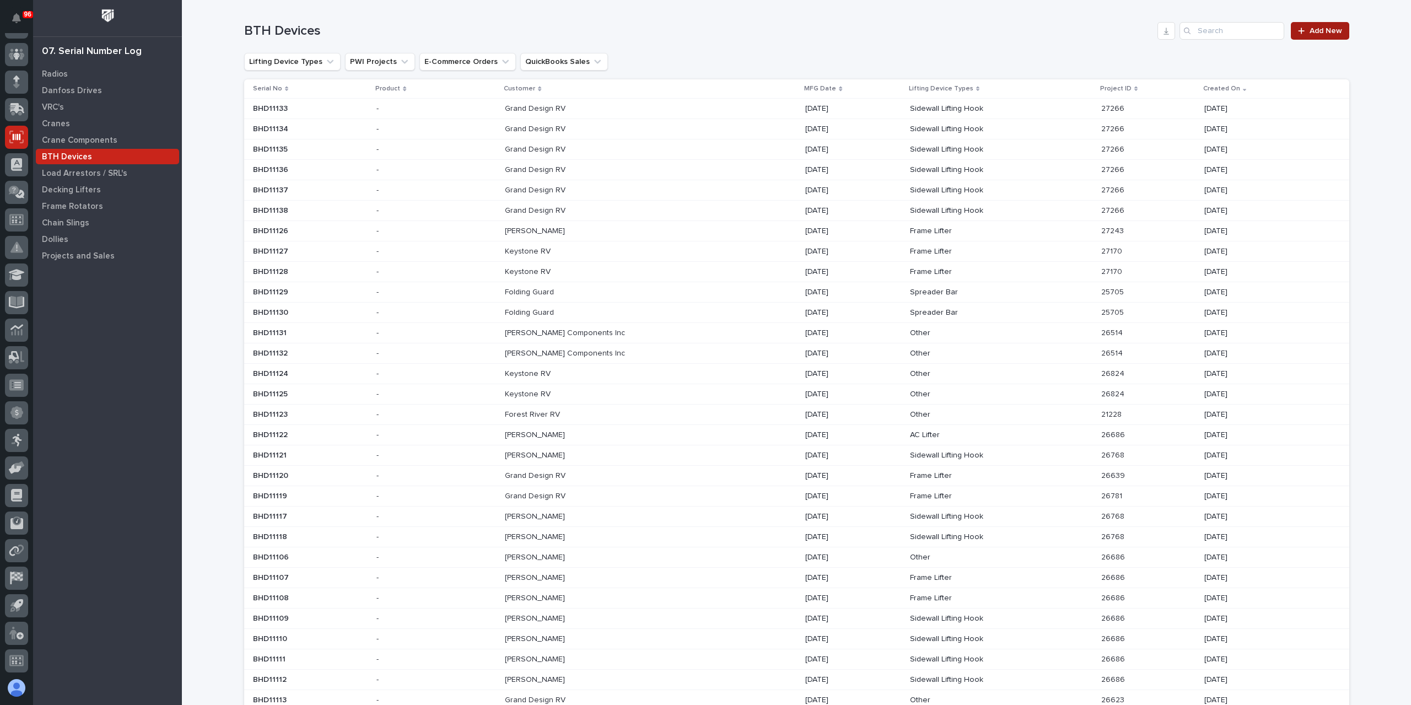
click at [1326, 26] on link "Add New" at bounding box center [1320, 31] width 58 height 18
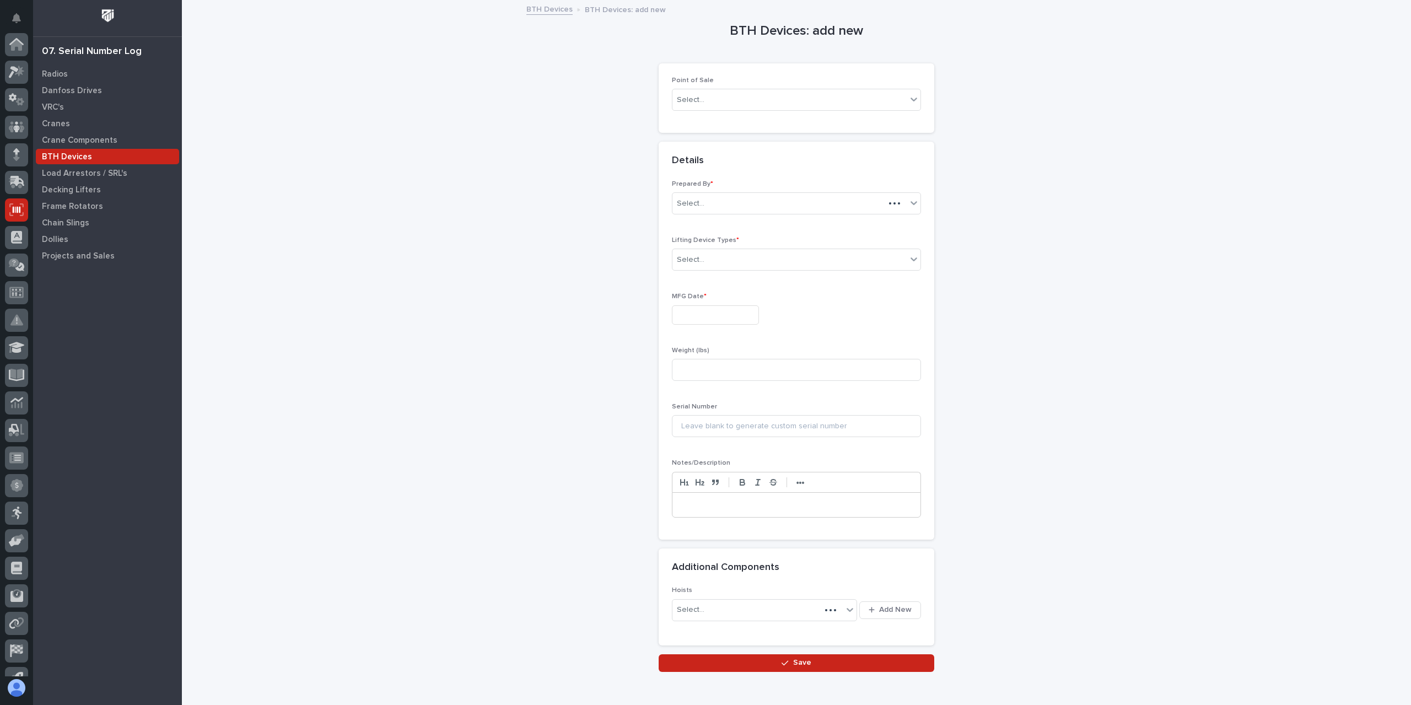
scroll to position [73, 0]
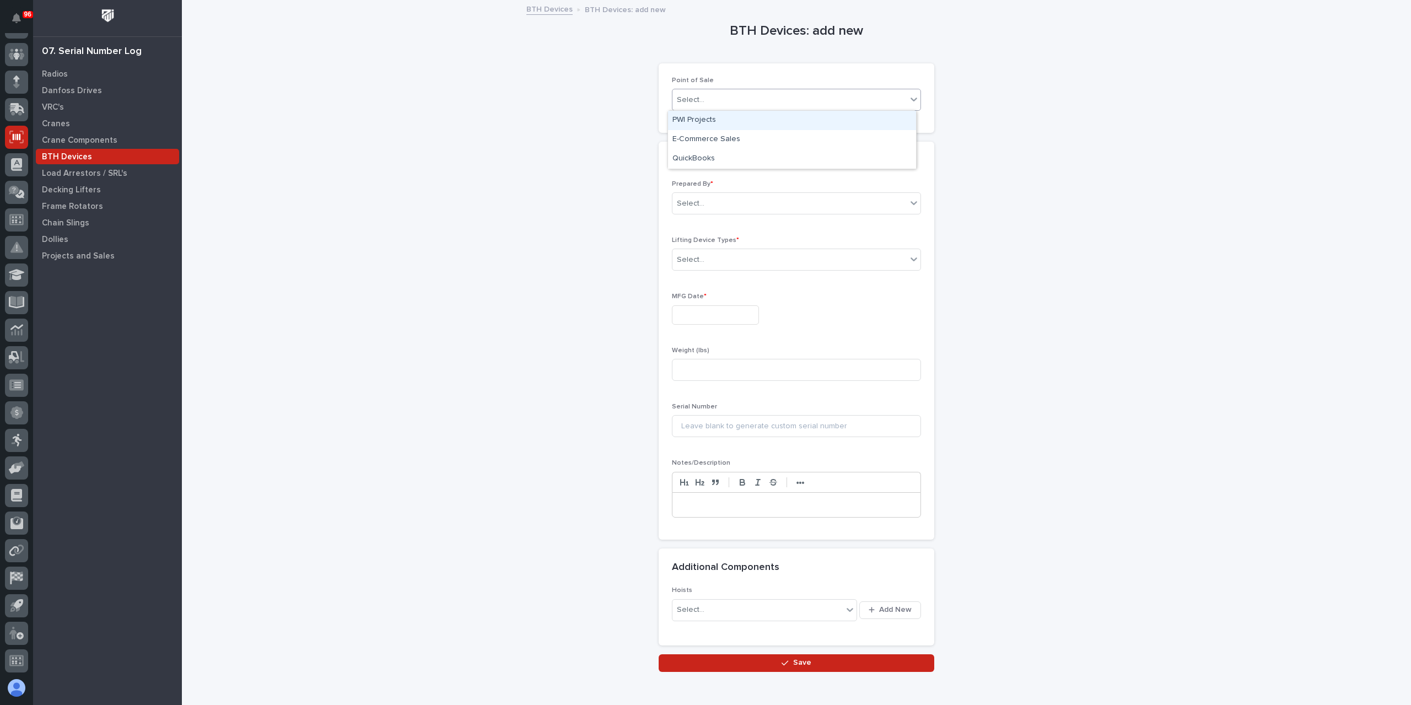
click at [700, 109] on div "Select..." at bounding box center [796, 100] width 249 height 22
click at [710, 118] on div "PWI Projects" at bounding box center [792, 120] width 248 height 19
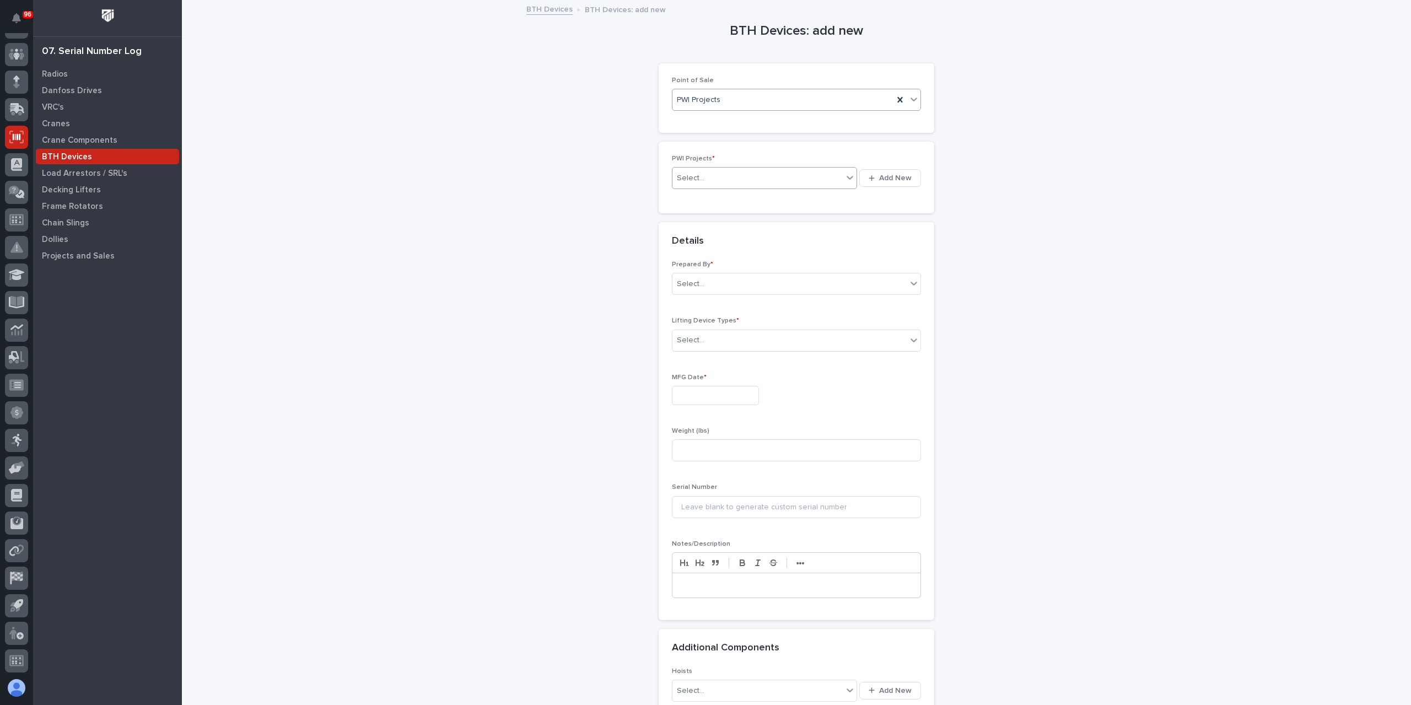
click at [704, 175] on div "Select..." at bounding box center [757, 178] width 170 height 18
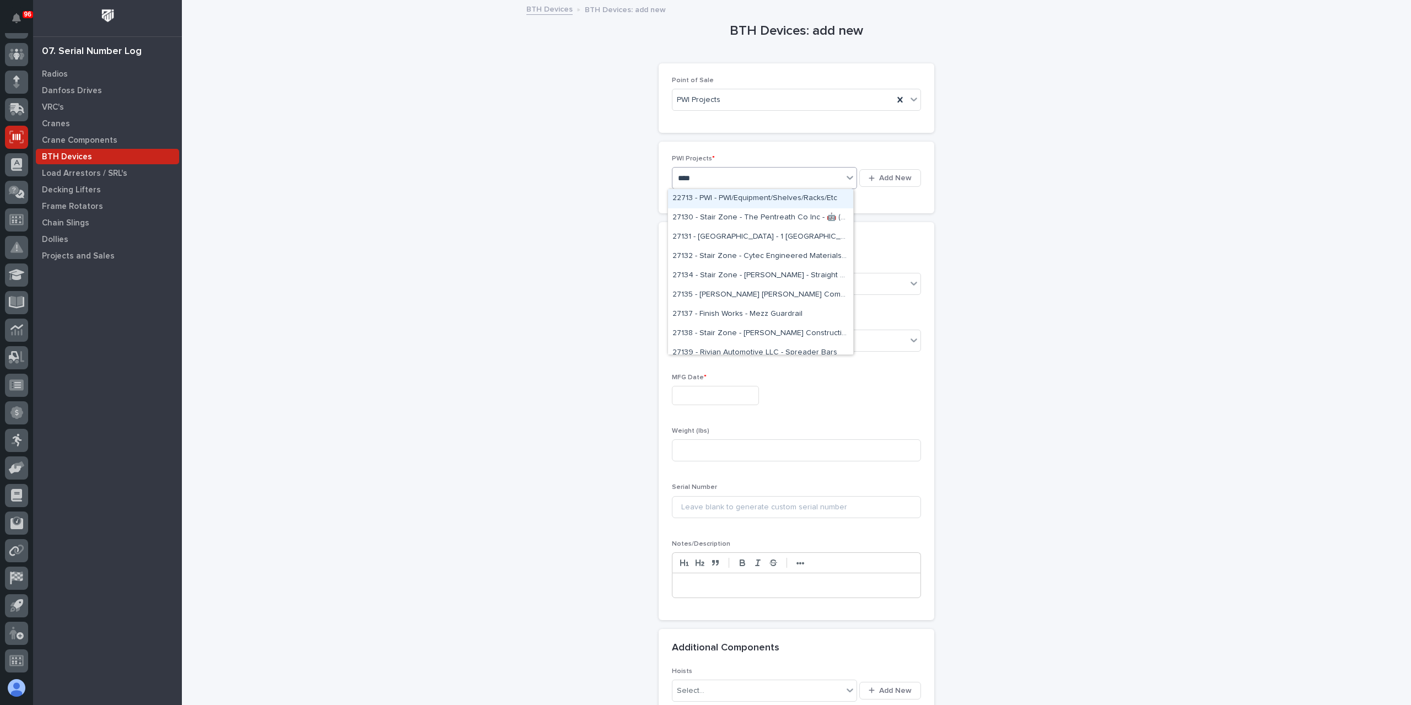
type input "*****"
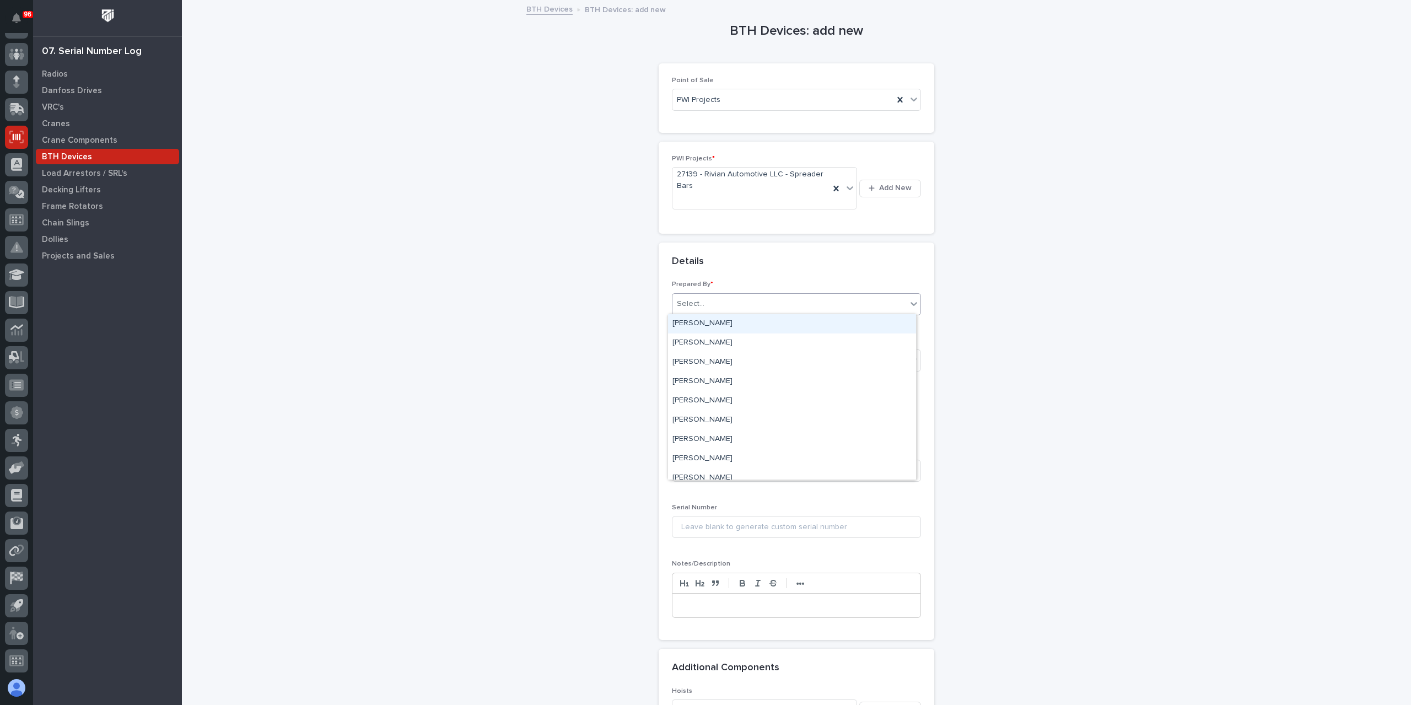
click at [708, 296] on div "Select..." at bounding box center [789, 304] width 234 height 18
click at [717, 439] on div "[PERSON_NAME]" at bounding box center [792, 439] width 248 height 19
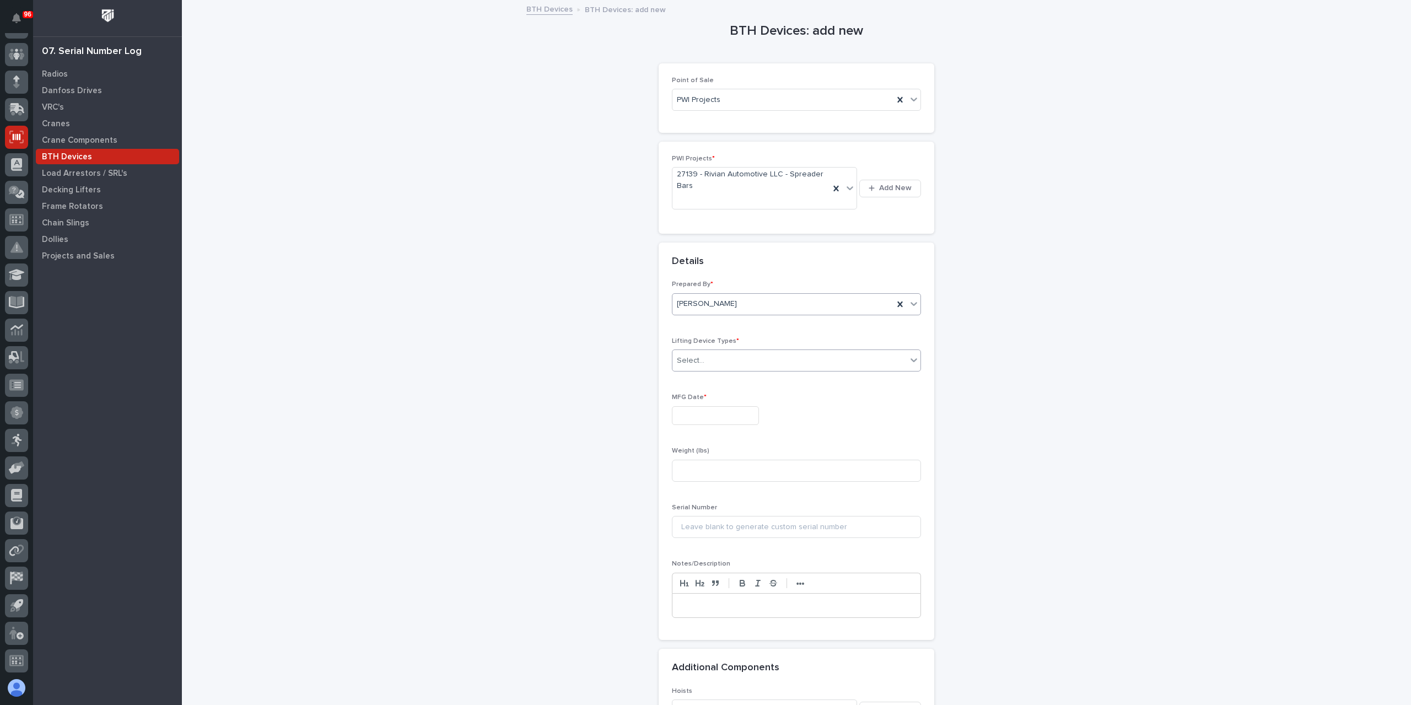
click at [707, 358] on div "Select..." at bounding box center [789, 361] width 234 height 18
click at [728, 417] on div "Spreader Bar" at bounding box center [792, 418] width 248 height 19
click at [704, 409] on input "text" at bounding box center [715, 415] width 87 height 19
click at [714, 329] on div "15" at bounding box center [707, 323] width 15 height 15
type input "**********"
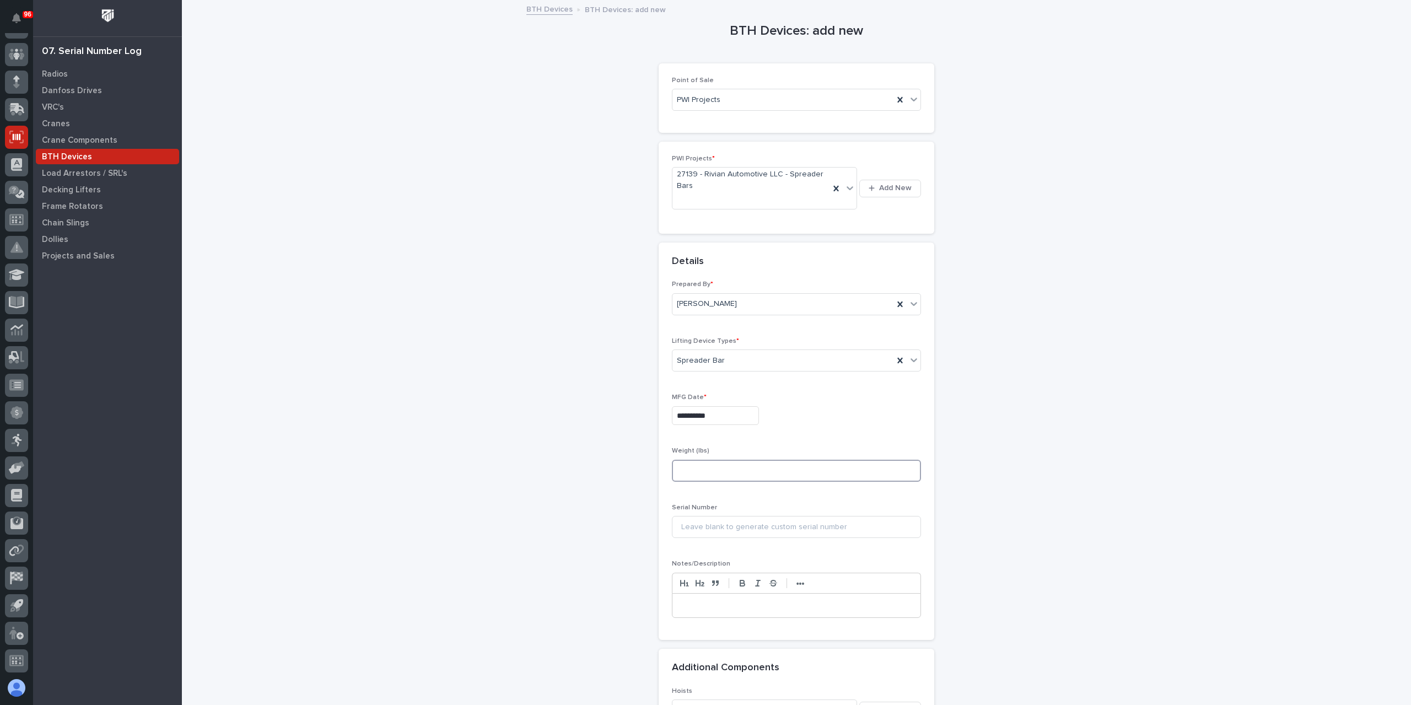
click at [713, 465] on input at bounding box center [796, 471] width 249 height 22
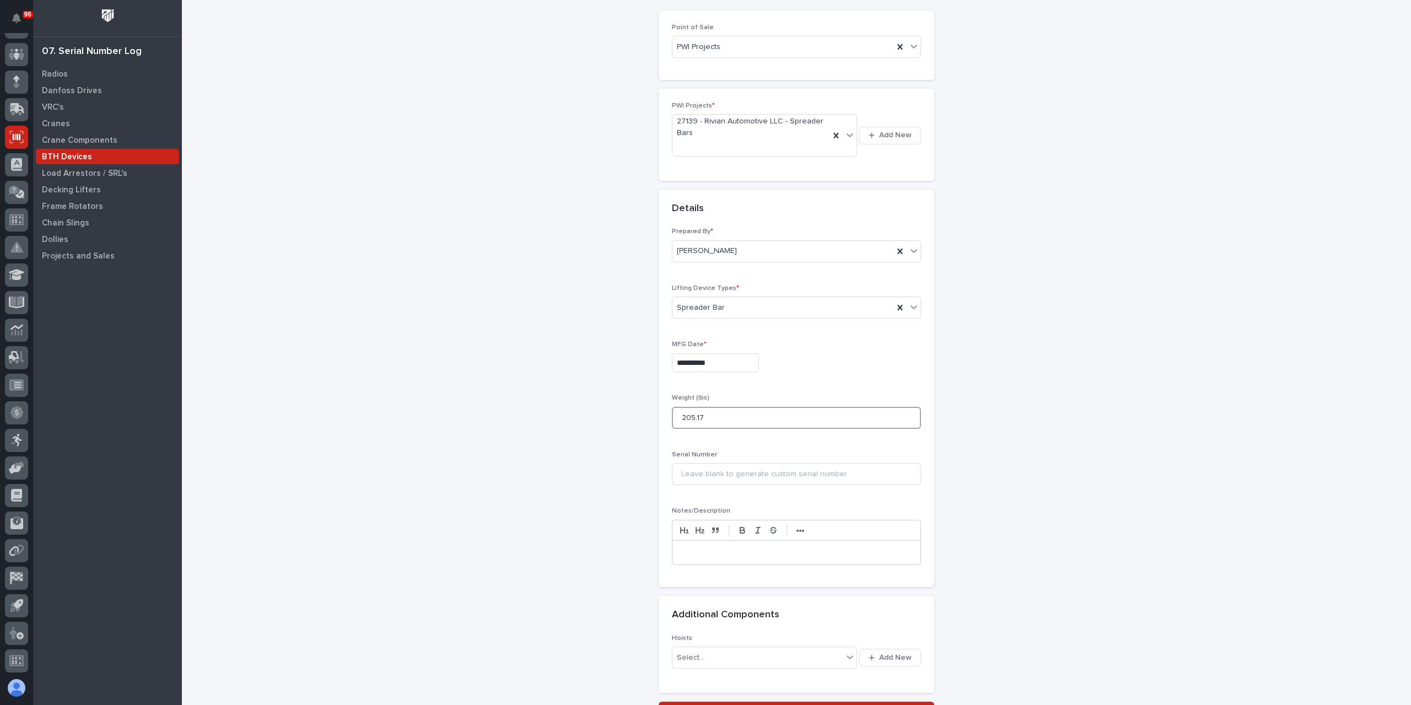
scroll to position [150, 0]
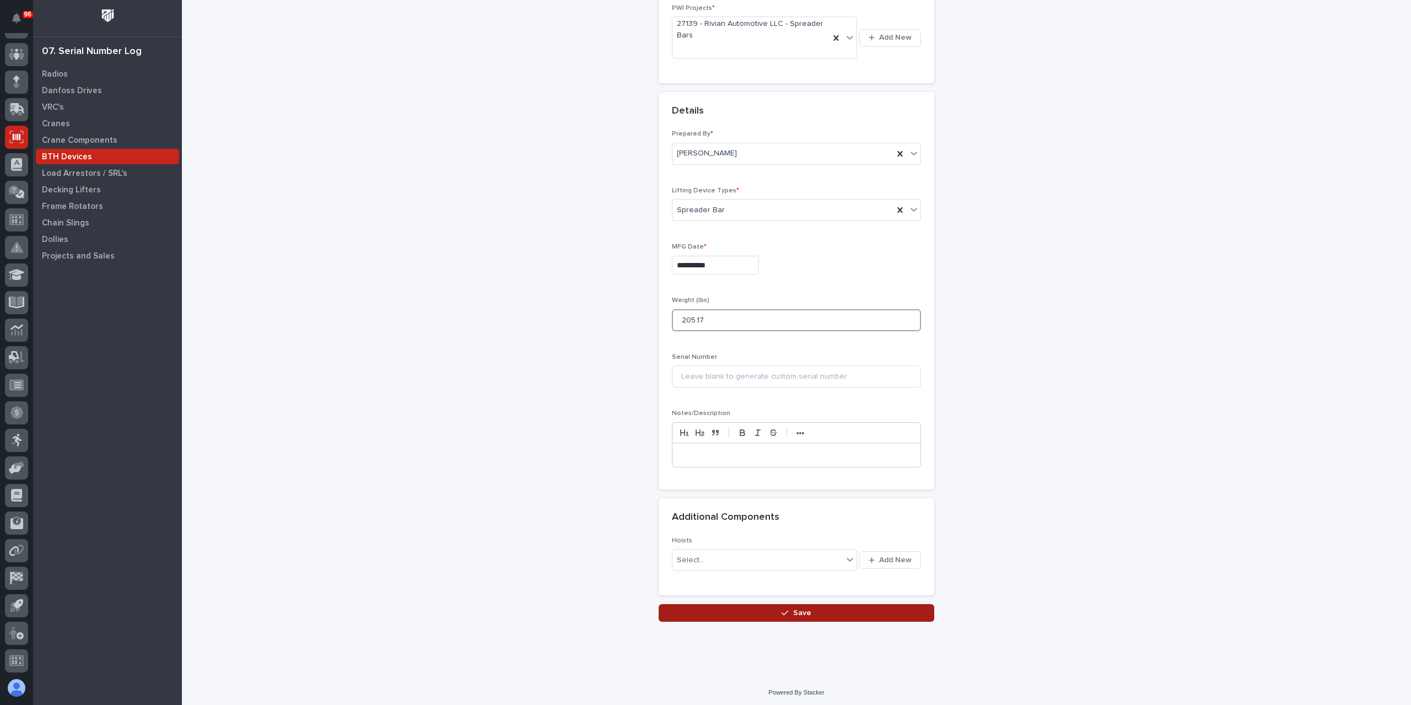
type input "205.17"
click at [761, 604] on button "Save" at bounding box center [797, 613] width 276 height 18
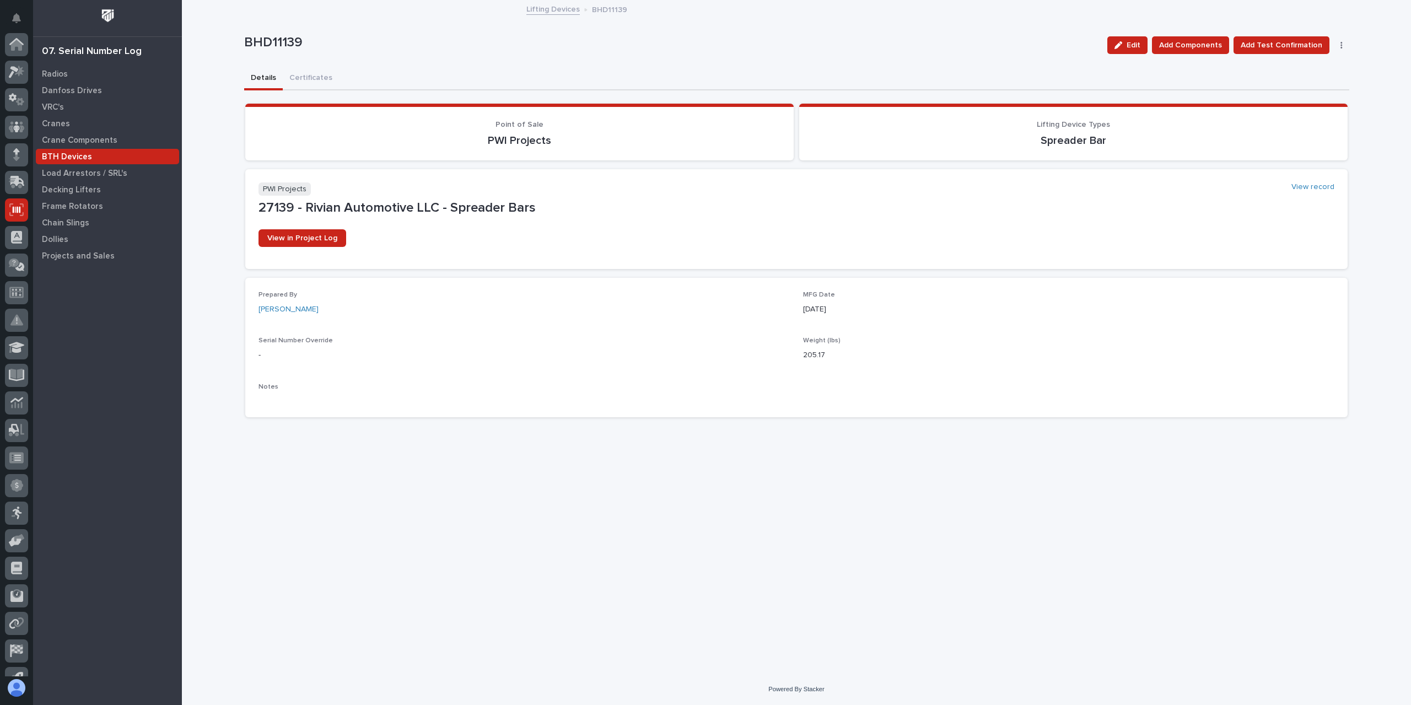
scroll to position [73, 0]
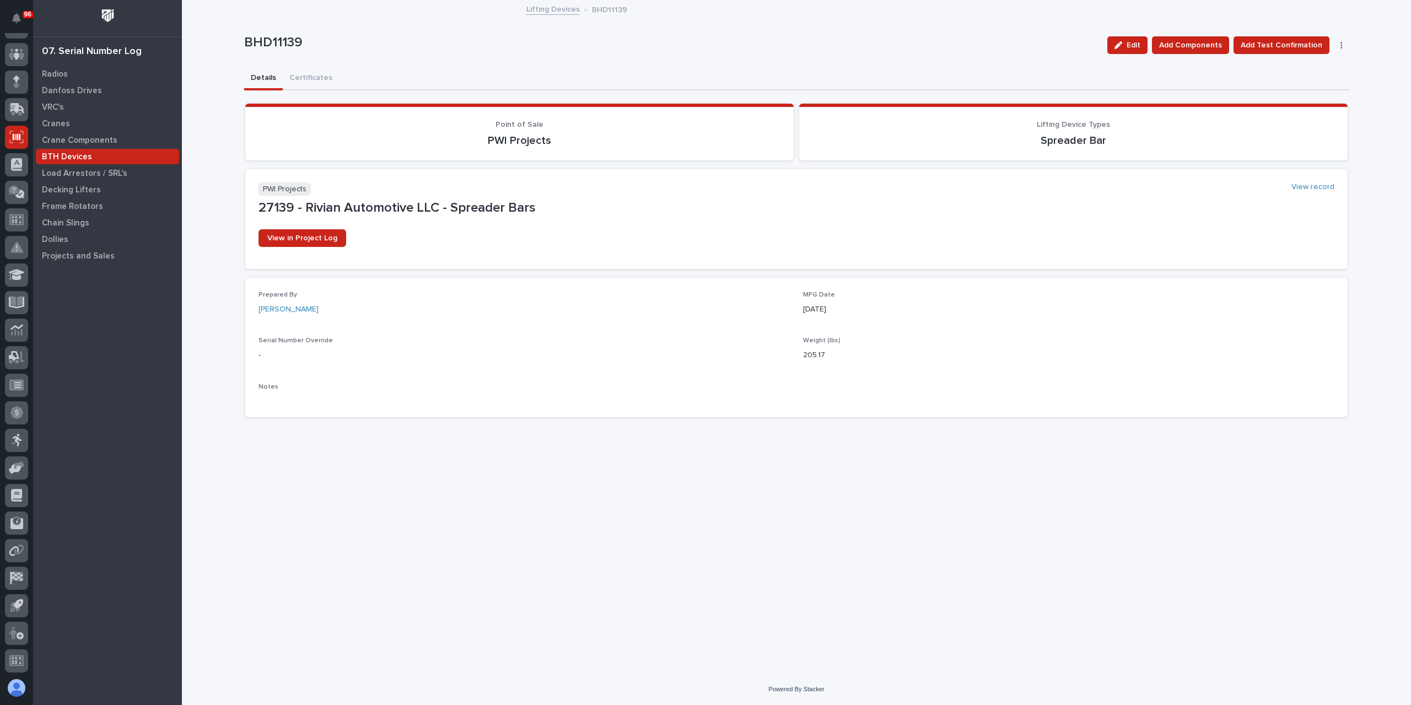
click at [553, 6] on link "Lifting Devices" at bounding box center [552, 8] width 53 height 13
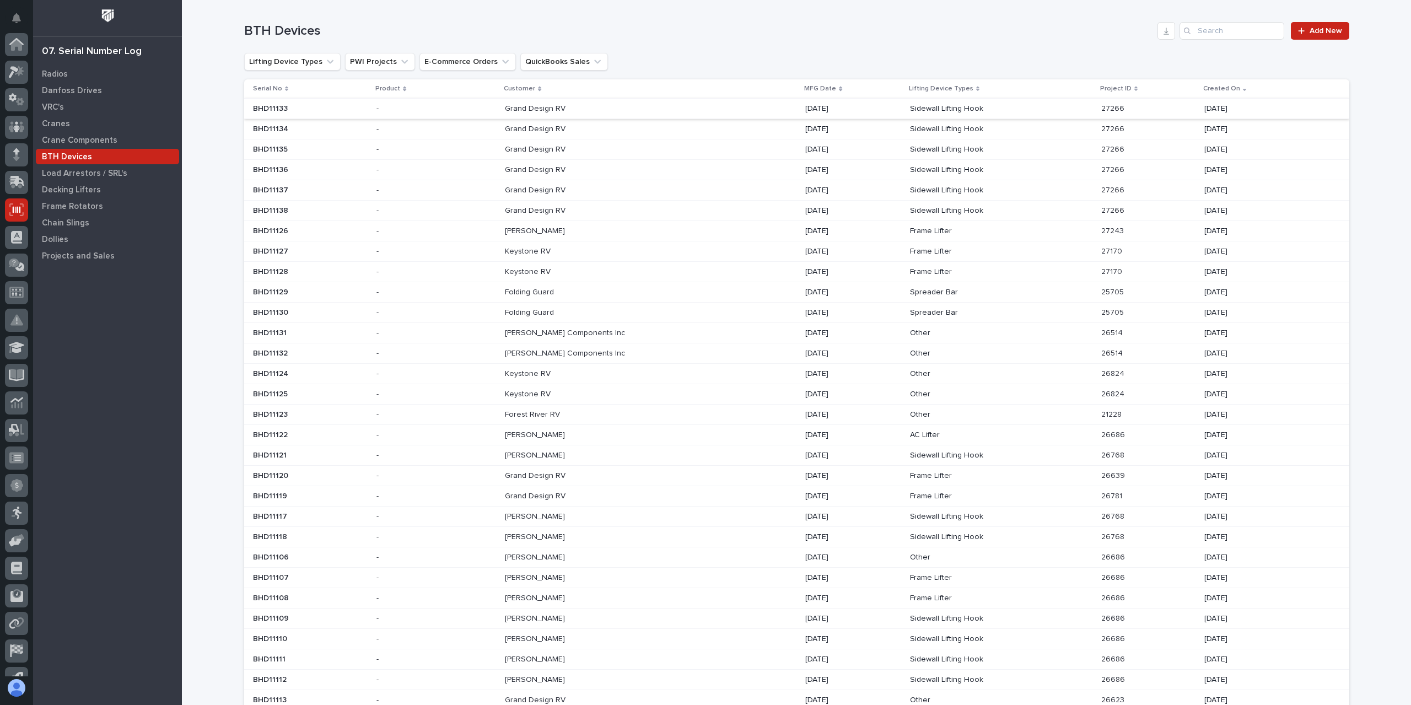
scroll to position [73, 0]
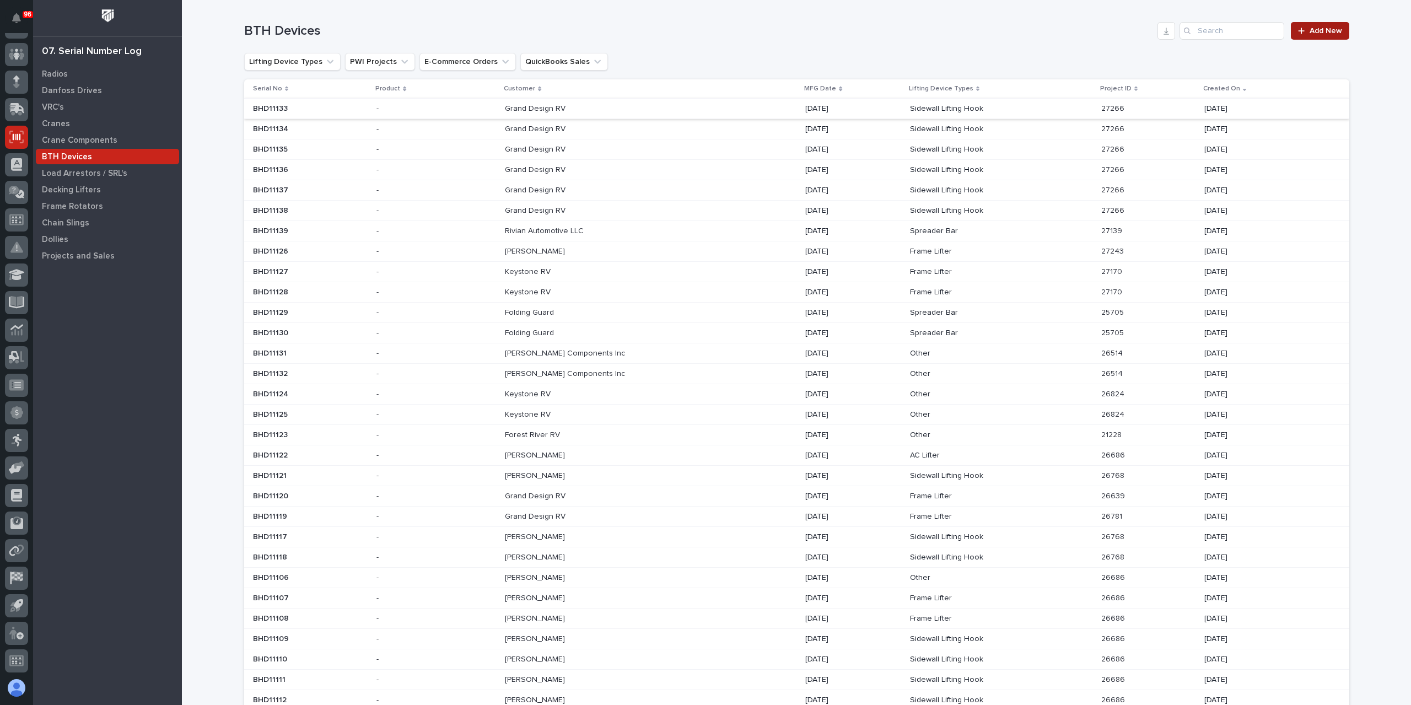
click at [1313, 28] on span "Add New" at bounding box center [1325, 31] width 33 height 8
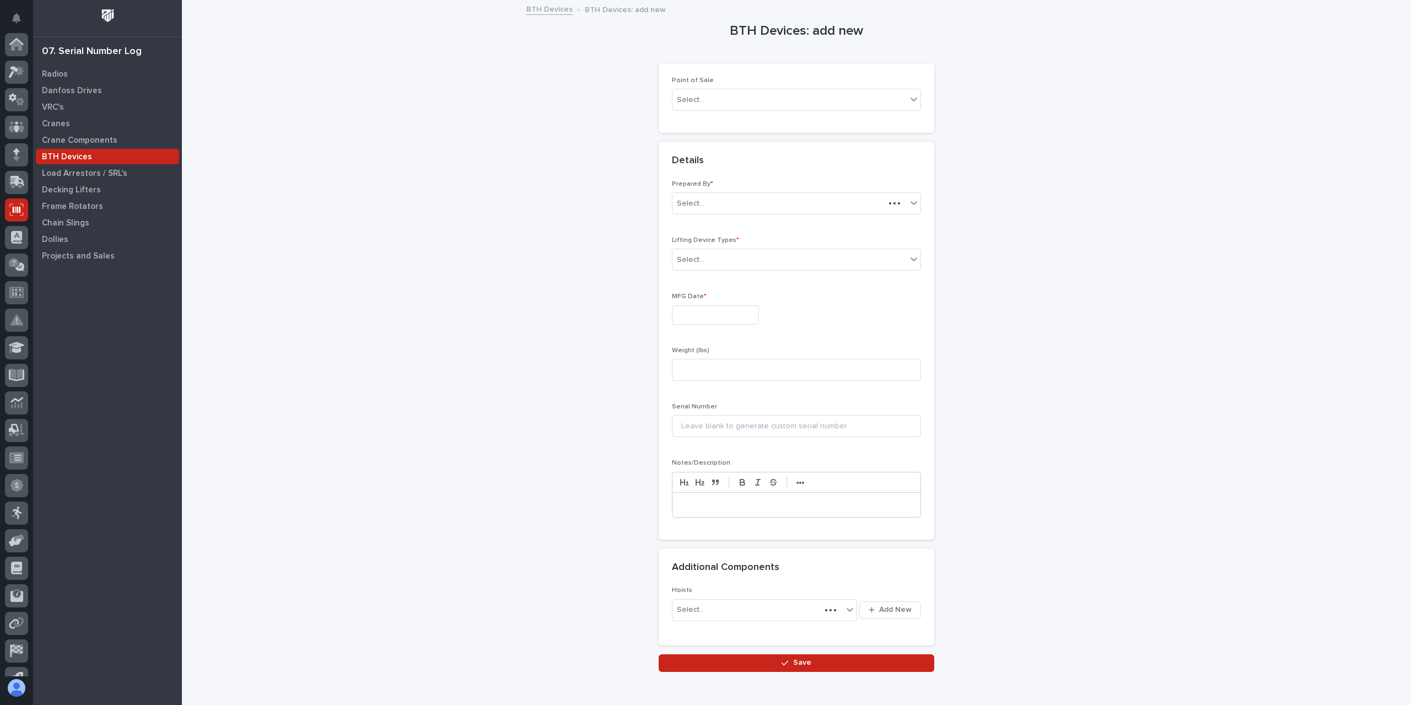
scroll to position [73, 0]
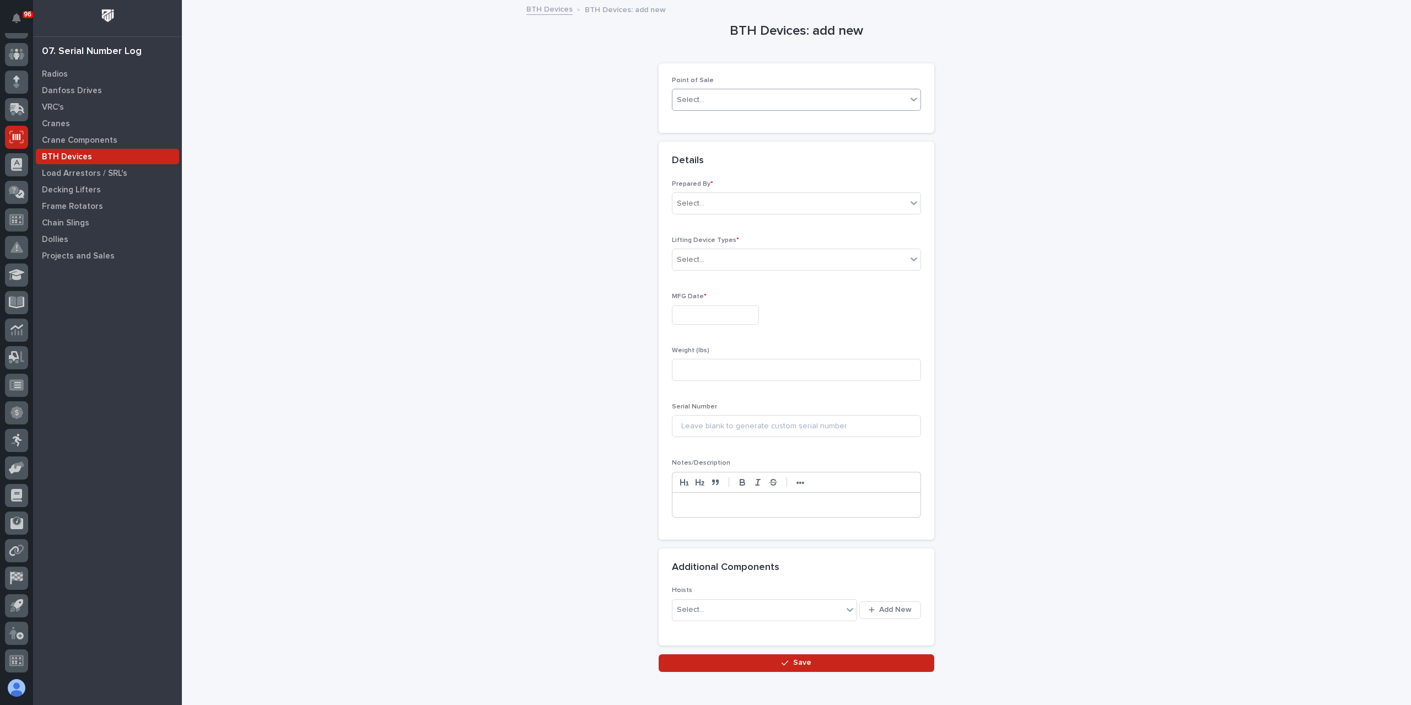
click at [680, 96] on div "Select..." at bounding box center [691, 100] width 28 height 12
click at [709, 120] on div "PWI Projects" at bounding box center [792, 120] width 248 height 19
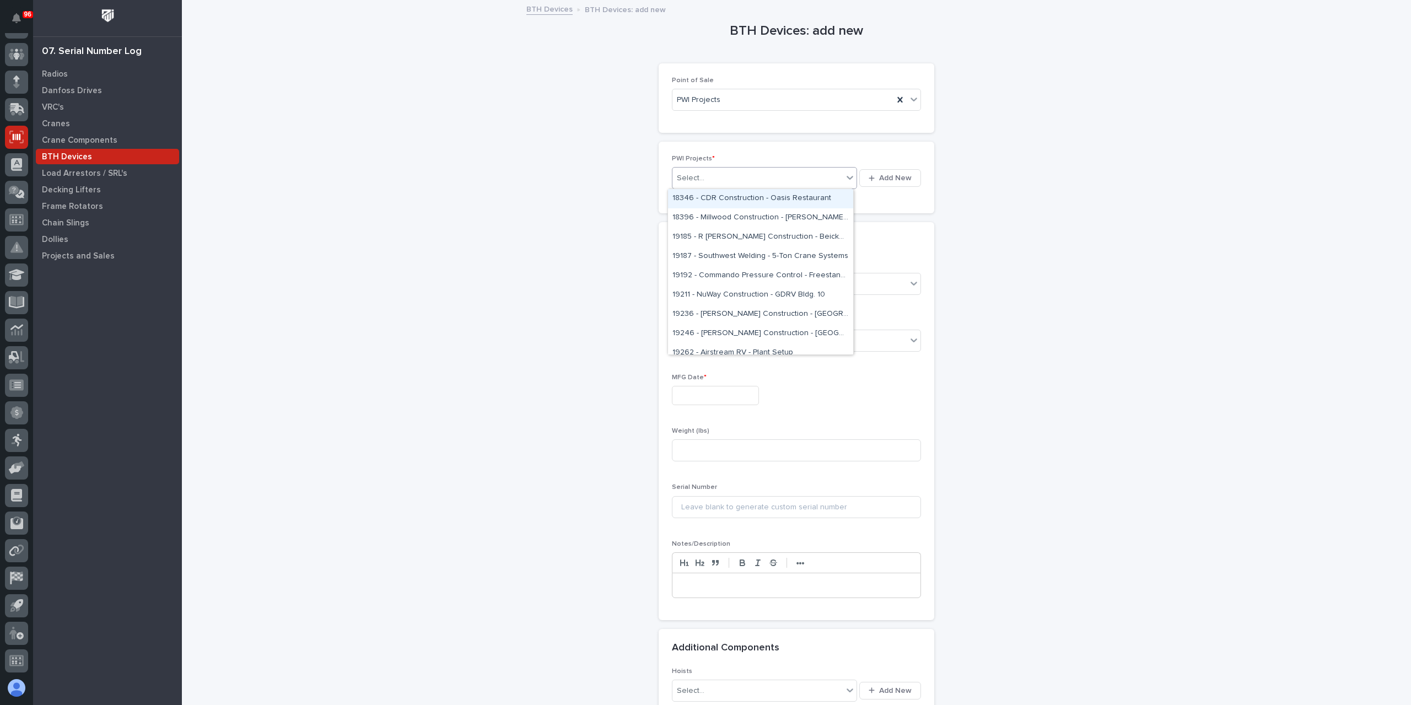
click at [716, 179] on div "Select..." at bounding box center [757, 178] width 170 height 18
type input "*****"
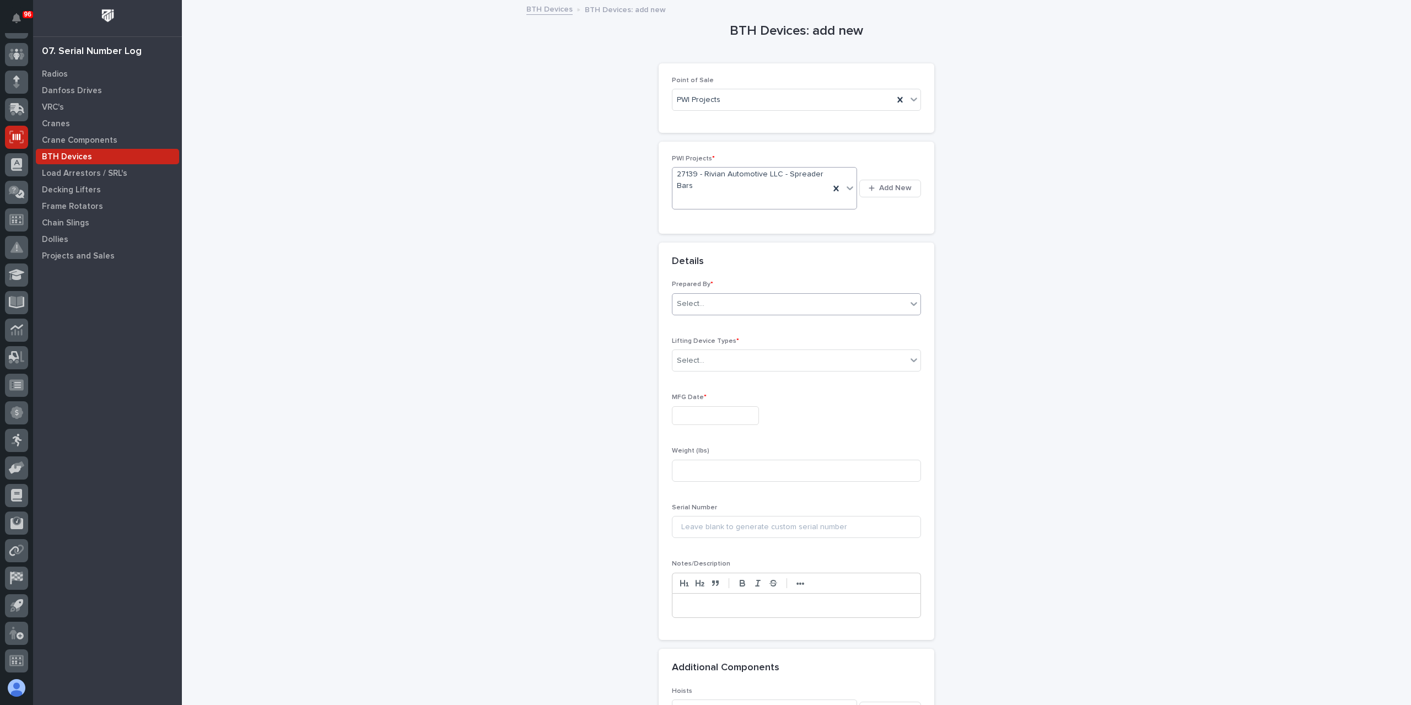
click at [709, 311] on div "Select..." at bounding box center [789, 304] width 234 height 18
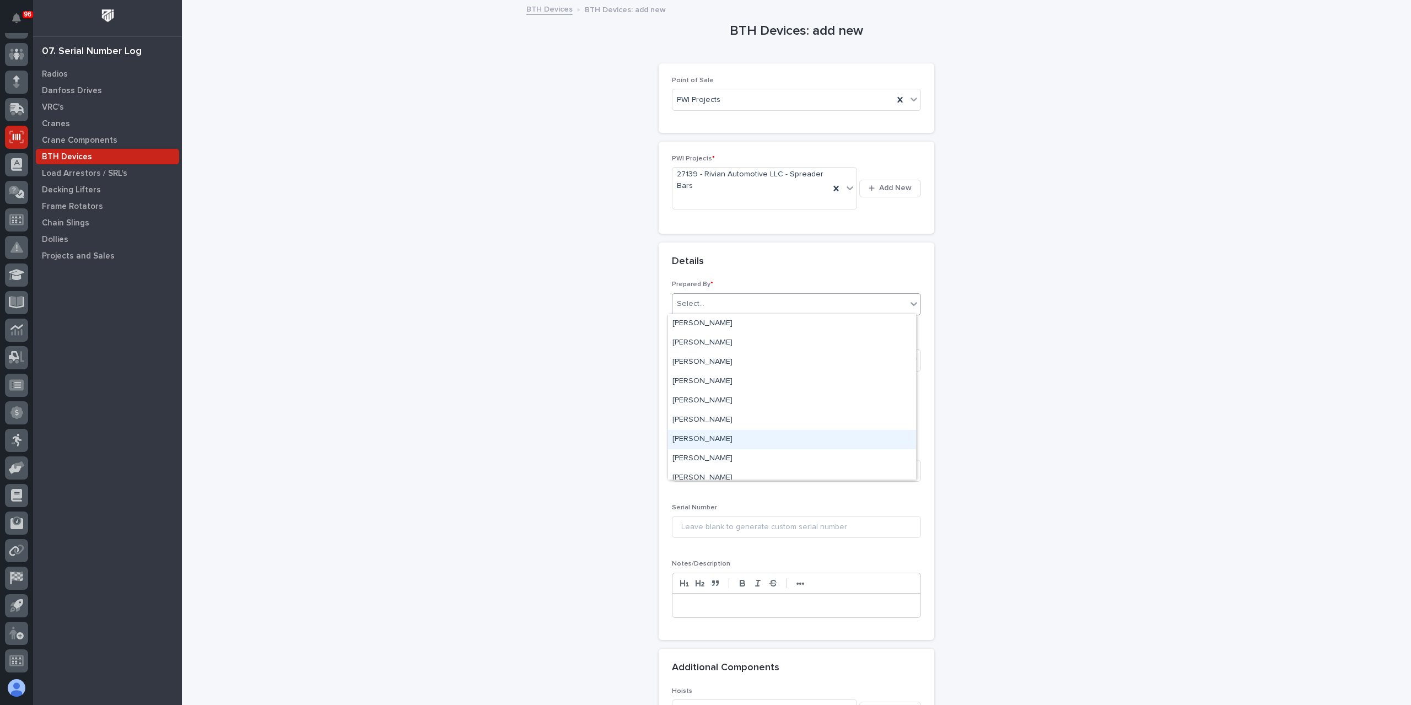
click at [718, 439] on div "[PERSON_NAME]" at bounding box center [792, 439] width 248 height 19
click at [703, 364] on div "Select..." at bounding box center [789, 361] width 234 height 18
click at [701, 419] on div "Spreader Bar" at bounding box center [792, 418] width 248 height 19
click at [701, 419] on input "text" at bounding box center [715, 415] width 87 height 19
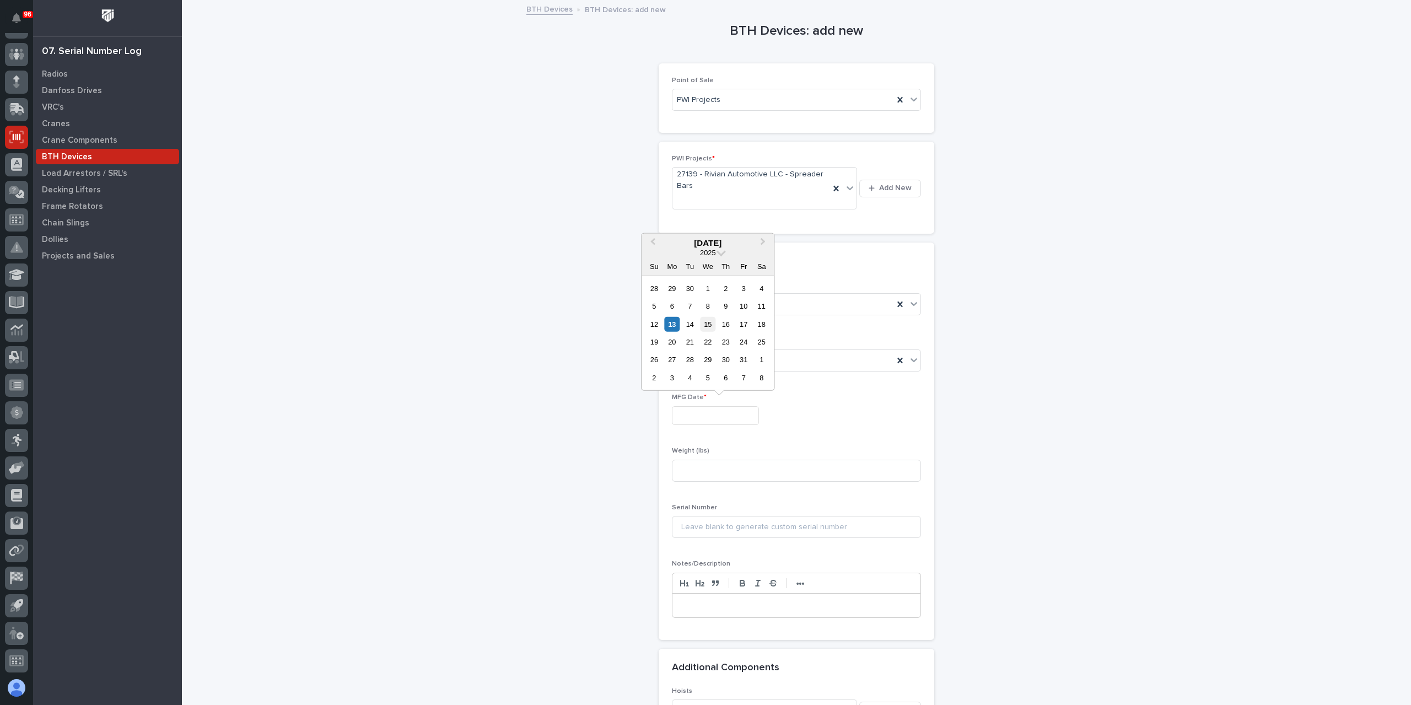
click at [713, 328] on div "15" at bounding box center [707, 323] width 15 height 15
type input "**********"
click at [702, 476] on input at bounding box center [796, 471] width 249 height 22
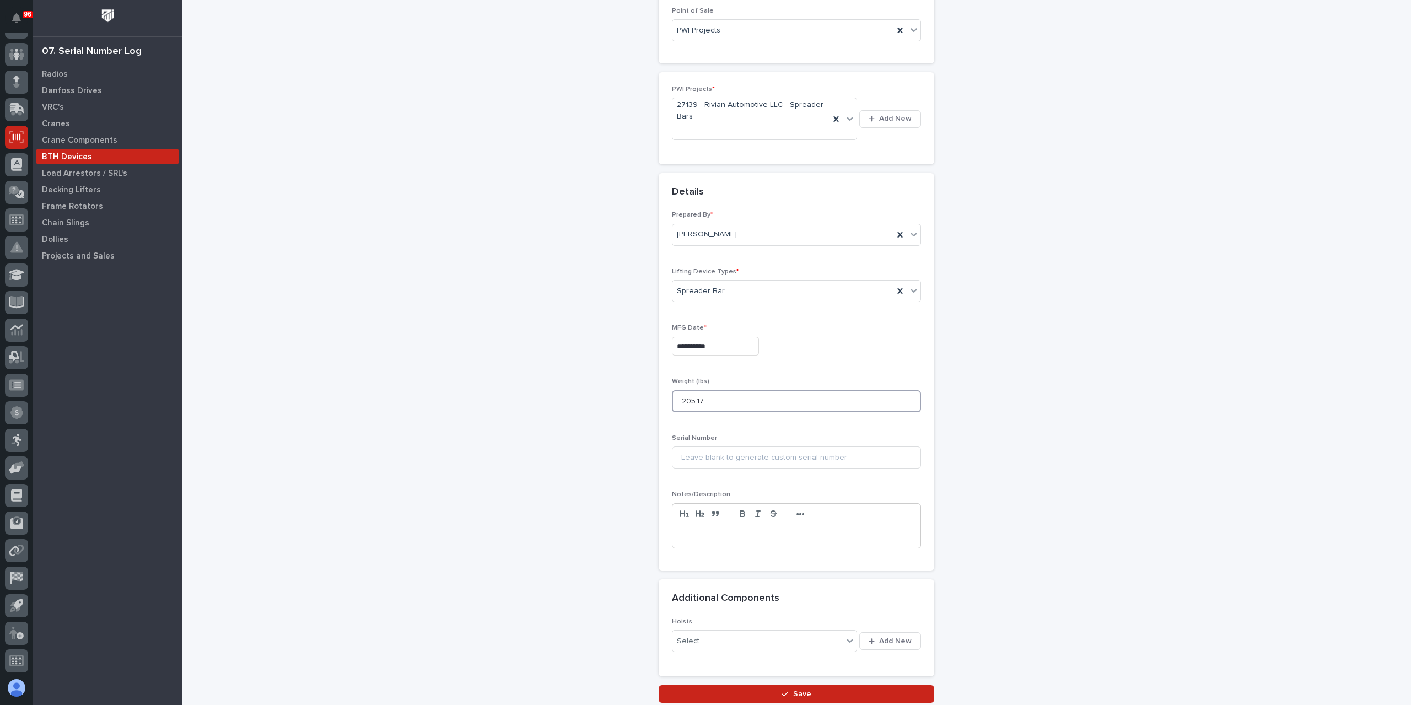
scroll to position [150, 0]
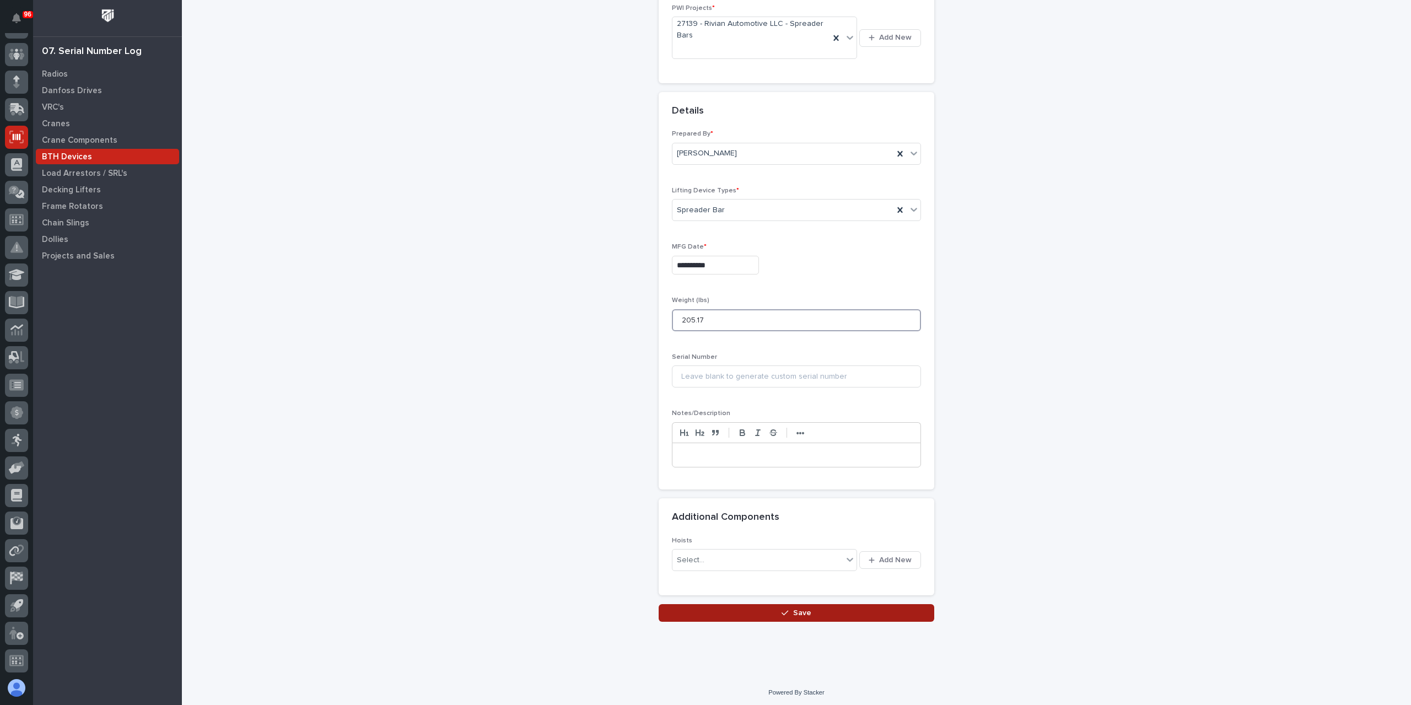
type input "205.17"
click at [737, 606] on button "Save" at bounding box center [797, 613] width 276 height 18
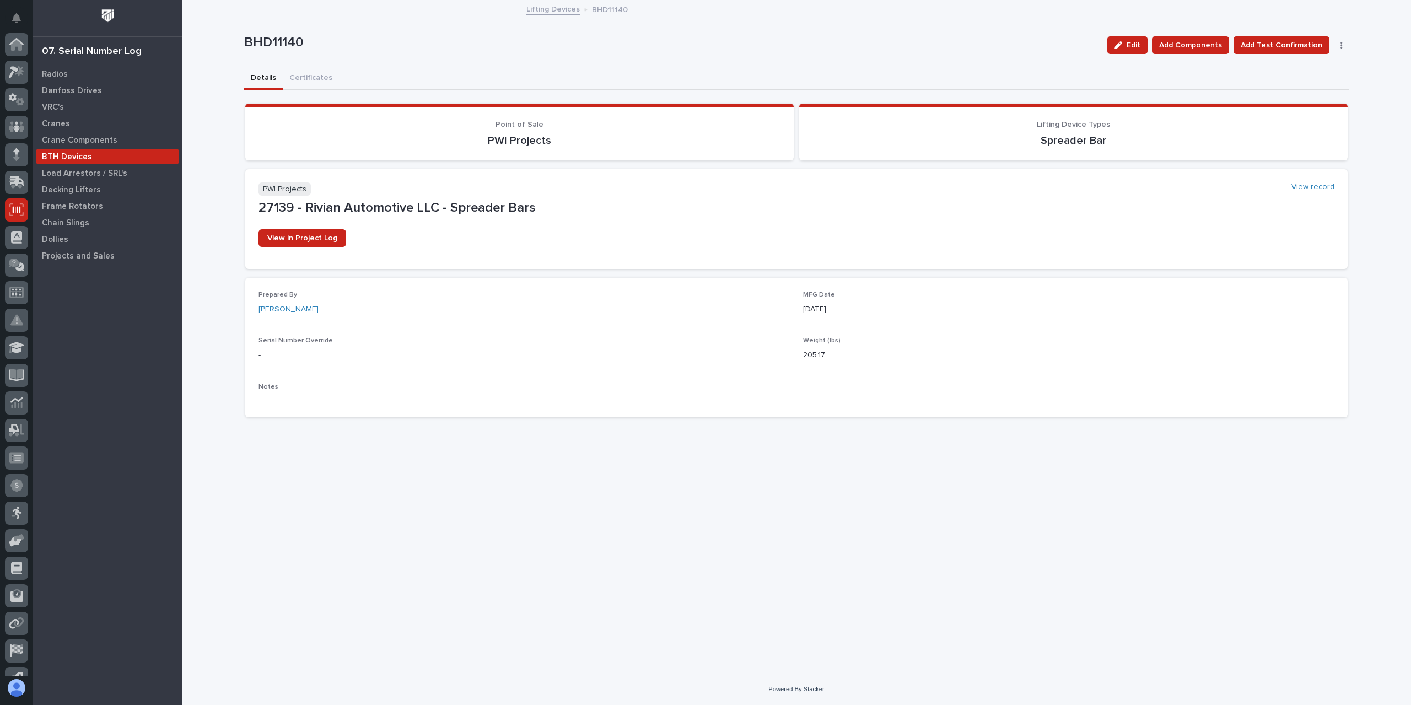
scroll to position [73, 0]
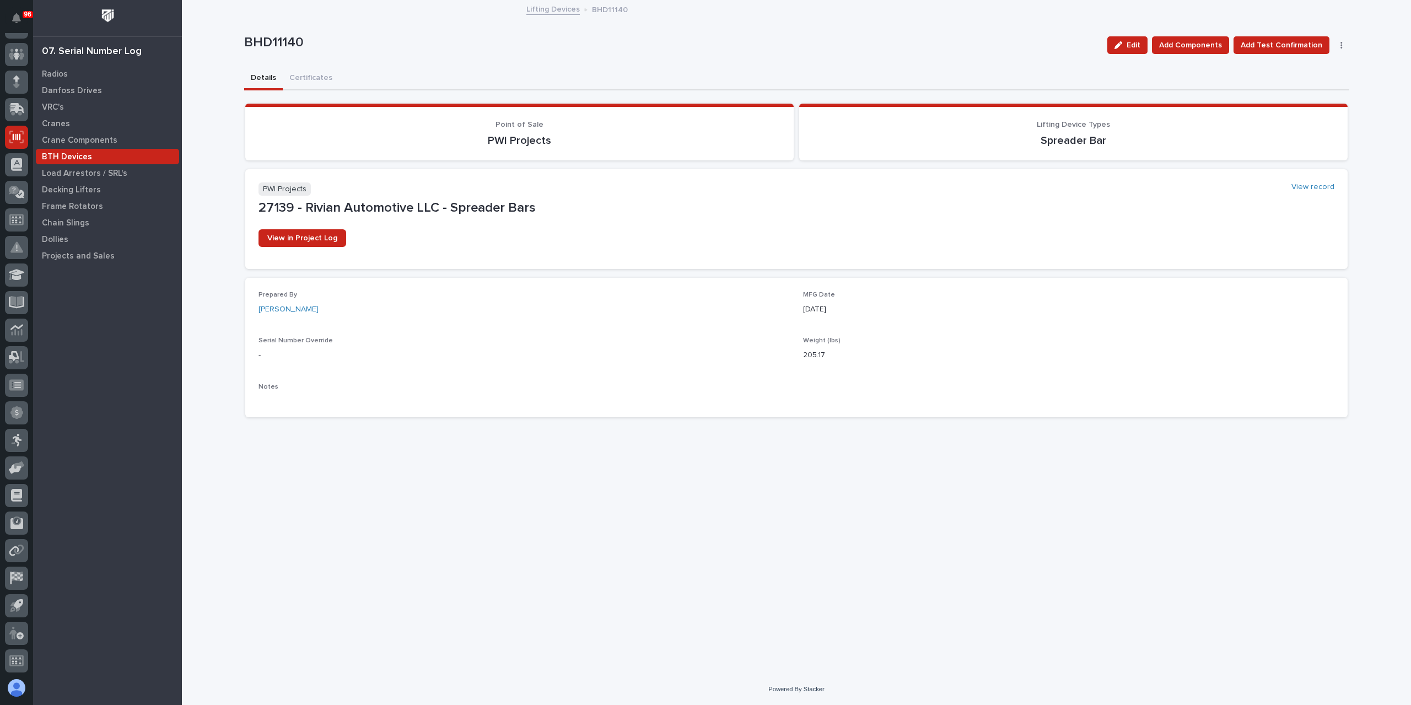
click at [562, 10] on link "Lifting Devices" at bounding box center [552, 8] width 53 height 13
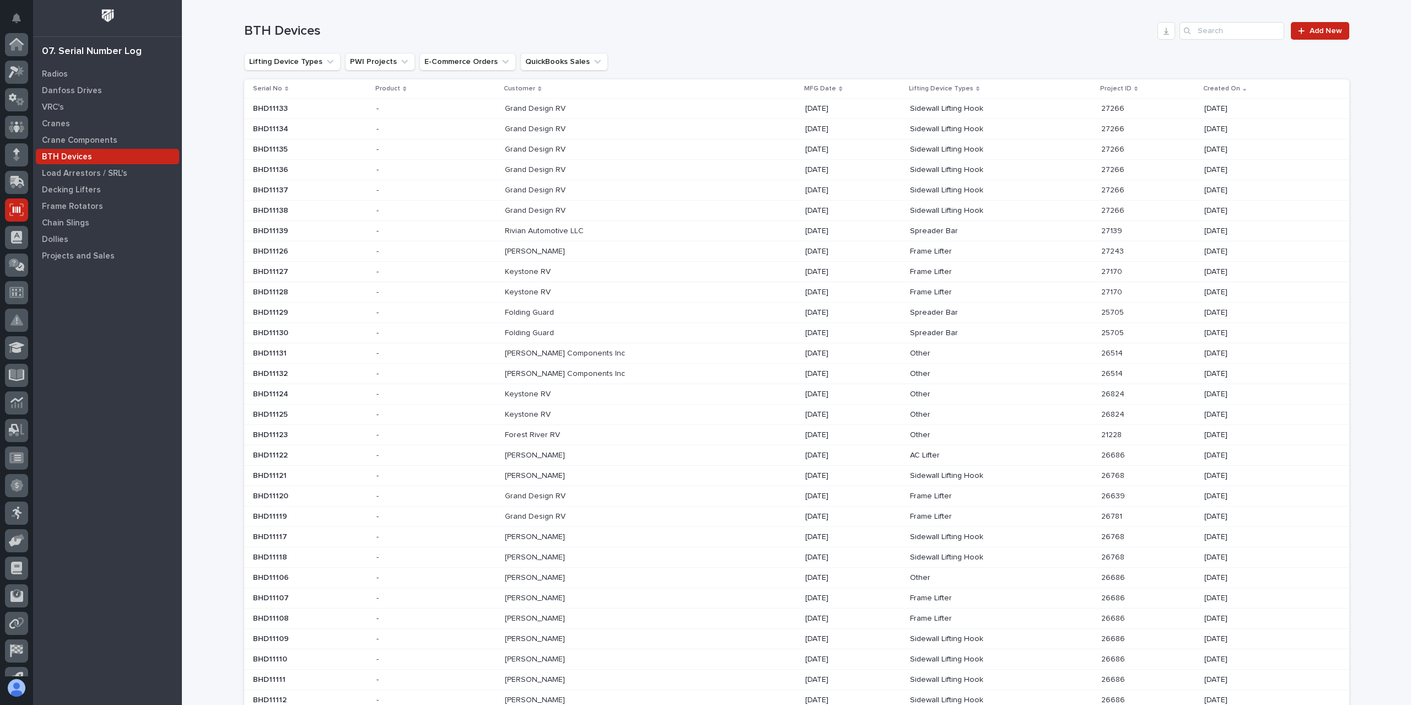
scroll to position [73, 0]
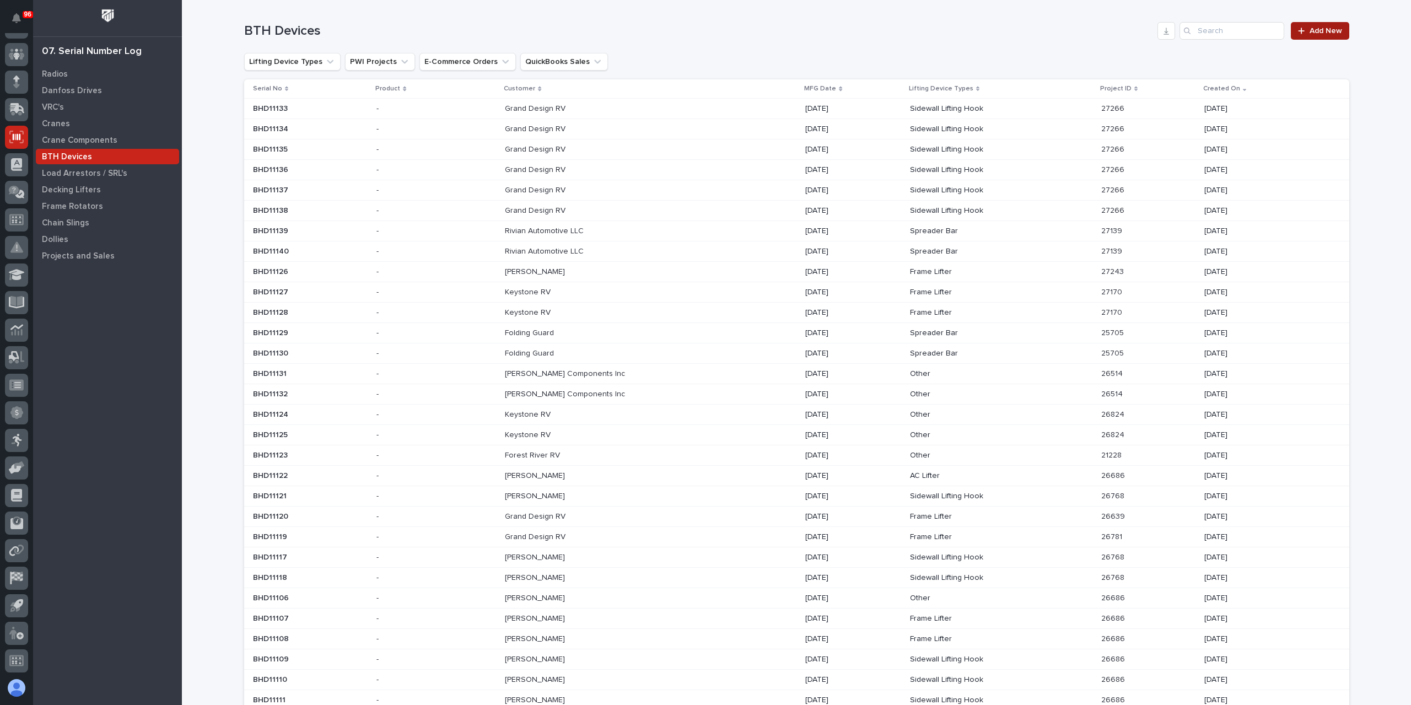
click at [1324, 27] on span "Add New" at bounding box center [1325, 31] width 33 height 8
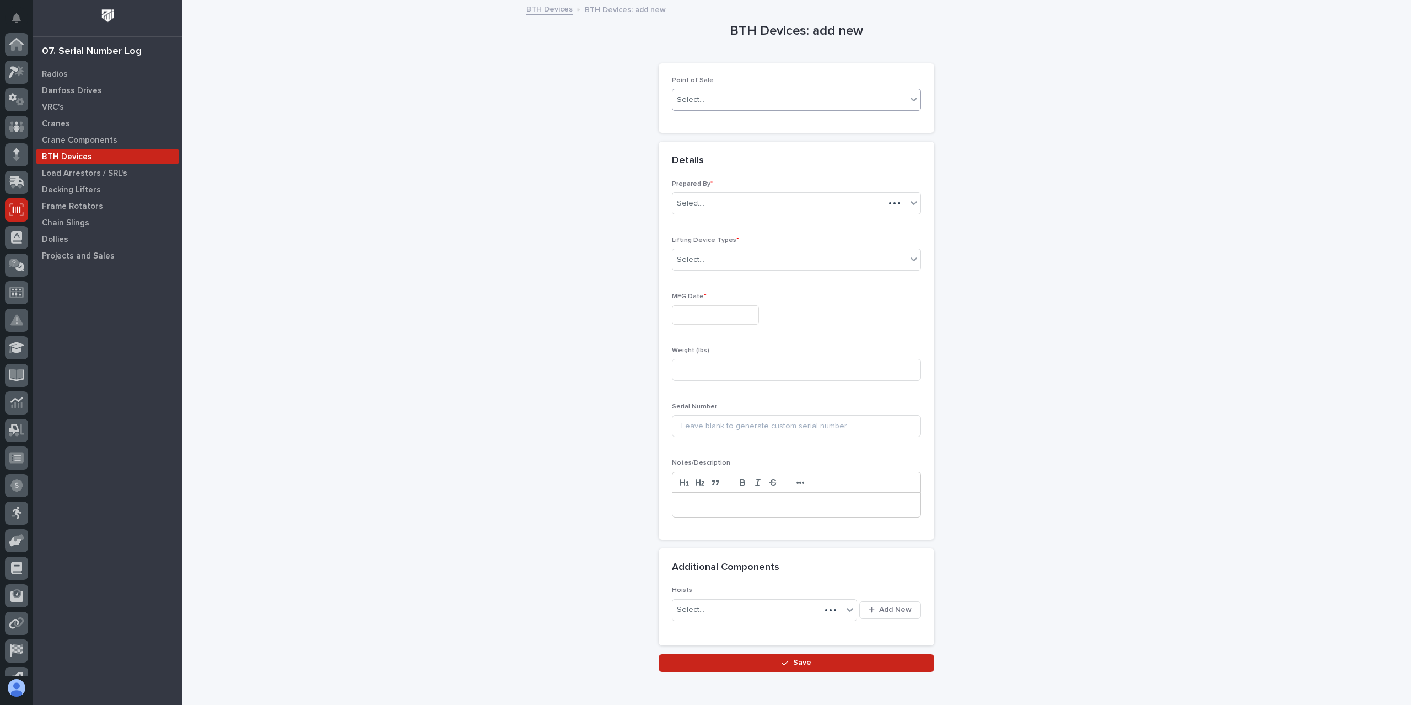
scroll to position [73, 0]
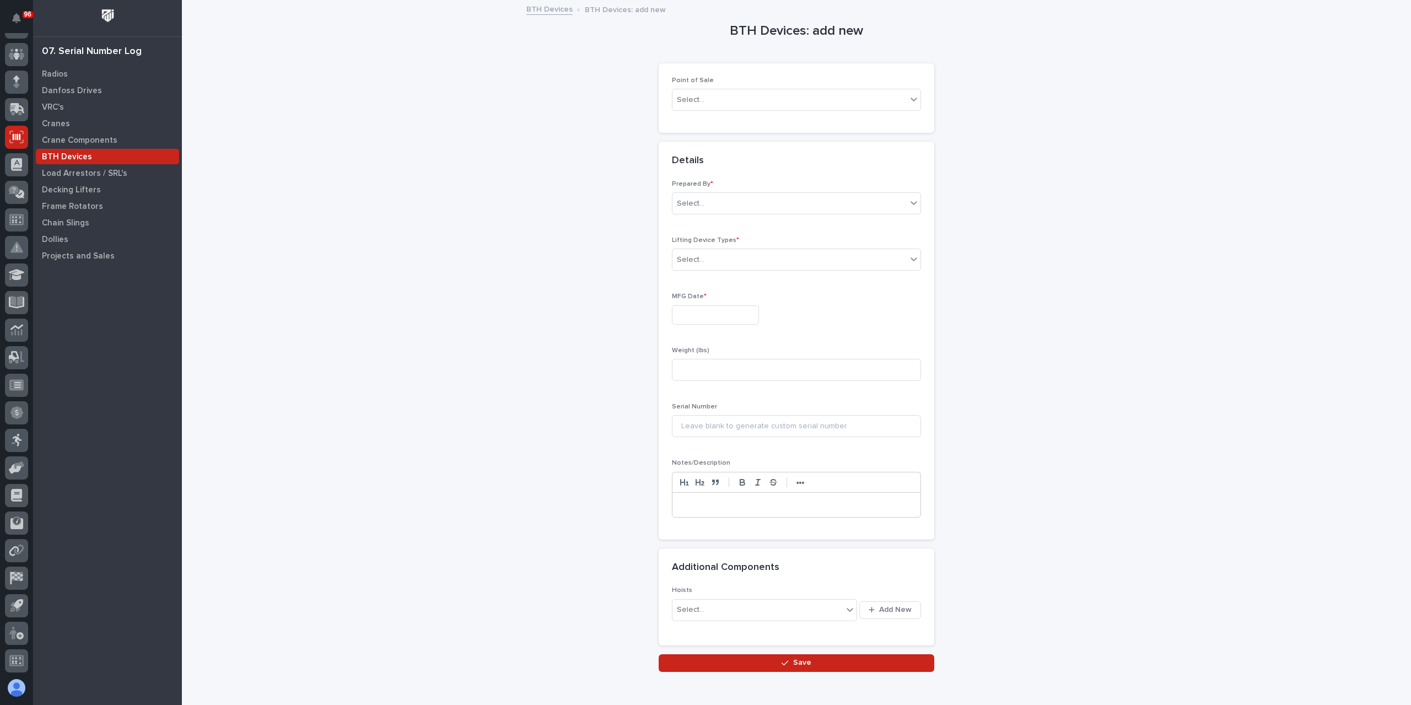
drag, startPoint x: 662, startPoint y: 102, endPoint x: 708, endPoint y: 107, distance: 45.5
click at [662, 102] on div "Point of Sale Select..." at bounding box center [797, 97] width 276 height 69
click at [708, 106] on div "Select..." at bounding box center [789, 100] width 234 height 18
click at [716, 125] on div "PWI Projects" at bounding box center [792, 120] width 248 height 19
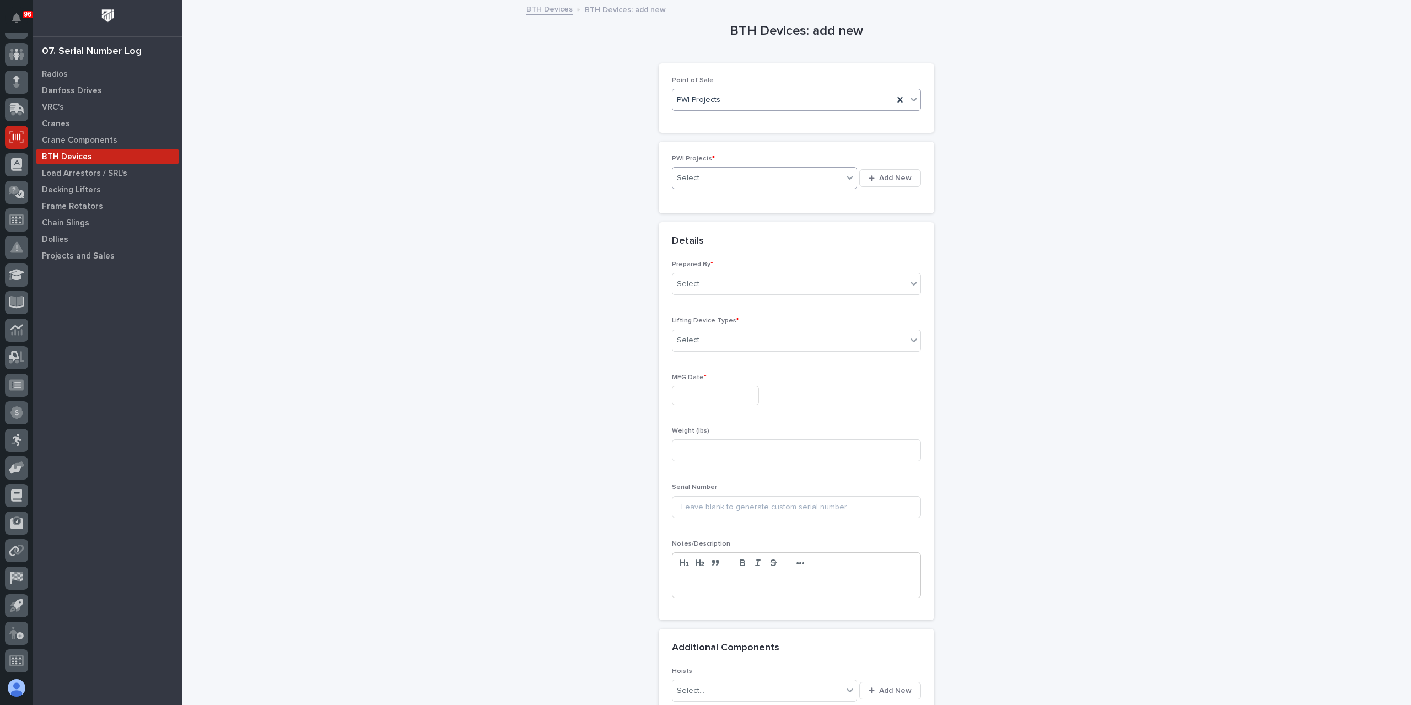
click at [706, 181] on div "Select..." at bounding box center [757, 178] width 170 height 18
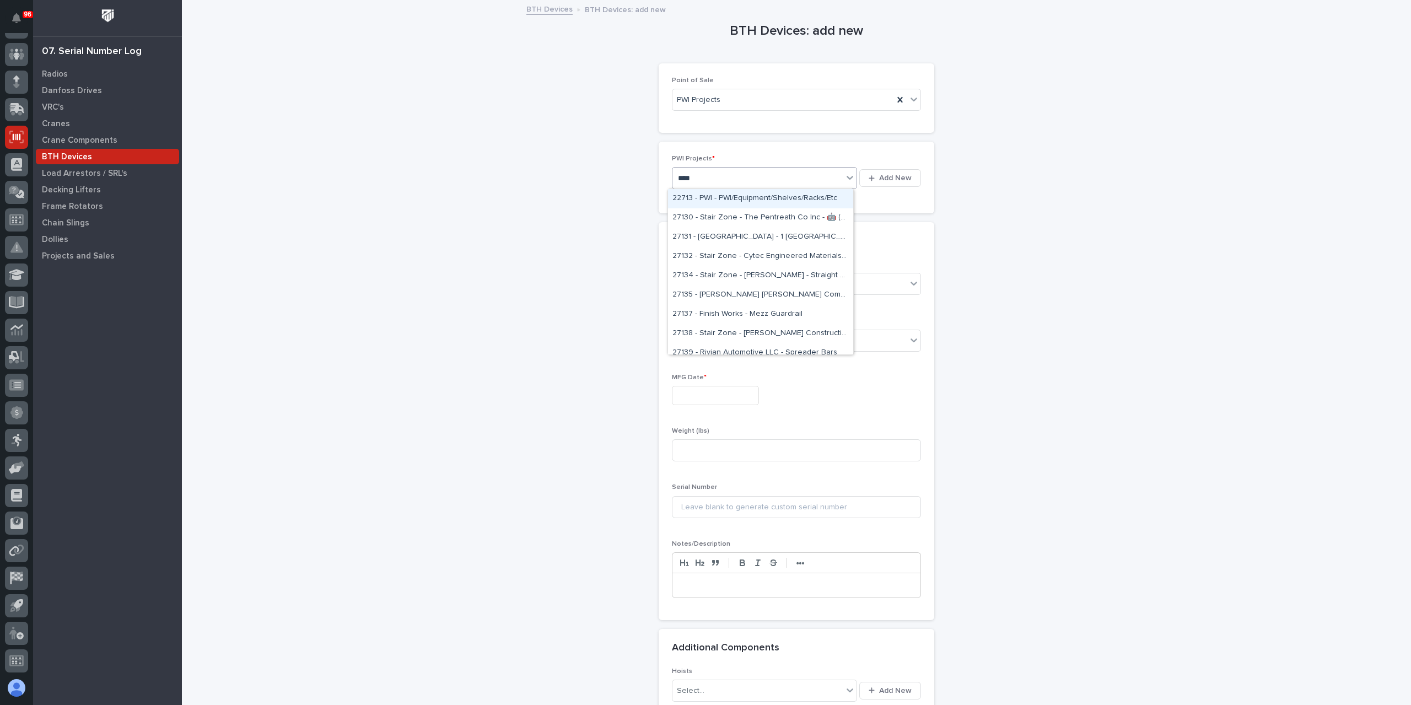
type input "*****"
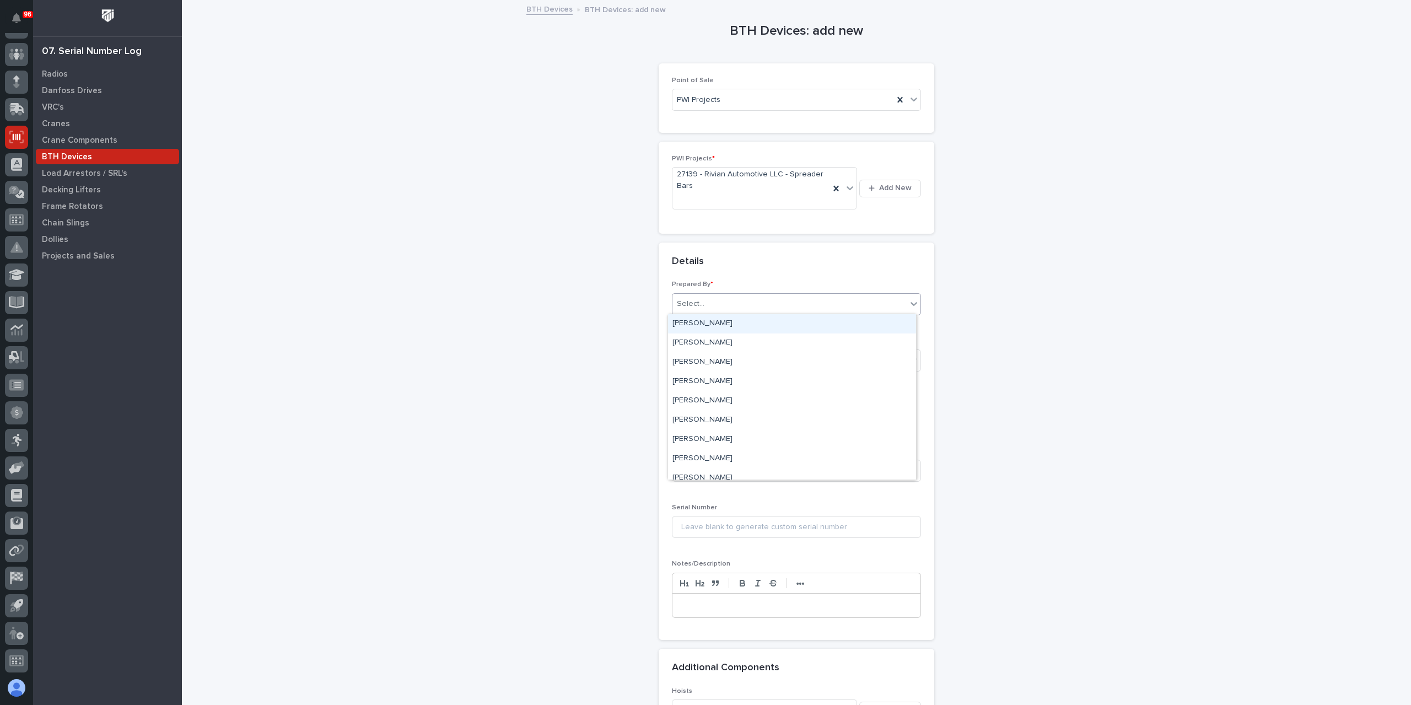
click at [703, 307] on div "Select..." at bounding box center [789, 304] width 234 height 18
click at [712, 434] on div "[PERSON_NAME]" at bounding box center [792, 439] width 248 height 19
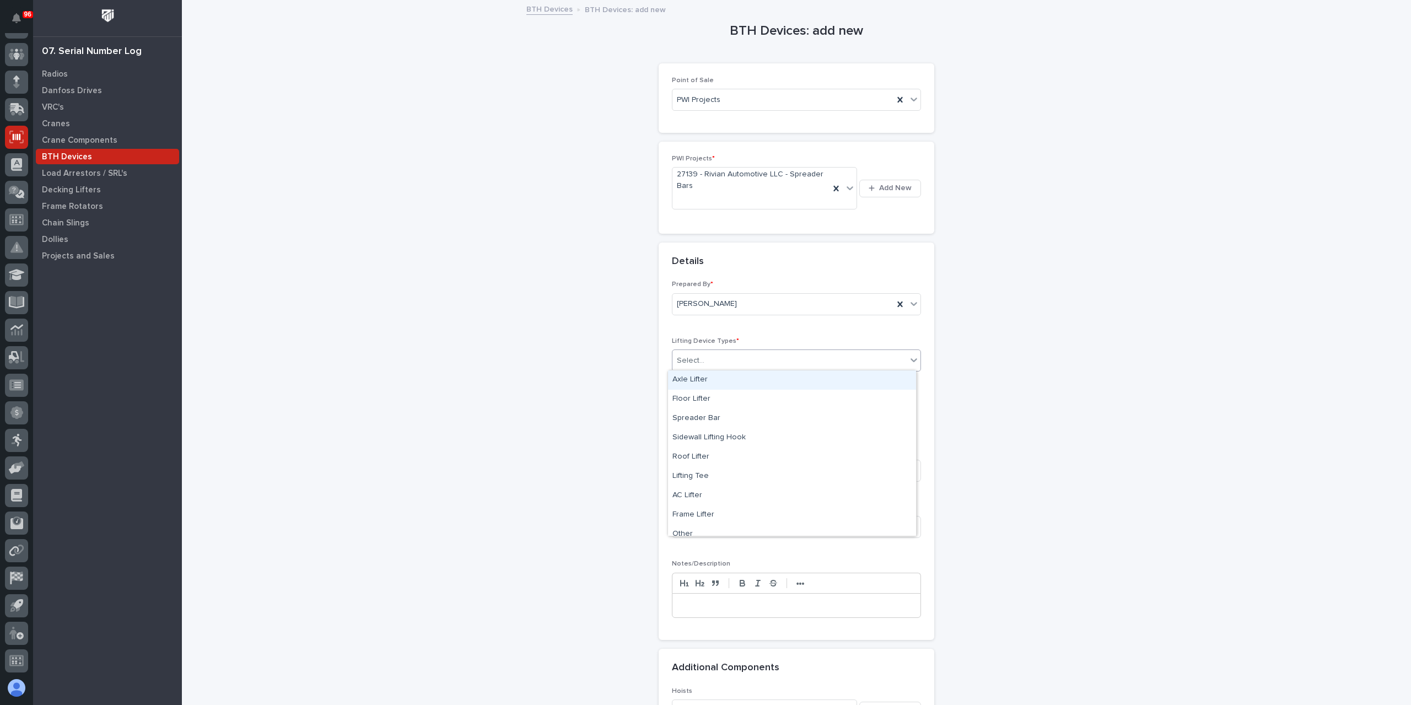
click at [699, 364] on div "Select..." at bounding box center [789, 361] width 234 height 18
click at [711, 419] on div "Spreader Bar" at bounding box center [792, 418] width 248 height 19
click at [706, 408] on input "text" at bounding box center [715, 415] width 87 height 19
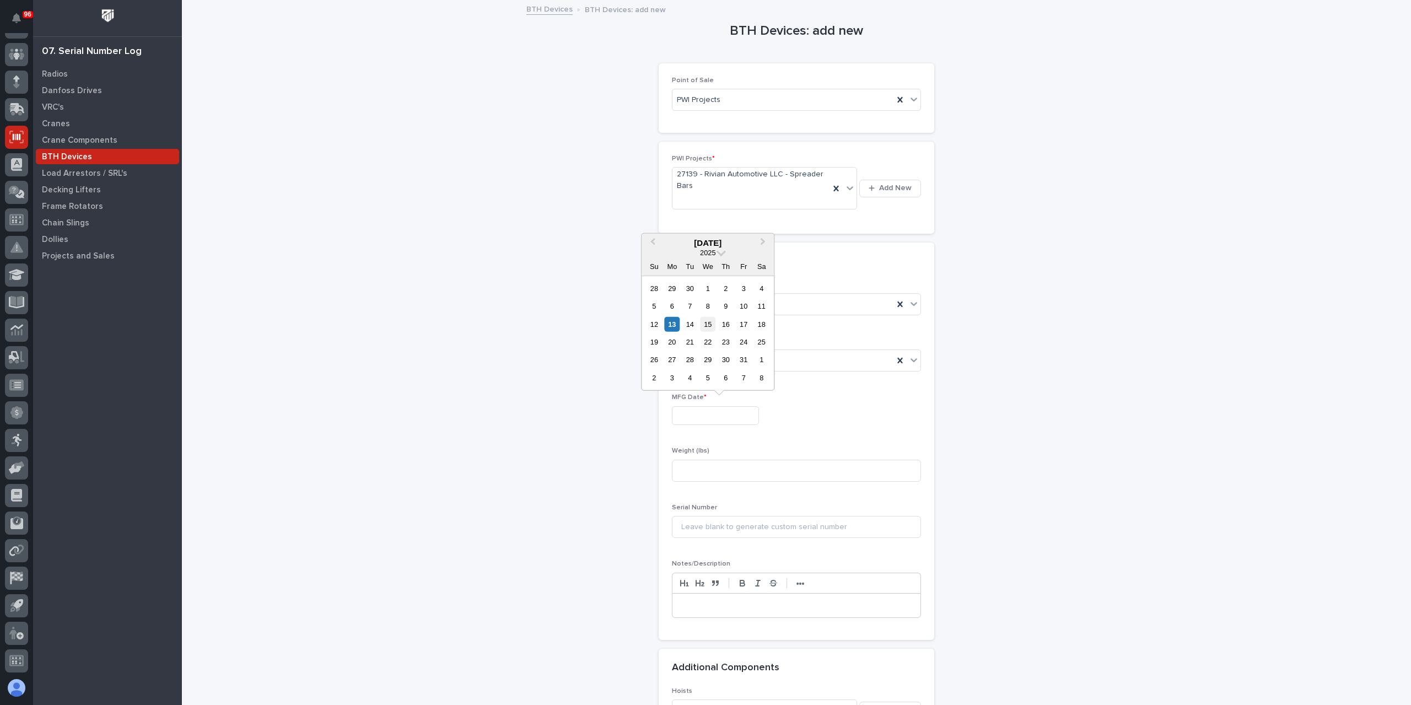
click at [711, 320] on div "15" at bounding box center [707, 323] width 15 height 15
type input "**********"
click at [720, 478] on input at bounding box center [796, 471] width 249 height 22
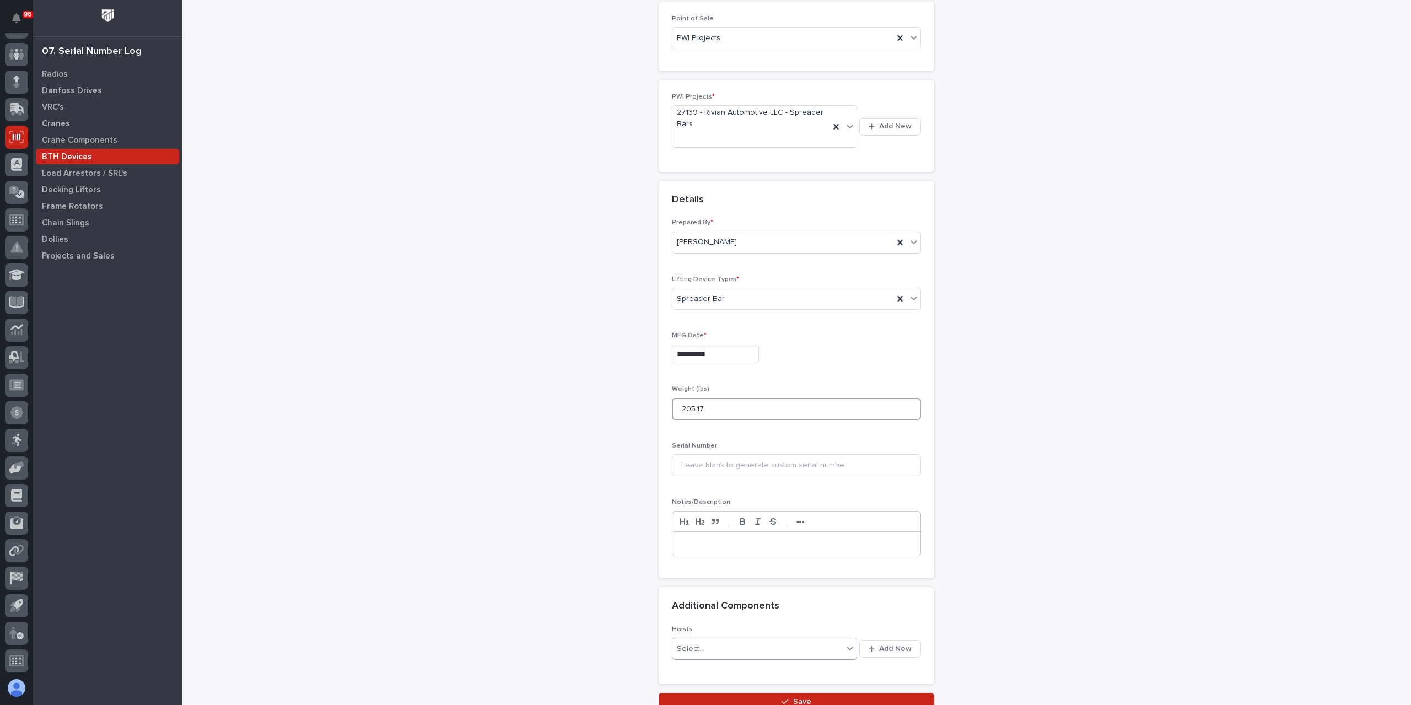
scroll to position [150, 0]
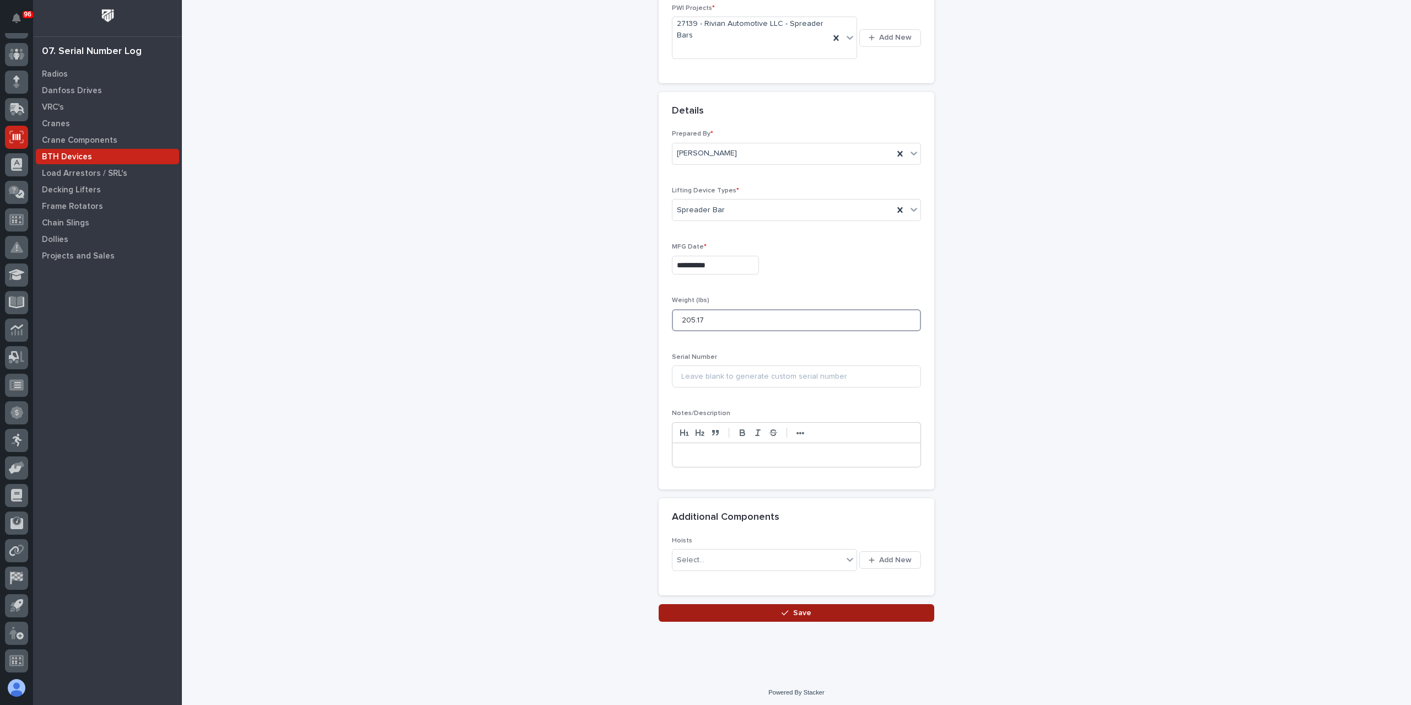
type input "205.17"
click at [737, 610] on button "Save" at bounding box center [797, 613] width 276 height 18
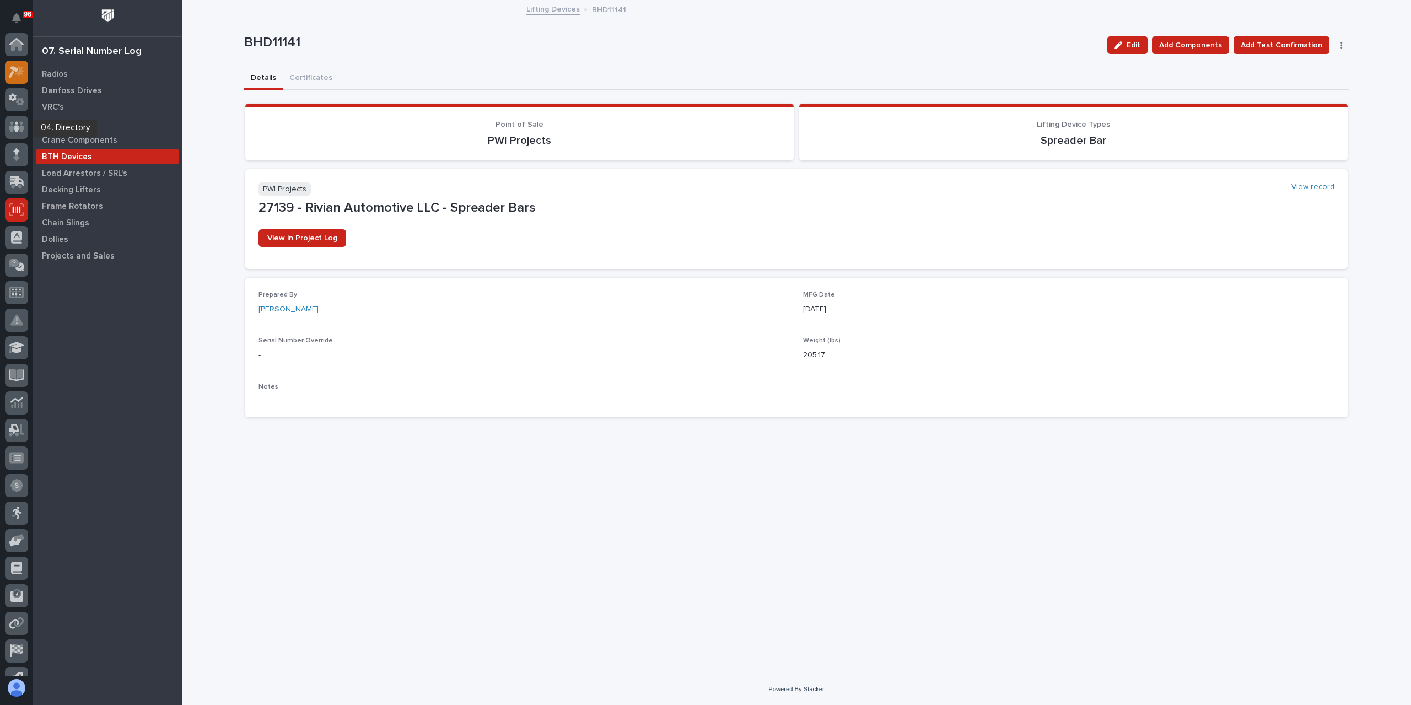
click at [19, 70] on icon at bounding box center [17, 72] width 16 height 13
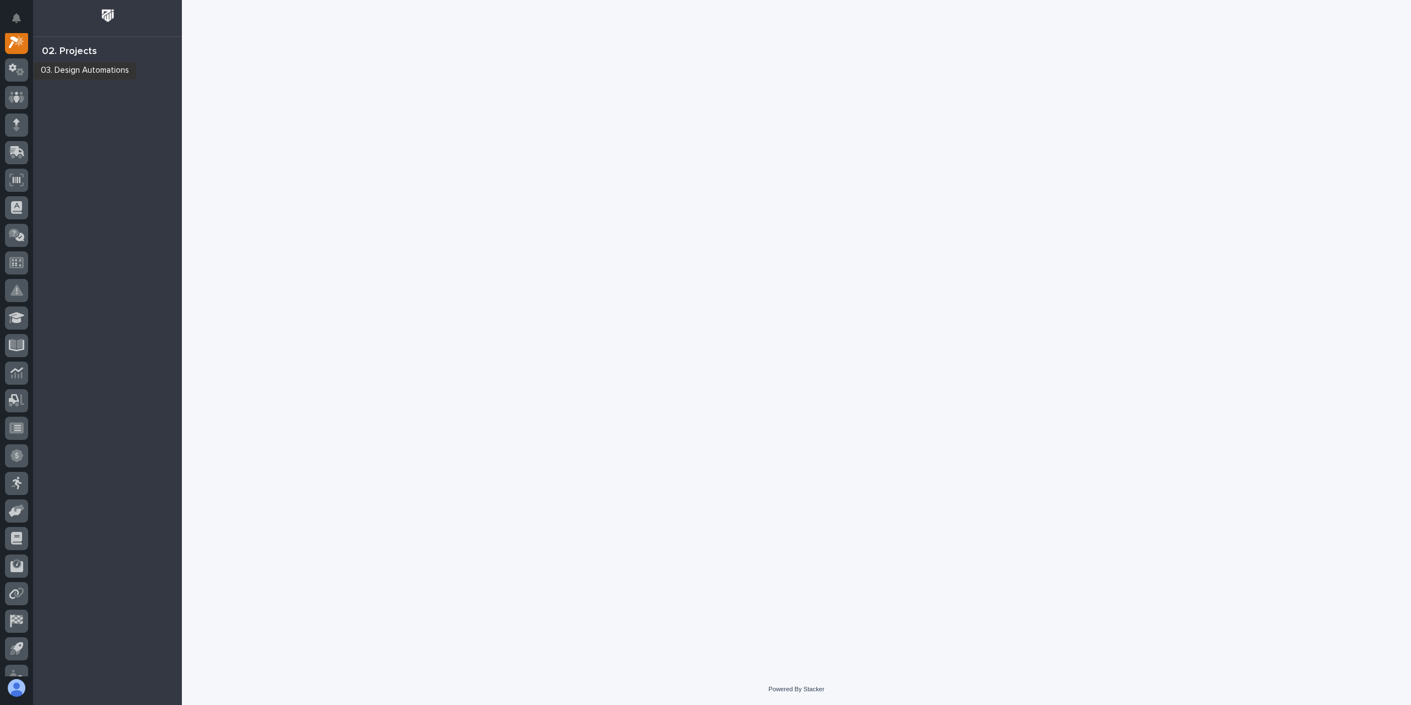
scroll to position [28, 0]
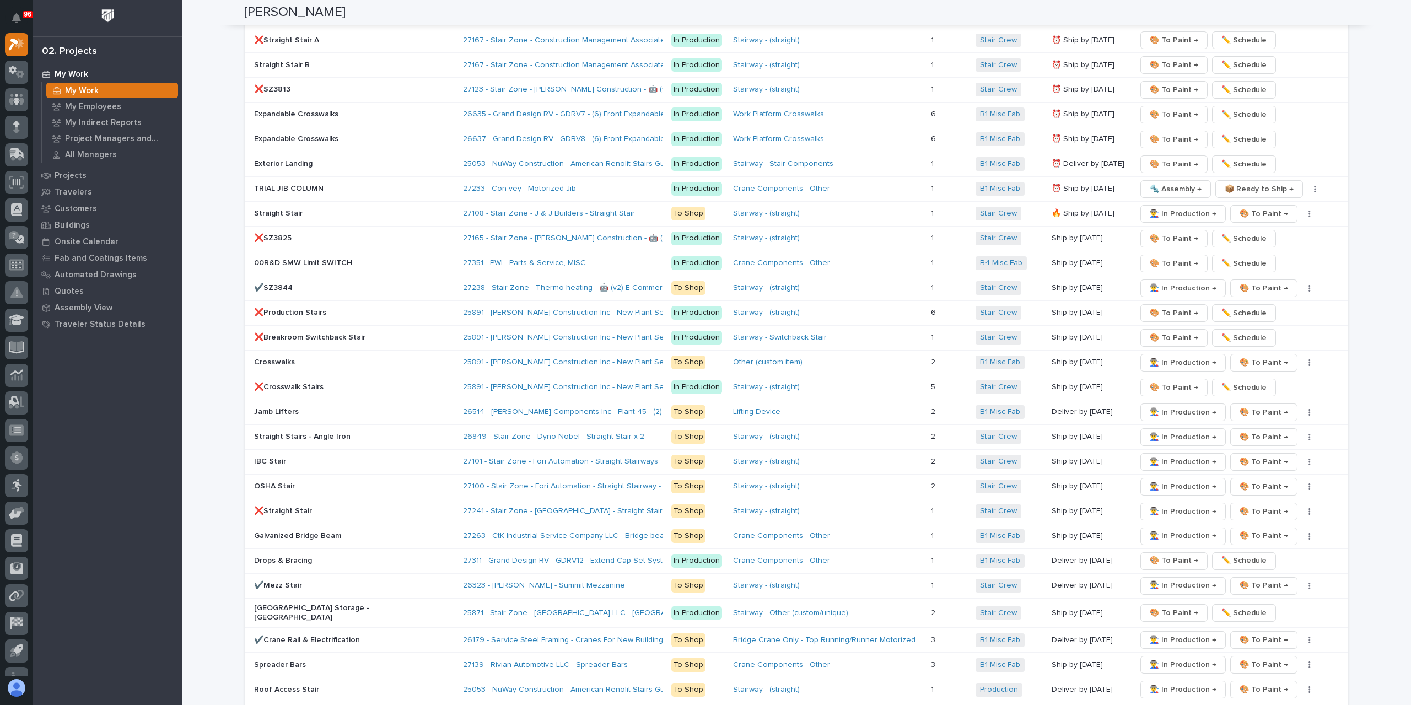
scroll to position [1804, 0]
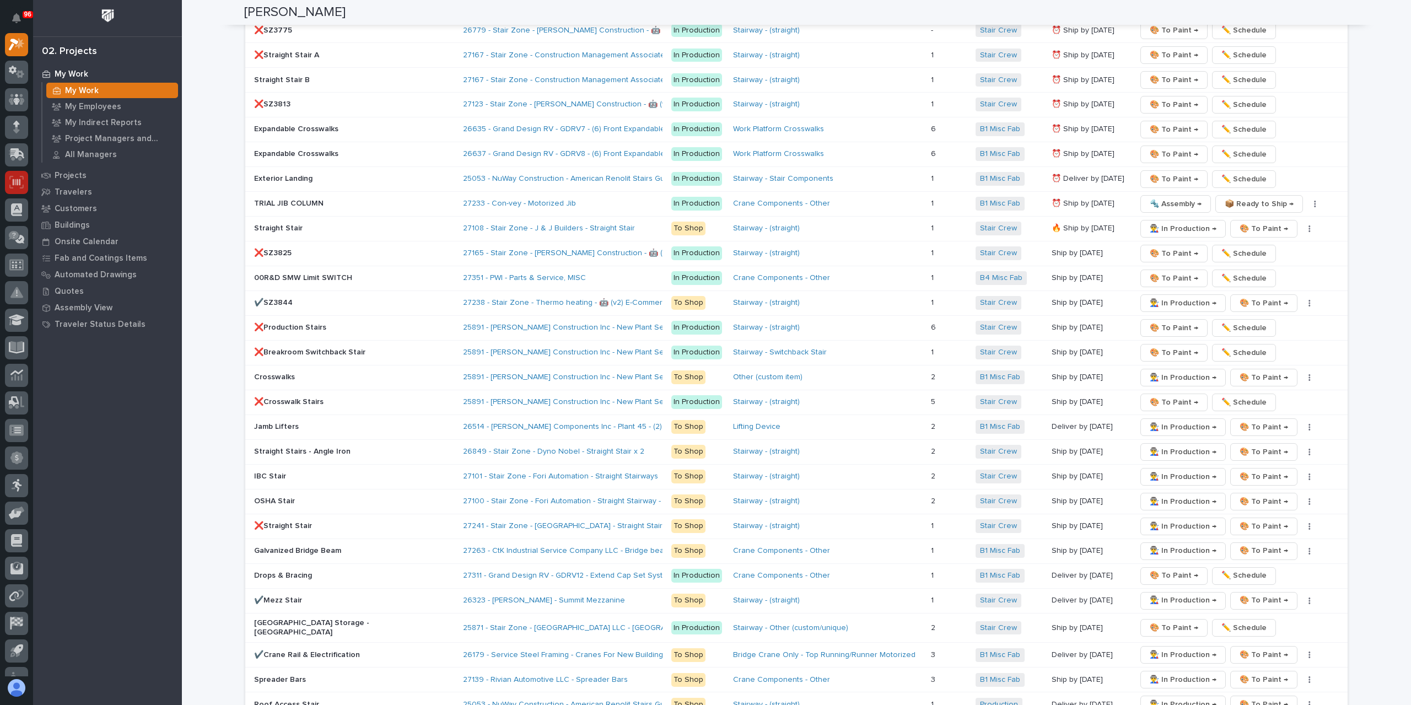
click at [11, 171] on link at bounding box center [16, 182] width 23 height 23
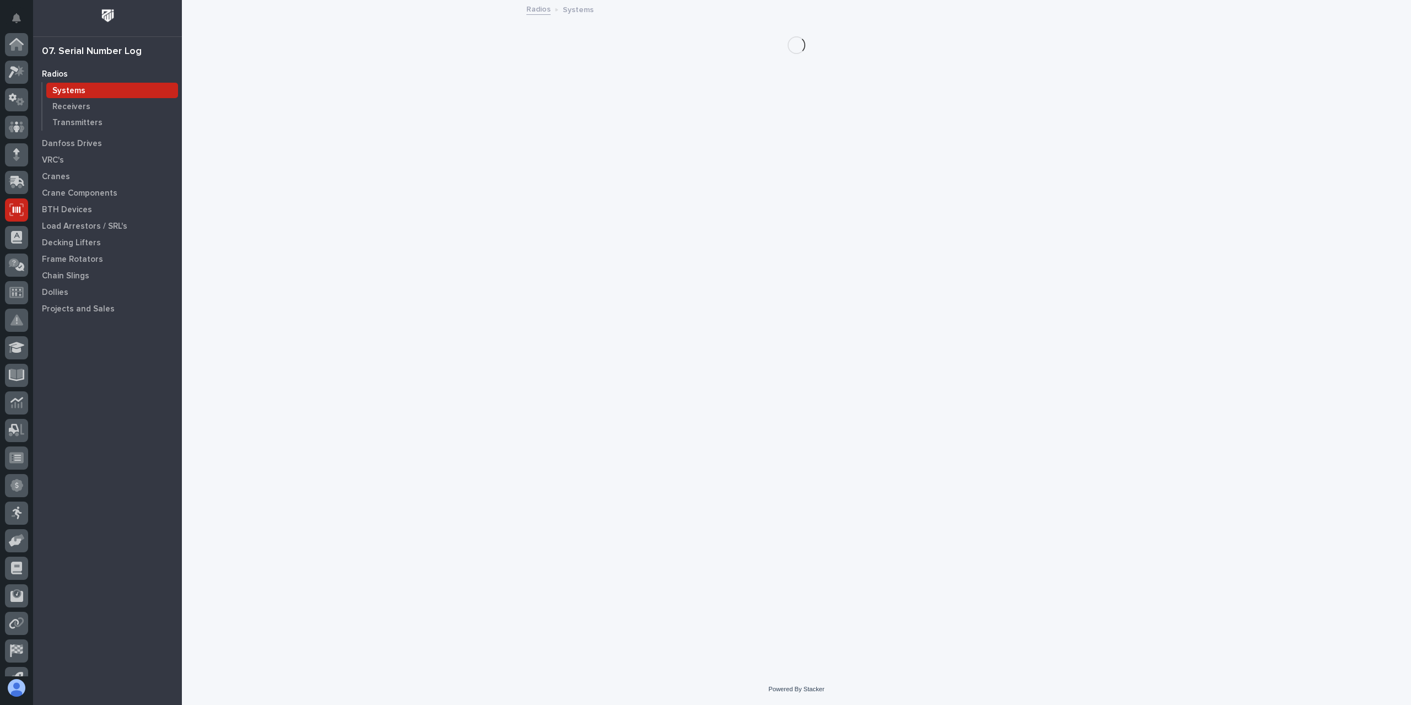
scroll to position [73, 0]
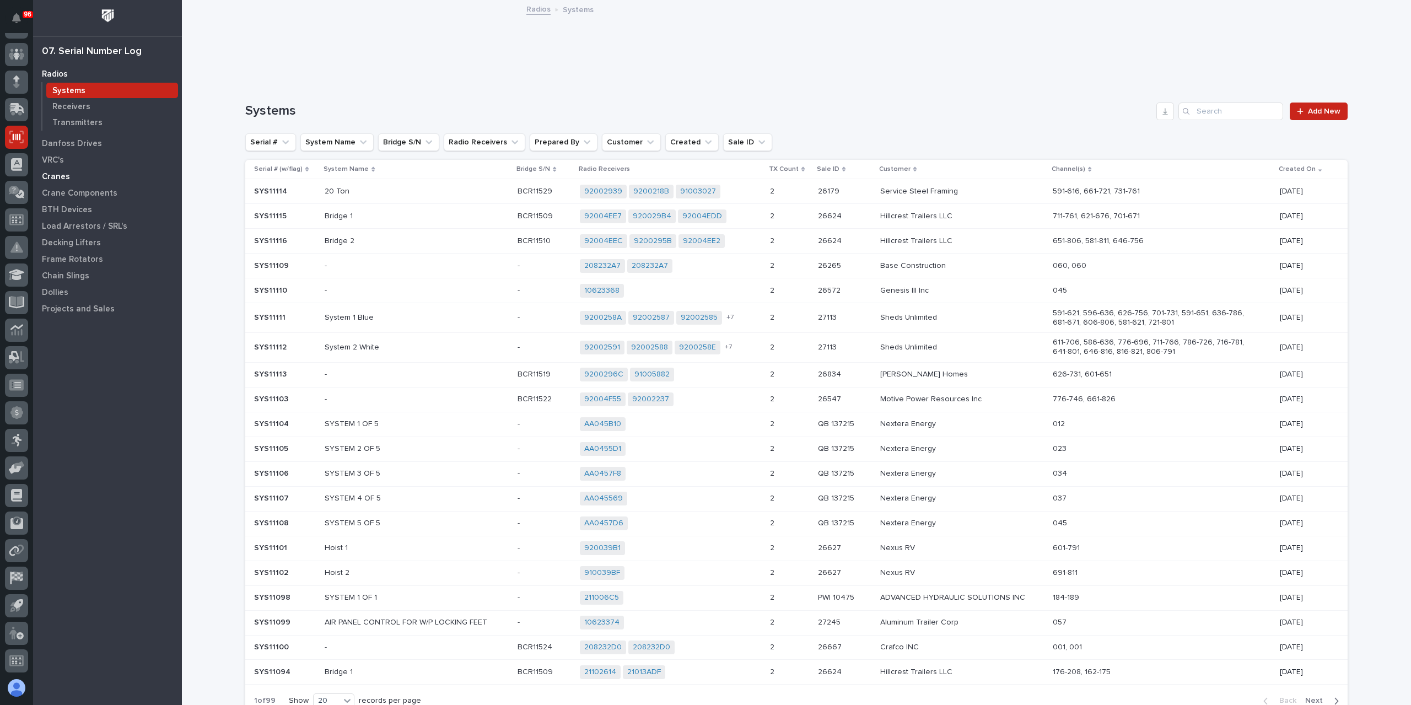
click at [60, 175] on p "Cranes" at bounding box center [56, 177] width 28 height 10
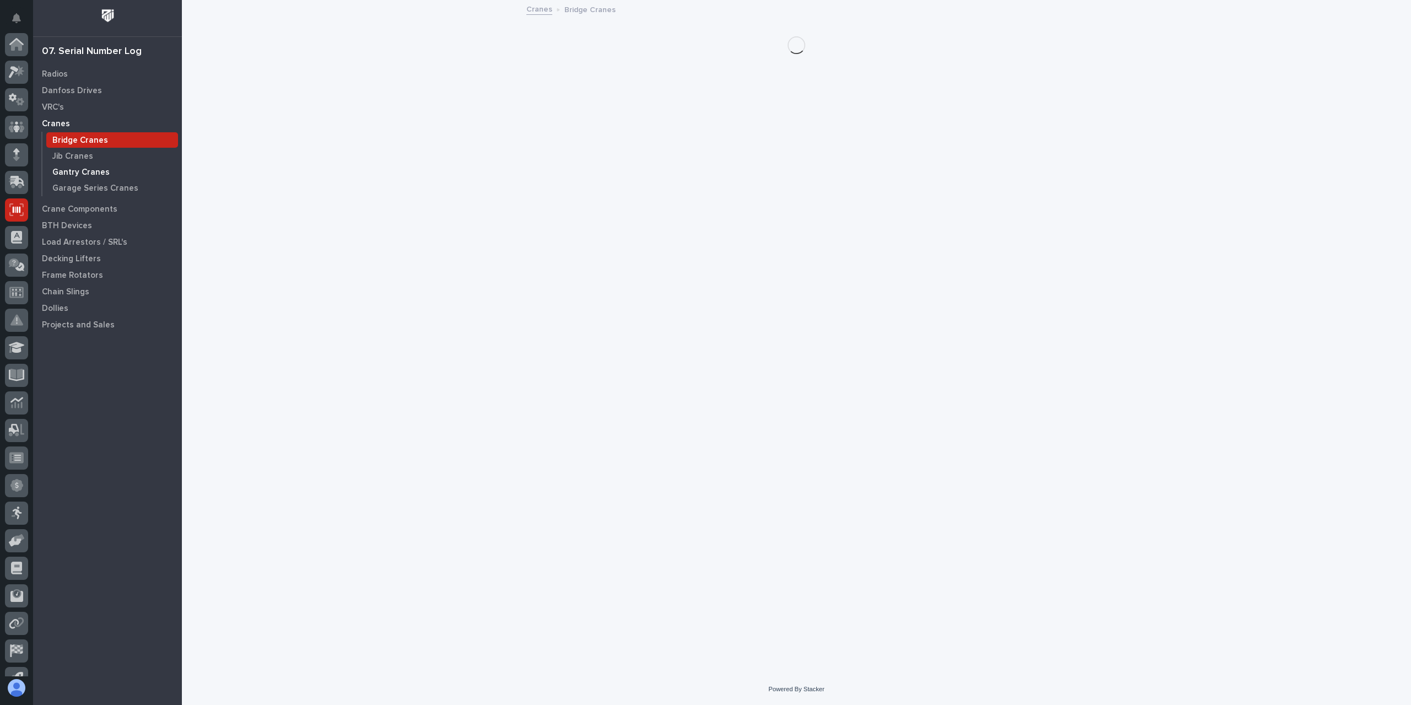
scroll to position [73, 0]
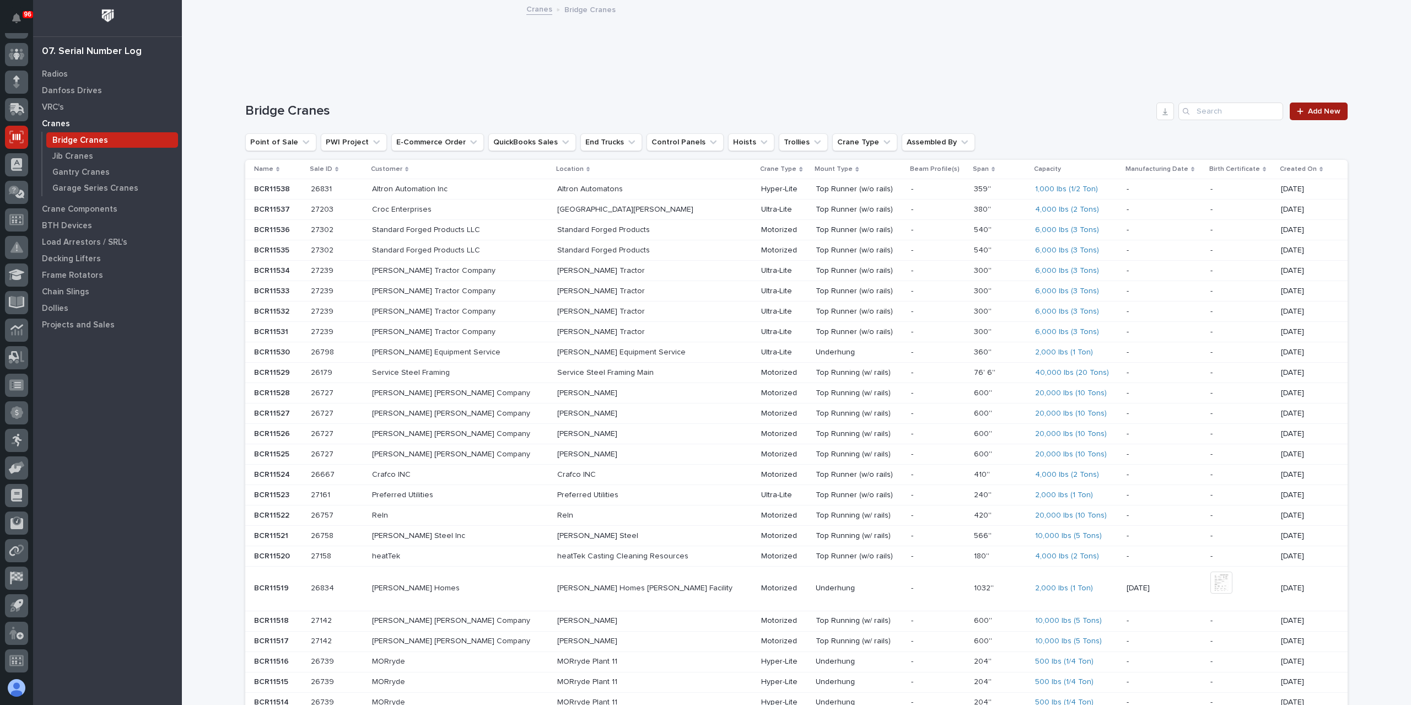
click at [1323, 117] on link "Add New" at bounding box center [1319, 112] width 58 height 18
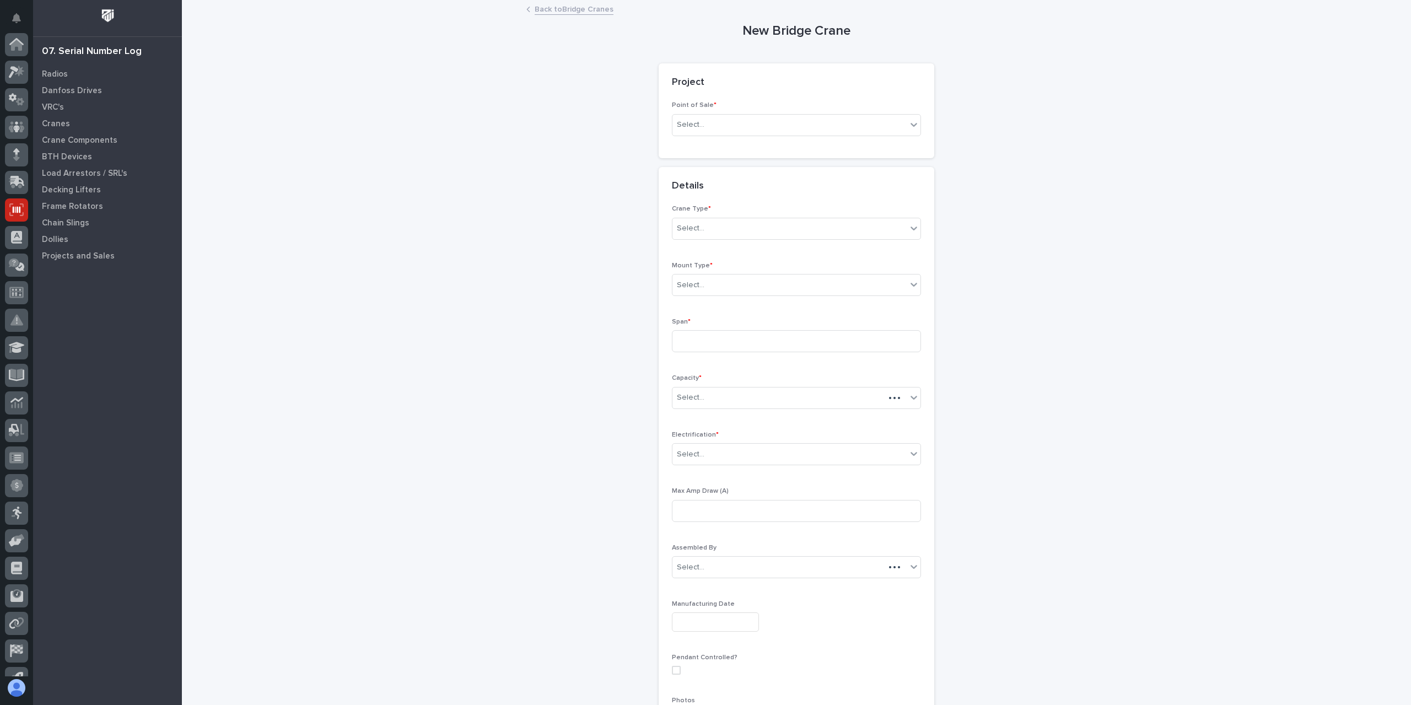
scroll to position [73, 0]
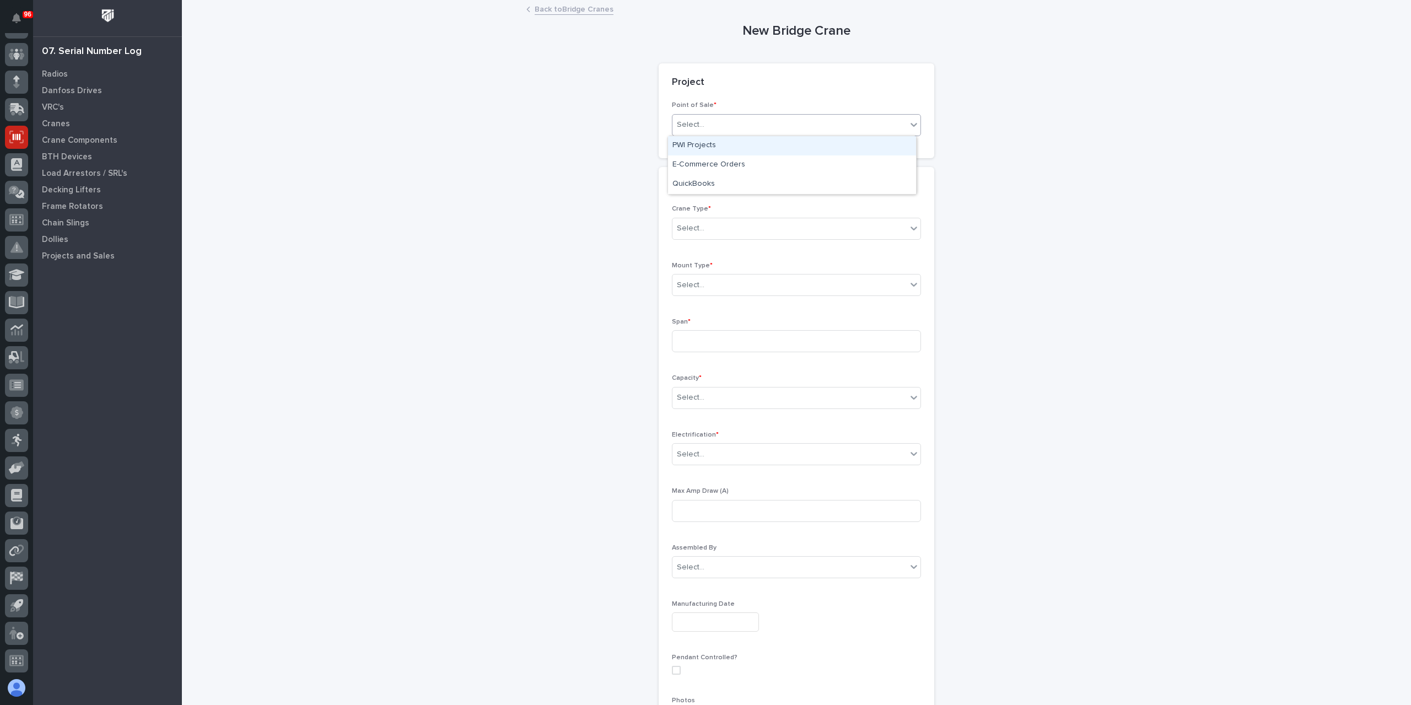
click at [719, 123] on div "Select..." at bounding box center [789, 125] width 234 height 18
click at [701, 144] on div "PWI Projects" at bounding box center [792, 145] width 248 height 19
click at [720, 201] on div "Select..." at bounding box center [757, 204] width 170 height 18
type input "*****"
click at [712, 318] on div "Select..." at bounding box center [796, 329] width 249 height 22
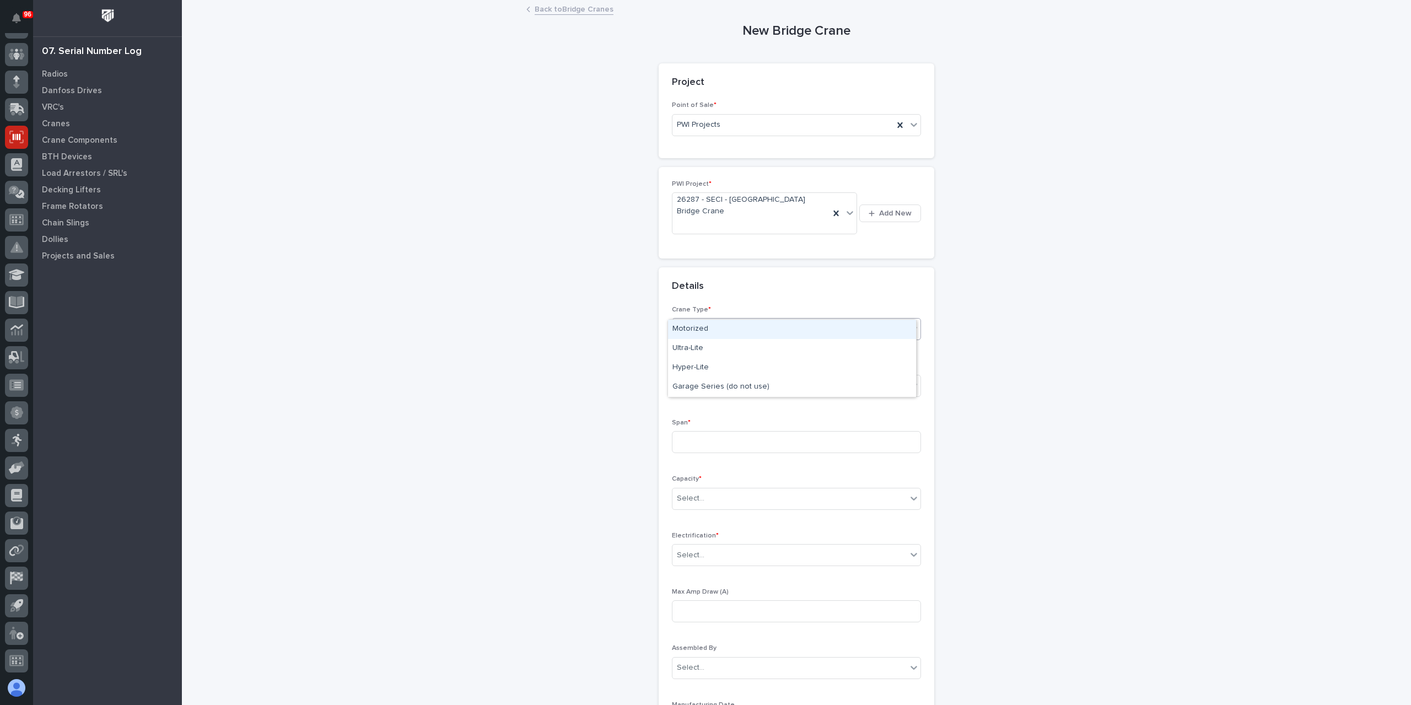
click at [711, 328] on div "Motorized" at bounding box center [792, 329] width 248 height 19
click at [713, 375] on body "96 My Settings Log Out 07. Serial Number Log Radios Danfoss Drives VRC's Cranes…" at bounding box center [705, 352] width 1411 height 705
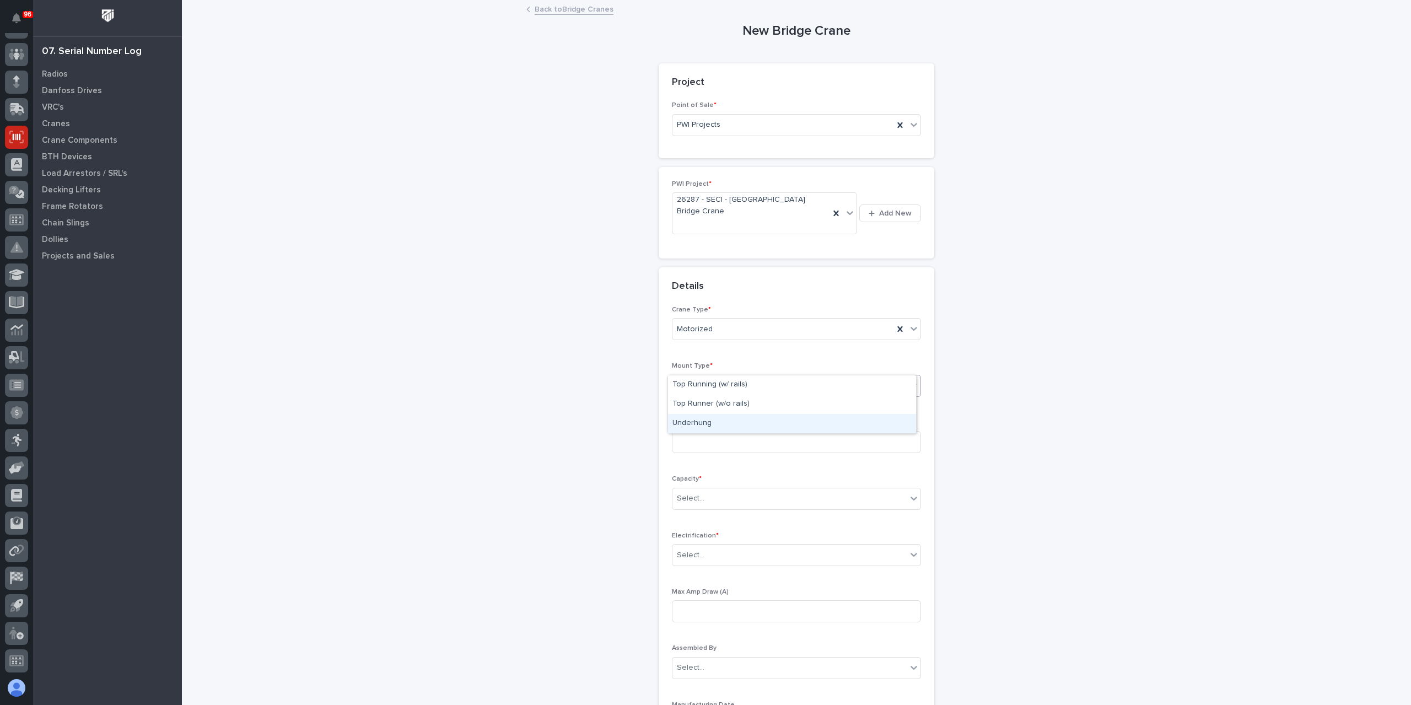
click at [720, 423] on div "Underhung" at bounding box center [792, 423] width 248 height 19
click at [705, 431] on input at bounding box center [796, 442] width 249 height 22
type input "121 - 1/16''"
click at [714, 489] on div "Select..." at bounding box center [789, 498] width 234 height 18
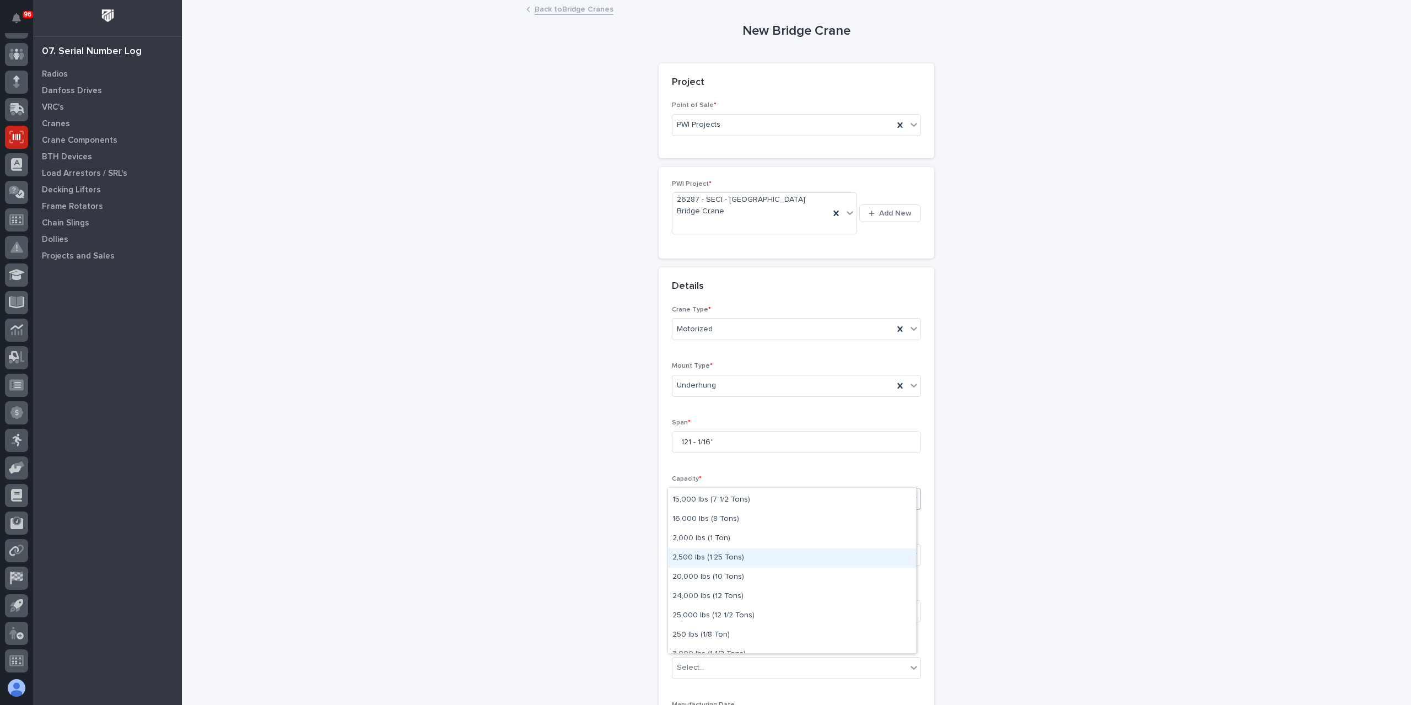
scroll to position [110, 0]
click at [712, 638] on div "3,000 lbs (1 1/2 Tons)" at bounding box center [792, 637] width 248 height 19
click at [704, 546] on div "Select..." at bounding box center [789, 555] width 234 height 18
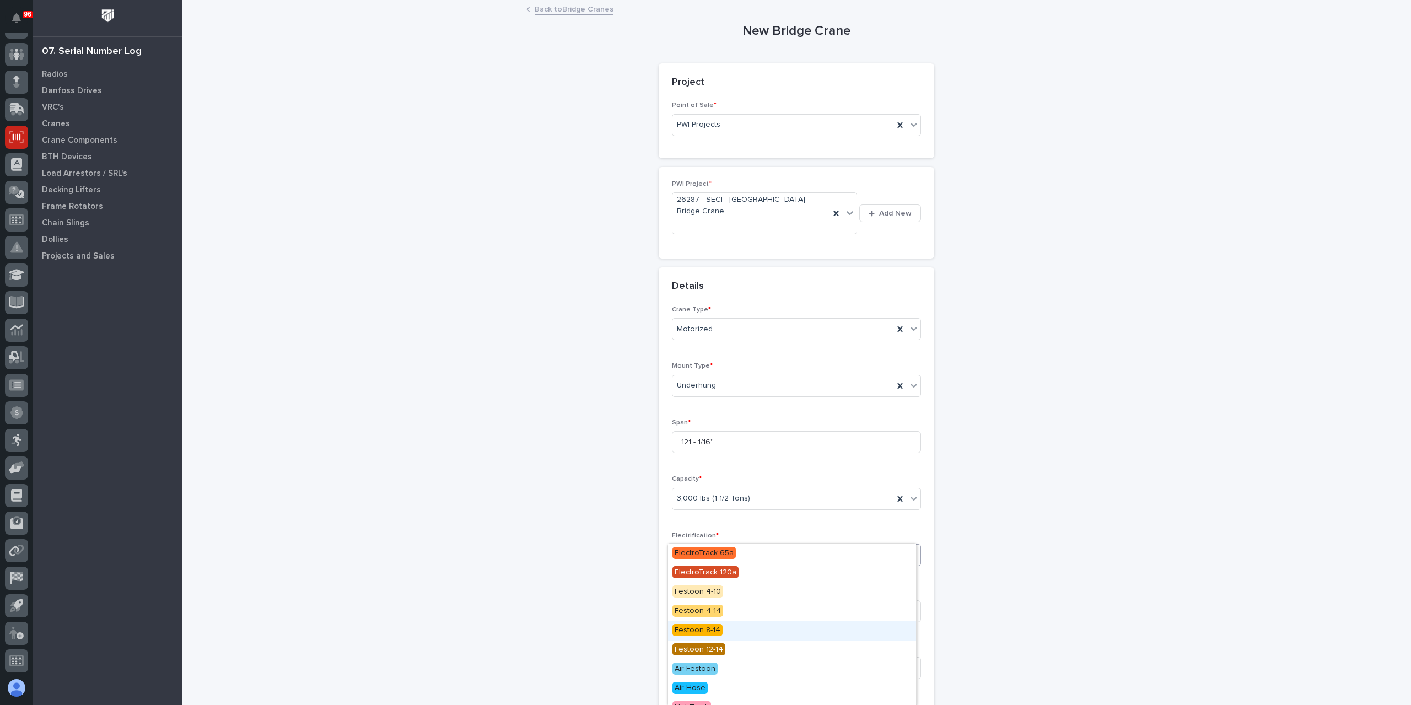
scroll to position [89, 0]
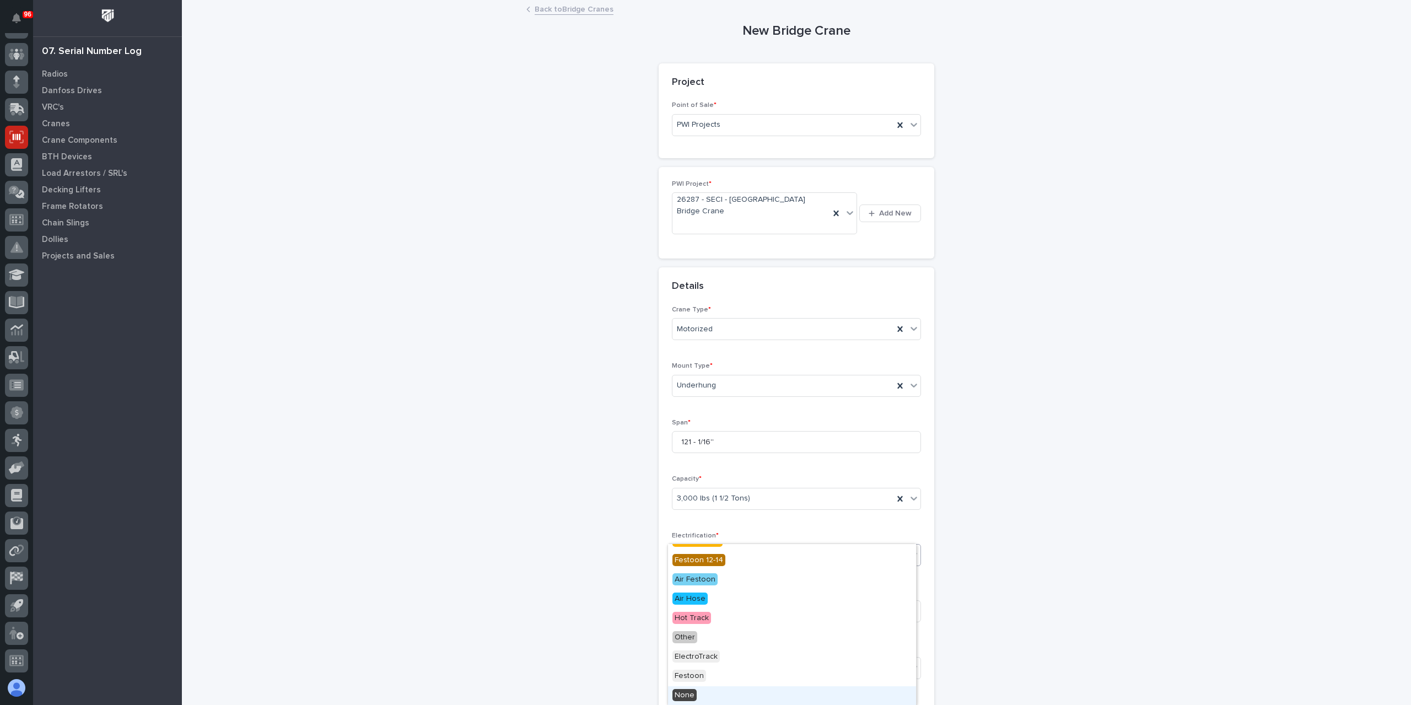
click at [696, 690] on div "None" at bounding box center [792, 695] width 248 height 19
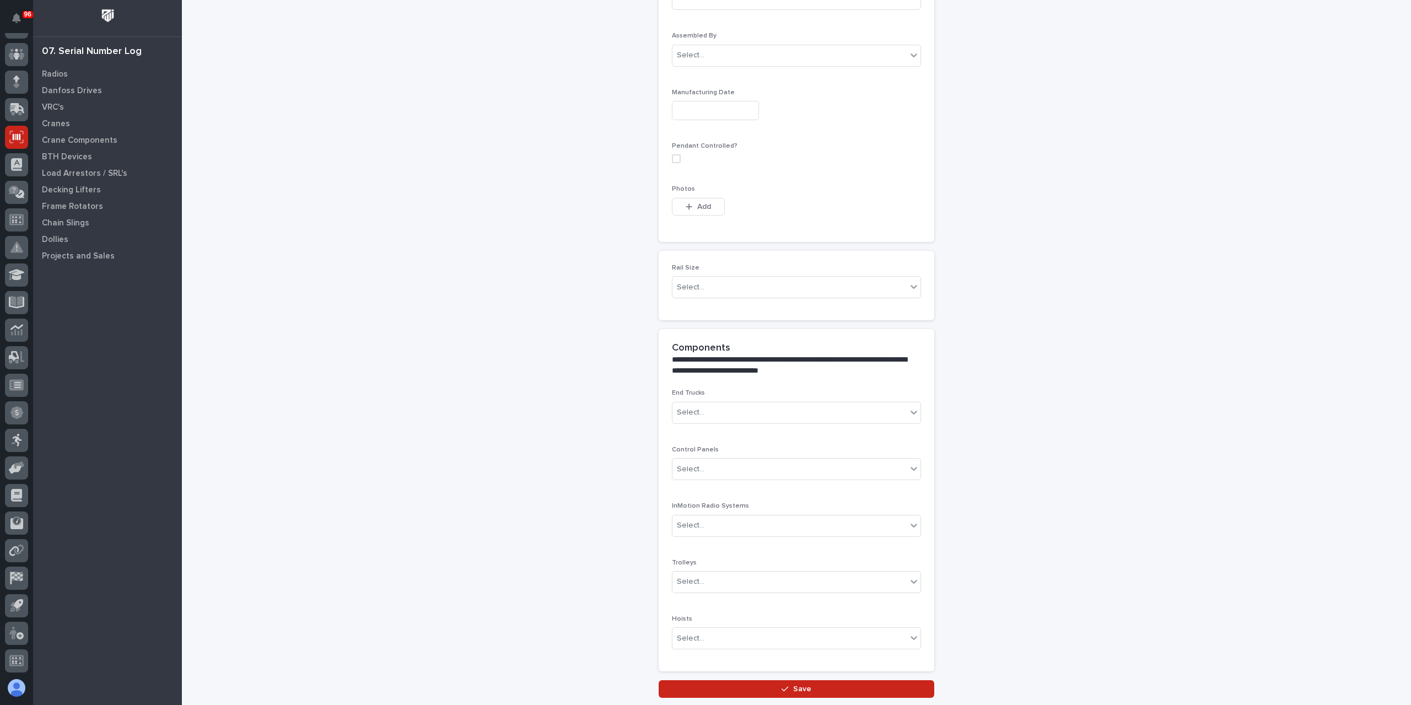
scroll to position [666, 0]
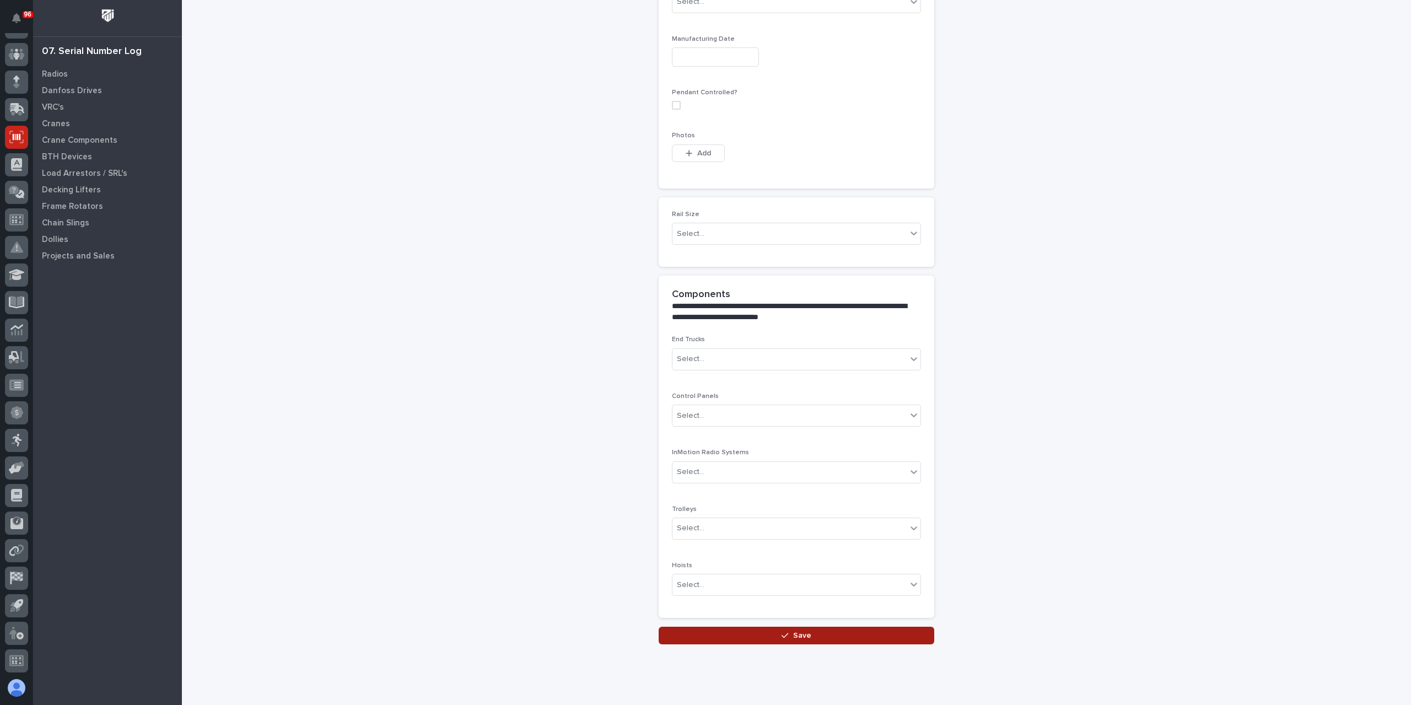
click at [763, 627] on button "Save" at bounding box center [797, 636] width 276 height 18
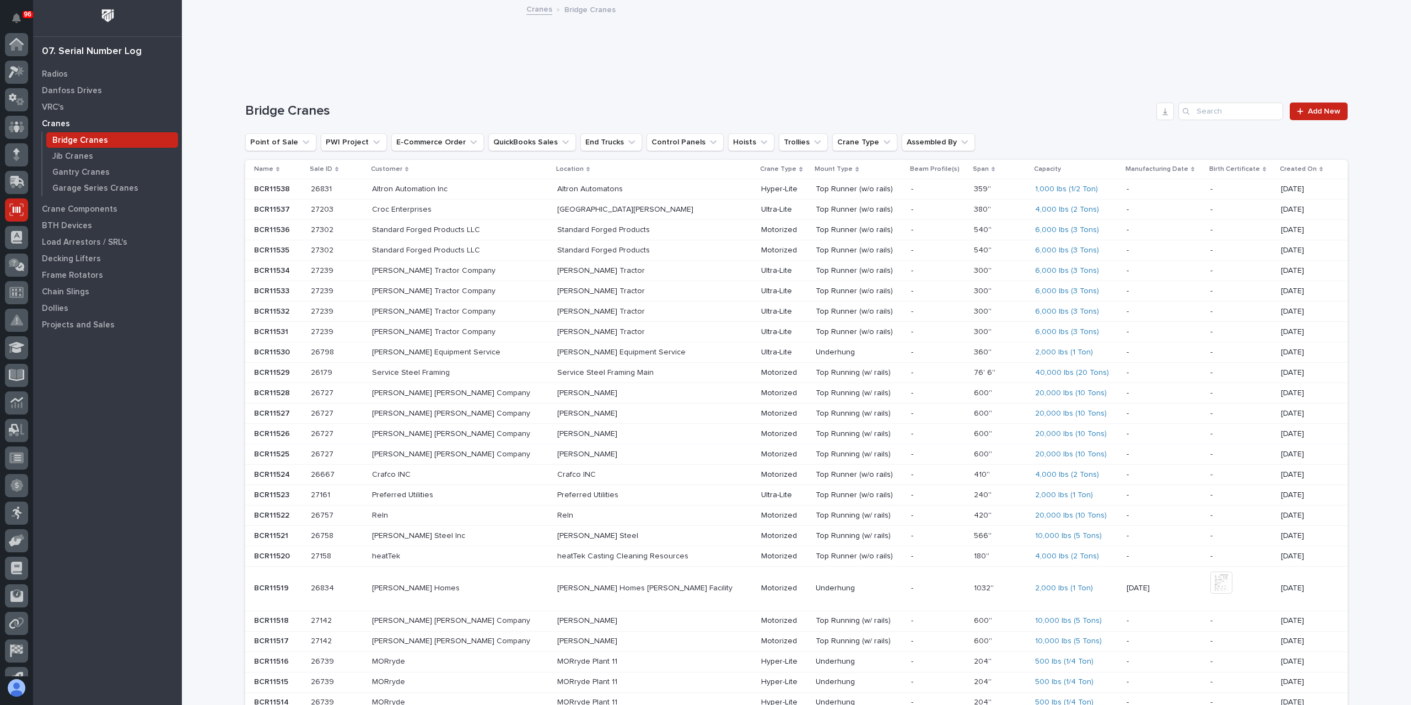
scroll to position [73, 0]
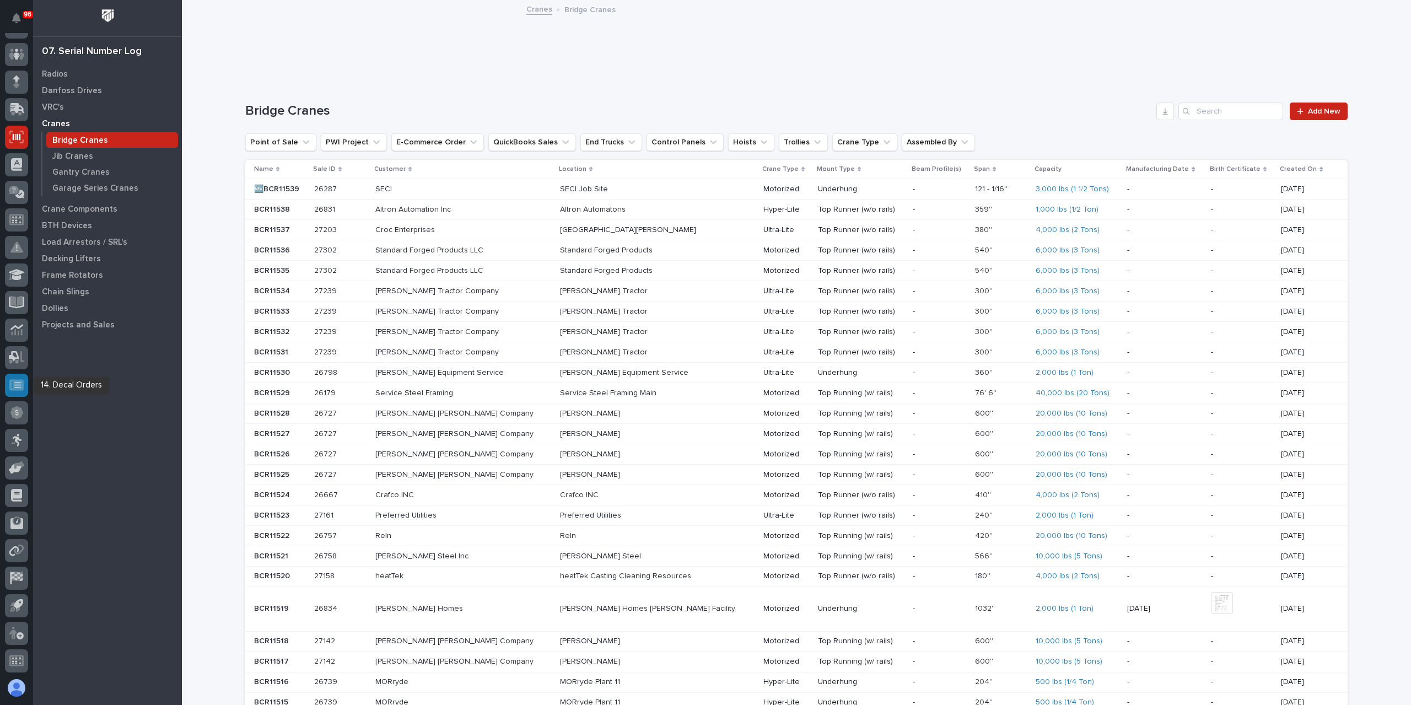
click at [19, 389] on icon at bounding box center [16, 384] width 14 height 11
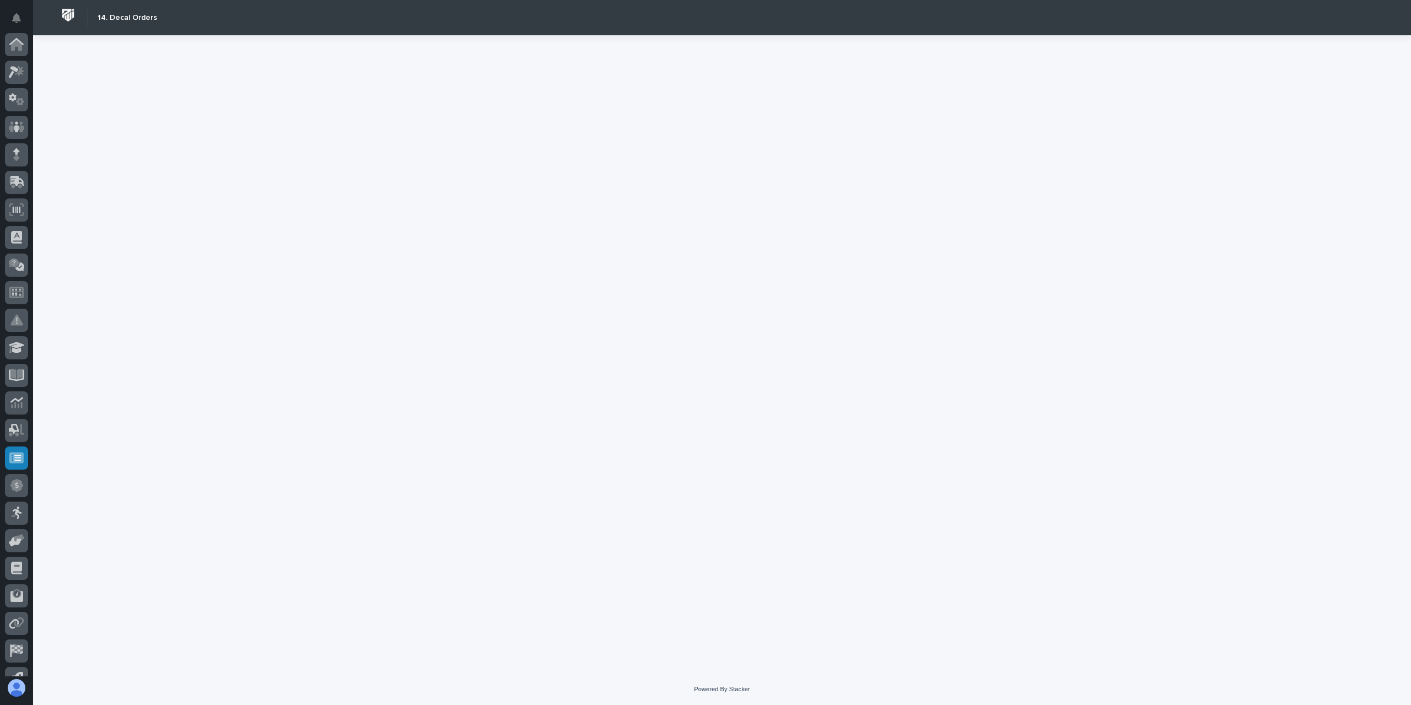
scroll to position [73, 0]
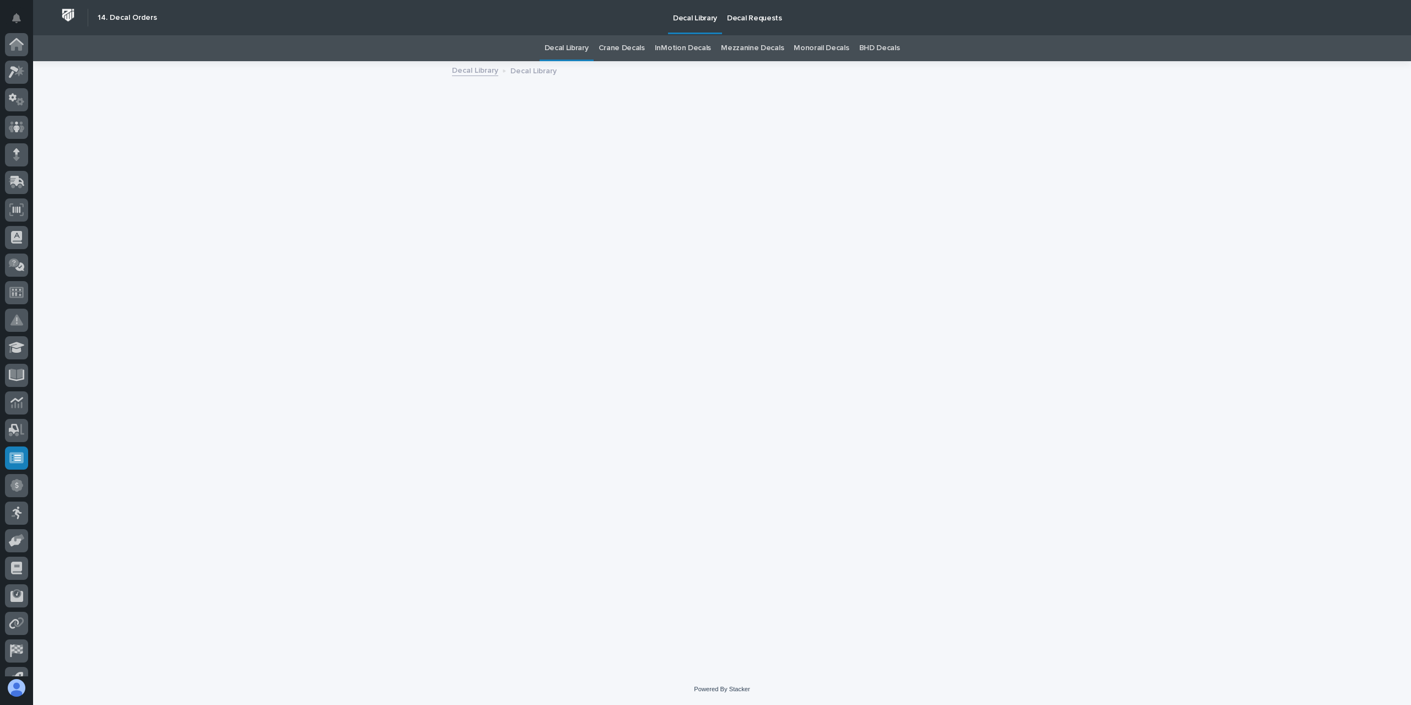
scroll to position [73, 0]
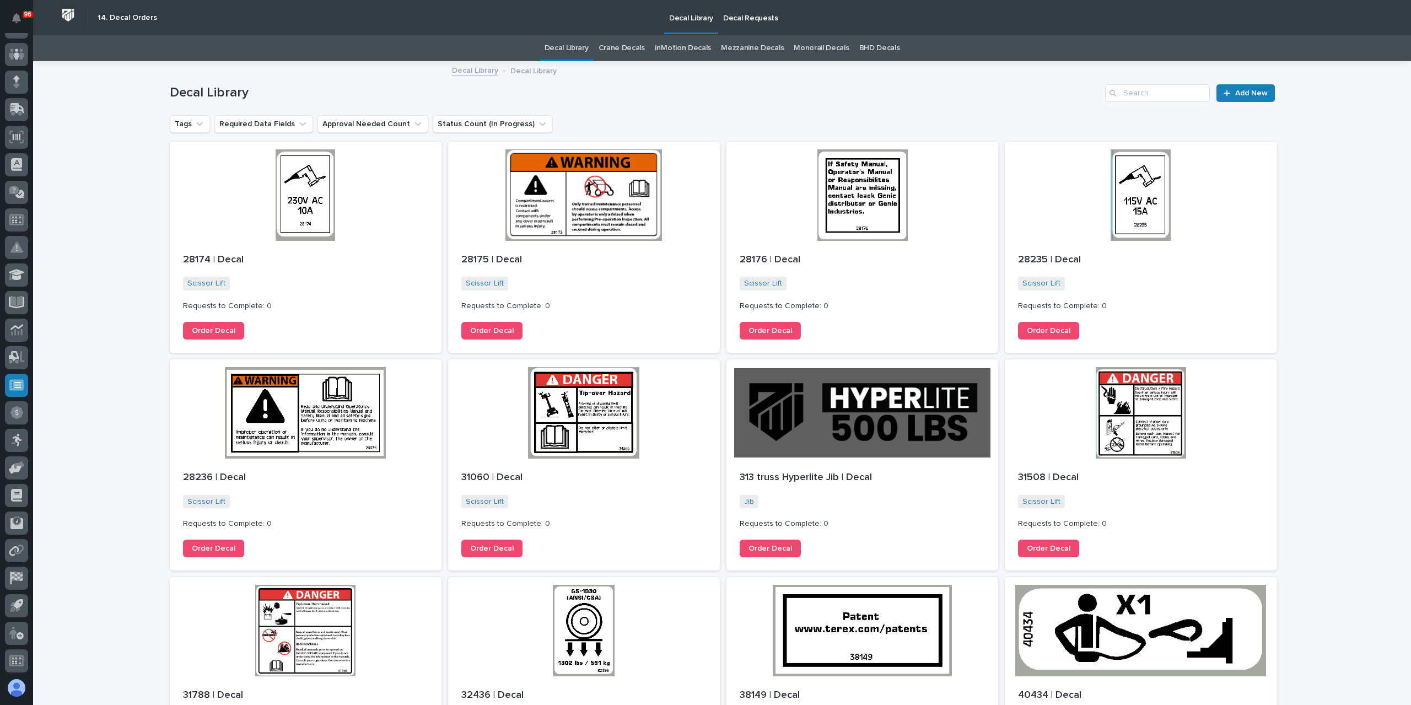
click at [612, 50] on link "Crane Decals" at bounding box center [622, 48] width 46 height 26
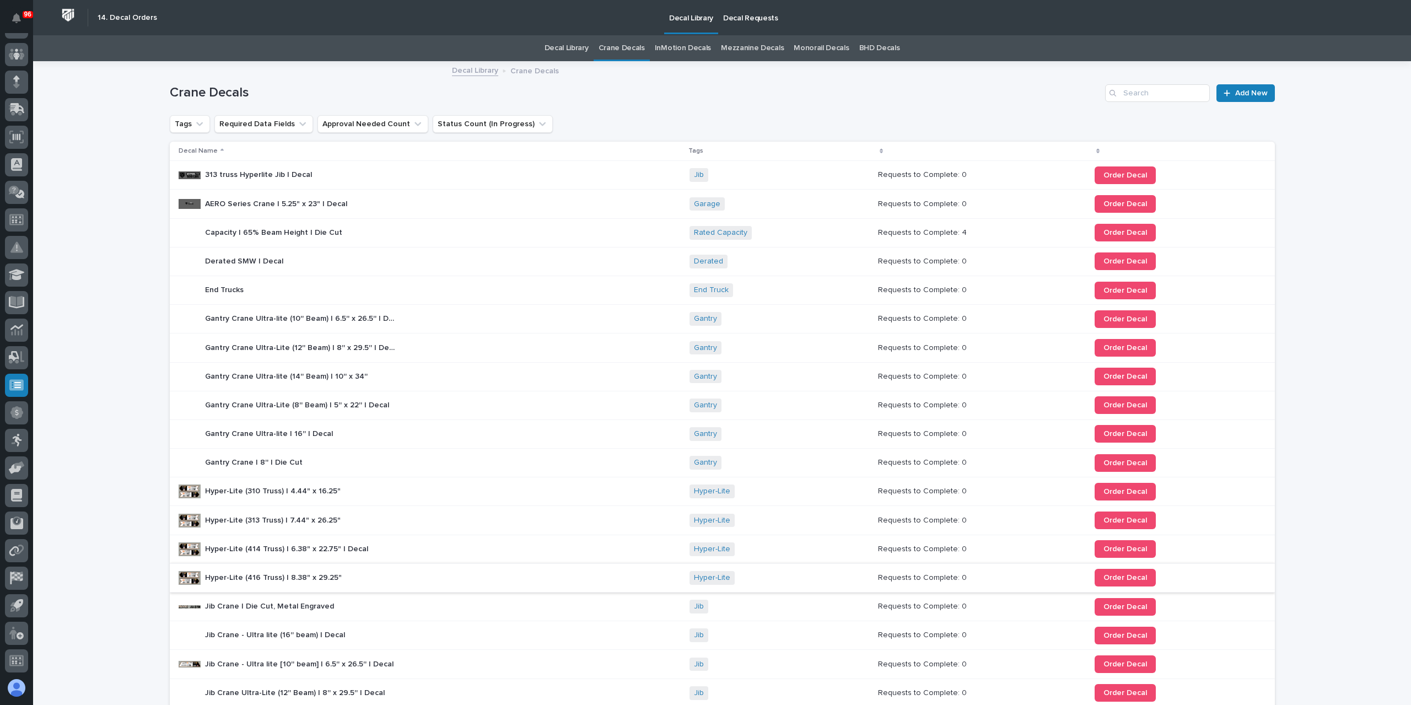
scroll to position [152, 0]
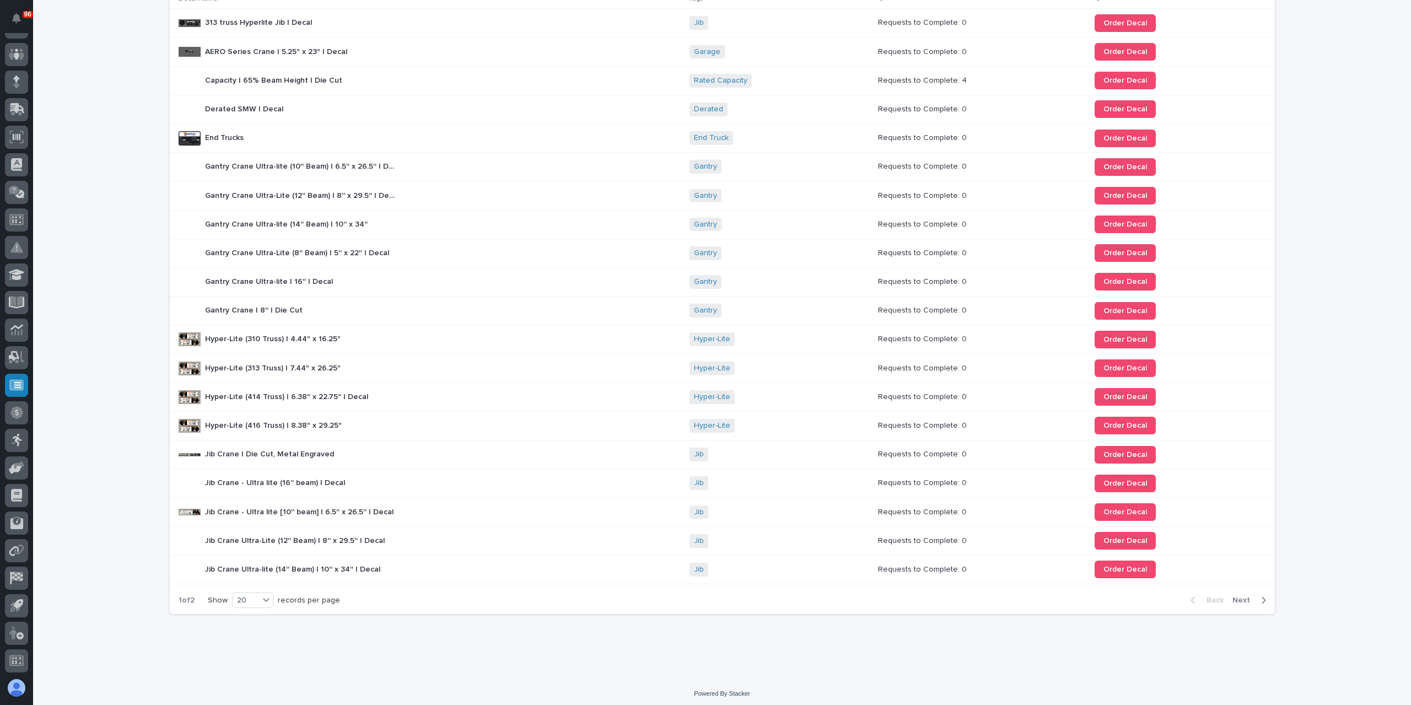
click at [1238, 590] on div "Back Next" at bounding box center [1228, 600] width 93 height 28
click at [1235, 595] on span "Next" at bounding box center [1244, 600] width 24 height 10
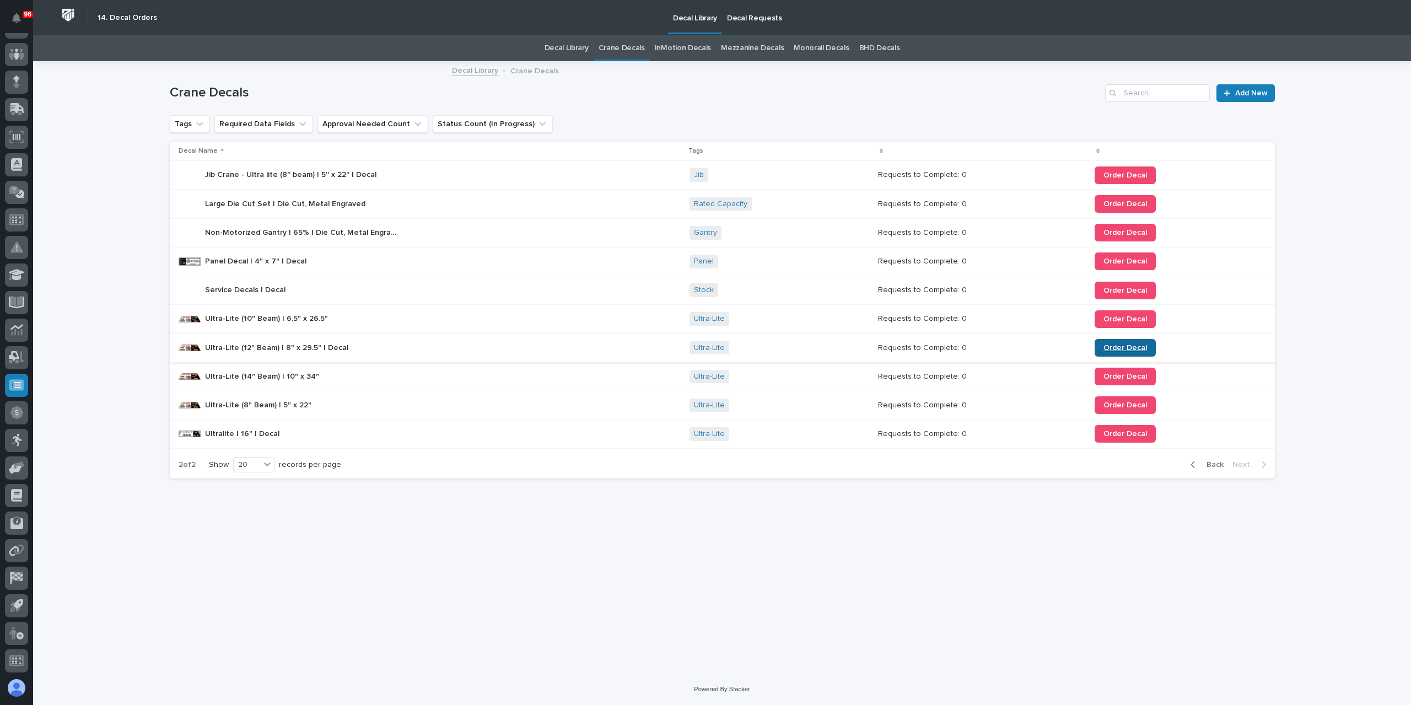
click at [1099, 351] on link "Order Decal" at bounding box center [1124, 348] width 61 height 18
click at [1098, 372] on link "Order Decal" at bounding box center [1124, 377] width 61 height 18
click at [1200, 460] on span "Back" at bounding box center [1212, 465] width 24 height 10
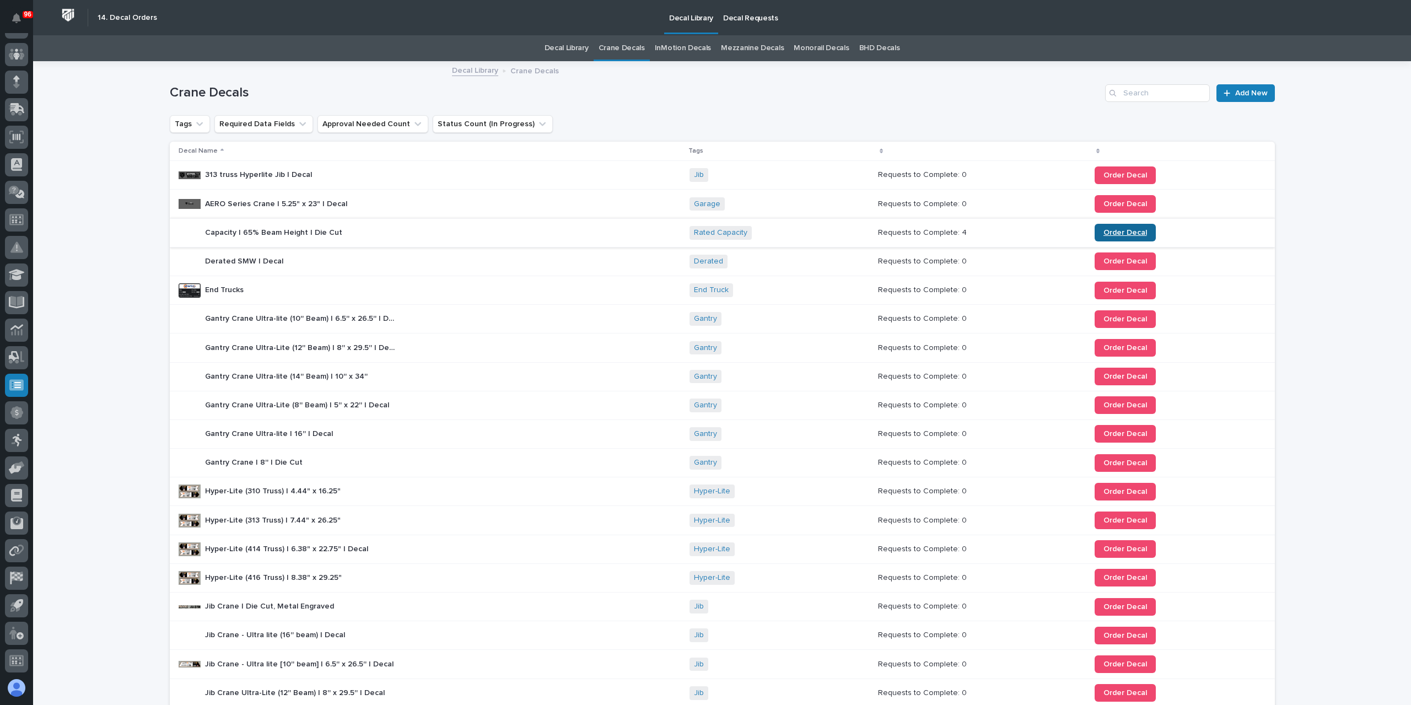
click at [1118, 229] on span "Order Decal" at bounding box center [1125, 233] width 44 height 8
click at [1121, 233] on span "Order Decal" at bounding box center [1125, 233] width 44 height 8
click at [736, 22] on p "Decal Requests" at bounding box center [750, 11] width 55 height 23
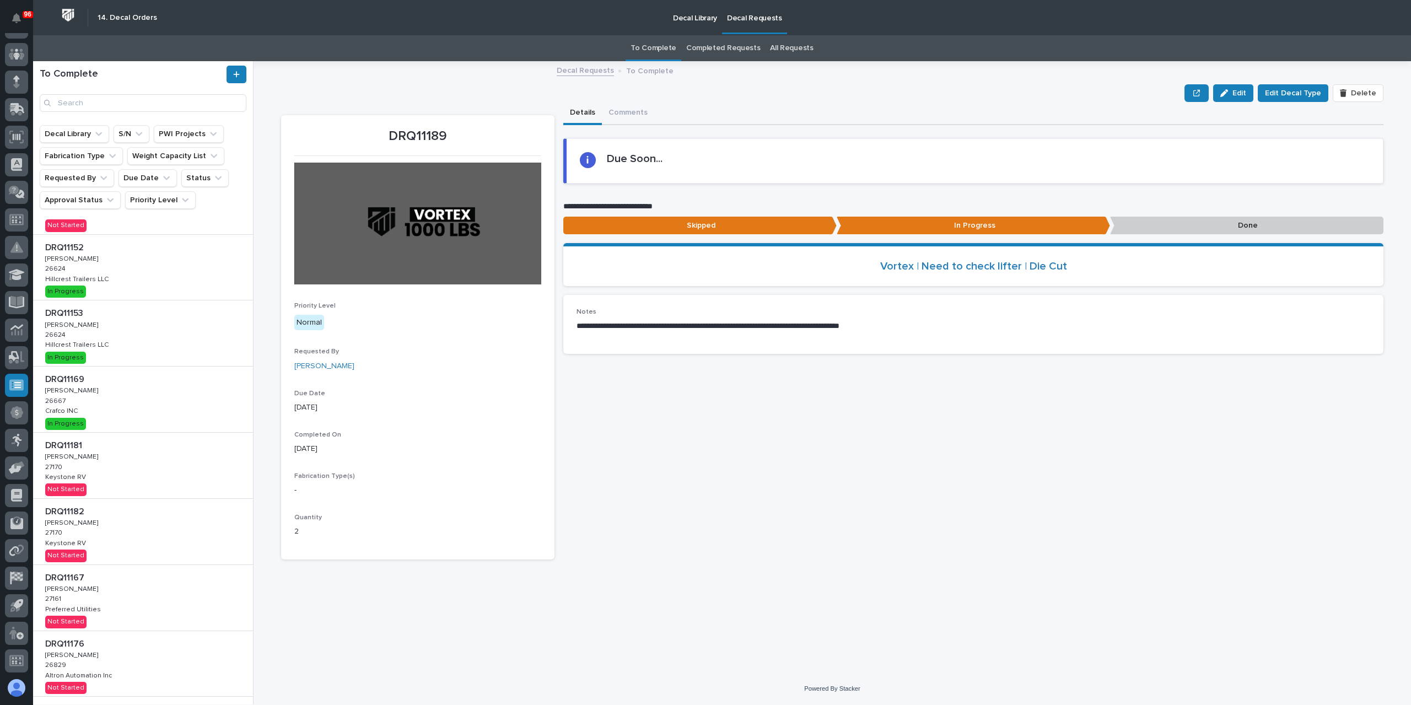
scroll to position [193, 0]
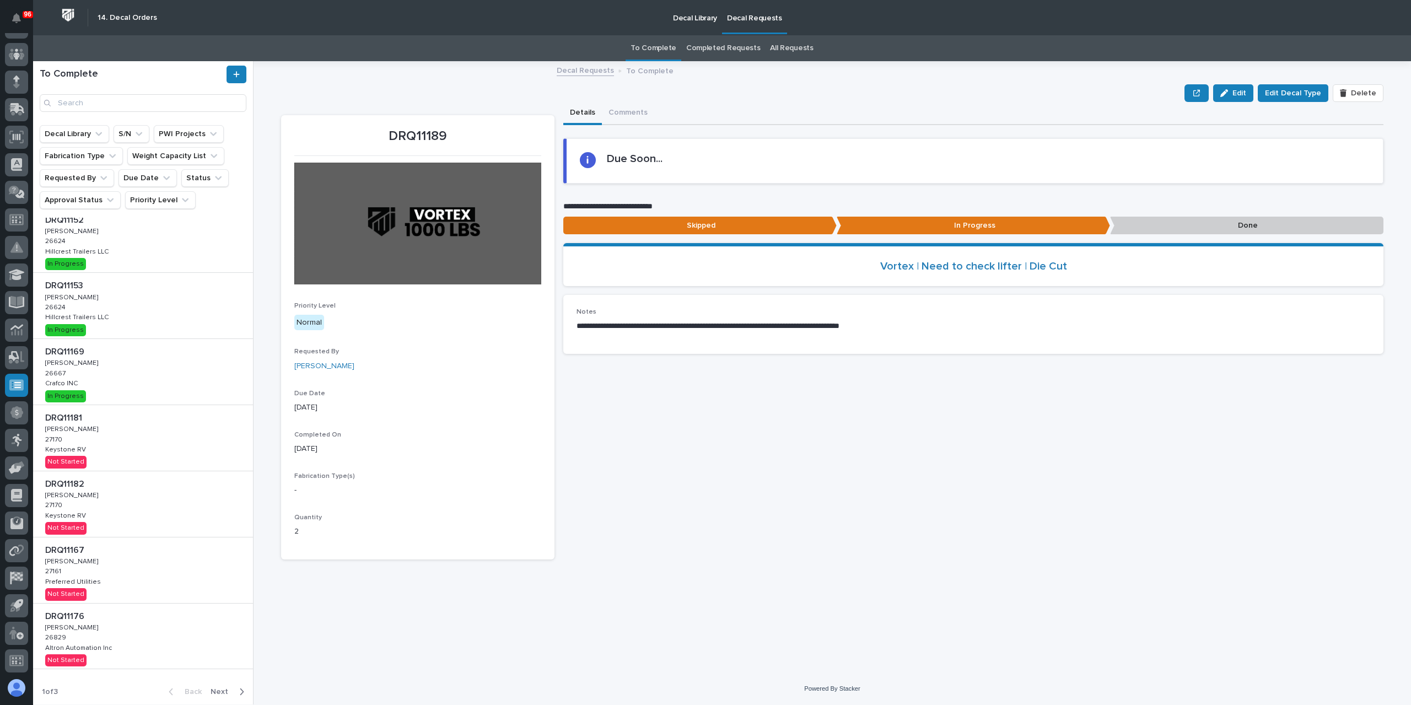
click at [212, 690] on span "Next" at bounding box center [223, 692] width 24 height 10
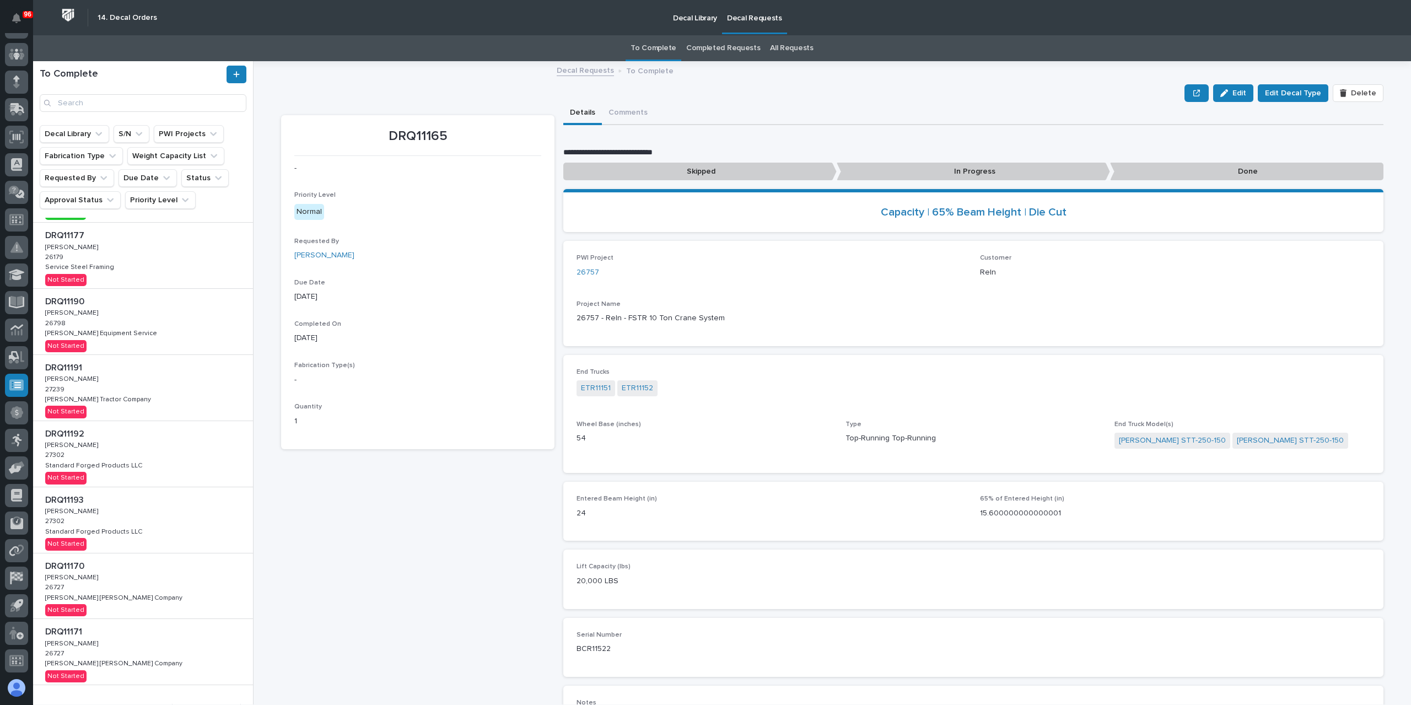
click at [167, 519] on div "DRQ11193 DRQ11193 Adam Yutzy Adam Yutzy 27302 27302 Standard Forged Products LL…" at bounding box center [143, 520] width 220 height 66
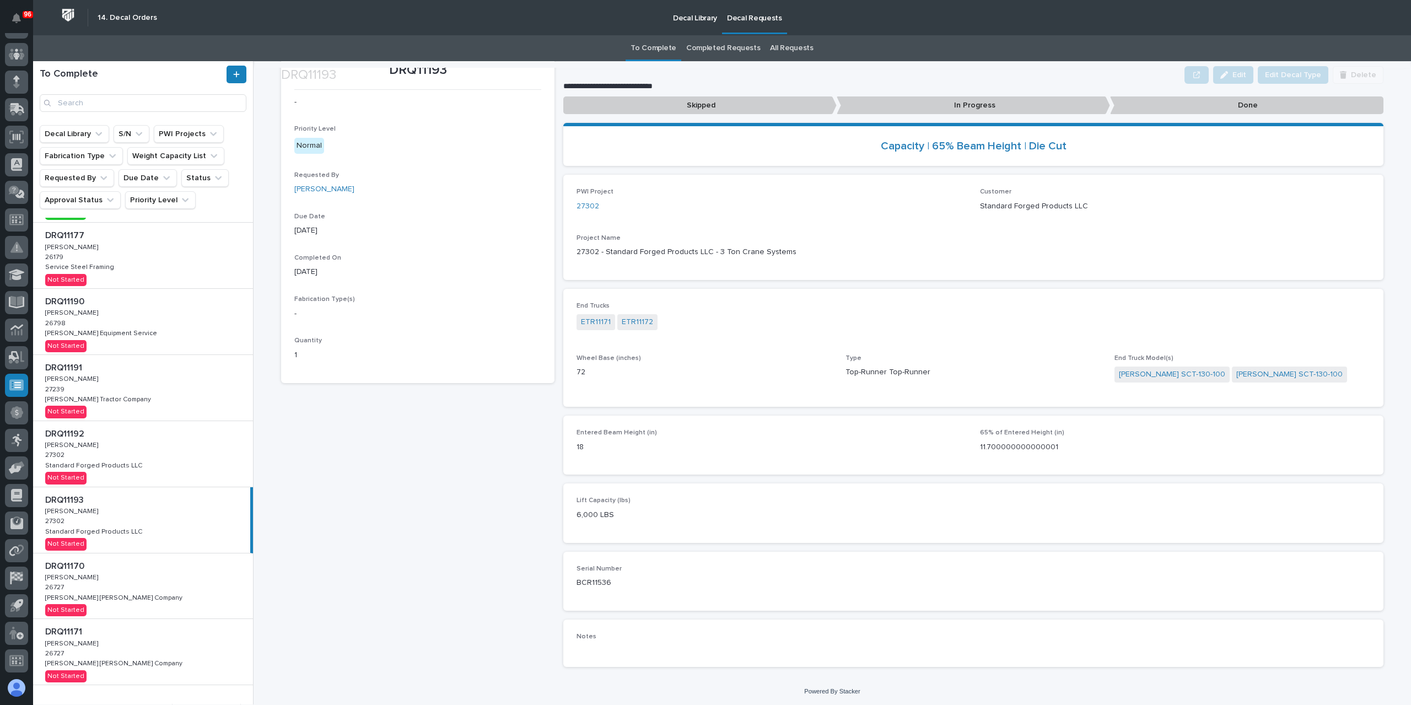
scroll to position [68, 0]
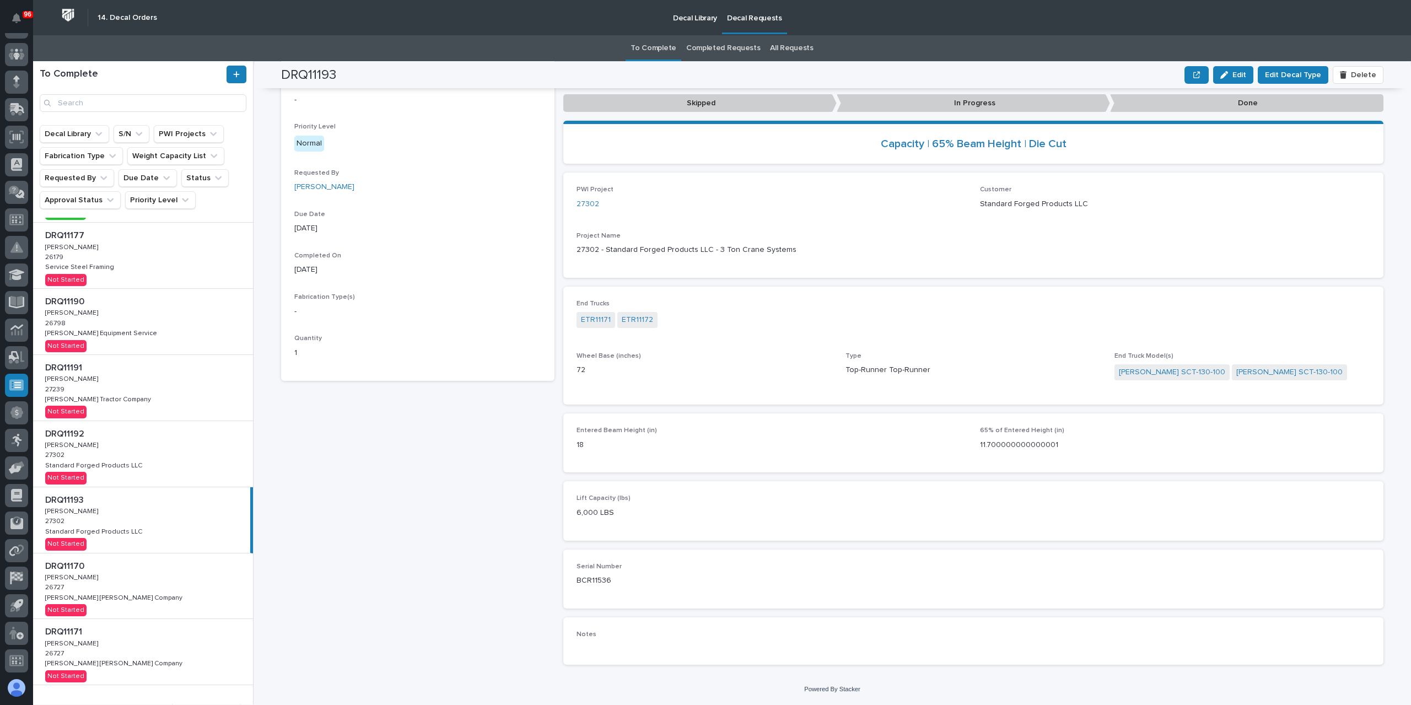
click at [195, 475] on div "DRQ11192 DRQ11192 Adam Yutzy Adam Yutzy 27302 27302 Standard Forged Products LL…" at bounding box center [143, 454] width 220 height 66
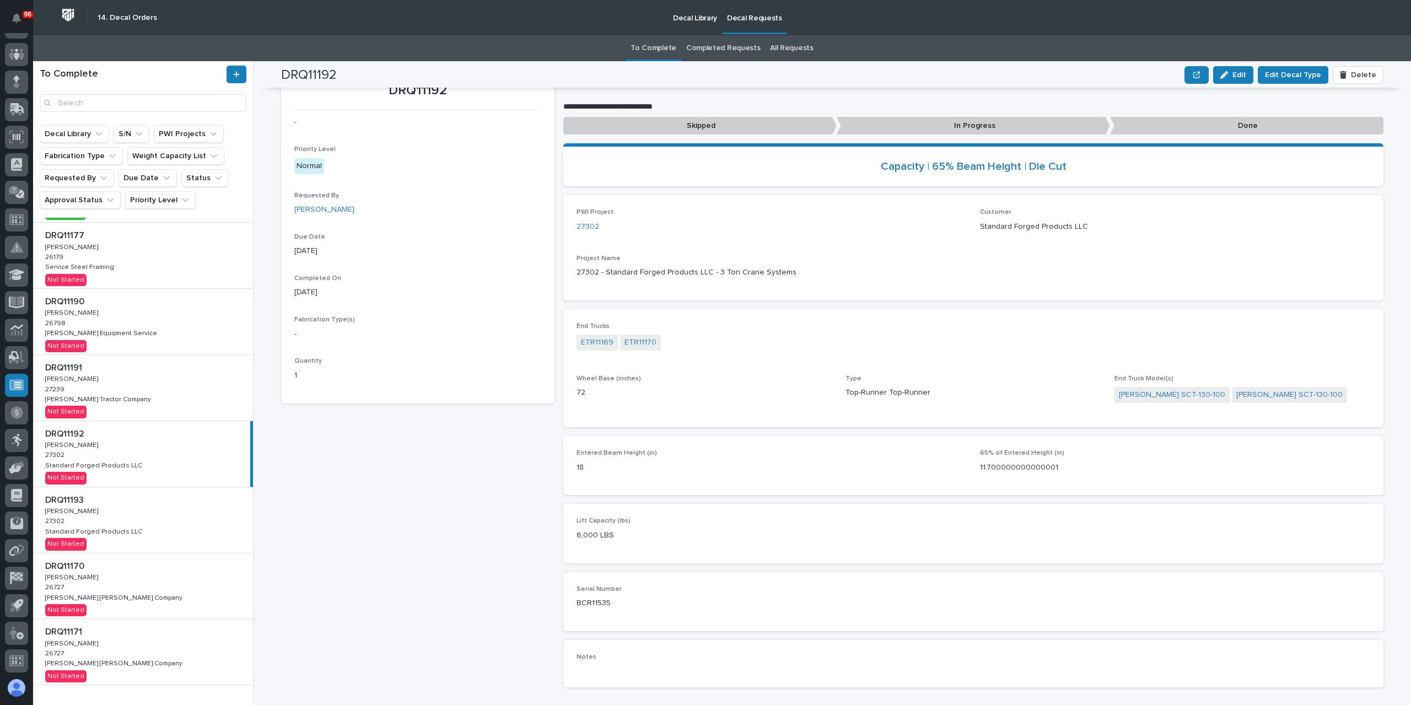
scroll to position [68, 0]
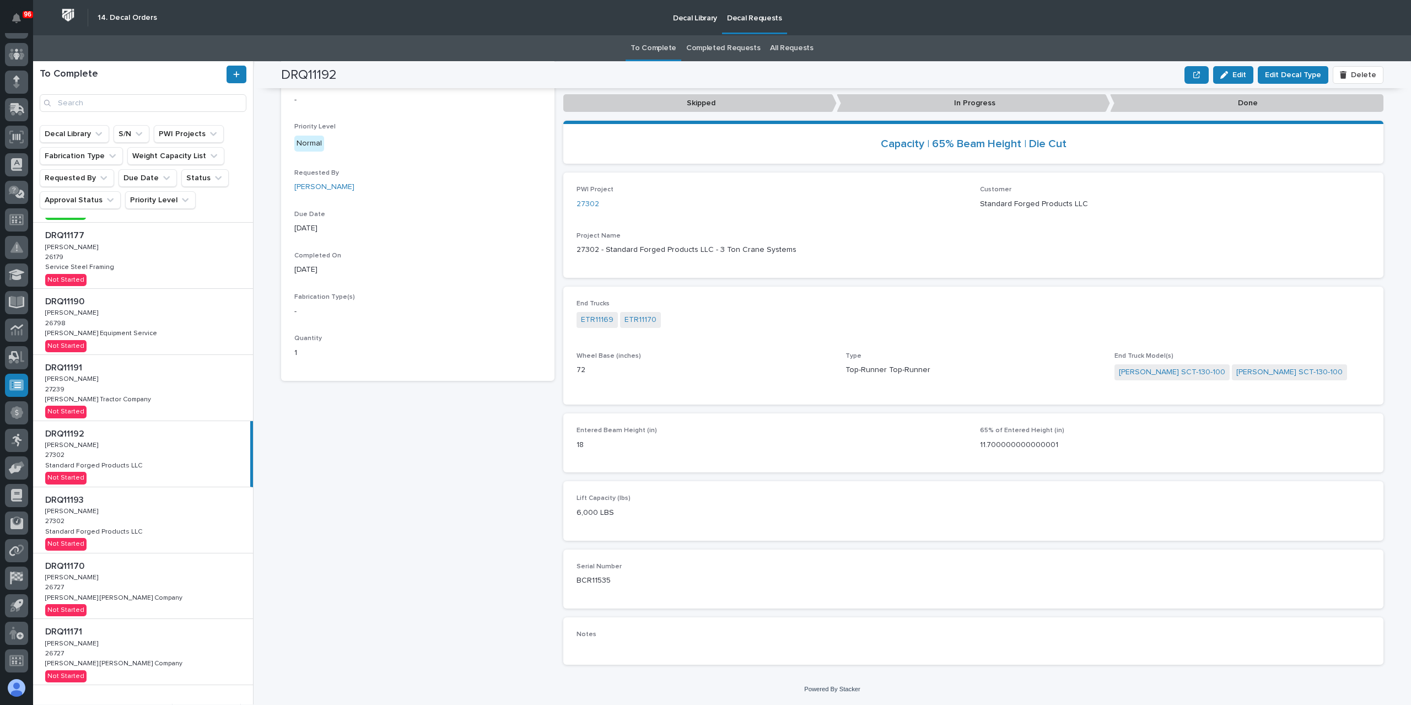
click at [683, 10] on p "Decal Library" at bounding box center [695, 11] width 44 height 23
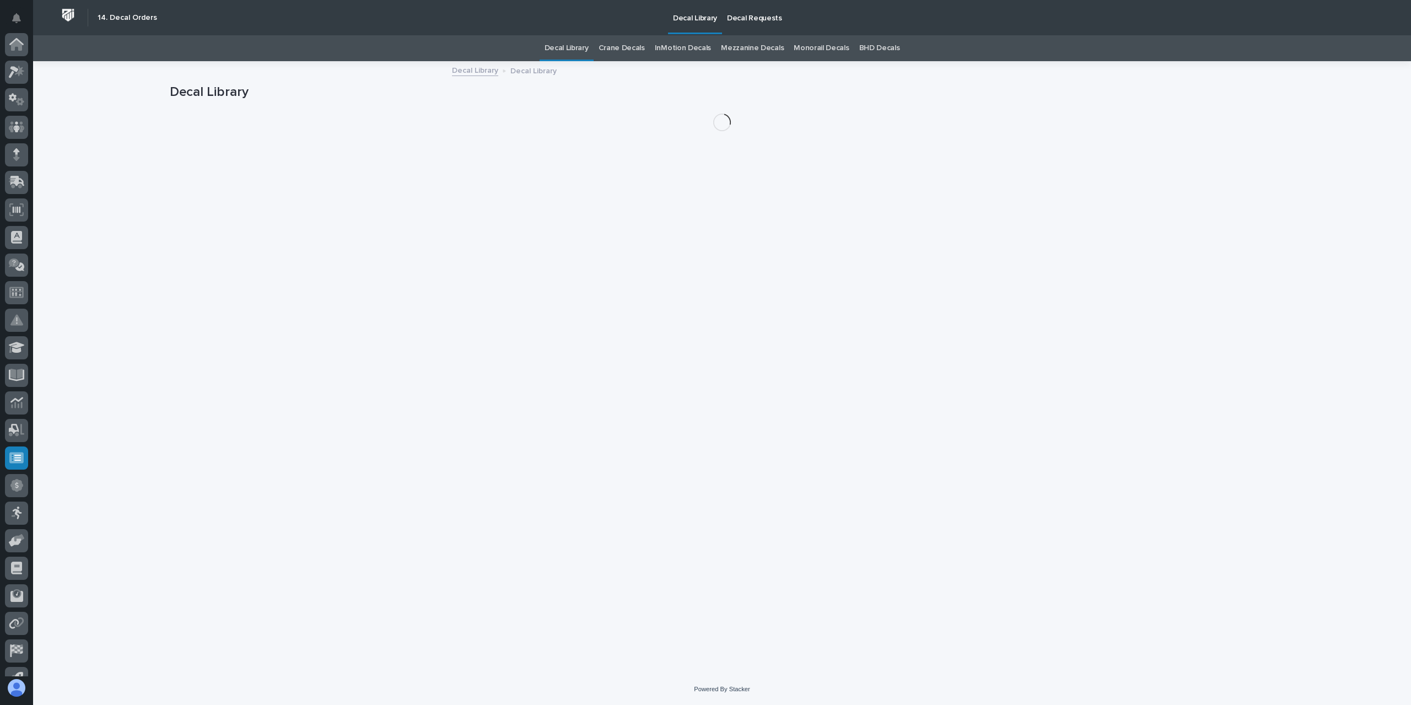
scroll to position [73, 0]
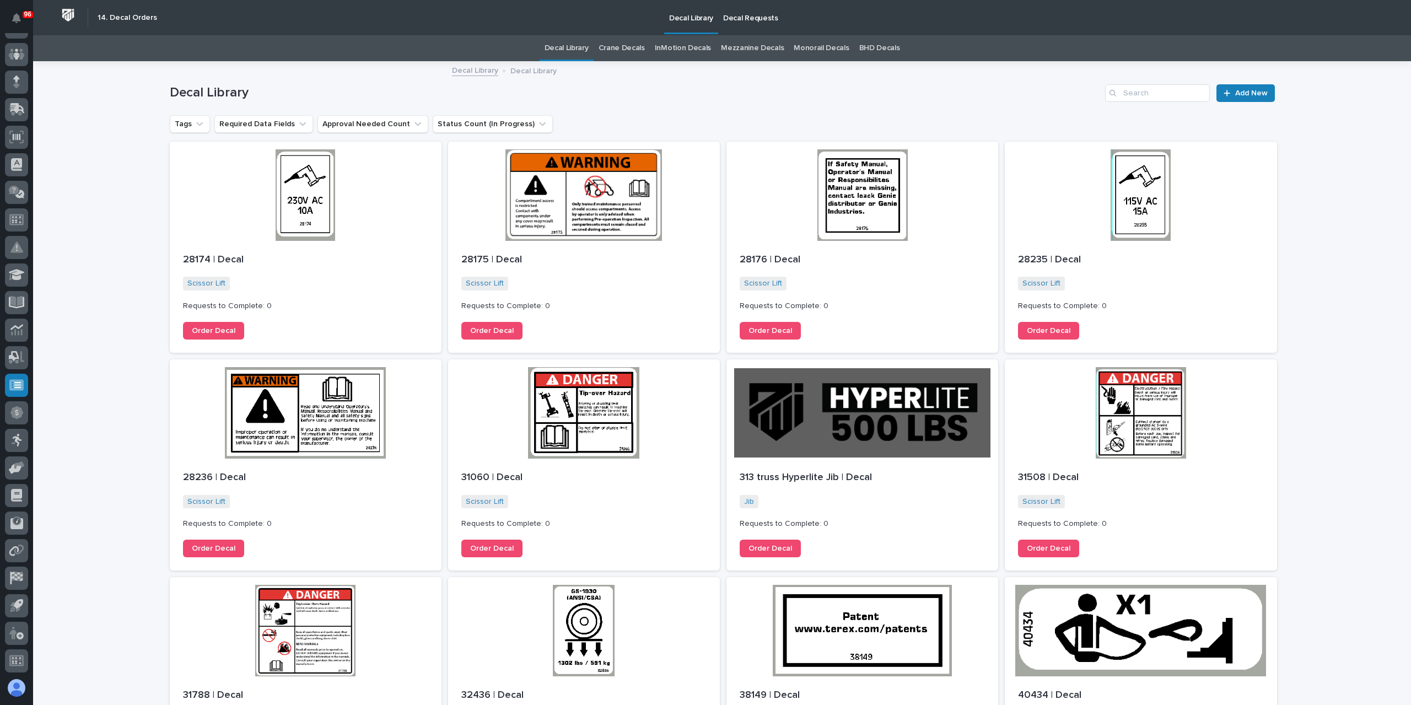
click at [610, 51] on link "Crane Decals" at bounding box center [622, 48] width 46 height 26
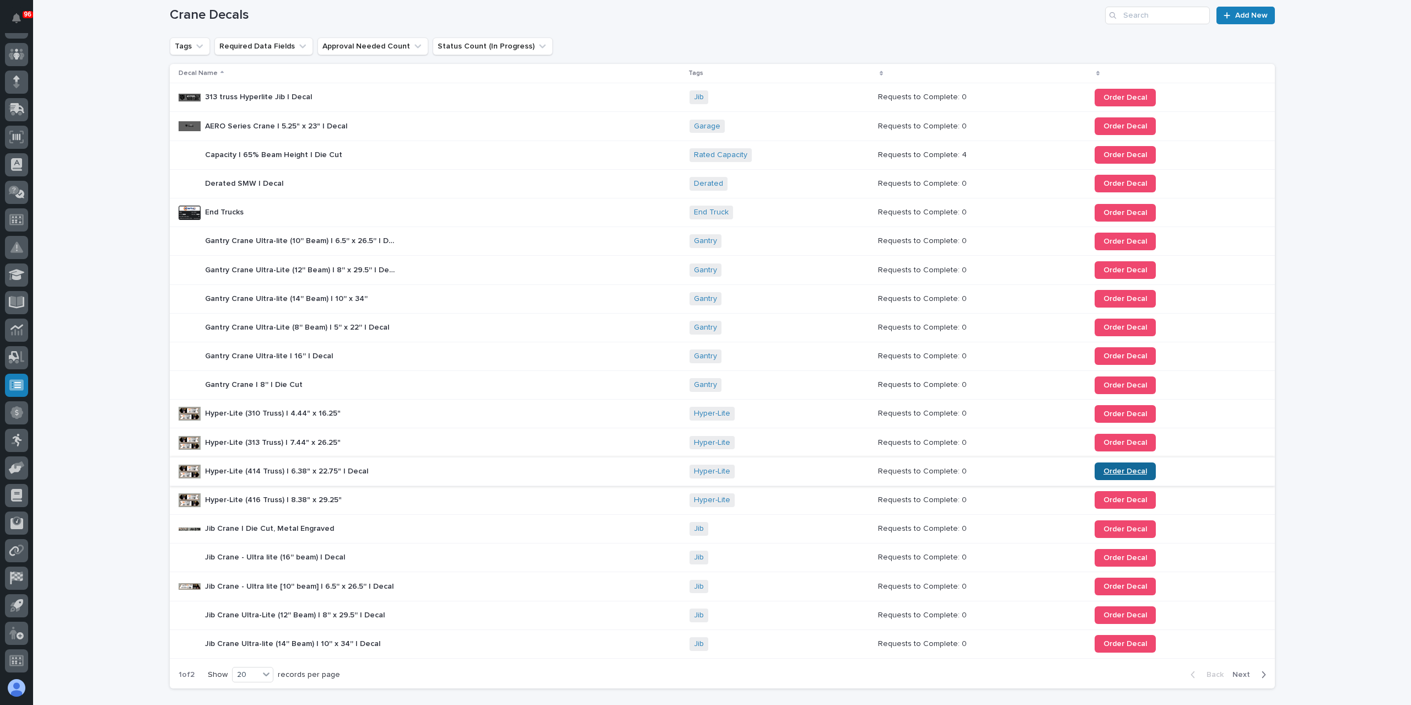
scroll to position [152, 0]
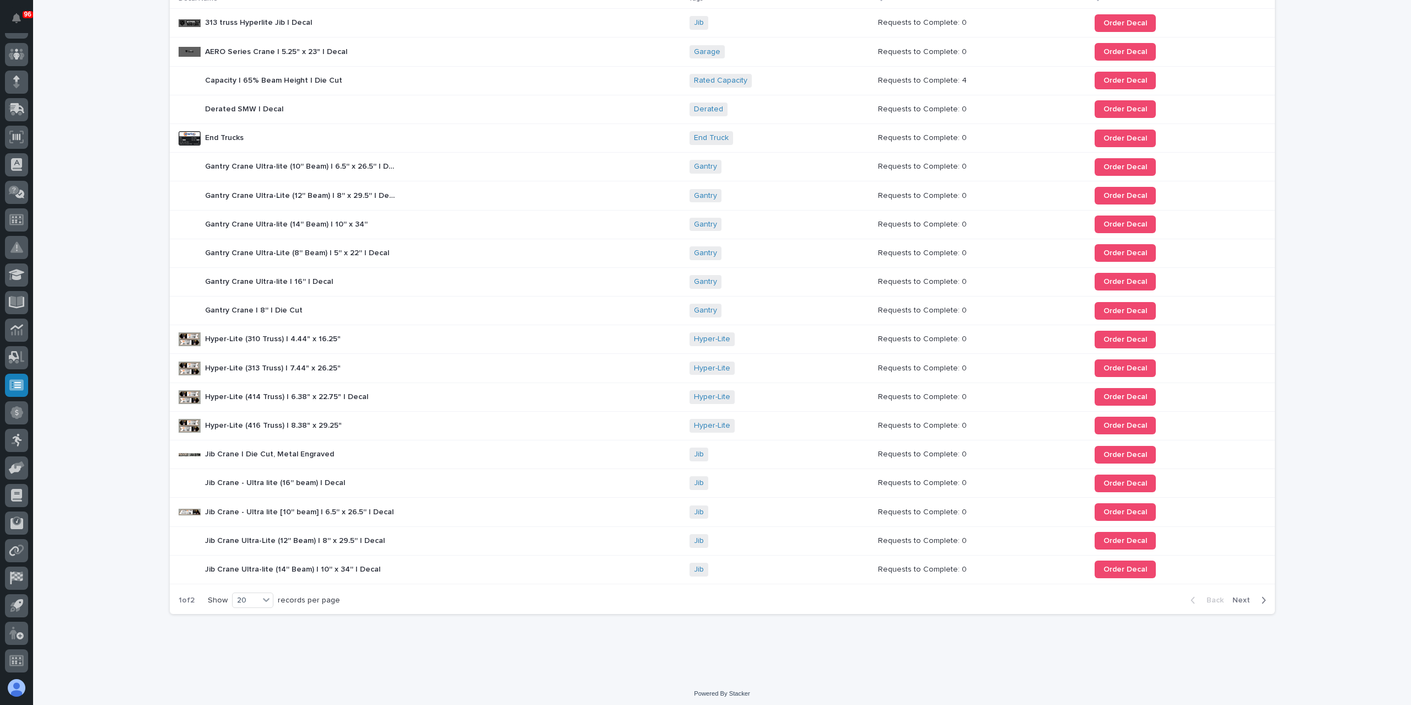
click at [1239, 600] on span "Next" at bounding box center [1244, 600] width 24 height 10
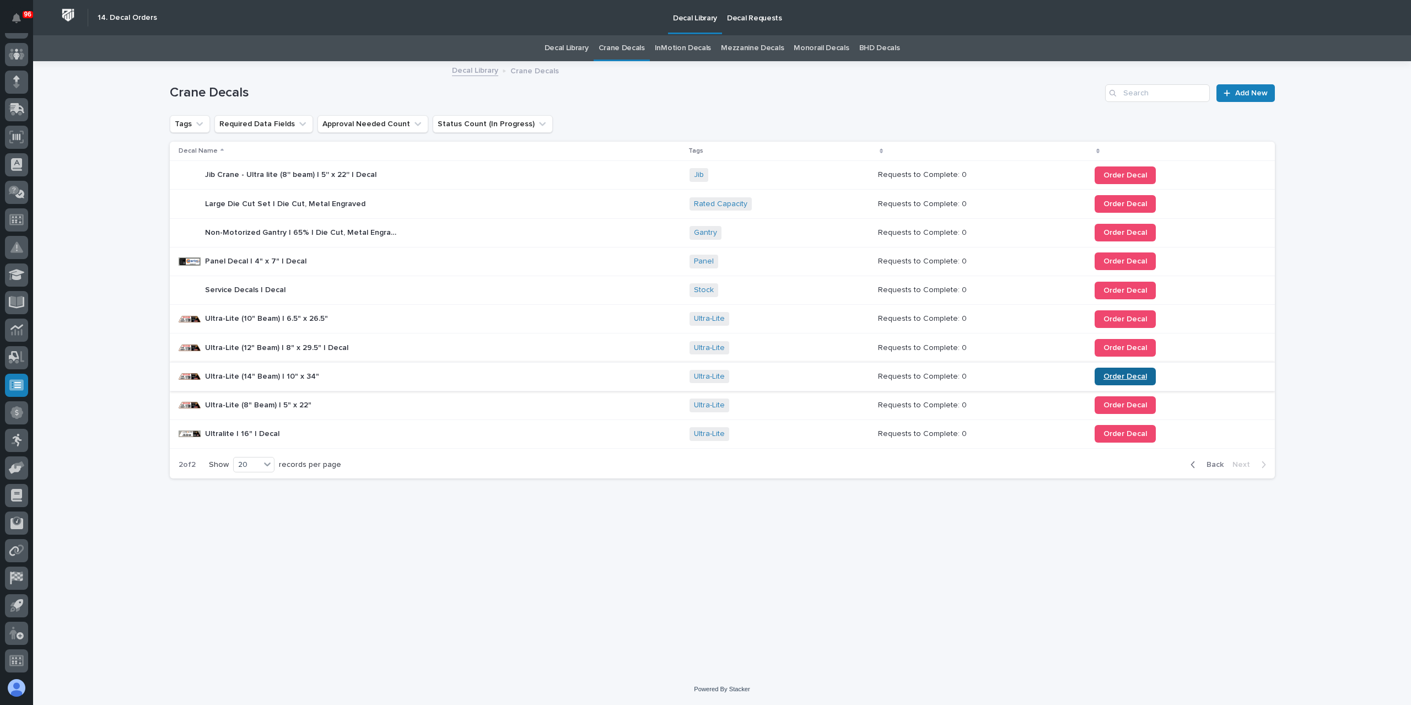
click at [1108, 378] on span "Order Decal" at bounding box center [1125, 377] width 44 height 8
click at [1227, 460] on button "Back" at bounding box center [1205, 465] width 46 height 10
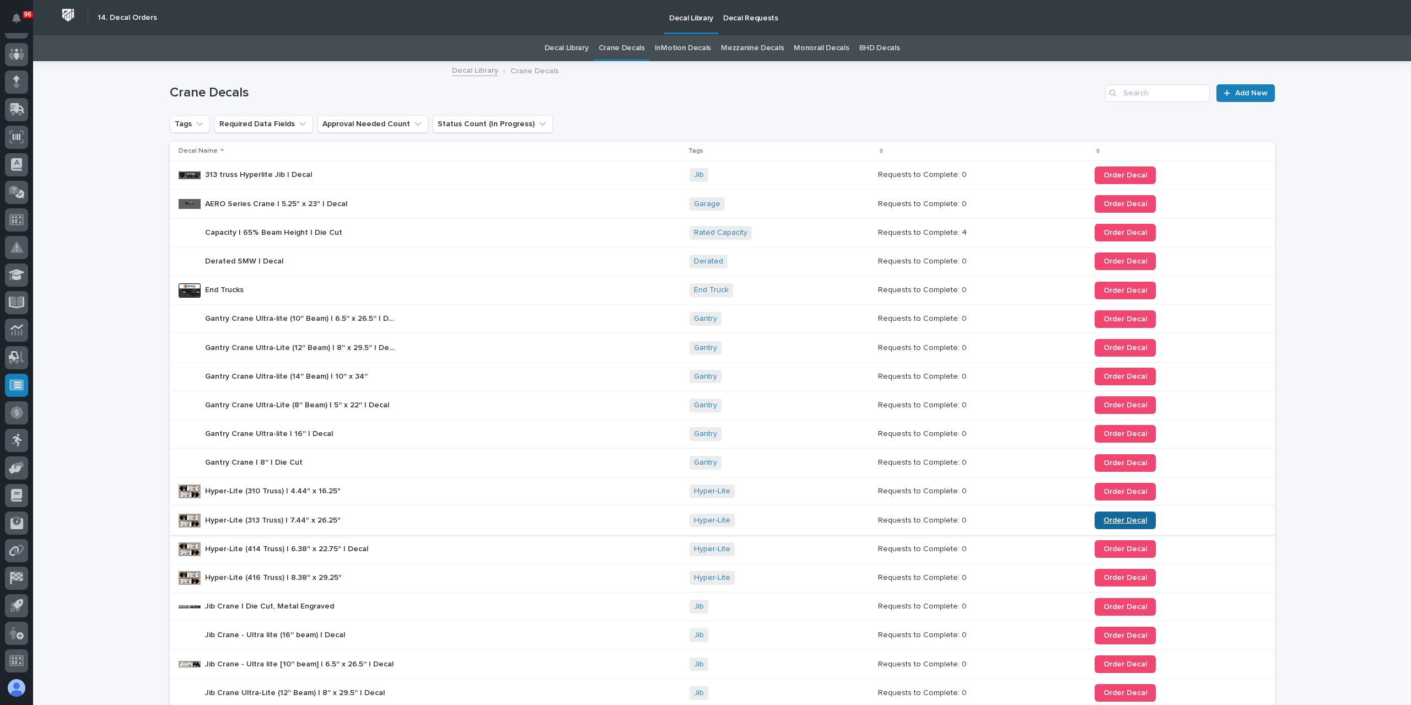
click at [1103, 519] on span "Order Decal" at bounding box center [1125, 520] width 44 height 8
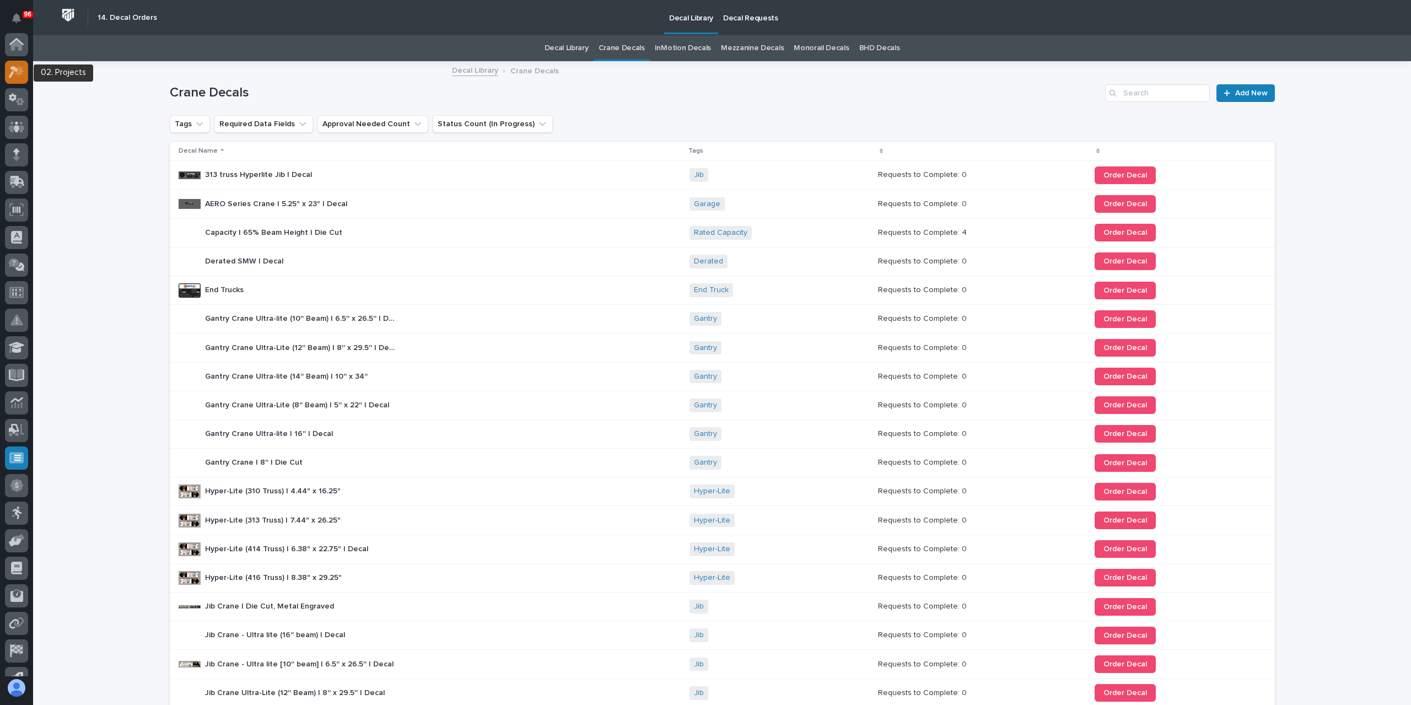
click at [14, 77] on icon at bounding box center [17, 72] width 16 height 13
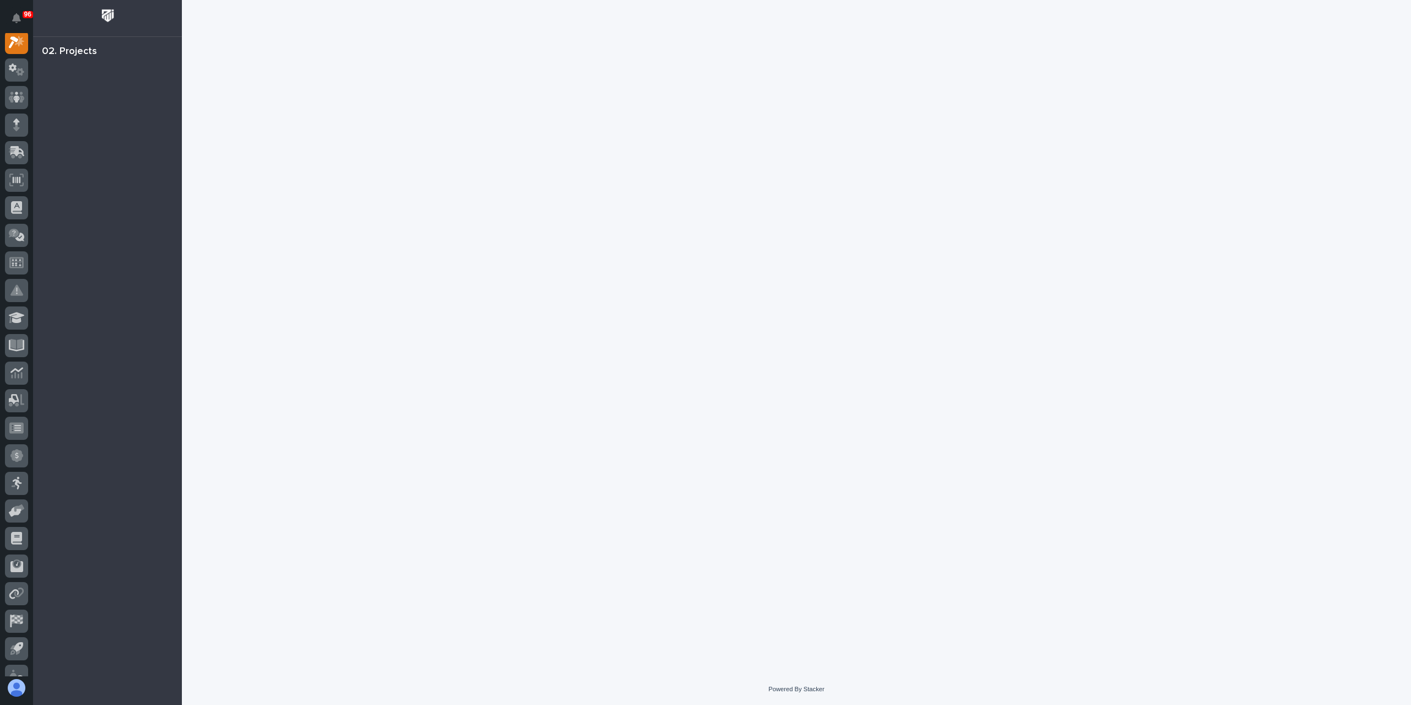
scroll to position [28, 0]
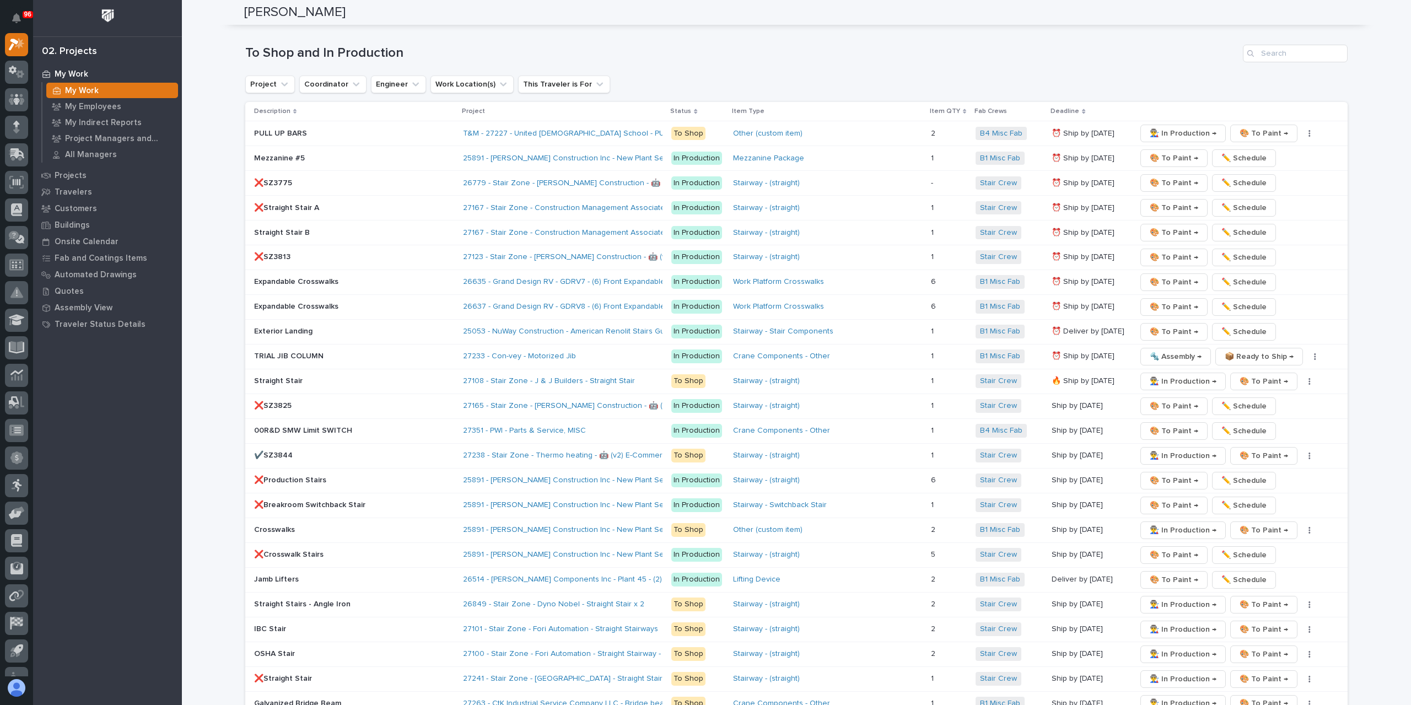
scroll to position [1431, 0]
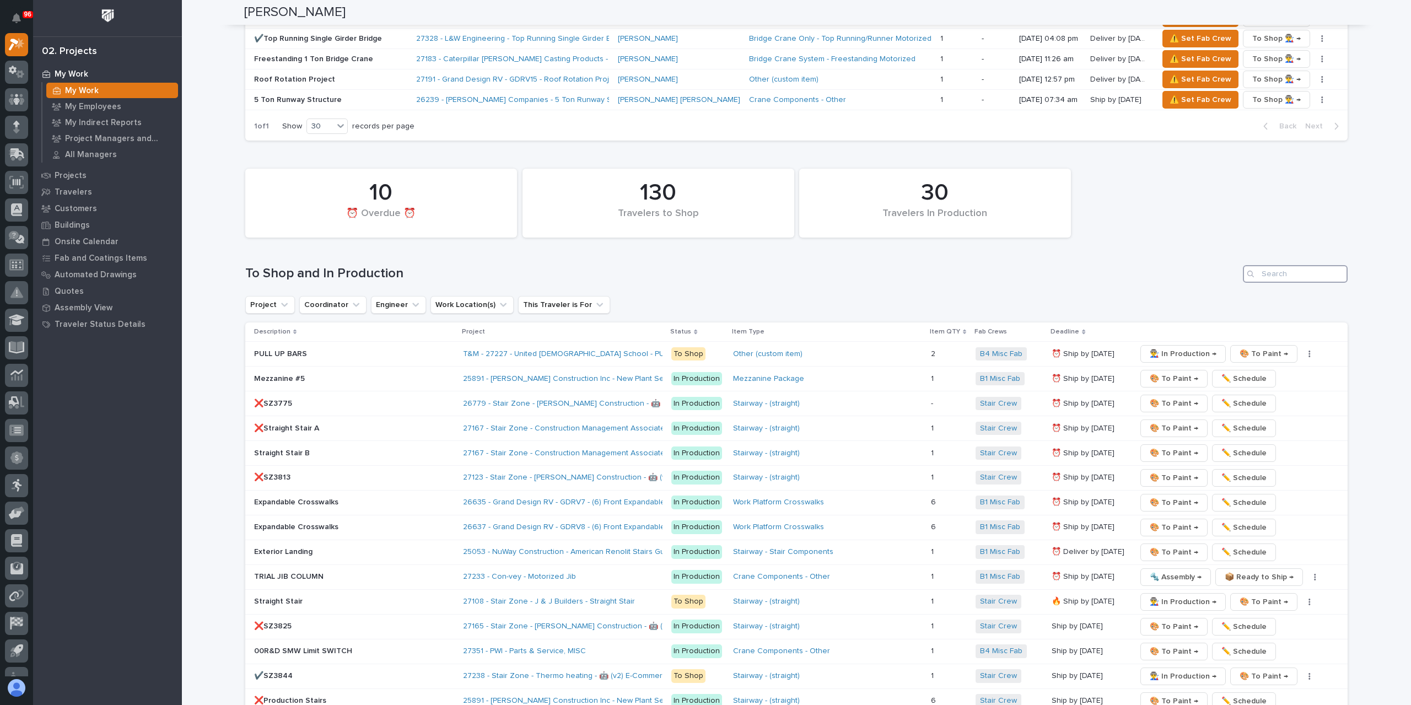
click at [1290, 265] on input "Search" at bounding box center [1295, 274] width 105 height 18
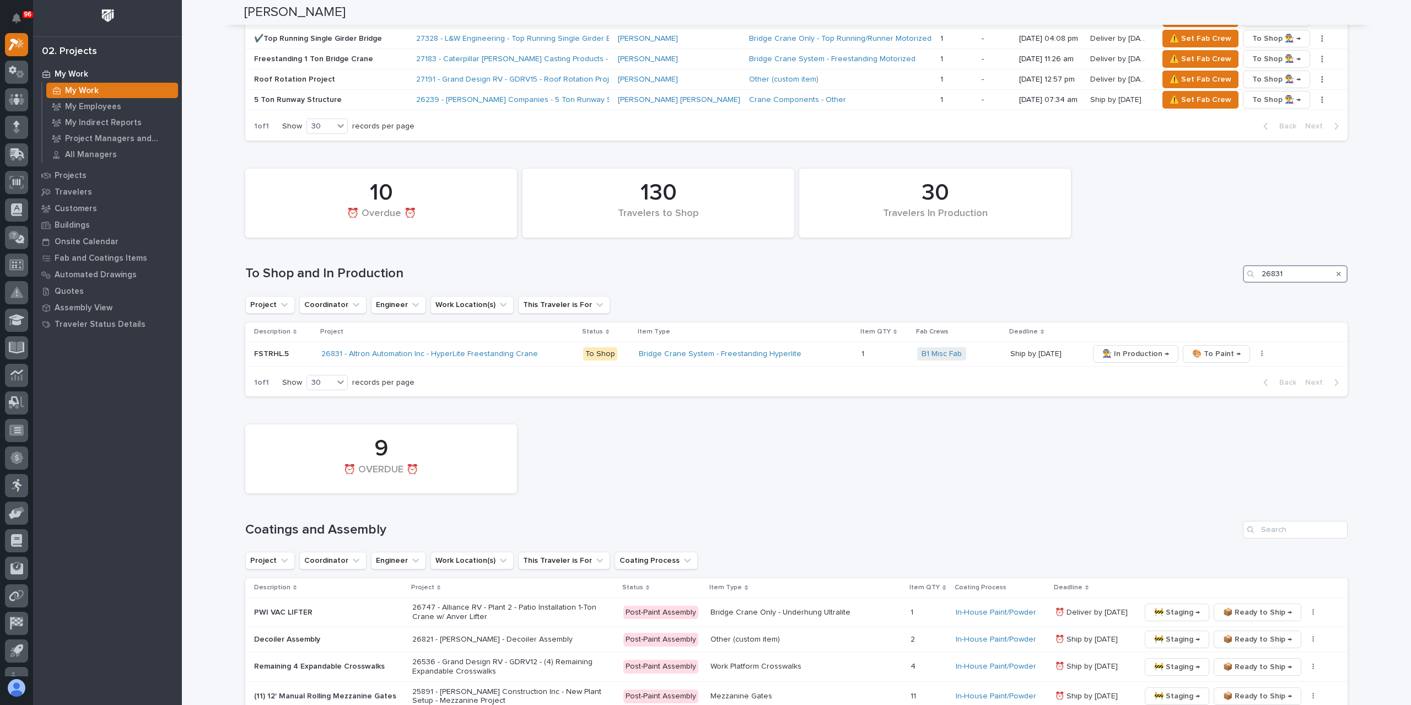
type input "26831"
click at [12, 432] on icon at bounding box center [16, 429] width 14 height 11
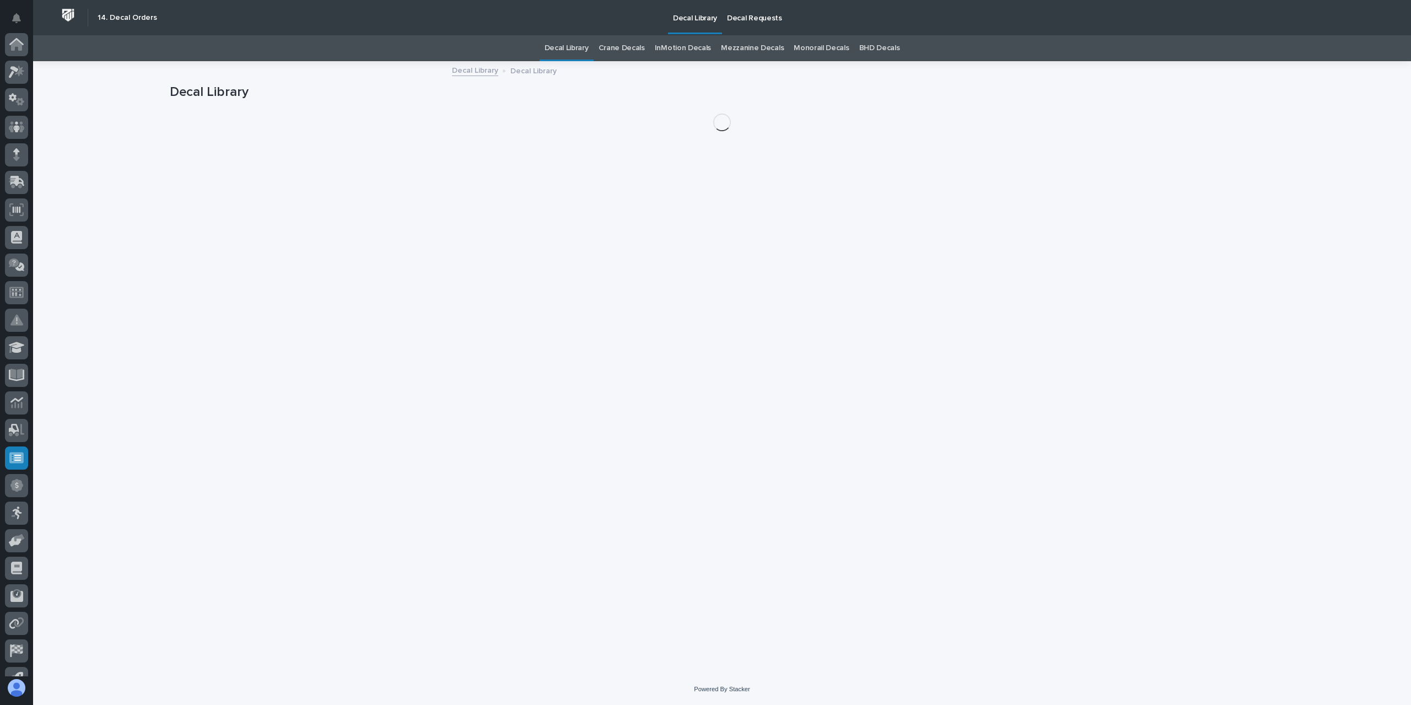
scroll to position [73, 0]
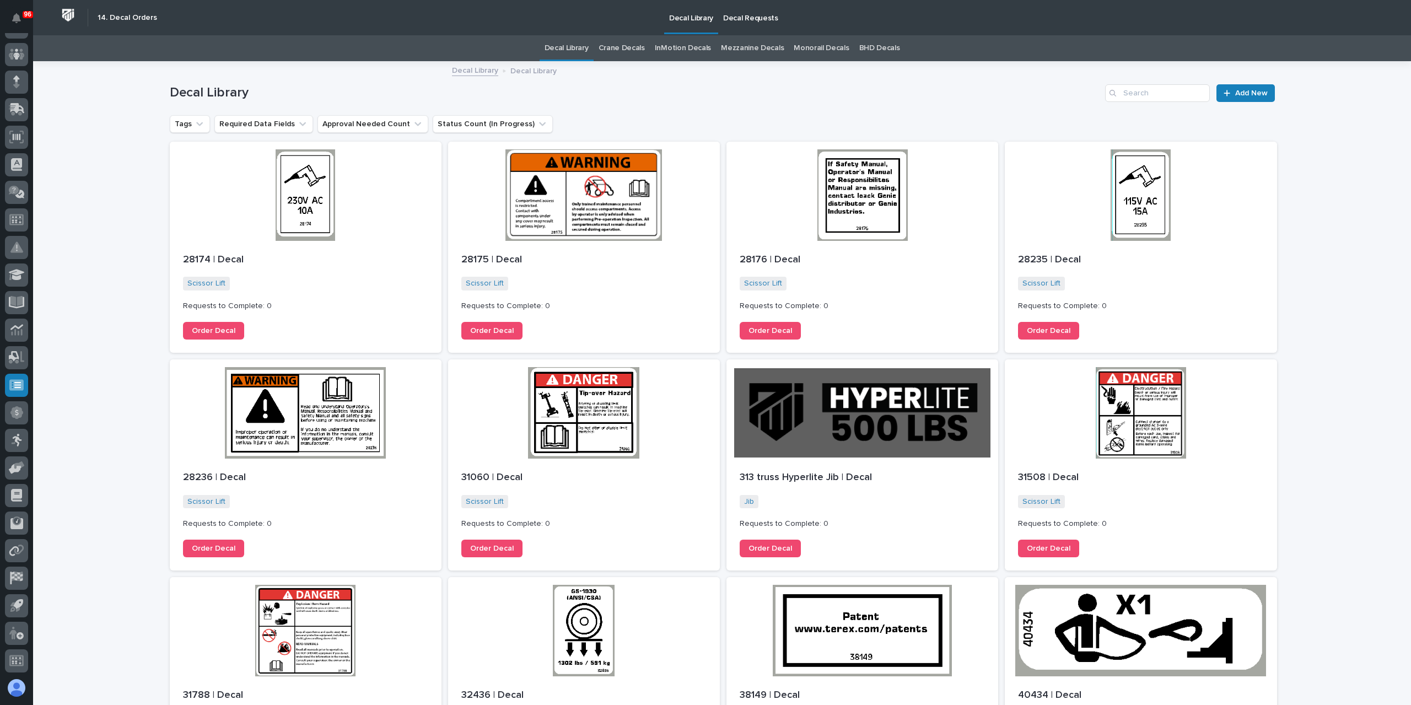
click at [594, 54] on div "Crane Decals" at bounding box center [622, 48] width 56 height 26
click at [605, 50] on link "Crane Decals" at bounding box center [622, 48] width 46 height 26
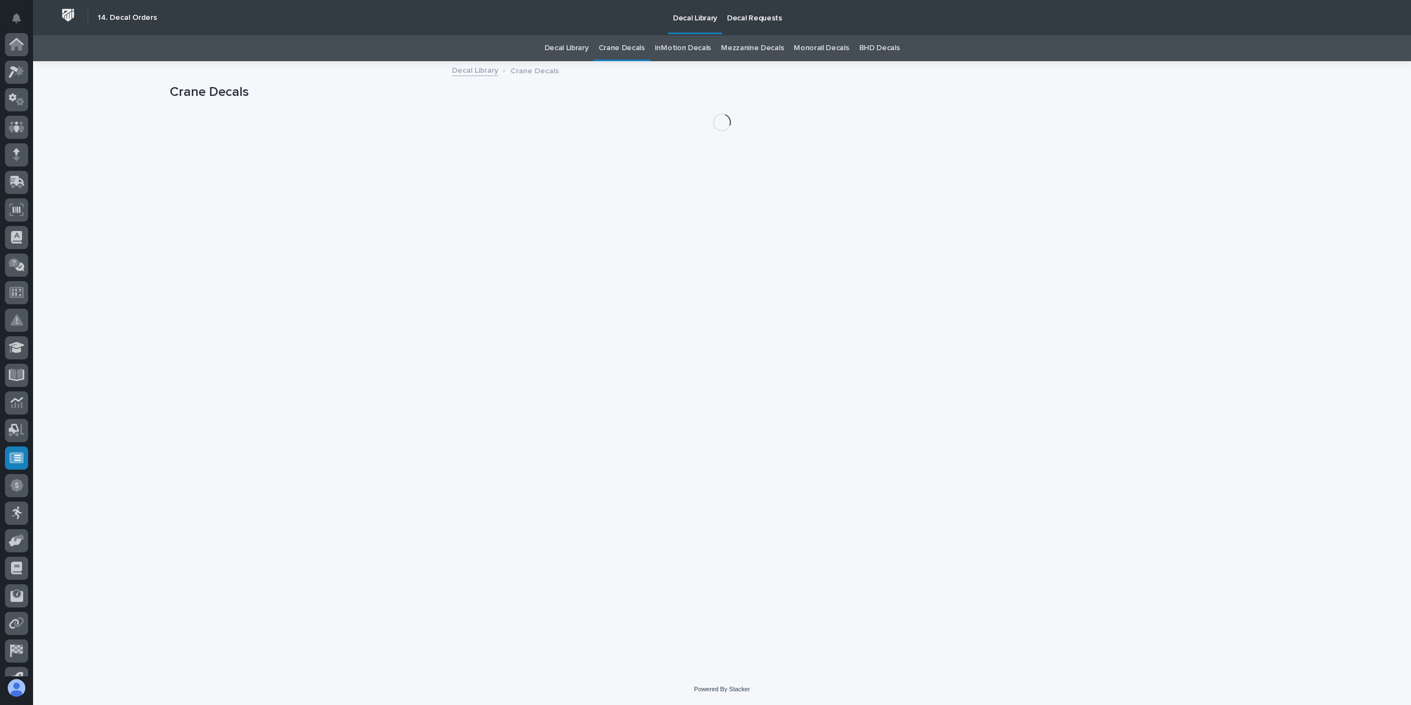
scroll to position [73, 0]
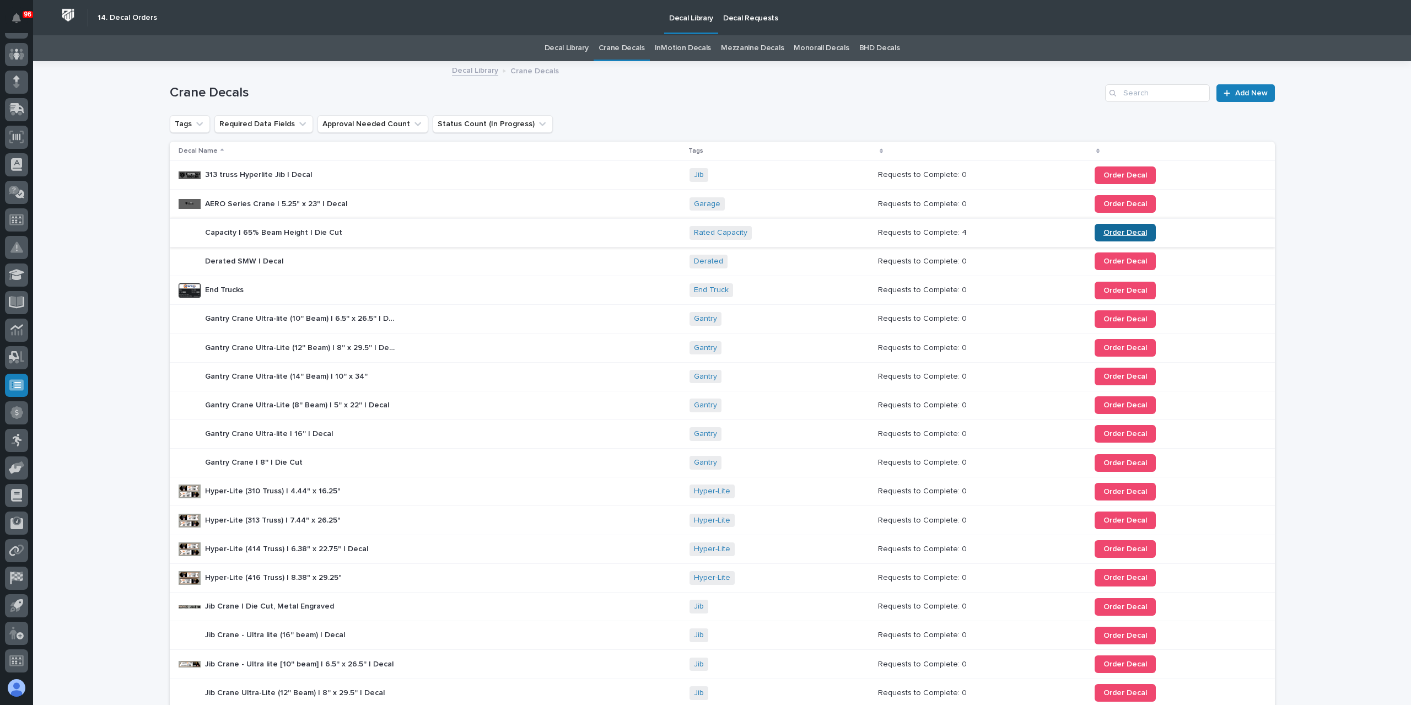
click at [1110, 229] on span "Order Decal" at bounding box center [1125, 233] width 44 height 8
click at [886, 47] on link "BHD Decals" at bounding box center [879, 48] width 41 height 26
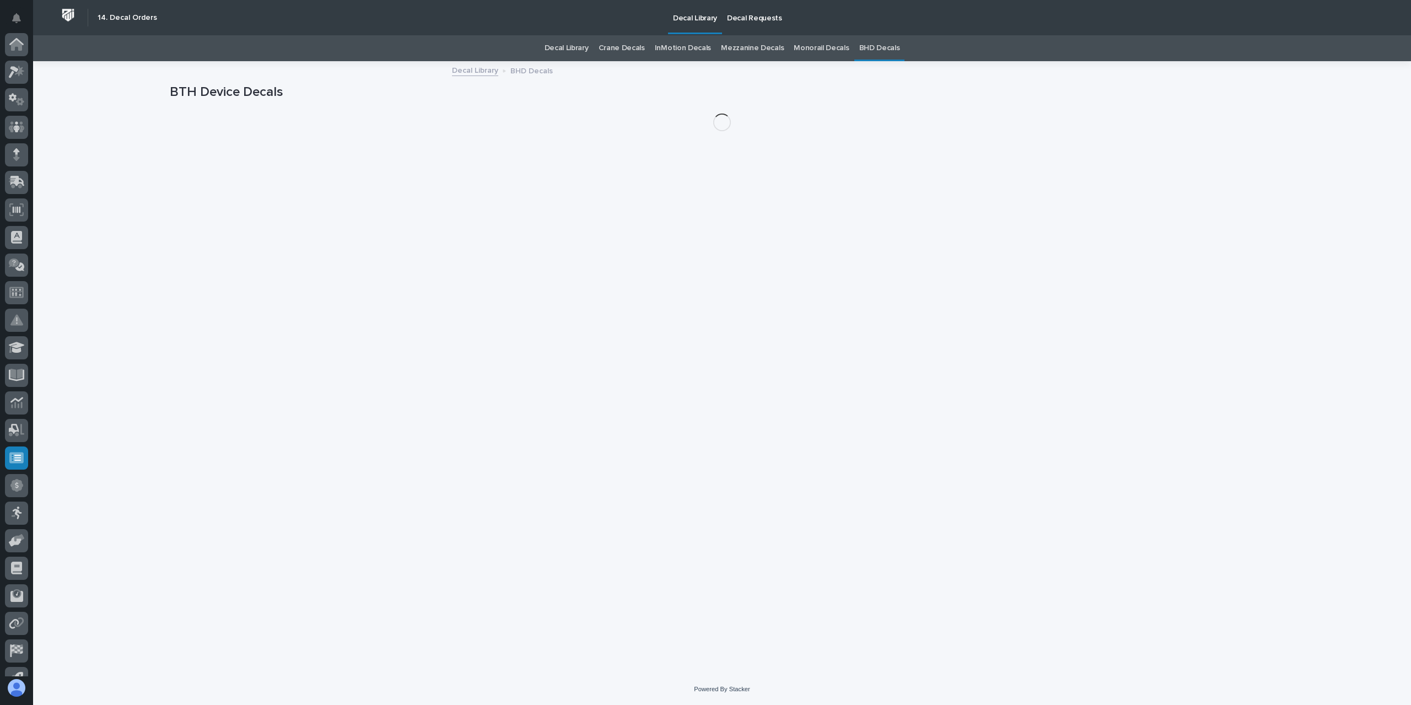
scroll to position [73, 0]
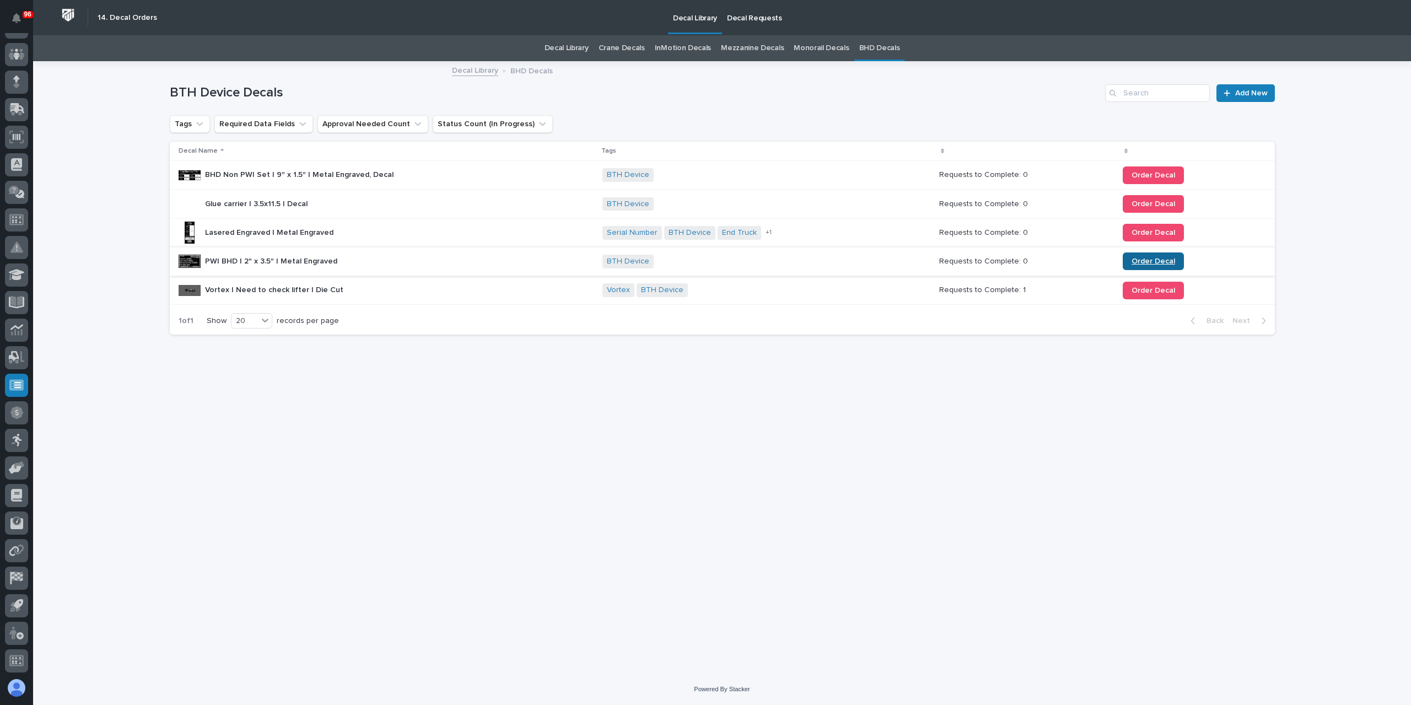
click at [1124, 262] on link "Order Decal" at bounding box center [1153, 261] width 61 height 18
click at [1150, 257] on span "Order Decal" at bounding box center [1153, 261] width 44 height 8
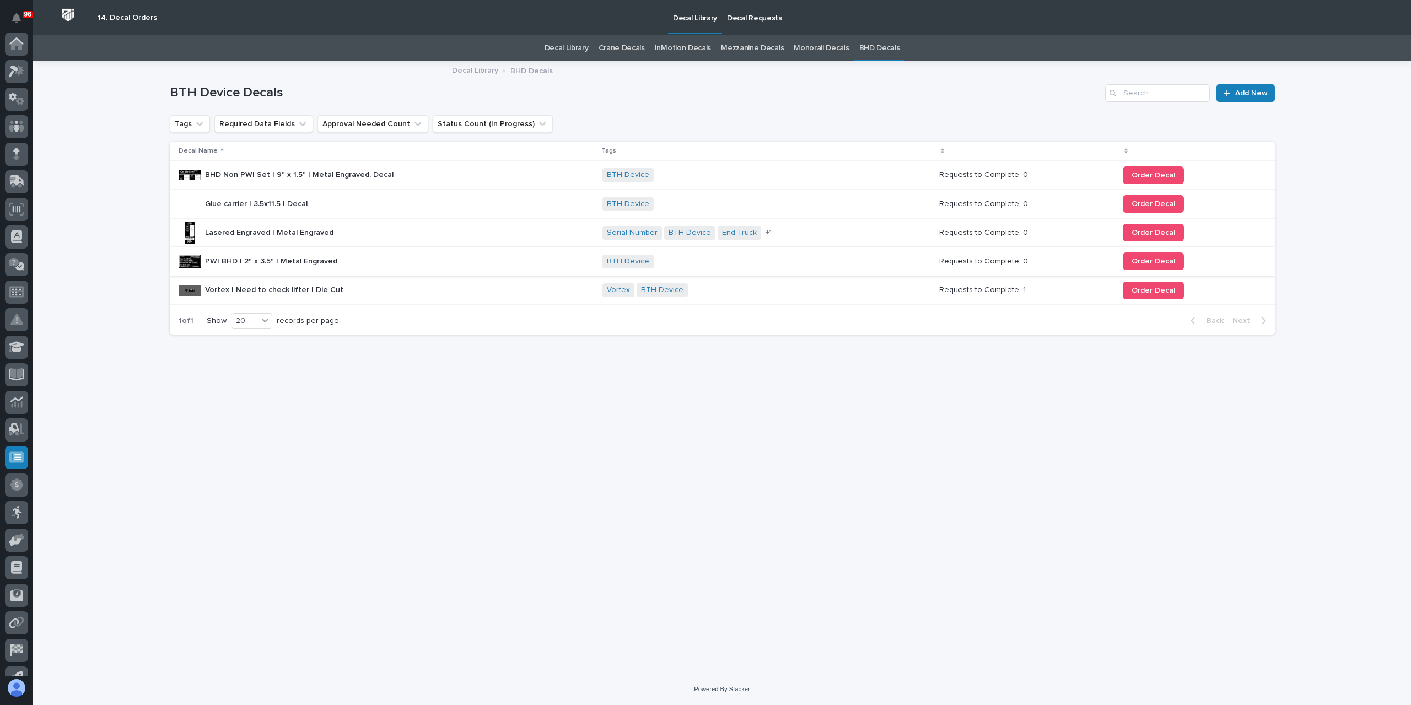
scroll to position [0, 0]
click at [10, 78] on div at bounding box center [16, 72] width 23 height 23
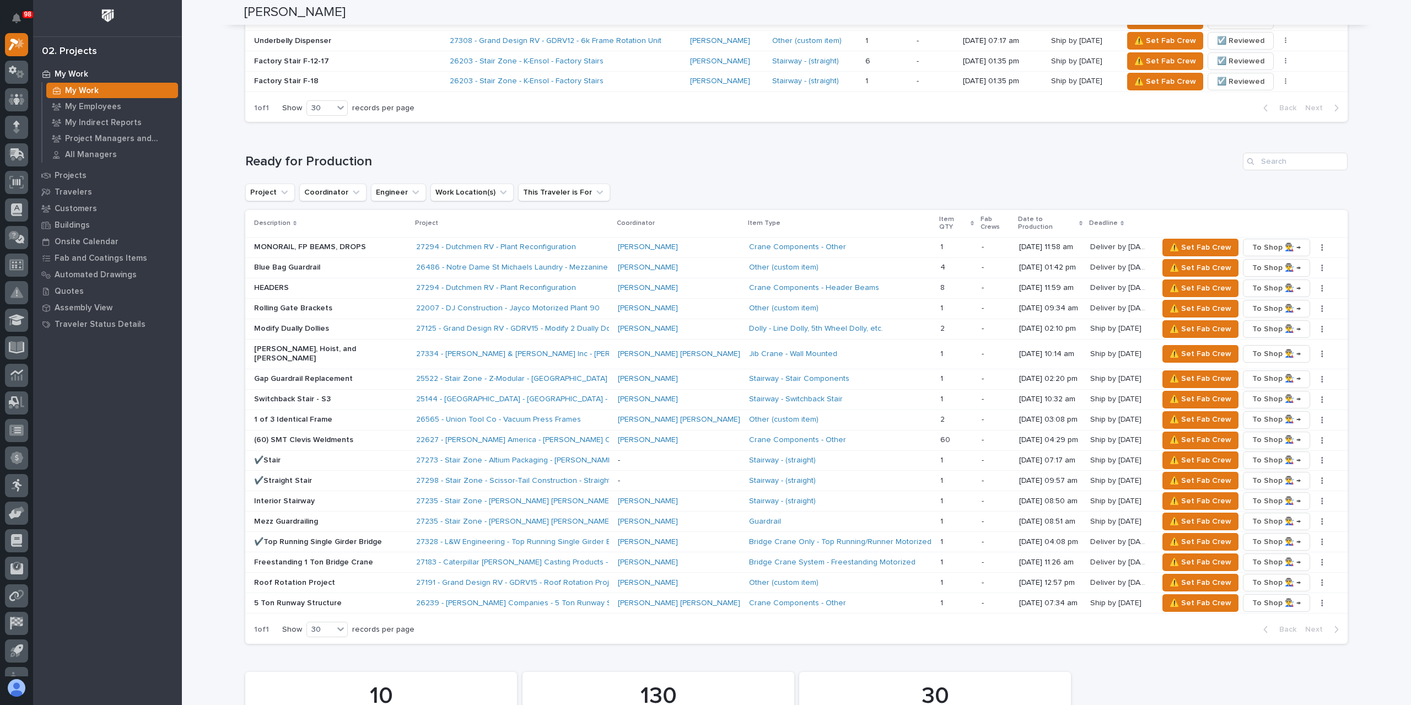
scroll to position [882, 0]
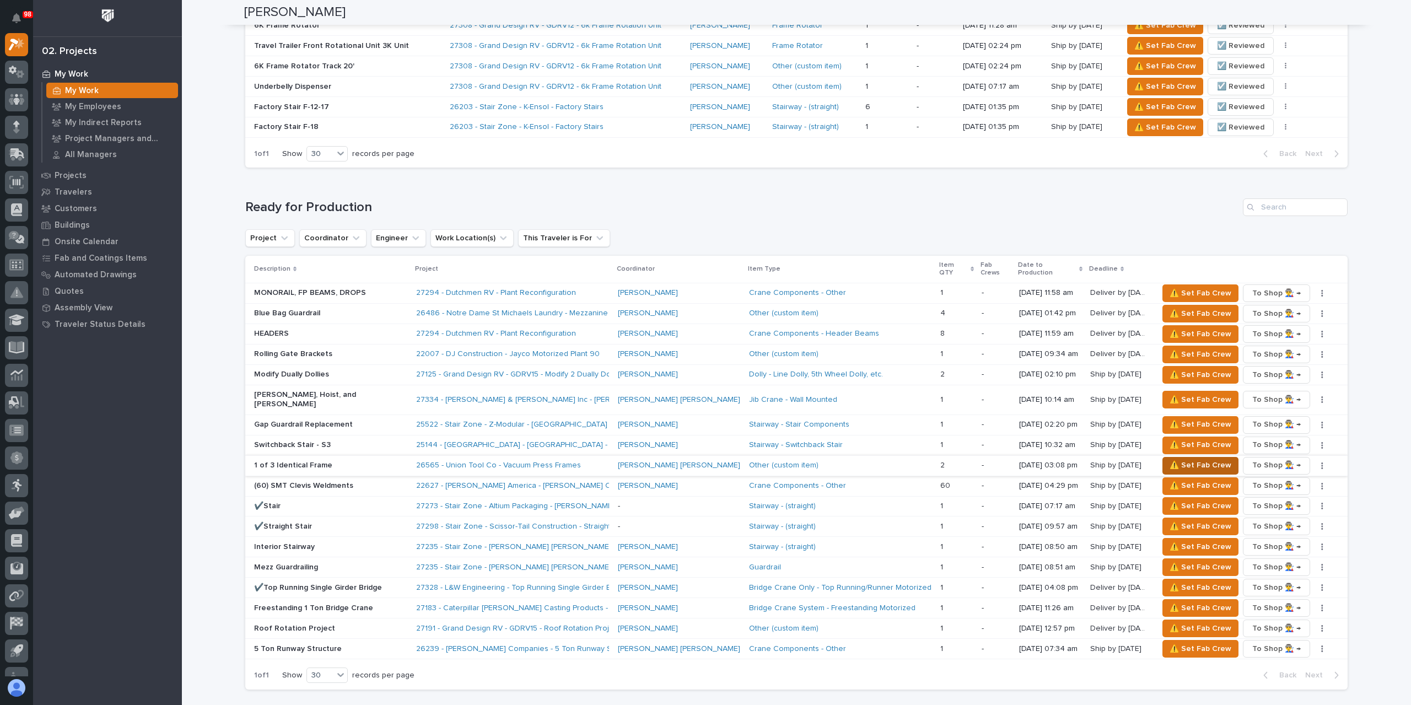
click at [1169, 459] on span "⚠️ Set Fab Crew" at bounding box center [1200, 465] width 62 height 13
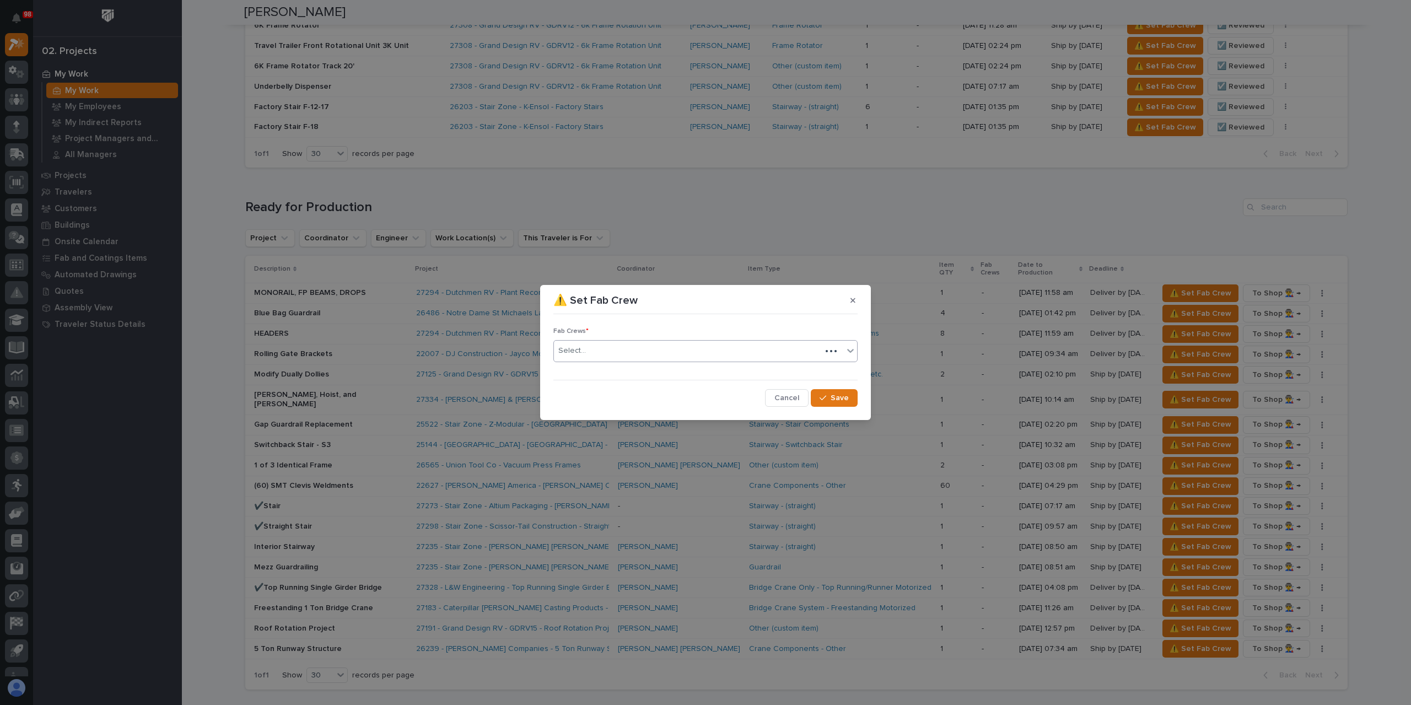
click at [598, 358] on div "Select..." at bounding box center [687, 351] width 267 height 18
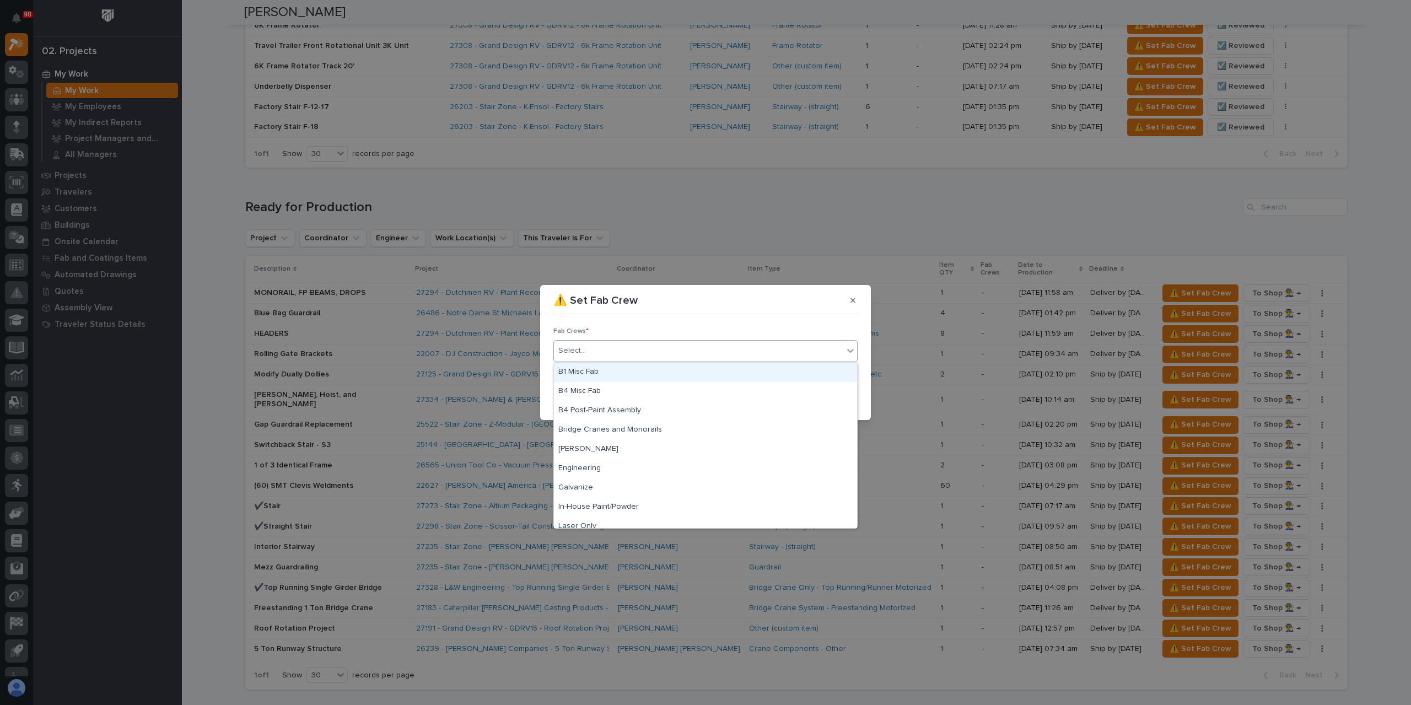
click at [597, 370] on div "B1 Misc Fab" at bounding box center [705, 372] width 303 height 19
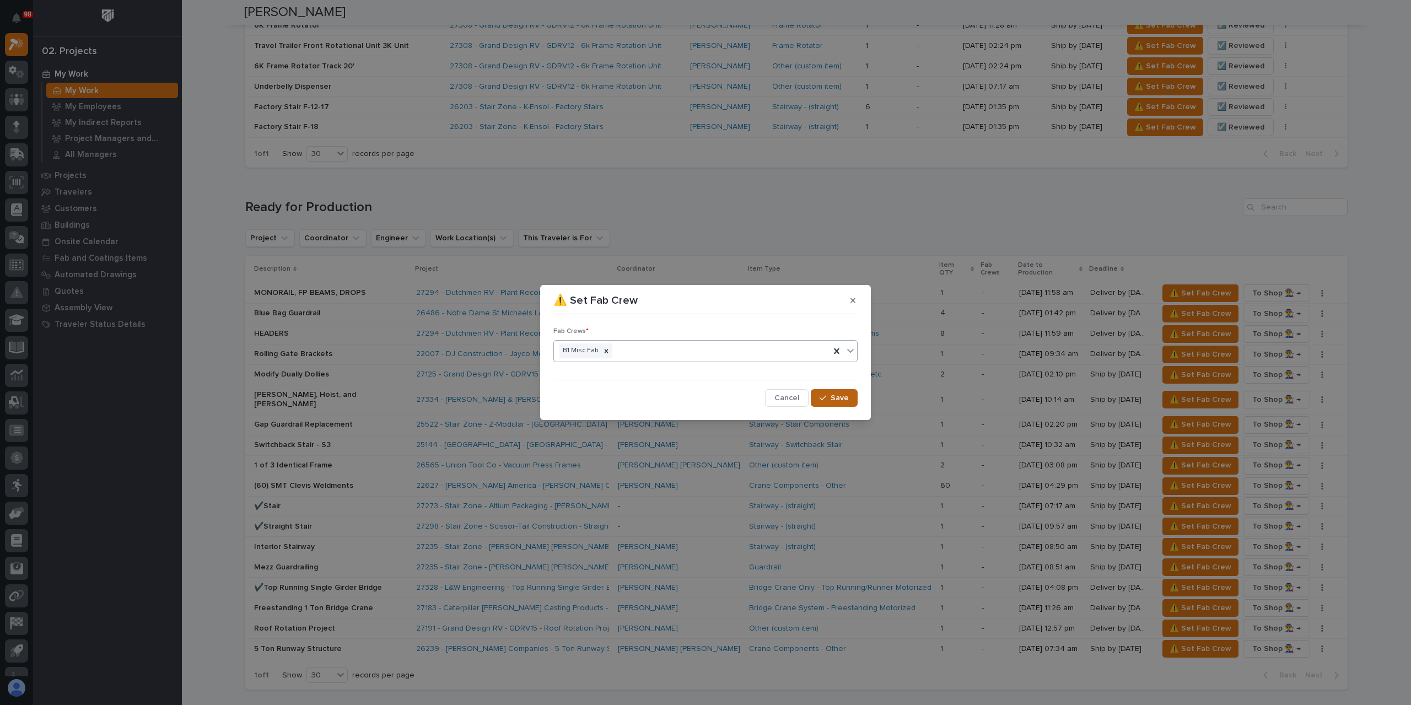
click at [835, 396] on span "Save" at bounding box center [840, 398] width 18 height 10
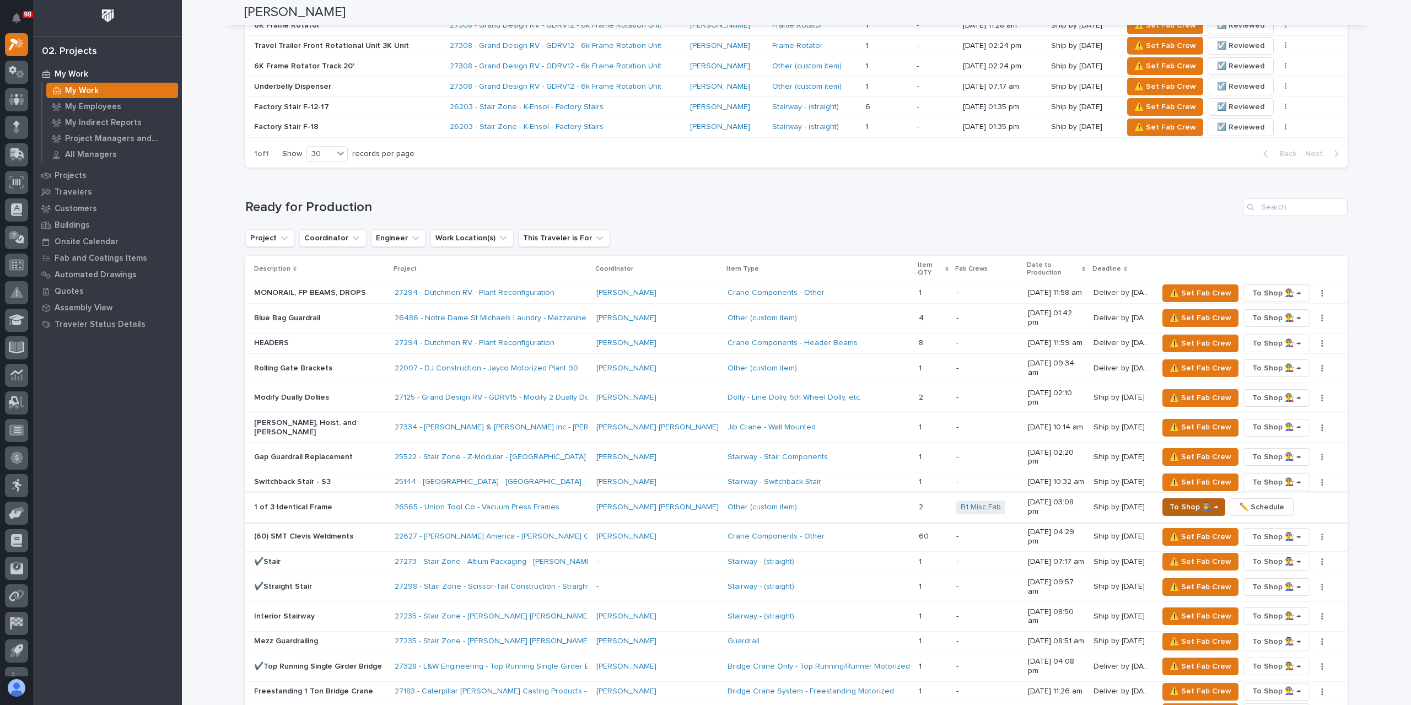
click at [1177, 500] on span "To Shop 👨‍🏭 →" at bounding box center [1193, 506] width 48 height 13
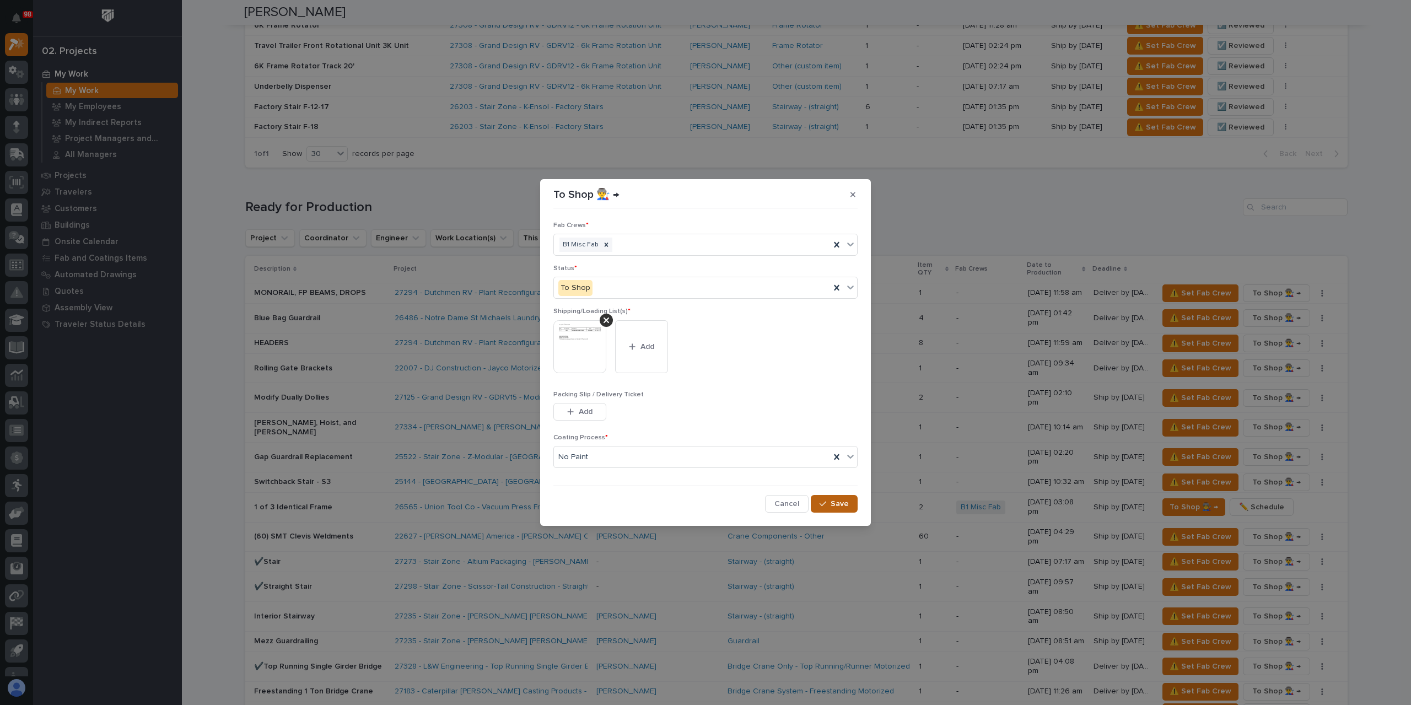
click at [839, 510] on button "Save" at bounding box center [834, 504] width 47 height 18
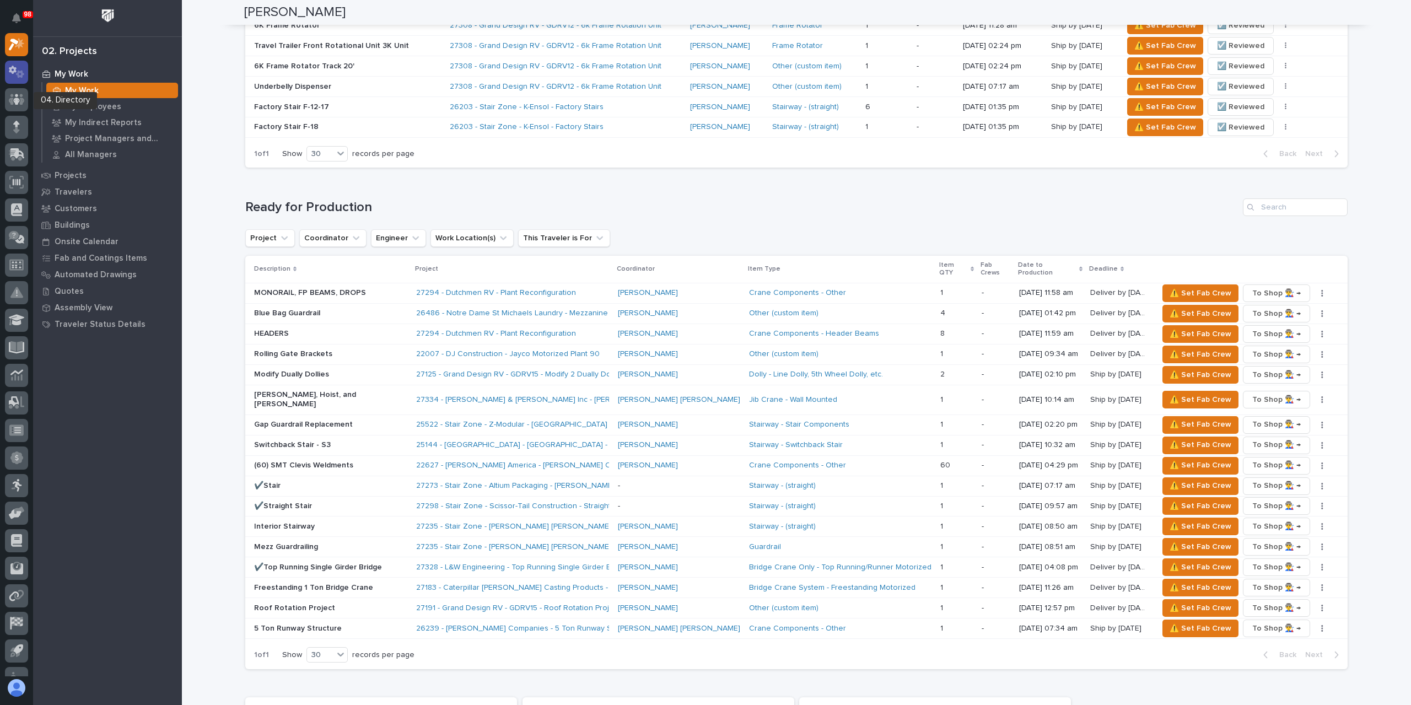
click at [12, 72] on icon at bounding box center [13, 70] width 8 height 8
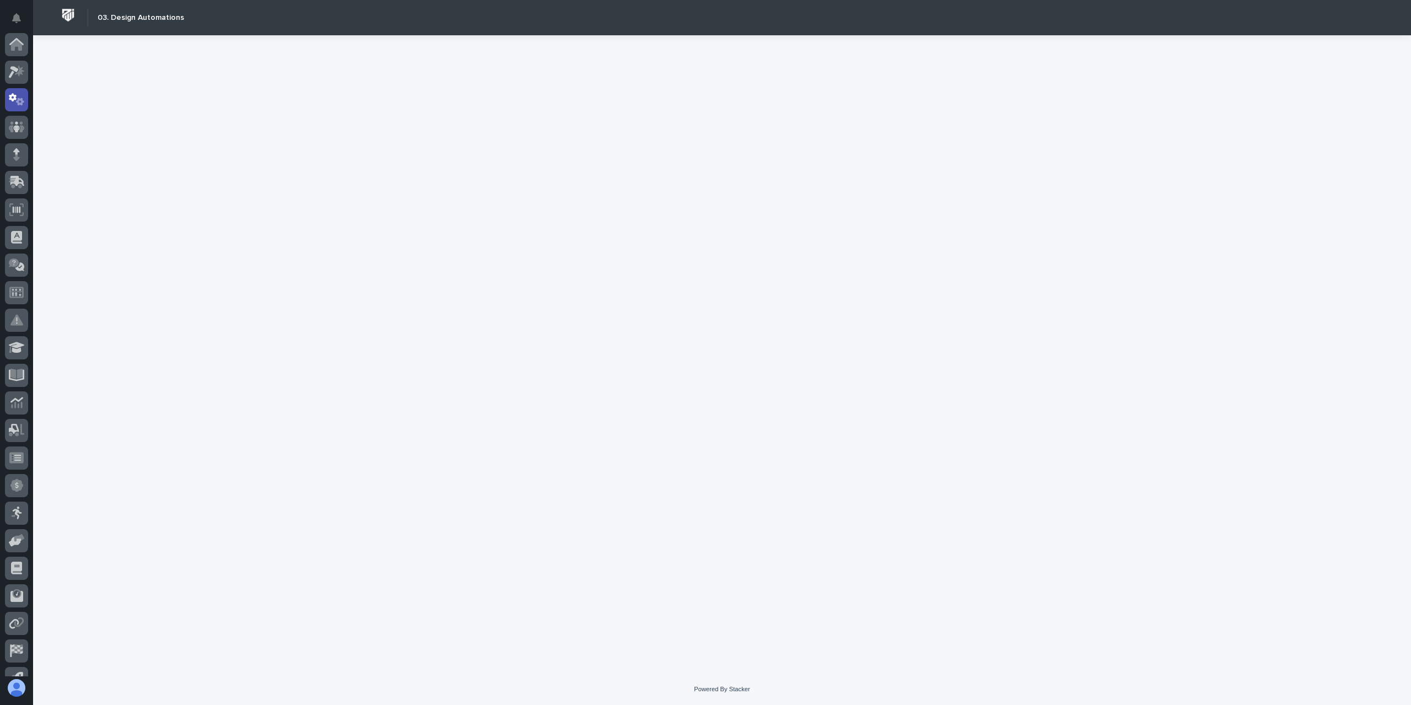
scroll to position [55, 0]
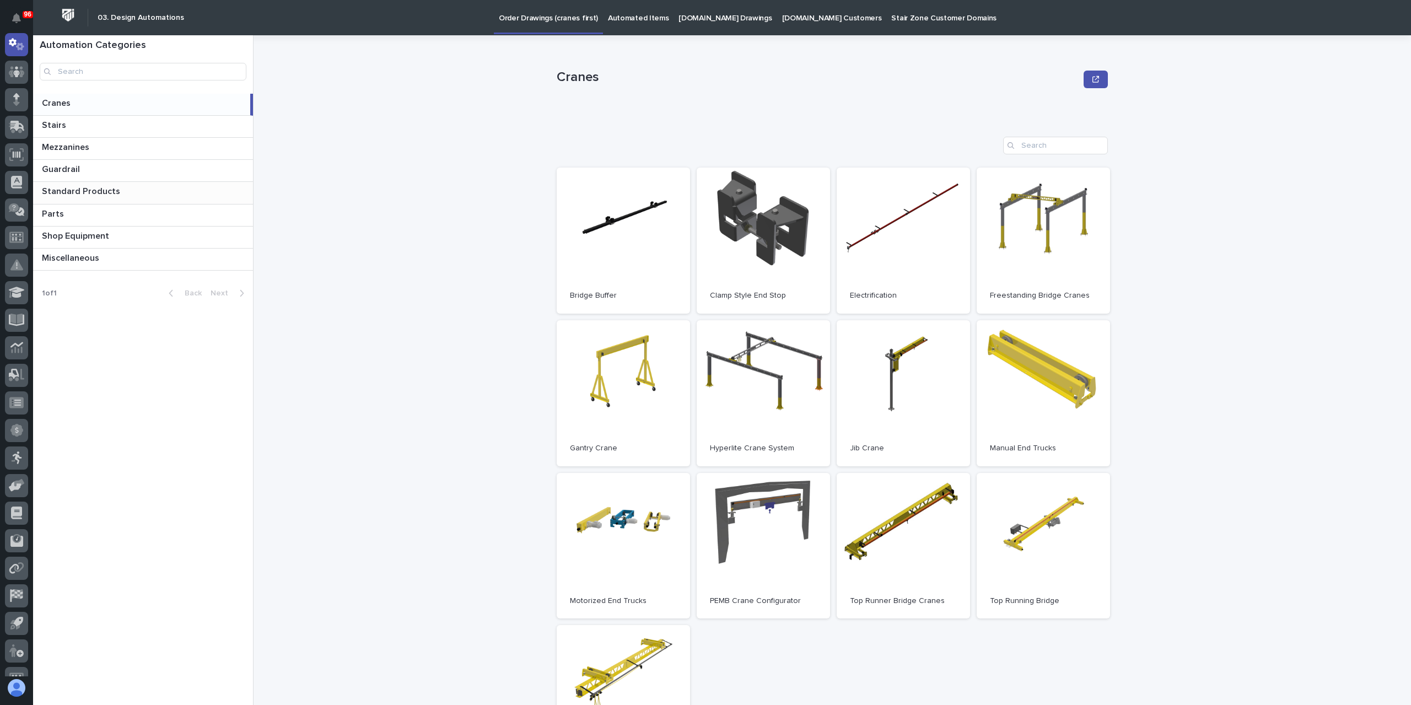
click at [85, 188] on p "Standard Products" at bounding box center [82, 190] width 80 height 13
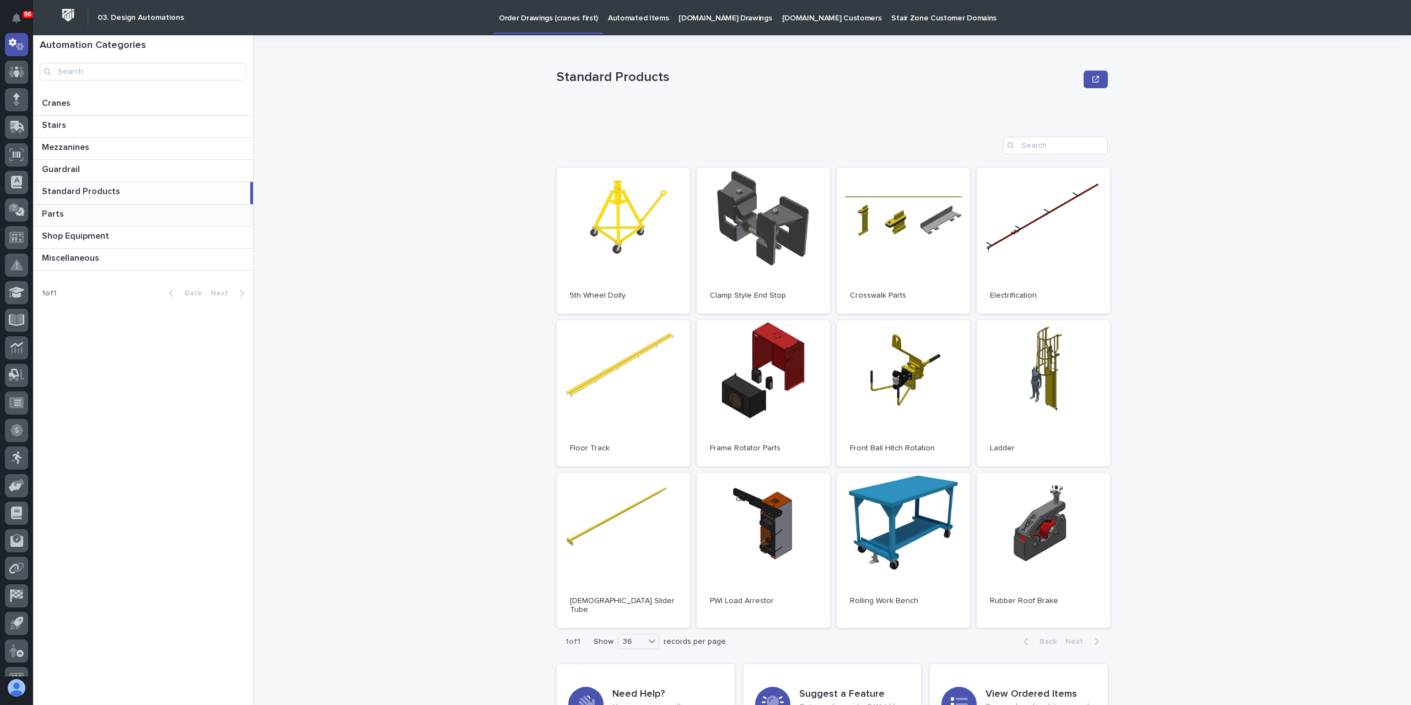
click at [95, 211] on p at bounding box center [145, 214] width 207 height 10
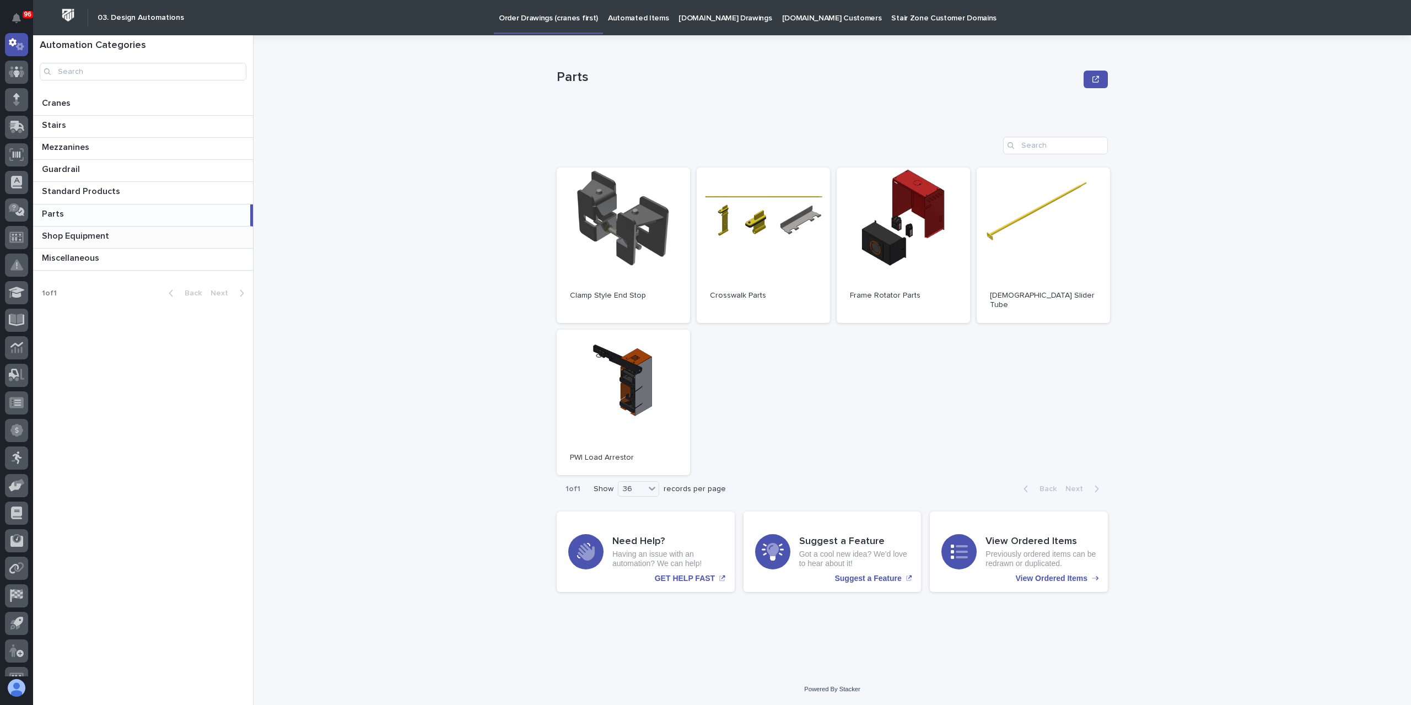
click at [100, 229] on p "Shop Equipment" at bounding box center [76, 235] width 69 height 13
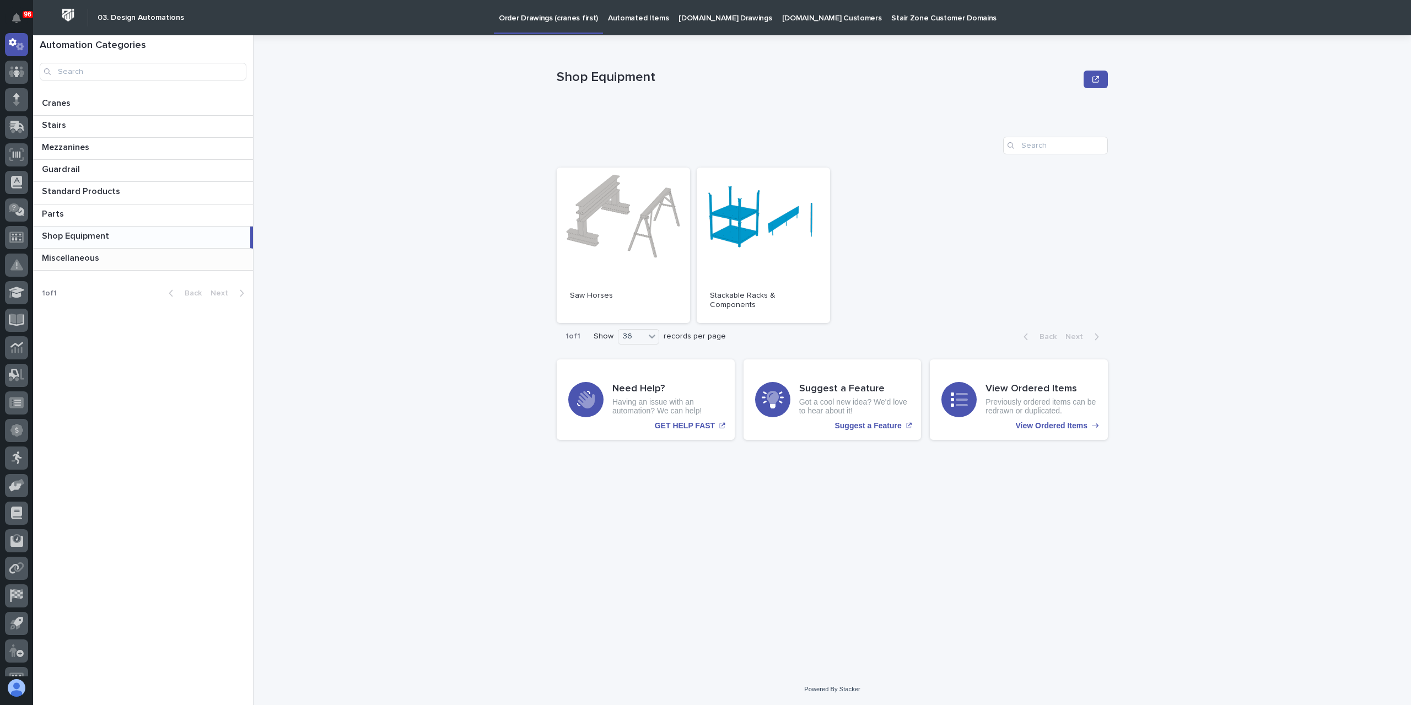
click at [119, 257] on p at bounding box center [145, 258] width 207 height 10
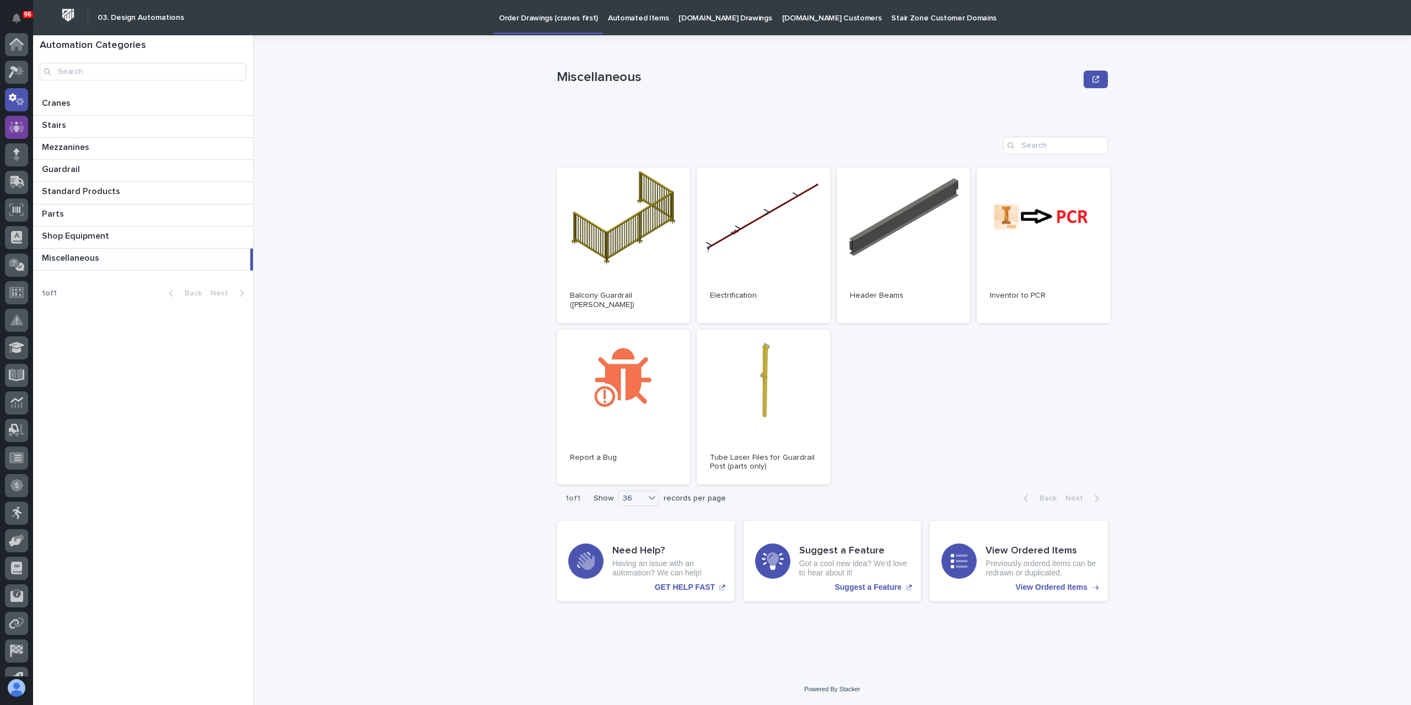
click at [17, 67] on icon at bounding box center [17, 72] width 16 height 13
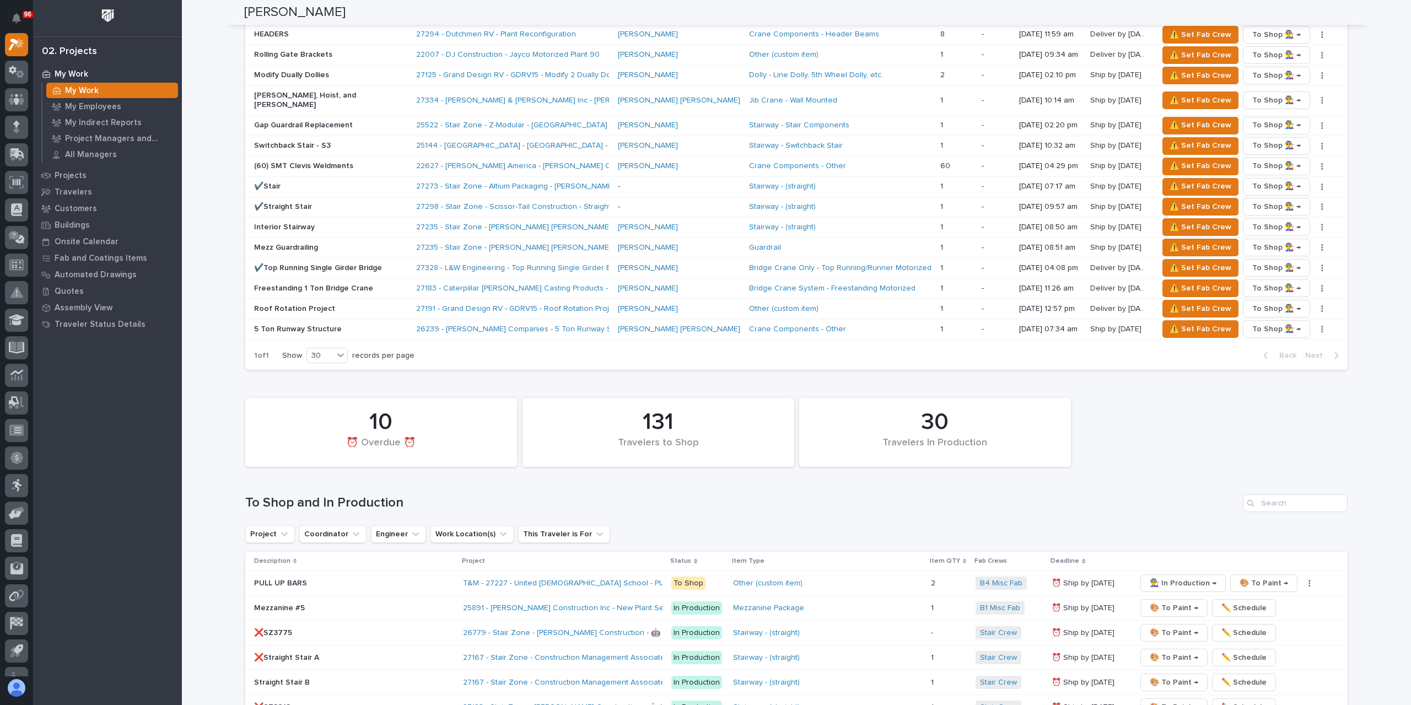
scroll to position [1323, 0]
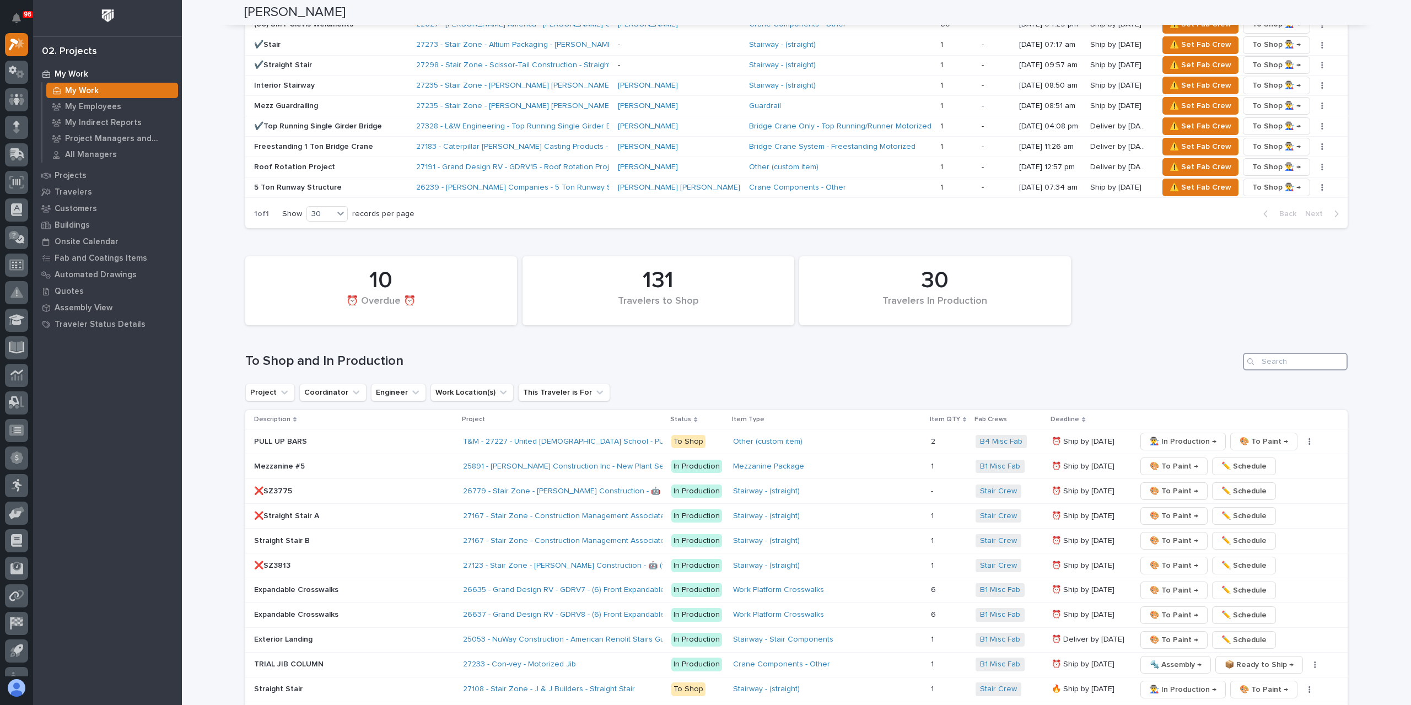
click at [1276, 353] on input "Search" at bounding box center [1295, 362] width 105 height 18
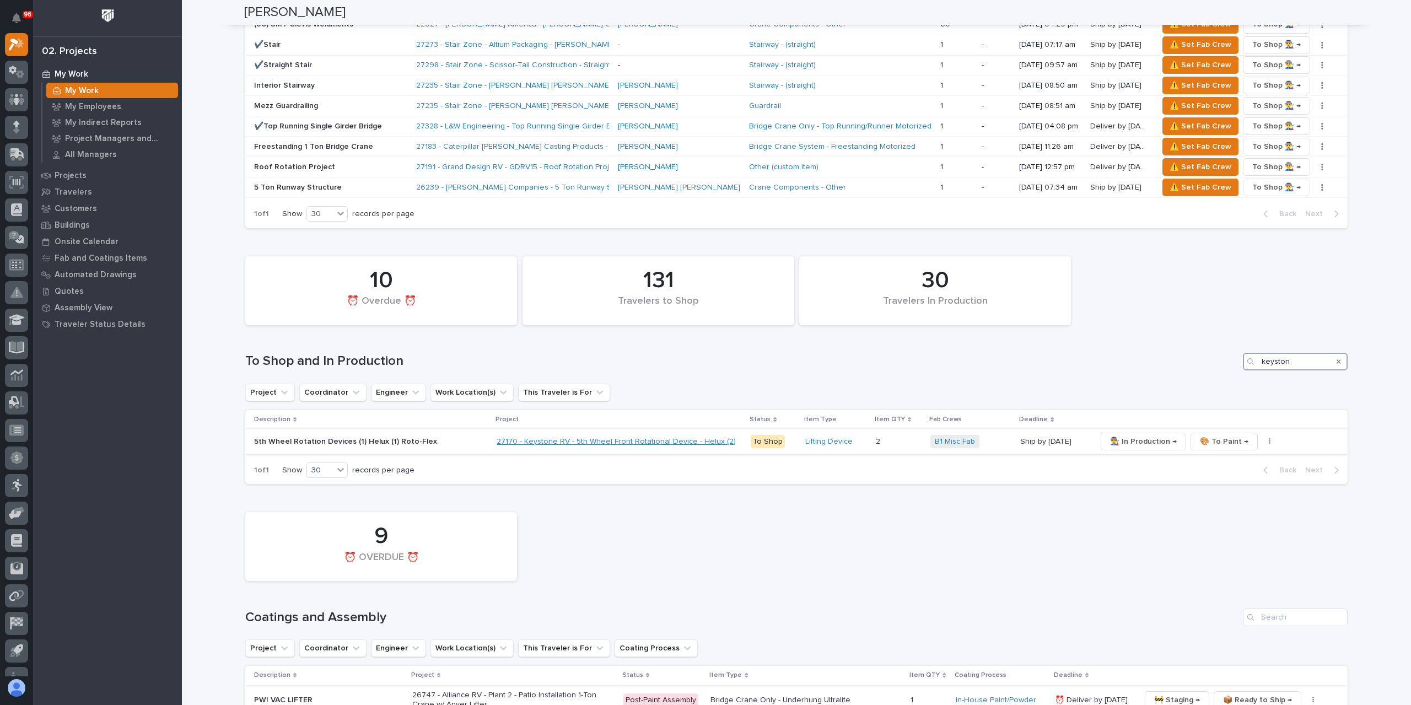
type input "keyston"
click at [592, 437] on link "27170 - Keystone RV - 5th Wheel Front Rotational Device - Helux (2)" at bounding box center [616, 441] width 239 height 9
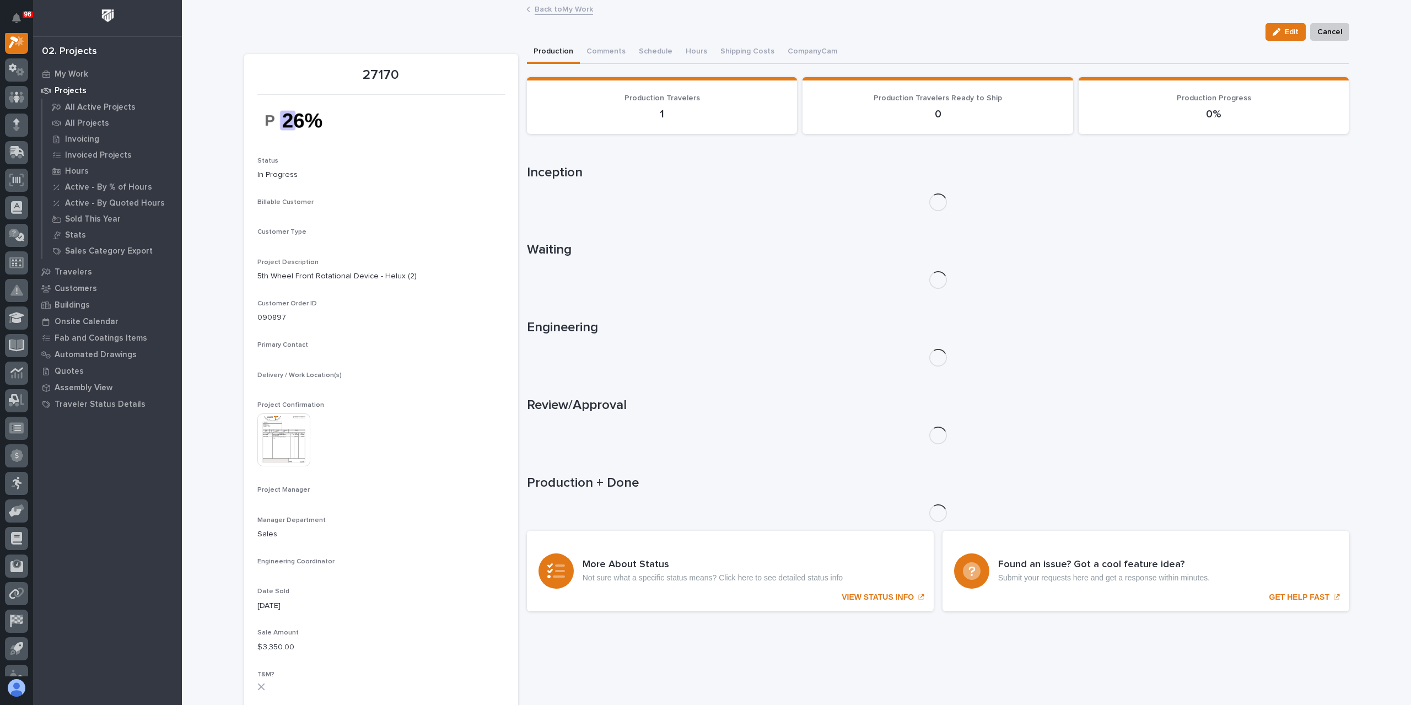
scroll to position [28, 0]
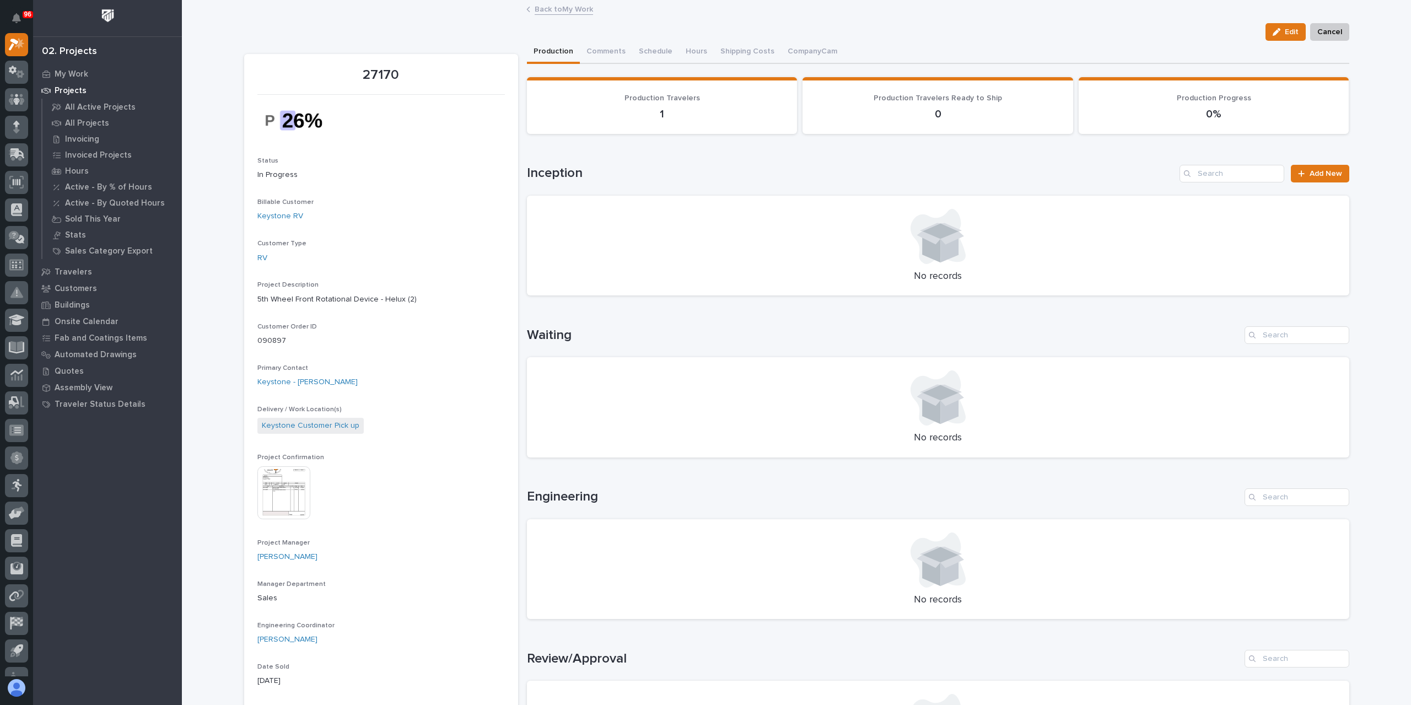
click at [287, 489] on img at bounding box center [283, 492] width 53 height 53
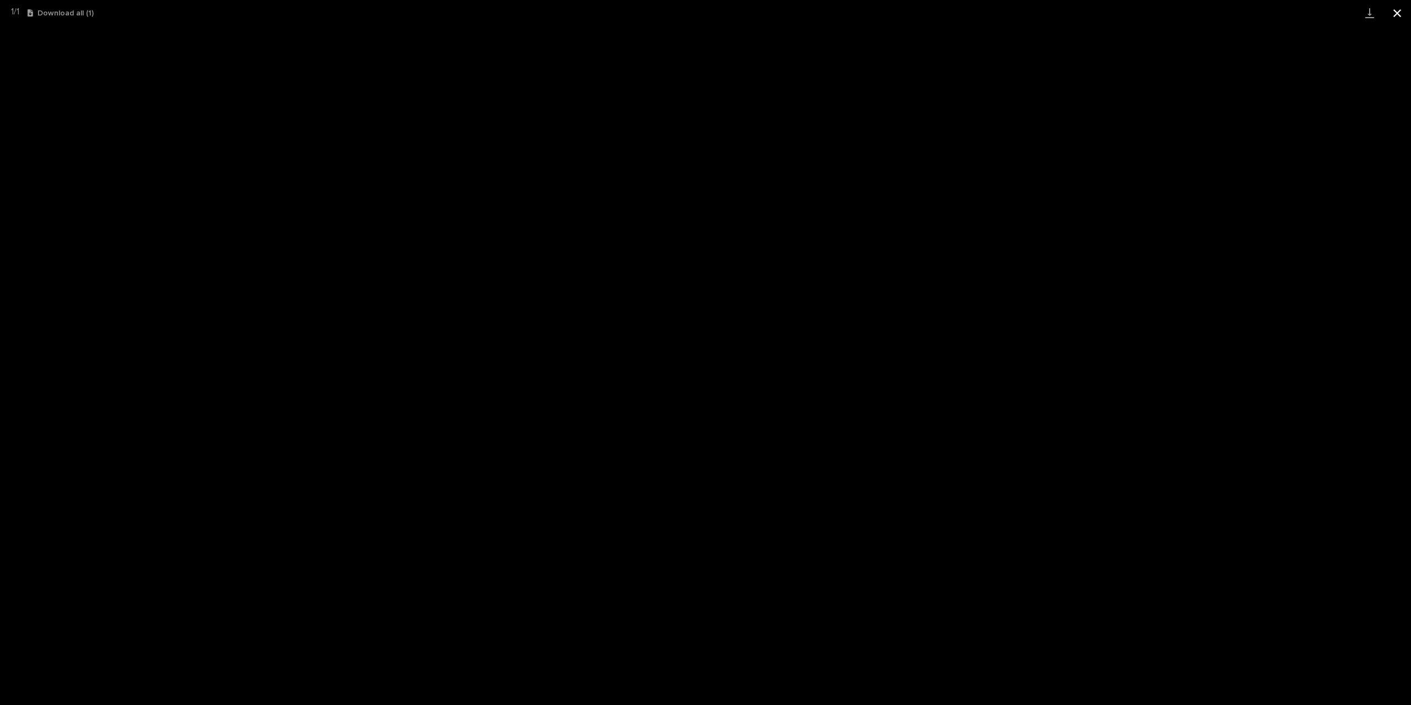
click at [1390, 18] on button "Close gallery" at bounding box center [1397, 13] width 28 height 26
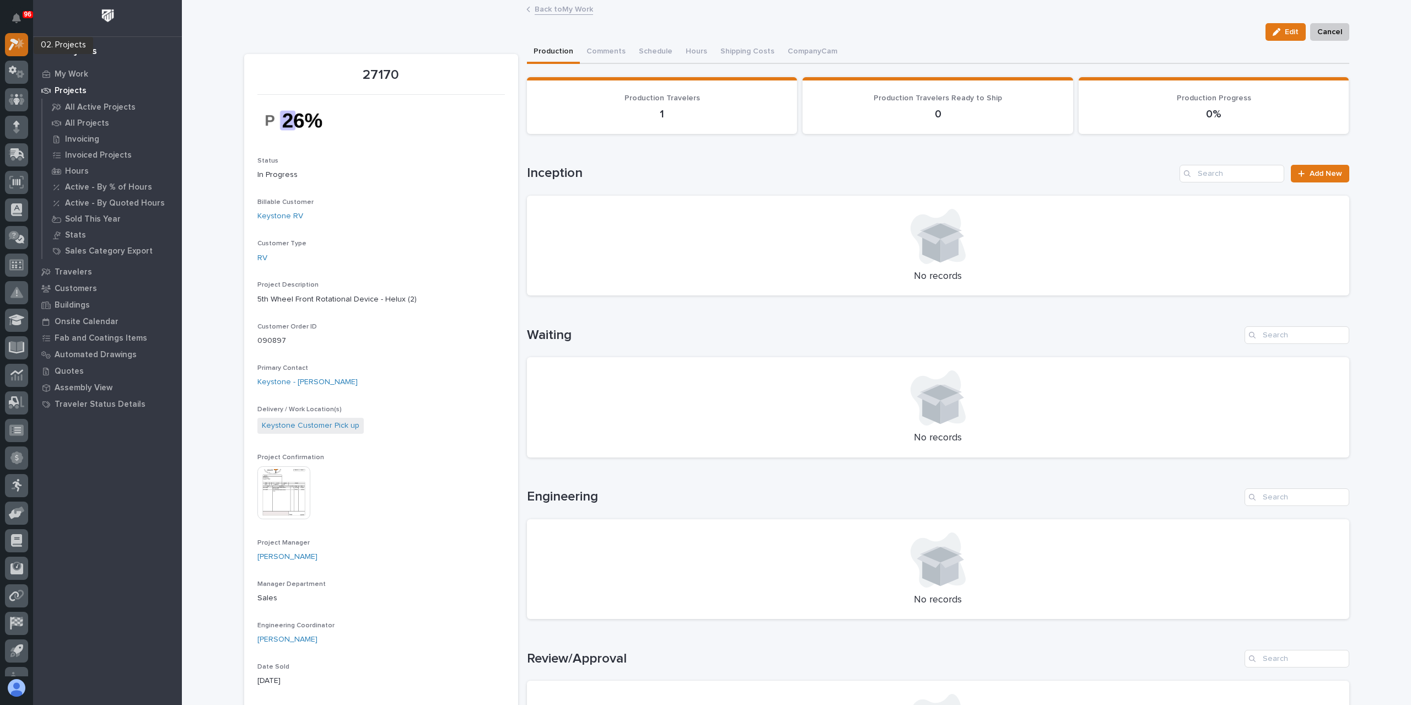
click at [14, 45] on icon at bounding box center [17, 44] width 16 height 13
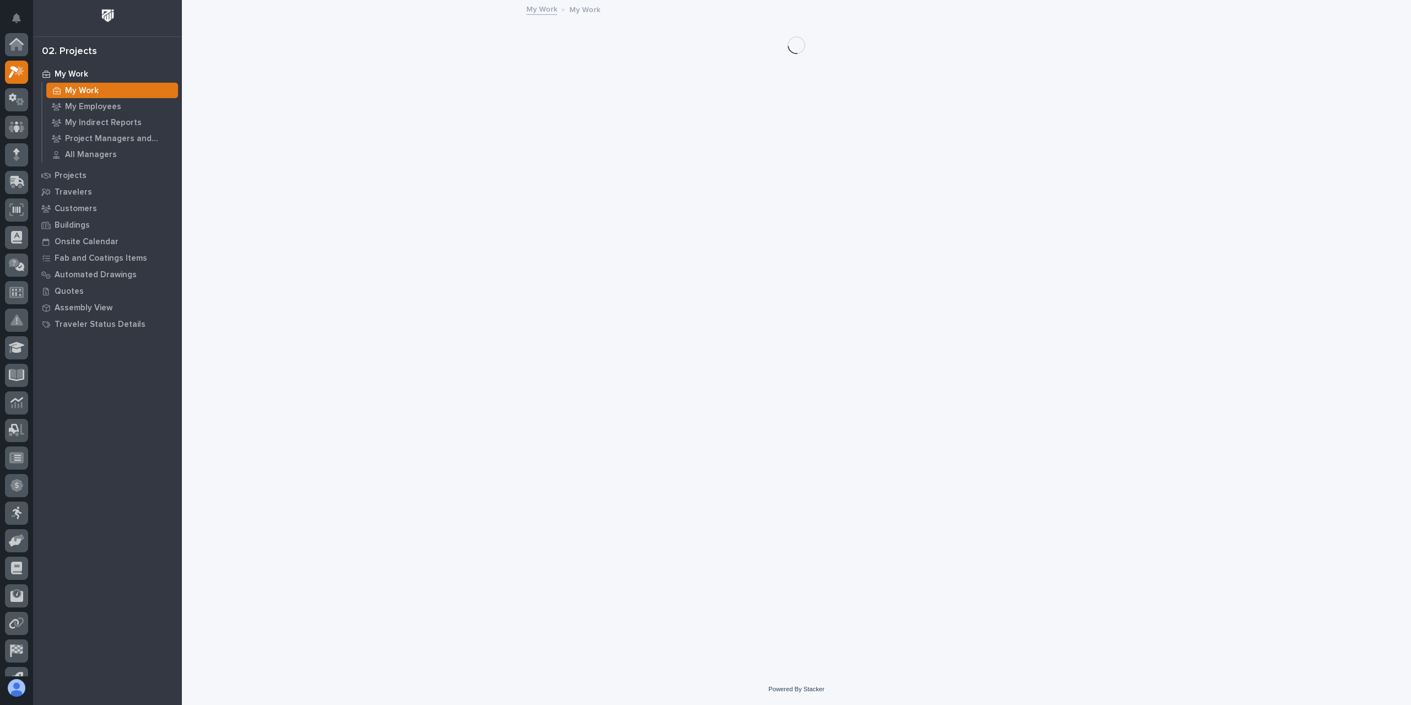
scroll to position [28, 0]
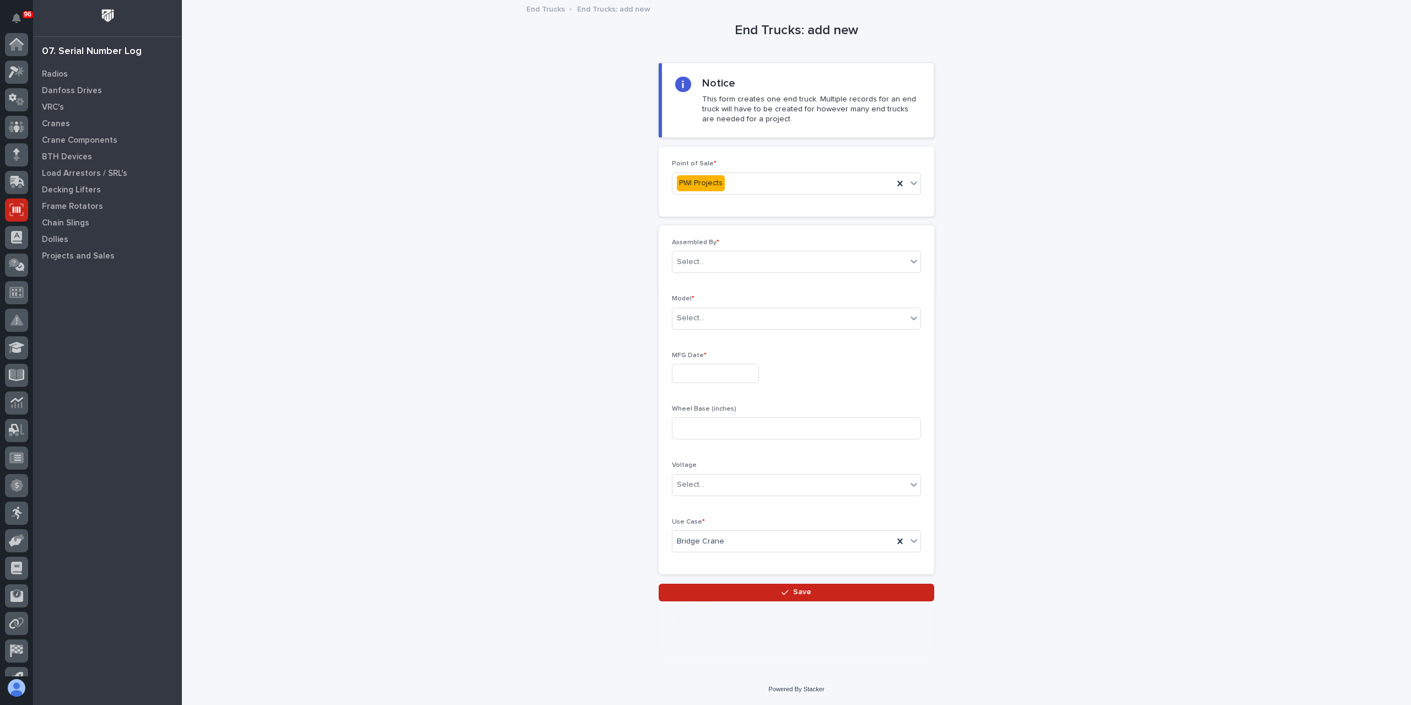
scroll to position [73, 0]
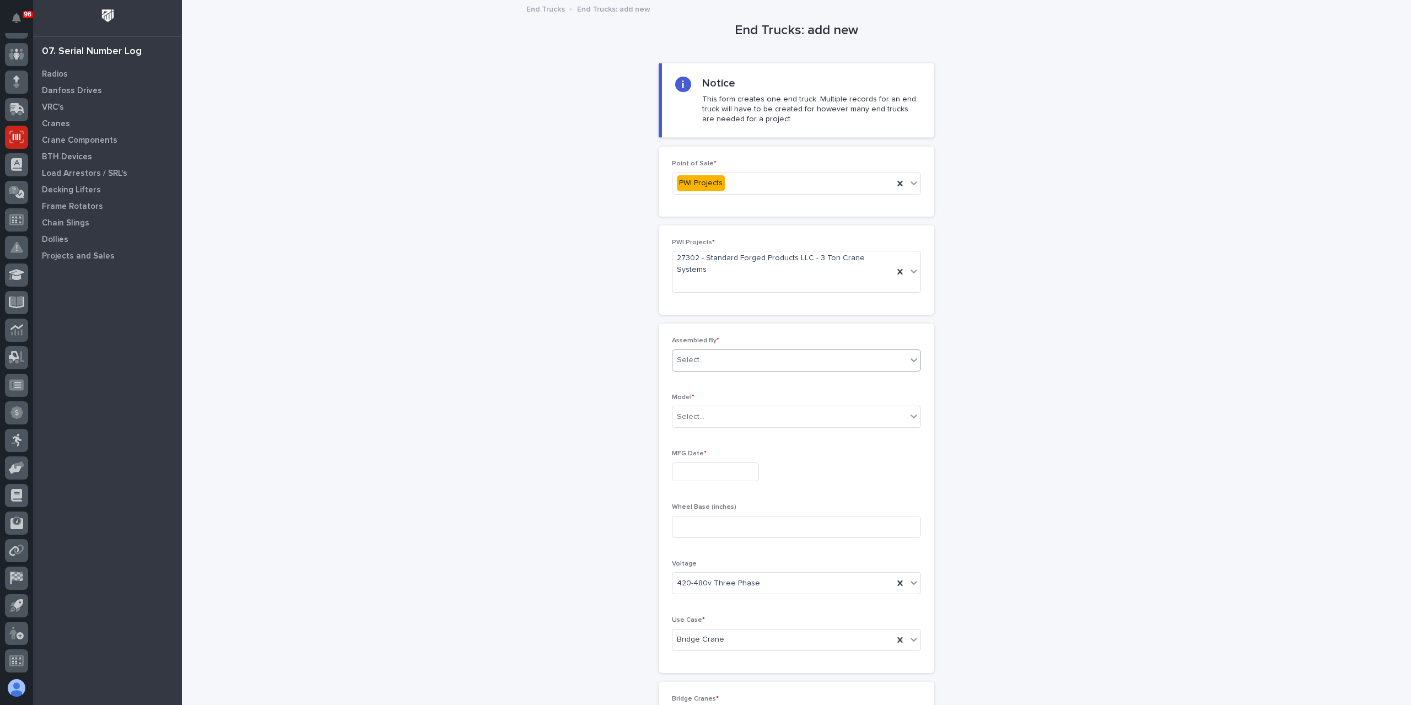
click at [694, 354] on div "Select..." at bounding box center [691, 360] width 28 height 12
click at [703, 478] on div "[PERSON_NAME]" at bounding box center [792, 475] width 248 height 19
click at [706, 408] on div "Model * Select..." at bounding box center [796, 414] width 249 height 43
click at [706, 408] on div "Select..." at bounding box center [789, 417] width 234 height 18
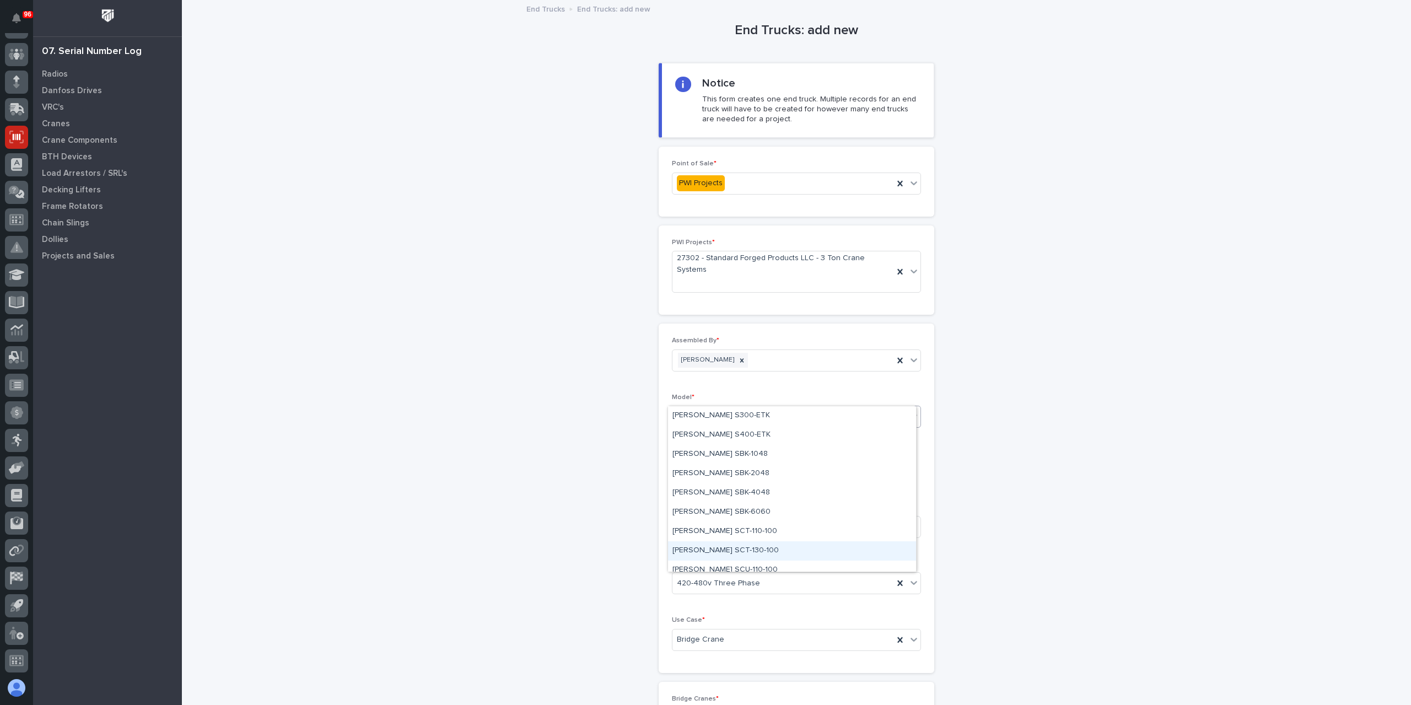
click at [723, 553] on div "[PERSON_NAME] SCT-130-100" at bounding box center [792, 550] width 248 height 19
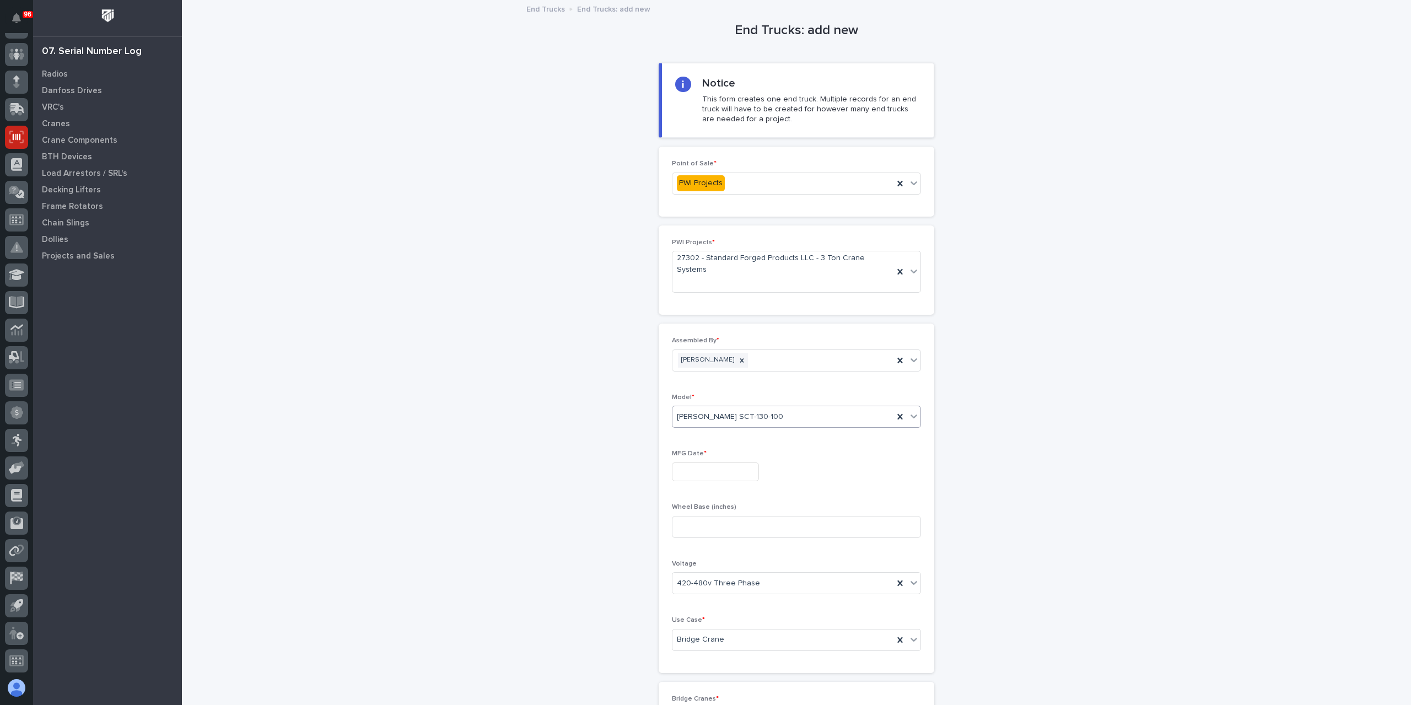
click at [708, 462] on input "text" at bounding box center [715, 471] width 87 height 19
click at [736, 360] on div "17" at bounding box center [743, 360] width 15 height 15
type input "**********"
click at [720, 516] on input at bounding box center [796, 527] width 249 height 22
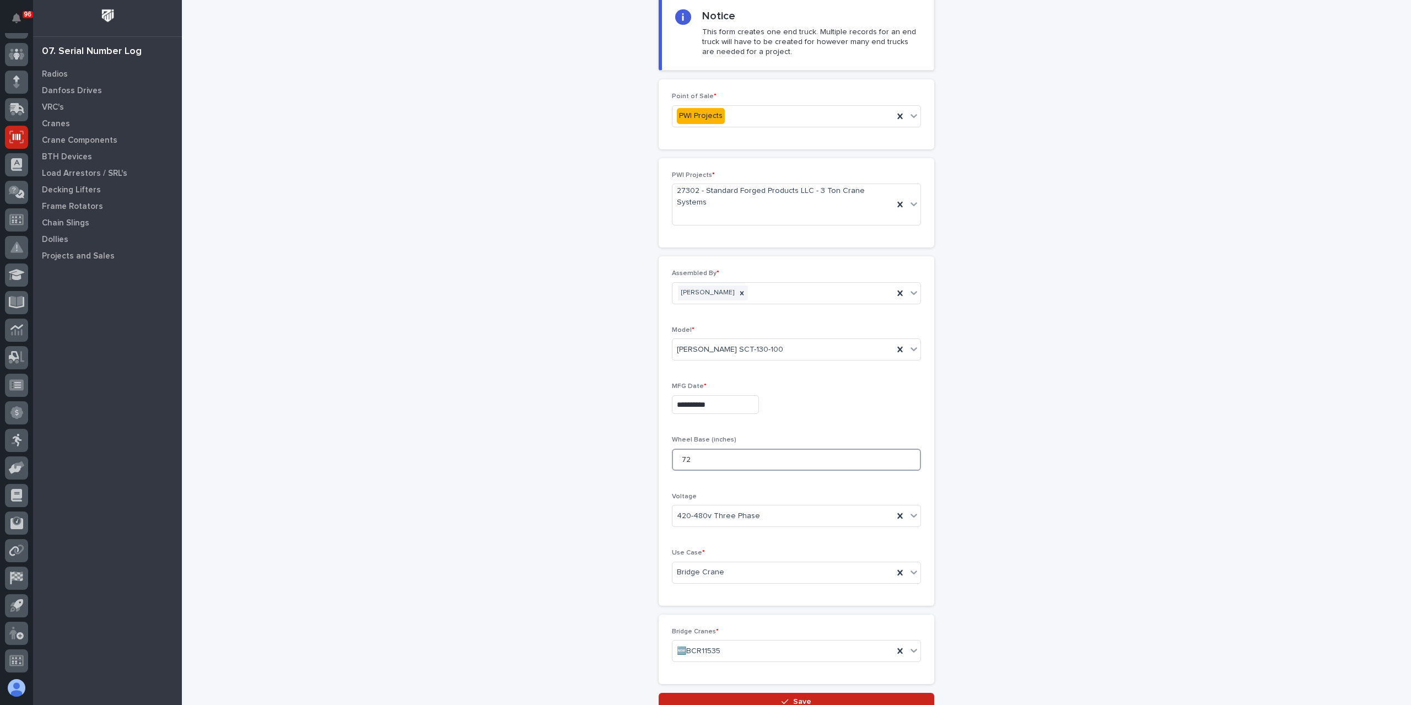
scroll to position [136, 0]
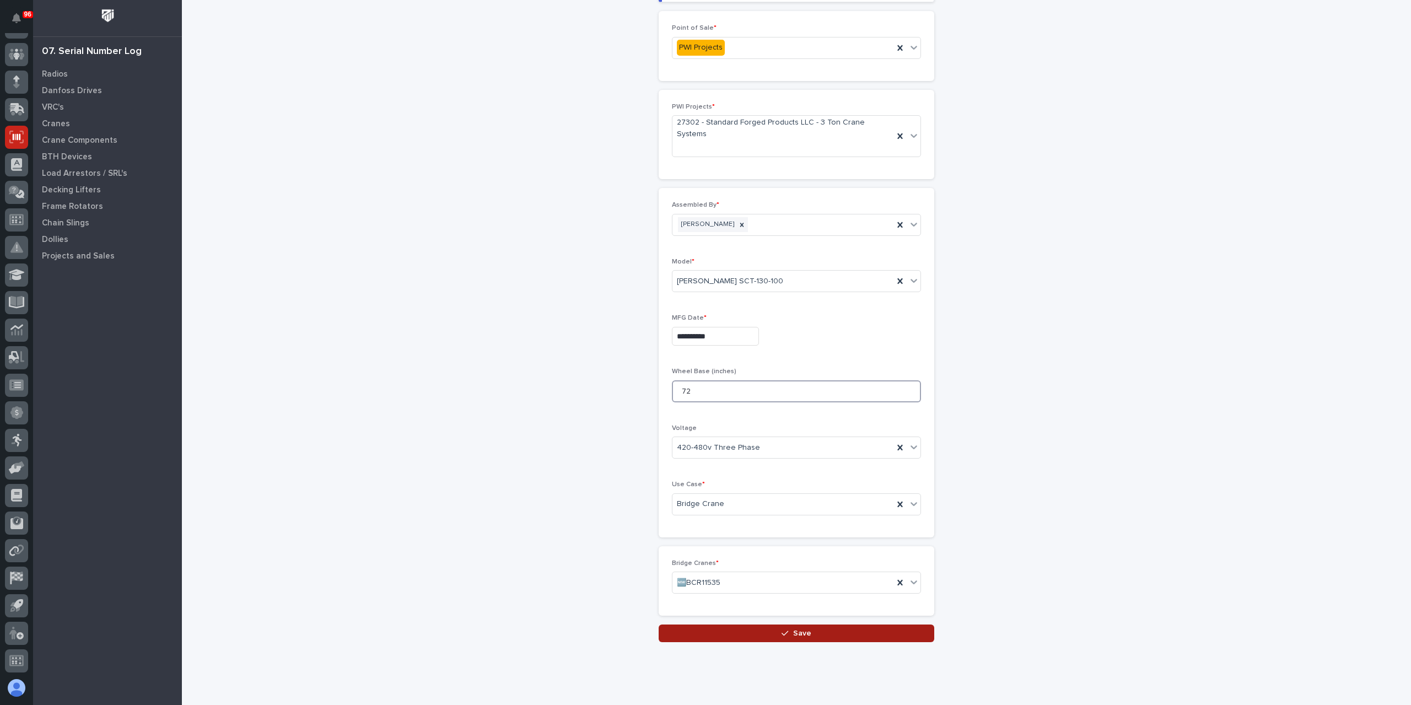
type input "72"
click at [781, 629] on icon "button" at bounding box center [784, 633] width 7 height 8
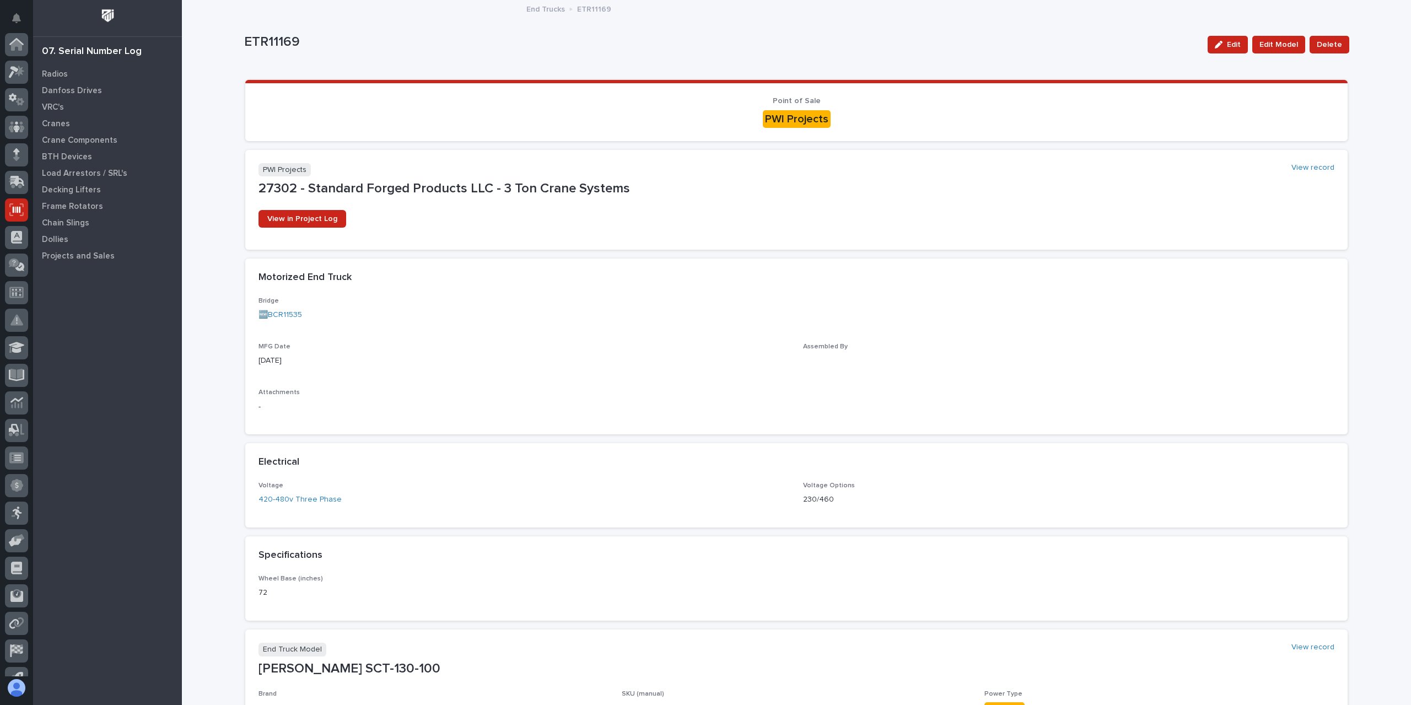
scroll to position [73, 0]
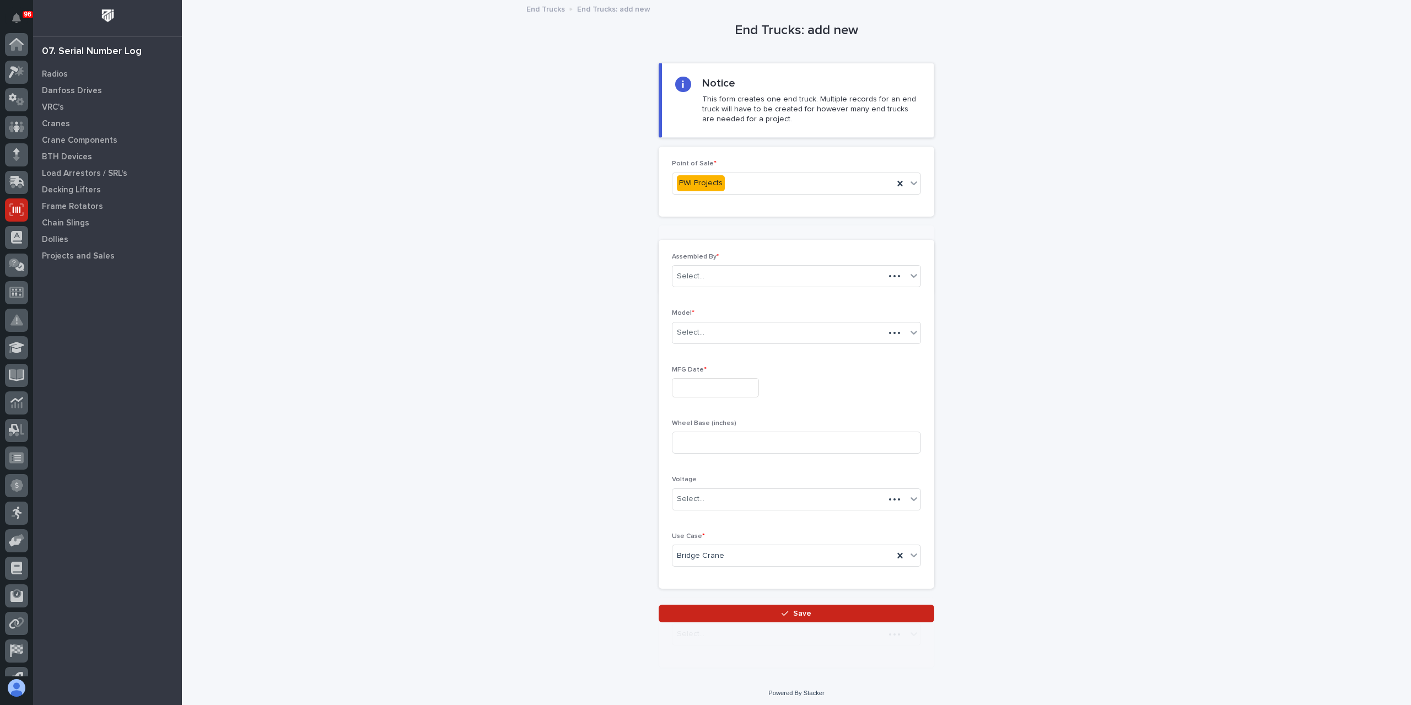
scroll to position [73, 0]
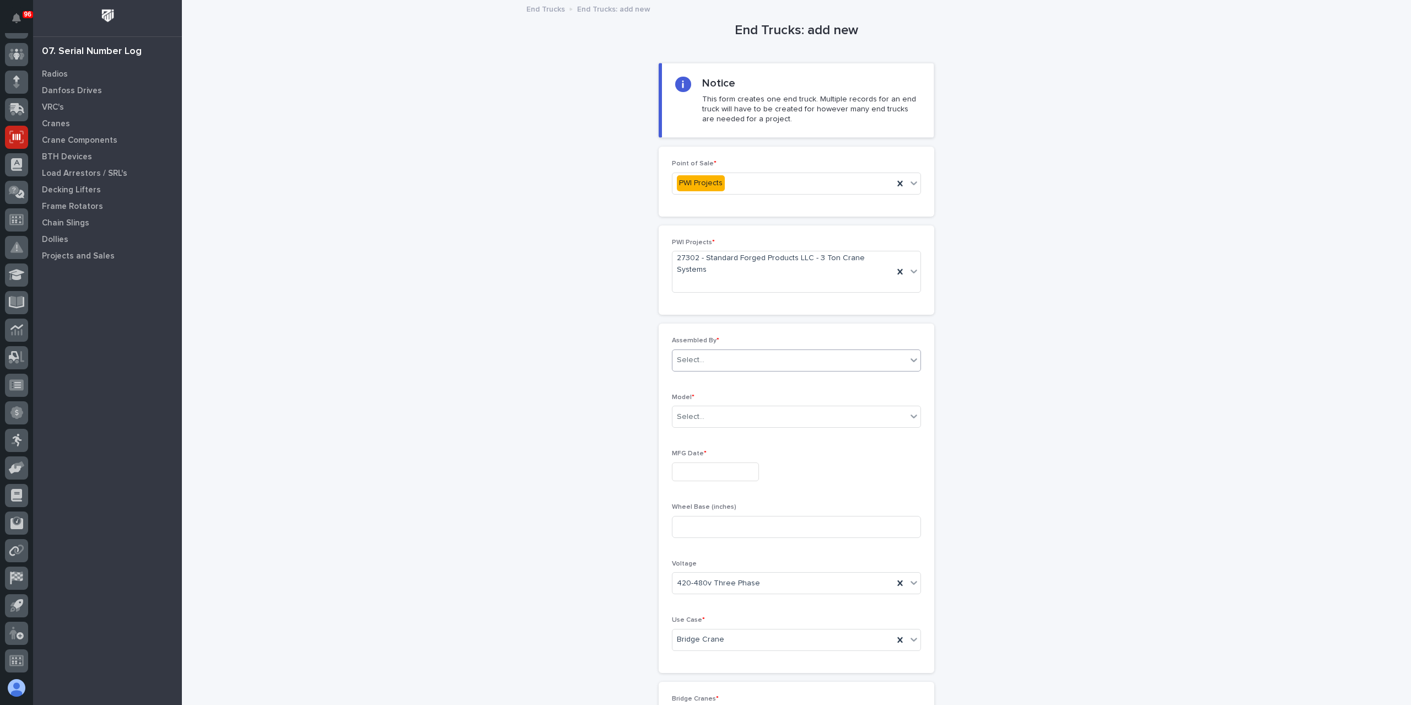
click at [688, 349] on div "Select..." at bounding box center [796, 360] width 249 height 22
click at [713, 471] on div "[PERSON_NAME]" at bounding box center [792, 475] width 248 height 19
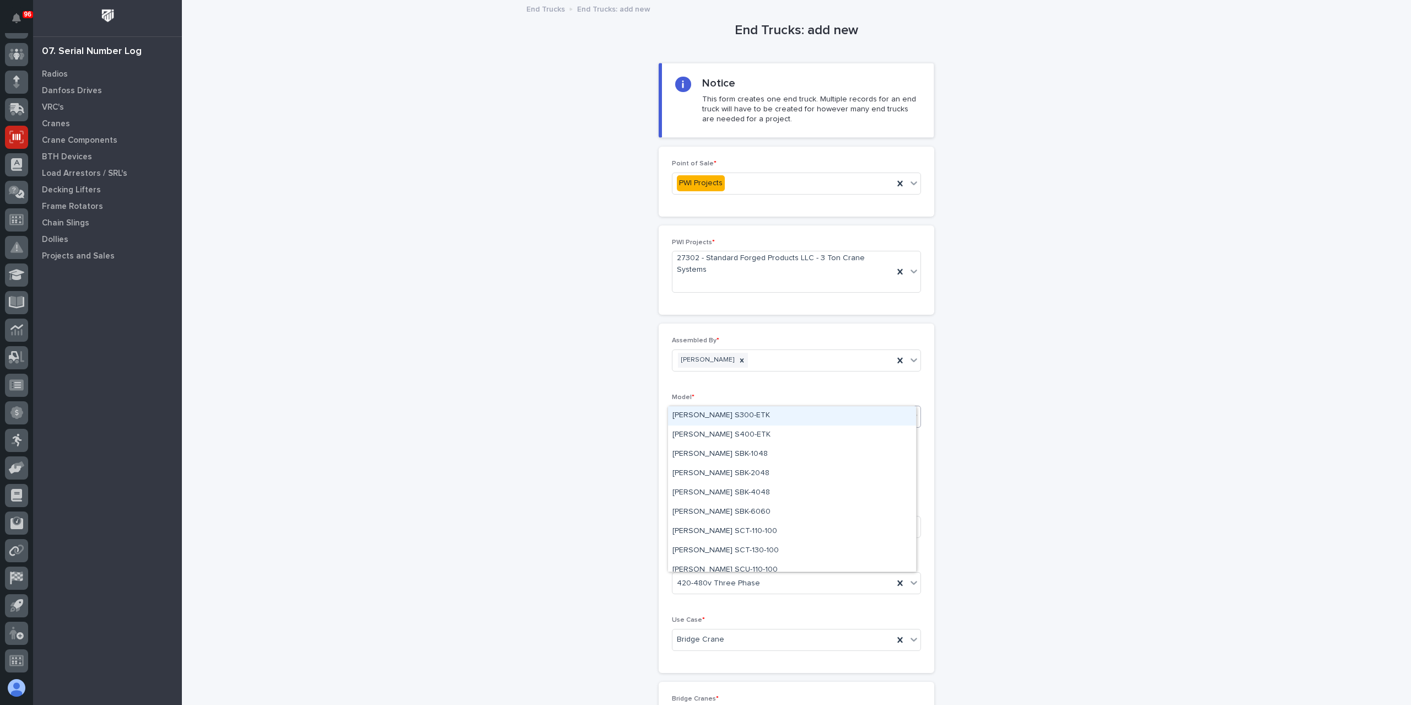
click at [709, 408] on div "Select..." at bounding box center [789, 417] width 234 height 18
click at [702, 556] on div "[PERSON_NAME] SCT-130-100" at bounding box center [792, 550] width 248 height 19
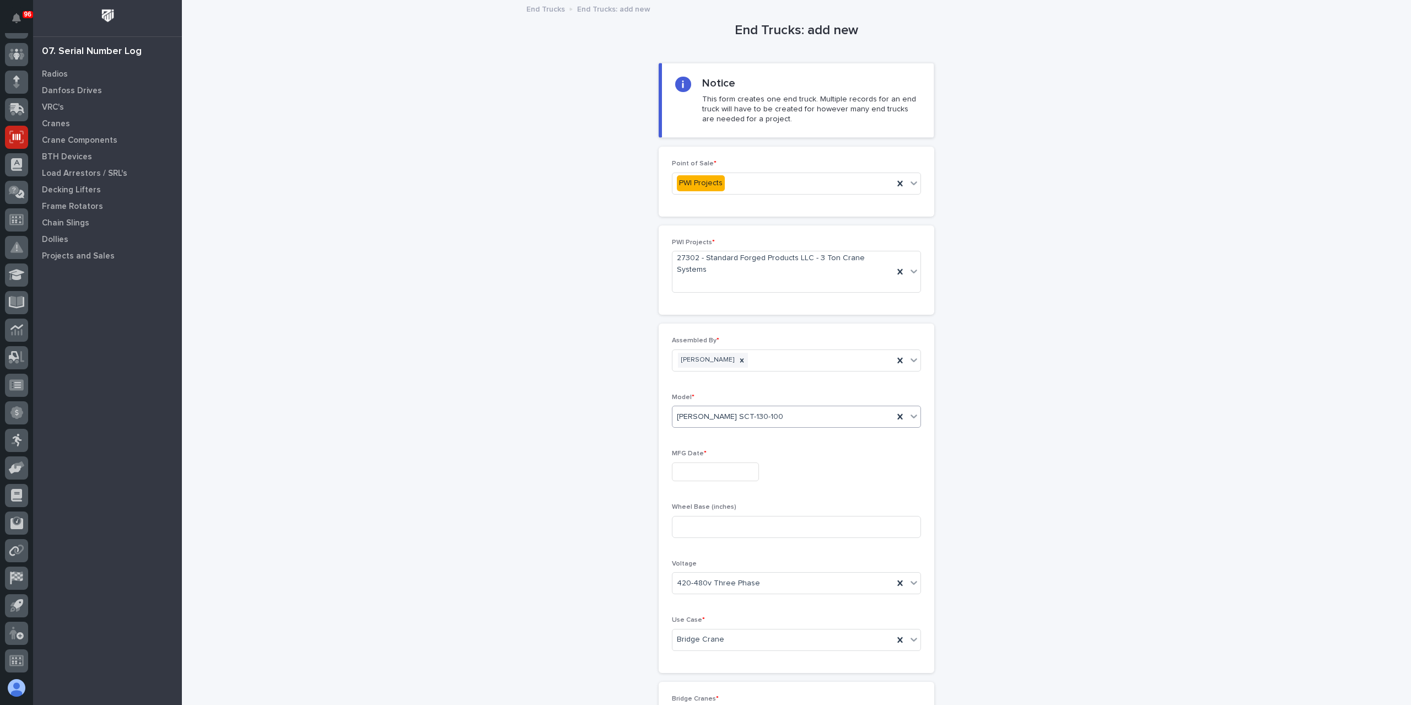
click at [694, 462] on input "text" at bounding box center [715, 471] width 87 height 19
click at [742, 362] on div "17" at bounding box center [743, 360] width 15 height 15
type input "**********"
click at [709, 516] on input at bounding box center [796, 527] width 249 height 22
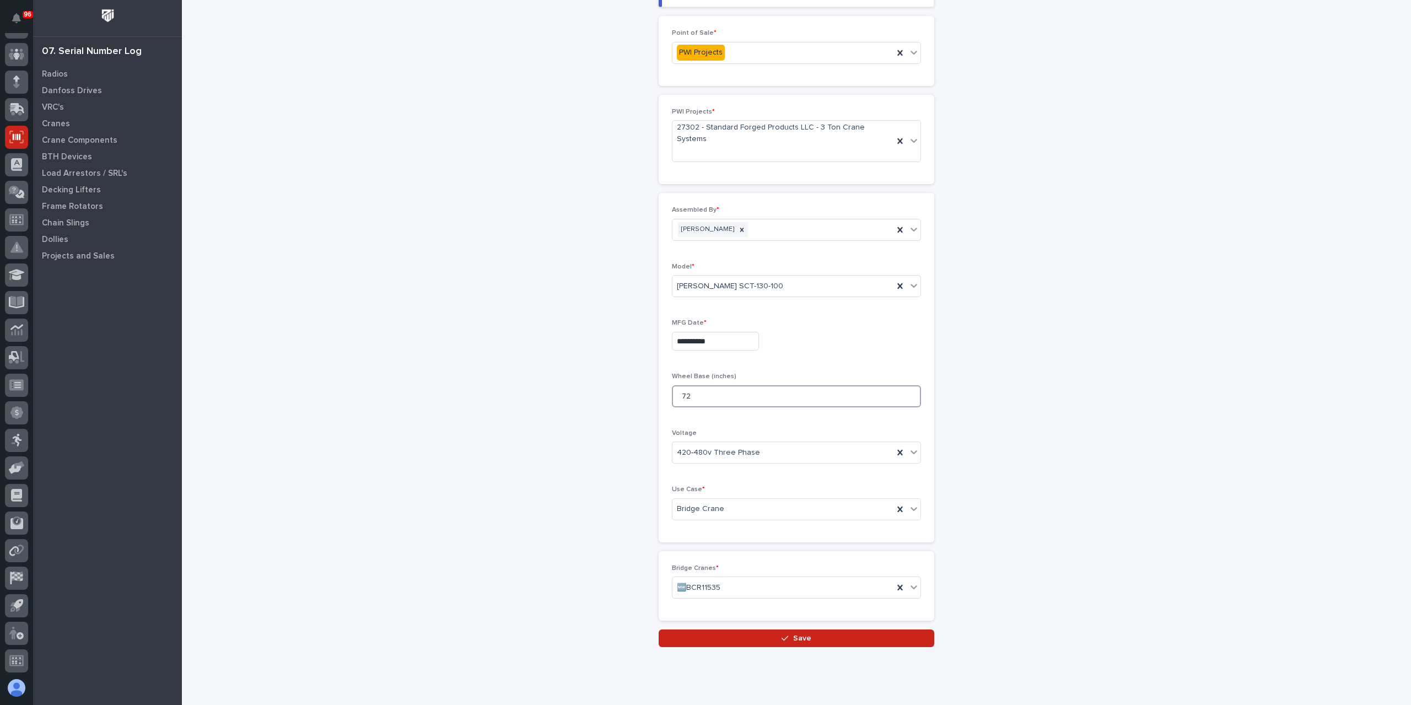
scroll to position [136, 0]
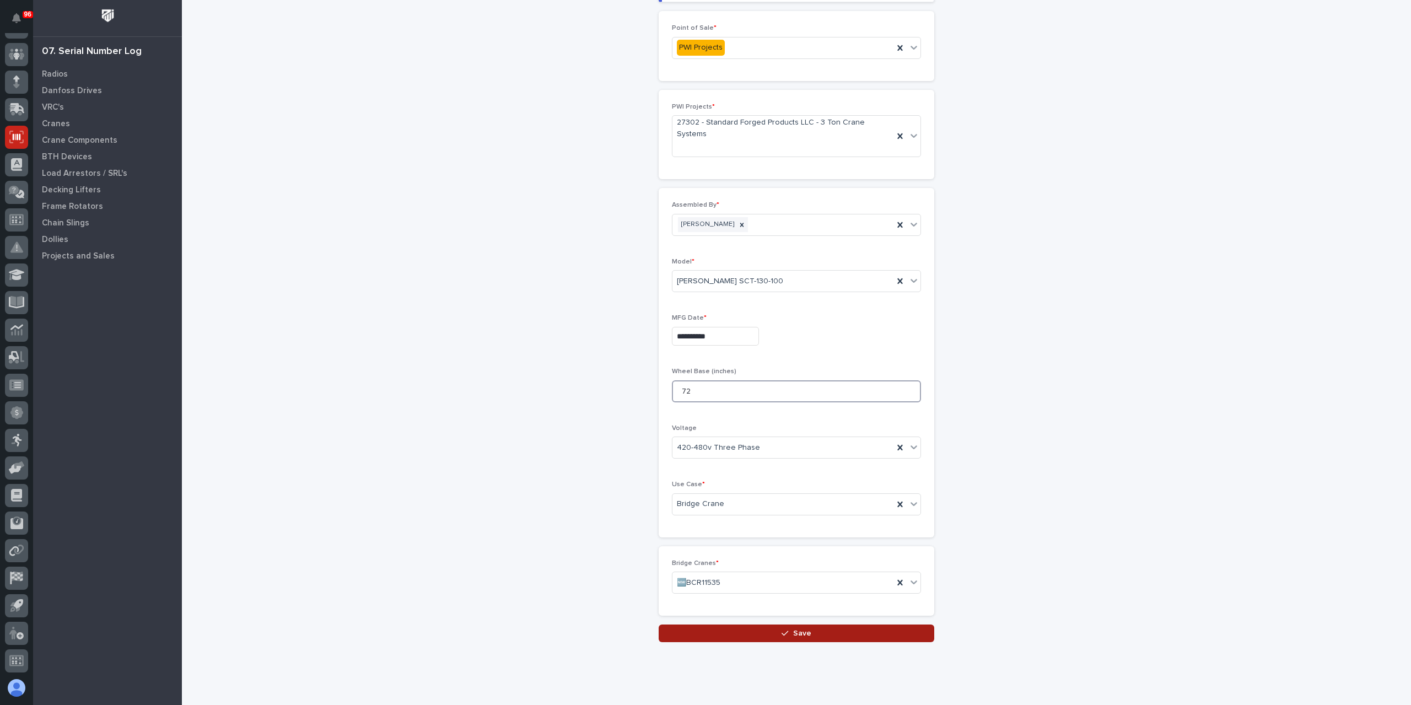
type input "72"
click at [794, 624] on button "Save" at bounding box center [797, 633] width 276 height 18
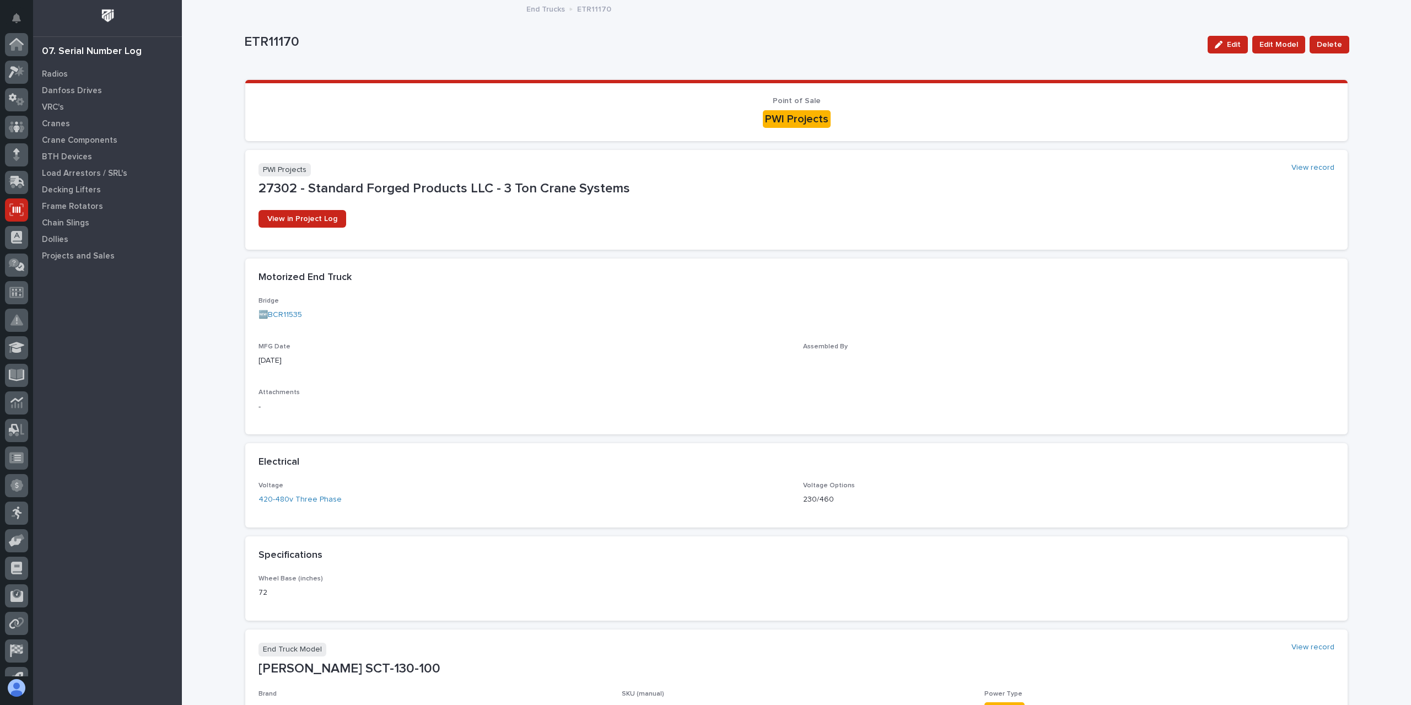
scroll to position [73, 0]
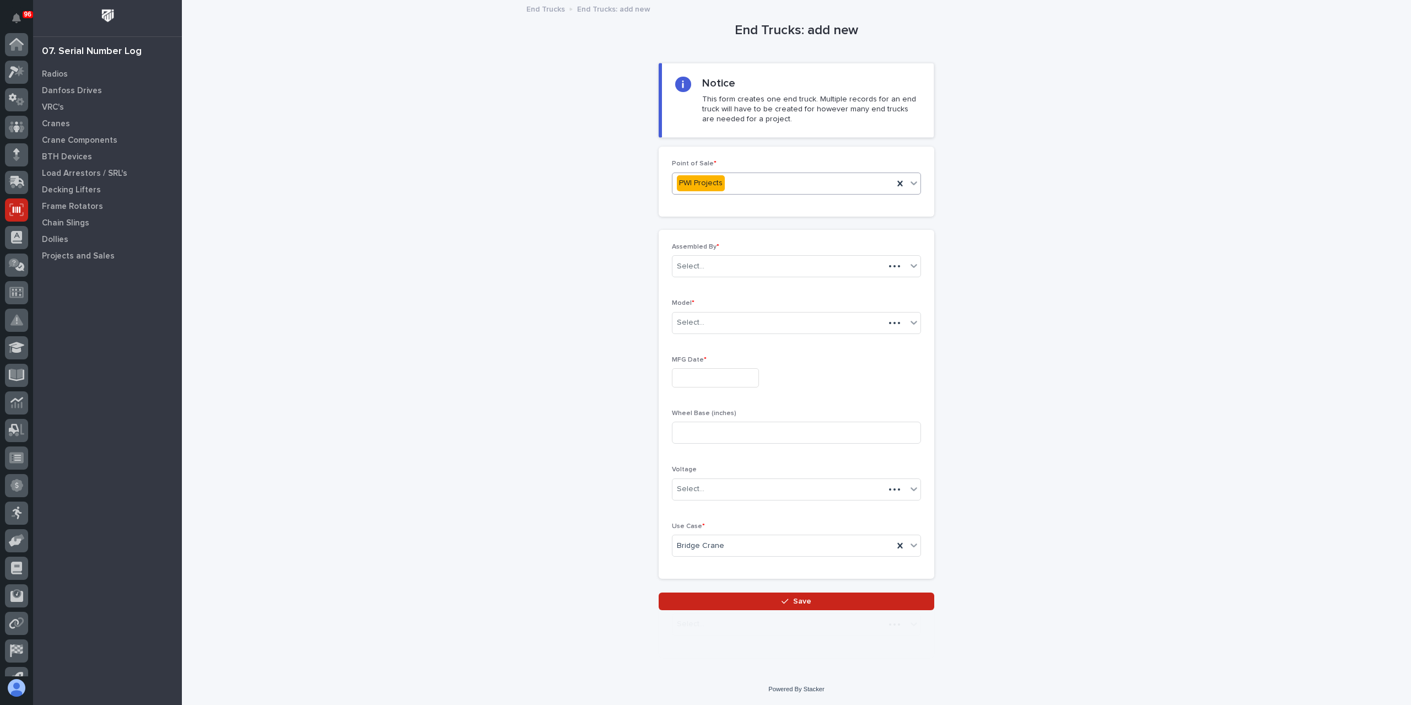
scroll to position [73, 0]
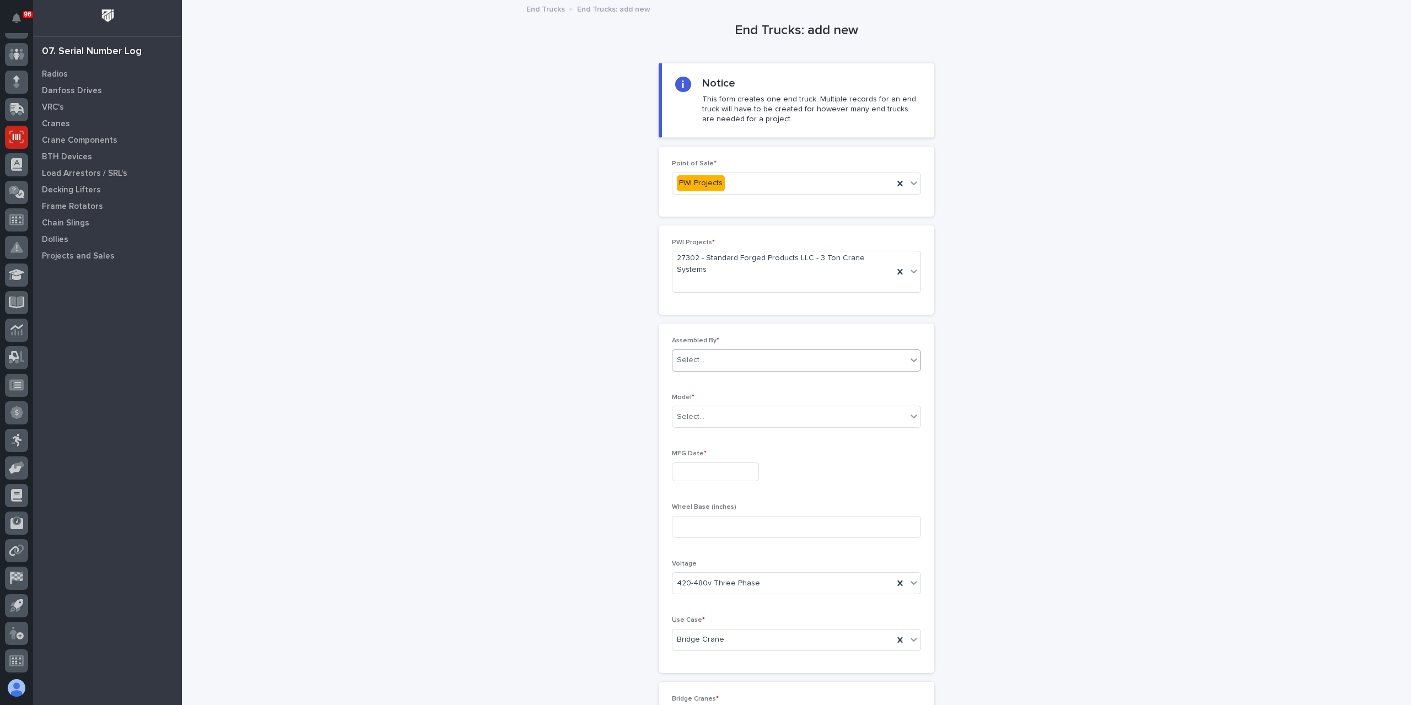
click at [708, 351] on div "Select..." at bounding box center [789, 360] width 234 height 18
click at [705, 475] on div "[PERSON_NAME]" at bounding box center [792, 475] width 248 height 19
click at [705, 410] on div at bounding box center [705, 417] width 1 height 14
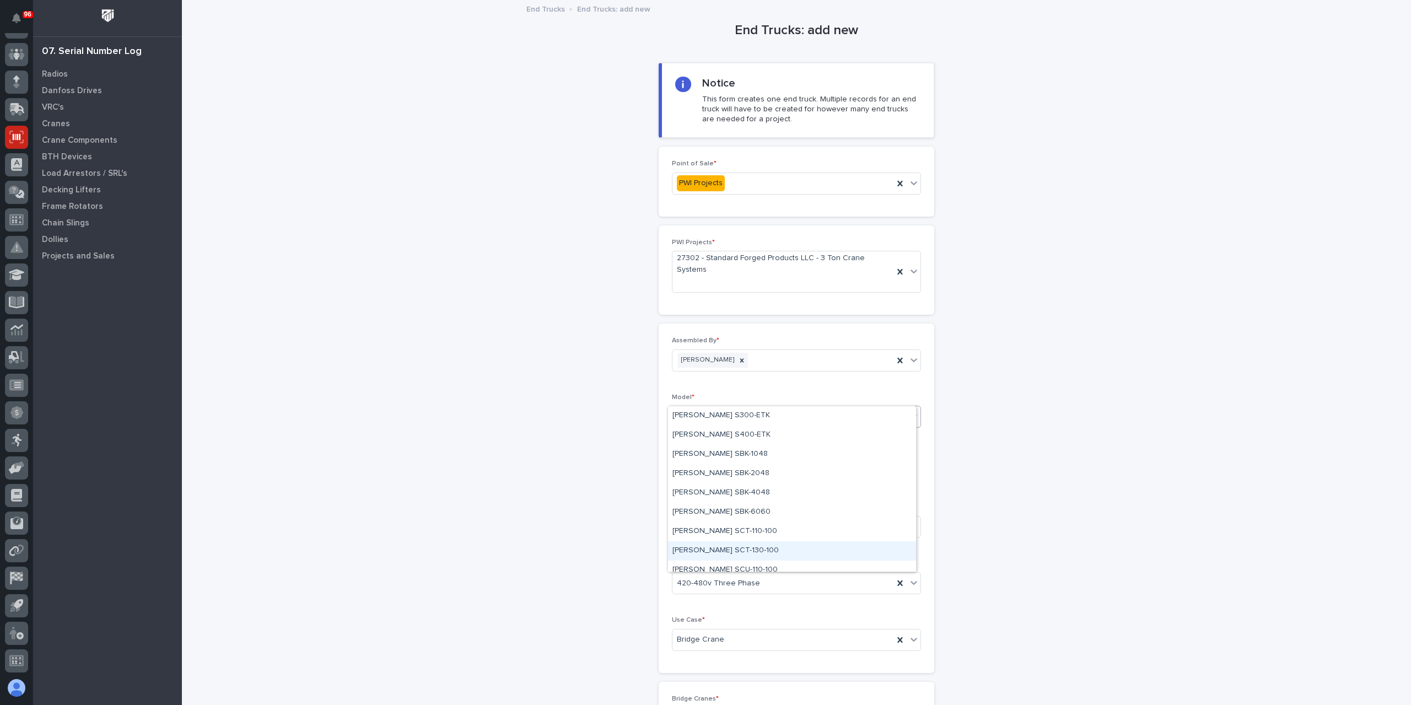
click at [703, 556] on div "[PERSON_NAME] SCT-130-100" at bounding box center [792, 550] width 248 height 19
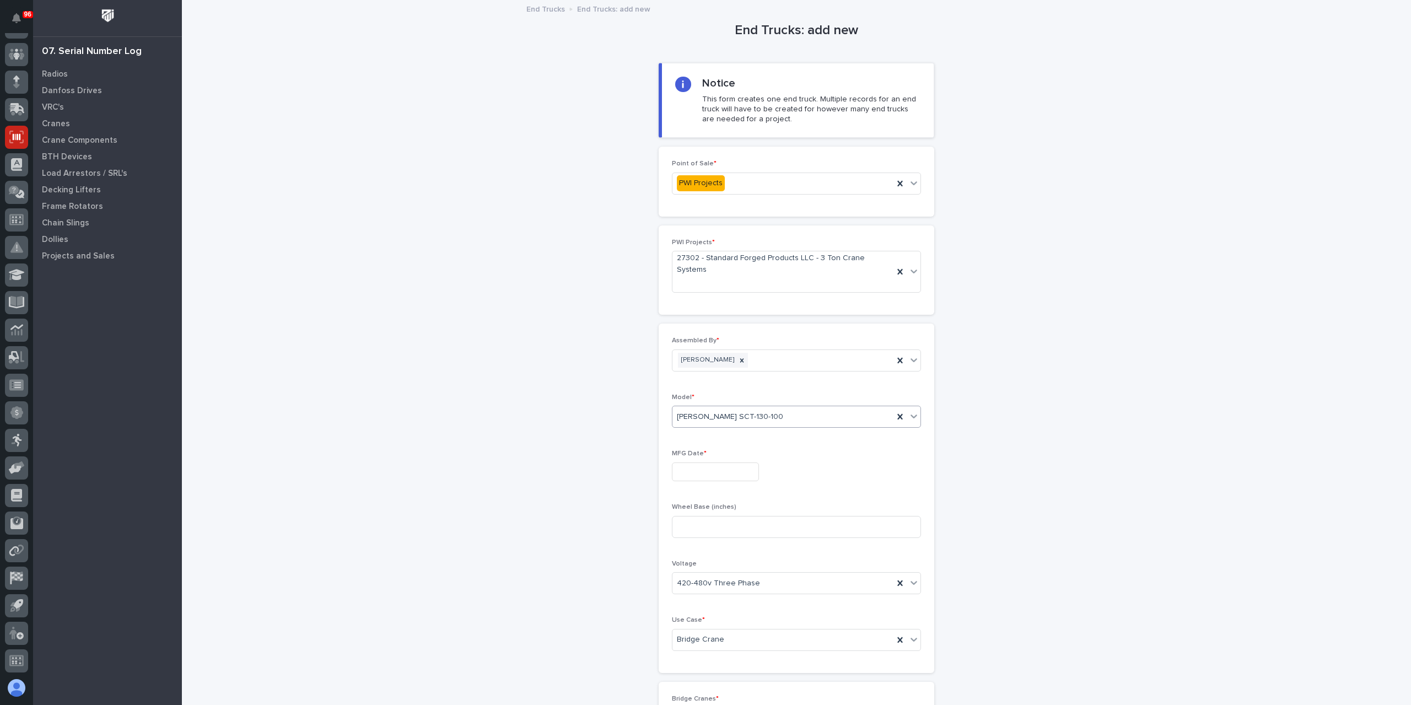
click at [689, 462] on input "text" at bounding box center [715, 471] width 87 height 19
click at [742, 364] on div "17" at bounding box center [743, 360] width 15 height 15
type input "**********"
click at [715, 519] on div "Wheel Base (inches)" at bounding box center [796, 524] width 249 height 43
click at [714, 516] on input at bounding box center [796, 527] width 249 height 22
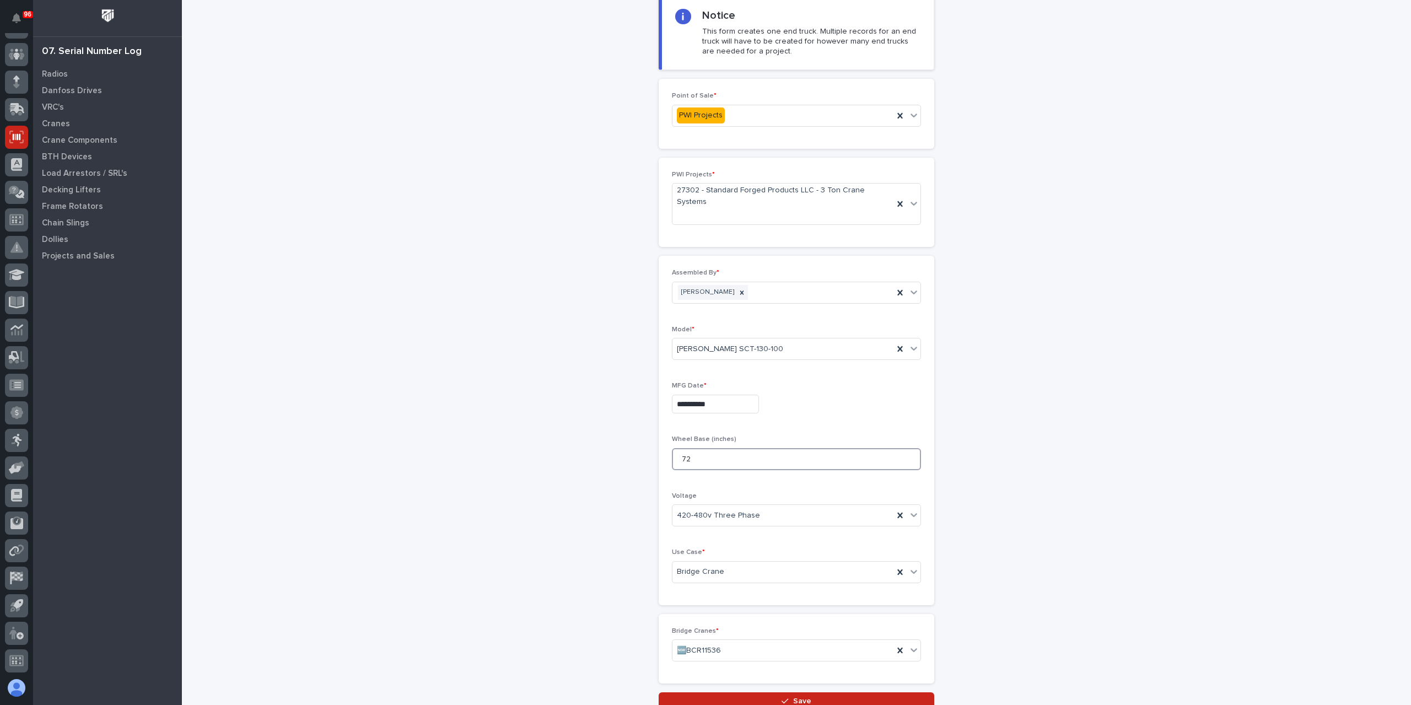
scroll to position [136, 0]
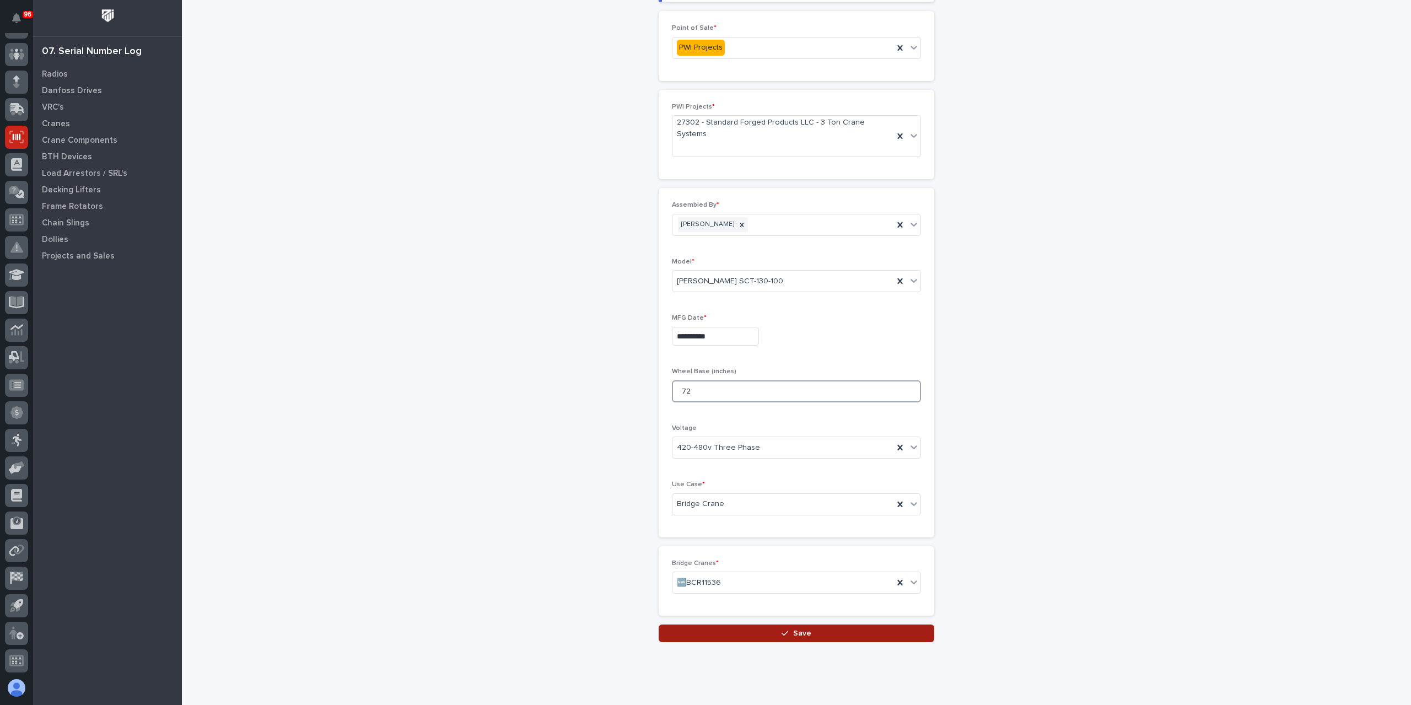
type input "72"
click at [762, 624] on button "Save" at bounding box center [797, 633] width 276 height 18
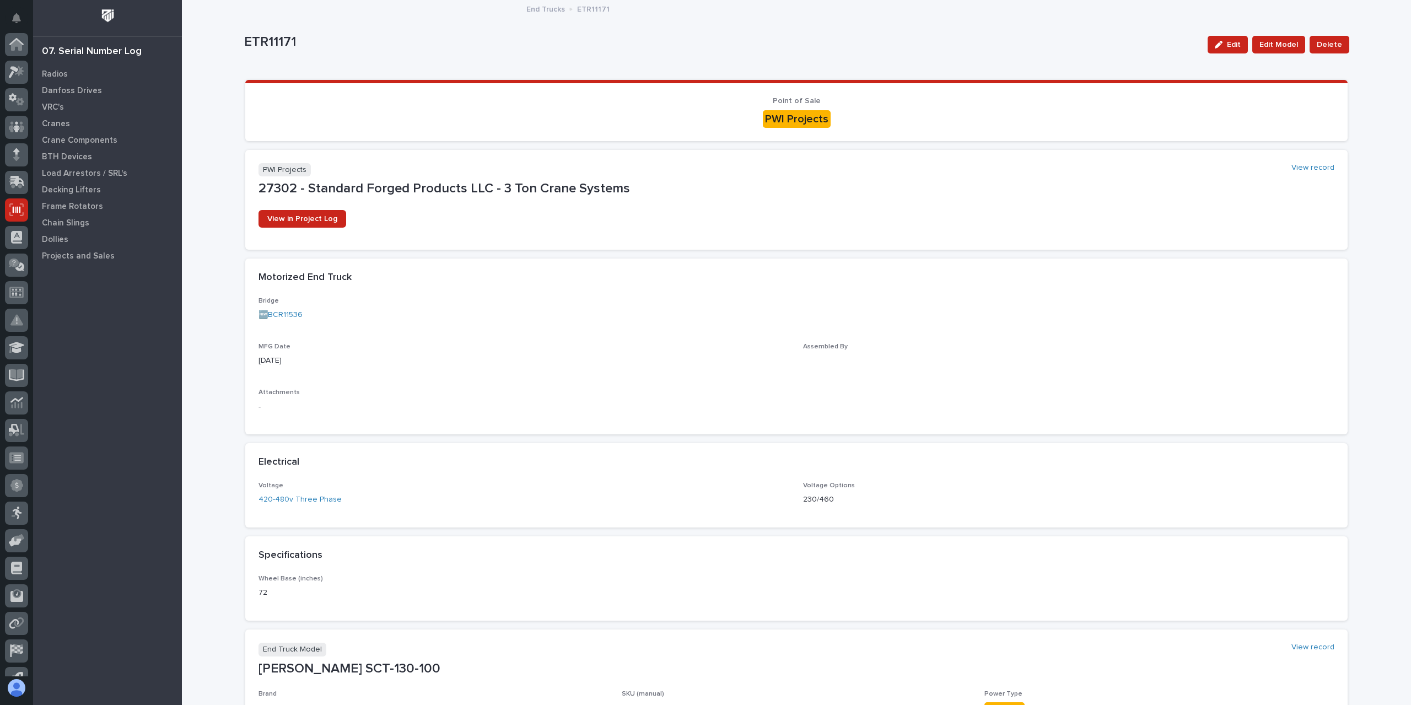
scroll to position [73, 0]
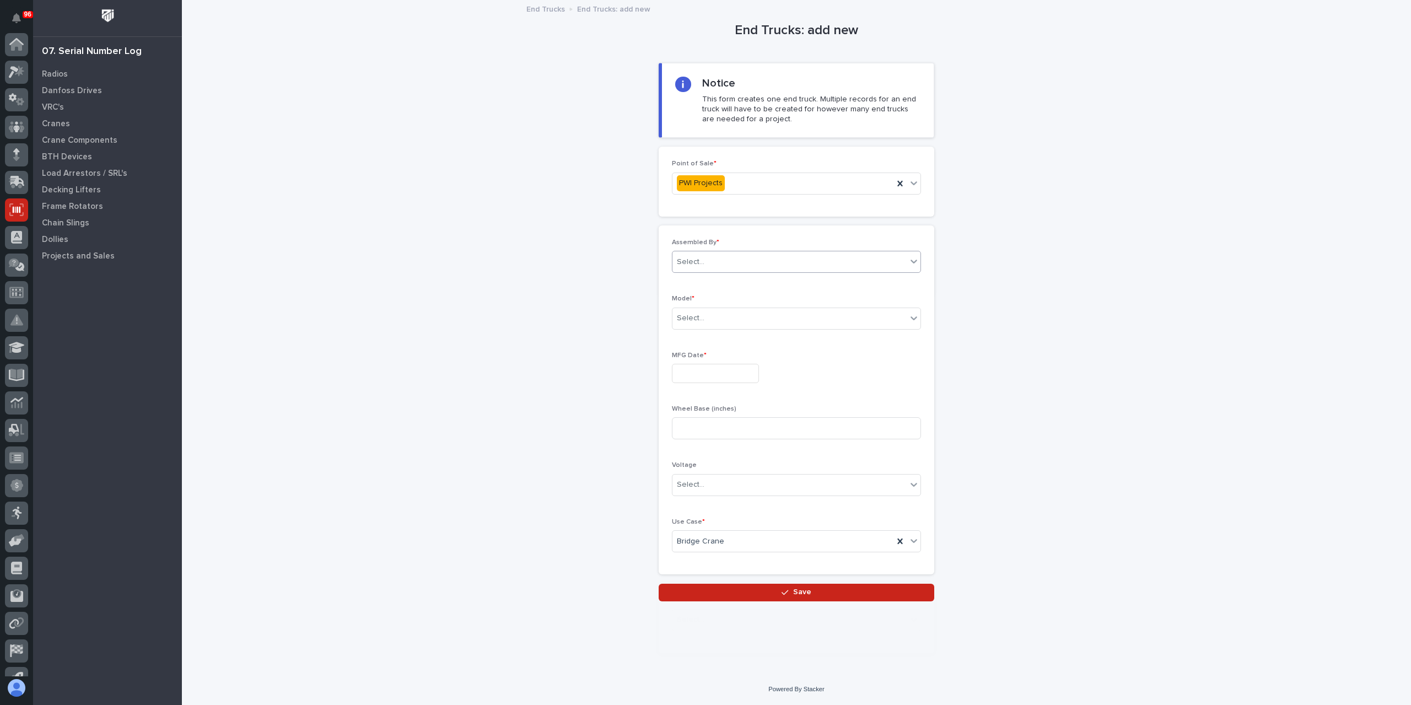
scroll to position [73, 0]
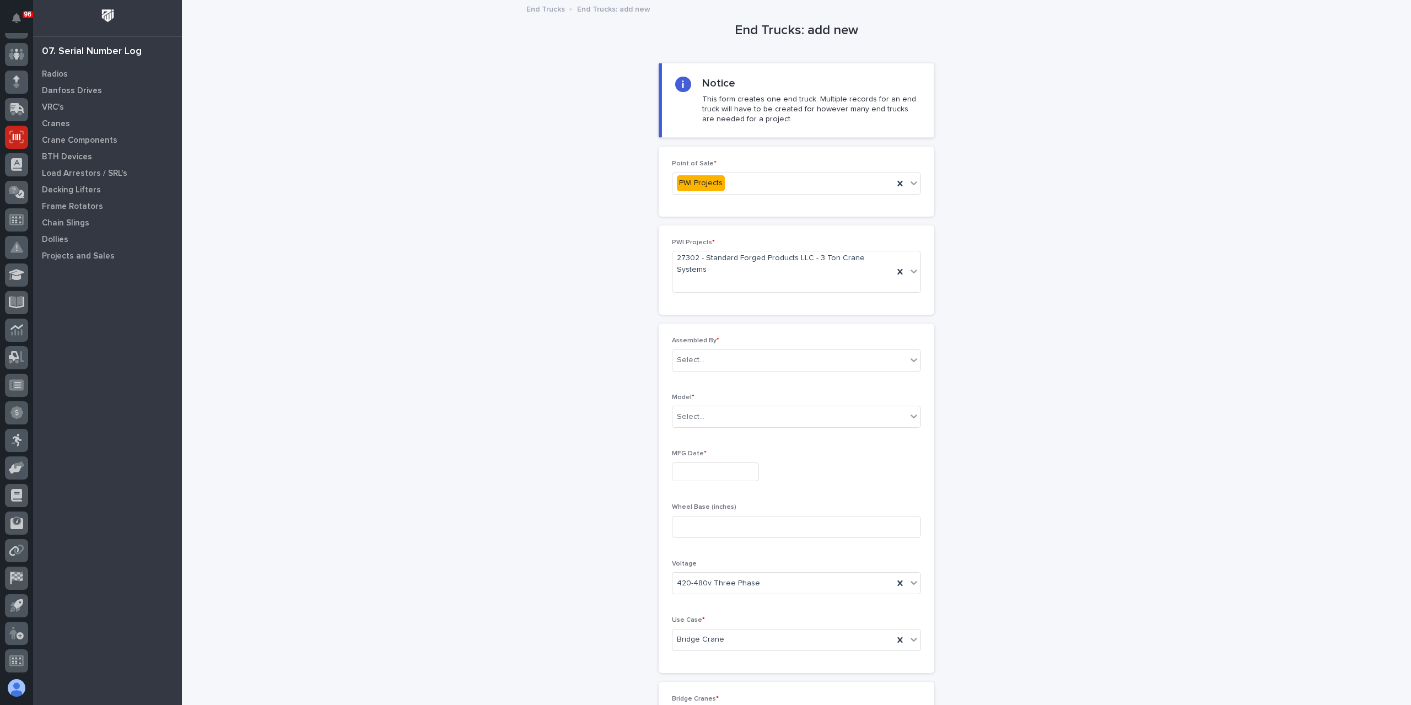
click at [734, 356] on div "Assembled By * Select..." at bounding box center [796, 358] width 249 height 43
click at [728, 351] on div "Select..." at bounding box center [789, 360] width 234 height 18
click at [729, 475] on div "[PERSON_NAME]" at bounding box center [792, 475] width 248 height 19
click at [708, 408] on div "Select..." at bounding box center [789, 417] width 234 height 18
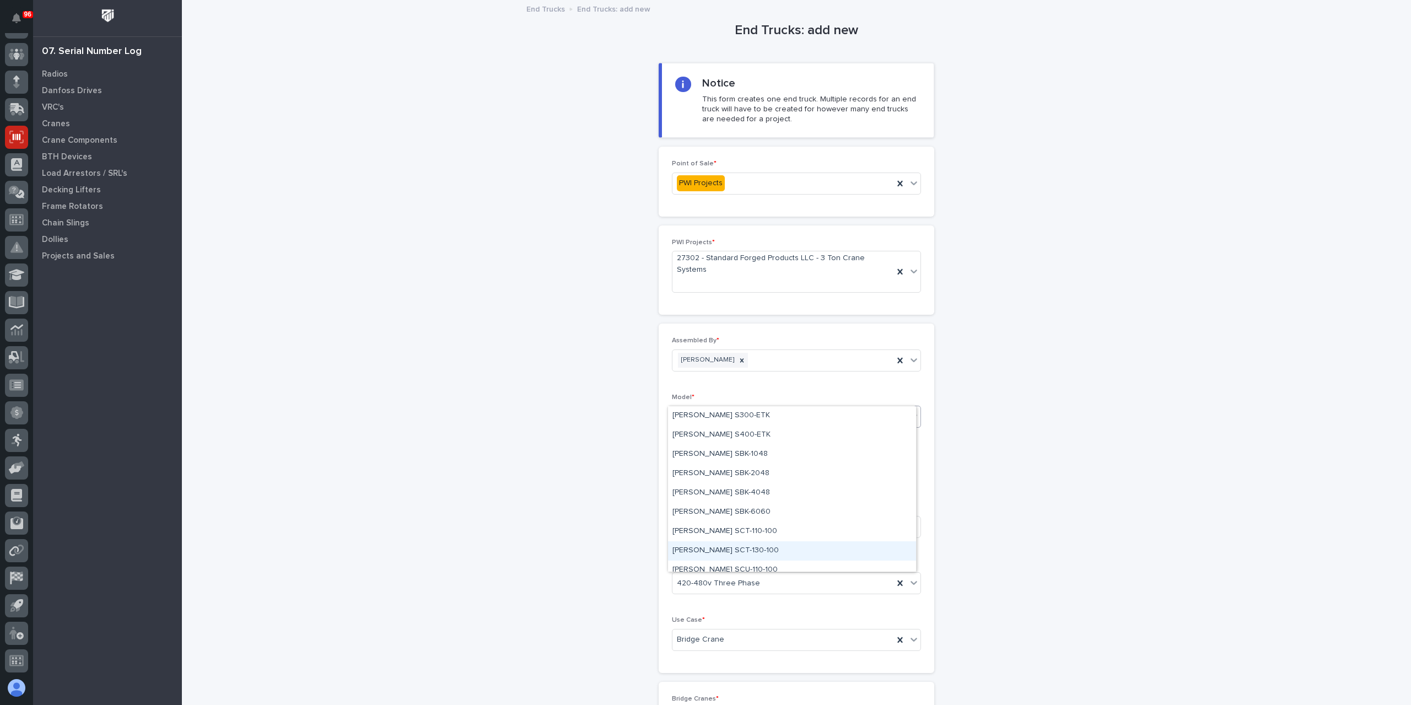
click at [707, 557] on div "[PERSON_NAME] SCT-130-100" at bounding box center [792, 550] width 248 height 19
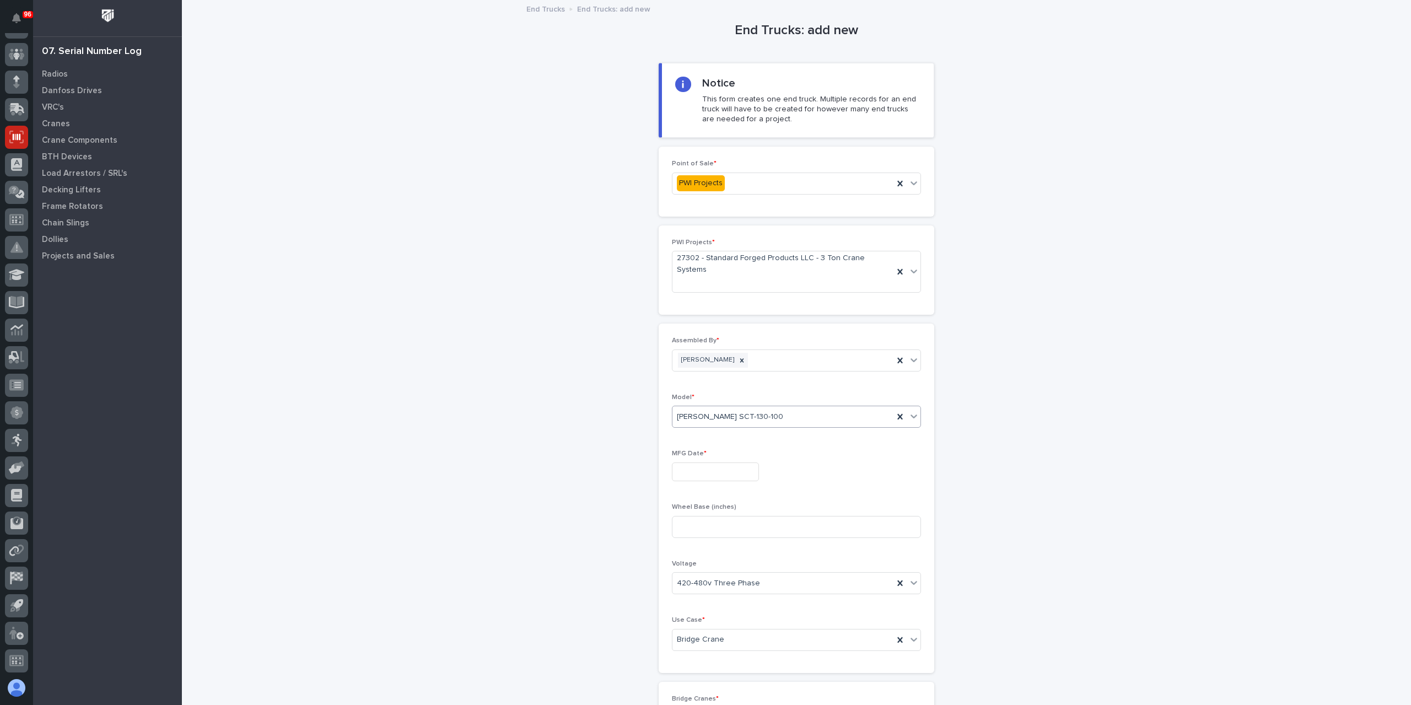
click at [699, 462] on input "text" at bounding box center [715, 471] width 87 height 19
click at [743, 362] on div "17" at bounding box center [743, 360] width 15 height 15
type input "**********"
click at [699, 516] on input at bounding box center [796, 527] width 249 height 22
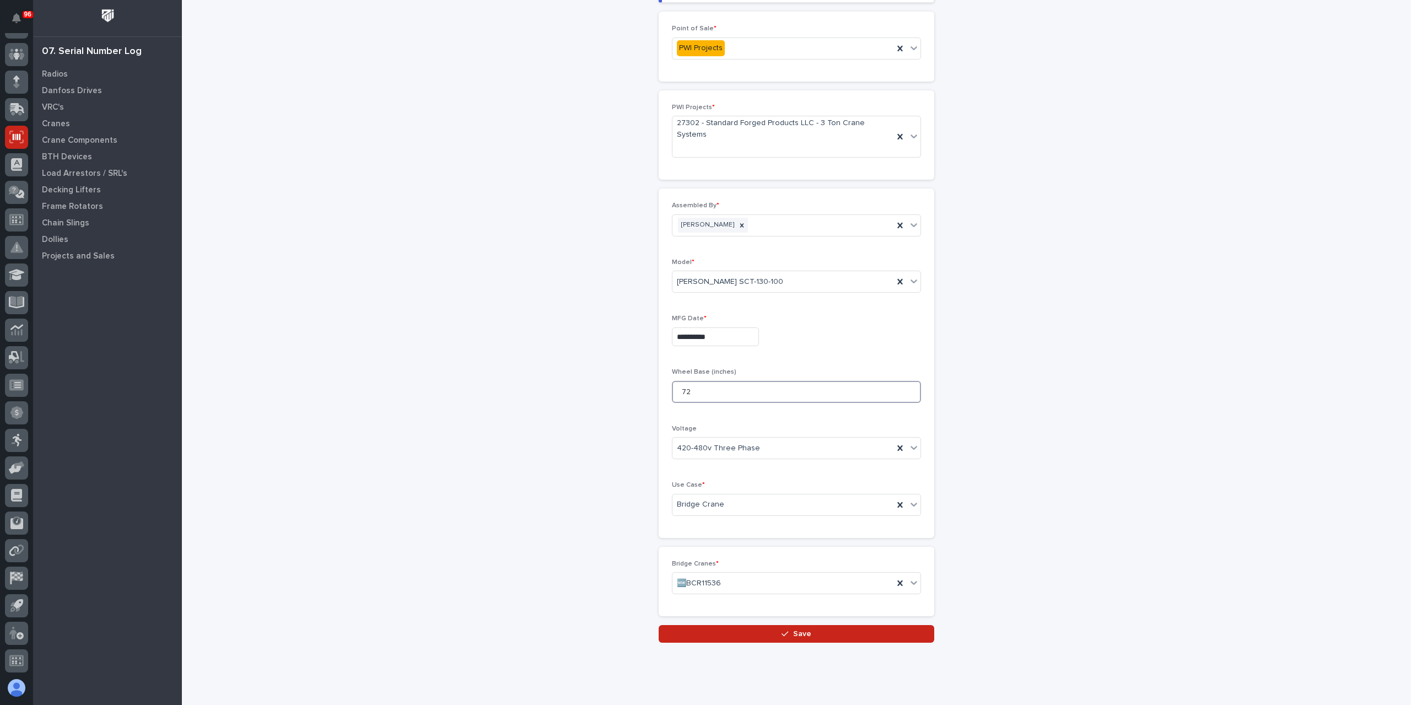
scroll to position [136, 0]
type input "72"
click at [807, 624] on button "Save" at bounding box center [797, 633] width 276 height 18
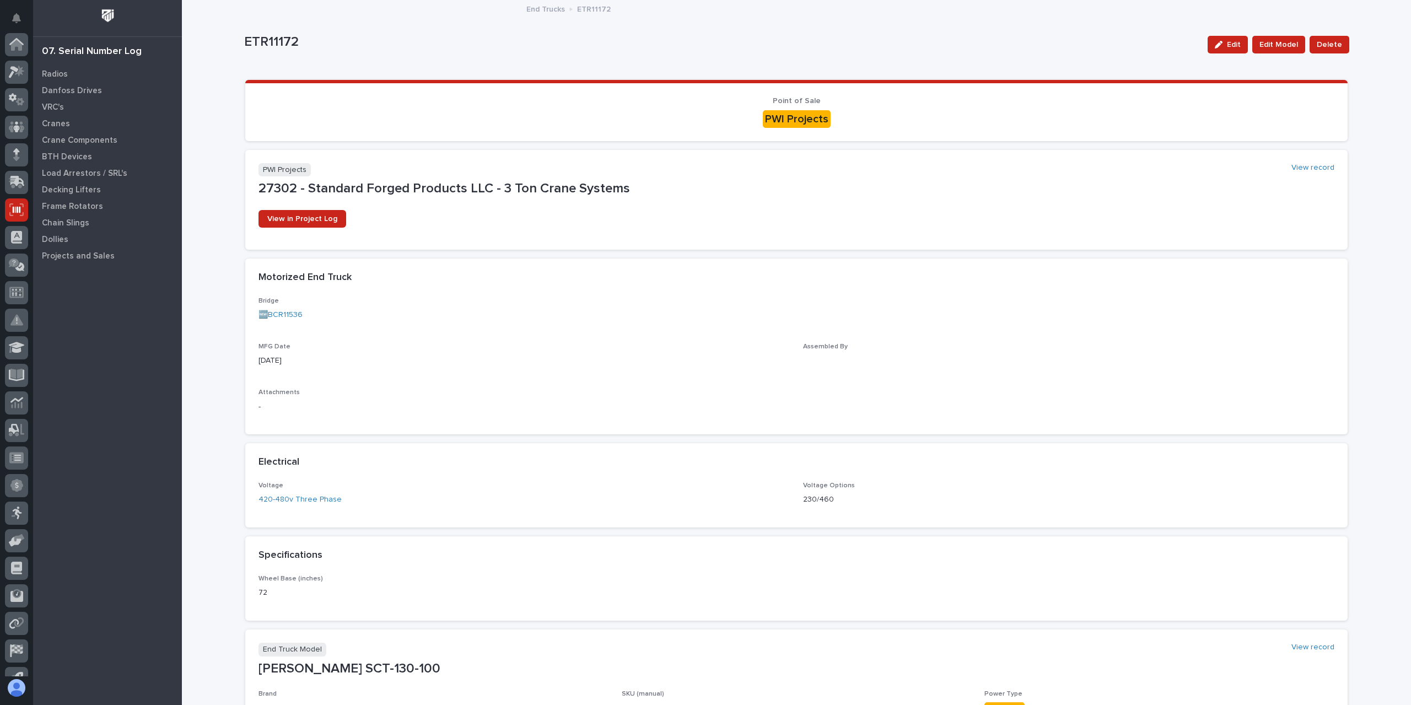
scroll to position [73, 0]
